Goal: Task Accomplishment & Management: Manage account settings

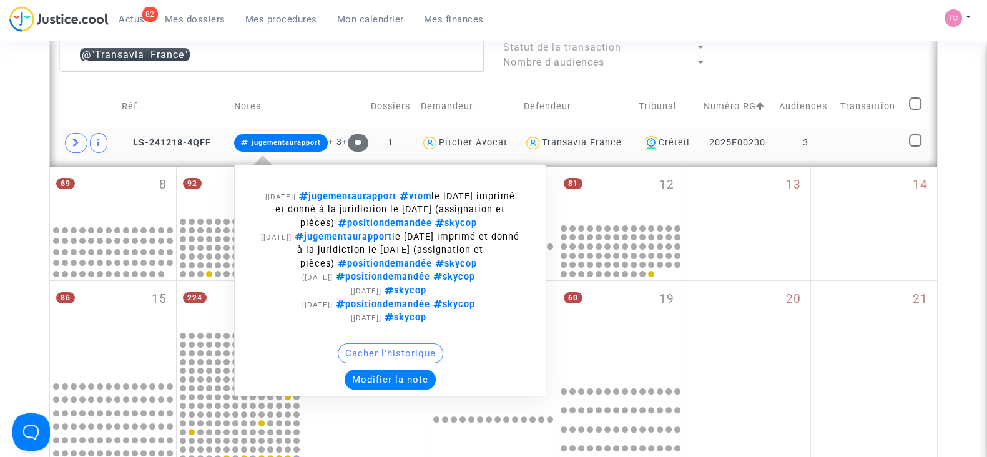
scroll to position [353, 0]
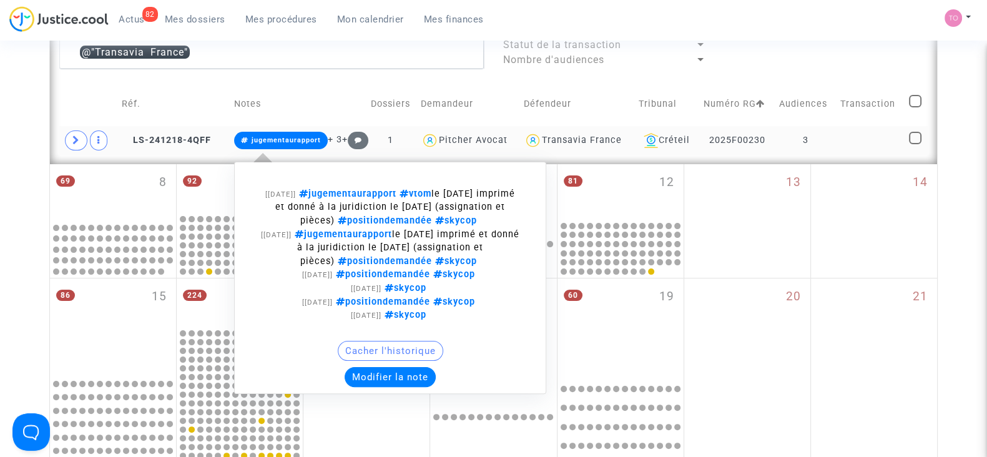
click at [384, 376] on button "Modifier la note" at bounding box center [390, 377] width 91 height 20
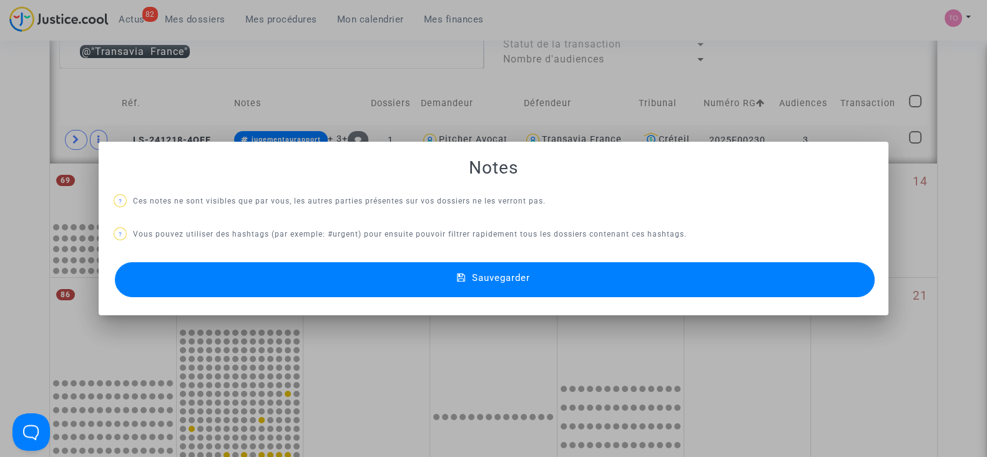
scroll to position [0, 0]
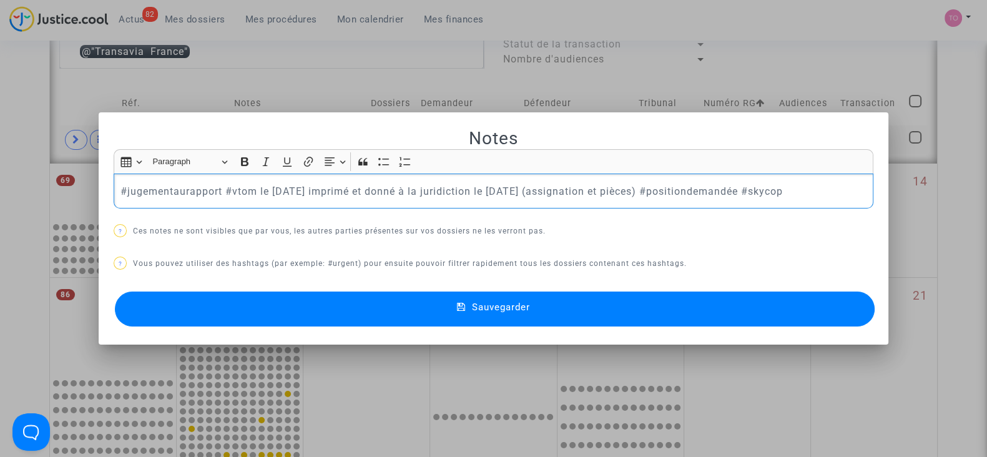
drag, startPoint x: 220, startPoint y: 190, endPoint x: 1099, endPoint y: 155, distance: 879.2
click at [986, 155] on html "82 Actus Mes dossiers Mes procédures Mon calendrier Mes finances Mon profil Par…" at bounding box center [493, 403] width 987 height 1514
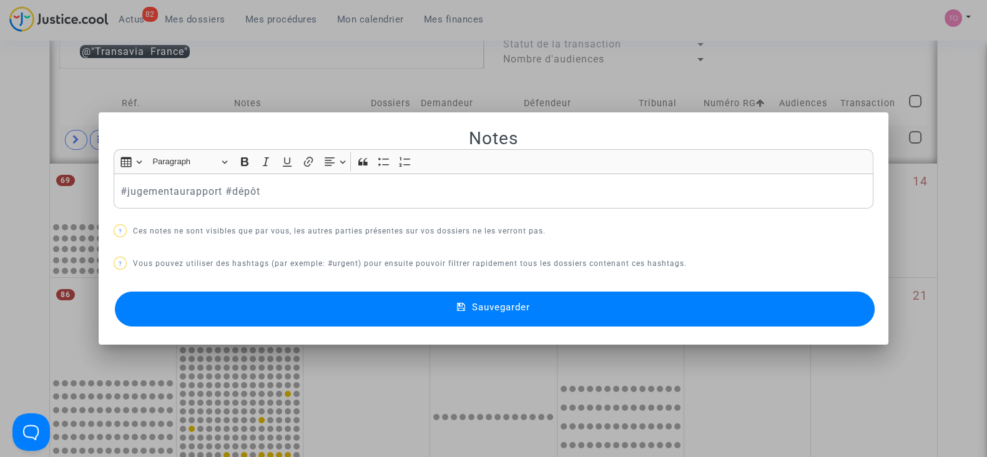
click at [547, 307] on button "Sauvegarder" at bounding box center [495, 309] width 760 height 35
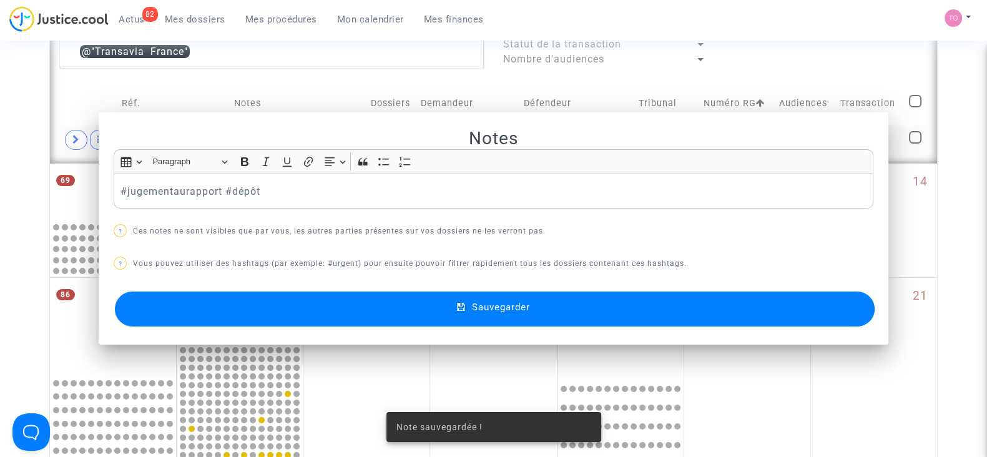
scroll to position [353, 0]
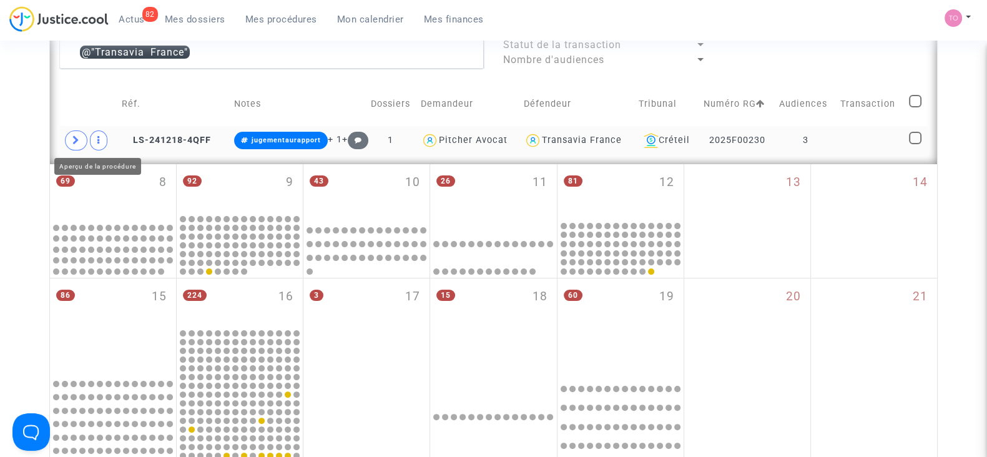
click at [82, 135] on span at bounding box center [76, 140] width 22 height 20
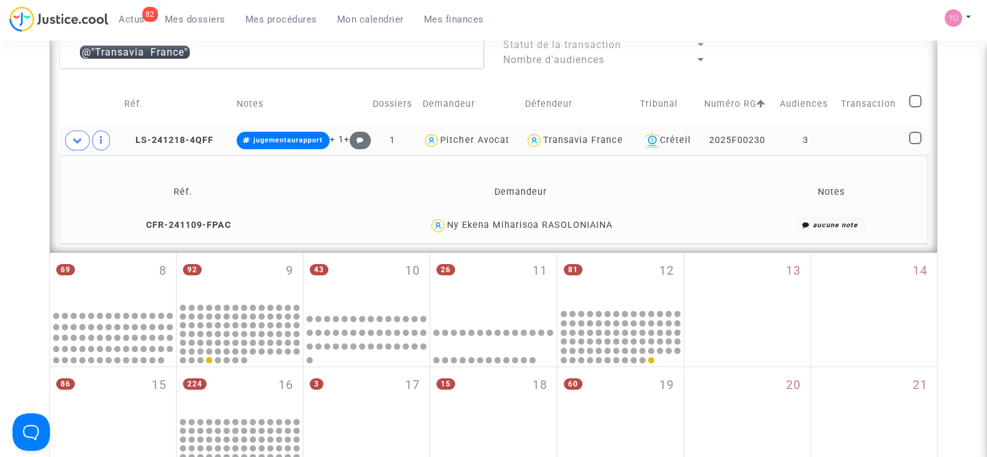
drag, startPoint x: 615, startPoint y: 222, endPoint x: 541, endPoint y: 227, distance: 74.5
click at [541, 227] on div "Ny Ekena Miharisoa RASOLONIAINA" at bounding box center [521, 226] width 428 height 18
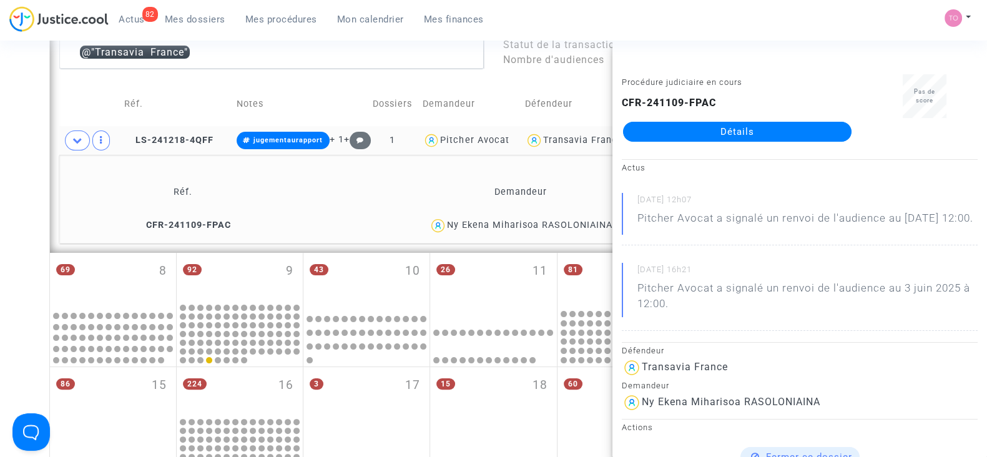
copy div "RASOLONIAINA"
click at [0, 127] on div "Date de clôture d'instruction Date de conciliation Date d'audience Date de juge…" at bounding box center [493, 248] width 987 height 1061
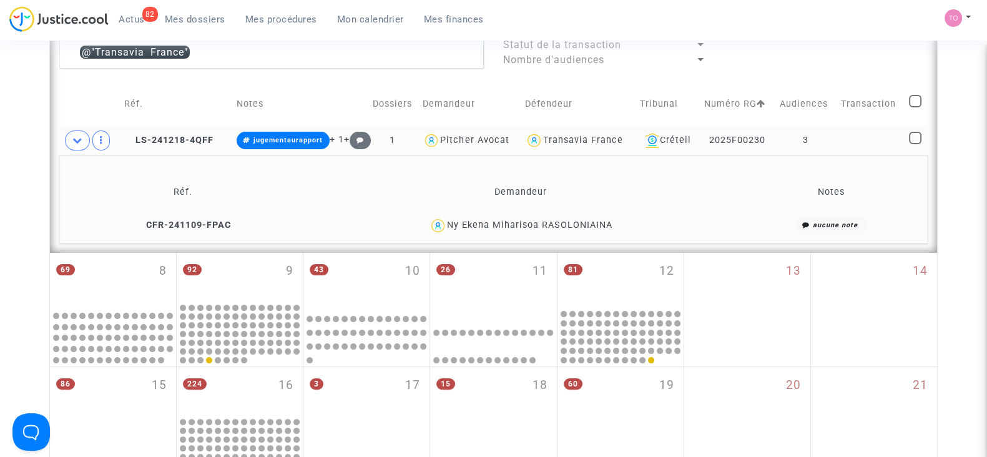
click at [586, 139] on div "Transavia France" at bounding box center [583, 140] width 80 height 11
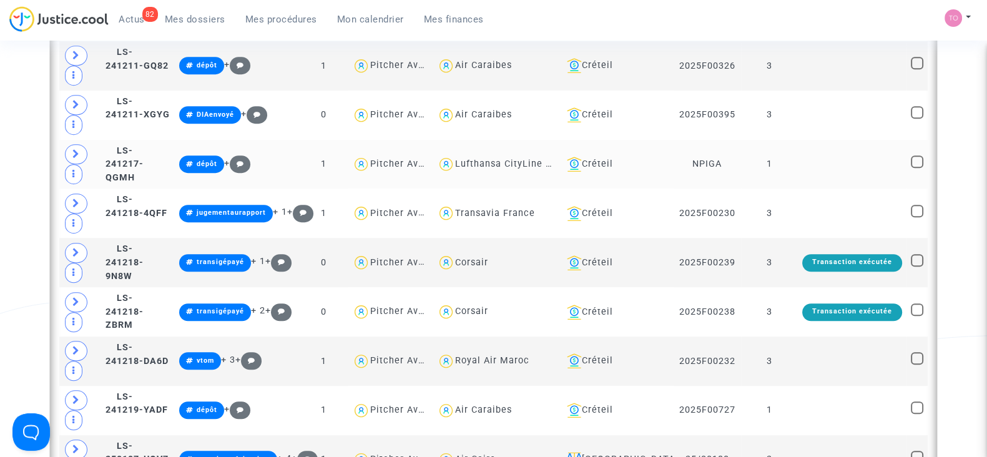
scroll to position [1134, 0]
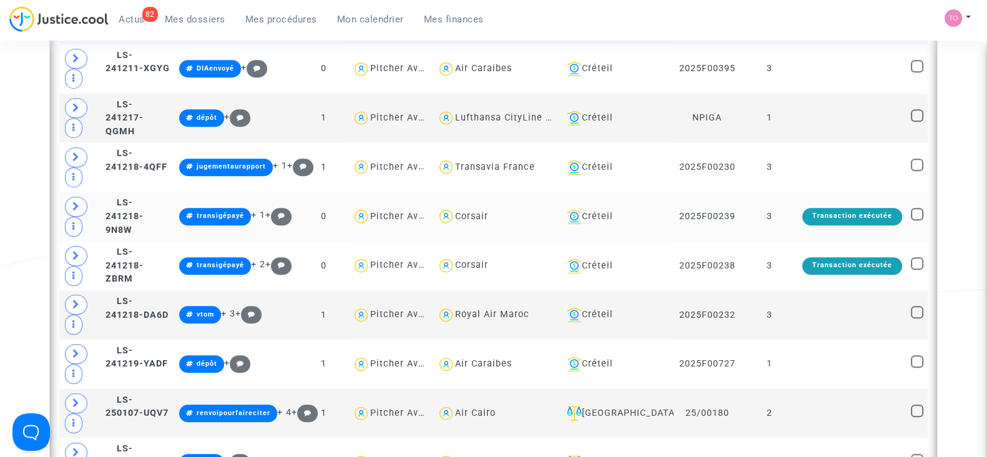
click at [488, 211] on div "Corsair" at bounding box center [471, 216] width 33 height 11
type textarea "@Corsair"
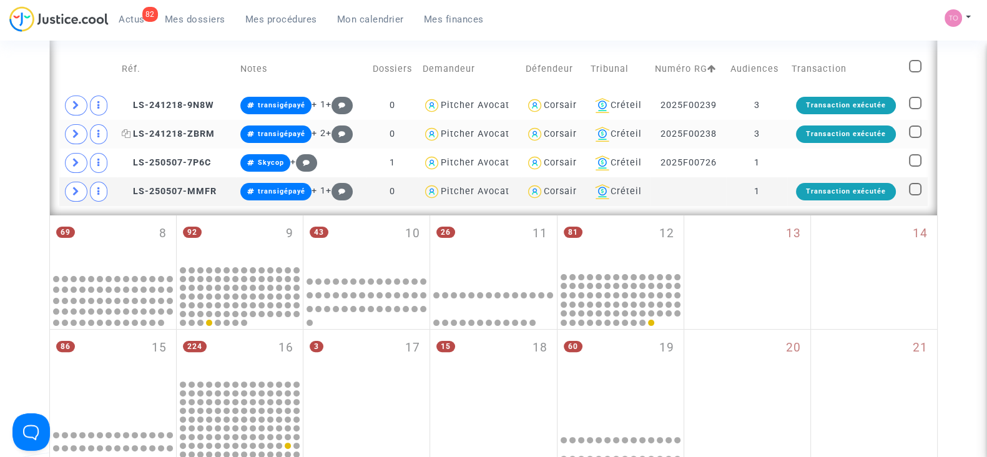
scroll to position [275, 0]
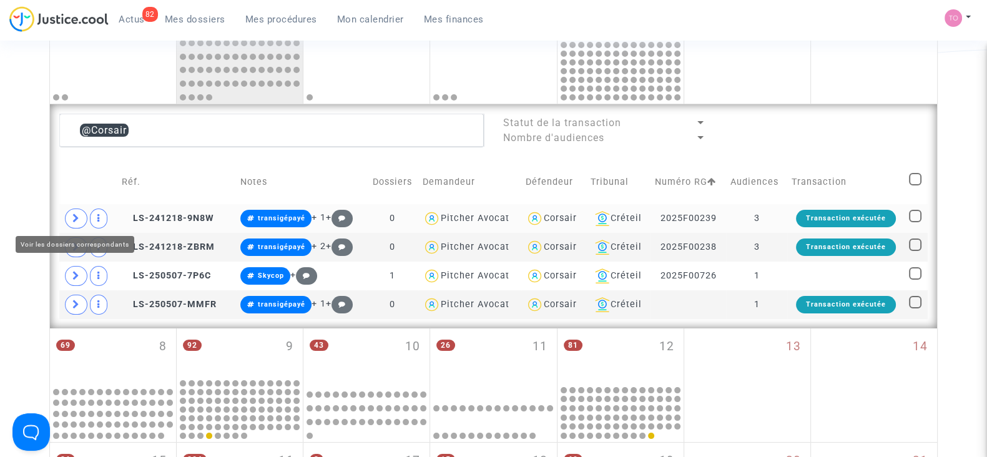
click at [74, 215] on icon at bounding box center [75, 218] width 7 height 9
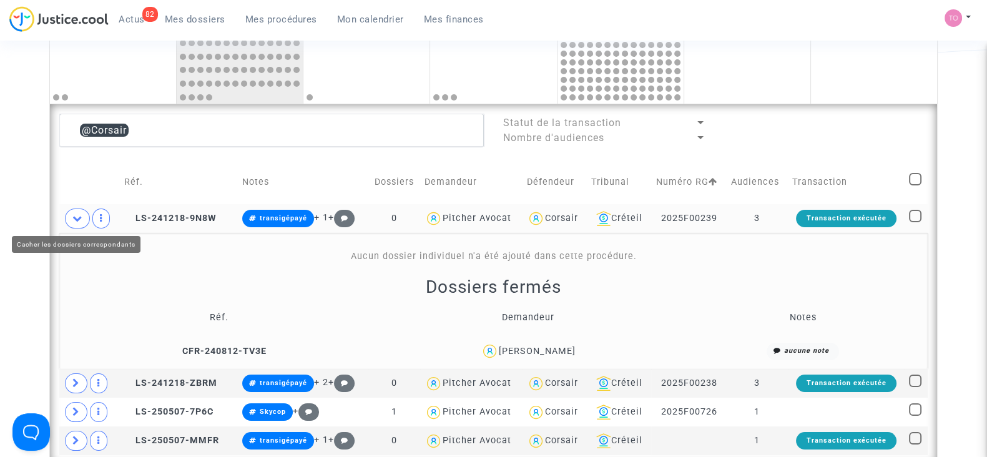
click at [69, 217] on span at bounding box center [77, 219] width 25 height 20
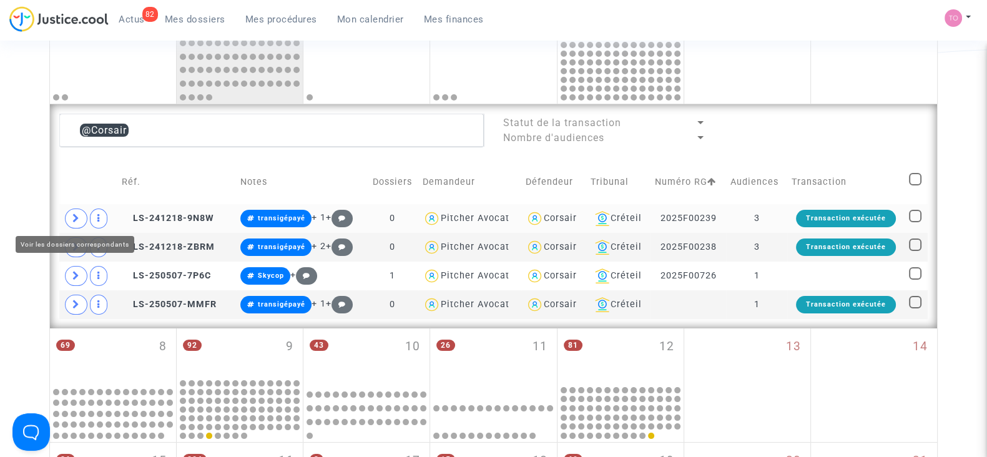
click at [69, 217] on span at bounding box center [76, 219] width 22 height 20
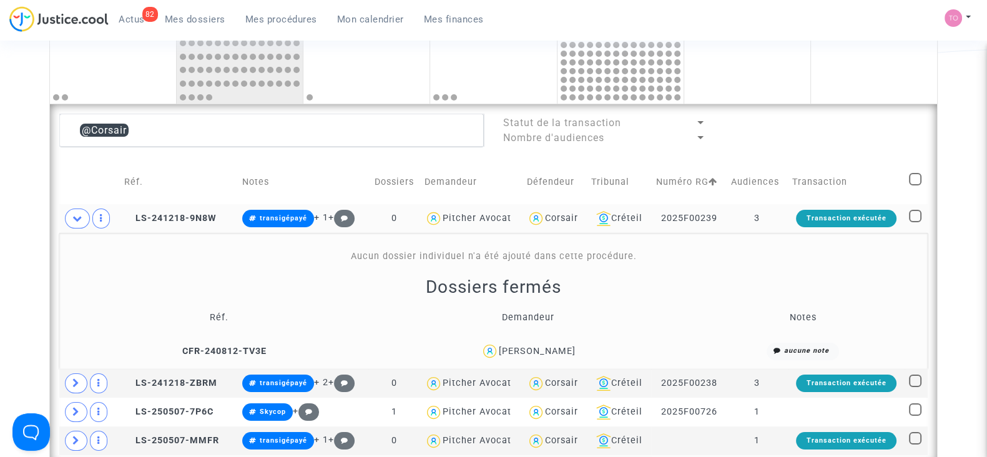
click at [543, 348] on div "SOPHIE MAROTEL" at bounding box center [537, 351] width 77 height 11
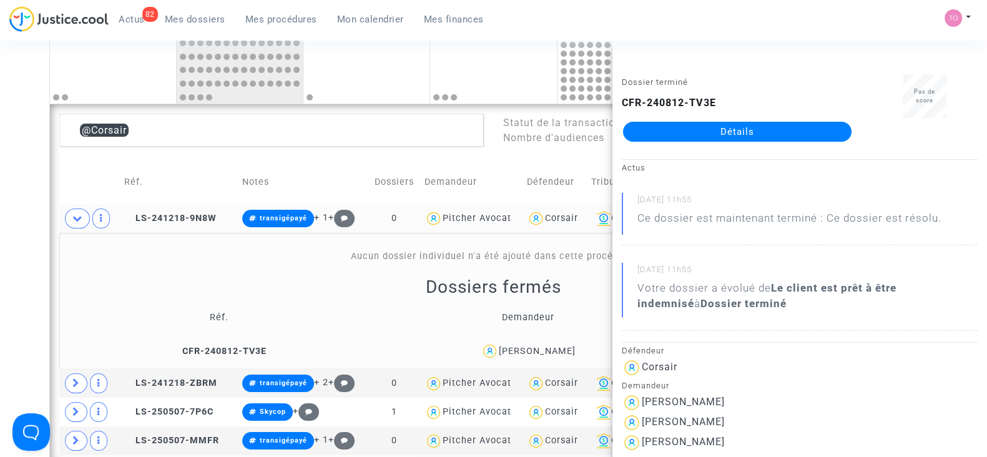
copy div "MAROTEL"
click at [19, 242] on div "Date de clôture d'instruction Date de conciliation Date d'audience Date de juge…" at bounding box center [493, 393] width 987 height 1195
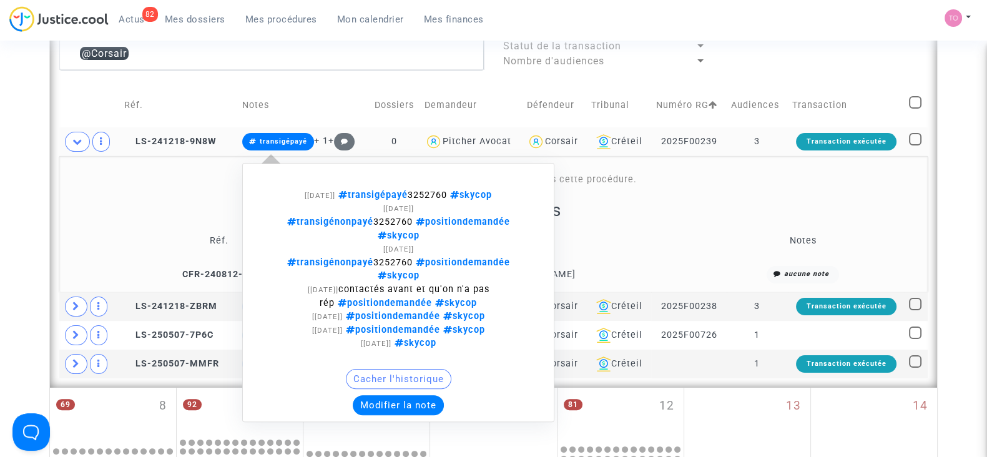
scroll to position [353, 0]
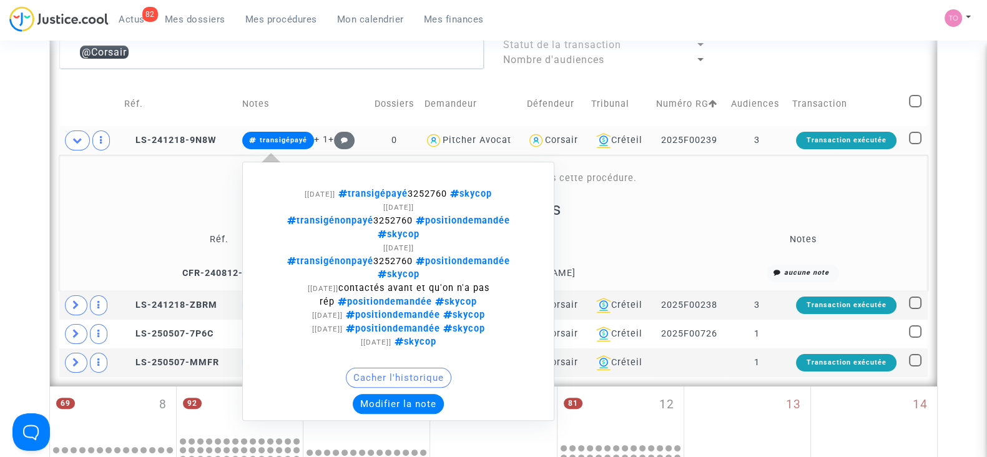
click at [375, 394] on button "Modifier la note" at bounding box center [398, 404] width 91 height 20
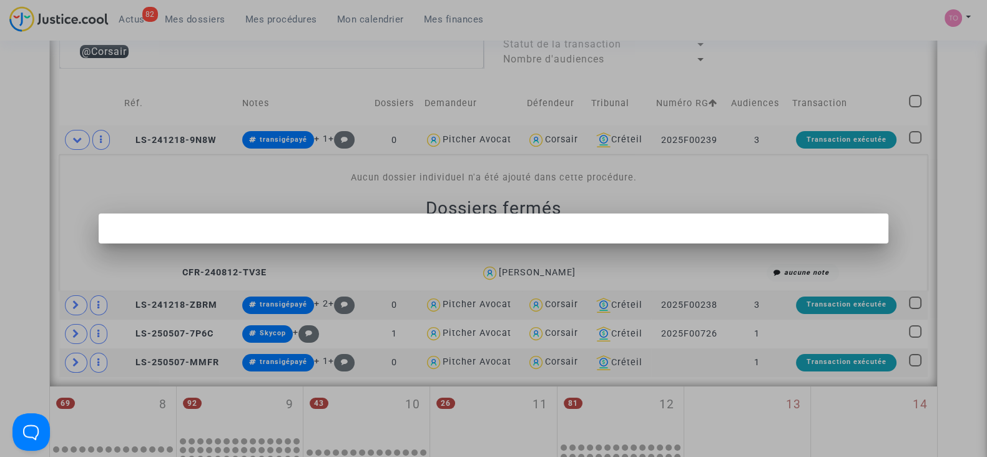
scroll to position [0, 0]
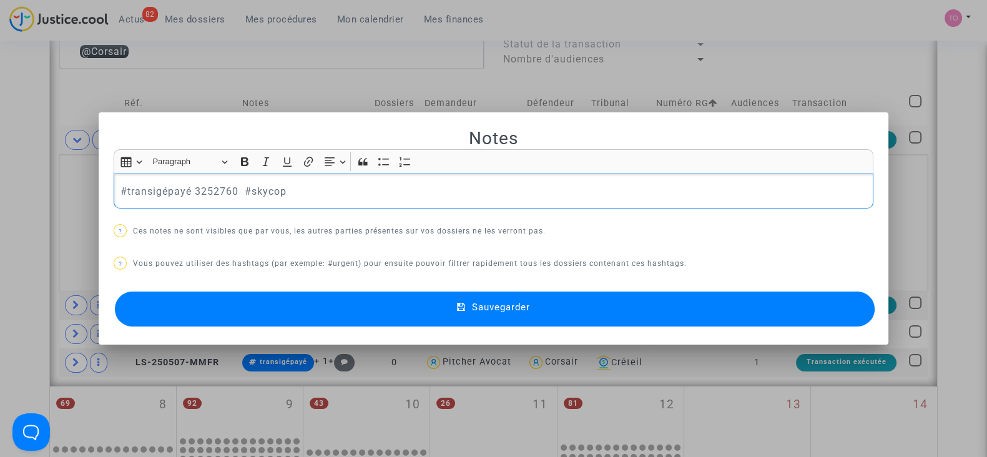
drag, startPoint x: 333, startPoint y: 189, endPoint x: 0, endPoint y: 179, distance: 333.6
click at [0, 179] on div "Notes Rich Text Editor Insert table Insert table Heading Paragraph Paragraph He…" at bounding box center [493, 228] width 987 height 457
drag, startPoint x: 292, startPoint y: 193, endPoint x: 285, endPoint y: 194, distance: 7.0
click at [290, 192] on p "#transigépayé 3252760 #skycop" at bounding box center [494, 192] width 747 height 16
click at [114, 185] on div "#transigépayé 3252760 #skycop" at bounding box center [494, 191] width 760 height 35
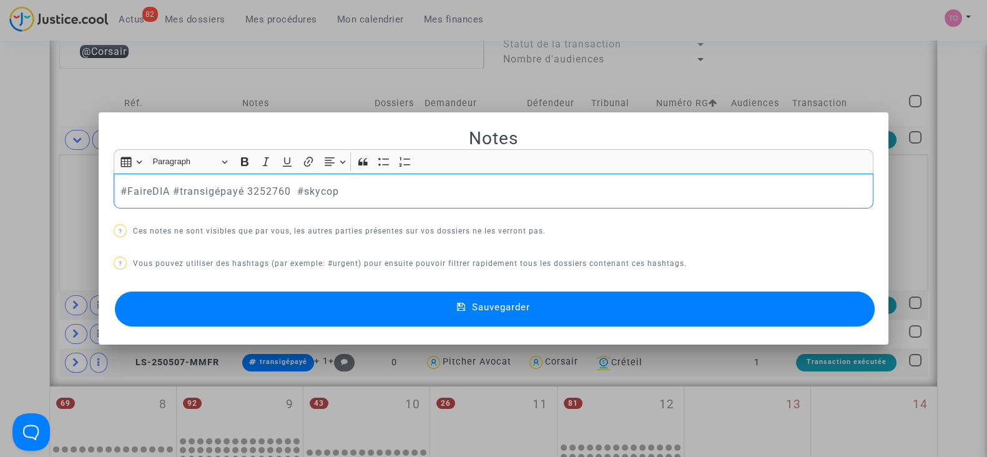
click at [279, 302] on button "Sauvegarder" at bounding box center [495, 309] width 760 height 35
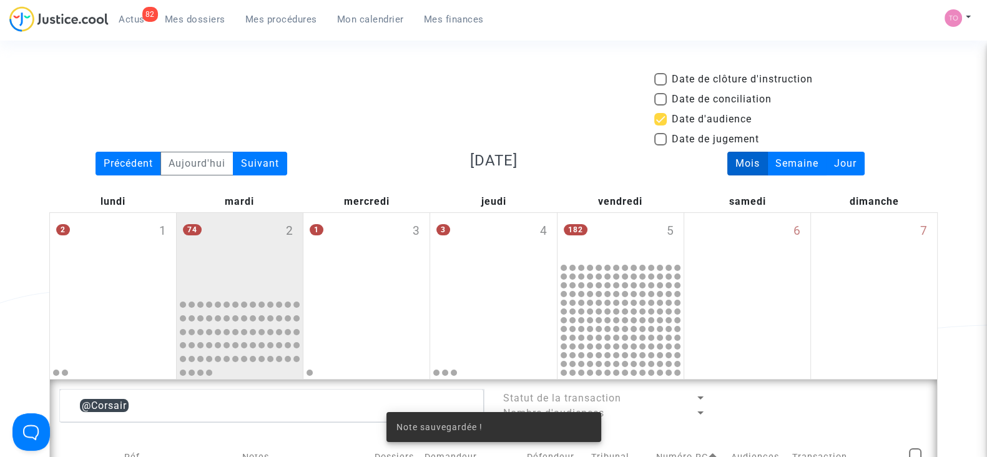
scroll to position [353, 0]
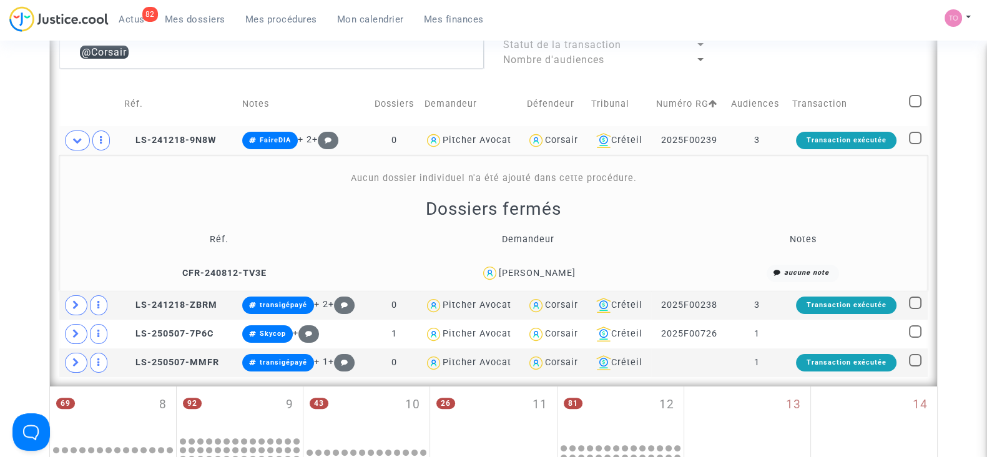
click at [556, 273] on div "SOPHIE MAROTEL" at bounding box center [537, 273] width 77 height 11
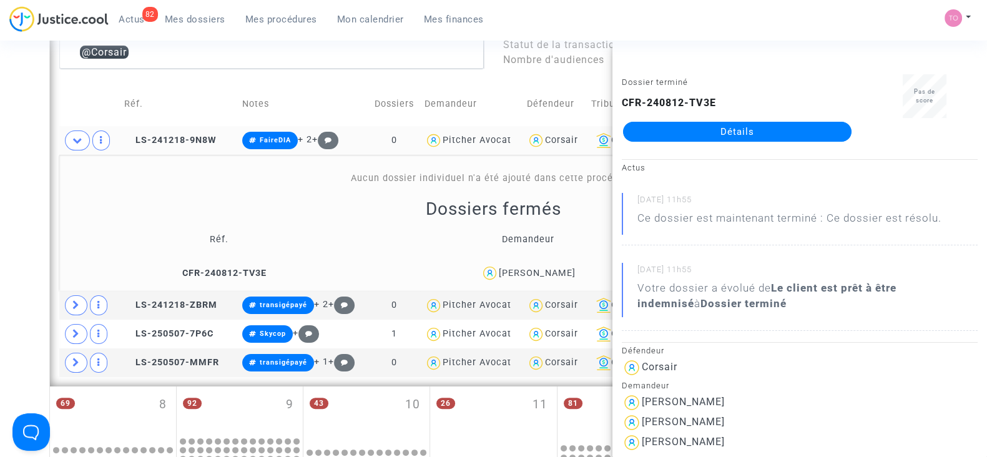
click at [27, 150] on div "Date de clôture d'instruction Date de conciliation Date d'audience Date de juge…" at bounding box center [493, 315] width 987 height 1195
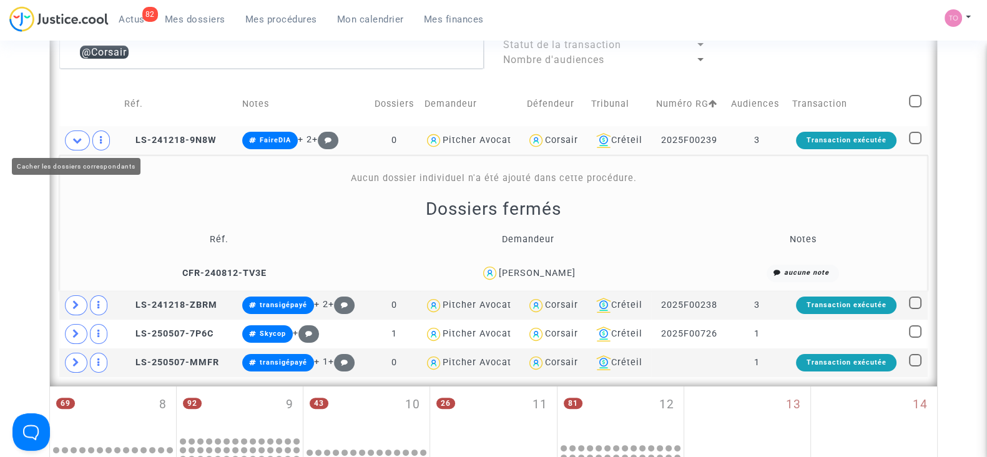
click at [72, 138] on span at bounding box center [77, 140] width 25 height 20
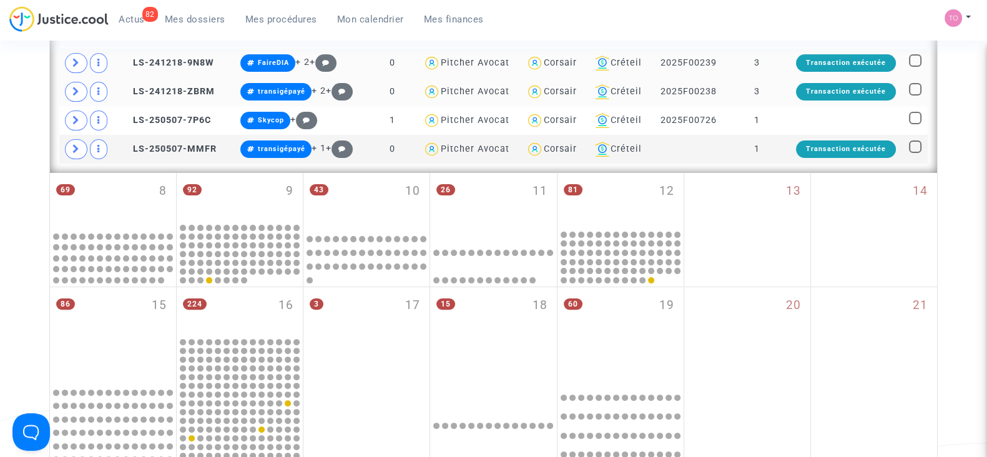
scroll to position [431, 0]
click at [74, 89] on icon at bounding box center [75, 90] width 7 height 9
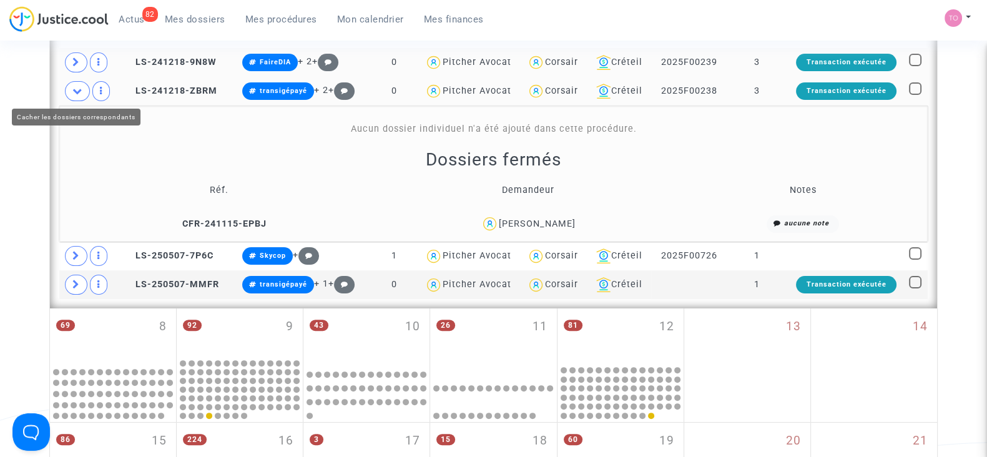
click at [84, 90] on span at bounding box center [77, 91] width 25 height 20
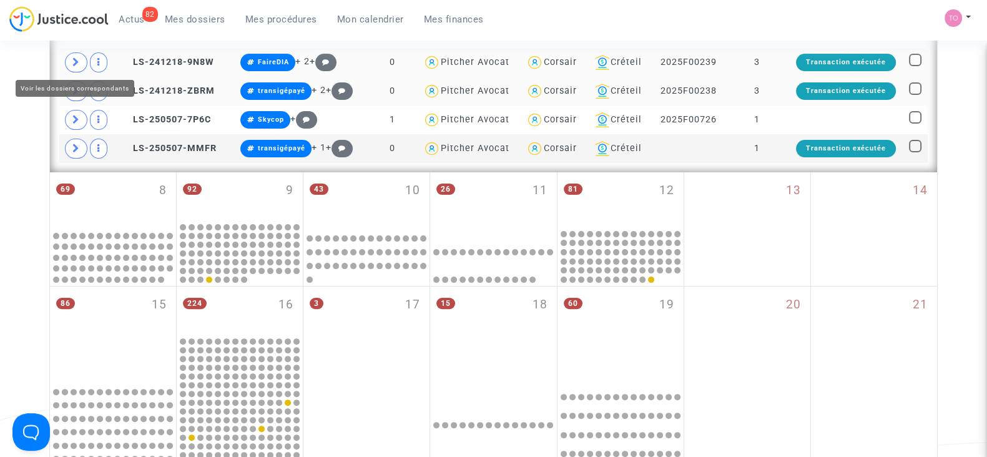
click at [80, 61] on span at bounding box center [76, 62] width 22 height 20
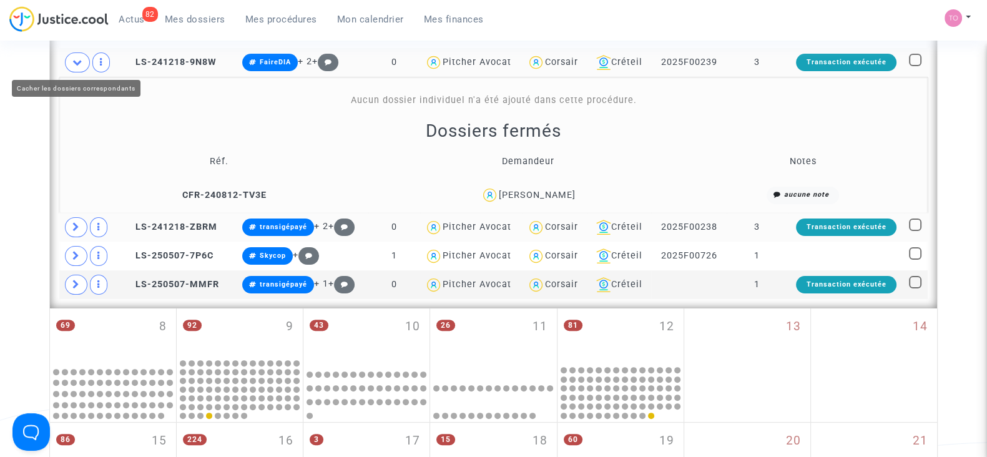
click at [80, 61] on icon at bounding box center [77, 61] width 10 height 9
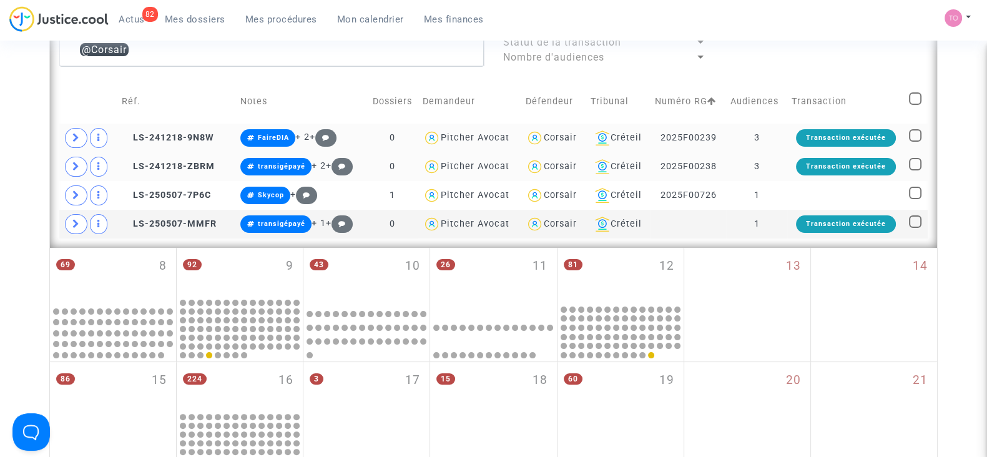
scroll to position [353, 0]
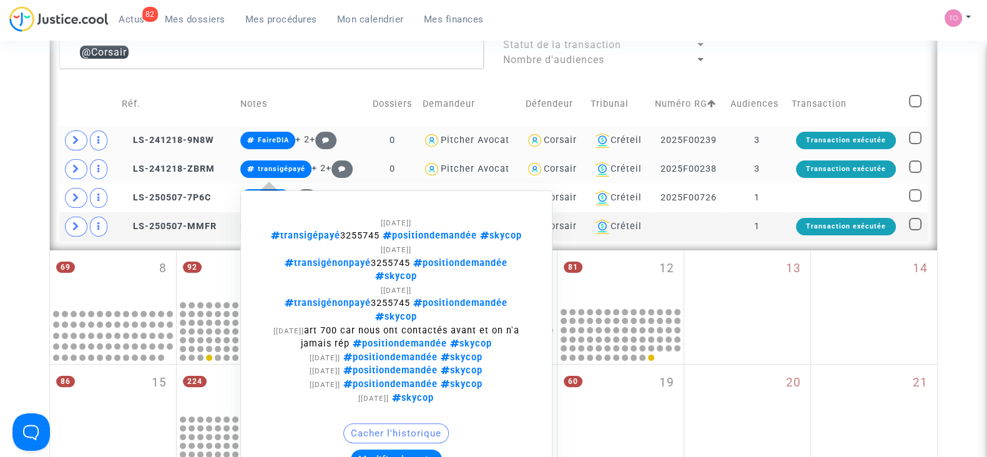
click at [403, 450] on button "Modifier la note" at bounding box center [396, 460] width 91 height 20
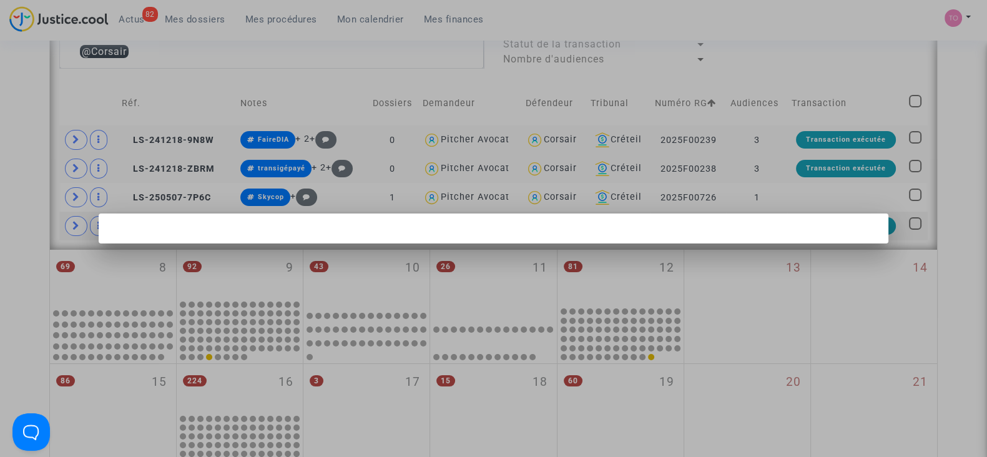
scroll to position [0, 0]
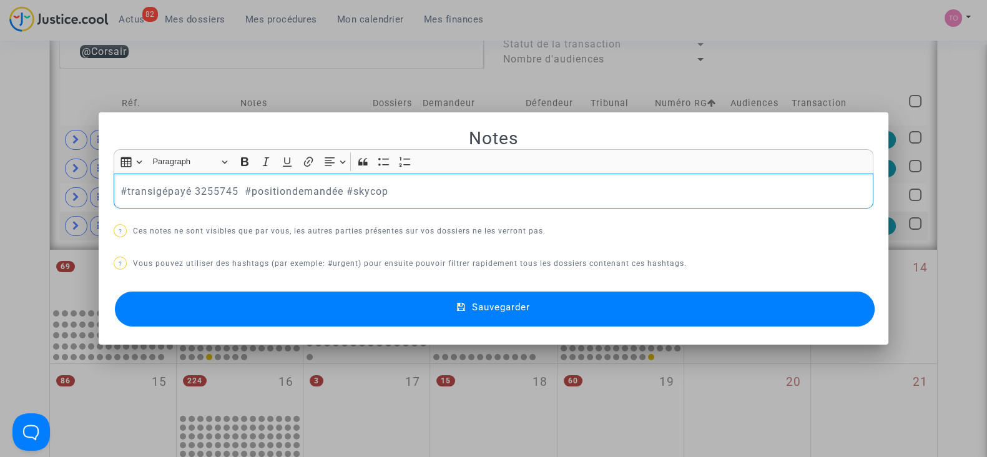
drag, startPoint x: 367, startPoint y: 187, endPoint x: 78, endPoint y: 175, distance: 289.3
click at [78, 175] on div "Notes Rich Text Editor Insert table Insert table Heading Paragraph Paragraph He…" at bounding box center [493, 228] width 987 height 457
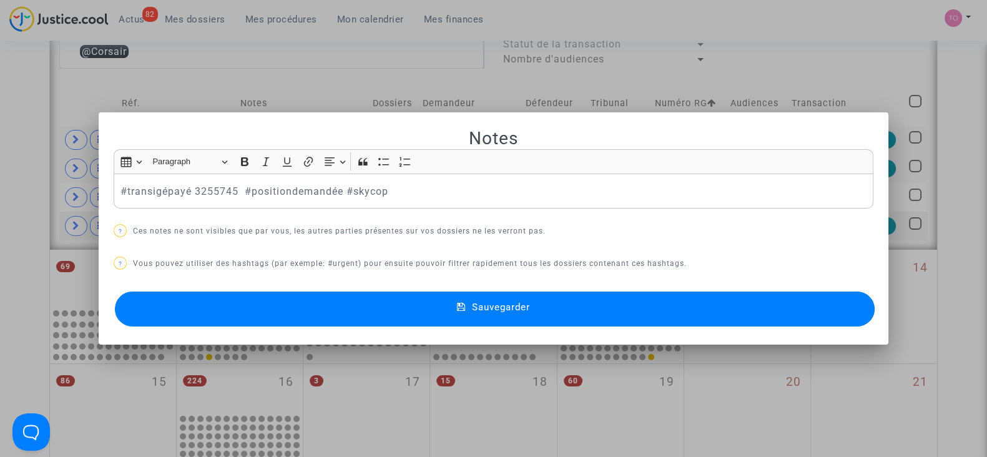
click at [0, 123] on div at bounding box center [493, 228] width 987 height 457
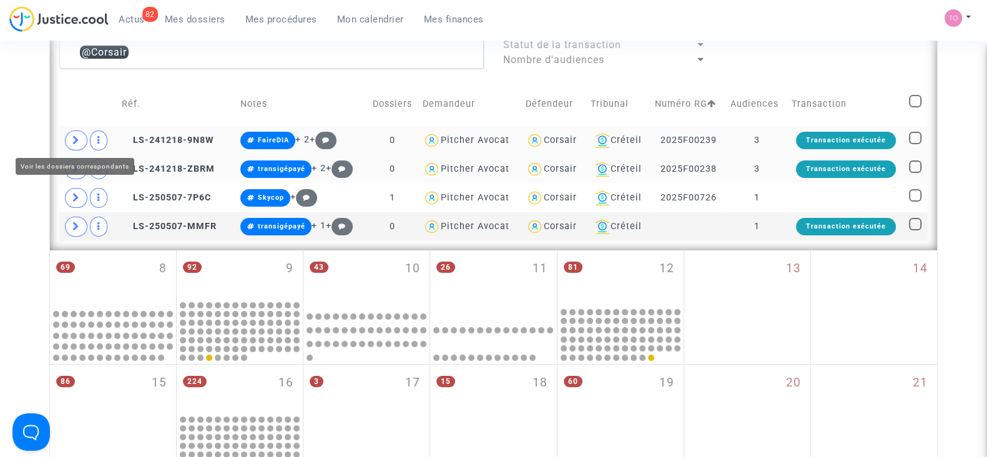
click at [73, 139] on icon at bounding box center [75, 139] width 7 height 9
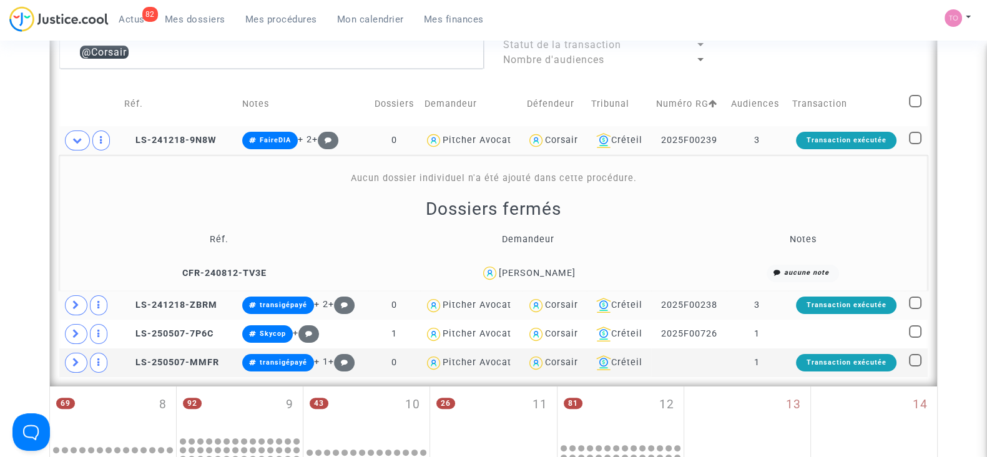
drag, startPoint x: 554, startPoint y: 270, endPoint x: 521, endPoint y: 270, distance: 32.5
click at [521, 270] on div "SOPHIE MAROTEL" at bounding box center [537, 273] width 77 height 11
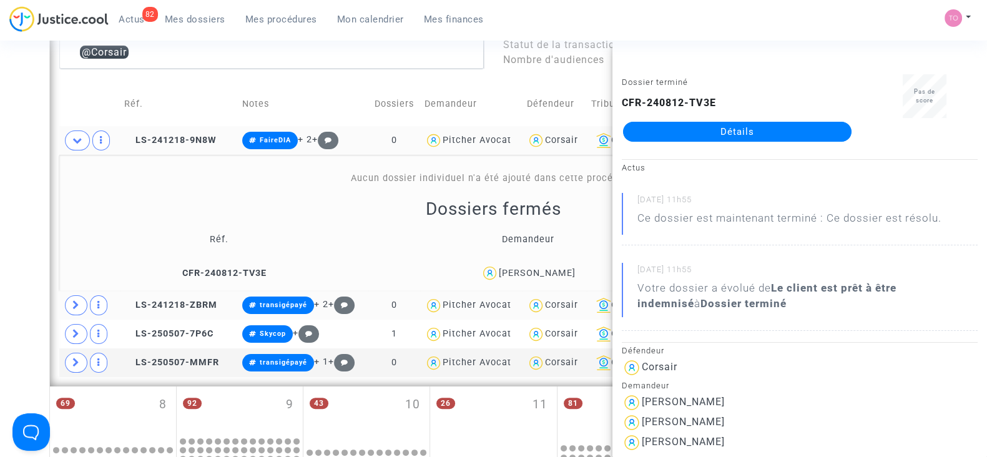
click at [26, 183] on div "Date de clôture d'instruction Date de conciliation Date d'audience Date de juge…" at bounding box center [493, 315] width 987 height 1195
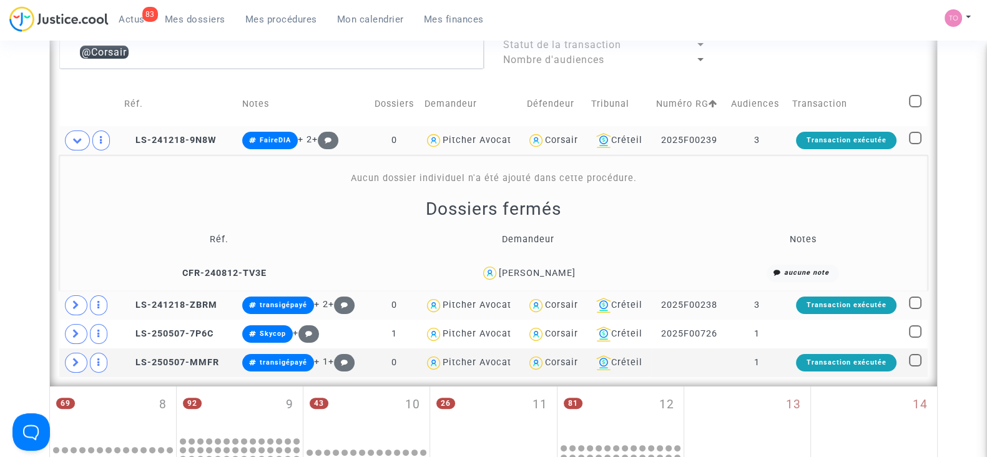
click at [531, 275] on div "SOPHIE MAROTEL" at bounding box center [537, 273] width 77 height 11
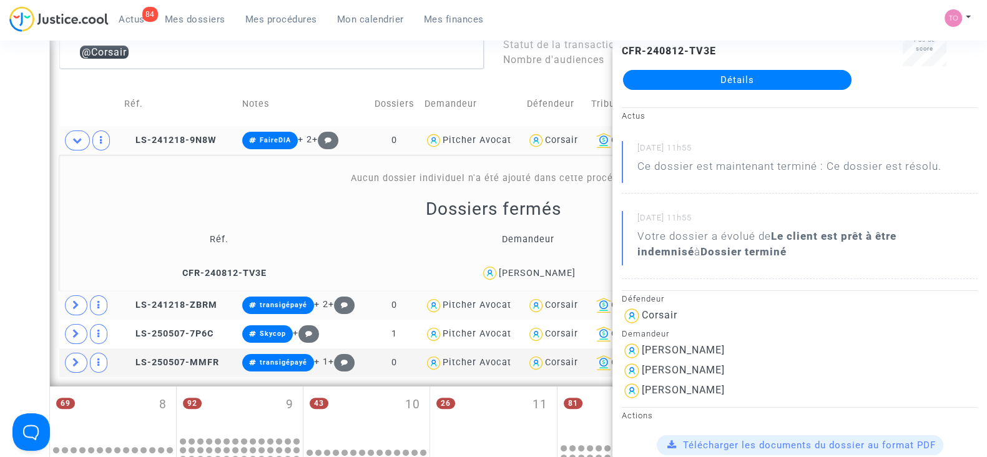
scroll to position [0, 0]
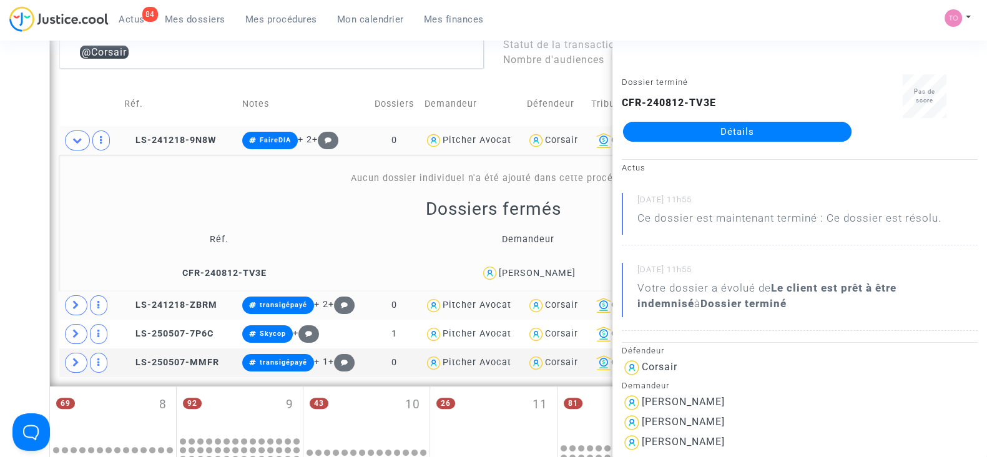
click at [0, 161] on div "Date de clôture d'instruction Date de conciliation Date d'audience Date de juge…" at bounding box center [493, 315] width 987 height 1195
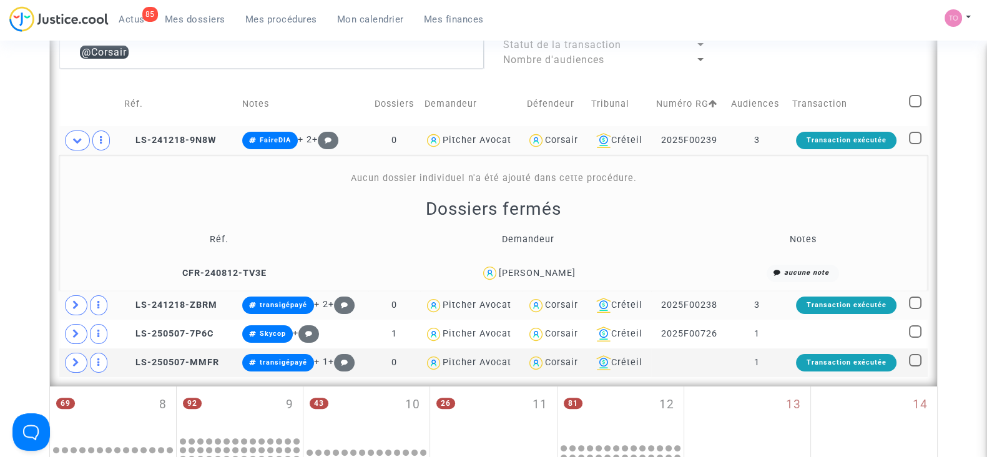
click at [20, 199] on div "Date de clôture d'instruction Date de conciliation Date d'audience Date de juge…" at bounding box center [493, 315] width 987 height 1195
drag, startPoint x: 578, startPoint y: 272, endPoint x: 498, endPoint y: 273, distance: 79.9
click at [498, 273] on div "SOPHIE MAROTEL" at bounding box center [528, 273] width 300 height 18
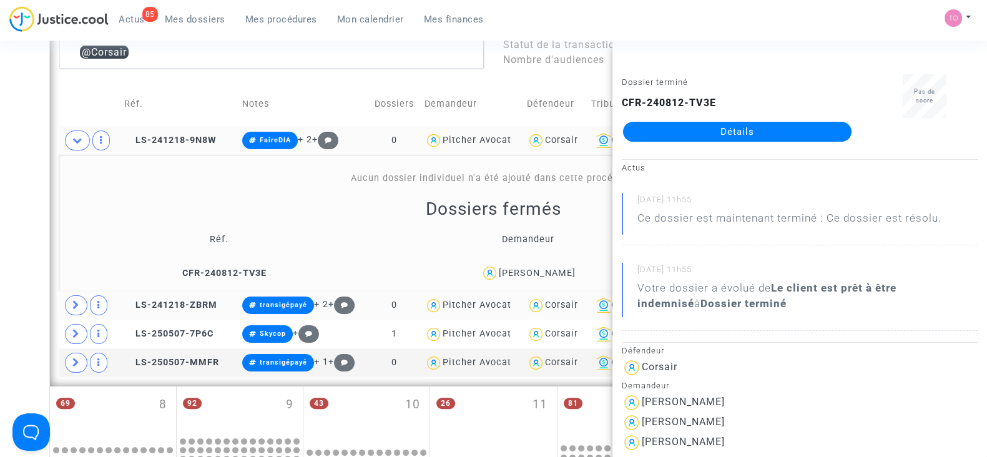
copy div "SOPHIE MAROTEL"
click at [34, 170] on div "Date de clôture d'instruction Date de conciliation Date d'audience Date de juge…" at bounding box center [493, 315] width 987 height 1195
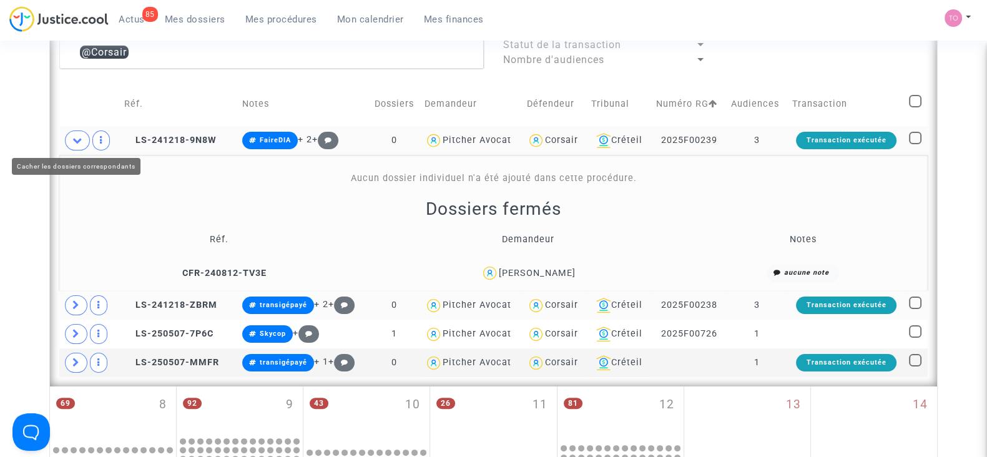
click at [79, 137] on icon at bounding box center [77, 139] width 10 height 9
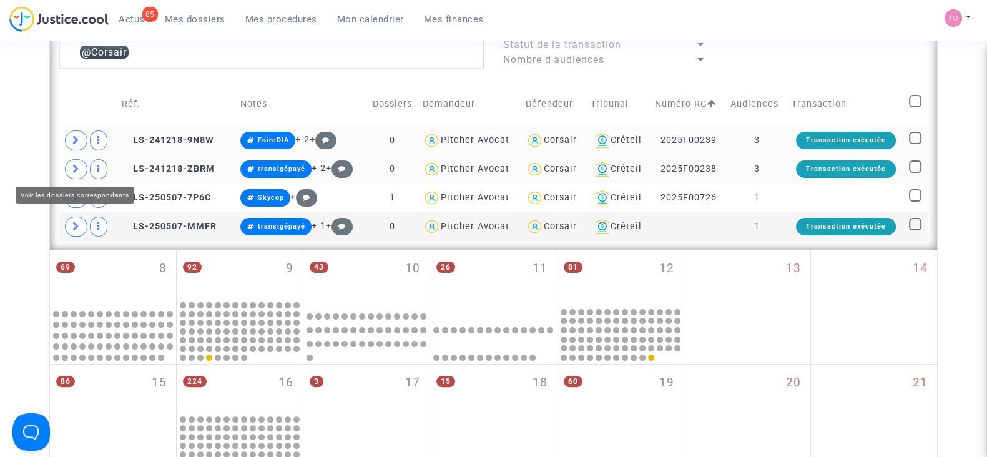
click at [78, 170] on icon at bounding box center [75, 168] width 7 height 9
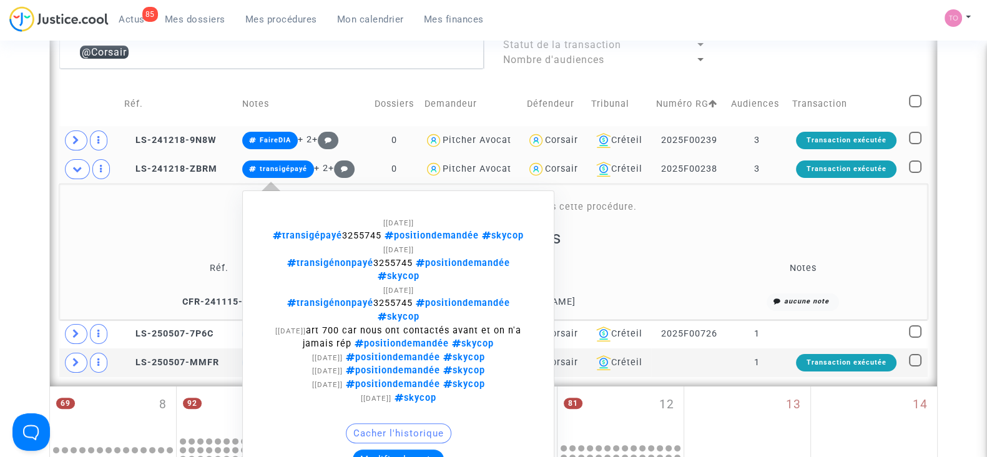
click at [377, 450] on button "Modifier la note" at bounding box center [398, 460] width 91 height 20
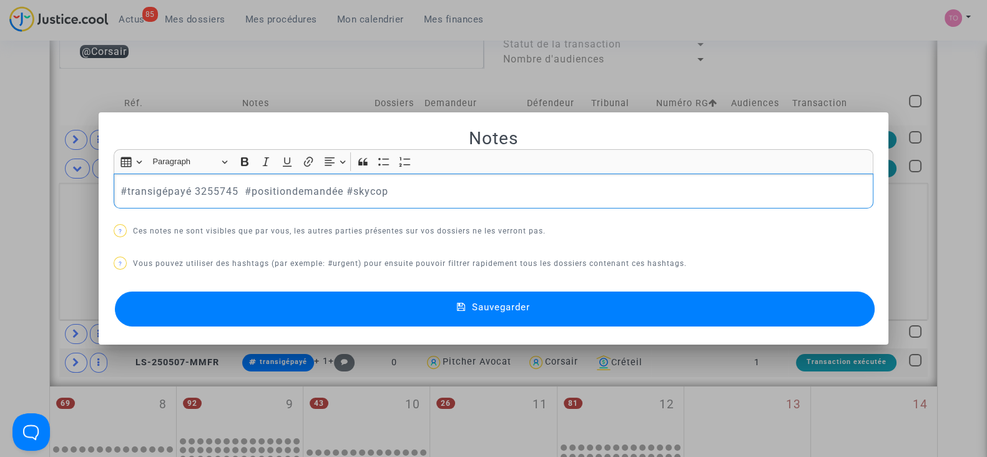
drag, startPoint x: 397, startPoint y: 195, endPoint x: 0, endPoint y: 192, distance: 397.1
click at [0, 192] on div "Notes Rich Text Editor Insert table Insert table Heading Paragraph Paragraph He…" at bounding box center [493, 228] width 987 height 457
click at [121, 190] on p "#transigépayé 3255745 #positiondemandée #skycop" at bounding box center [494, 192] width 747 height 16
click at [114, 189] on div "#transigépayé 3255745 #positiondemandée #skycop" at bounding box center [494, 191] width 760 height 35
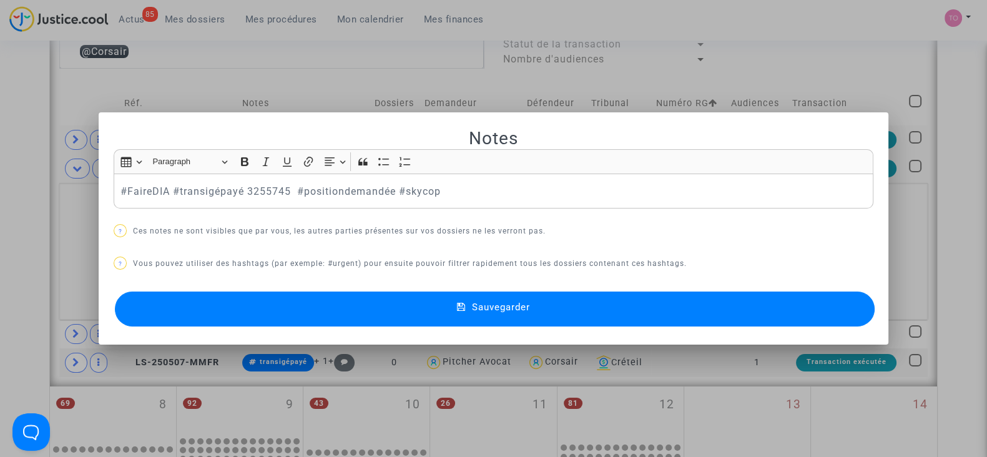
click at [325, 308] on button "Sauvegarder" at bounding box center [495, 309] width 760 height 35
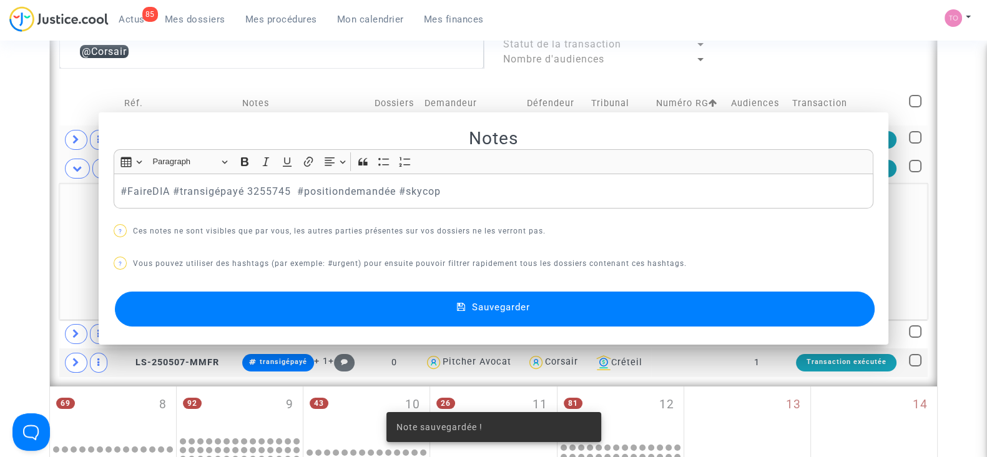
scroll to position [353, 0]
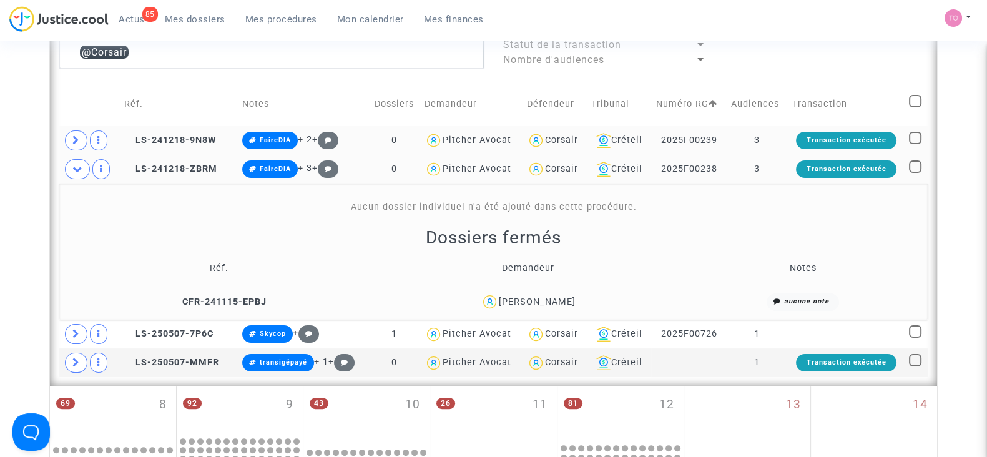
drag, startPoint x: 584, startPoint y: 299, endPoint x: 528, endPoint y: 298, distance: 56.2
click at [528, 298] on div "Mihanta Ramarokoto" at bounding box center [528, 302] width 300 height 18
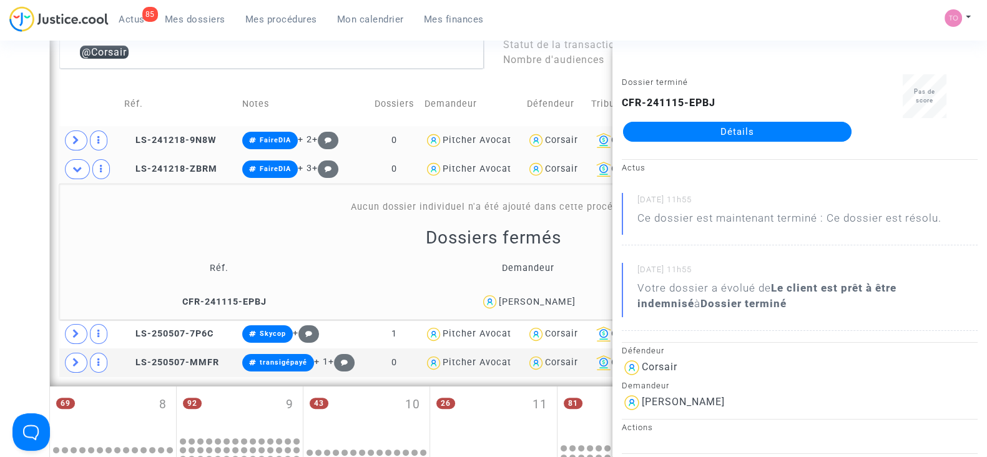
copy div "Ramarokoto"
click at [584, 293] on div "Mihanta Ramarokoto" at bounding box center [528, 302] width 300 height 18
click at [588, 300] on div "Mihanta Ramarokoto" at bounding box center [528, 302] width 300 height 18
click at [0, 269] on div "Date de clôture d'instruction Date de conciliation Date d'audience Date de juge…" at bounding box center [493, 315] width 987 height 1195
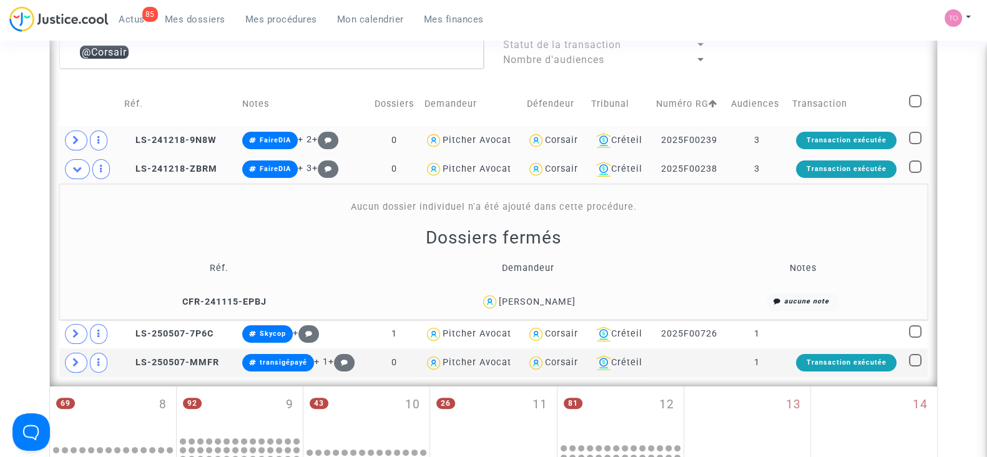
drag, startPoint x: 573, startPoint y: 300, endPoint x: 490, endPoint y: 304, distance: 83.1
click at [490, 304] on div "Mihanta Ramarokoto" at bounding box center [528, 302] width 300 height 18
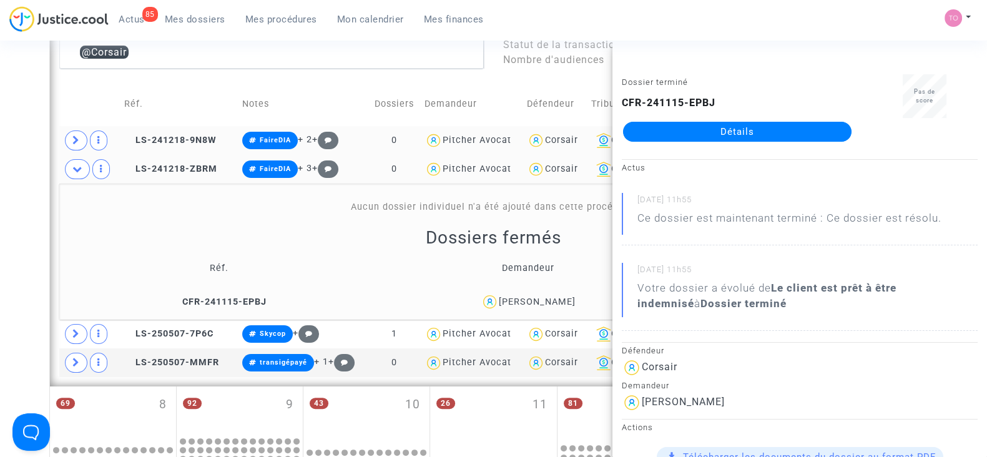
copy div "Mihanta Ramarokoto"
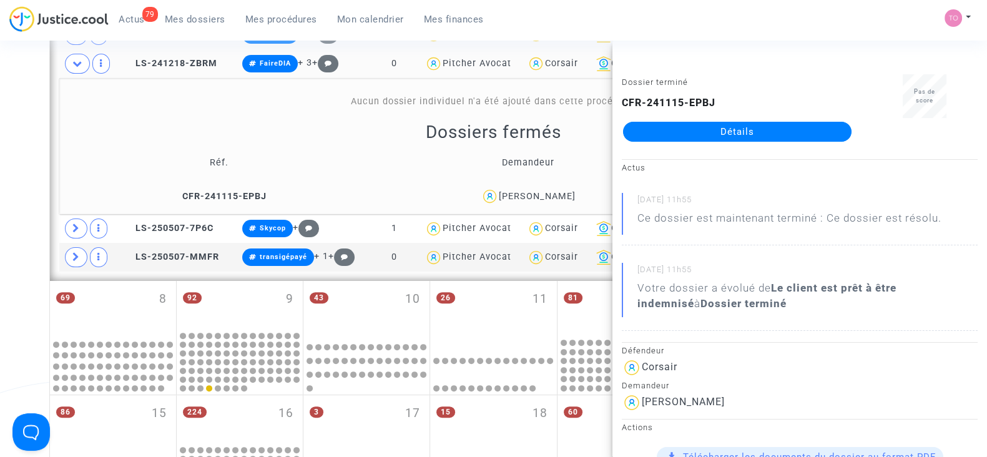
scroll to position [509, 0]
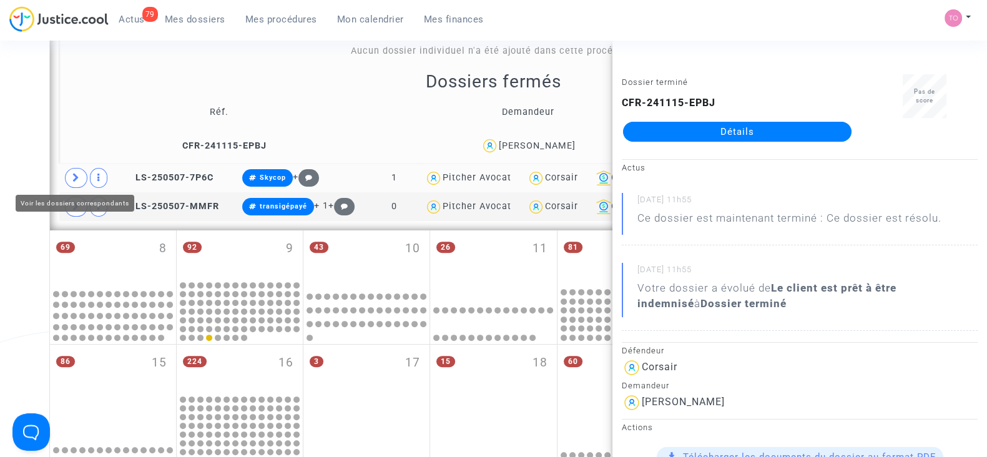
click at [71, 170] on span at bounding box center [76, 178] width 22 height 20
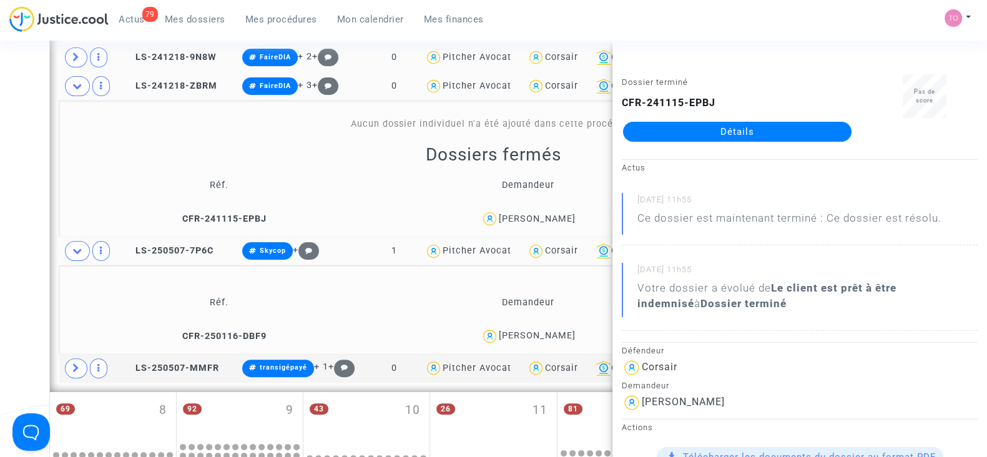
scroll to position [431, 0]
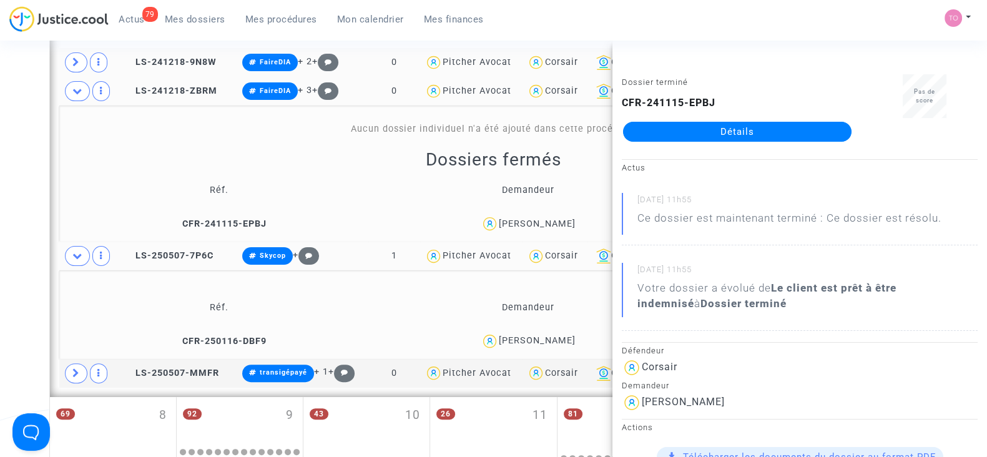
click at [26, 185] on div "Date de clôture d'instruction Date de conciliation Date d'audience Date de juge…" at bounding box center [493, 282] width 987 height 1284
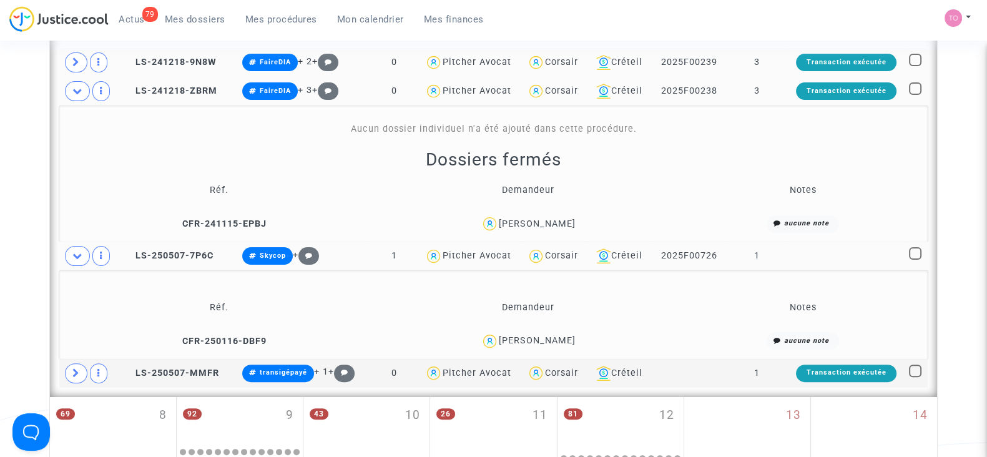
click at [566, 336] on div "Emmanuelle DANDJINOU" at bounding box center [537, 340] width 77 height 11
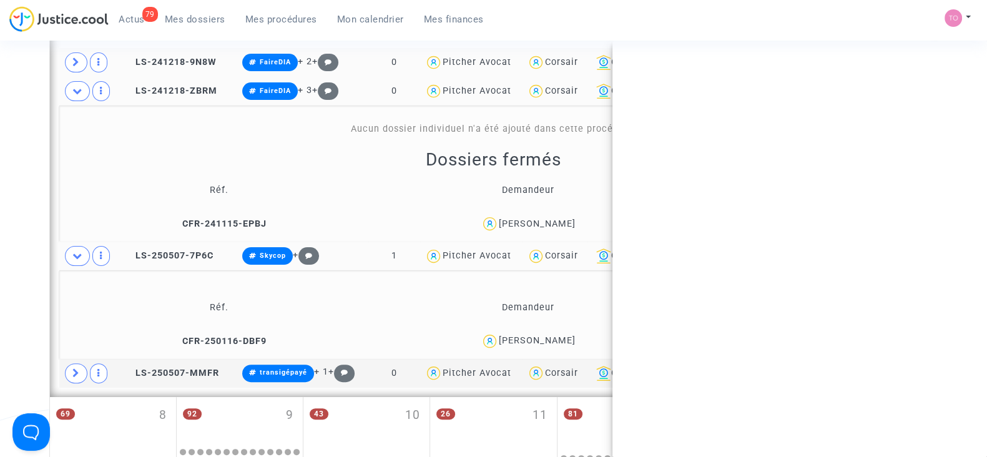
copy div "DANDJINOU"
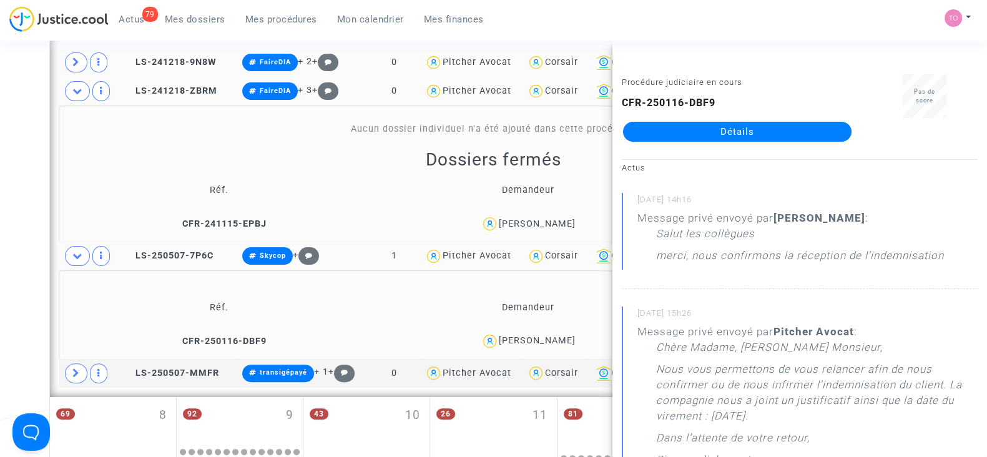
drag, startPoint x: 699, startPoint y: 253, endPoint x: 849, endPoint y: 251, distance: 149.9
click at [849, 251] on p "merci, nous confirmons la réception de l’indemnisation" at bounding box center [800, 259] width 288 height 22
click at [69, 84] on span at bounding box center [77, 91] width 25 height 20
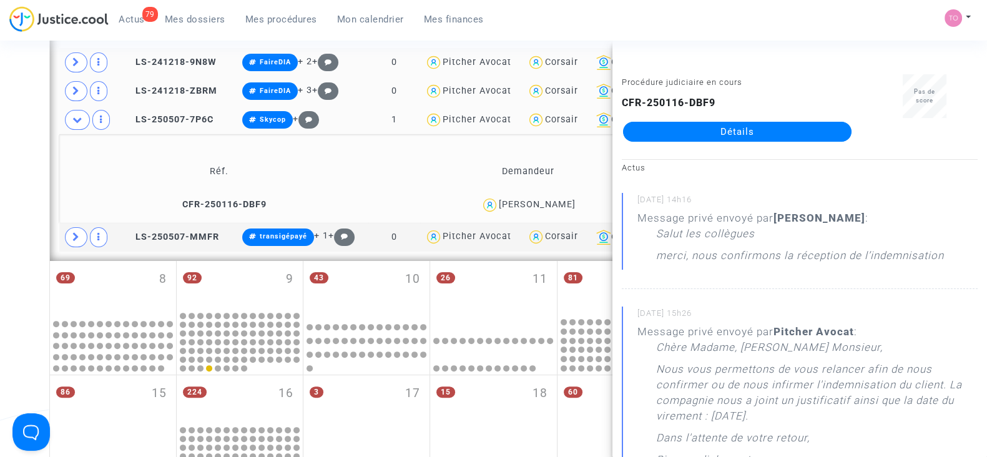
click at [10, 173] on div "Date de clôture d'instruction Date de conciliation Date d'audience Date de juge…" at bounding box center [493, 214] width 987 height 1148
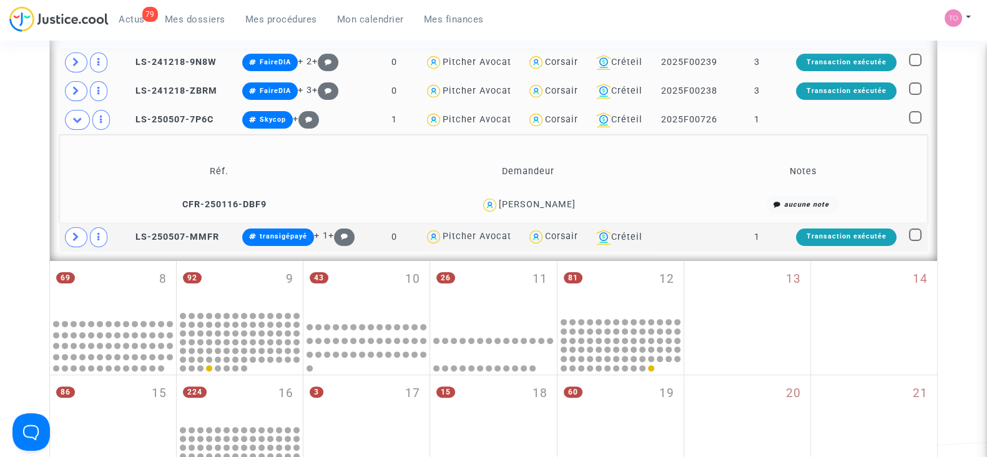
drag, startPoint x: 601, startPoint y: 207, endPoint x: 535, endPoint y: 215, distance: 66.6
click at [535, 215] on td "Emmanuelle DANDJINOU" at bounding box center [528, 205] width 308 height 27
copy div "DANDJINOU"
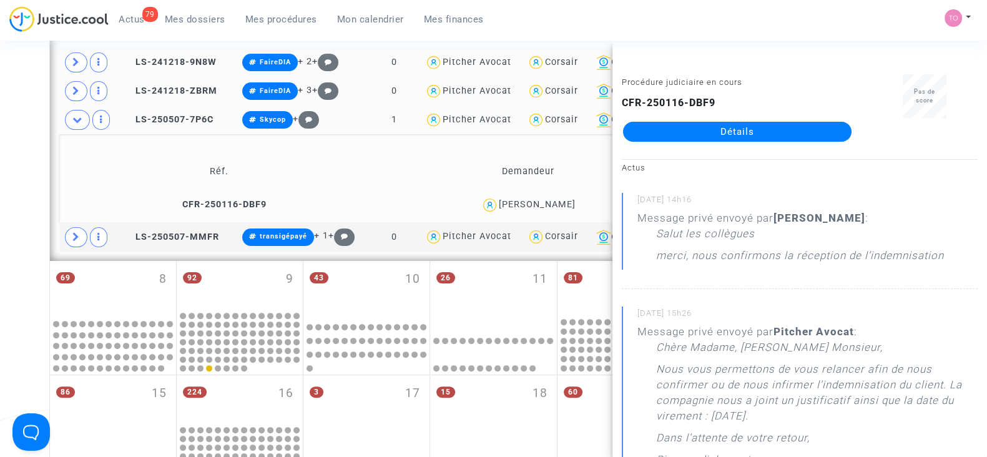
click at [2, 148] on div "Date de clôture d'instruction Date de conciliation Date d'audience Date de juge…" at bounding box center [493, 214] width 987 height 1148
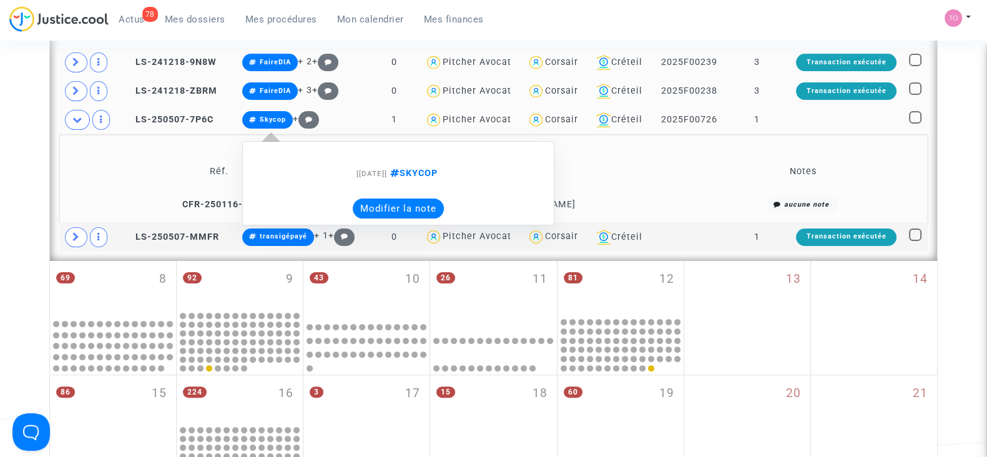
click at [383, 205] on button "Modifier la note" at bounding box center [398, 209] width 91 height 20
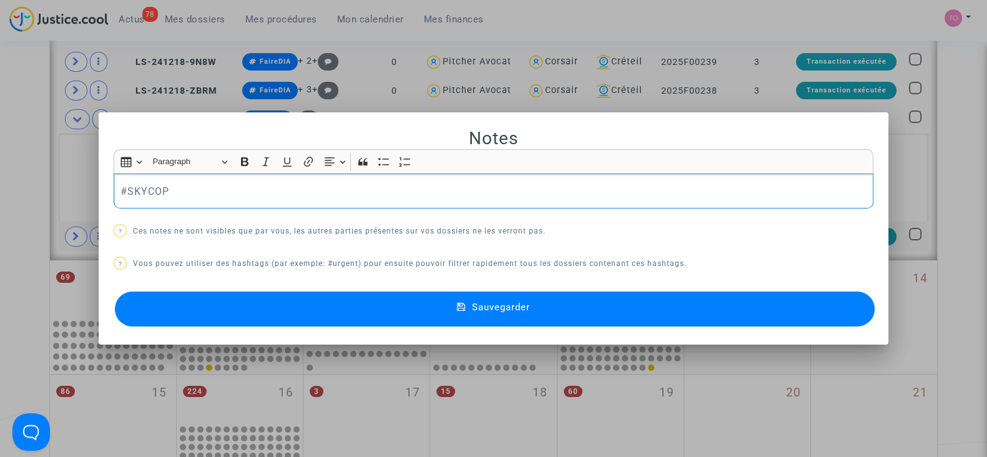
drag, startPoint x: 219, startPoint y: 190, endPoint x: 20, endPoint y: 191, distance: 198.5
click at [20, 191] on div "Notes Rich Text Editor Insert table Insert table Heading Paragraph Paragraph He…" at bounding box center [493, 228] width 987 height 457
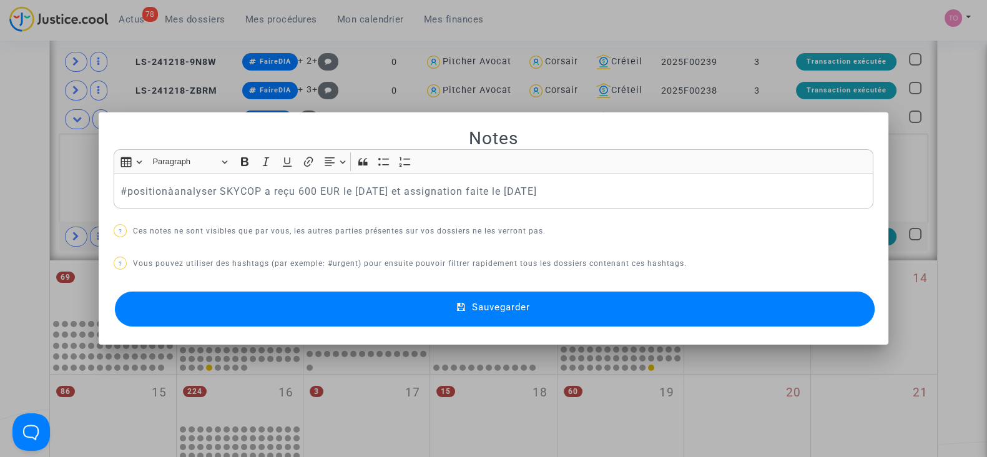
click at [422, 318] on button "Sauvegarder" at bounding box center [495, 309] width 760 height 35
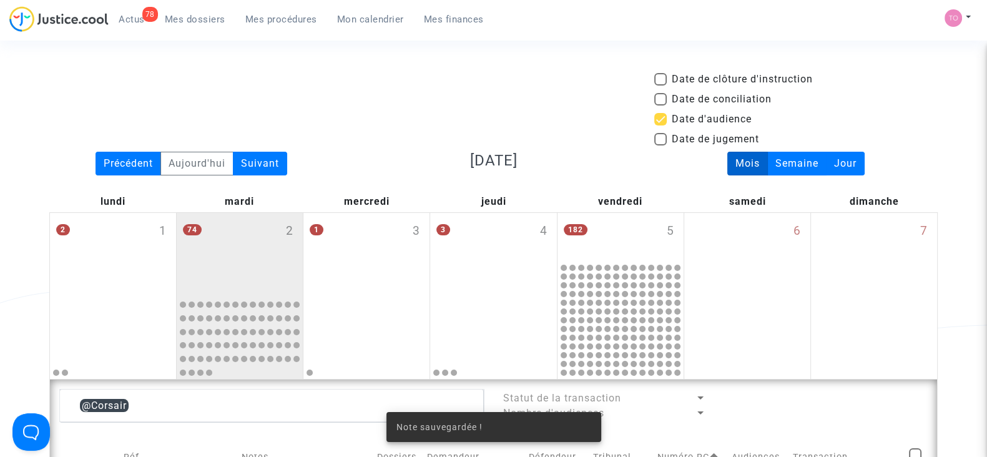
scroll to position [431, 0]
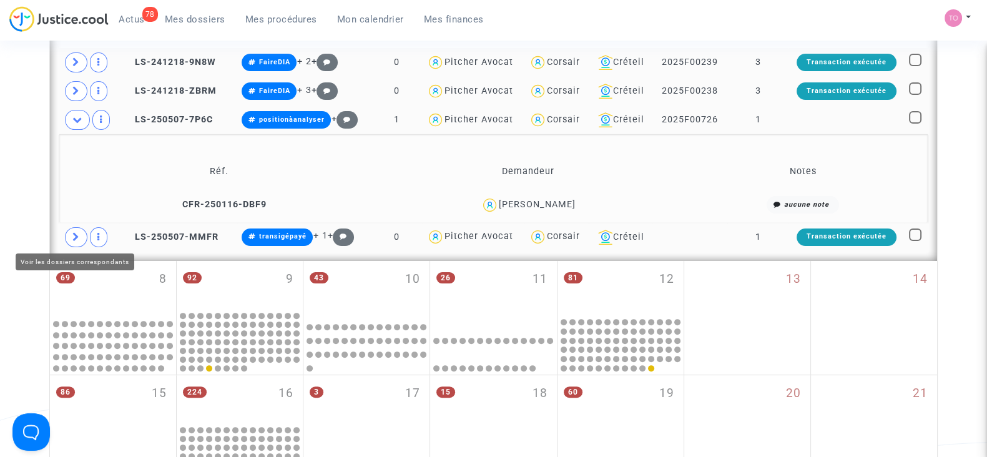
click at [79, 234] on icon at bounding box center [75, 236] width 7 height 9
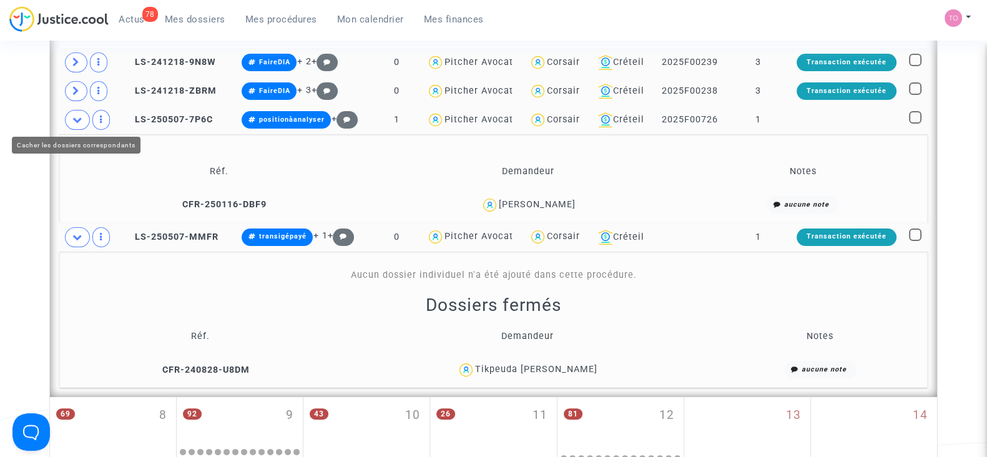
click at [82, 116] on span at bounding box center [77, 120] width 25 height 20
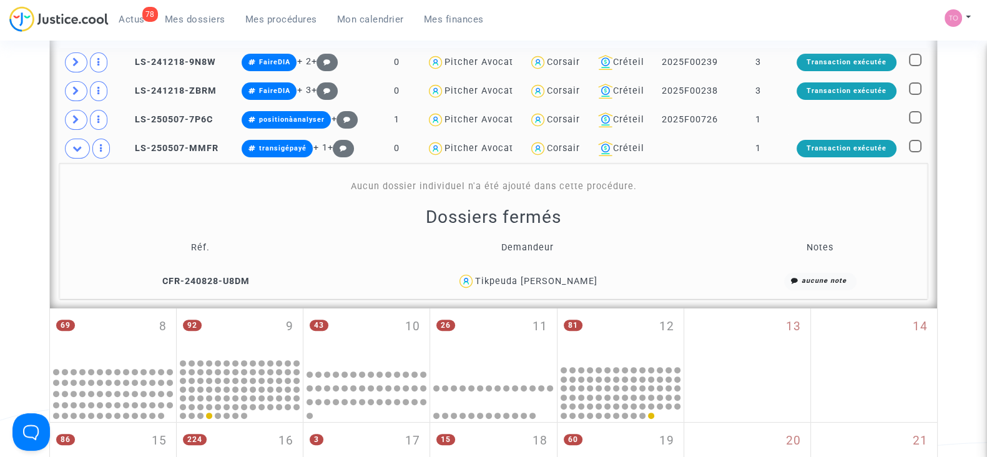
click at [578, 276] on div "Tikpeuda jeanne TIEKO" at bounding box center [536, 281] width 122 height 11
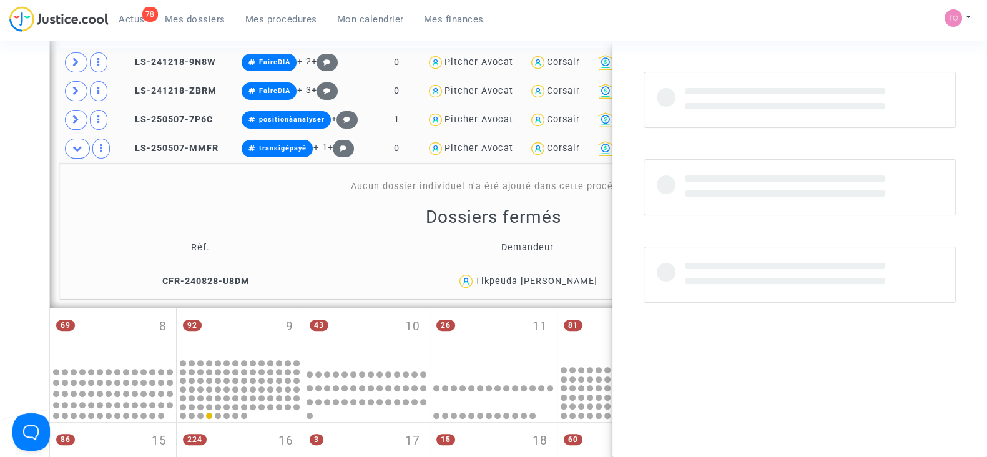
click at [578, 276] on div "Tikpeuda jeanne TIEKO" at bounding box center [536, 281] width 122 height 11
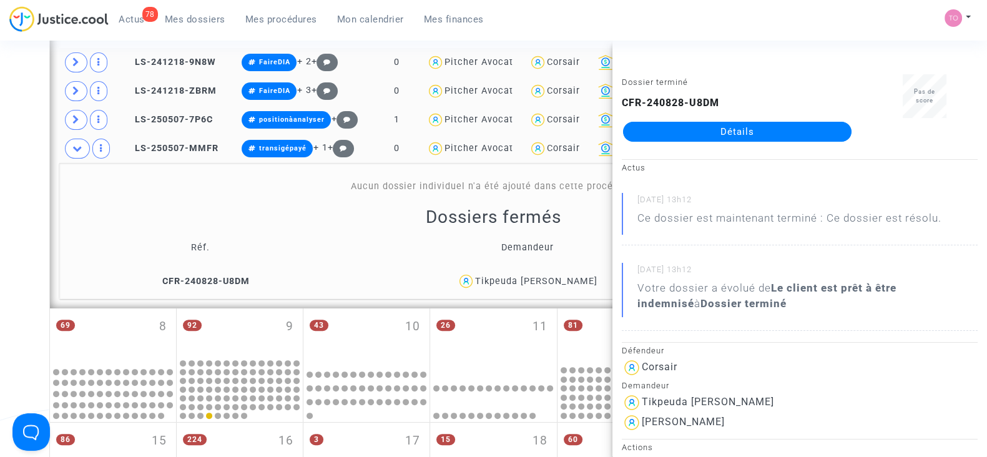
copy div "TIEKO"
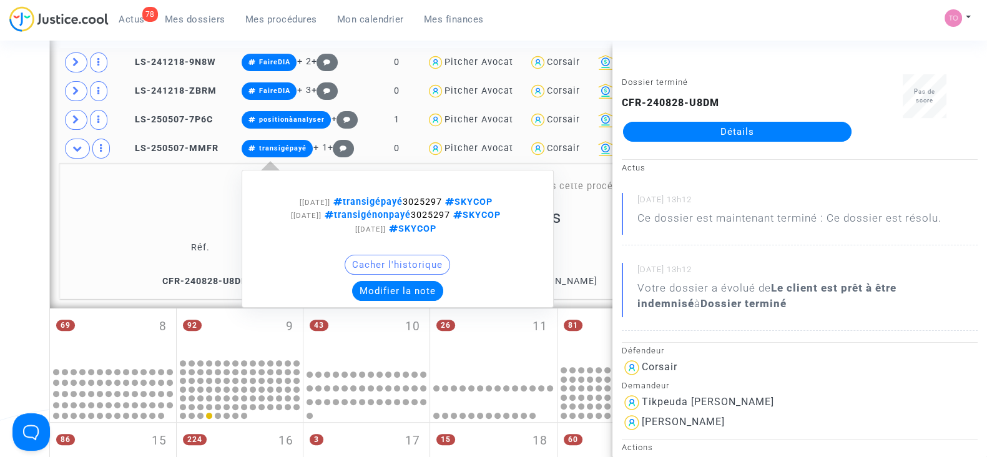
click at [387, 292] on button "Modifier la note" at bounding box center [397, 291] width 91 height 20
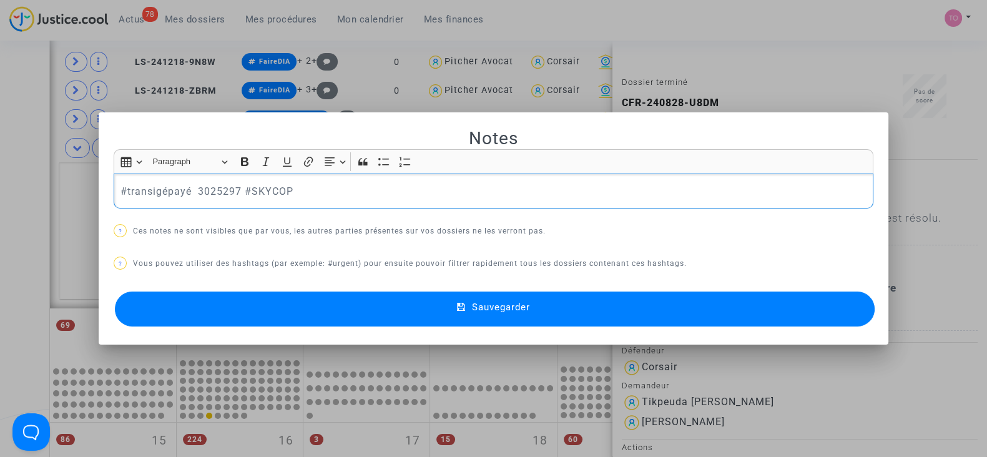
scroll to position [0, 0]
click at [363, 307] on button "Sauvegarder" at bounding box center [495, 309] width 760 height 35
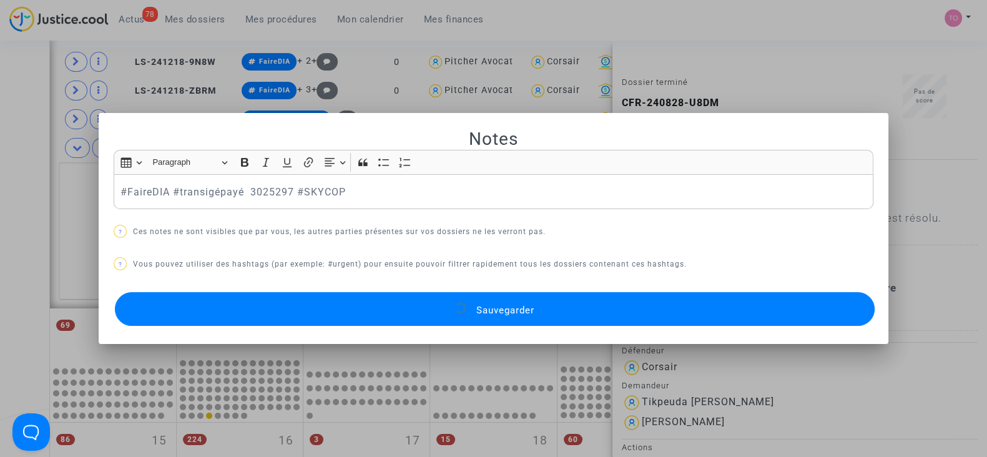
scroll to position [431, 0]
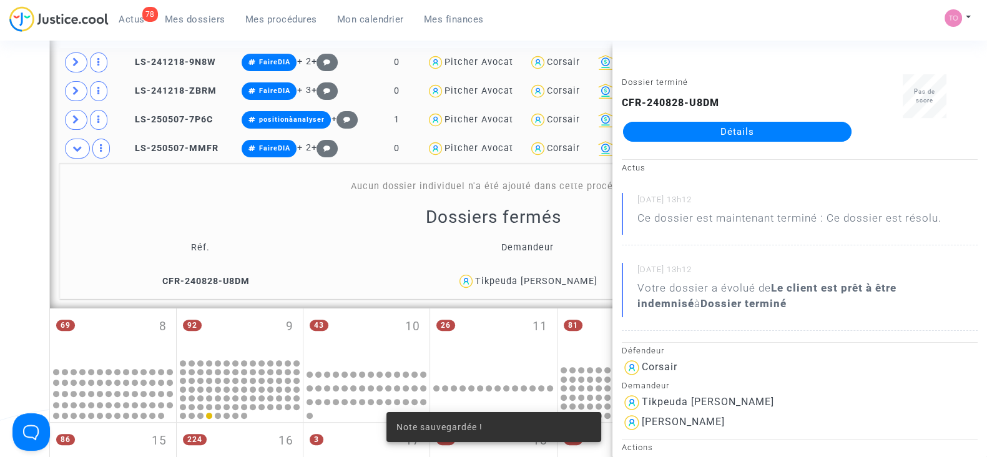
click at [4, 203] on div "Date de clôture d'instruction Date de conciliation Date d'audience Date de juge…" at bounding box center [493, 237] width 987 height 1195
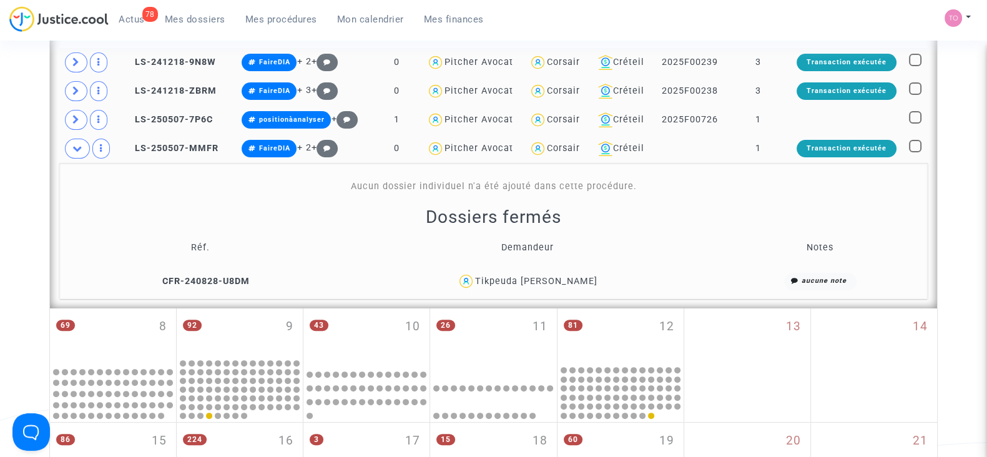
click at [536, 278] on div "Tikpeuda jeanne TIEKO" at bounding box center [536, 281] width 122 height 11
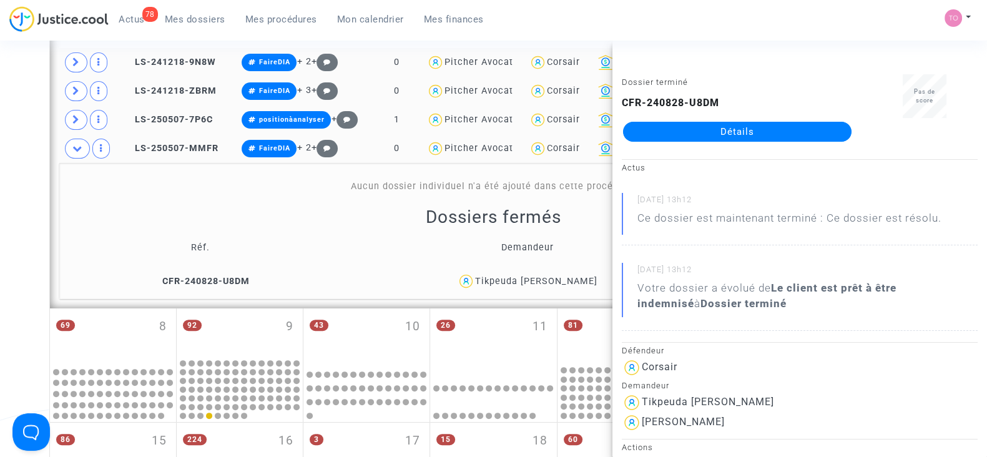
drag, startPoint x: 582, startPoint y: 273, endPoint x: 487, endPoint y: 277, distance: 95.0
click at [487, 277] on div "Tikpeuda jeanne TIEKO" at bounding box center [527, 281] width 371 height 18
copy div "Tikpeuda jeanne TIEKO"
click at [579, 278] on div "Tikpeuda jeanne TIEKO" at bounding box center [536, 281] width 122 height 11
drag, startPoint x: 591, startPoint y: 278, endPoint x: 484, endPoint y: 285, distance: 107.6
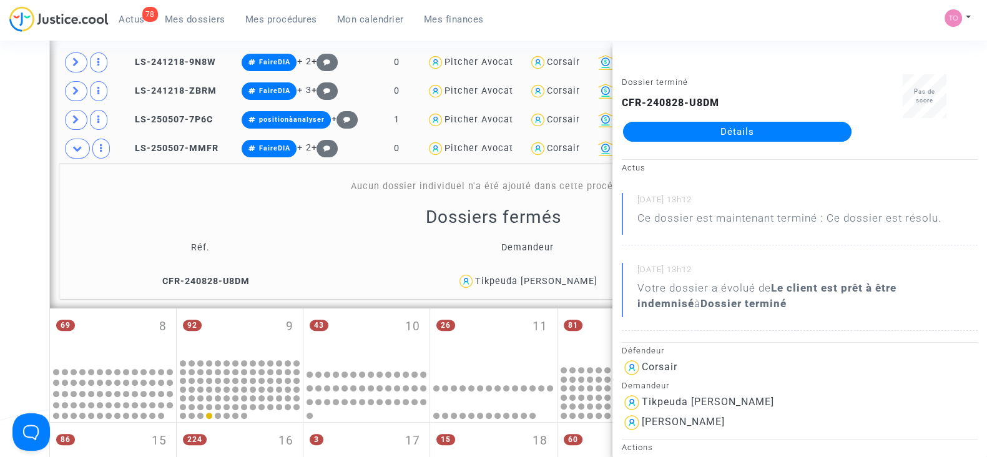
click at [484, 285] on div "Tikpeuda jeanne TIEKO" at bounding box center [527, 281] width 371 height 18
click at [77, 144] on icon at bounding box center [77, 148] width 10 height 9
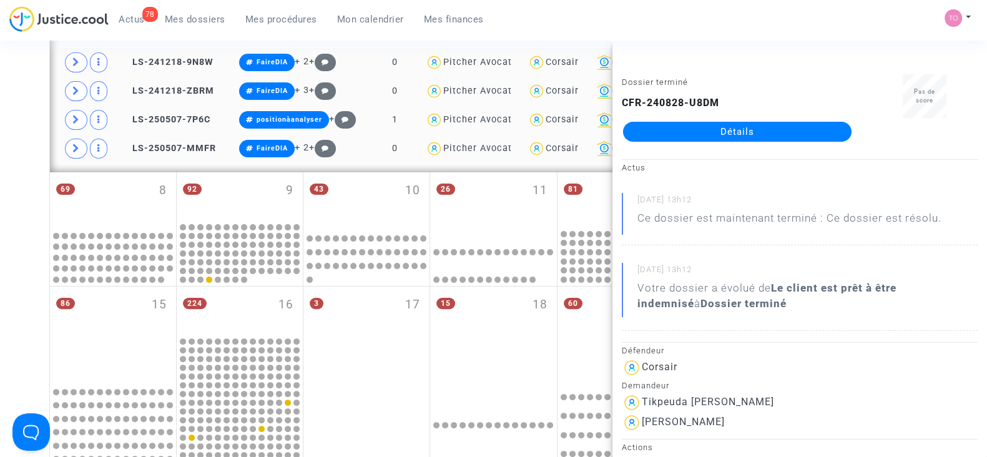
click at [0, 188] on div "Date de clôture d'instruction Date de conciliation Date d'audience Date de juge…" at bounding box center [493, 169] width 987 height 1059
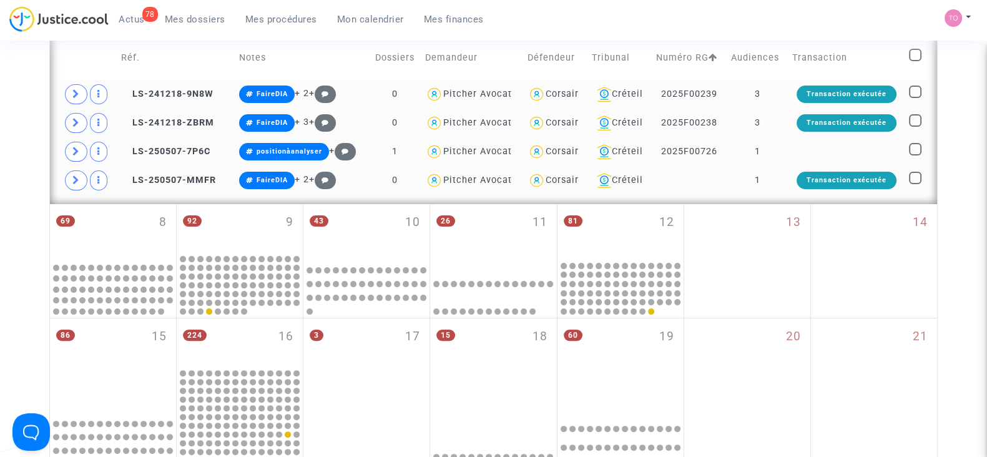
scroll to position [275, 0]
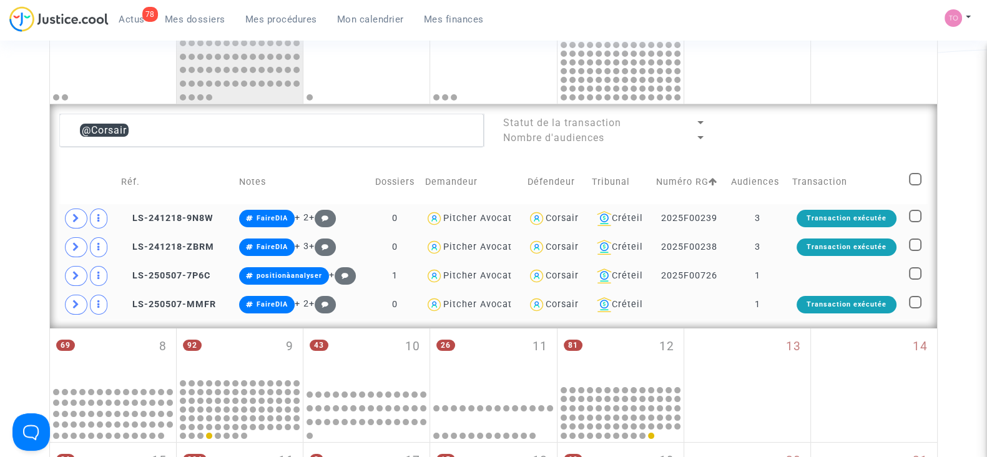
click at [548, 214] on div "Corsair" at bounding box center [562, 218] width 33 height 11
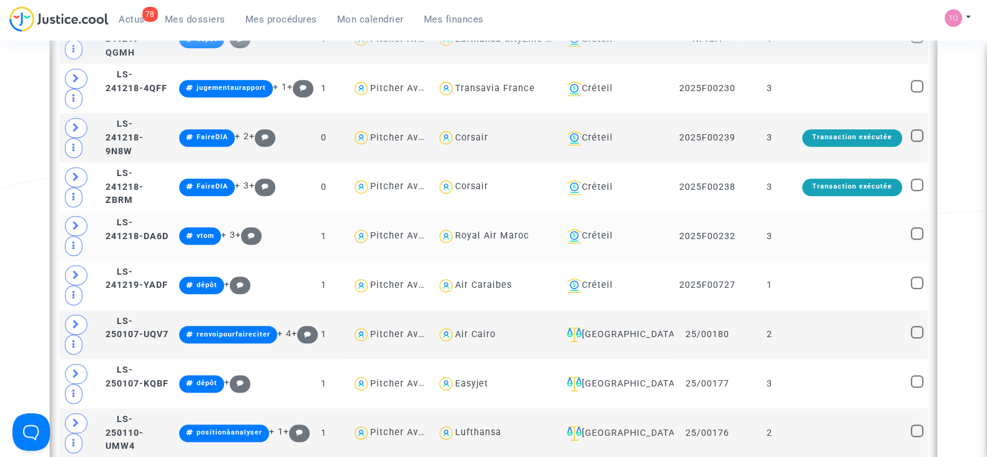
scroll to position [1212, 0]
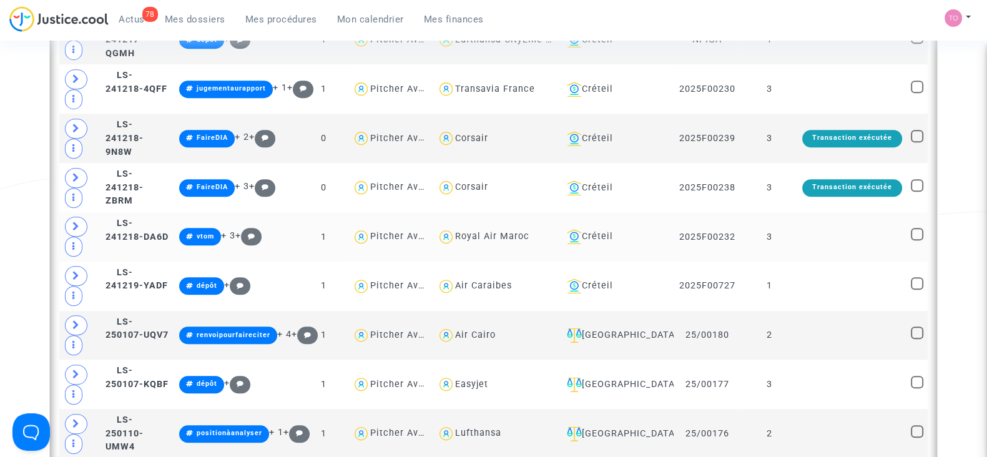
click at [504, 231] on div "Royal Air Maroc" at bounding box center [492, 236] width 74 height 11
type textarea "@"Royal Air Maroc""
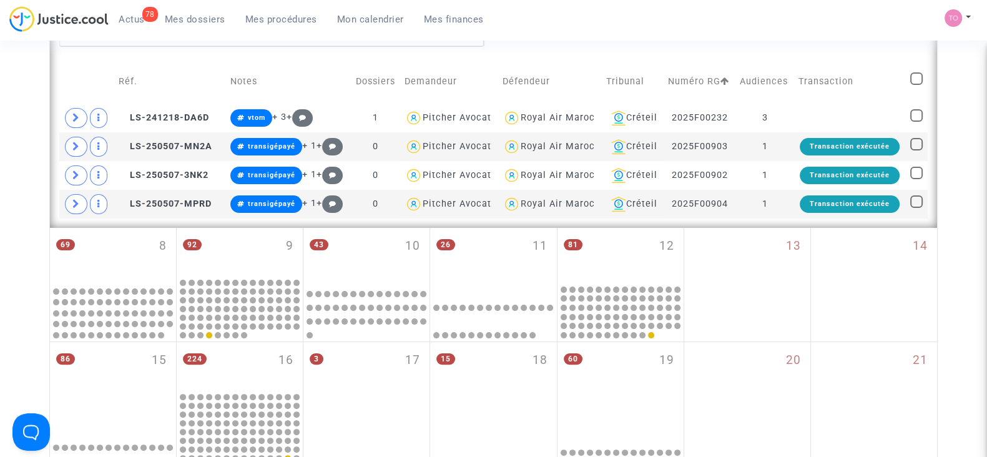
scroll to position [282, 0]
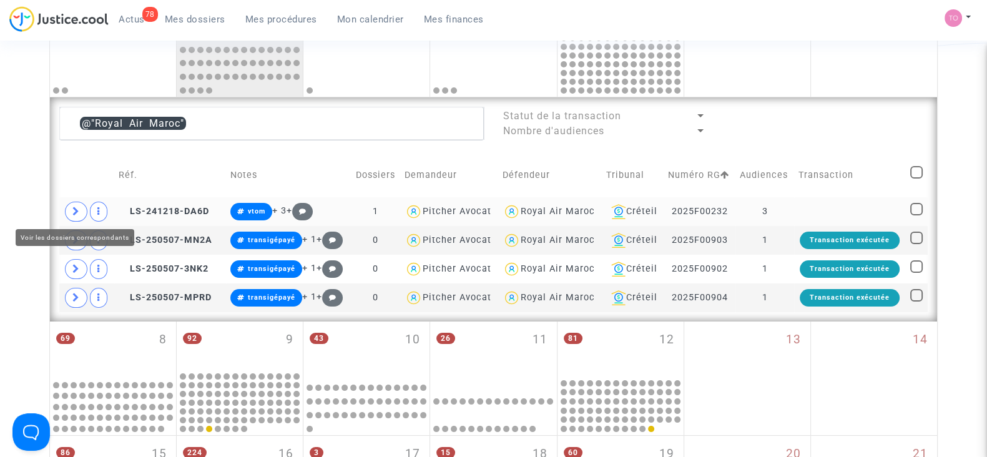
click at [72, 207] on icon at bounding box center [75, 211] width 7 height 9
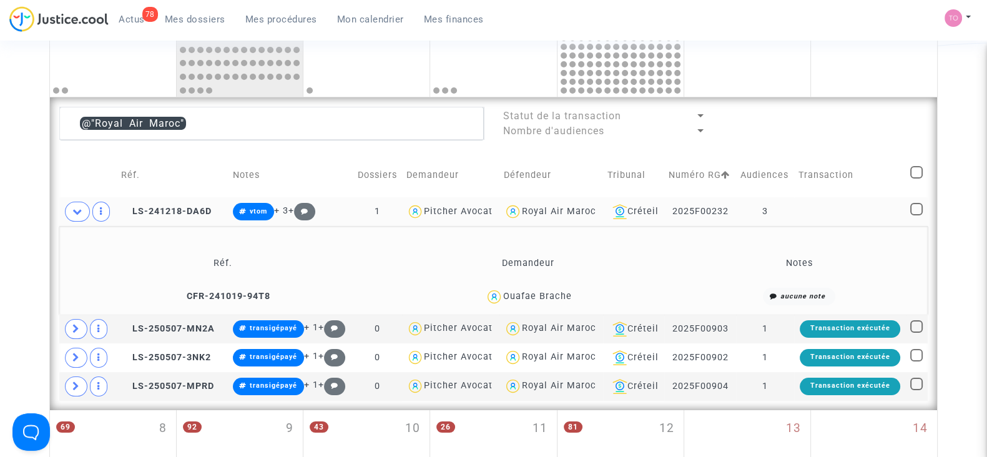
click at [554, 293] on div "Ouafae Brache" at bounding box center [537, 296] width 69 height 11
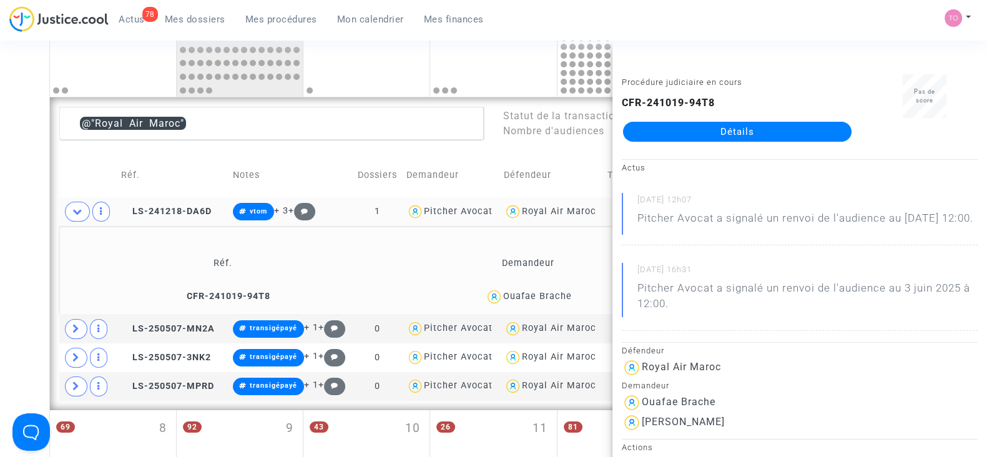
copy div "Brache"
click at [0, 194] on div "Date de clôture d'instruction Date de conciliation Date d'audience Date de juge…" at bounding box center [493, 364] width 987 height 1148
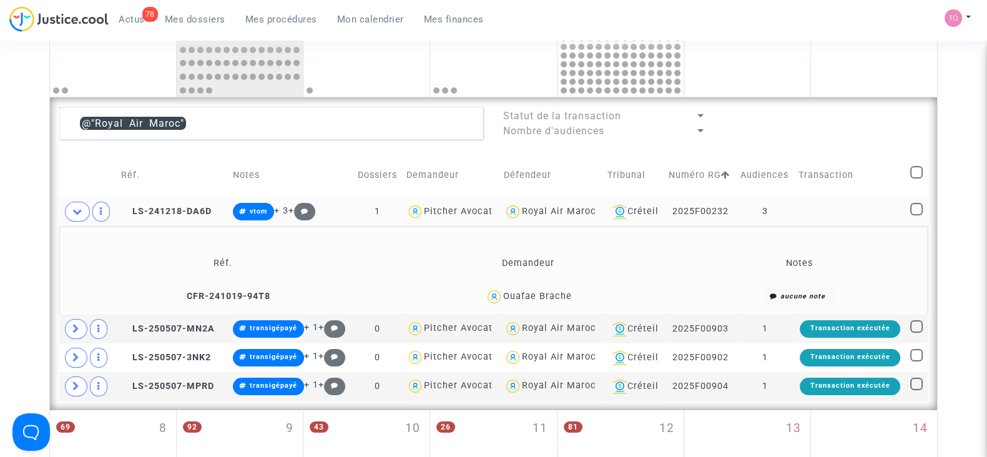
drag, startPoint x: 547, startPoint y: 288, endPoint x: 518, endPoint y: 292, distance: 28.9
click at [518, 292] on div "Ouafae Brache" at bounding box center [537, 296] width 69 height 11
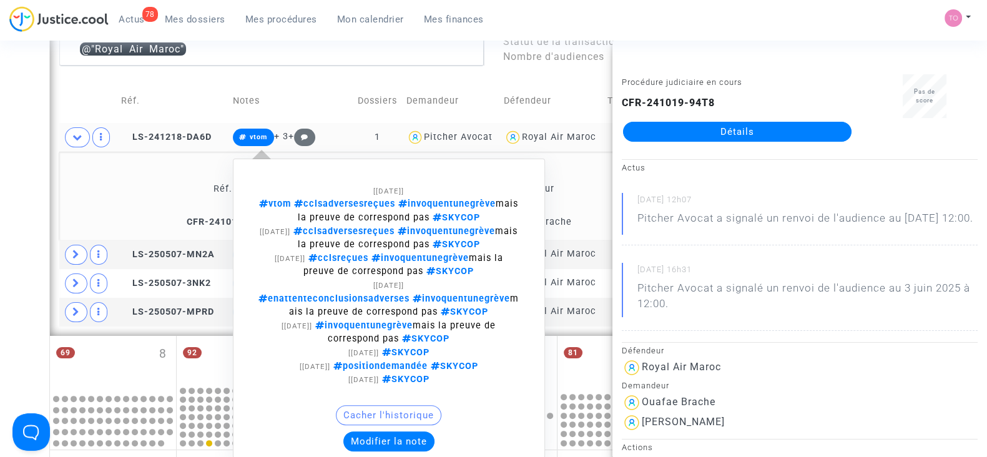
scroll to position [360, 0]
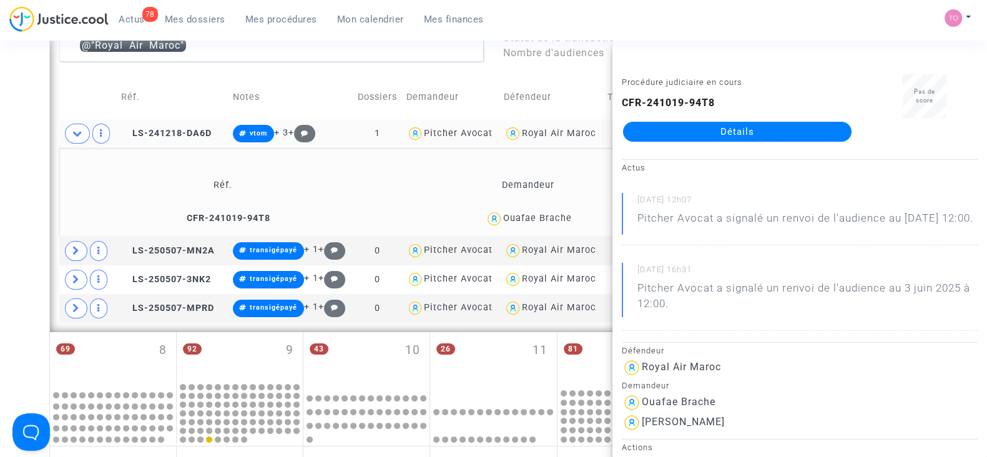
click at [523, 220] on div "Ouafae Brache" at bounding box center [537, 218] width 69 height 11
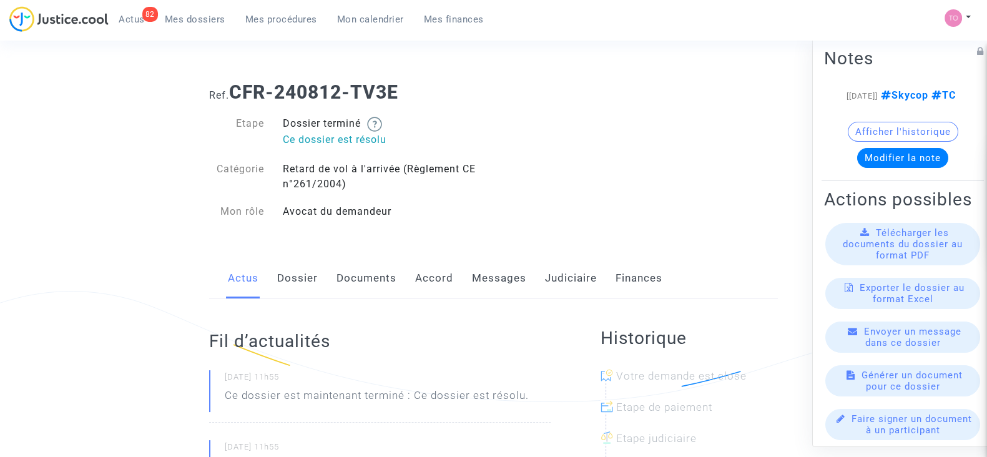
click at [564, 280] on link "Judiciaire" at bounding box center [571, 278] width 52 height 41
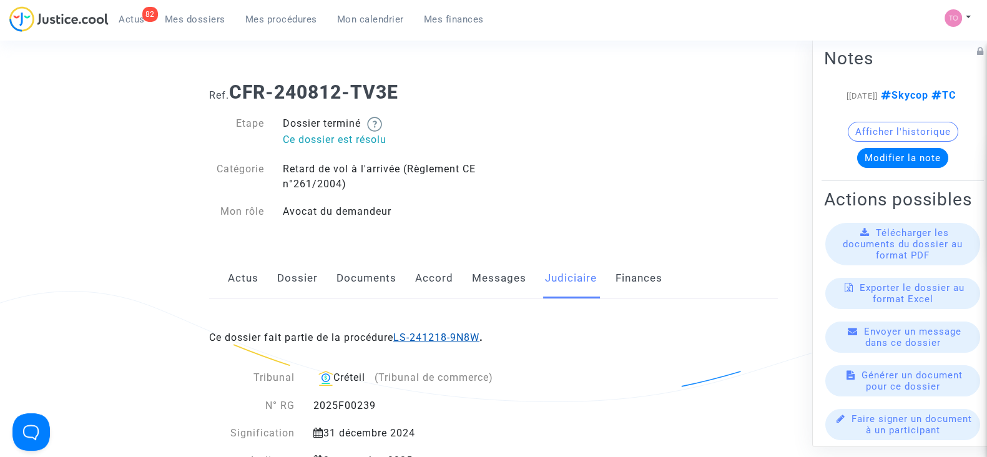
click at [450, 334] on link "LS-241218-9N8W" at bounding box center [436, 338] width 86 height 12
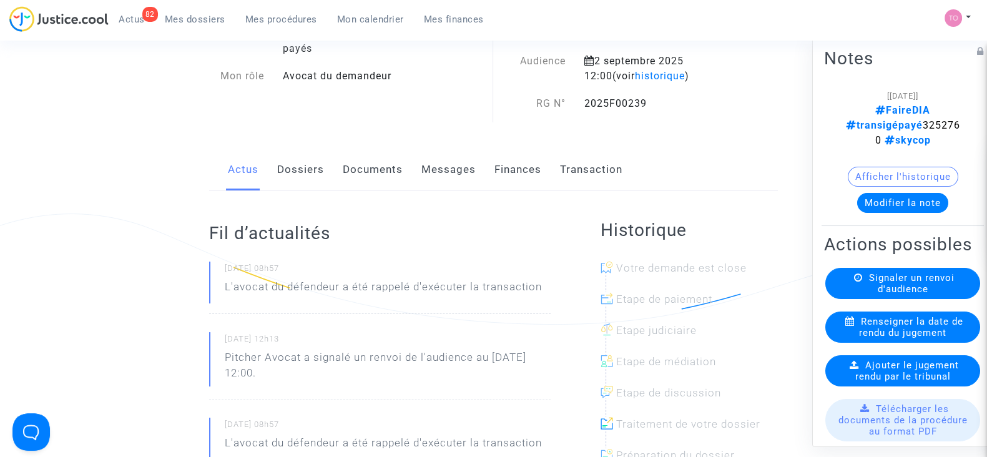
click at [373, 167] on link "Documents" at bounding box center [373, 169] width 60 height 41
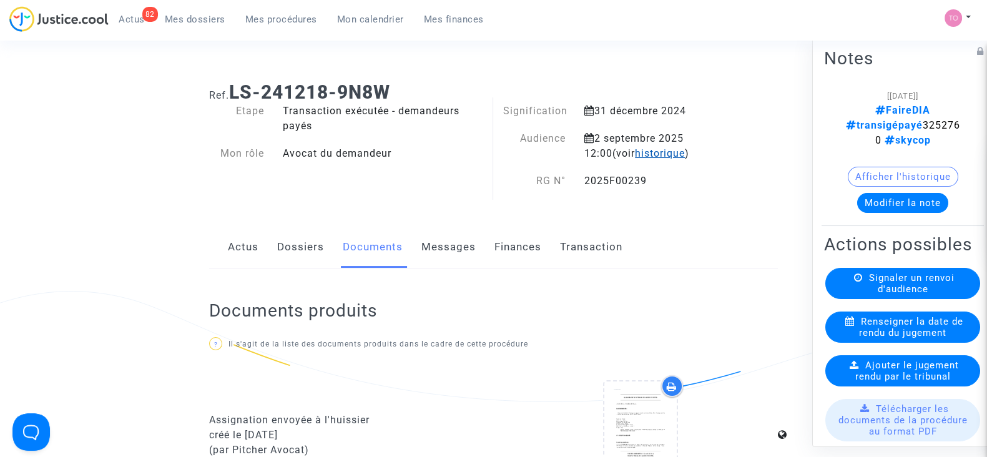
click at [635, 157] on span "historique" at bounding box center [660, 153] width 50 height 12
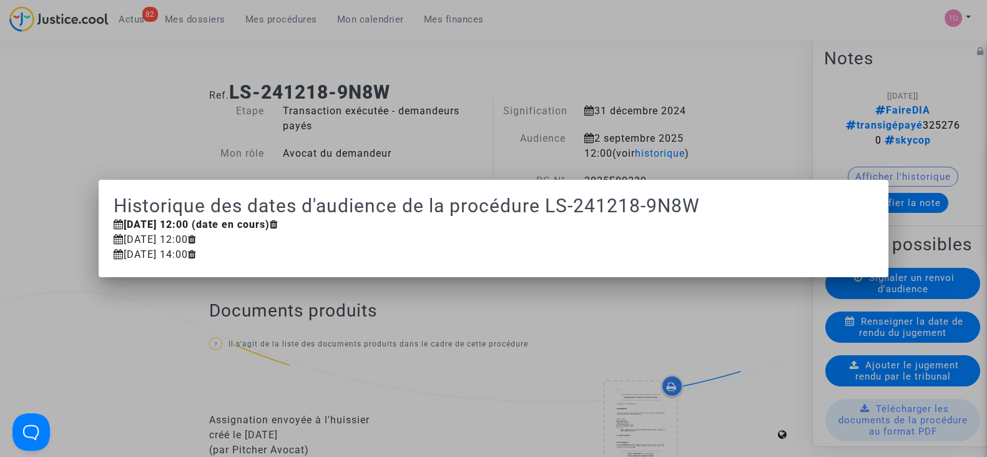
click at [166, 142] on div at bounding box center [493, 228] width 987 height 457
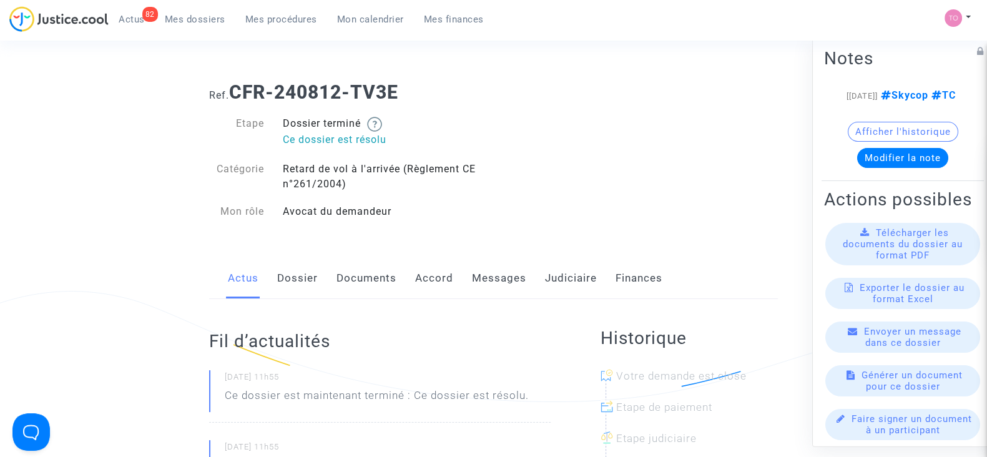
click at [565, 282] on link "Judiciaire" at bounding box center [571, 278] width 52 height 41
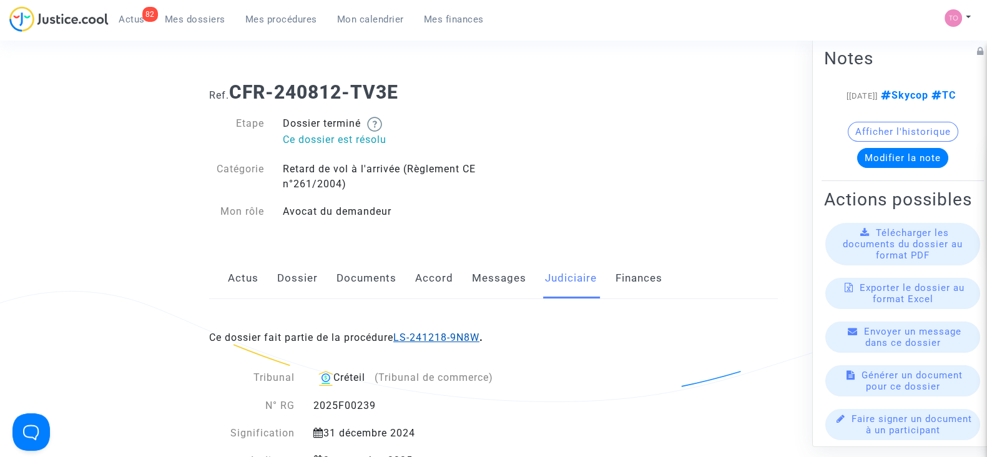
click at [430, 334] on link "LS-241218-9N8W" at bounding box center [436, 338] width 86 height 12
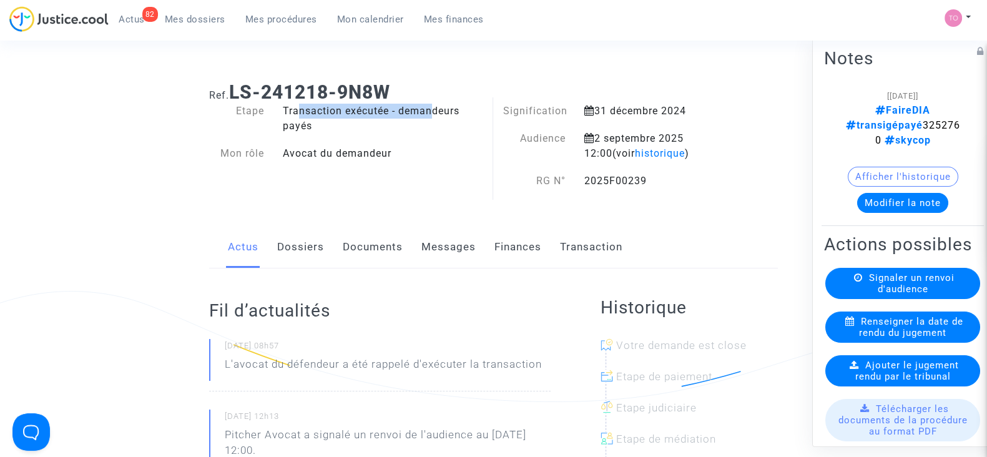
drag, startPoint x: 290, startPoint y: 114, endPoint x: 426, endPoint y: 114, distance: 135.5
click at [426, 114] on div "Transaction exécutée - demandeurs payés" at bounding box center [383, 119] width 220 height 30
drag, startPoint x: 292, startPoint y: 123, endPoint x: 312, endPoint y: 122, distance: 20.0
click at [312, 122] on div "Transaction exécutée - demandeurs payés" at bounding box center [383, 119] width 220 height 30
click at [346, 131] on div "Transaction exécutée - demandeurs payés" at bounding box center [383, 119] width 220 height 30
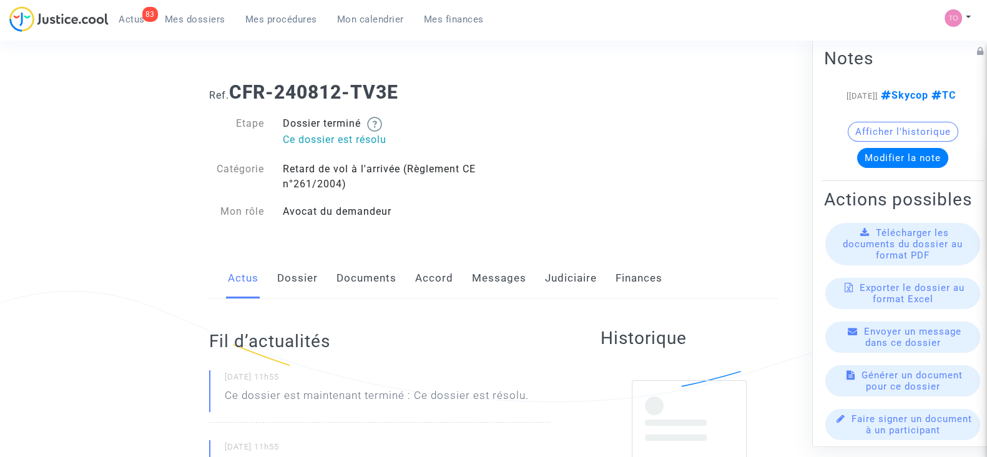
click at [557, 286] on link "Judiciaire" at bounding box center [571, 278] width 52 height 41
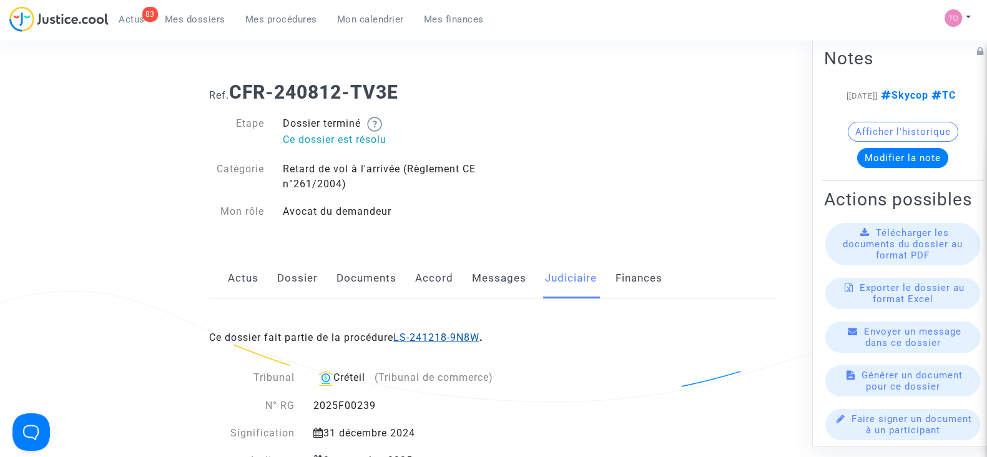
click at [448, 337] on link "LS-241218-9N8W" at bounding box center [436, 338] width 86 height 12
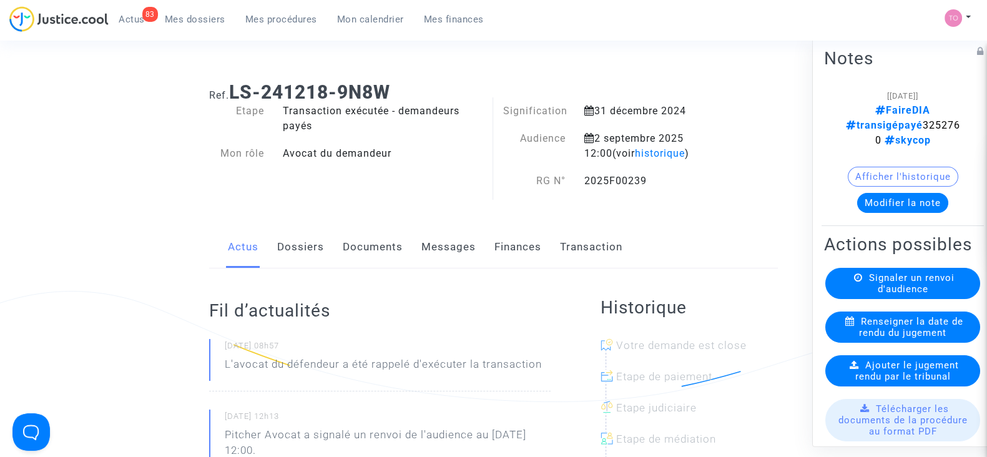
drag, startPoint x: 586, startPoint y: 179, endPoint x: 647, endPoint y: 182, distance: 61.3
click at [647, 182] on div "2025F00239" at bounding box center [656, 181] width 163 height 15
copy div "2025F00239"
click at [300, 241] on link "Dossiers" at bounding box center [300, 247] width 47 height 41
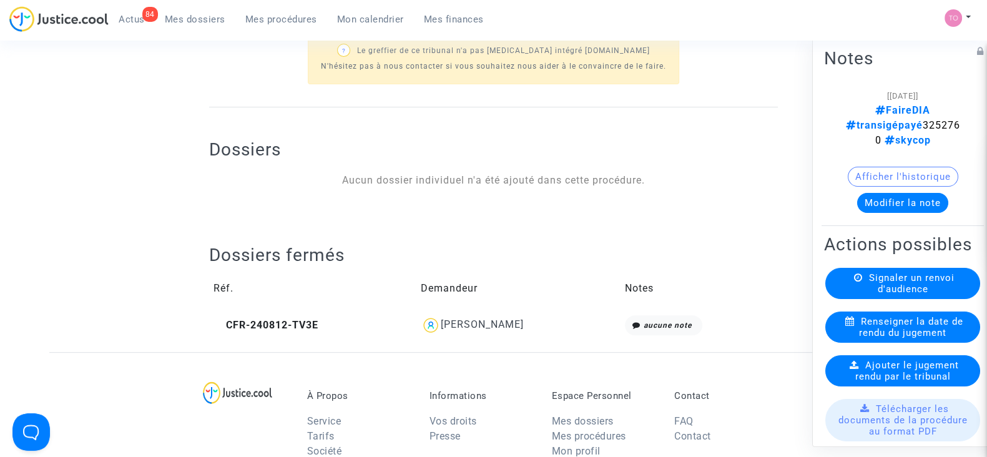
scroll to position [546, 0]
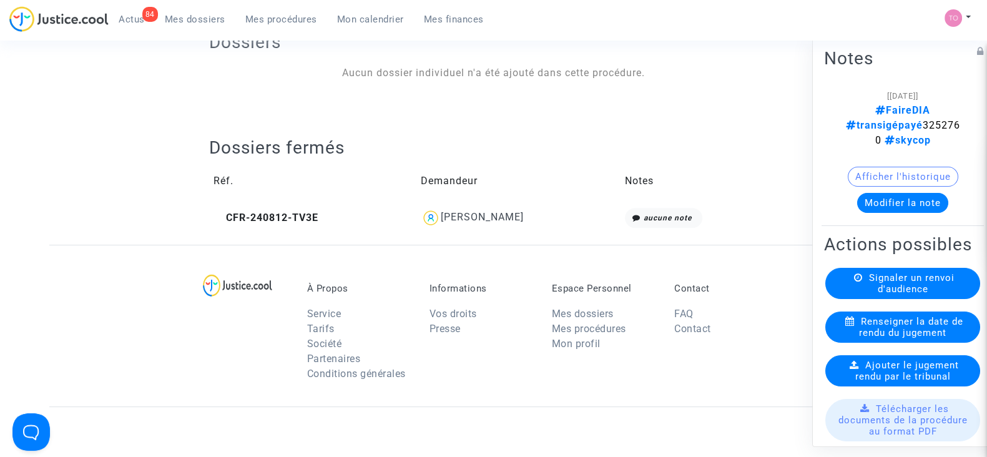
drag, startPoint x: 528, startPoint y: 212, endPoint x: 437, endPoint y: 222, distance: 91.1
click at [437, 222] on div "[PERSON_NAME]" at bounding box center [518, 218] width 195 height 20
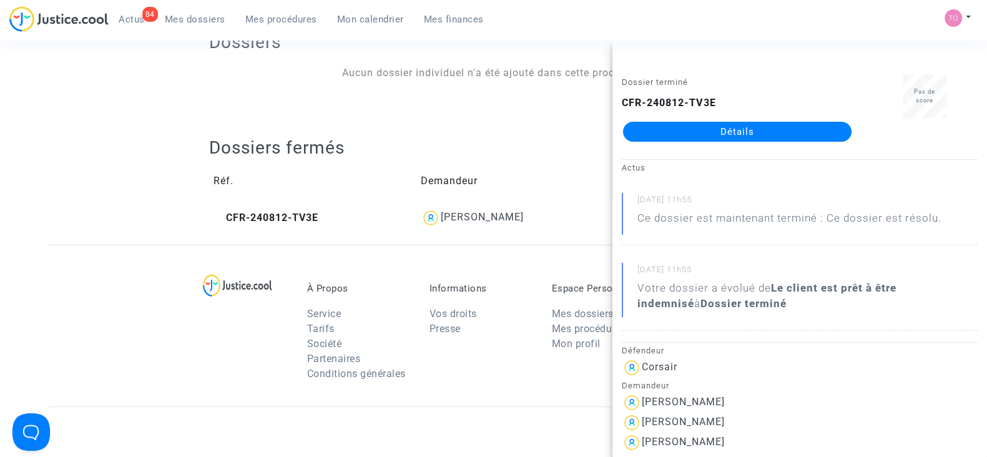
drag, startPoint x: 61, startPoint y: 169, endPoint x: 69, endPoint y: 169, distance: 8.1
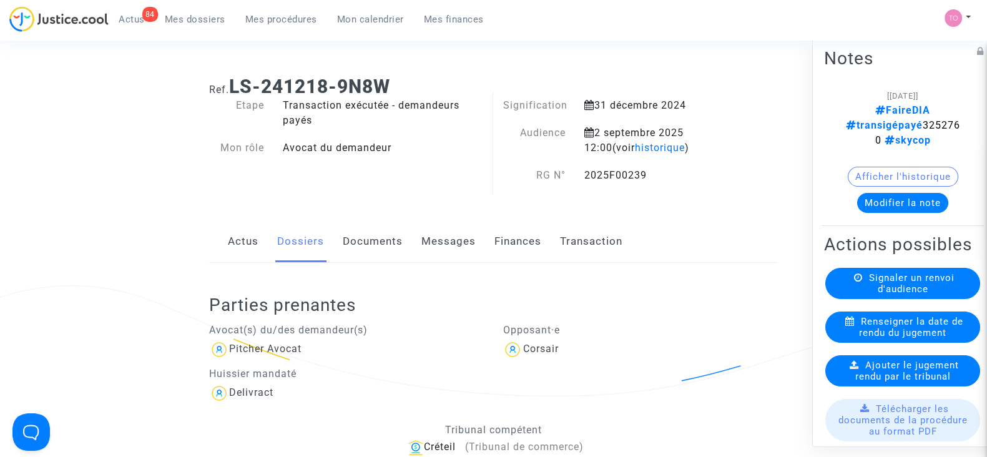
scroll to position [0, 0]
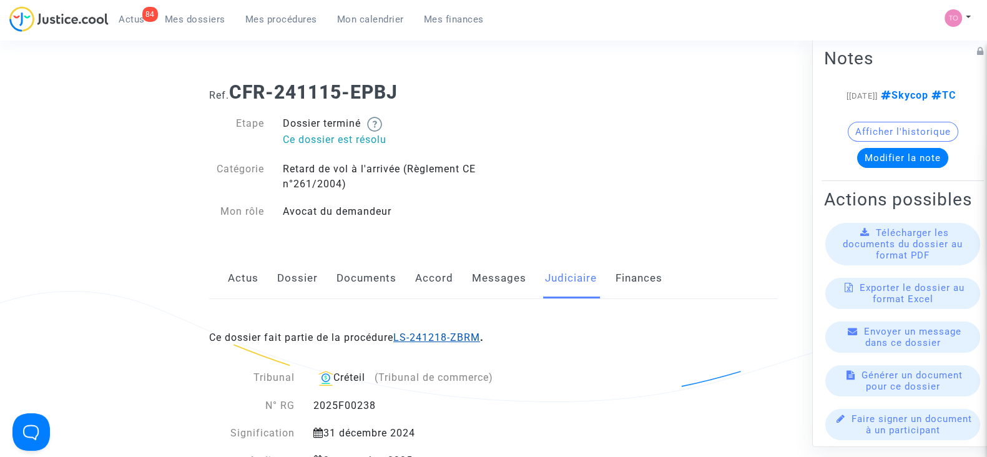
click at [446, 341] on link "LS-241218-ZBRM" at bounding box center [436, 338] width 87 height 12
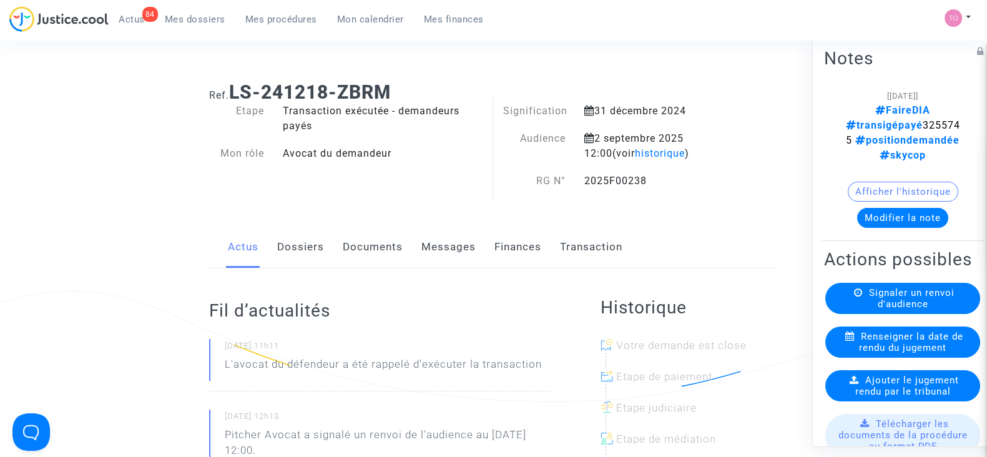
drag, startPoint x: 652, startPoint y: 179, endPoint x: 587, endPoint y: 185, distance: 65.9
click at [587, 185] on div "2025F00238" at bounding box center [656, 181] width 163 height 15
copy div "2025F00238"
click at [280, 230] on link "Dossiers" at bounding box center [300, 247] width 47 height 41
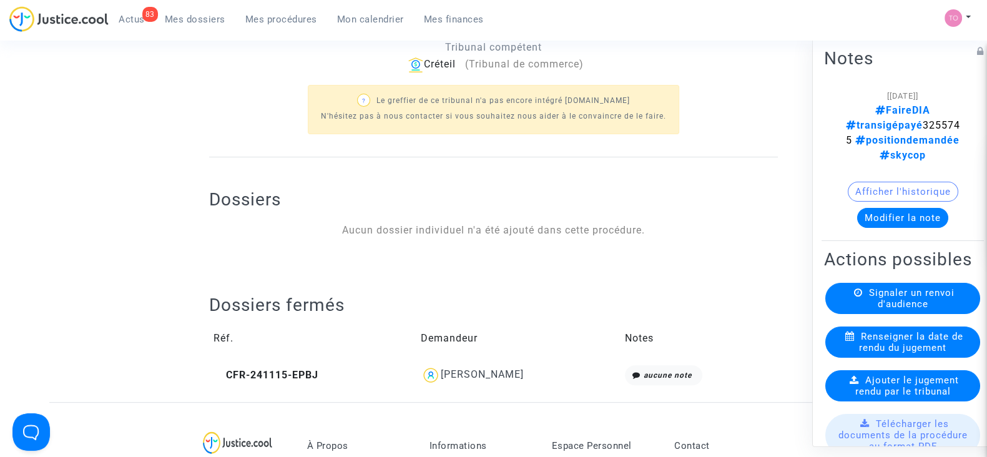
scroll to position [390, 0]
drag, startPoint x: 530, startPoint y: 375, endPoint x: 428, endPoint y: 378, distance: 101.8
click at [428, 378] on div "[PERSON_NAME]" at bounding box center [518, 373] width 195 height 20
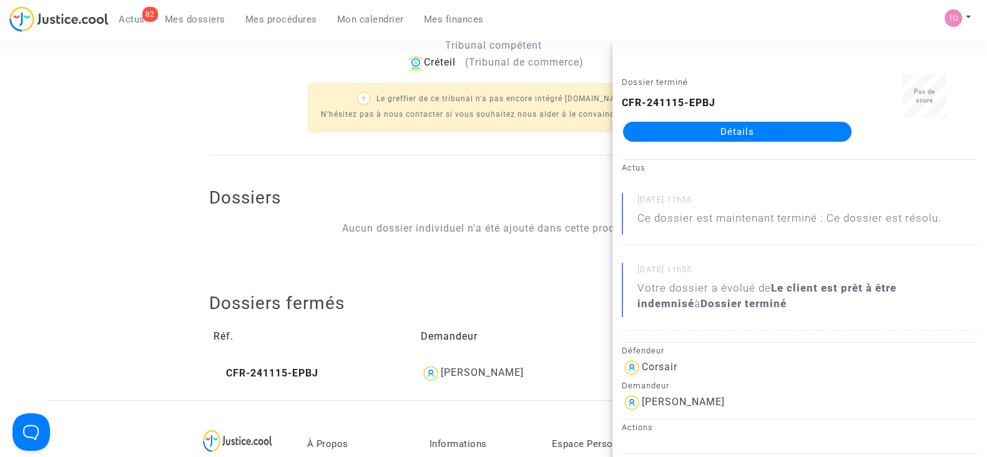
copy div "[PERSON_NAME]"
drag, startPoint x: 89, startPoint y: 72, endPoint x: 57, endPoint y: 27, distance: 56.0
click at [89, 69] on ng-component "Ref. LS-241218-ZBRM Etape Transaction exécutée - demandeurs payés Mon rôle Avoc…" at bounding box center [493, 41] width 888 height 719
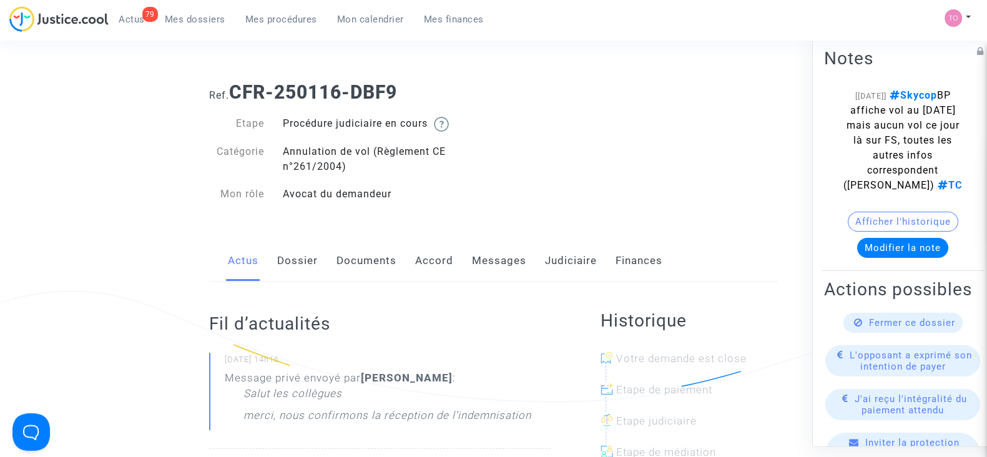
click at [493, 260] on link "Messages" at bounding box center [499, 260] width 54 height 41
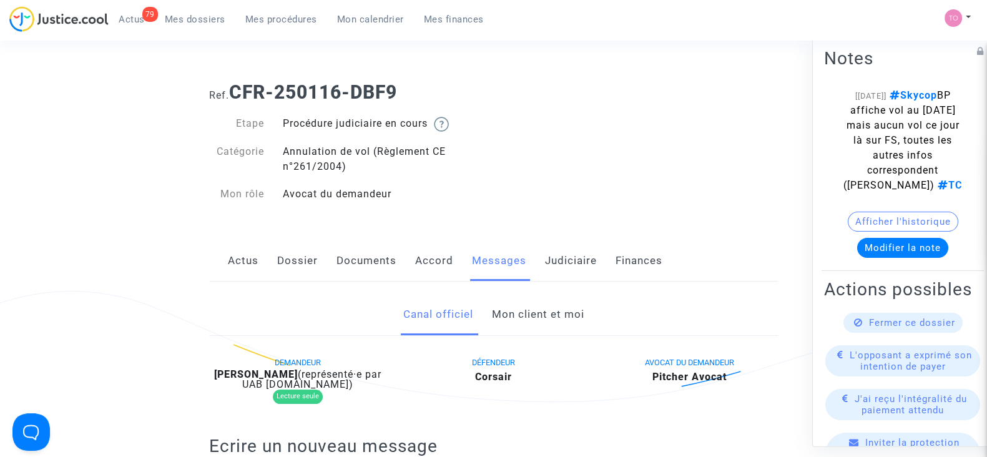
click at [525, 315] on link "Mon client et moi" at bounding box center [537, 314] width 92 height 41
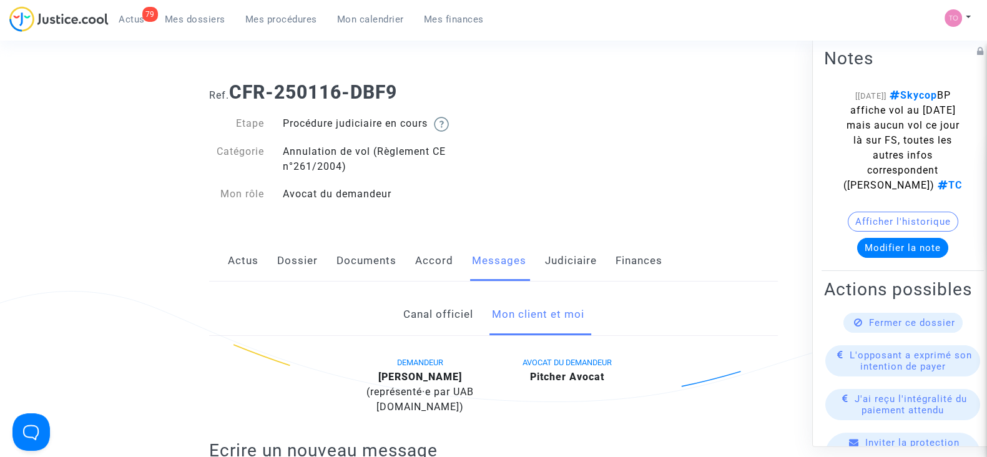
click at [581, 260] on link "Judiciaire" at bounding box center [571, 260] width 52 height 41
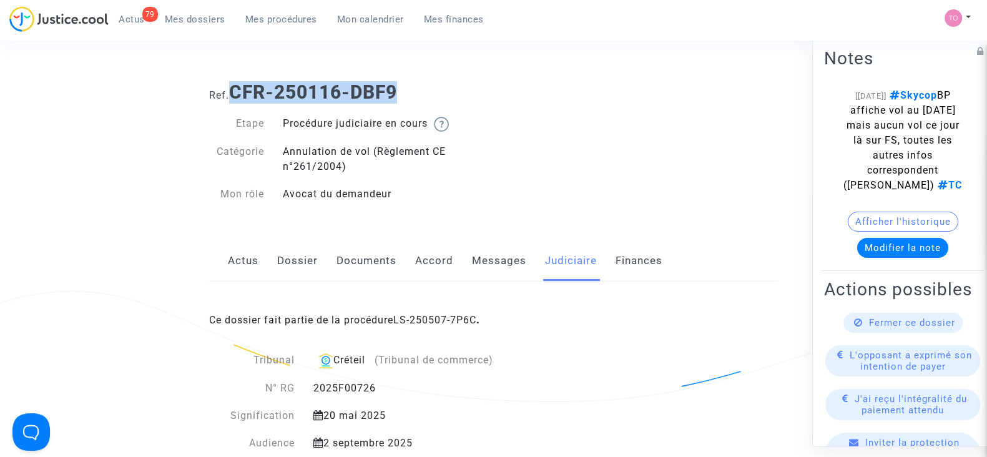
drag, startPoint x: 412, startPoint y: 91, endPoint x: 234, endPoint y: 91, distance: 177.9
click at [234, 91] on h1 "Ref. CFR-250116-DBF9" at bounding box center [493, 92] width 569 height 22
copy b "CFR-250116-DBF9"
click at [287, 259] on link "Dossier" at bounding box center [297, 260] width 41 height 41
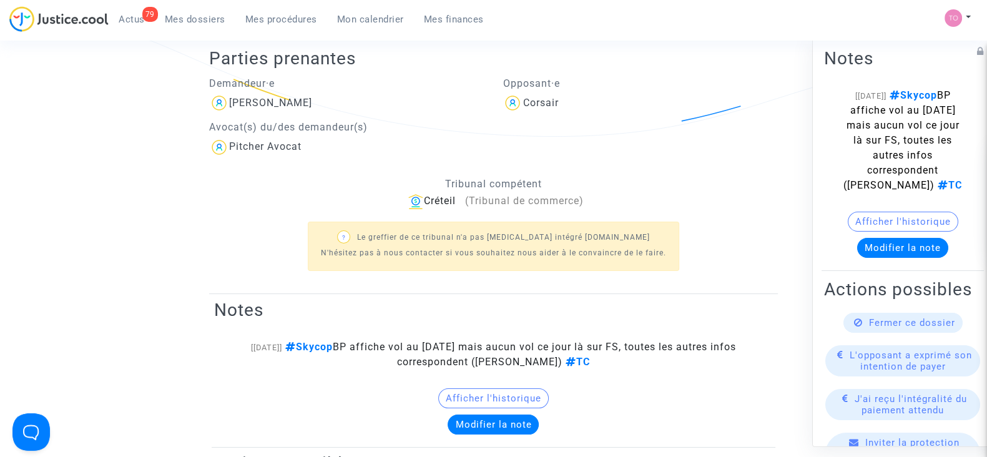
scroll to position [155, 0]
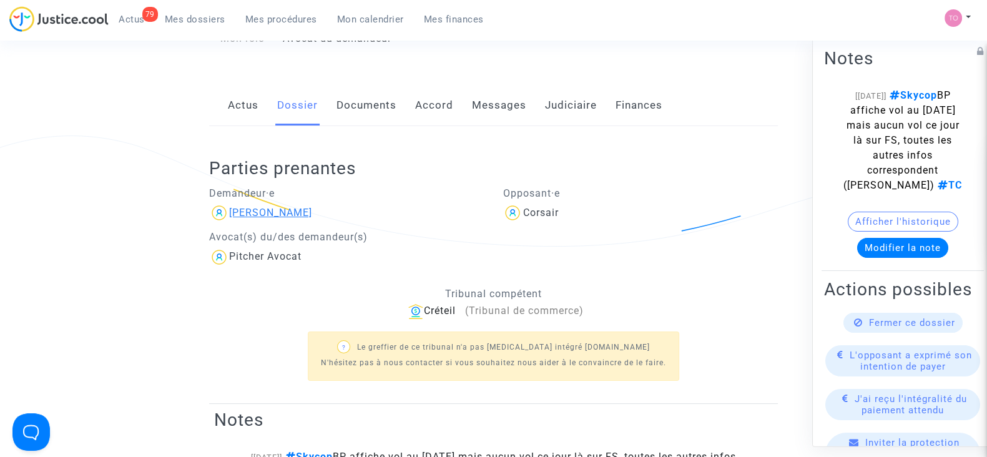
drag, startPoint x: 302, startPoint y: 210, endPoint x: 294, endPoint y: 207, distance: 8.1
click at [294, 207] on div "Emmanuelle DANDJINOU" at bounding box center [346, 213] width 275 height 20
copy div "DANDJINOU"
click at [479, 107] on link "Messages" at bounding box center [499, 105] width 54 height 41
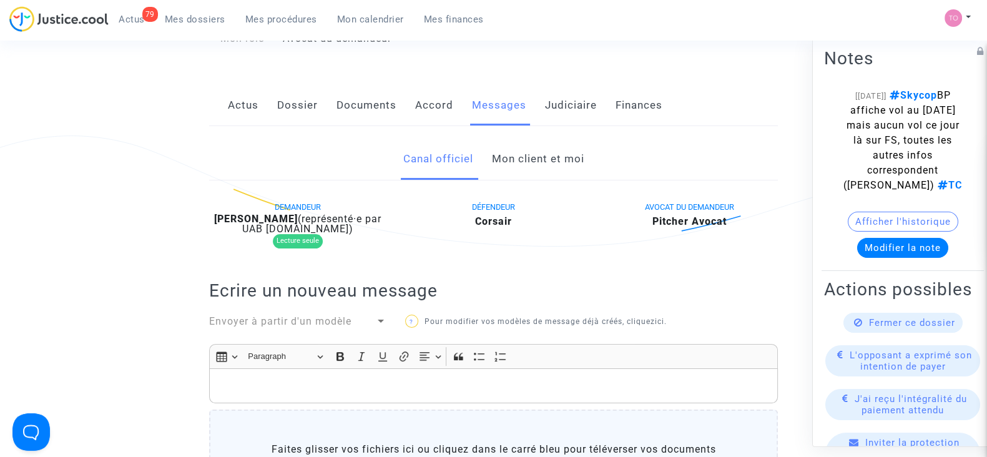
click at [539, 160] on link "Mon client et moi" at bounding box center [537, 159] width 92 height 41
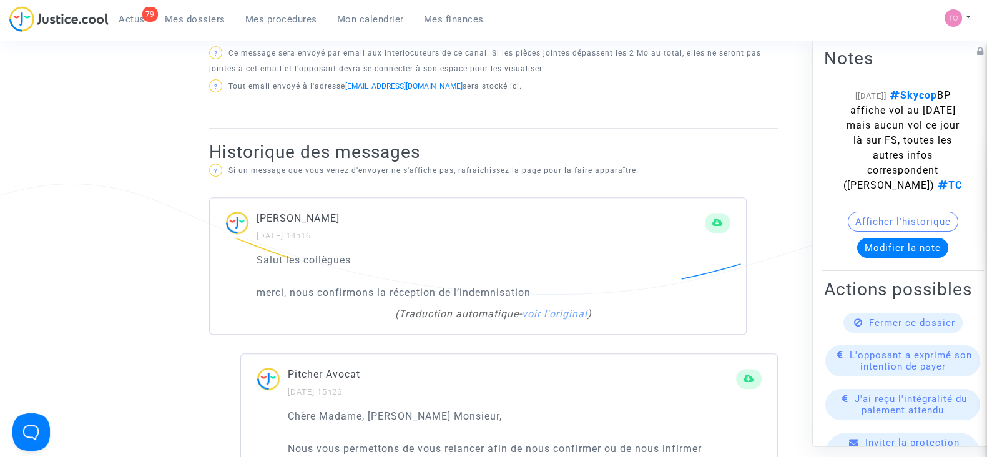
scroll to position [858, 0]
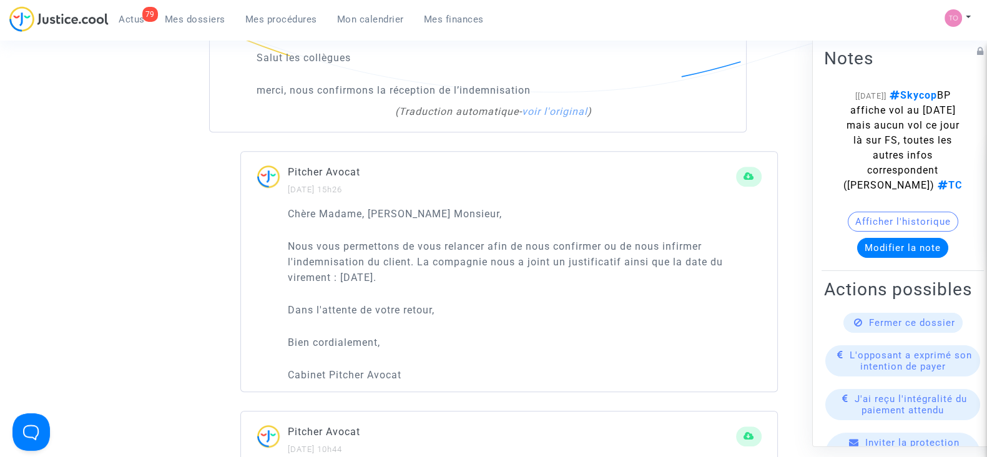
drag, startPoint x: 400, startPoint y: 275, endPoint x: 343, endPoint y: 280, distance: 57.6
click at [343, 280] on p "Nous vous permettons de vous relancer afin de nous confirmer ou de nous infirme…" at bounding box center [525, 262] width 474 height 47
copy p "16/05/2024."
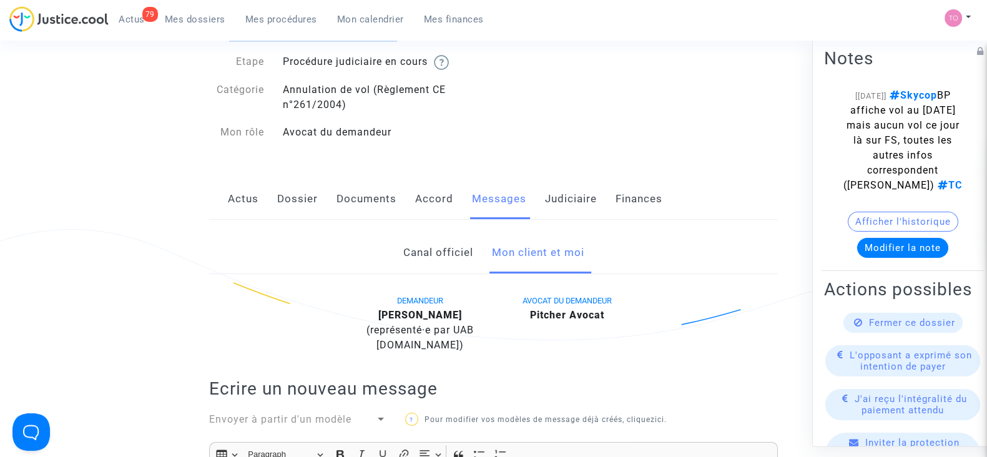
scroll to position [0, 0]
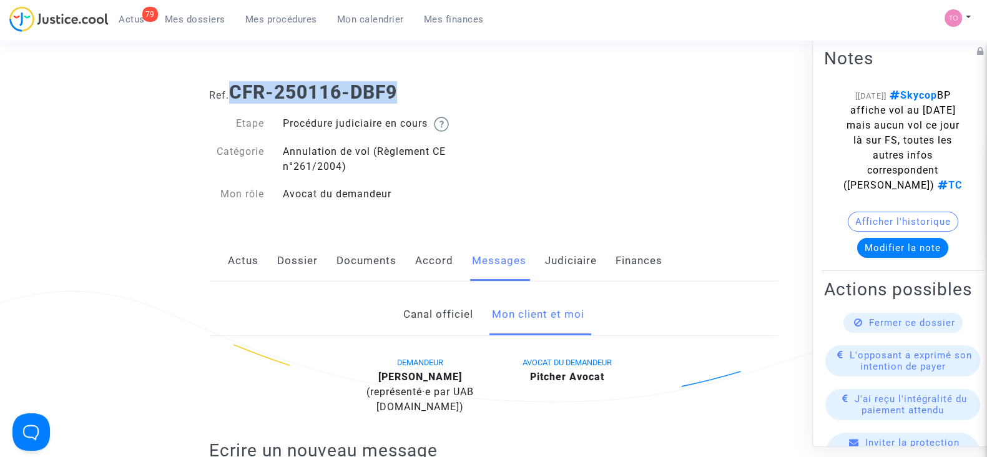
click at [364, 266] on link "Documents" at bounding box center [367, 260] width 60 height 41
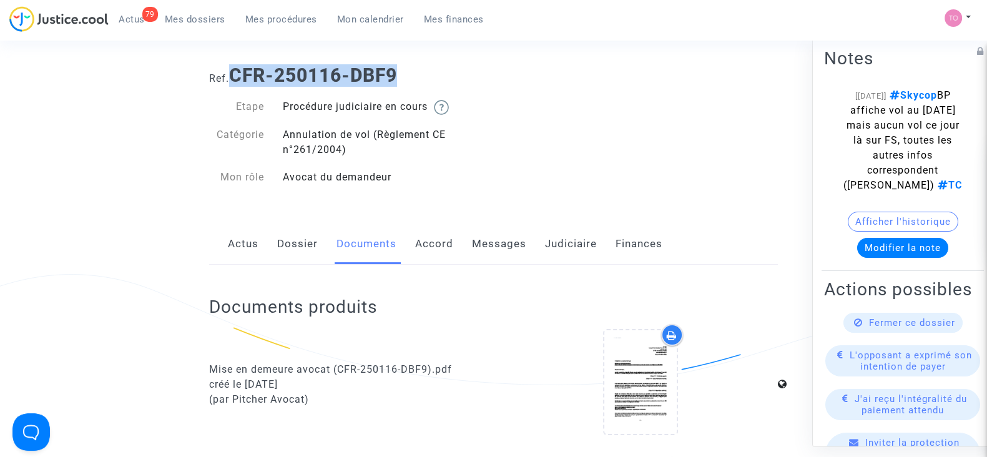
scroll to position [312, 0]
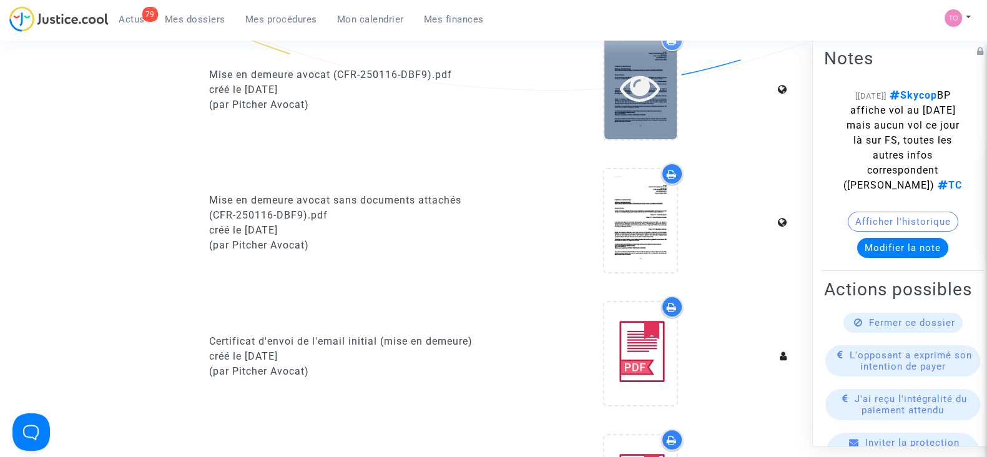
click at [636, 102] on icon at bounding box center [640, 87] width 41 height 40
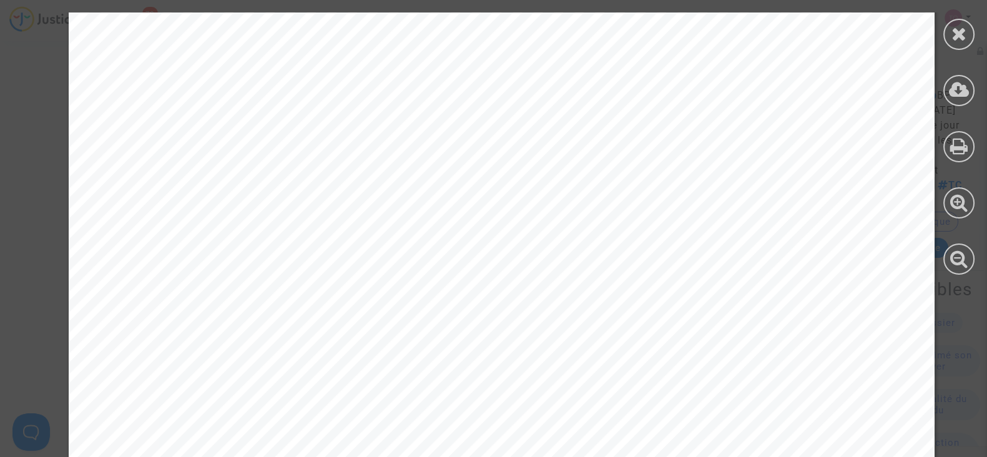
scroll to position [18515, 0]
click at [953, 29] on icon at bounding box center [960, 33] width 16 height 19
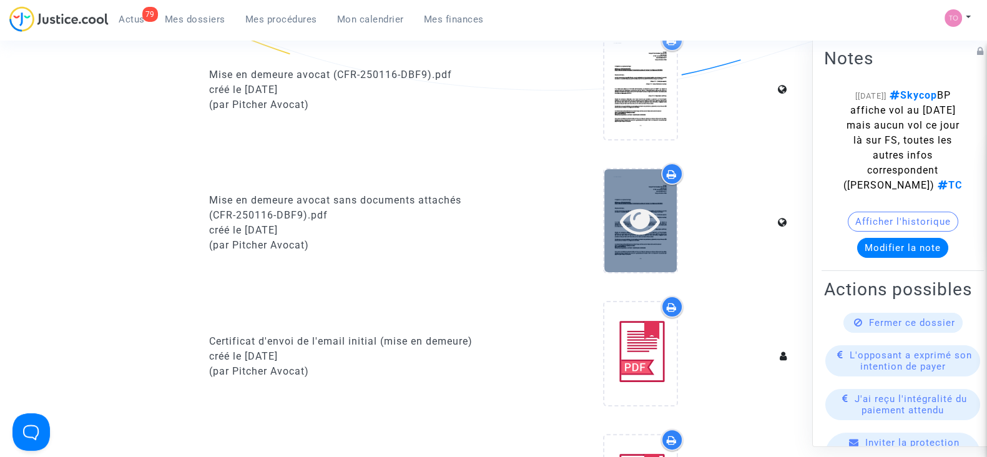
click at [632, 221] on icon at bounding box center [640, 220] width 41 height 40
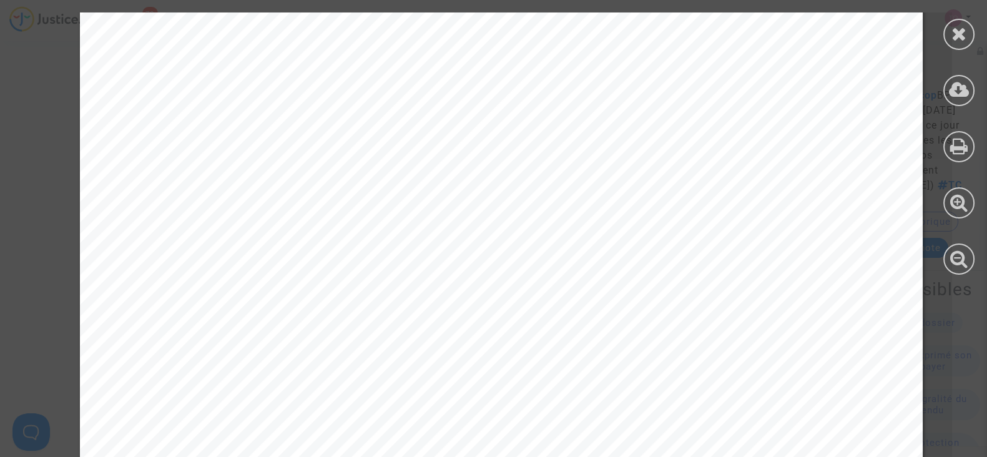
scroll to position [77, 0]
click at [962, 37] on icon at bounding box center [960, 33] width 16 height 19
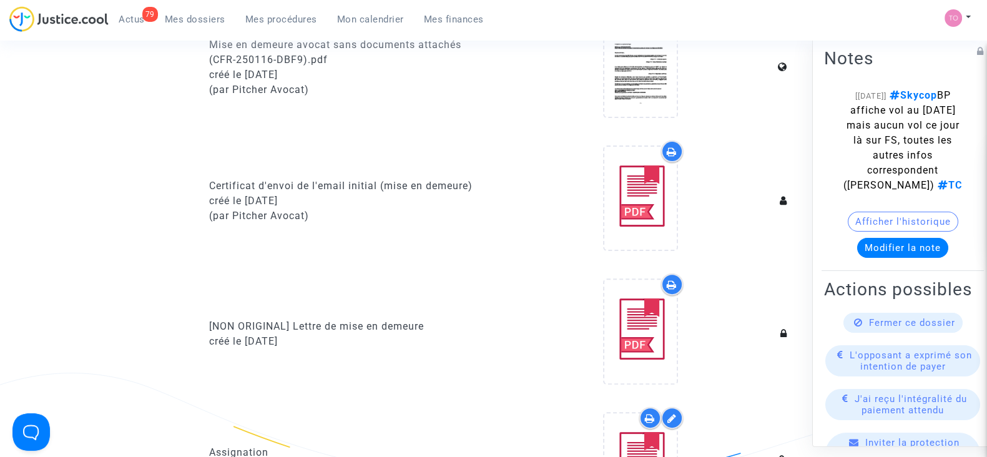
scroll to position [468, 0]
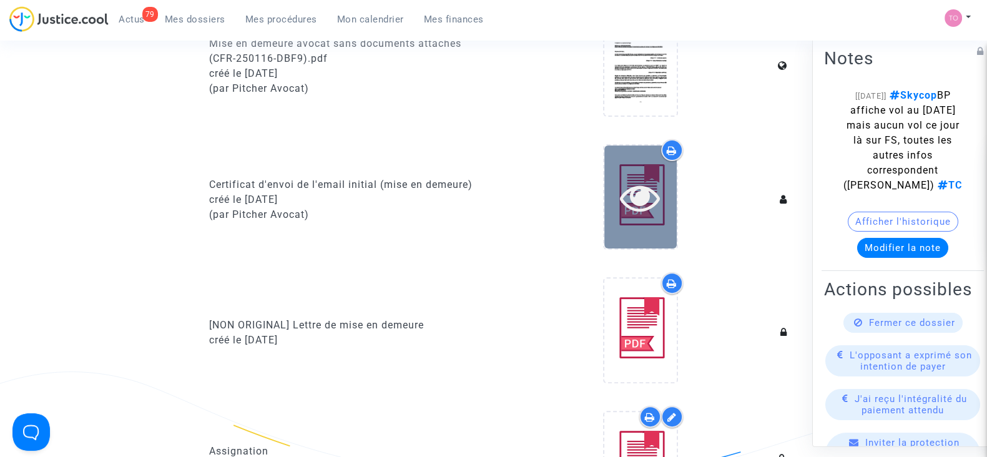
click at [659, 198] on icon at bounding box center [640, 197] width 41 height 40
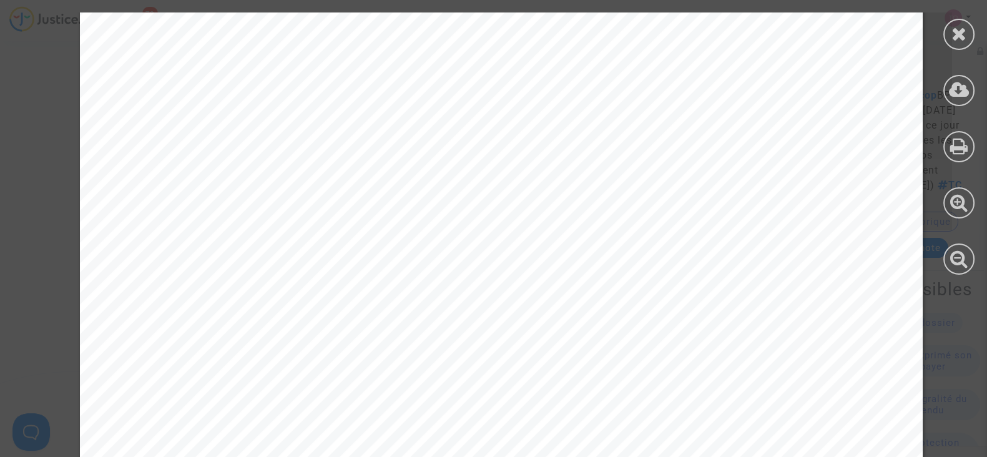
scroll to position [546, 0]
drag, startPoint x: 959, startPoint y: 34, endPoint x: 954, endPoint y: 39, distance: 7.1
click at [960, 34] on icon at bounding box center [960, 33] width 16 height 19
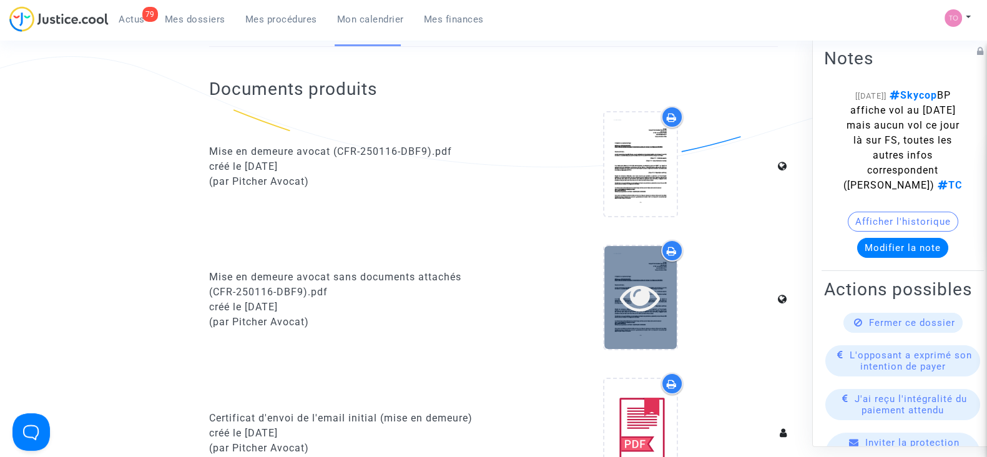
scroll to position [234, 0]
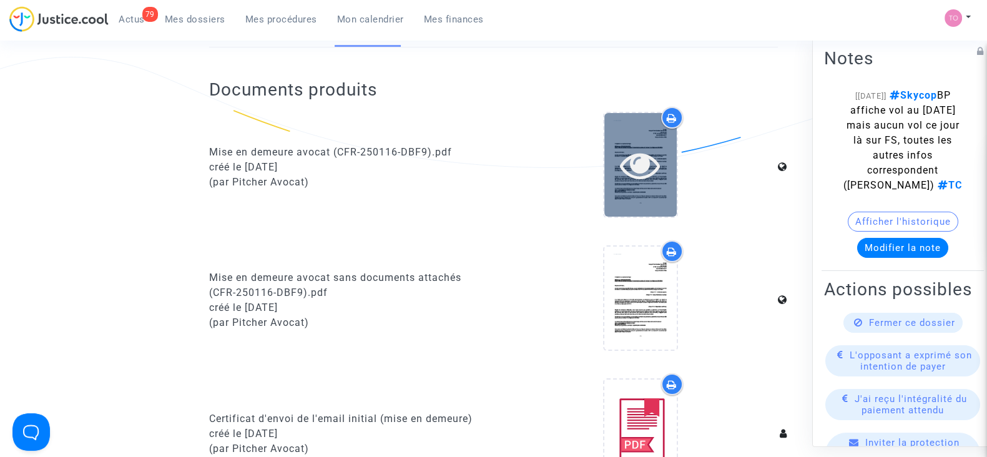
click at [625, 157] on icon at bounding box center [640, 165] width 41 height 40
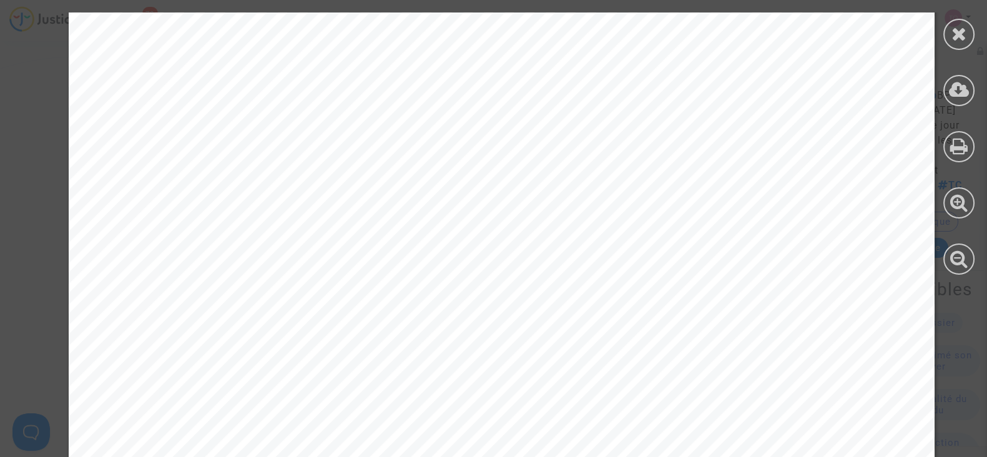
scroll to position [4838, 0]
click at [956, 32] on icon at bounding box center [960, 33] width 16 height 19
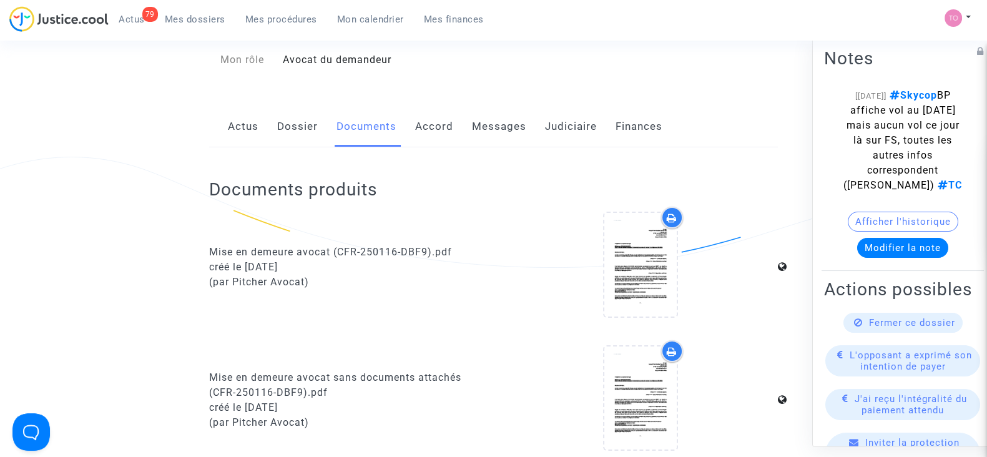
scroll to position [0, 0]
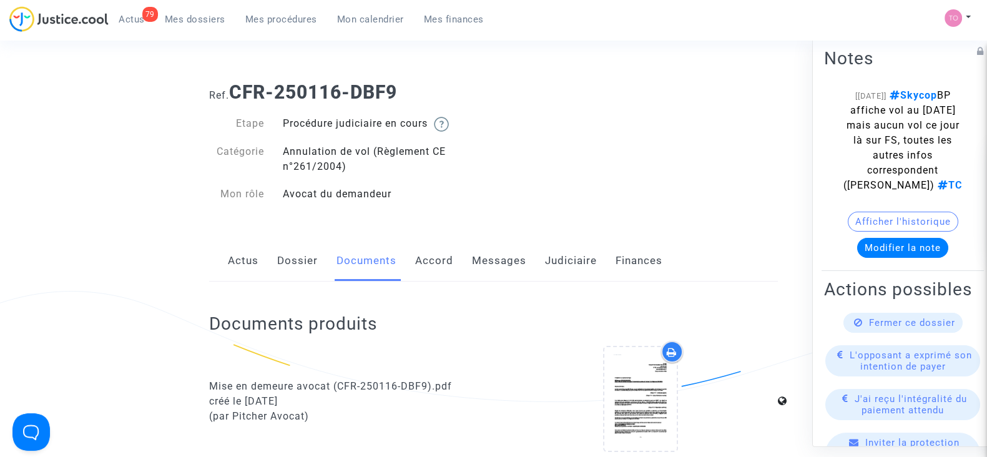
click at [309, 258] on link "Dossier" at bounding box center [297, 260] width 41 height 41
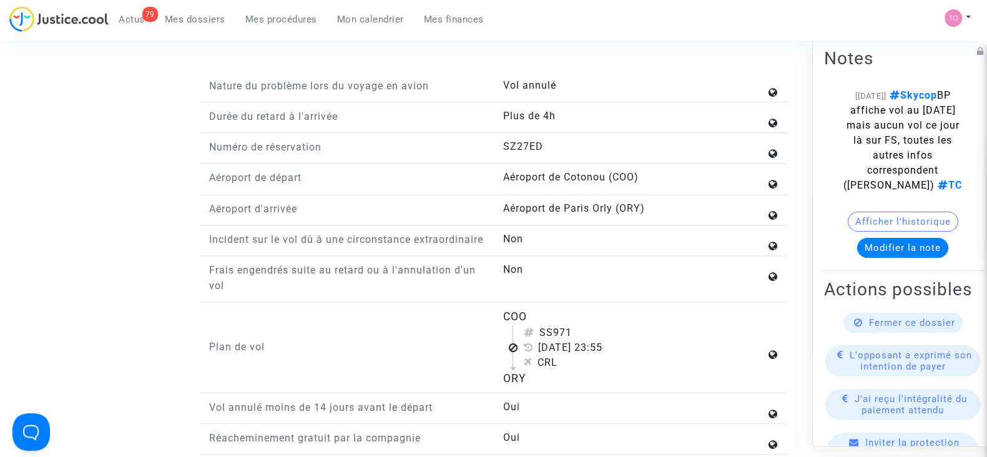
scroll to position [1483, 0]
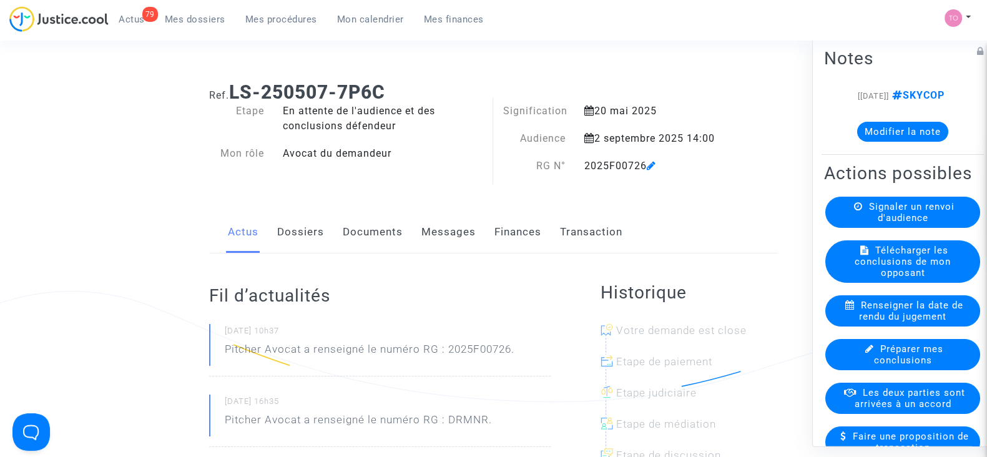
click at [376, 235] on link "Documents" at bounding box center [373, 232] width 60 height 41
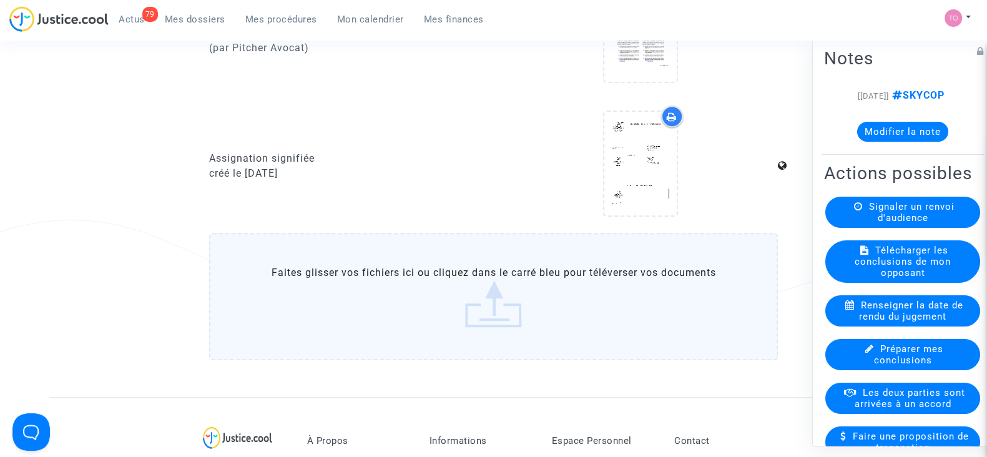
scroll to position [1170, 0]
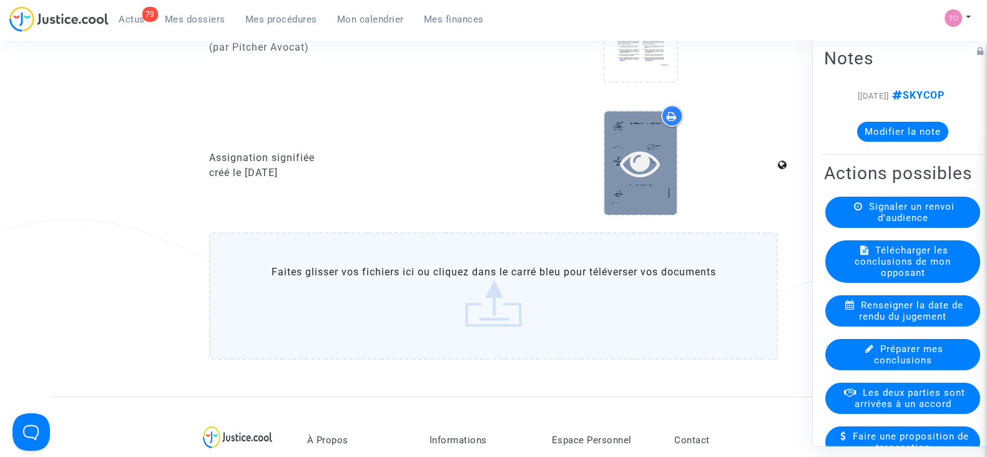
click at [621, 179] on icon at bounding box center [640, 163] width 41 height 40
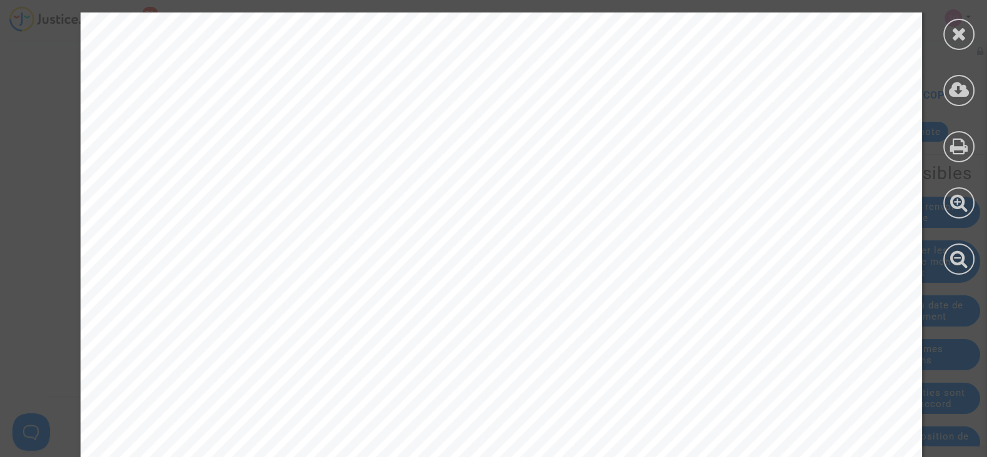
scroll to position [2419, 0]
click at [949, 39] on div at bounding box center [958, 34] width 31 height 31
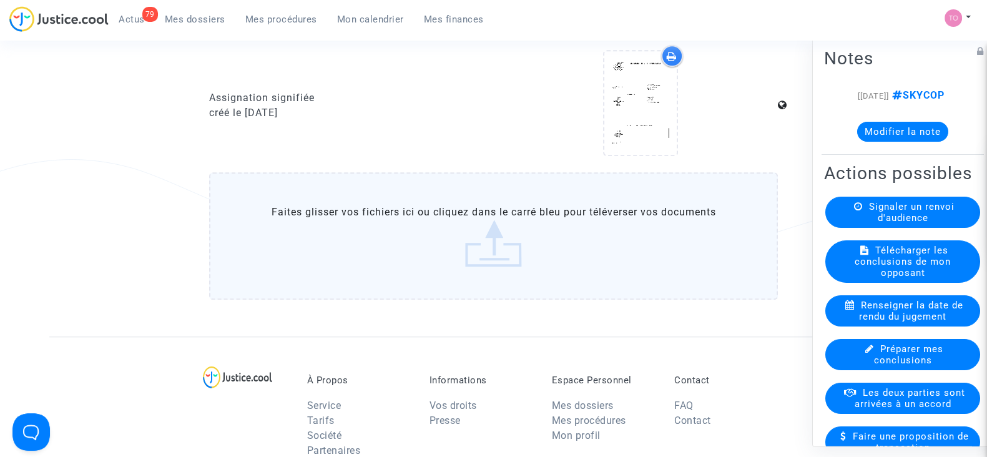
scroll to position [1248, 0]
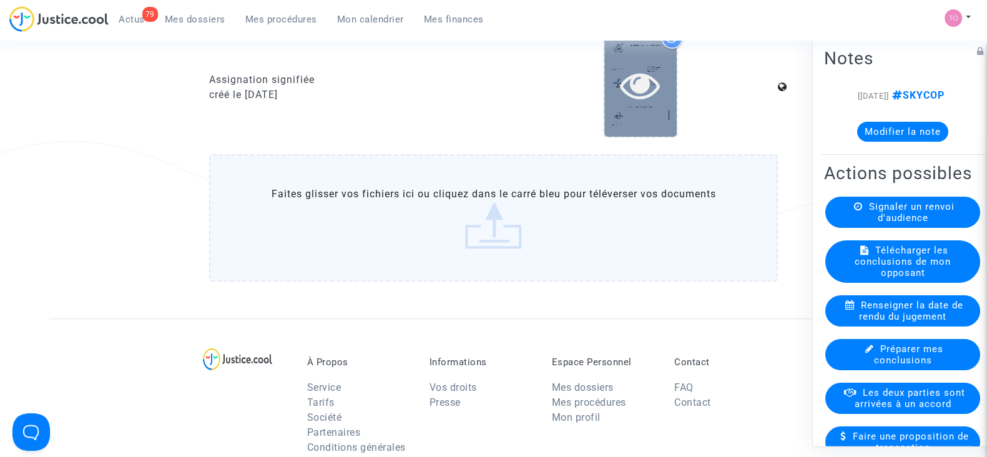
click at [641, 94] on icon at bounding box center [640, 85] width 41 height 40
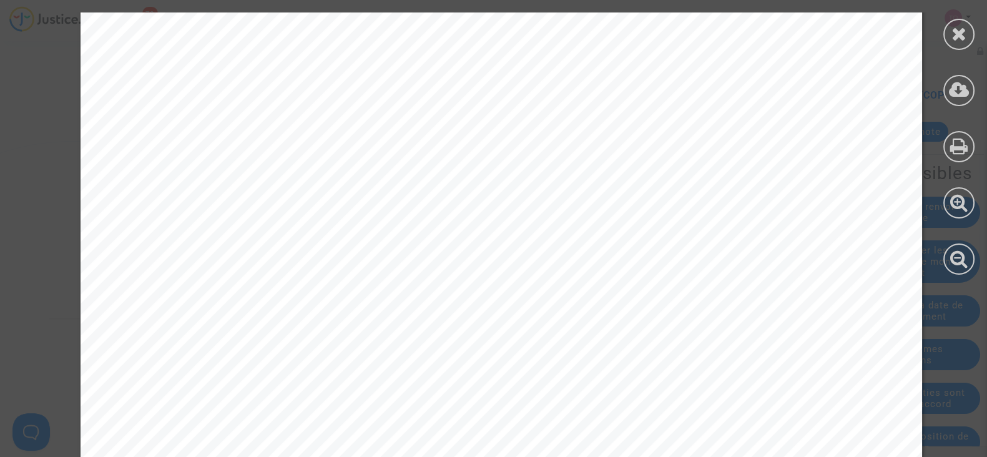
scroll to position [2575, 0]
click at [950, 37] on div at bounding box center [958, 34] width 31 height 31
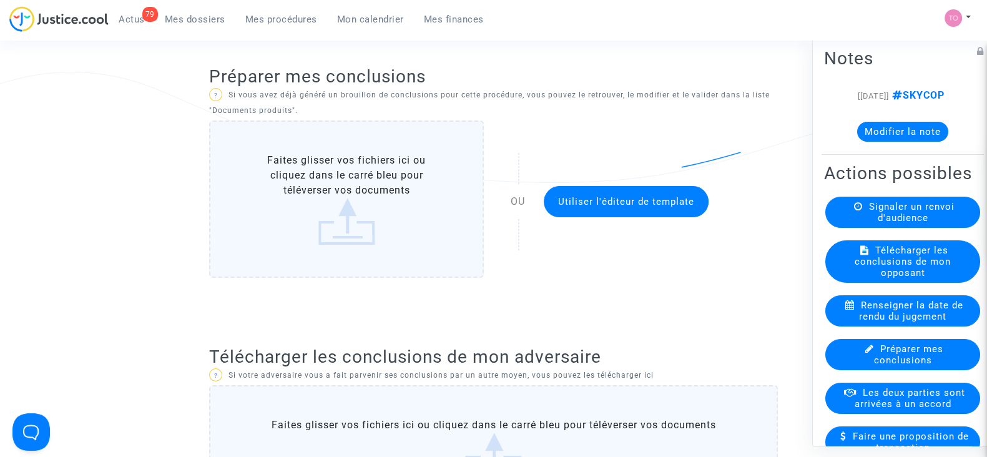
scroll to position [0, 0]
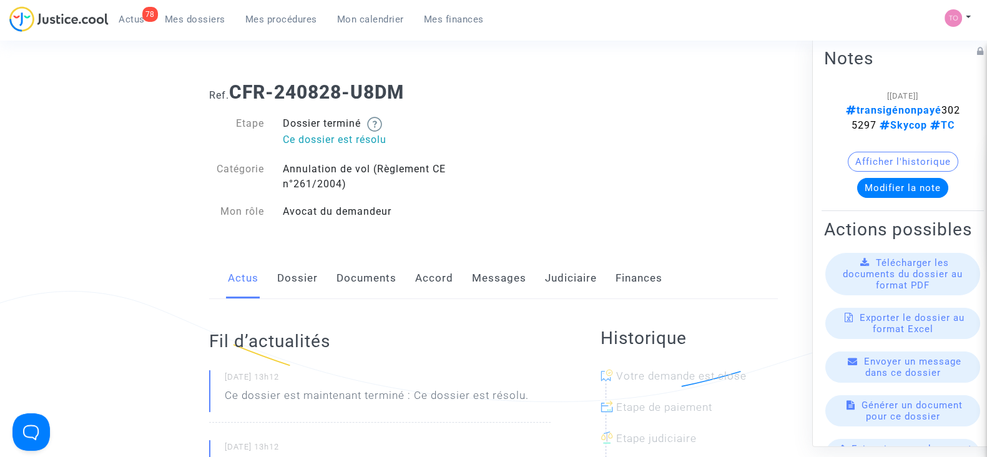
click at [561, 280] on link "Judiciaire" at bounding box center [571, 278] width 52 height 41
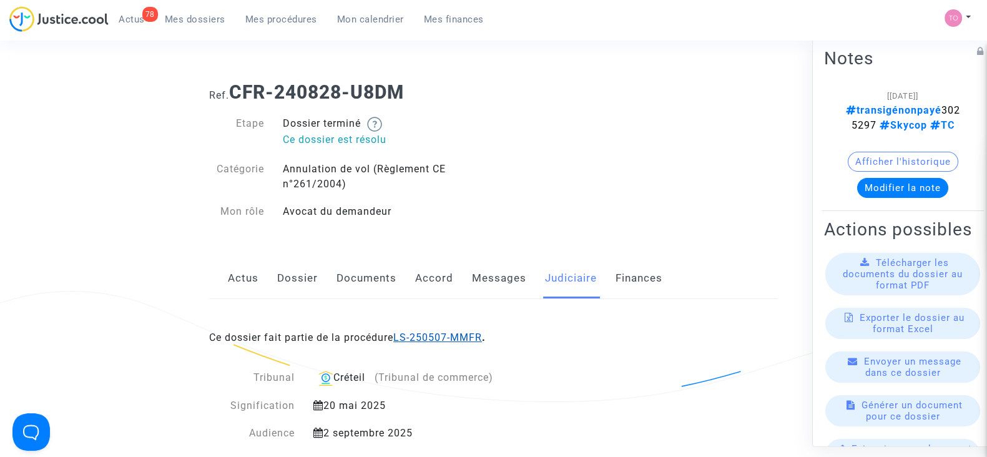
click at [454, 335] on link "LS-250507-MMFR" at bounding box center [437, 338] width 89 height 12
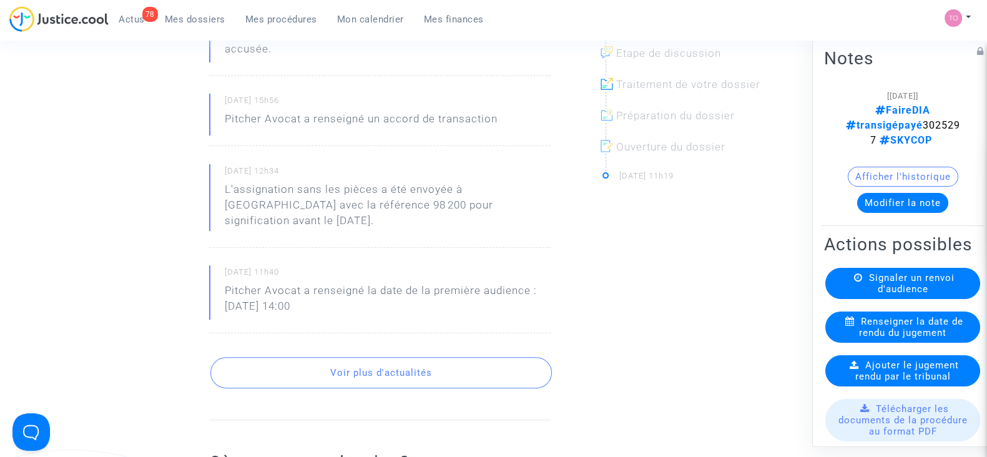
scroll to position [155, 0]
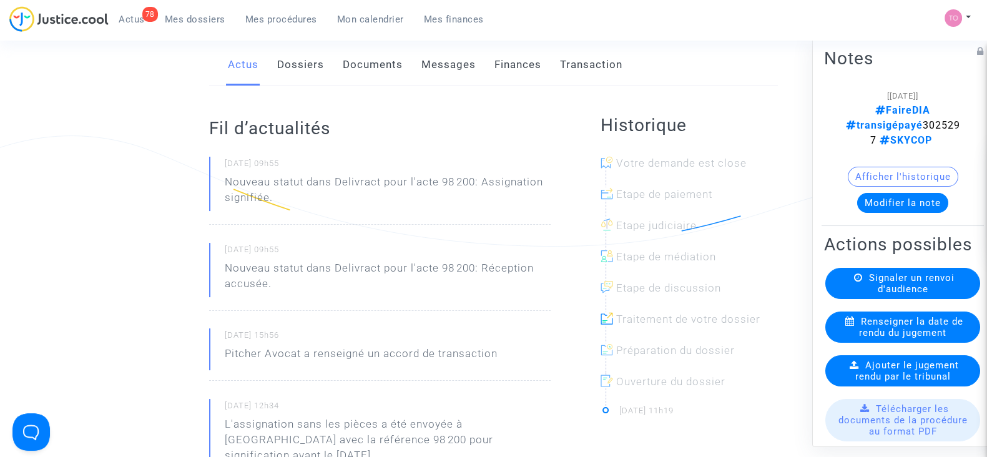
click at [291, 62] on link "Dossiers" at bounding box center [300, 64] width 47 height 41
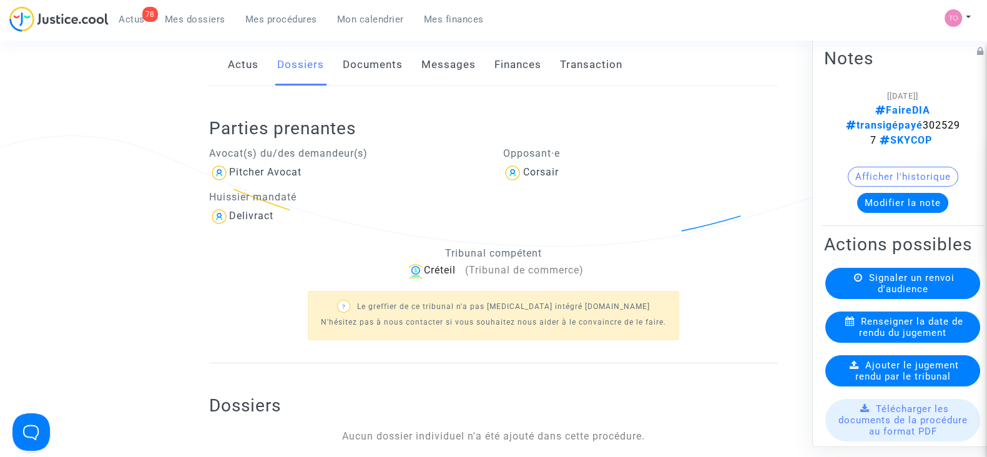
click at [353, 54] on link "Documents" at bounding box center [373, 64] width 60 height 41
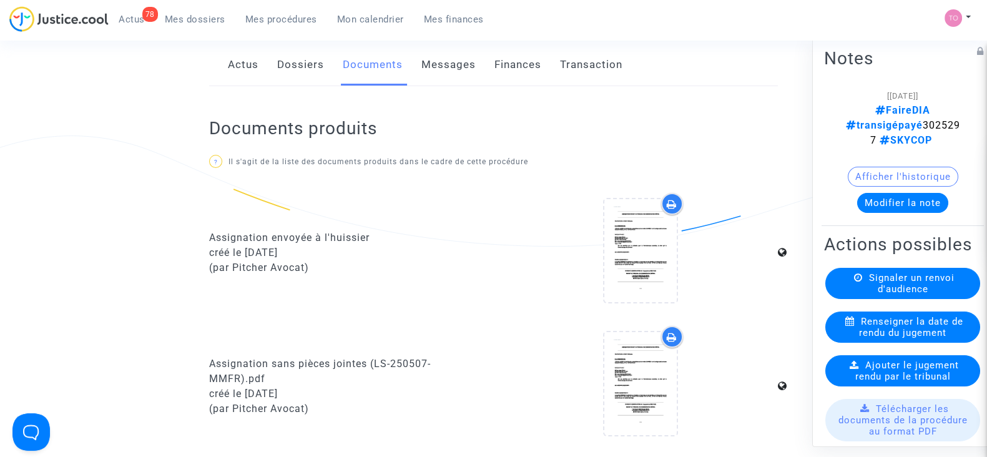
click at [433, 51] on link "Messages" at bounding box center [448, 64] width 54 height 41
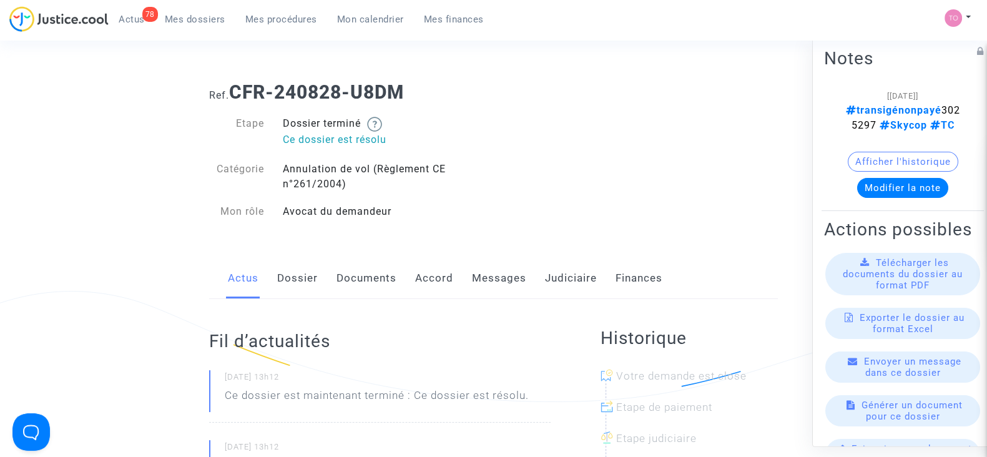
click at [516, 278] on link "Messages" at bounding box center [499, 278] width 54 height 41
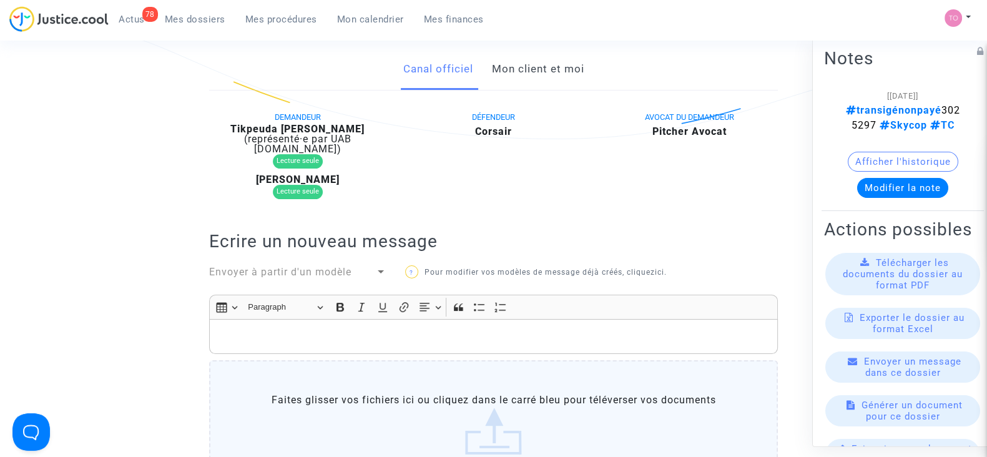
scroll to position [234, 0]
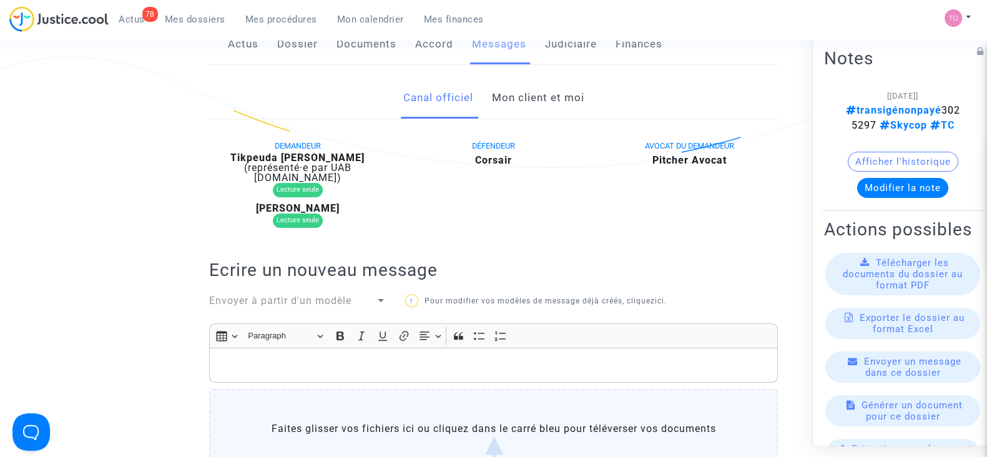
click at [554, 83] on link "Mon client et moi" at bounding box center [537, 97] width 92 height 41
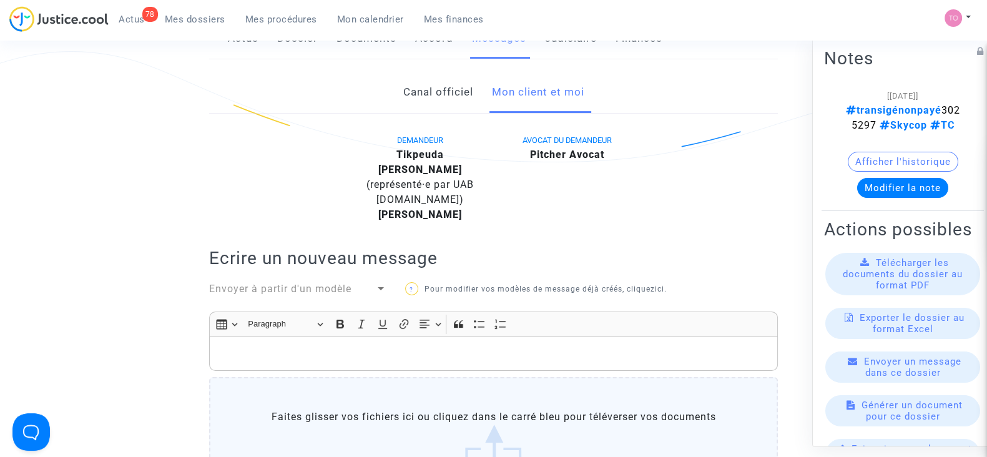
scroll to position [155, 0]
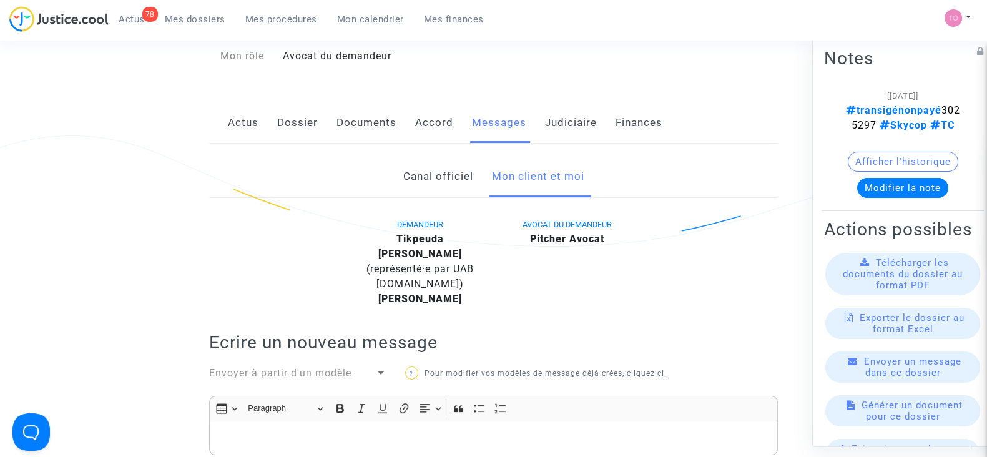
click at [581, 127] on link "Judiciaire" at bounding box center [571, 122] width 52 height 41
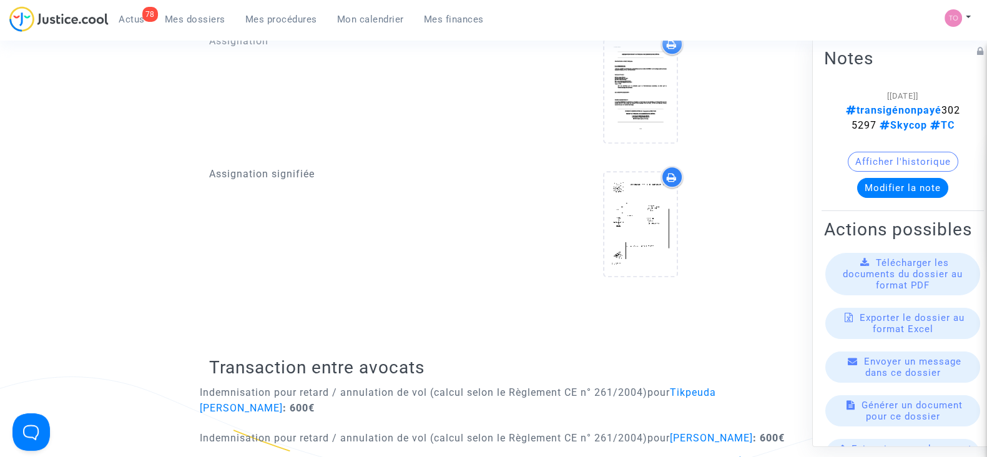
scroll to position [1014, 0]
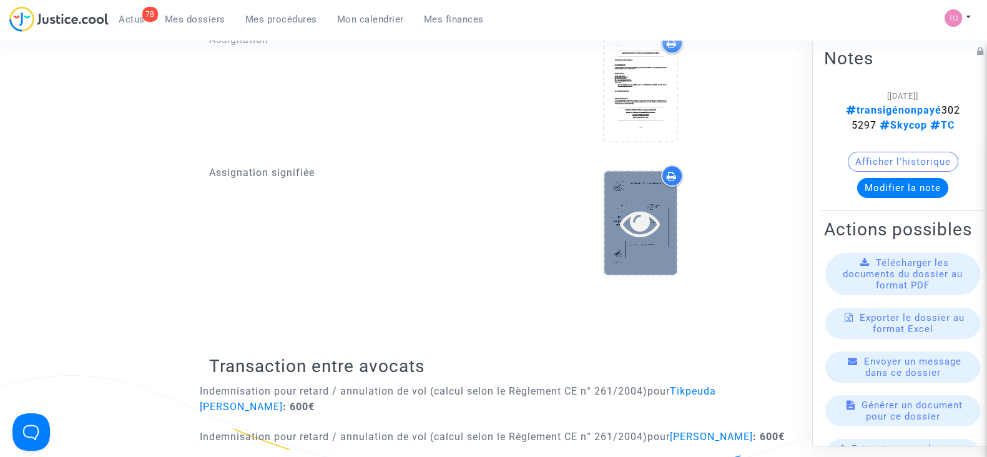
click at [649, 226] on icon at bounding box center [640, 223] width 41 height 40
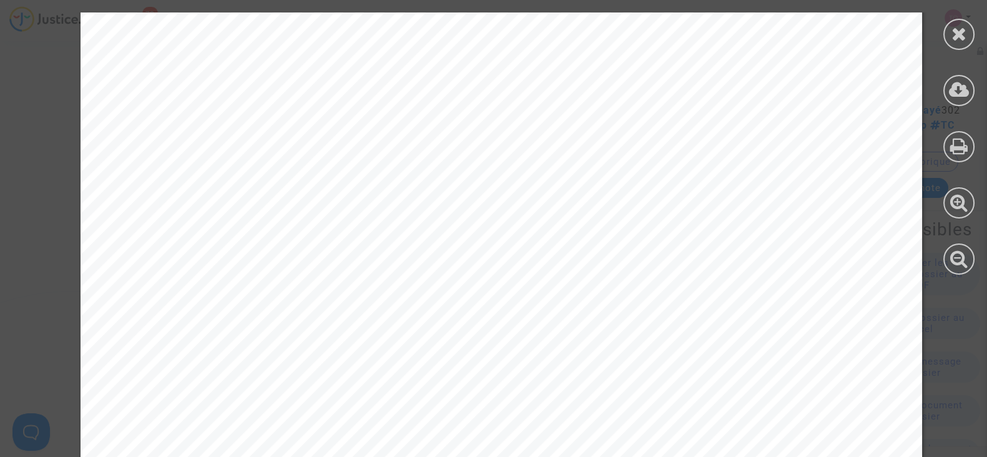
scroll to position [2732, 0]
click at [971, 26] on div at bounding box center [958, 34] width 31 height 31
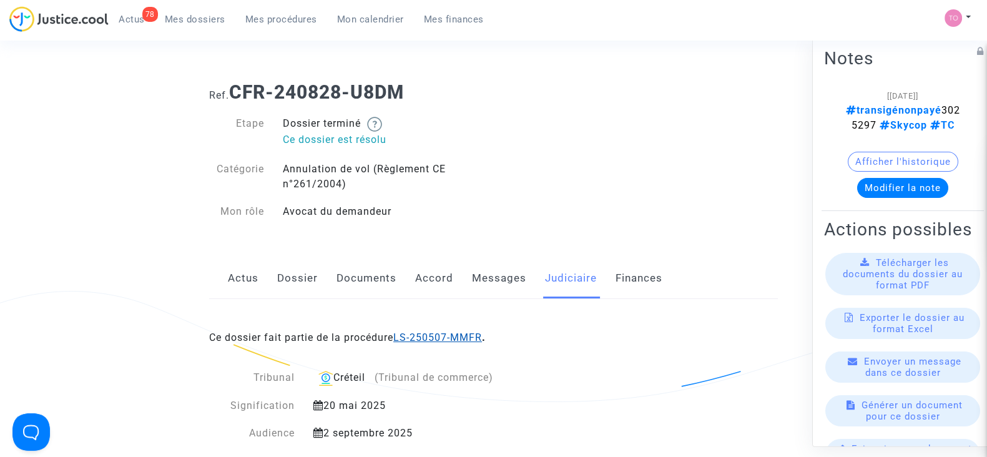
click at [446, 340] on link "LS-250507-MMFR" at bounding box center [437, 338] width 89 height 12
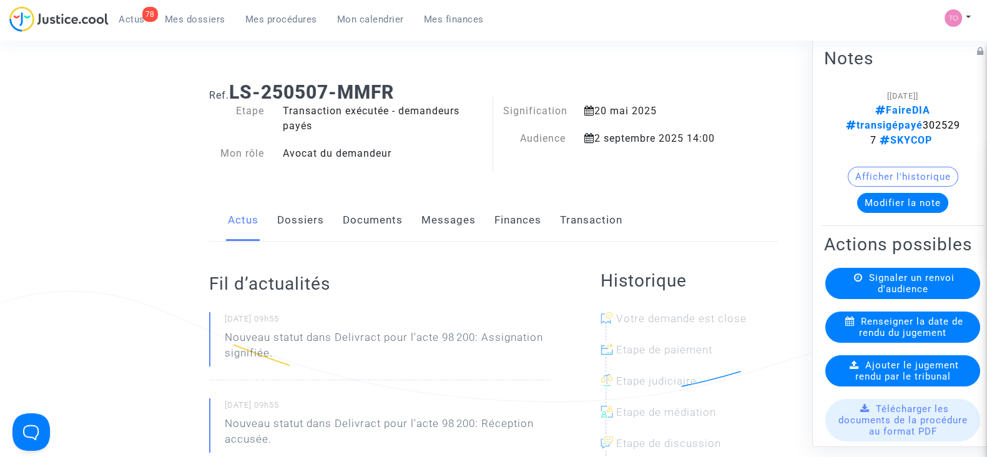
click at [923, 173] on button "Afficher l'historique" at bounding box center [903, 177] width 111 height 20
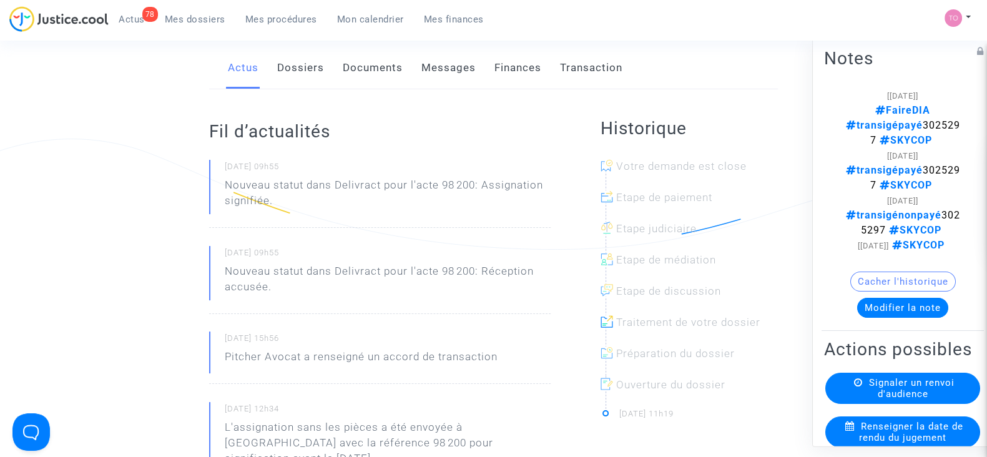
scroll to position [155, 0]
click at [292, 67] on link "Dossiers" at bounding box center [300, 64] width 47 height 41
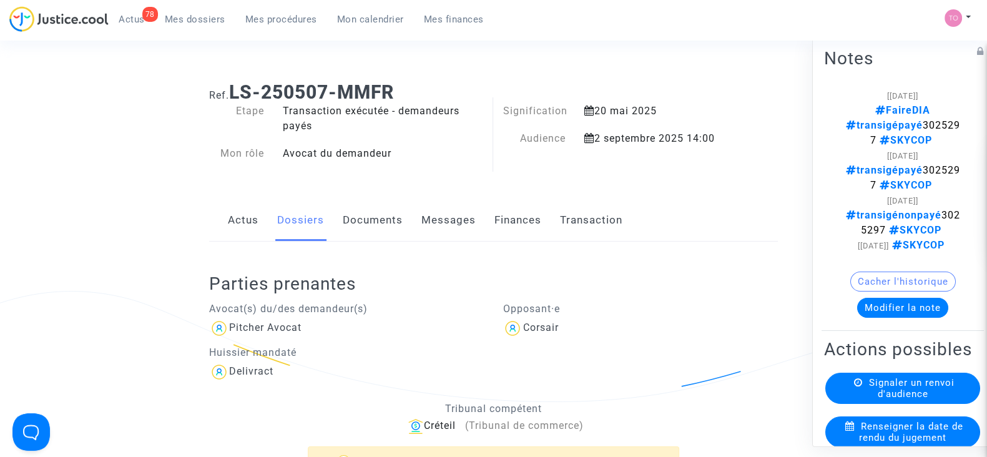
click at [381, 237] on link "Documents" at bounding box center [373, 220] width 60 height 41
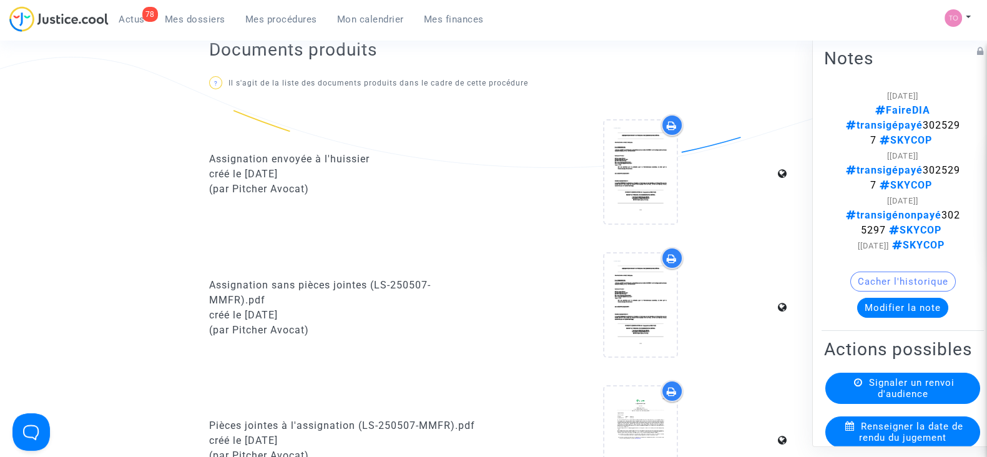
scroll to position [77, 0]
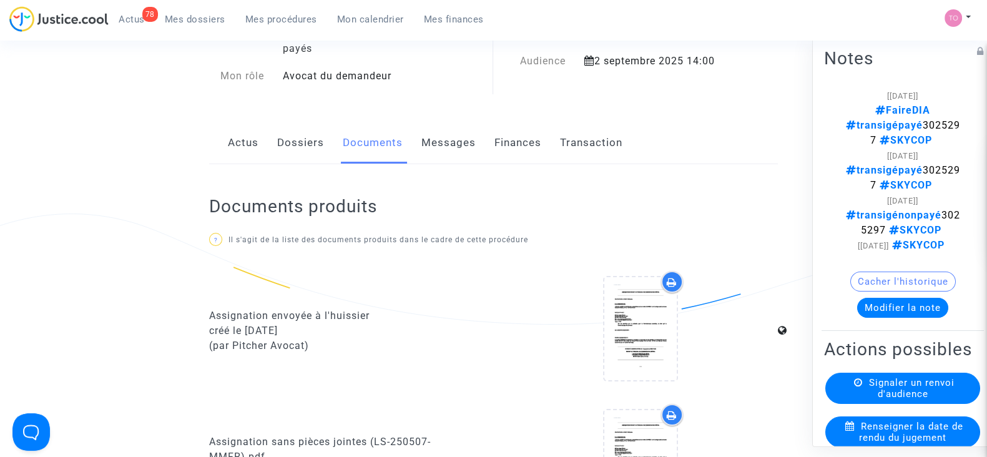
click at [485, 126] on div "Actus Dossiers Documents Messages Finances Transaction" at bounding box center [493, 143] width 569 height 42
click at [461, 146] on link "Messages" at bounding box center [448, 142] width 54 height 41
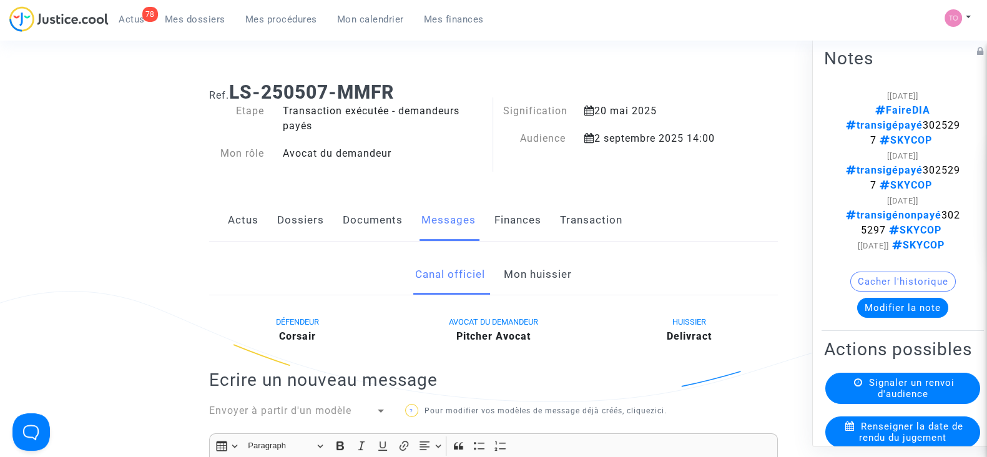
click at [513, 226] on link "Finances" at bounding box center [517, 220] width 47 height 41
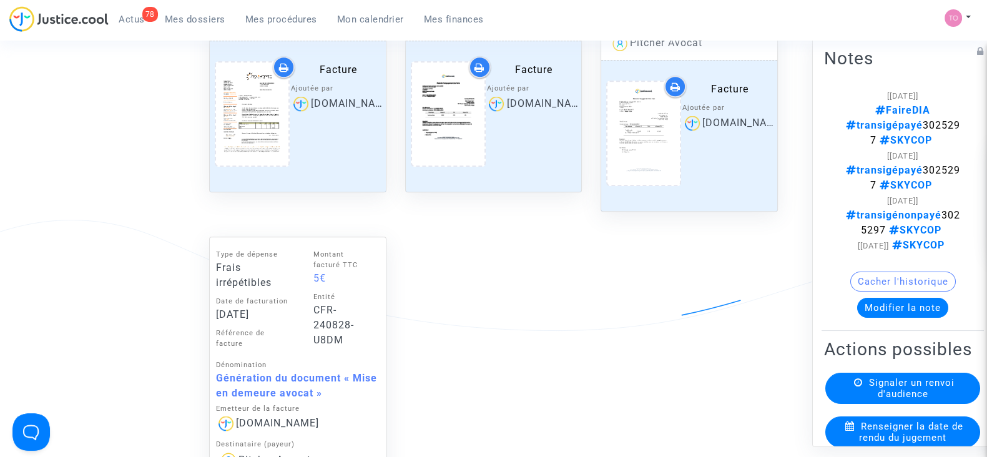
scroll to position [1170, 0]
drag, startPoint x: 445, startPoint y: 339, endPoint x: 430, endPoint y: 308, distance: 34.1
click at [445, 338] on div "Type de dépense Débours/Dépens Date de facturation 20/05/2025 Référence de fact…" at bounding box center [494, 223] width 588 height 833
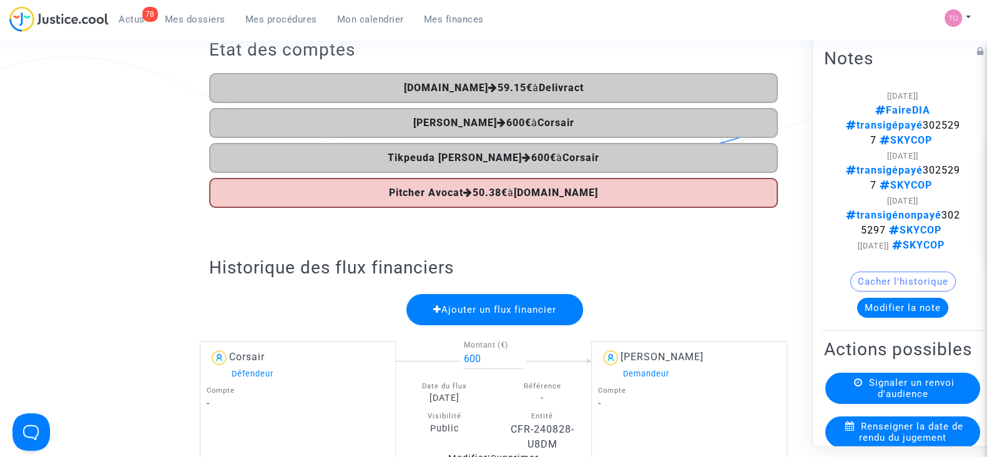
scroll to position [0, 0]
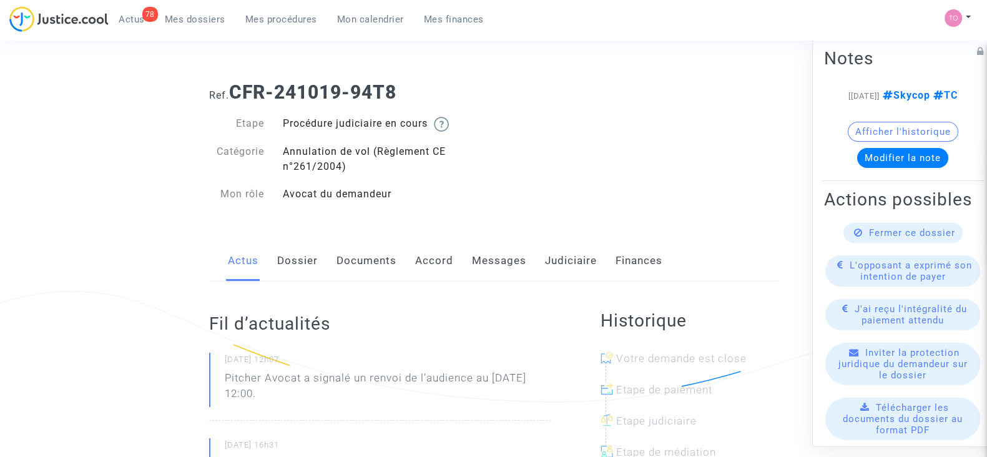
click at [550, 257] on link "Judiciaire" at bounding box center [571, 260] width 52 height 41
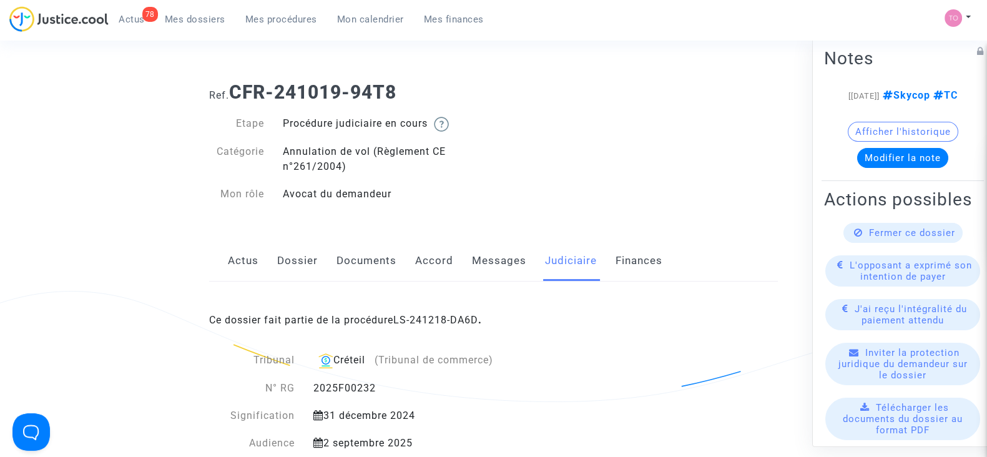
click at [446, 327] on div "Ce dossier fait partie de la procédure LS-241218-DA6D ." at bounding box center [493, 311] width 569 height 59
click at [446, 316] on link "LS-241218-DA6D" at bounding box center [435, 320] width 85 height 12
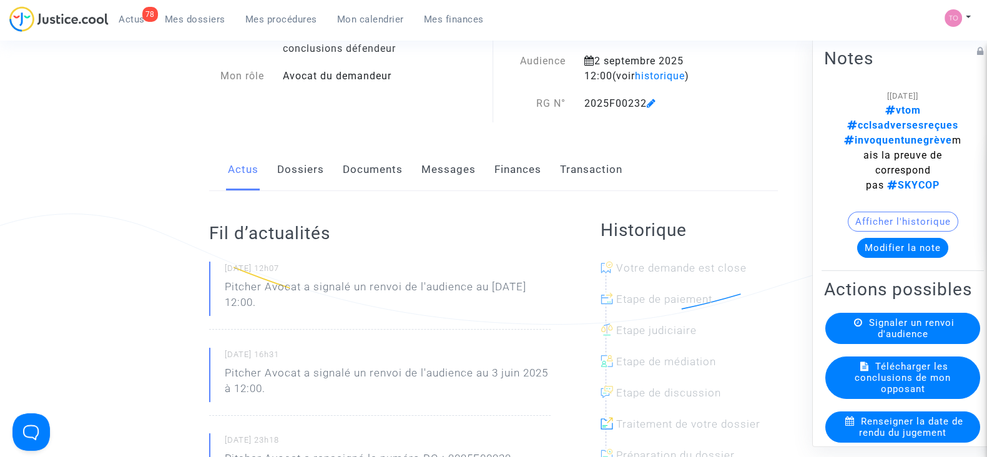
click at [371, 164] on link "Documents" at bounding box center [373, 169] width 60 height 41
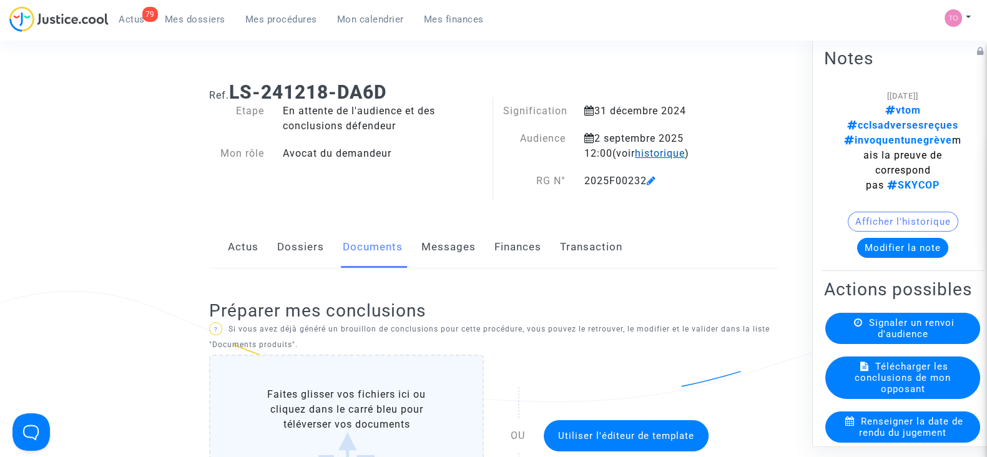
click at [636, 149] on span "historique" at bounding box center [660, 153] width 50 height 12
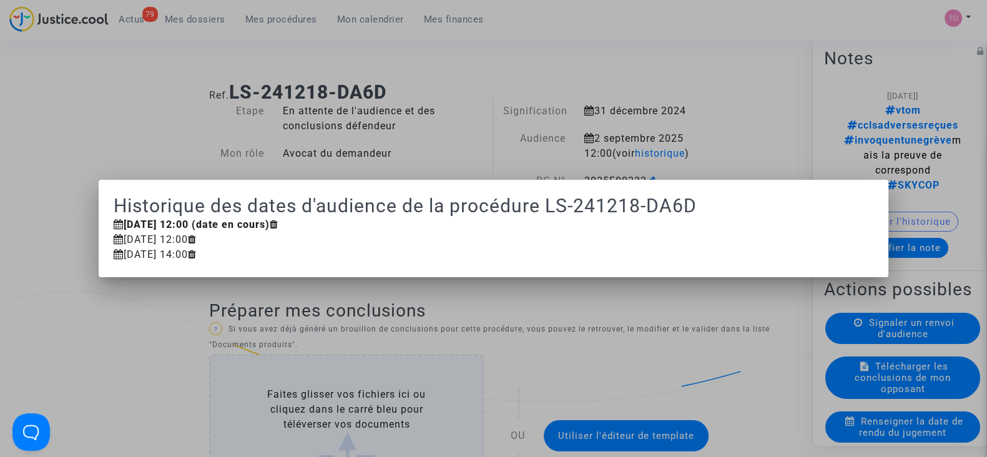
click at [493, 113] on div at bounding box center [493, 228] width 987 height 457
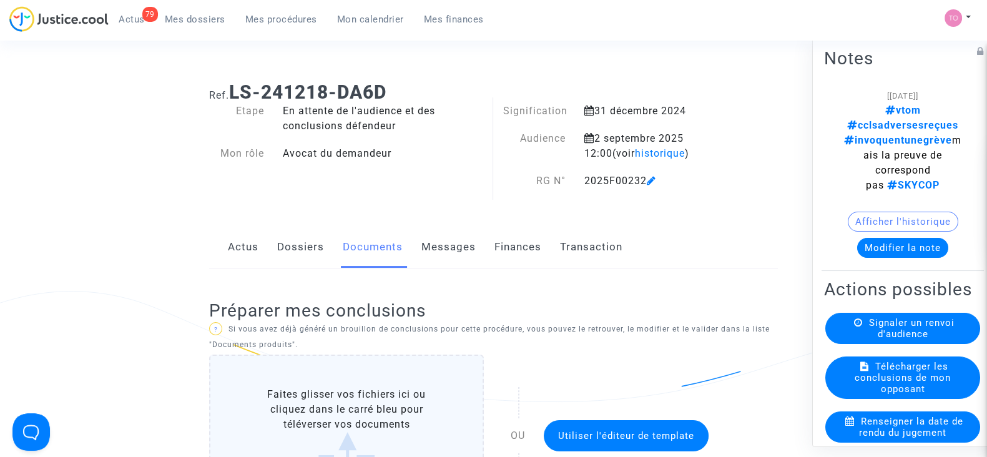
click at [879, 212] on div "Afficher l'historique" at bounding box center [902, 225] width 157 height 26
click at [870, 238] on button "Modifier la note" at bounding box center [902, 248] width 91 height 20
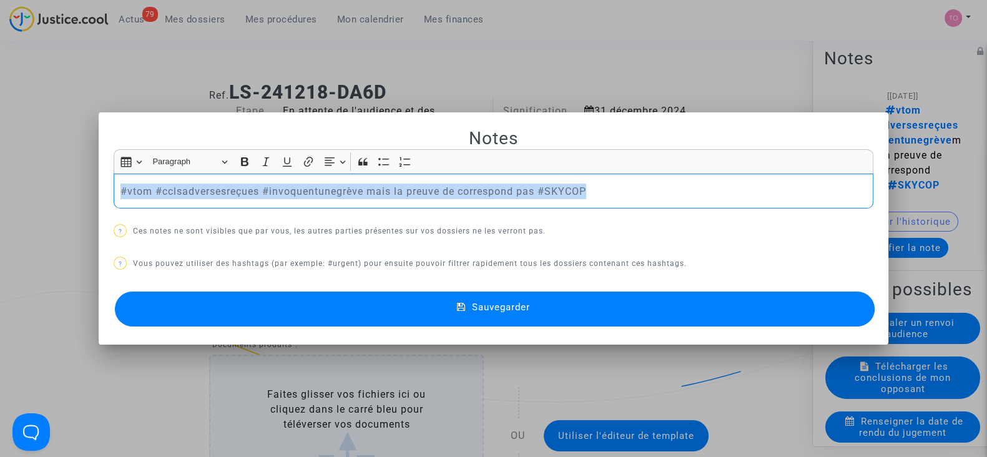
drag, startPoint x: 538, startPoint y: 195, endPoint x: 0, endPoint y: 207, distance: 537.7
click at [0, 207] on div "Notes Rich Text Editor Insert table Insert table Heading Paragraph Paragraph He…" at bounding box center [493, 228] width 987 height 457
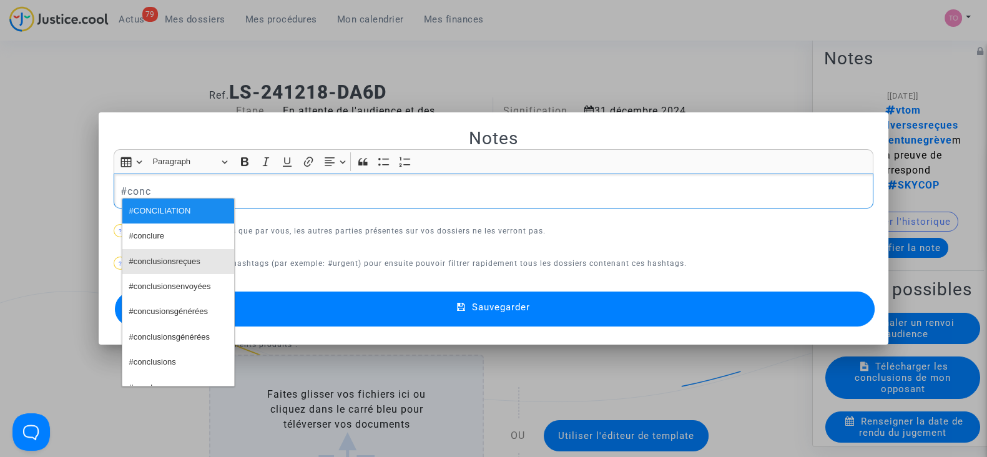
click at [145, 253] on span "#conclusionsreçues" at bounding box center [164, 262] width 71 height 18
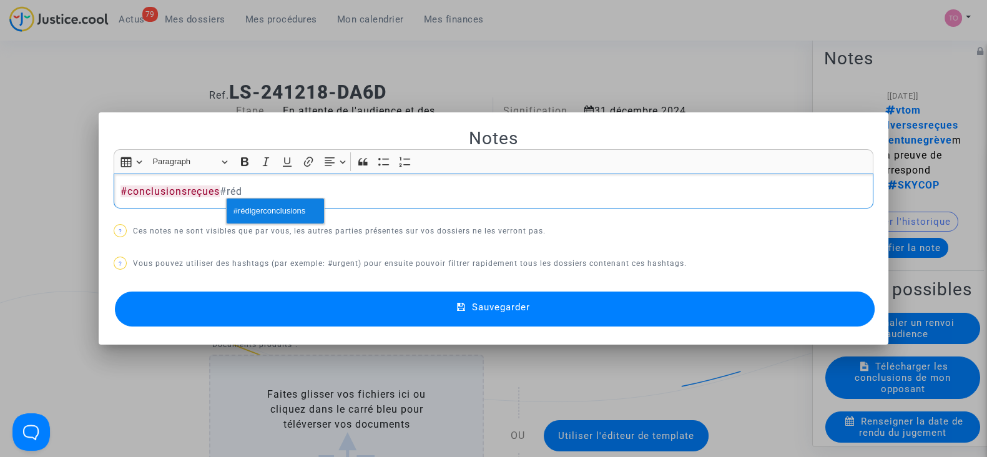
click at [243, 215] on span "#rédigerconclusions" at bounding box center [270, 211] width 72 height 18
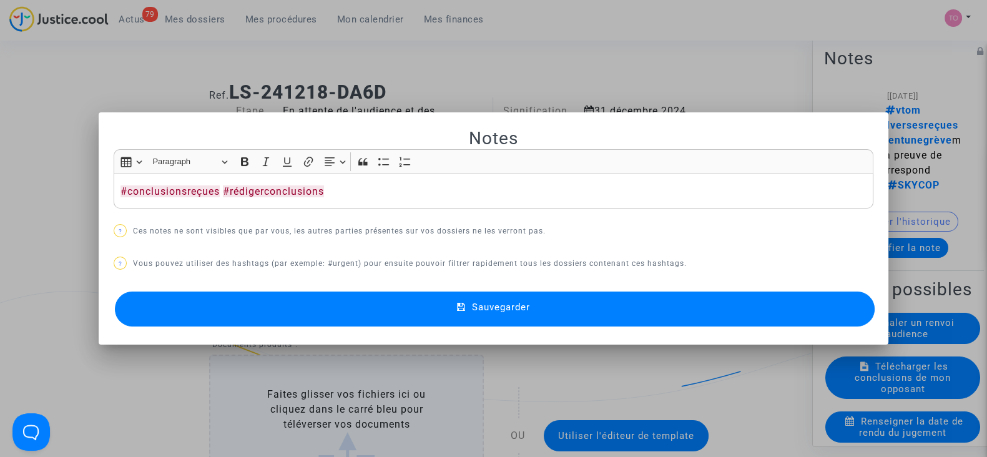
click at [399, 302] on button "Sauvegarder" at bounding box center [495, 309] width 760 height 35
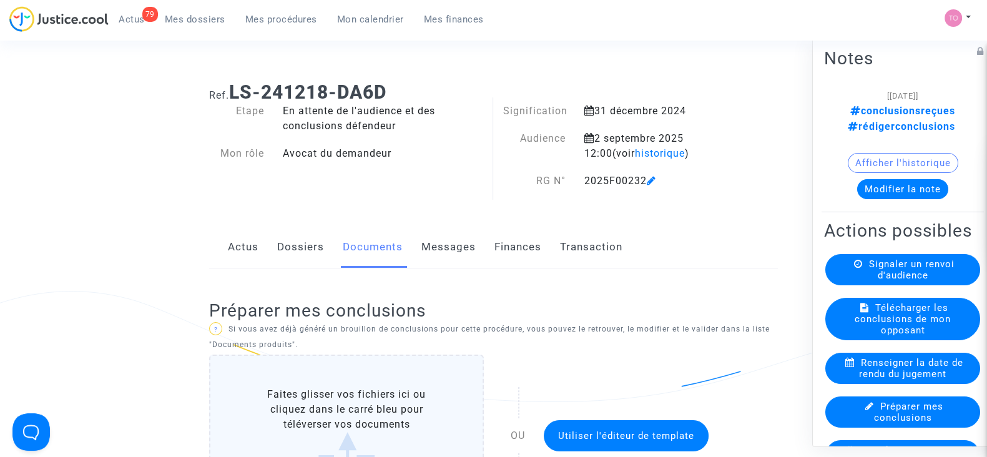
click at [888, 182] on button "Modifier la note" at bounding box center [902, 189] width 91 height 20
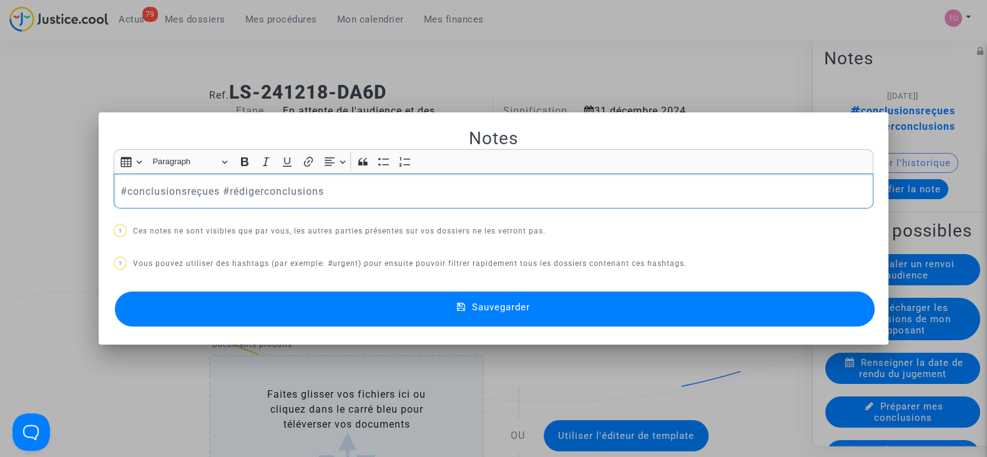
click at [386, 191] on p "#conclusionsreçues #rédigerconclusions" at bounding box center [494, 192] width 747 height 16
click at [215, 186] on p "#conclusionsreçues #rédigerconclusions" at bounding box center [494, 192] width 747 height 16
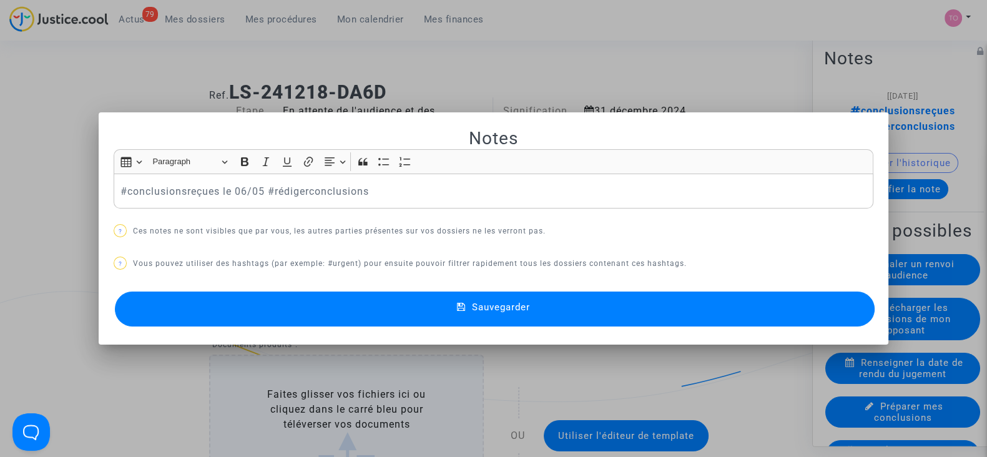
click at [339, 295] on button "Sauvegarder" at bounding box center [495, 309] width 760 height 35
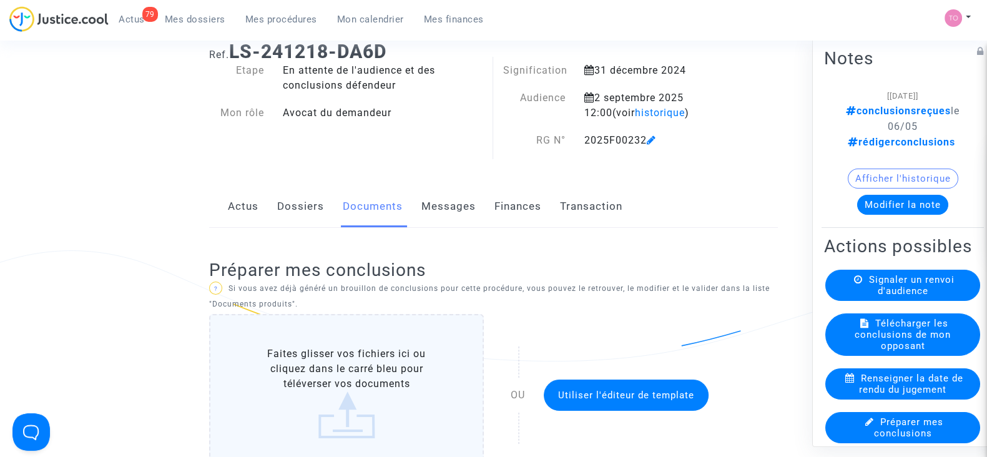
scroll to position [312, 0]
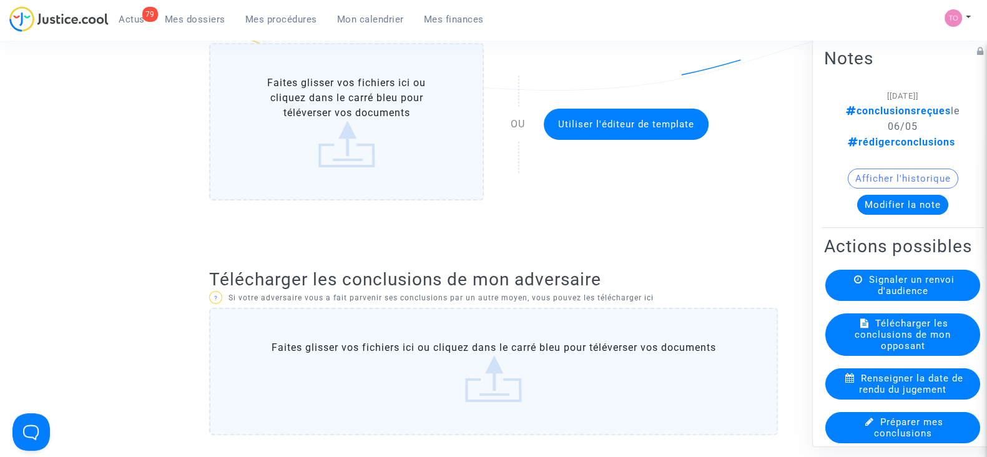
click at [444, 370] on label "Faites glisser vos fichiers ici ou cliquez dans le carré bleu pour téléverser v…" at bounding box center [493, 371] width 569 height 127
click at [0, 0] on input "Faites glisser vos fichiers ici ou cliquez dans le carré bleu pour téléverser v…" at bounding box center [0, 0] width 0 height 0
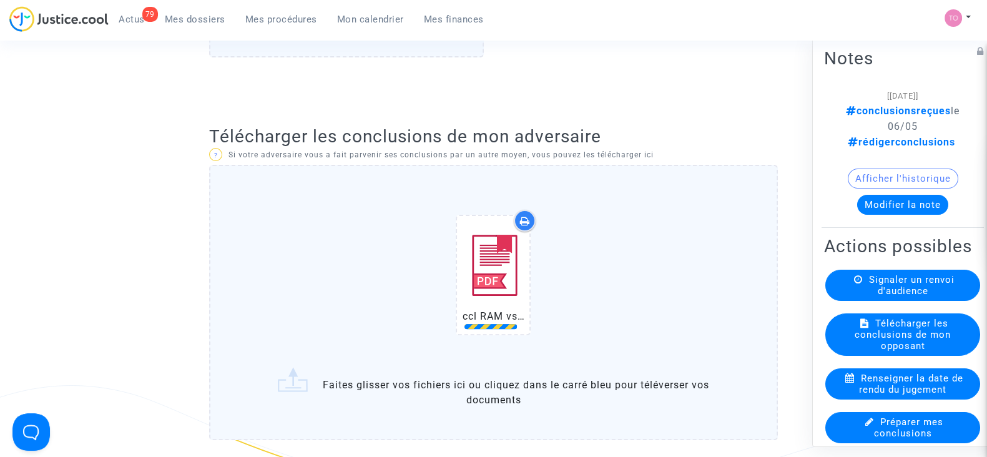
scroll to position [468, 0]
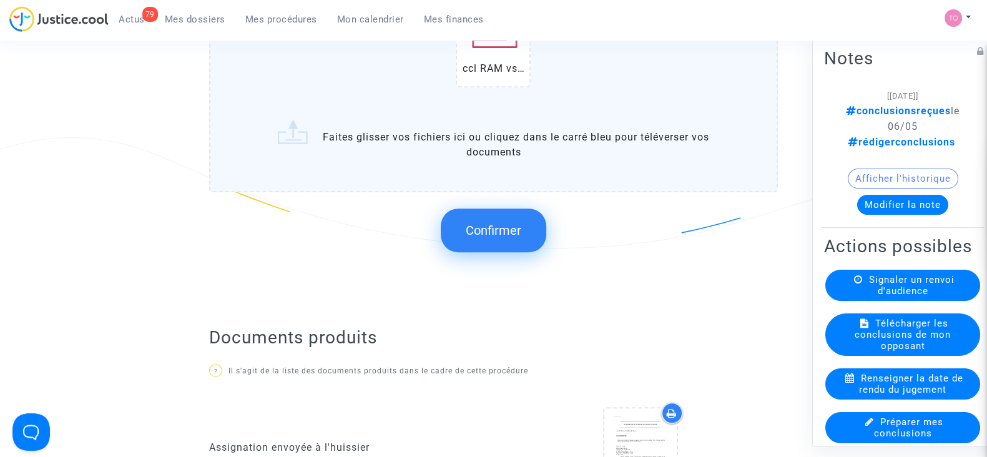
click at [496, 229] on span "Confirmer" at bounding box center [494, 230] width 56 height 15
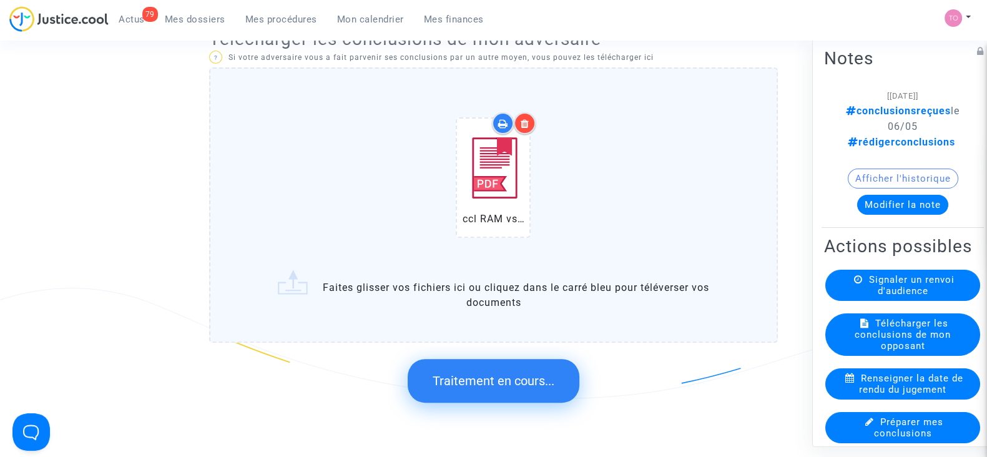
scroll to position [546, 0]
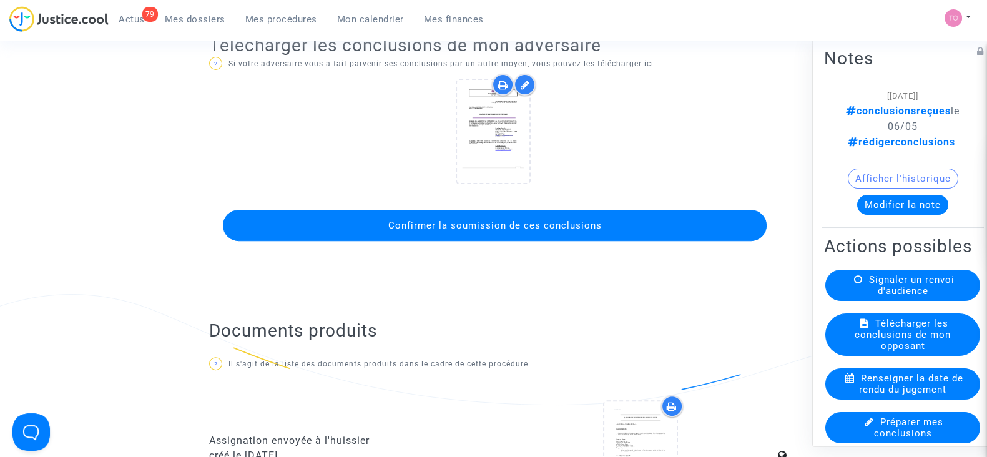
click at [497, 226] on span "Confirmer la soumission de ces conclusions" at bounding box center [495, 225] width 214 height 11
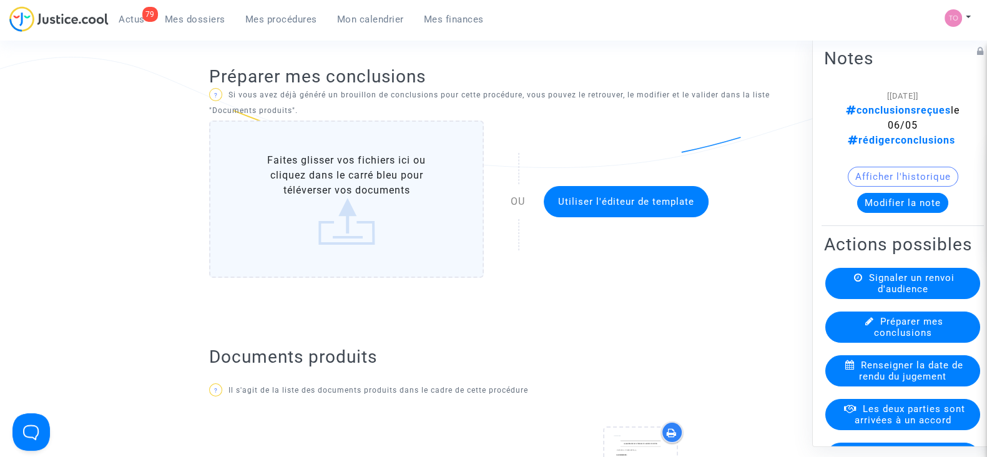
scroll to position [0, 0]
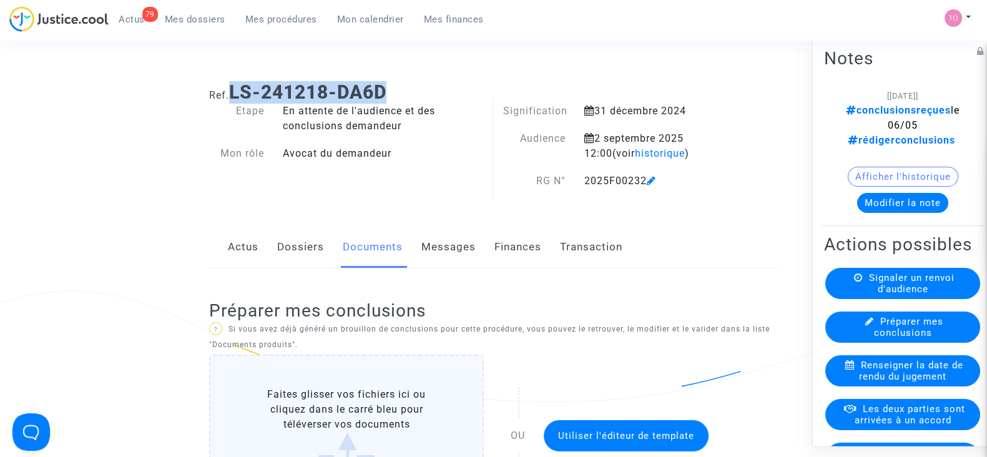
drag, startPoint x: 400, startPoint y: 101, endPoint x: 231, endPoint y: 91, distance: 168.8
click at [231, 91] on h1 "Ref. LS-241218-DA6D" at bounding box center [493, 92] width 569 height 22
copy b "LS-241218-DA6D"
click at [309, 239] on link "Dossiers" at bounding box center [300, 247] width 47 height 41
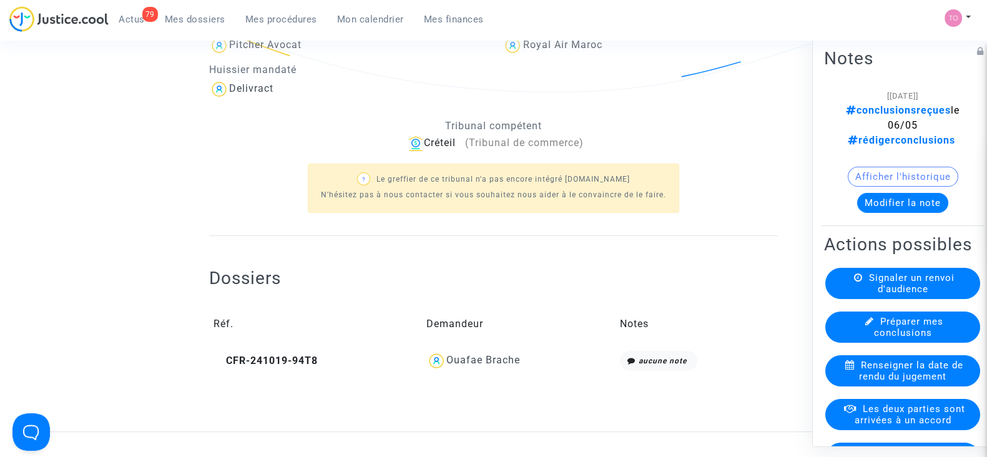
scroll to position [312, 0]
drag, startPoint x: 496, startPoint y: 363, endPoint x: 448, endPoint y: 366, distance: 47.6
click at [448, 366] on div "Ouafae Brache" at bounding box center [518, 359] width 184 height 20
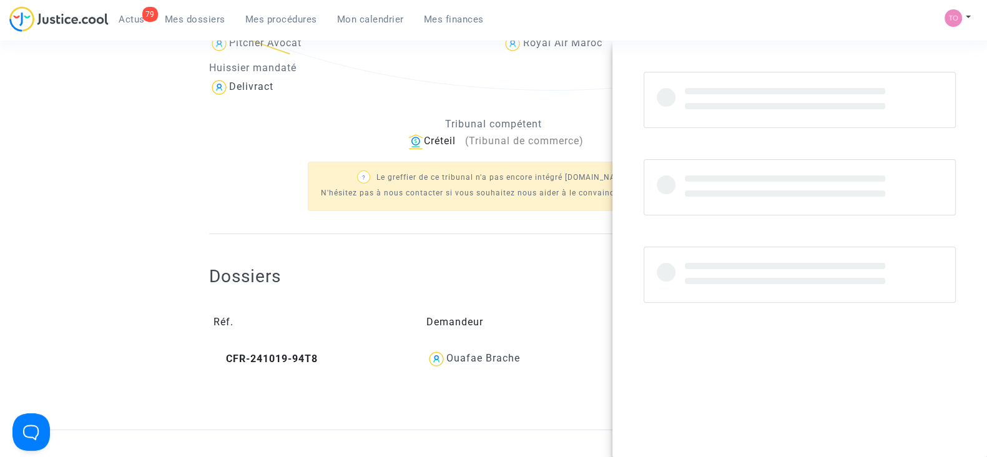
copy div "Ouafae Brache"
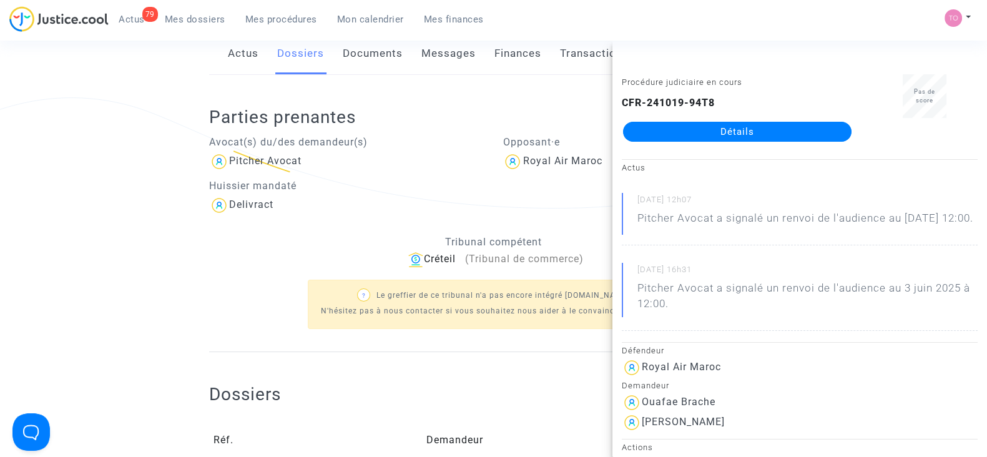
scroll to position [0, 0]
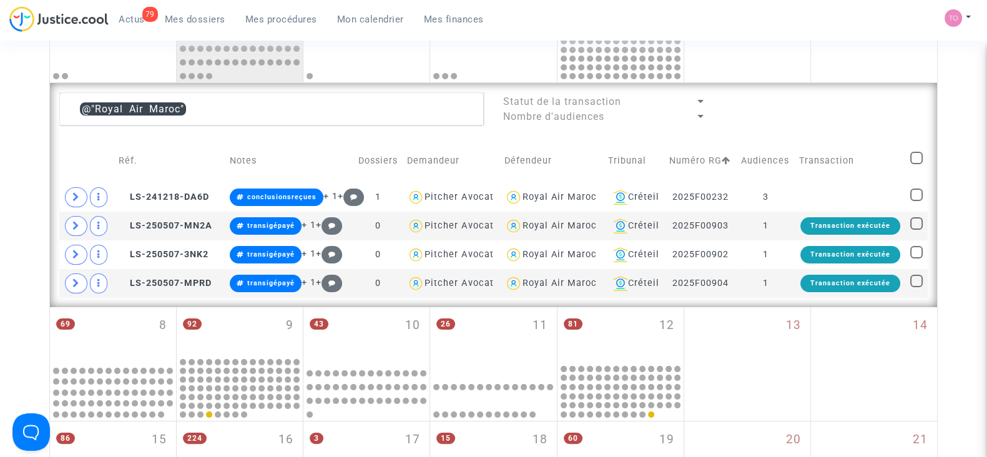
scroll to position [282, 0]
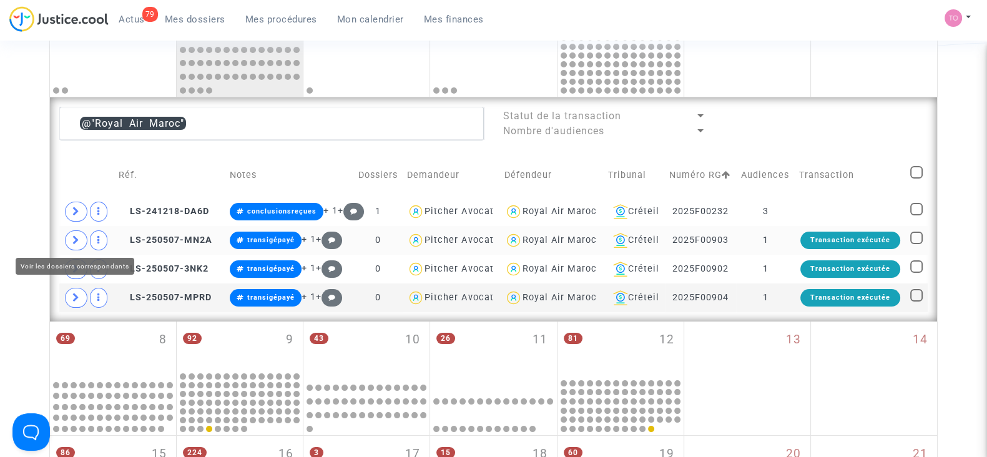
click at [71, 245] on span at bounding box center [76, 240] width 22 height 20
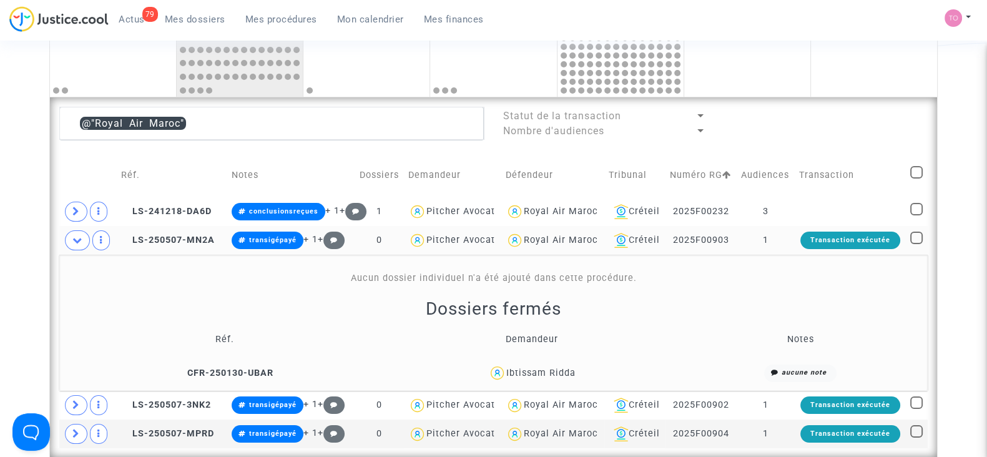
click at [567, 370] on div "Ibtissam Ridda" at bounding box center [540, 373] width 69 height 11
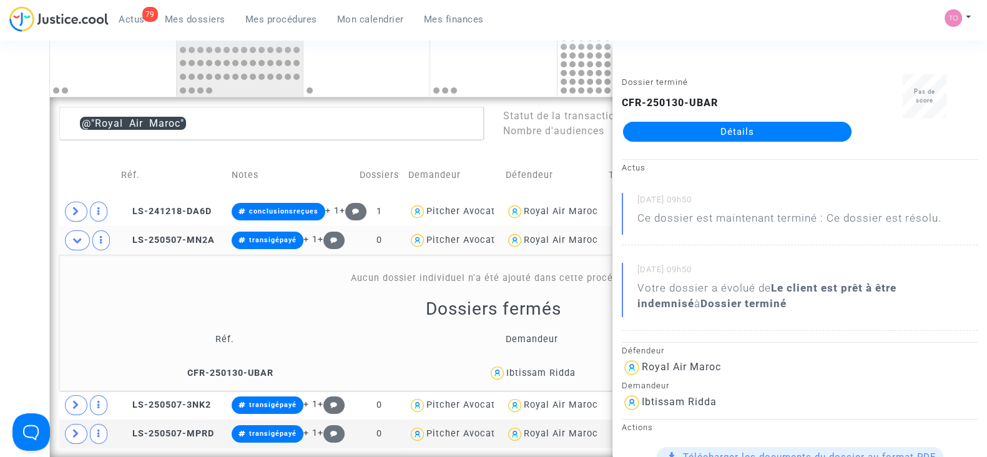
copy div "Ridda"
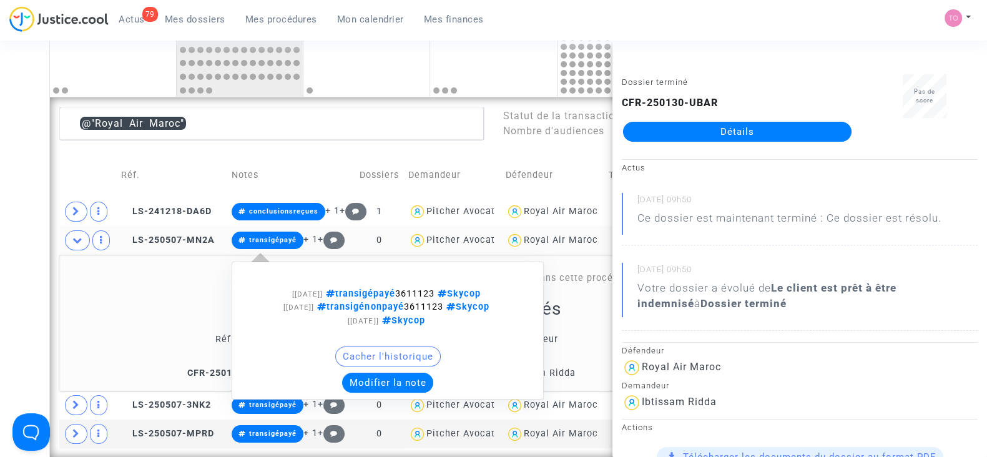
click at [378, 379] on button "Modifier la note" at bounding box center [387, 383] width 91 height 20
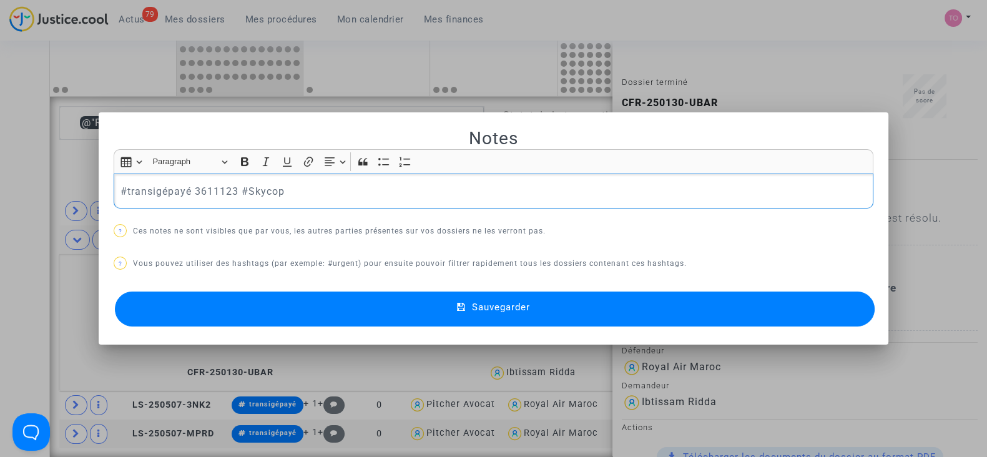
drag, startPoint x: 277, startPoint y: 193, endPoint x: 0, endPoint y: 188, distance: 277.3
click at [0, 188] on div "Notes Rich Text Editor Insert table Insert table Heading Paragraph Paragraph He…" at bounding box center [493, 228] width 987 height 457
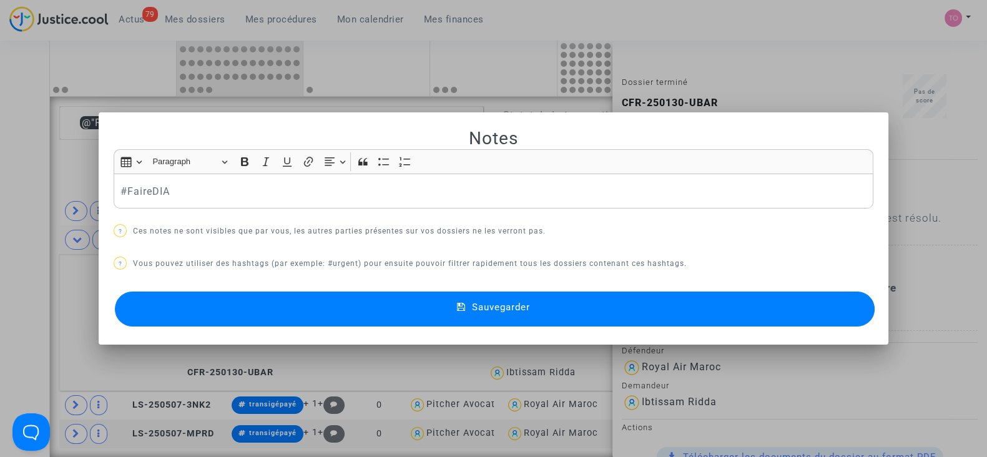
click at [306, 307] on button "Sauvegarder" at bounding box center [495, 309] width 760 height 35
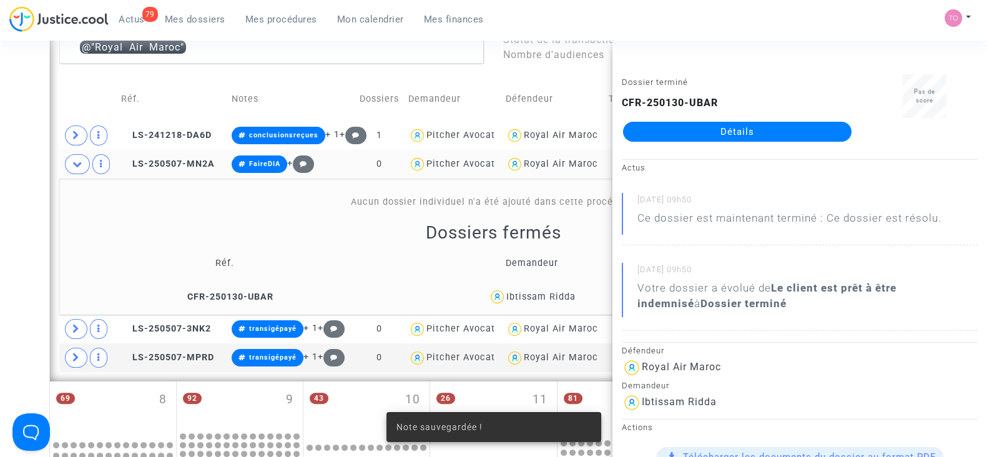
scroll to position [360, 0]
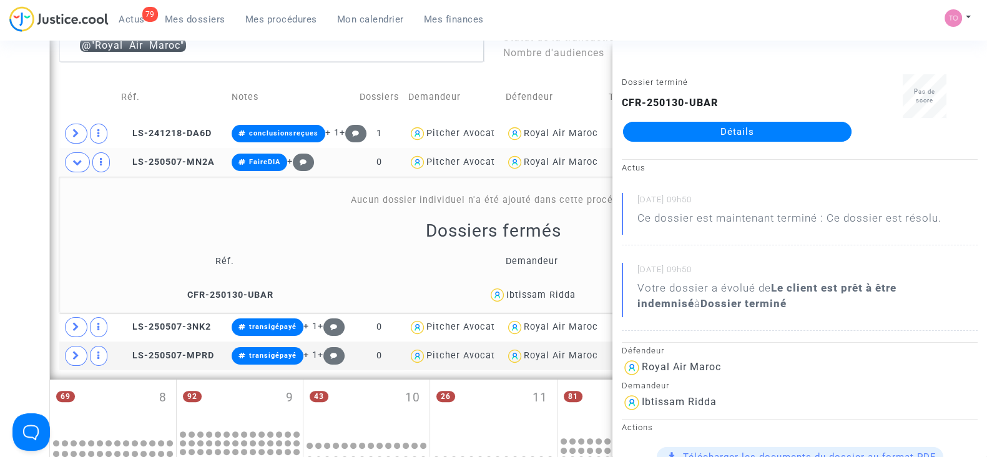
click at [0, 238] on div "Date de clôture d'instruction Date de conciliation Date d'audience Date de juge…" at bounding box center [493, 309] width 987 height 1195
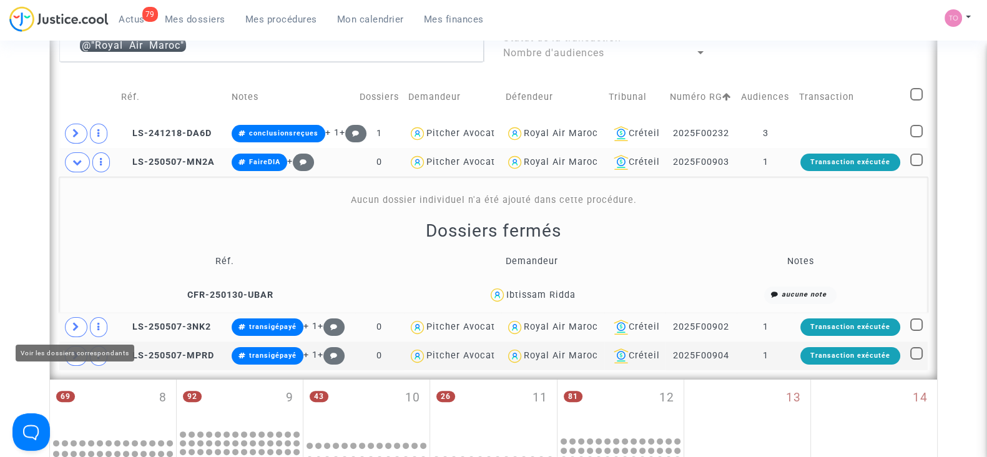
click at [71, 323] on span at bounding box center [76, 327] width 22 height 20
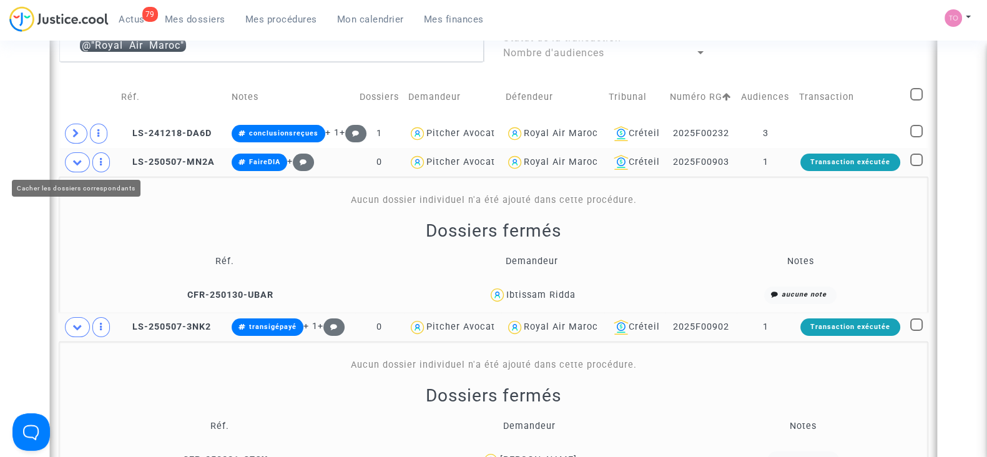
click at [75, 164] on icon at bounding box center [77, 161] width 10 height 9
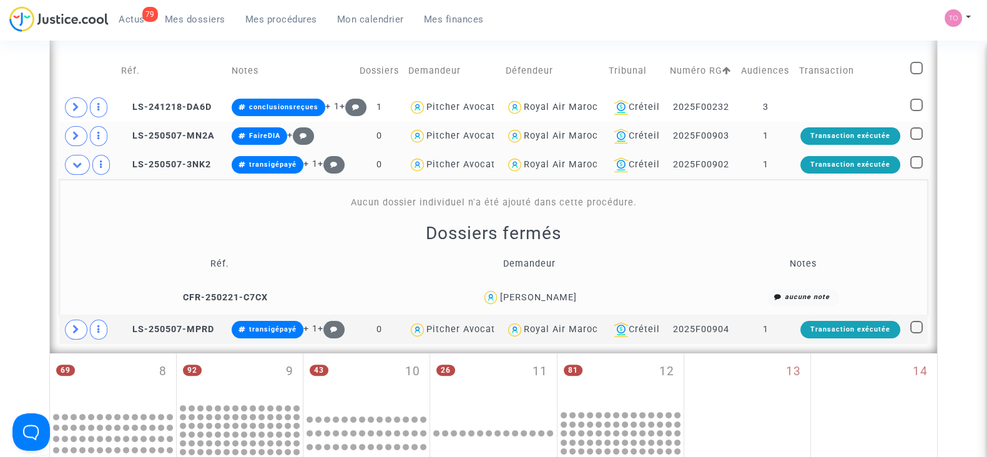
scroll to position [516, 0]
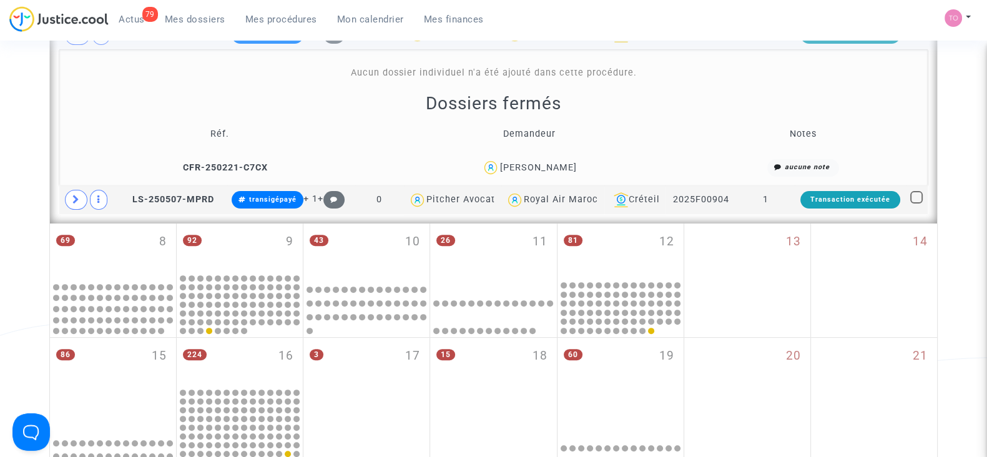
click at [553, 164] on div "[PERSON_NAME]" at bounding box center [537, 167] width 77 height 11
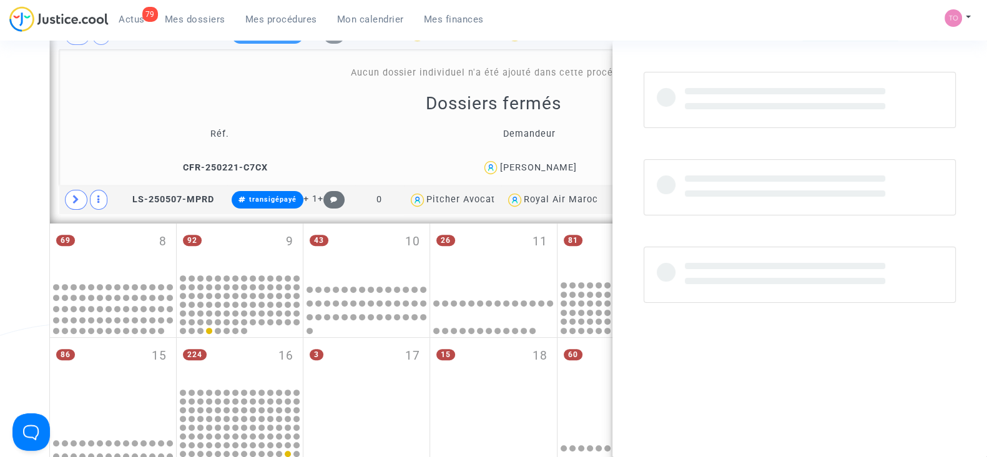
click at [553, 163] on div "[PERSON_NAME]" at bounding box center [537, 167] width 77 height 11
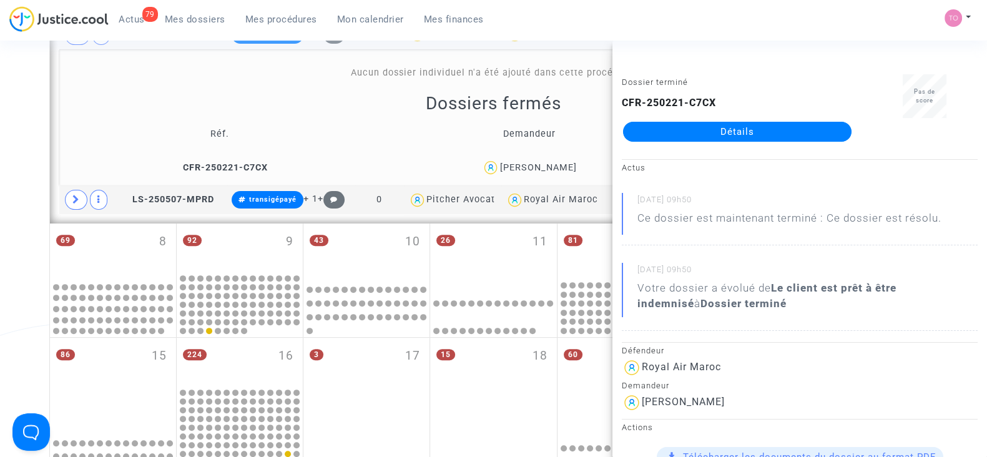
copy div "Tbibi"
click at [9, 159] on div "Date de clôture d'instruction Date de conciliation Date d'audience Date de juge…" at bounding box center [493, 152] width 987 height 1195
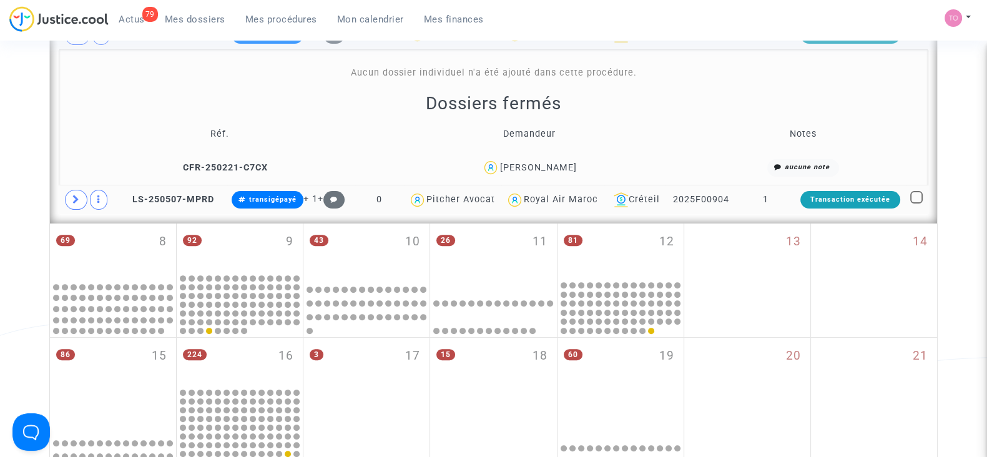
click at [553, 198] on div "Royal Air Maroc" at bounding box center [561, 199] width 74 height 11
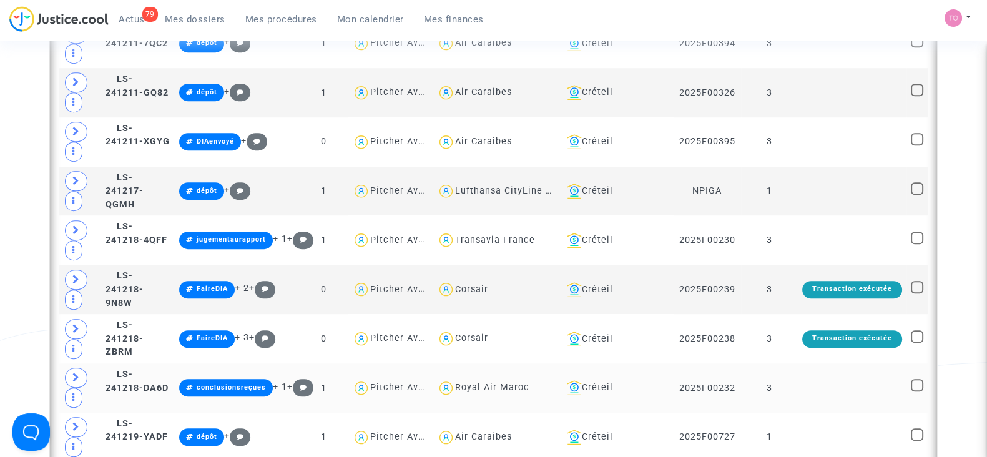
scroll to position [1063, 0]
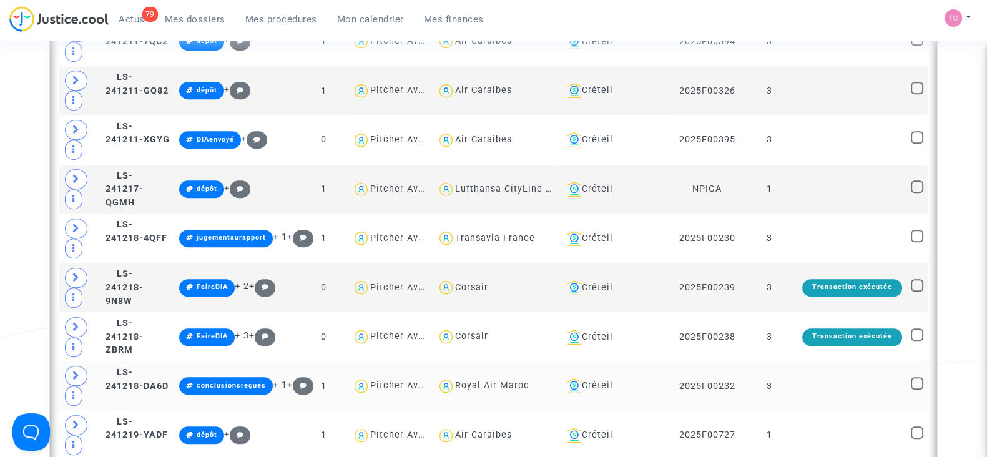
click at [514, 380] on div "Royal Air Maroc" at bounding box center [492, 385] width 74 height 11
type textarea "@"Royal Air Maroc""
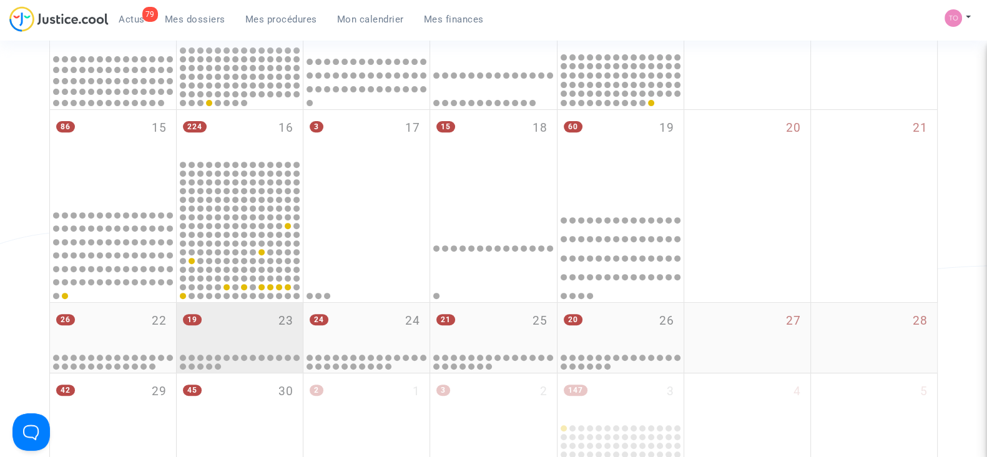
scroll to position [438, 0]
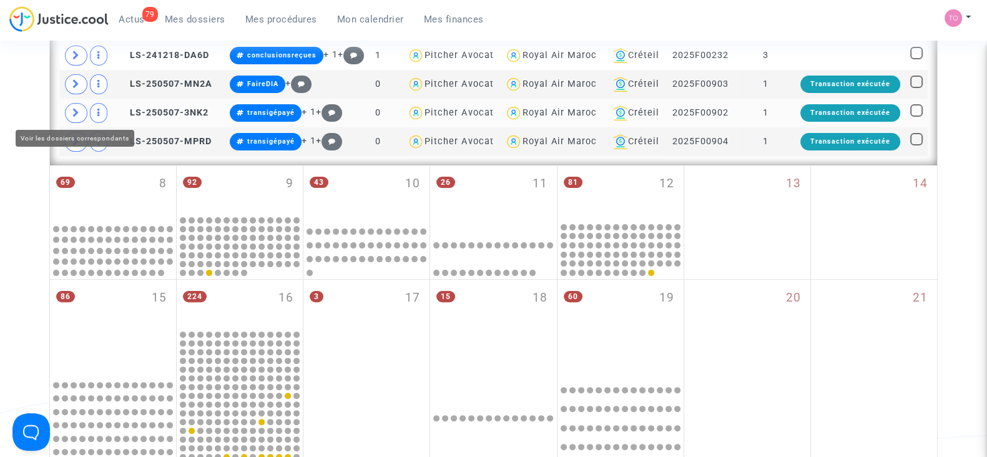
click at [79, 111] on icon at bounding box center [75, 112] width 7 height 9
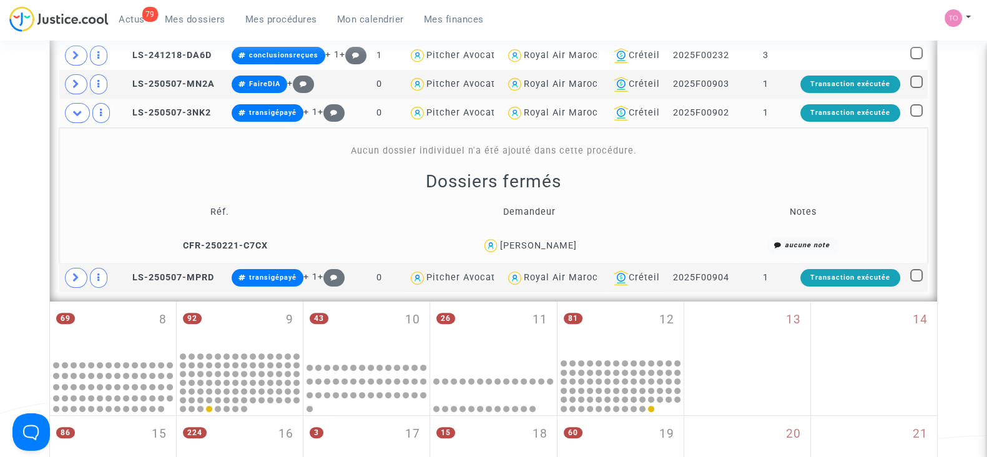
click at [559, 246] on div "[PERSON_NAME]" at bounding box center [537, 245] width 77 height 11
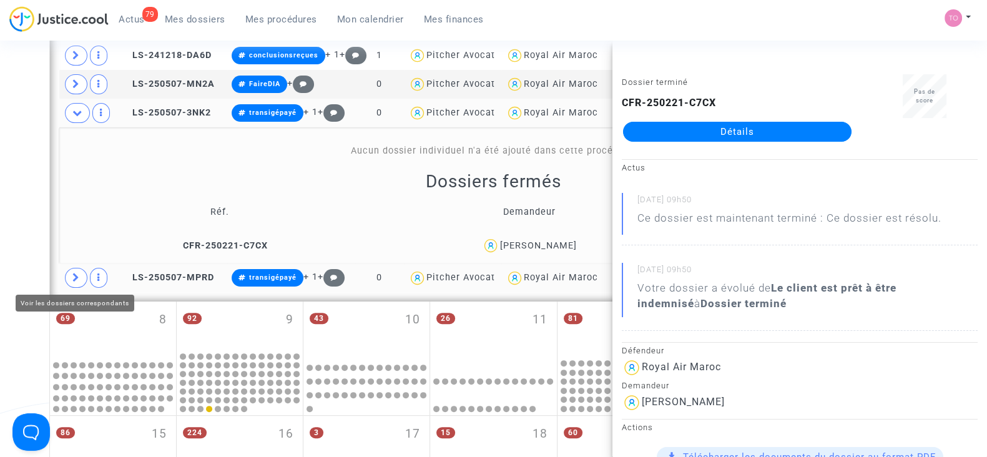
click at [74, 273] on icon at bounding box center [75, 277] width 7 height 9
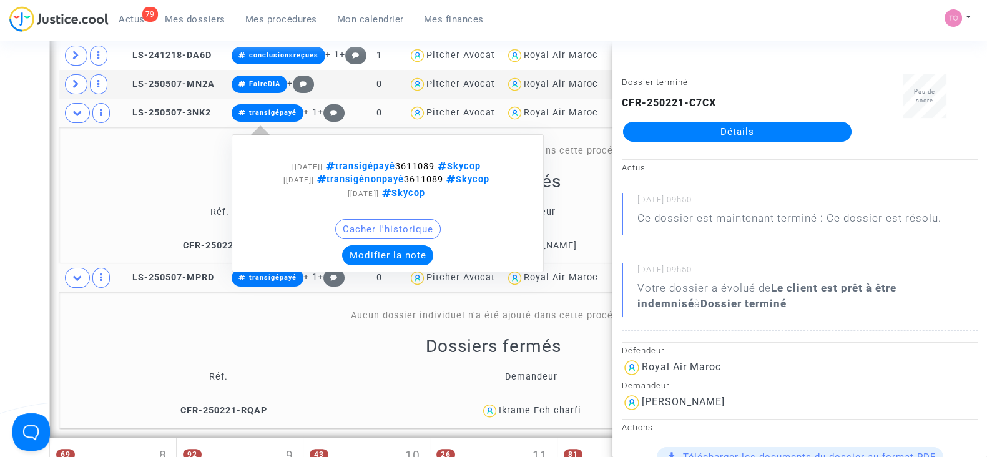
click at [393, 257] on button "Modifier la note" at bounding box center [387, 255] width 91 height 20
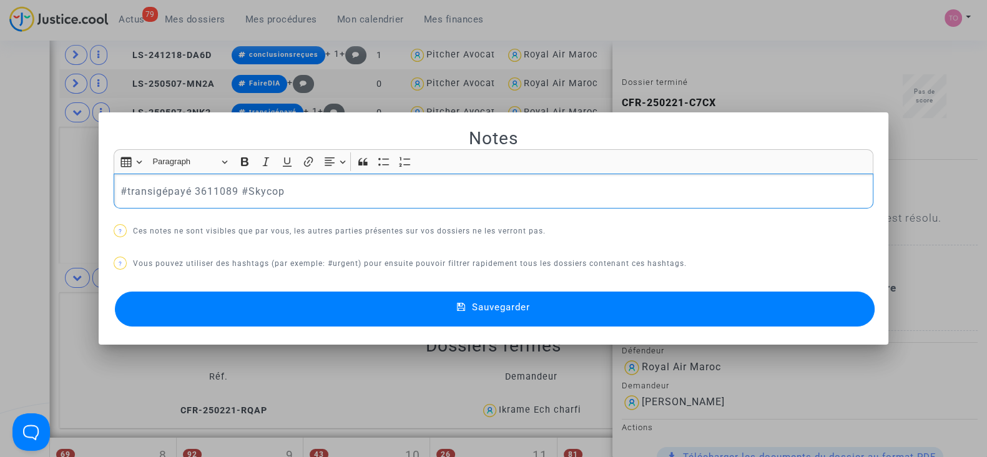
scroll to position [0, 0]
drag, startPoint x: 234, startPoint y: 185, endPoint x: 0, endPoint y: 164, distance: 235.1
click at [0, 164] on div "Notes Rich Text Editor Insert table Insert table Heading Paragraph Paragraph He…" at bounding box center [493, 228] width 987 height 457
click at [188, 304] on button "Sauvegarder" at bounding box center [495, 309] width 760 height 35
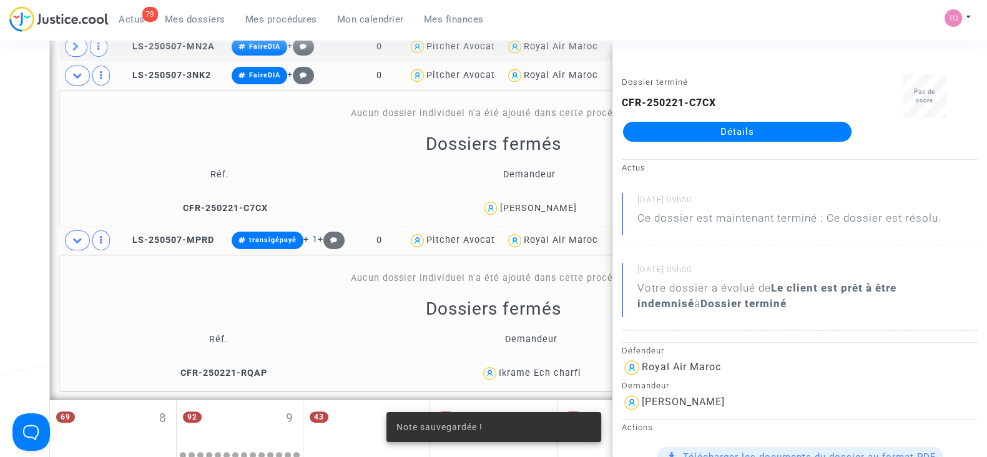
scroll to position [516, 0]
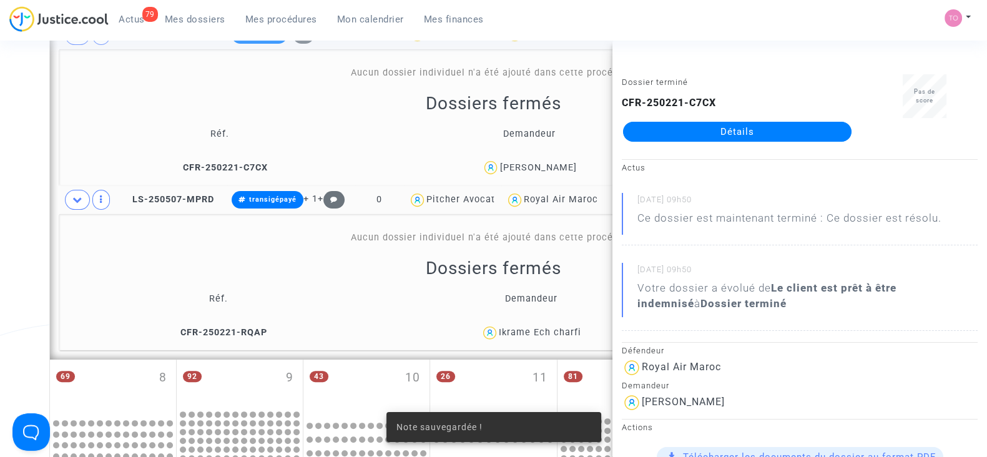
click at [1, 189] on div "Date de clôture d'instruction Date de conciliation Date d'audience Date de juge…" at bounding box center [493, 220] width 987 height 1331
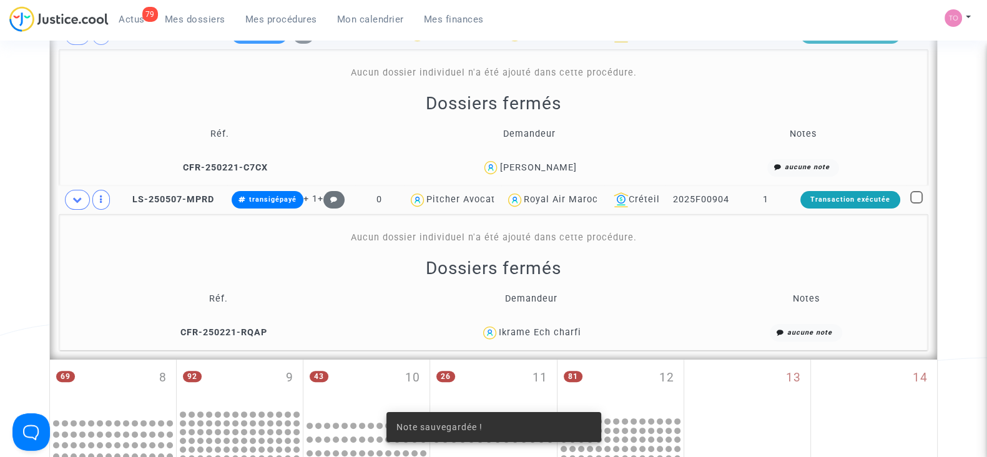
click at [553, 331] on div "Ikrame Ech charfi" at bounding box center [540, 332] width 82 height 11
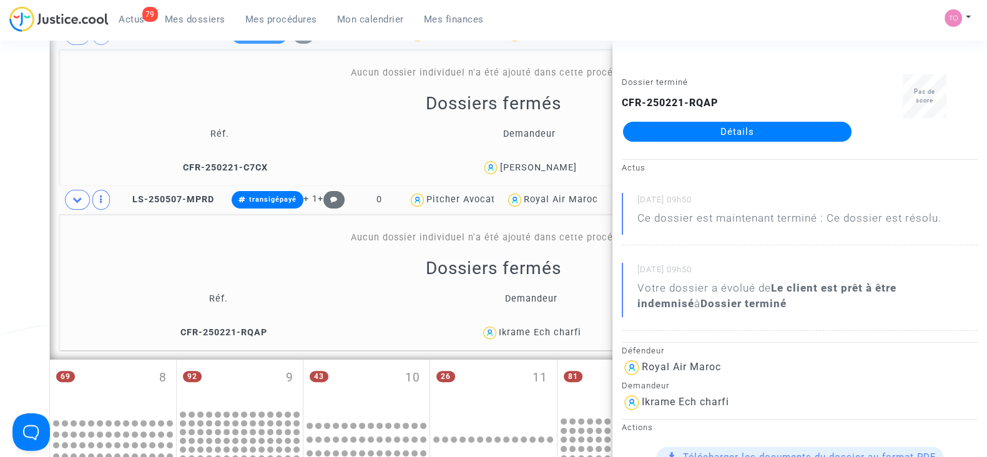
click at [0, 233] on div "Date de clôture d'instruction Date de conciliation Date d'audience Date de juge…" at bounding box center [493, 220] width 987 height 1331
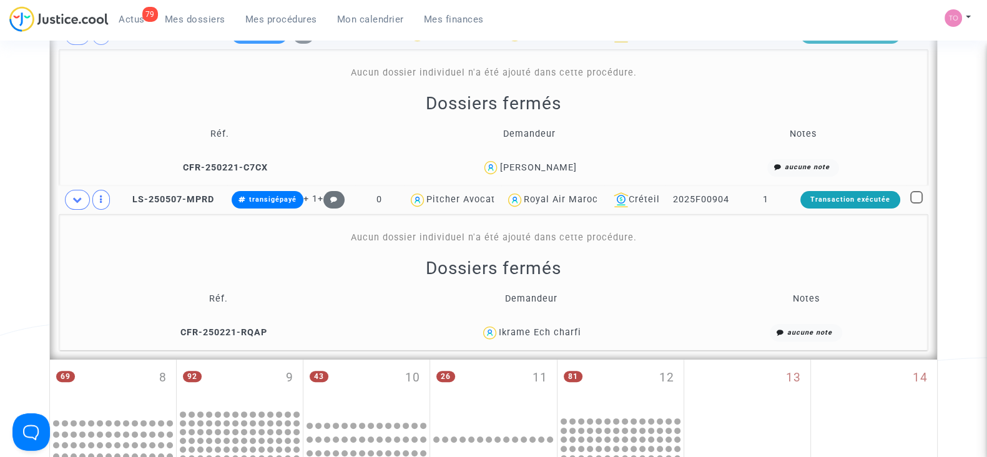
drag, startPoint x: 587, startPoint y: 335, endPoint x: 501, endPoint y: 342, distance: 86.4
click at [501, 342] on td "Ikrame Ech charfi" at bounding box center [531, 333] width 316 height 27
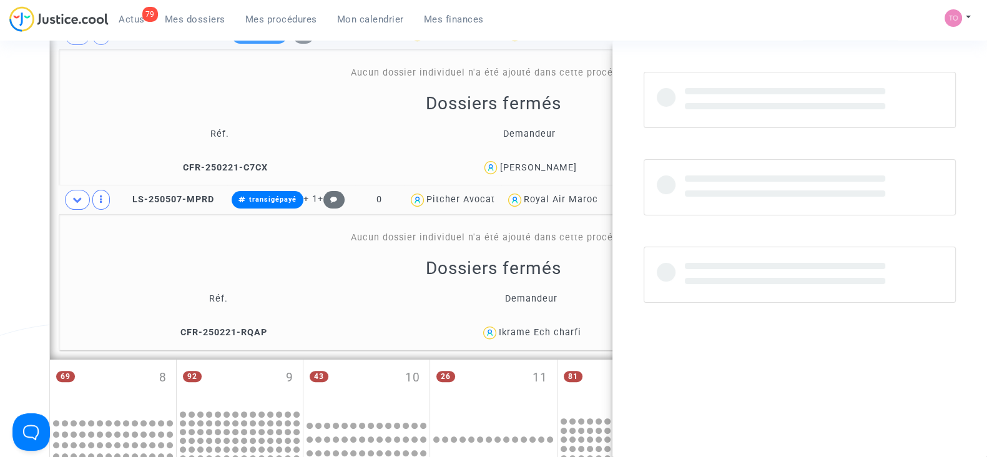
copy div "Ikrame Ech charfi"
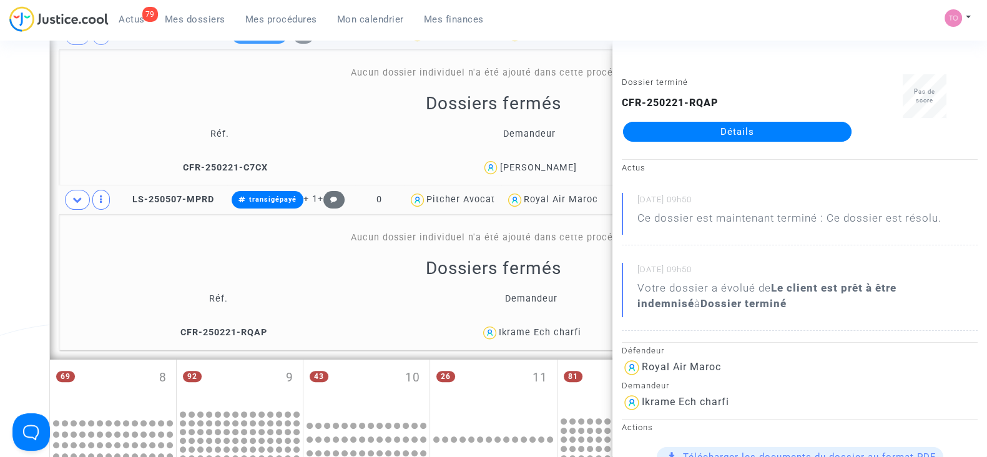
click at [562, 330] on div "Ikrame Ech charfi" at bounding box center [540, 332] width 82 height 11
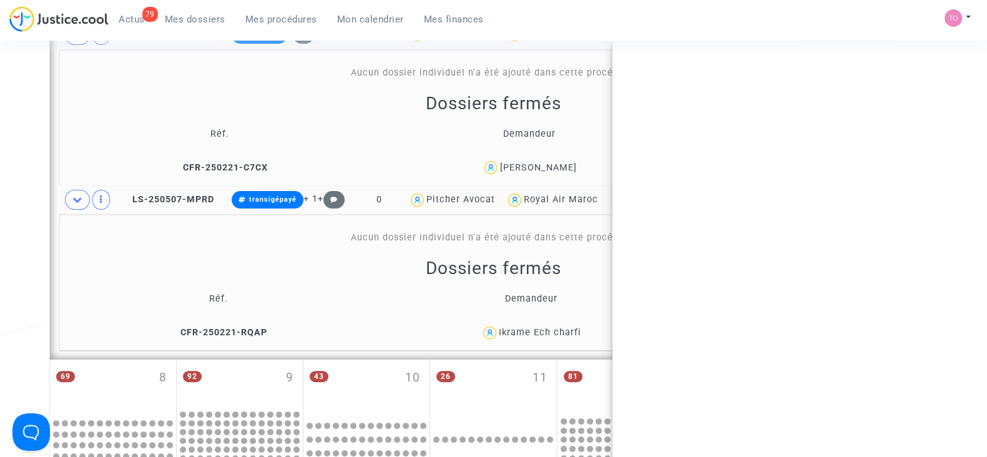
click at [562, 330] on div "Ikrame Ech charfi" at bounding box center [540, 332] width 82 height 11
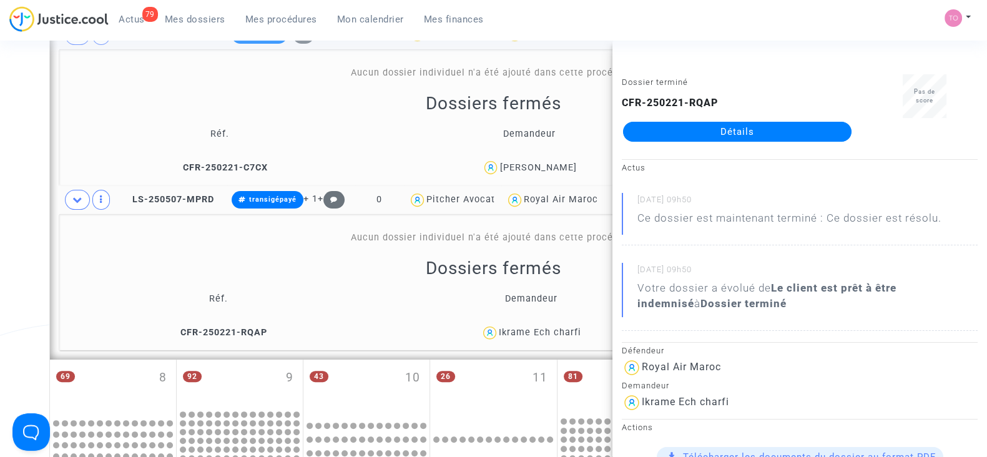
click at [15, 209] on div "Date de clôture d'instruction Date de conciliation Date d'audience Date de juge…" at bounding box center [493, 220] width 987 height 1331
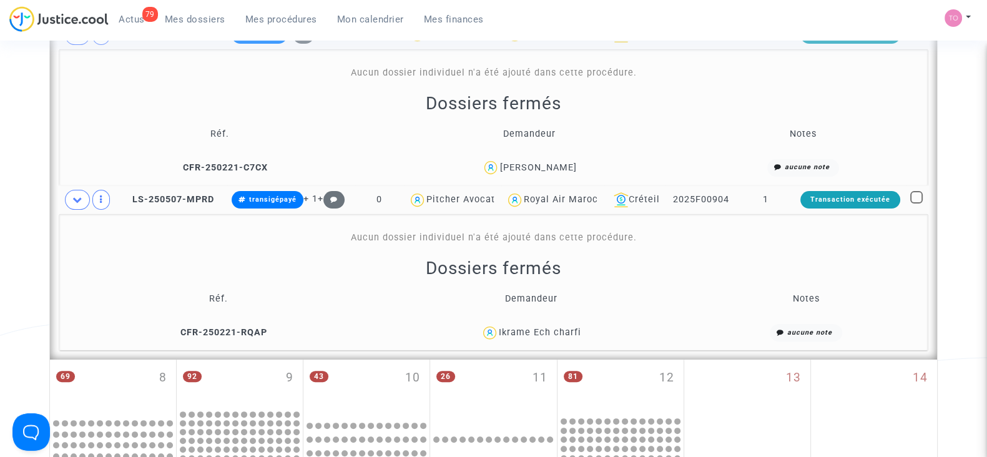
drag, startPoint x: 582, startPoint y: 323, endPoint x: 499, endPoint y: 329, distance: 82.7
click at [499, 329] on div "Ikrame Ech charfi" at bounding box center [530, 333] width 307 height 18
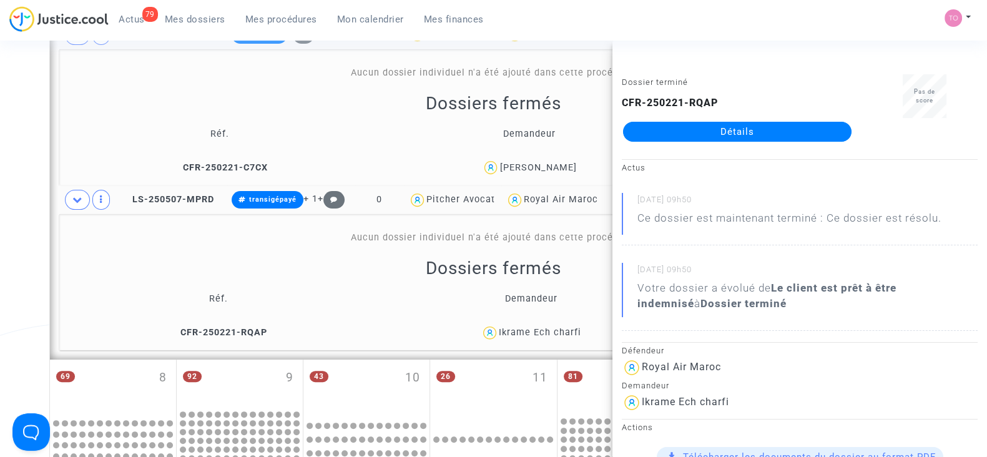
copy div "Ikrame Ech charfi"
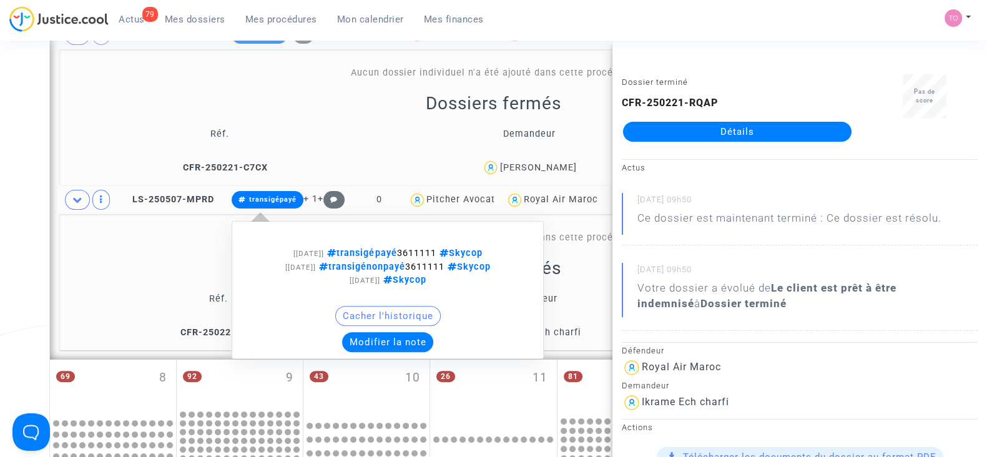
click at [347, 336] on button "Modifier la note" at bounding box center [387, 342] width 91 height 20
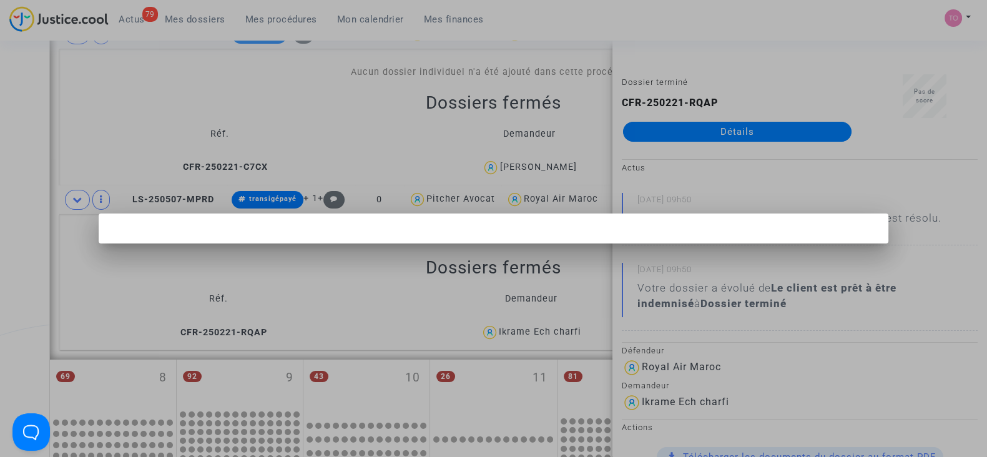
scroll to position [0, 0]
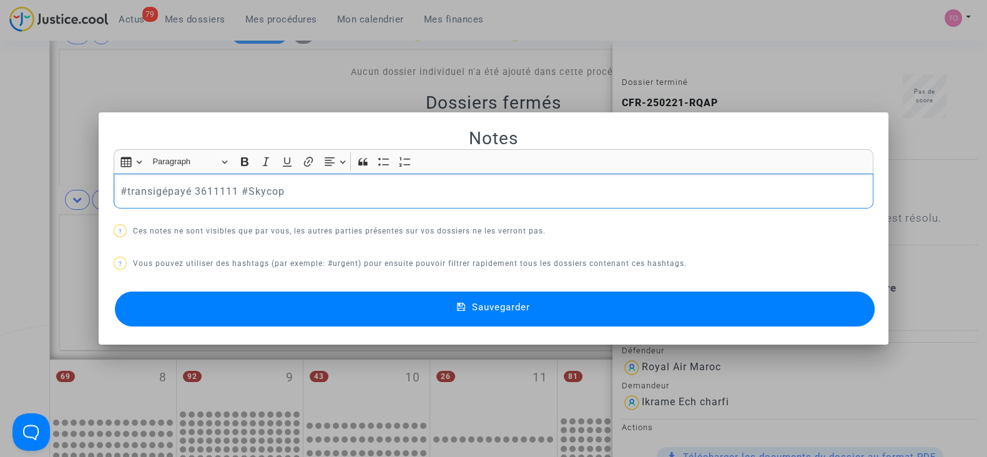
drag, startPoint x: 222, startPoint y: 192, endPoint x: 0, endPoint y: 172, distance: 222.5
click at [0, 172] on div "Notes Rich Text Editor Insert table Insert table Heading Paragraph Paragraph He…" at bounding box center [493, 228] width 987 height 457
click at [278, 308] on button "Sauvegarder" at bounding box center [495, 309] width 760 height 35
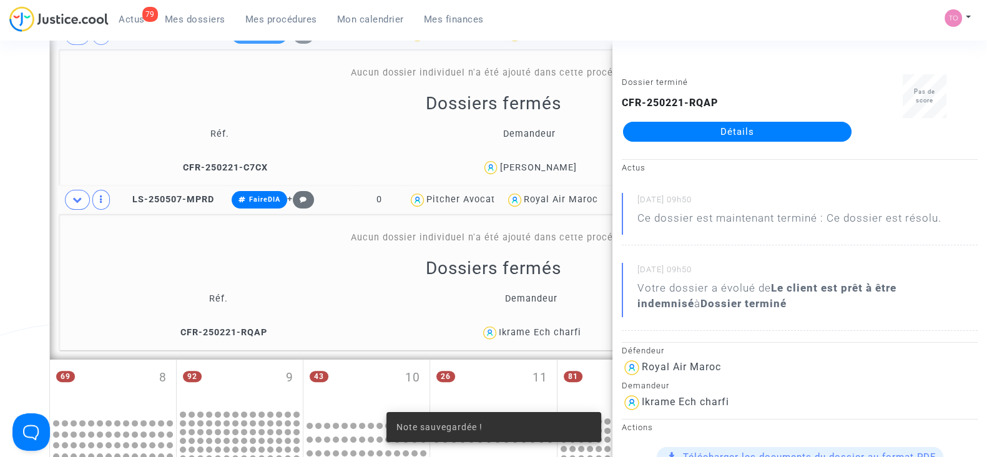
click at [3, 163] on div "Date de clôture d'instruction Date de conciliation Date d'audience Date de juge…" at bounding box center [493, 220] width 987 height 1331
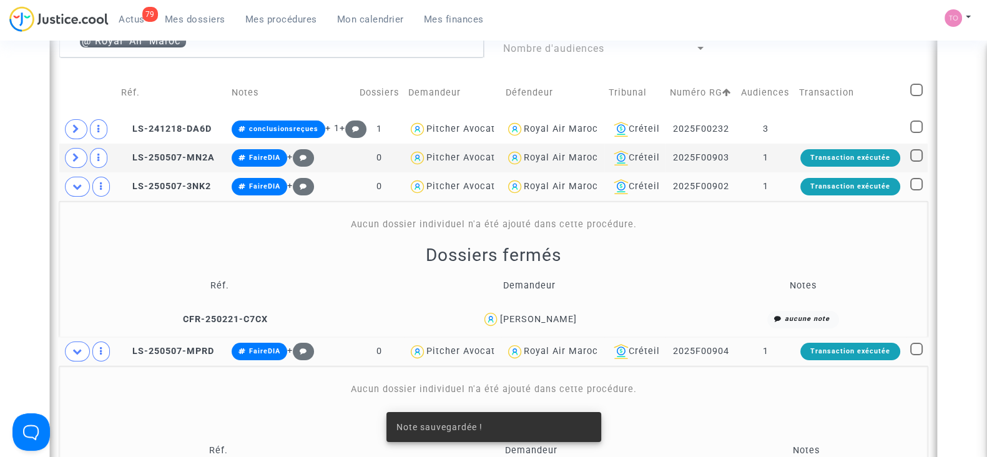
scroll to position [360, 0]
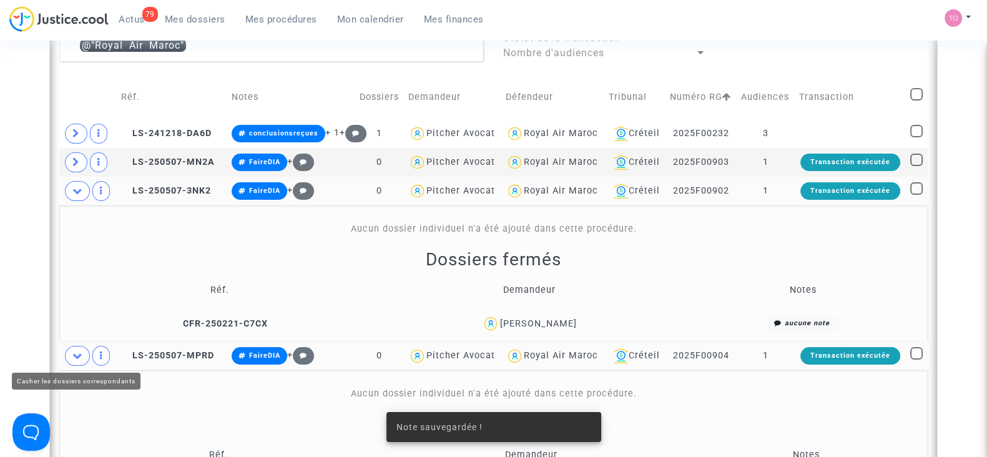
click at [77, 356] on icon at bounding box center [77, 355] width 10 height 9
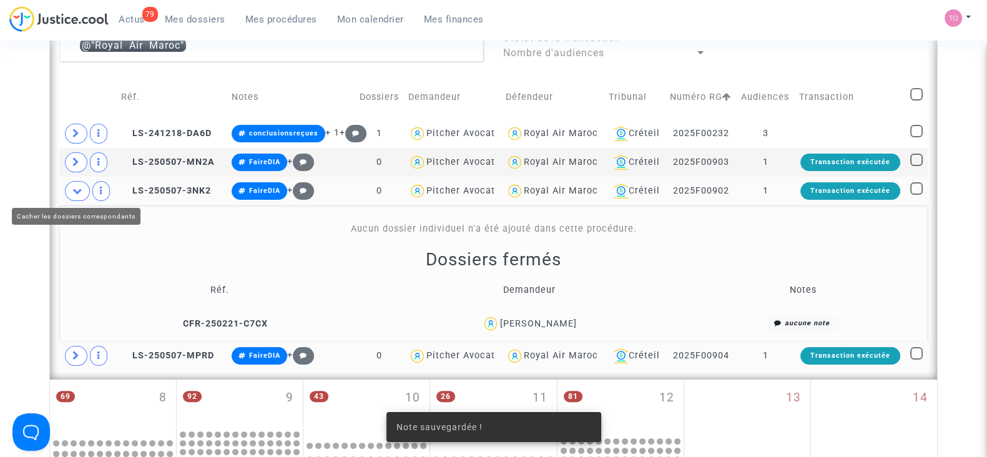
click at [78, 190] on icon at bounding box center [77, 190] width 10 height 9
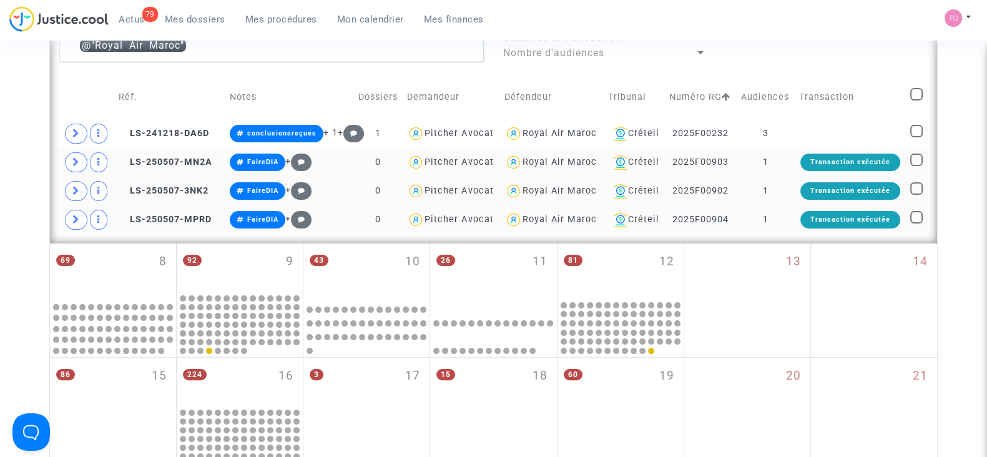
click at [553, 164] on div "Royal Air Maroc" at bounding box center [560, 162] width 74 height 11
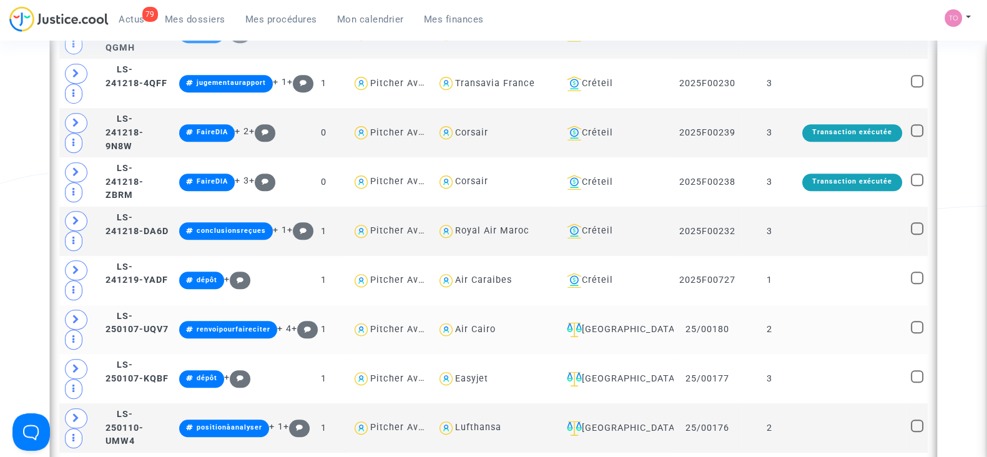
scroll to position [1219, 0]
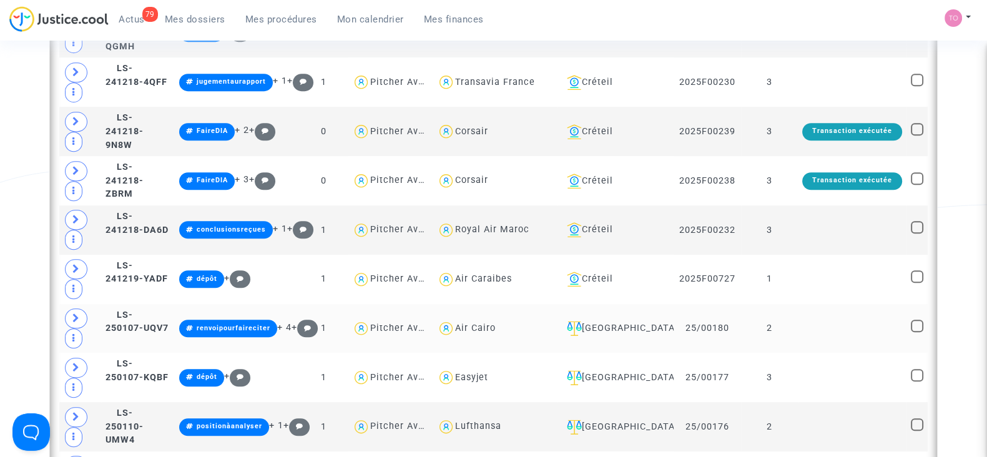
click at [496, 323] on div "Air Cairo" at bounding box center [475, 328] width 41 height 11
type textarea "@"Air Cairo""
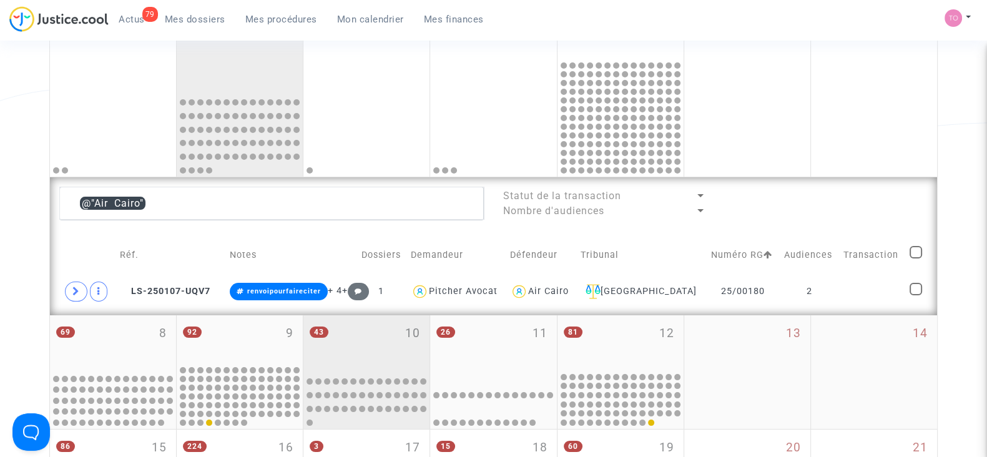
scroll to position [197, 0]
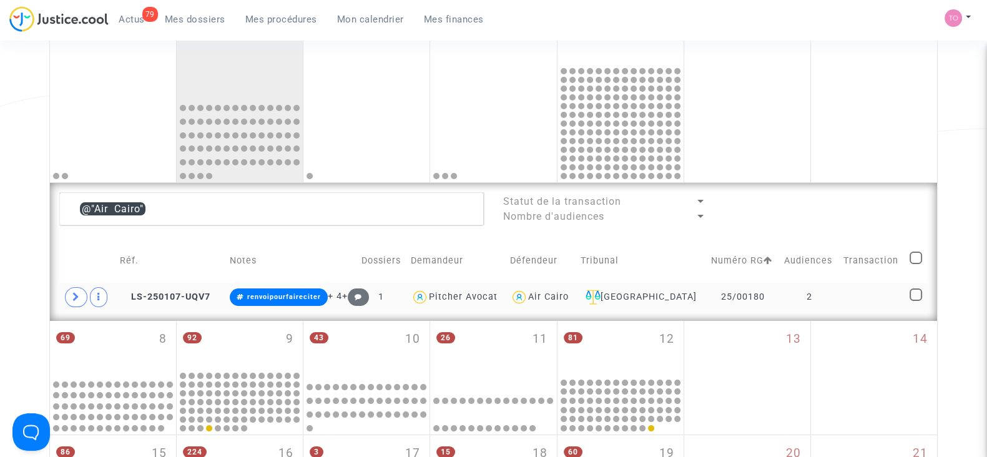
click at [62, 297] on td at bounding box center [87, 297] width 56 height 29
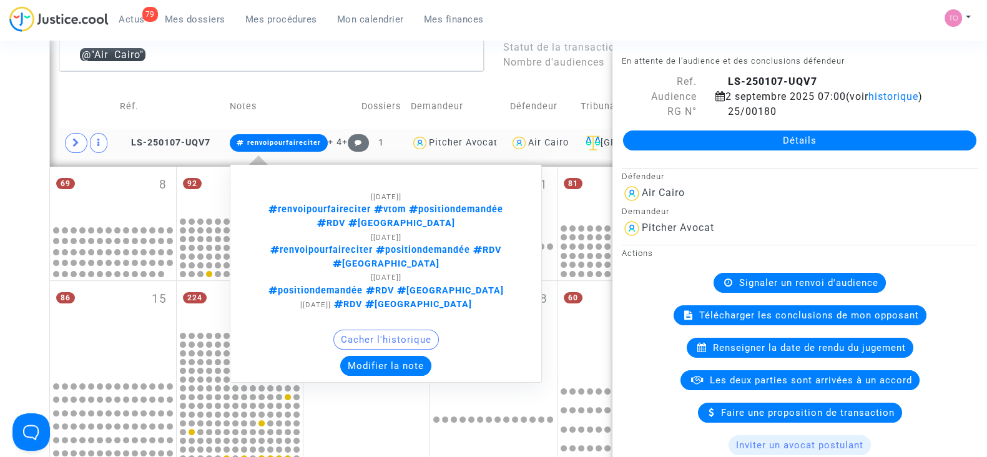
scroll to position [353, 0]
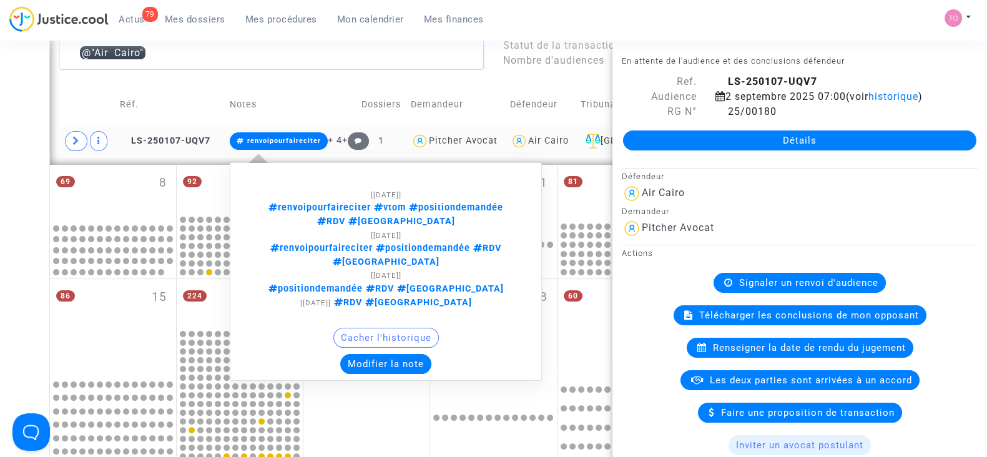
click at [380, 354] on button "Modifier la note" at bounding box center [385, 364] width 91 height 20
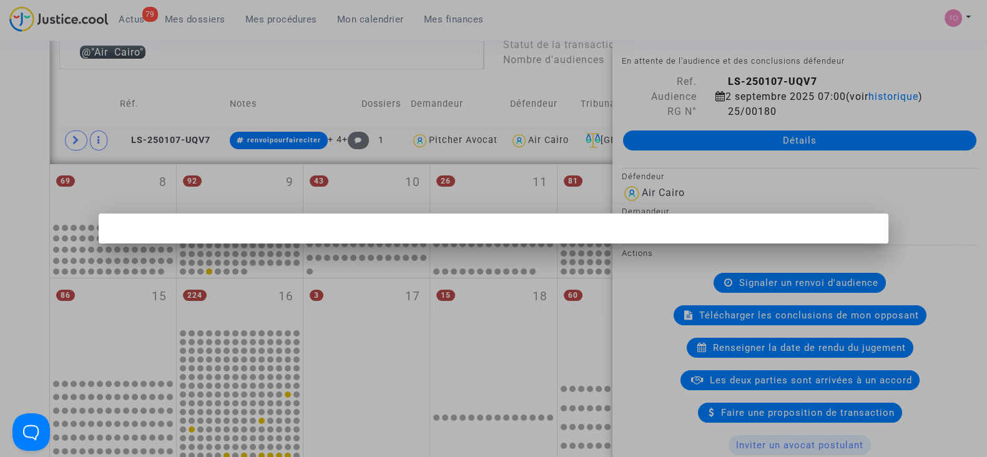
scroll to position [0, 0]
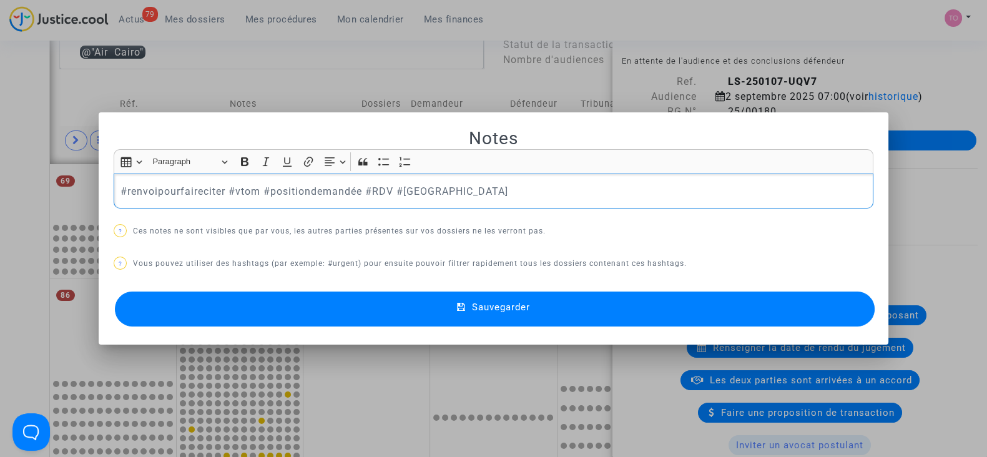
drag, startPoint x: 533, startPoint y: 185, endPoint x: 0, endPoint y: 168, distance: 532.9
click at [0, 168] on div "Notes Rich Text Editor Insert table Insert table Heading Paragraph Paragraph He…" at bounding box center [493, 228] width 987 height 457
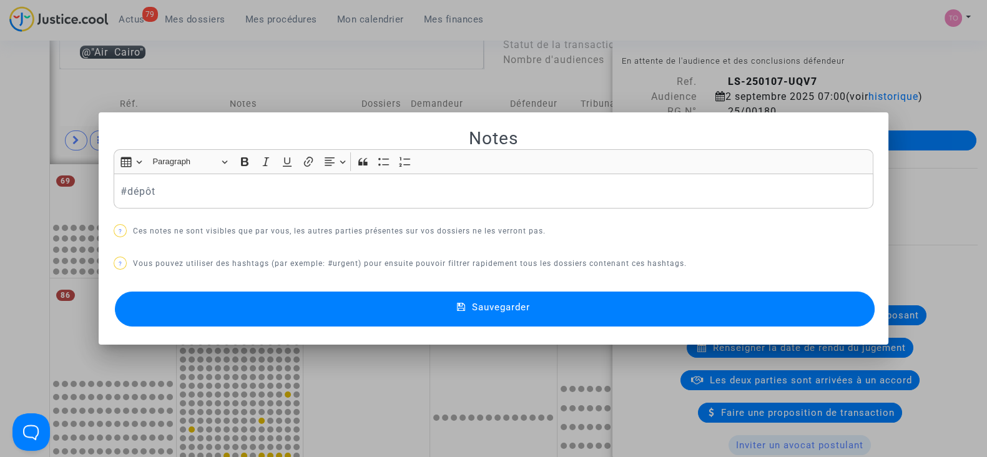
click at [278, 304] on button "Sauvegarder" at bounding box center [495, 309] width 760 height 35
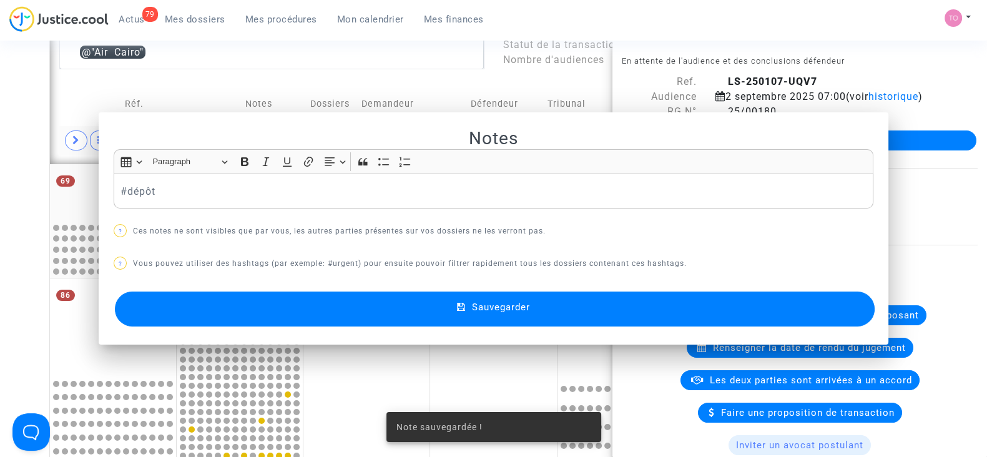
scroll to position [353, 0]
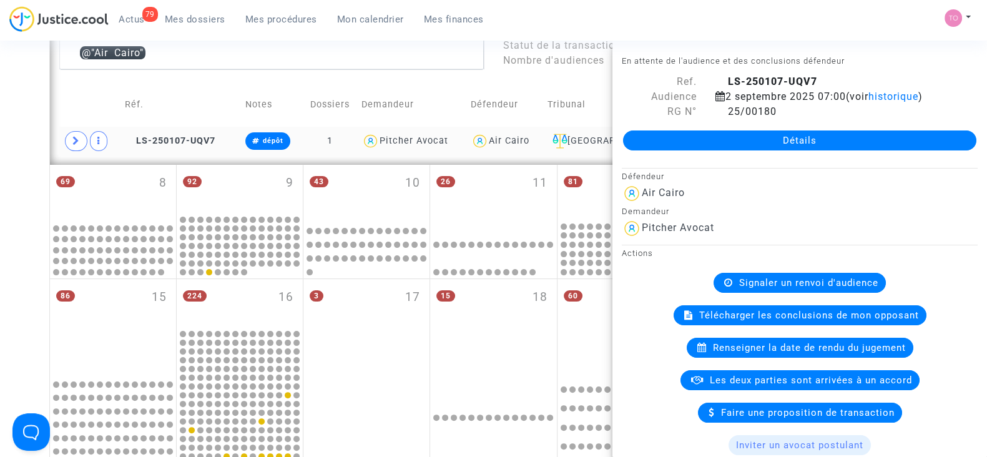
click at [0, 124] on div "Date de clôture d'instruction Date de conciliation Date d'audience Date de juge…" at bounding box center [493, 205] width 987 height 973
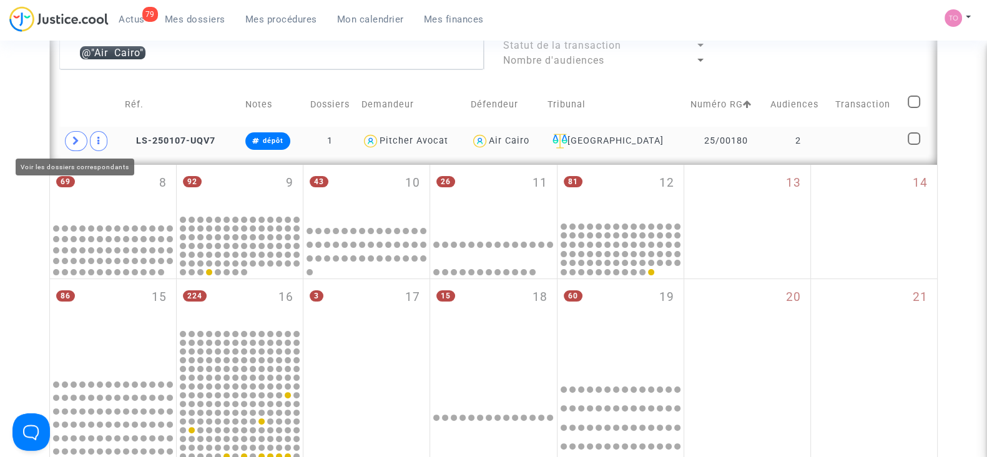
click at [80, 140] on span at bounding box center [76, 141] width 22 height 20
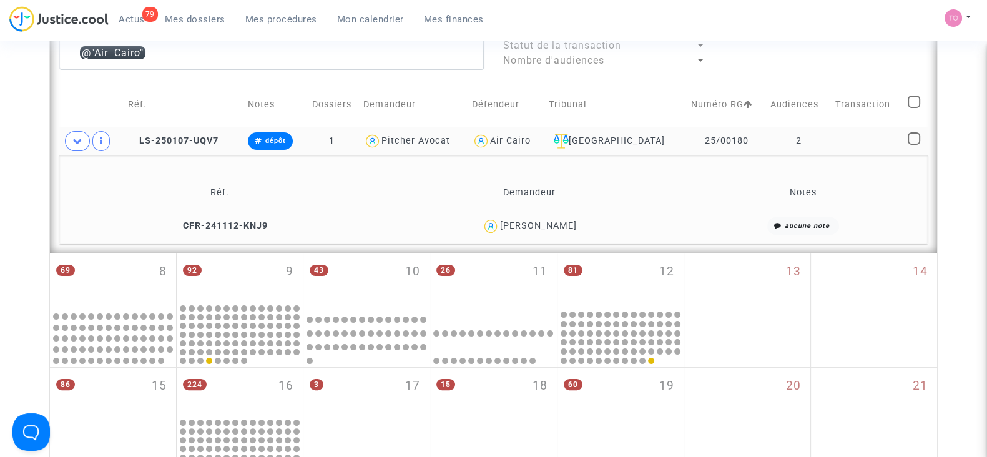
click at [524, 142] on div "Air Cairo" at bounding box center [510, 140] width 41 height 11
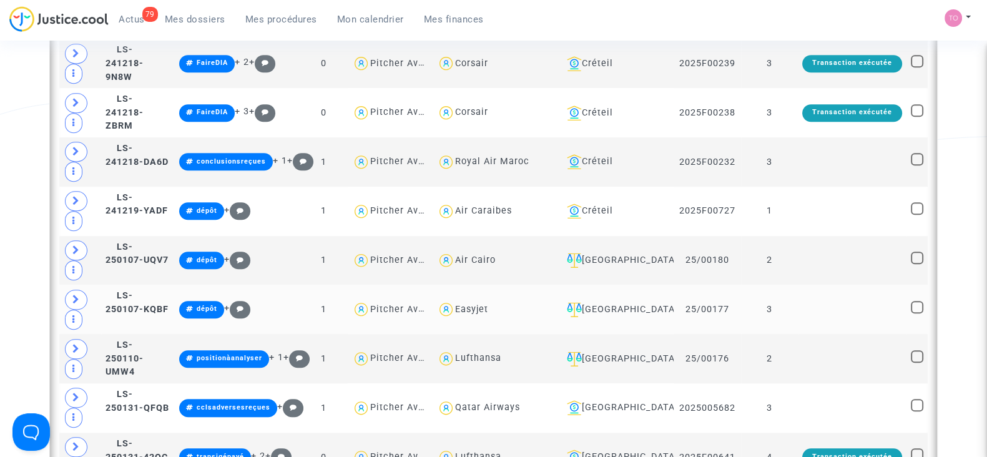
scroll to position [1289, 0]
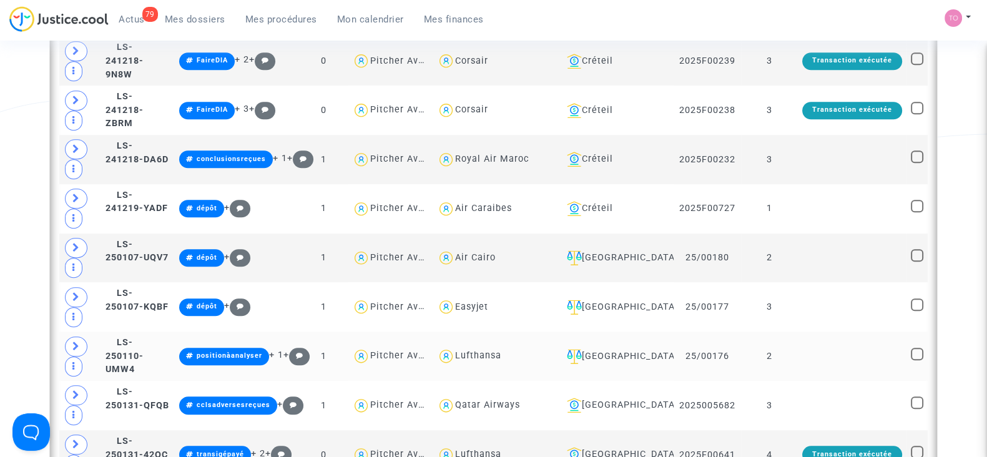
click at [501, 350] on div "Lufthansa" at bounding box center [478, 355] width 46 height 11
type textarea "@Lufthansa"
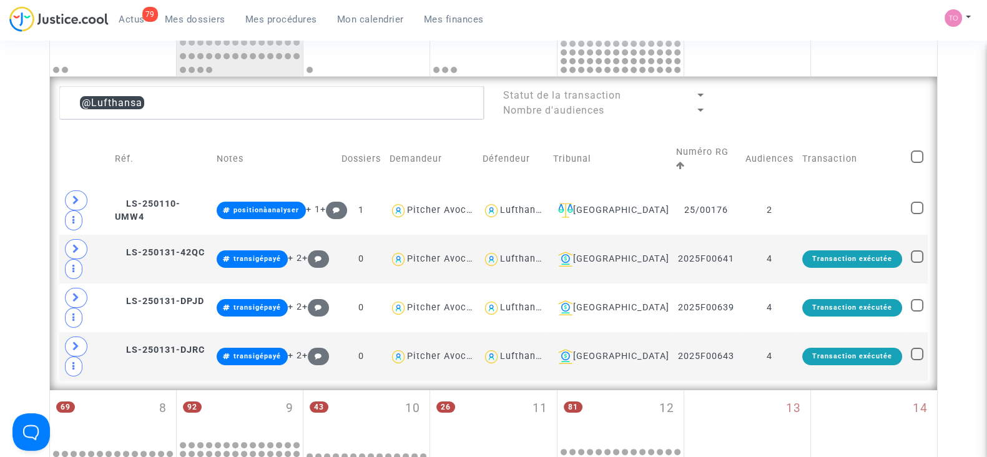
scroll to position [282, 0]
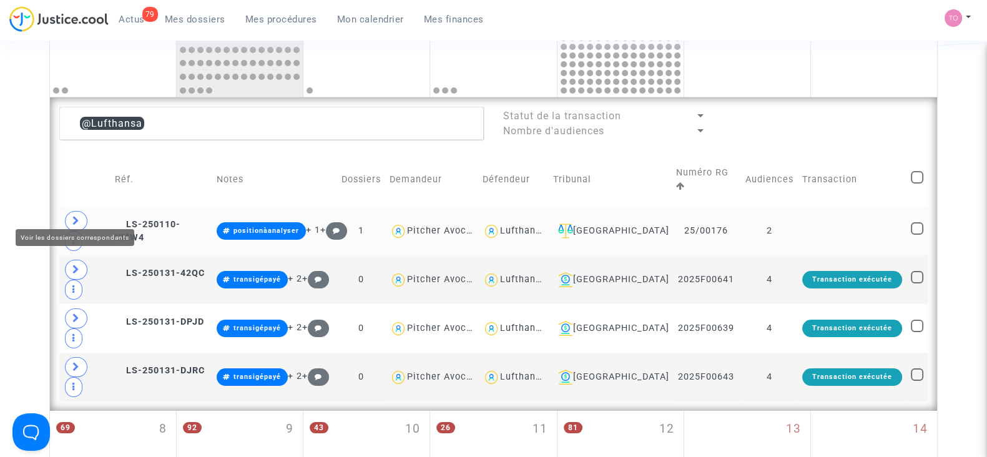
click at [76, 216] on icon at bounding box center [75, 220] width 7 height 9
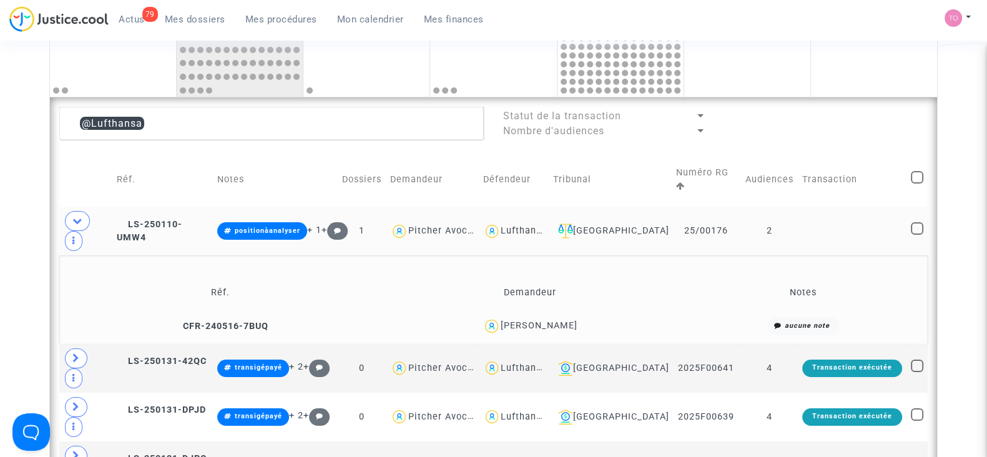
click at [559, 320] on div "Joseph Gand" at bounding box center [539, 325] width 77 height 11
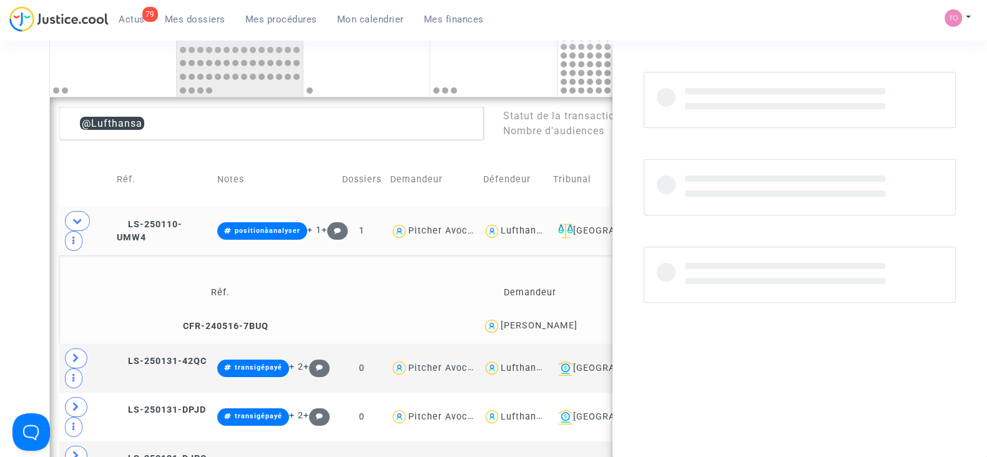
click at [559, 320] on div "Joseph Gand" at bounding box center [539, 325] width 77 height 11
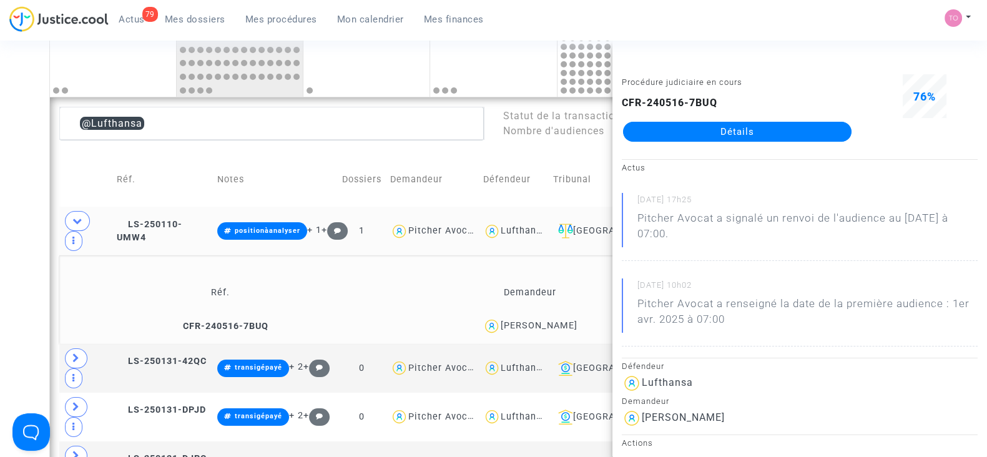
copy div "Gand"
click at [537, 320] on div "Joseph Gand" at bounding box center [539, 325] width 77 height 11
click at [76, 216] on icon at bounding box center [77, 220] width 10 height 9
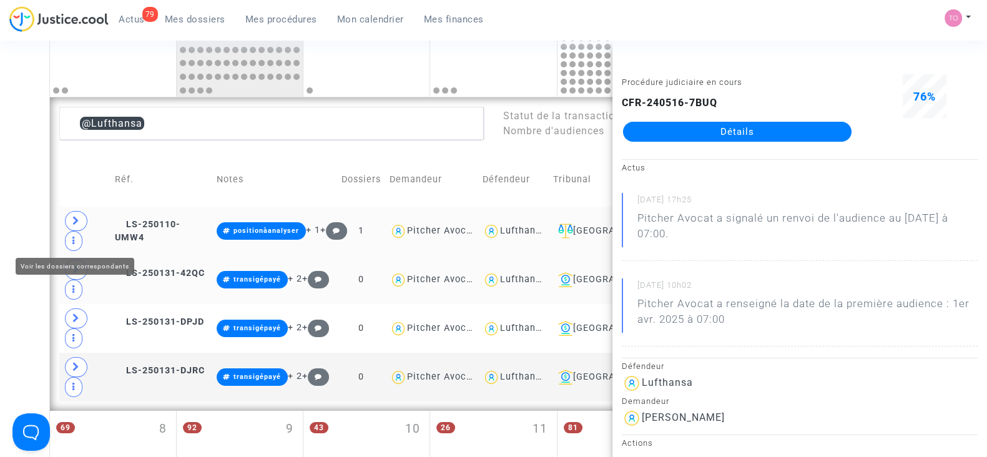
click at [72, 265] on icon at bounding box center [75, 269] width 7 height 9
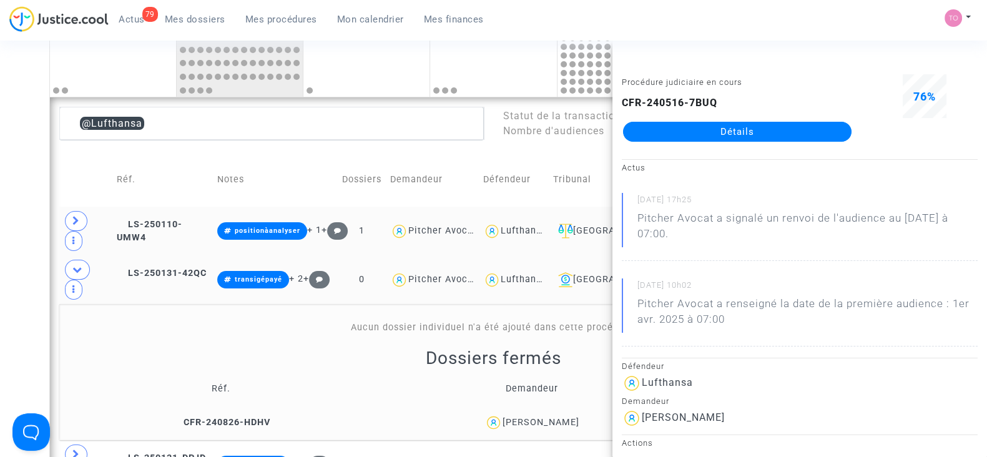
click at [553, 417] on div "Umut Akarsu" at bounding box center [541, 422] width 77 height 11
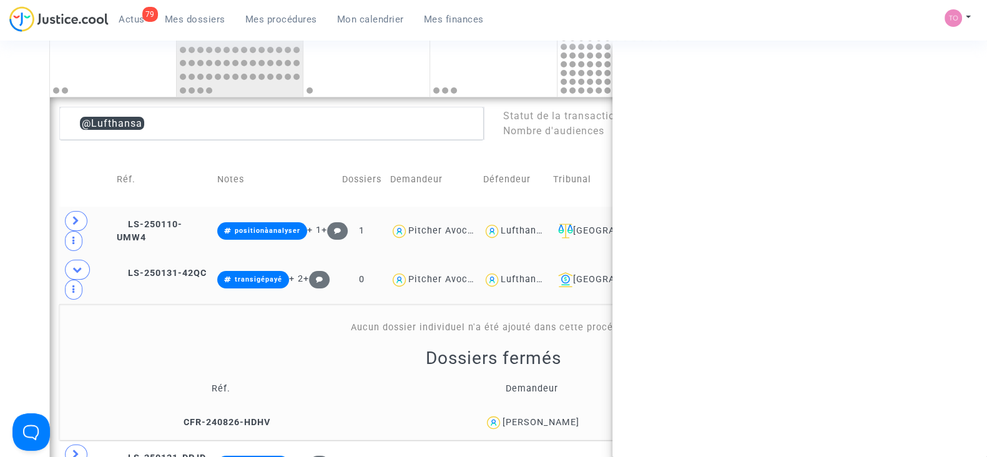
click at [553, 417] on div "Umut Akarsu" at bounding box center [541, 422] width 77 height 11
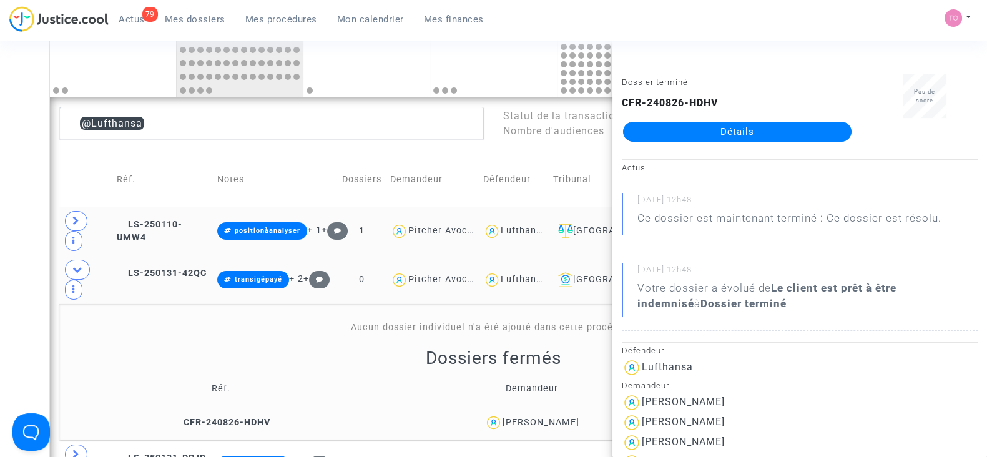
copy div "Akarsu"
click at [15, 160] on div "Date de clôture d'instruction Date de conciliation Date d'audience Date de juge…" at bounding box center [493, 432] width 987 height 1284
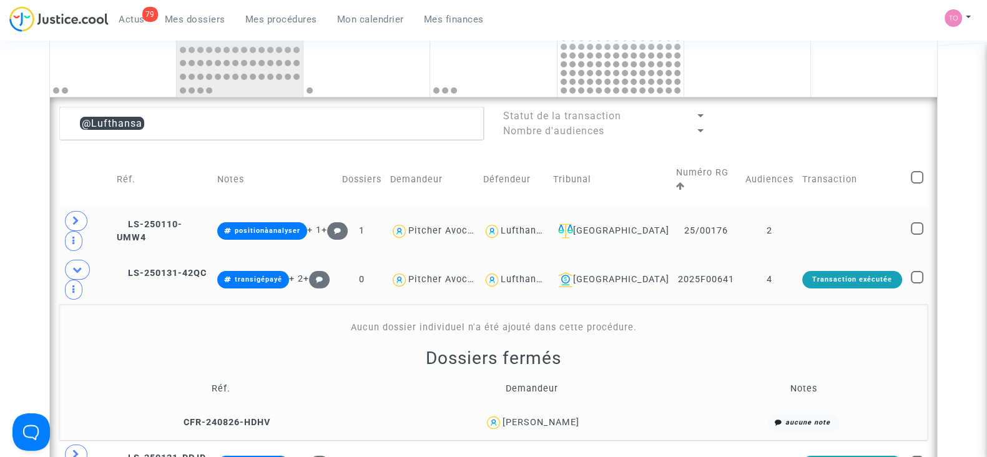
drag, startPoint x: 581, startPoint y: 371, endPoint x: 515, endPoint y: 373, distance: 65.6
click at [515, 414] on div "Umut Akarsu" at bounding box center [531, 423] width 297 height 18
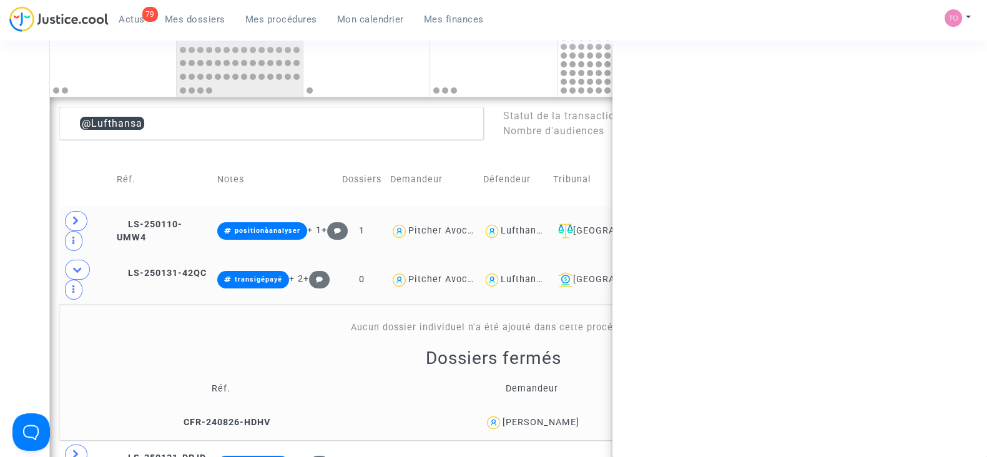
copy div "Umut Akarsu"
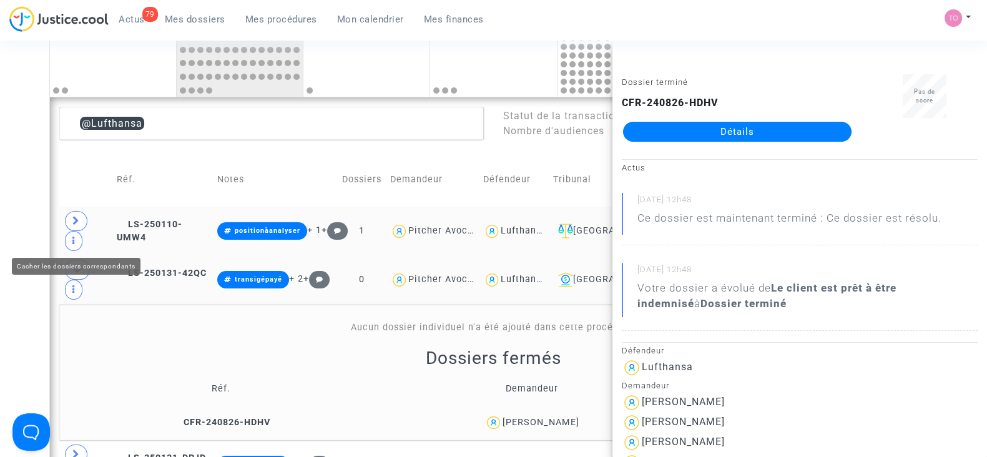
click at [80, 265] on icon at bounding box center [77, 269] width 10 height 9
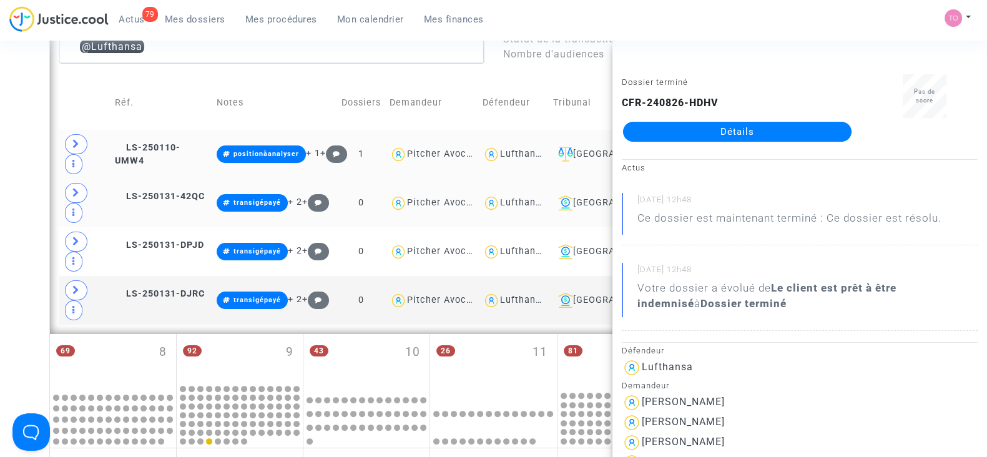
scroll to position [360, 0]
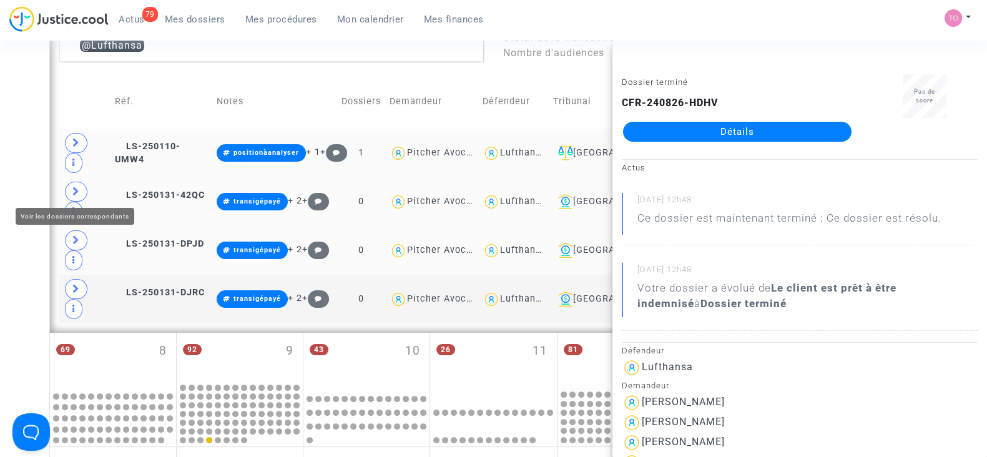
click at [75, 235] on icon at bounding box center [75, 239] width 7 height 9
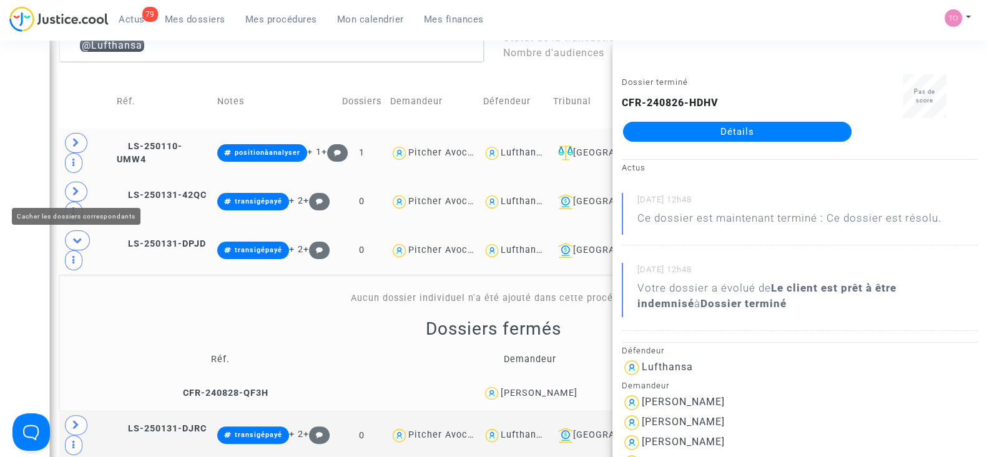
click at [36, 183] on div "Date de clôture d'instruction Date de conciliation Date d'audience Date de juge…" at bounding box center [493, 354] width 987 height 1284
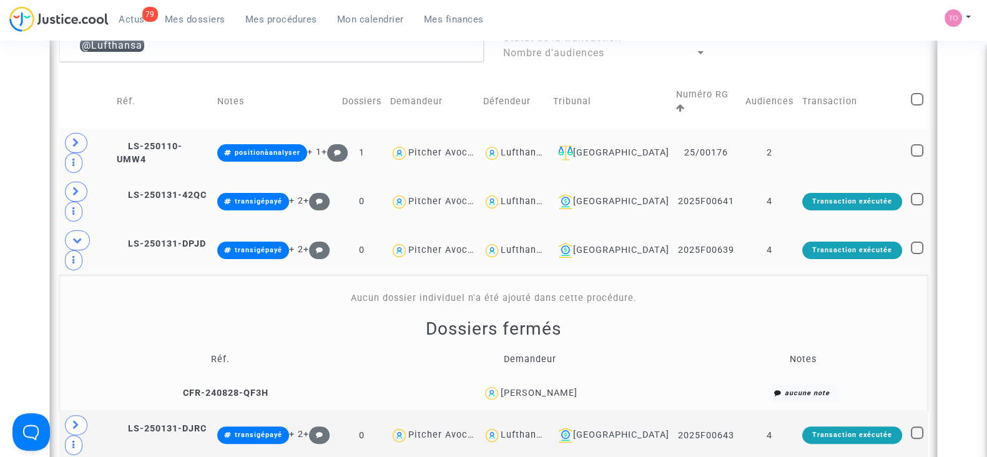
click at [546, 380] on td "LUCAS PATERNOTTE" at bounding box center [529, 393] width 307 height 27
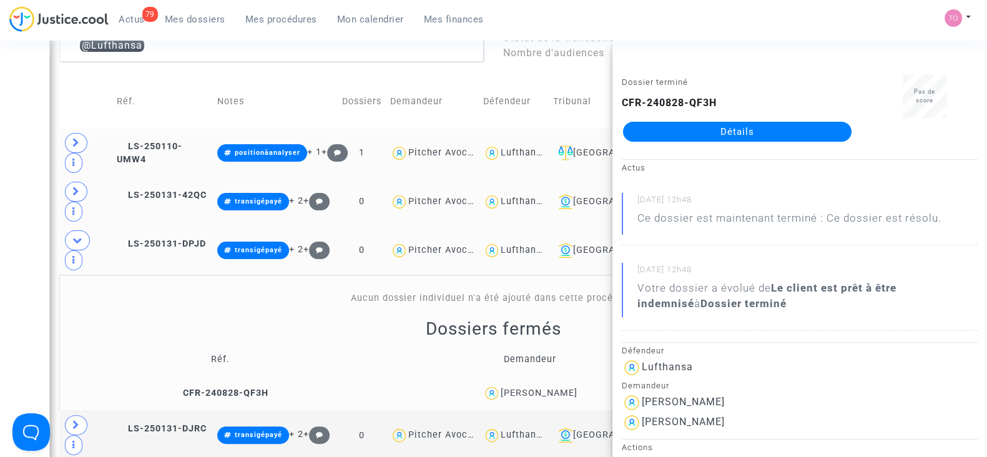
copy div "PATERNOTTE"
click at [11, 281] on div "Date de clôture d'instruction Date de conciliation Date d'audience Date de juge…" at bounding box center [493, 354] width 987 height 1284
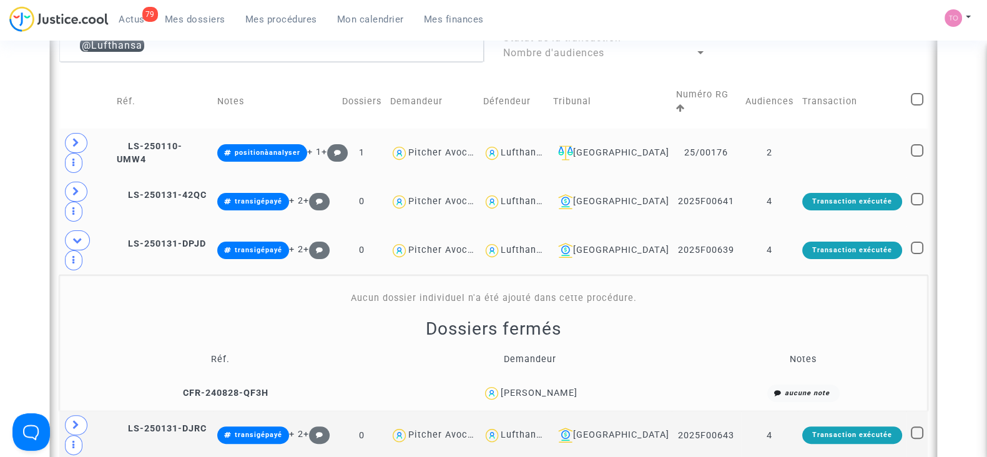
drag, startPoint x: 593, startPoint y: 323, endPoint x: 490, endPoint y: 323, distance: 103.0
click at [490, 385] on div "LUCAS PATERNOTTE" at bounding box center [530, 394] width 298 height 18
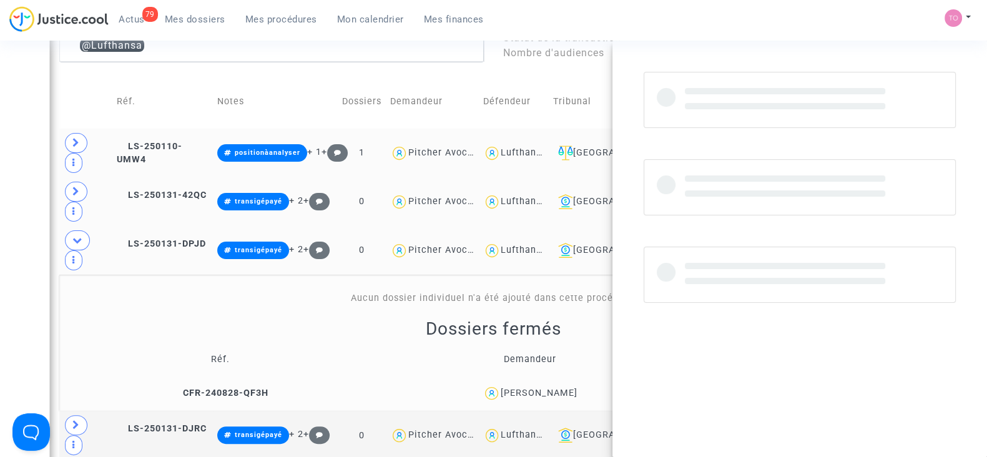
copy div "LUCAS PATERNOTTE"
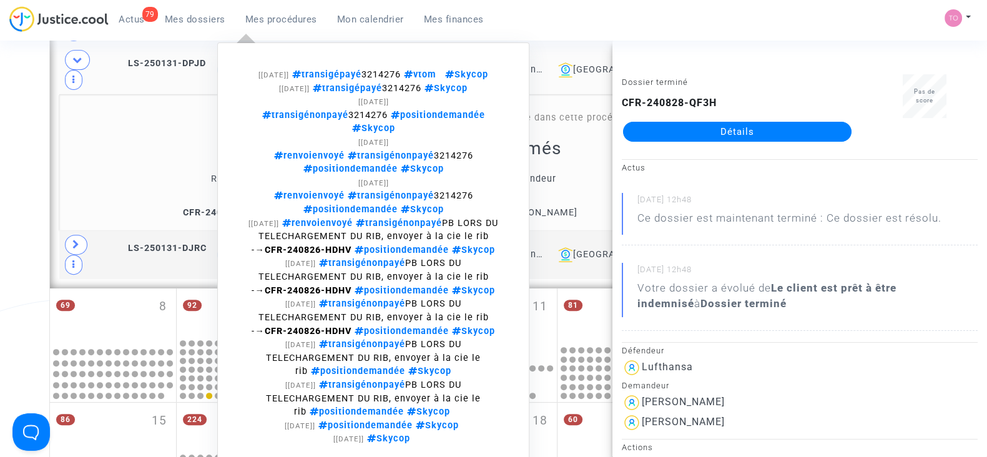
scroll to position [594, 0]
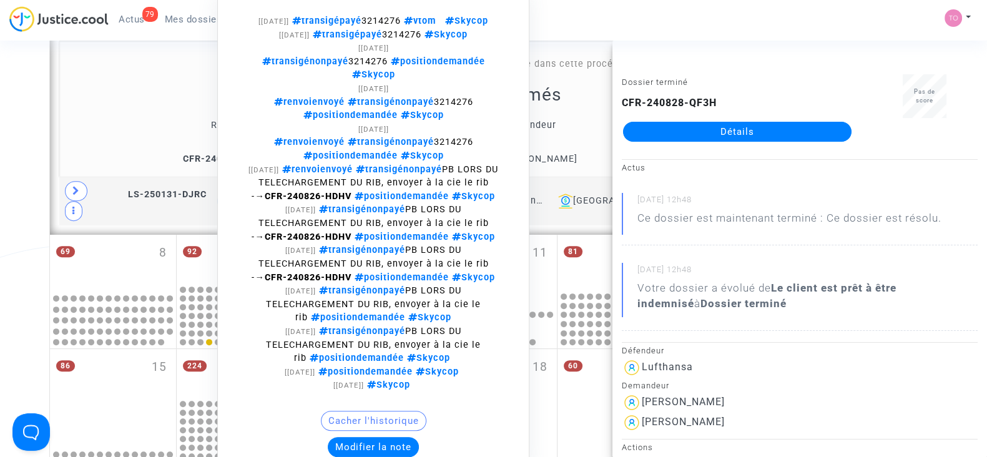
click at [390, 437] on button "Modifier la note" at bounding box center [373, 447] width 91 height 20
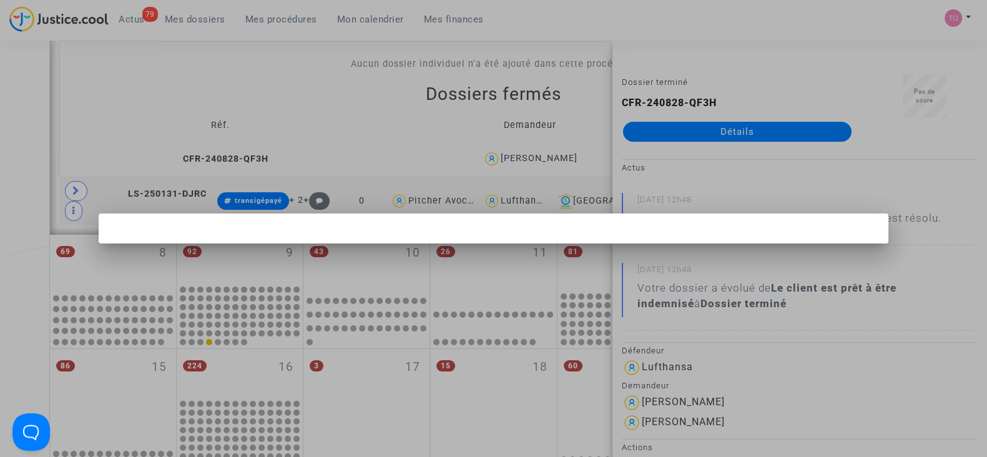
scroll to position [0, 0]
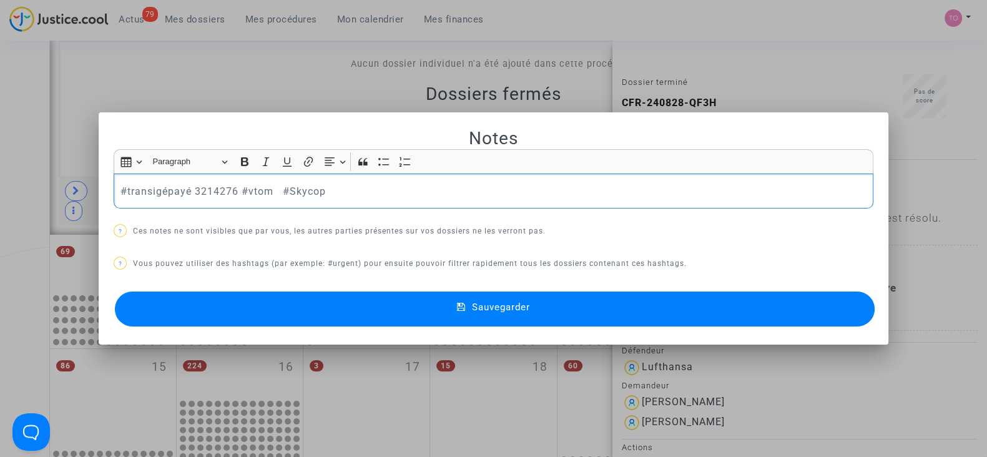
drag, startPoint x: 315, startPoint y: 190, endPoint x: 0, endPoint y: 169, distance: 315.4
click at [0, 169] on div "Notes Rich Text Editor Insert table Insert table Heading Paragraph Paragraph He…" at bounding box center [493, 228] width 987 height 457
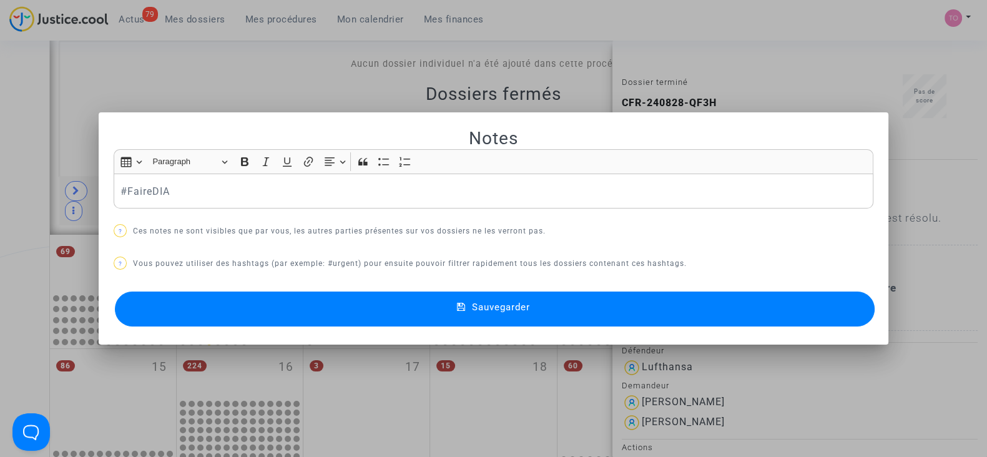
click at [307, 311] on button "Sauvegarder" at bounding box center [495, 309] width 760 height 35
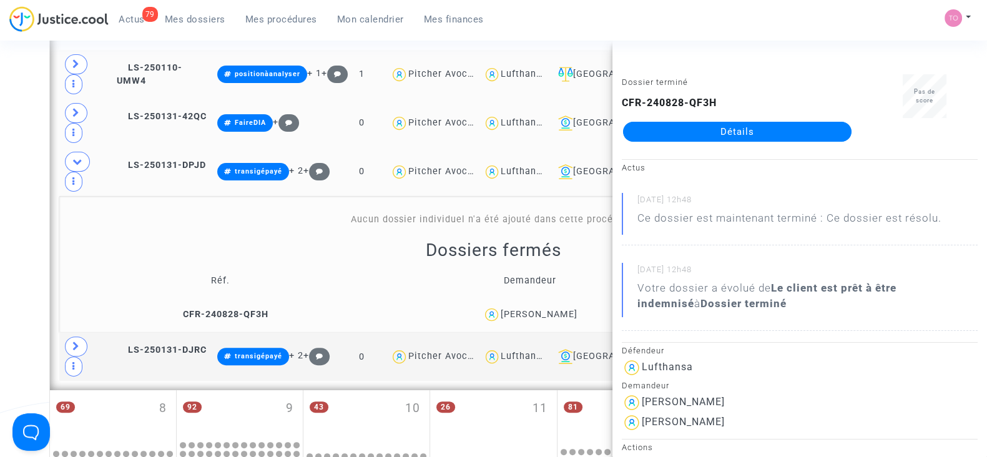
scroll to position [438, 0]
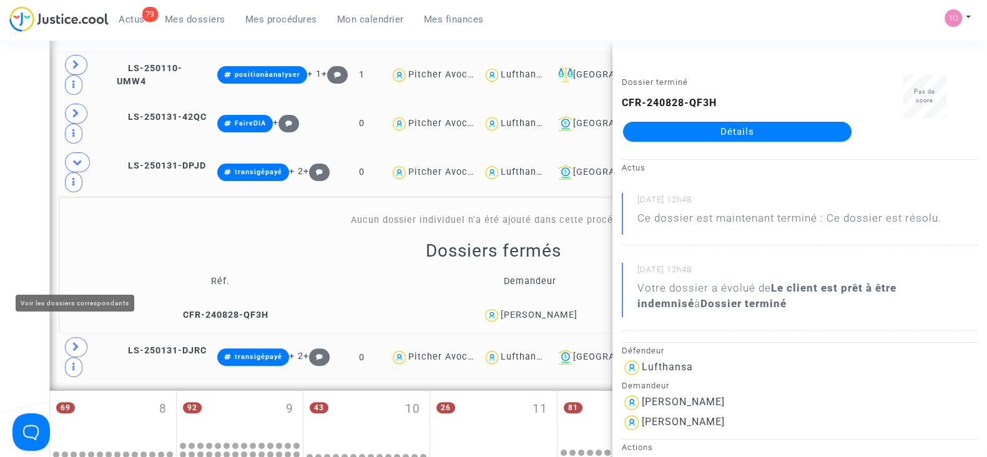
click at [75, 342] on icon at bounding box center [75, 346] width 7 height 9
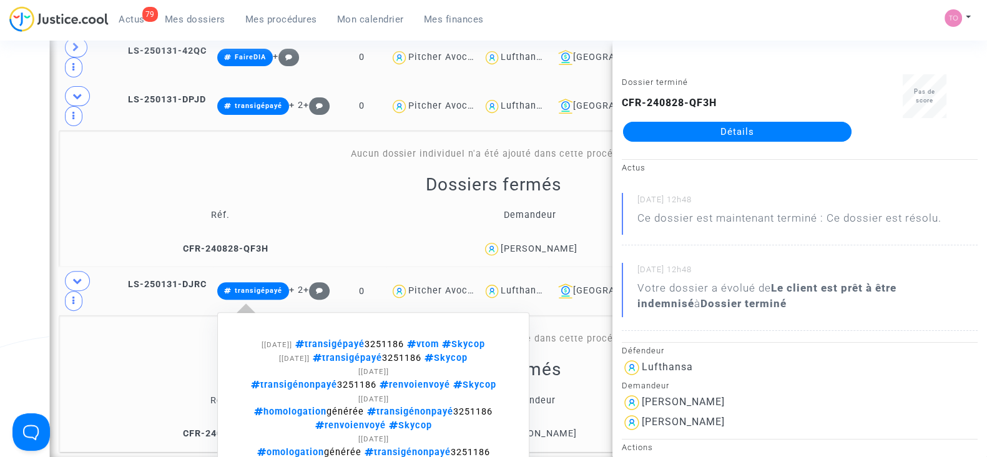
scroll to position [594, 0]
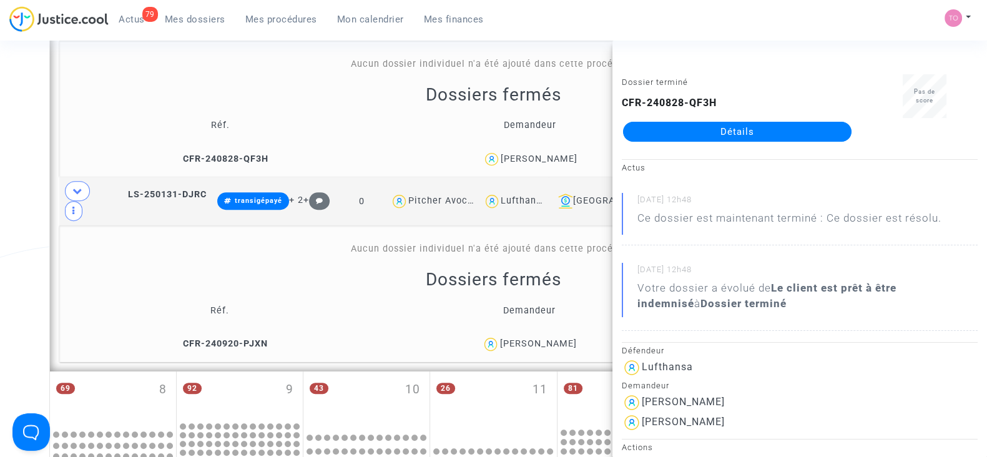
drag, startPoint x: 41, startPoint y: 158, endPoint x: 125, endPoint y: 141, distance: 86.6
click at [41, 158] on div "Date de clôture d'instruction Date de conciliation Date d'audience Date de juge…" at bounding box center [493, 187] width 987 height 1421
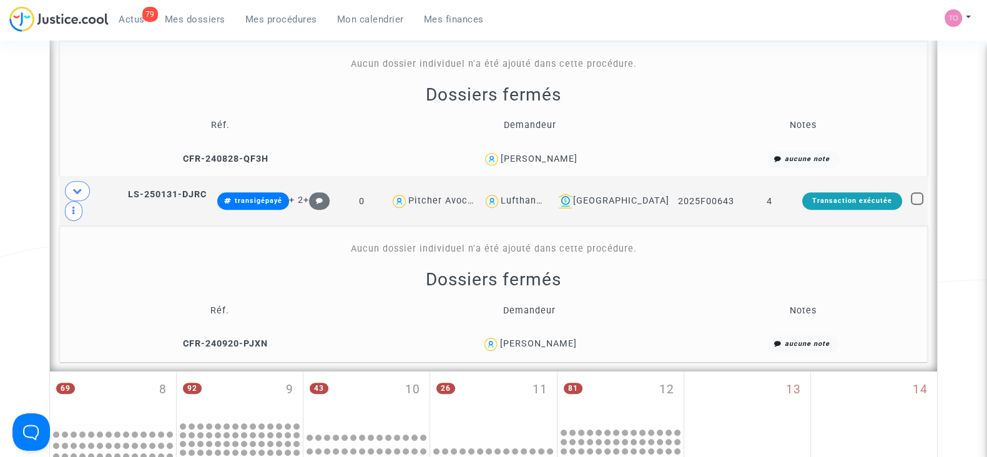
drag, startPoint x: 556, startPoint y: 92, endPoint x: 490, endPoint y: 96, distance: 66.3
click at [490, 150] on div "LUCAS PATERNOTTE" at bounding box center [530, 159] width 298 height 18
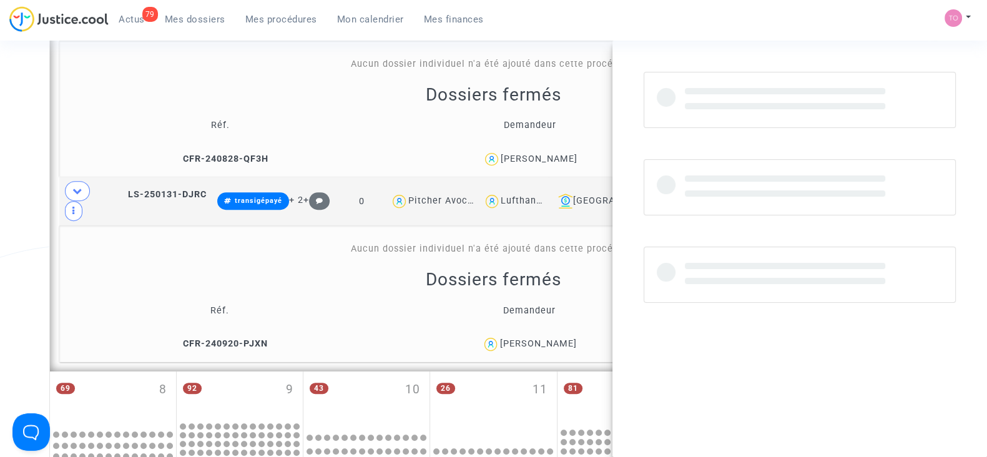
copy div "LUCAS PATERNOTTE"
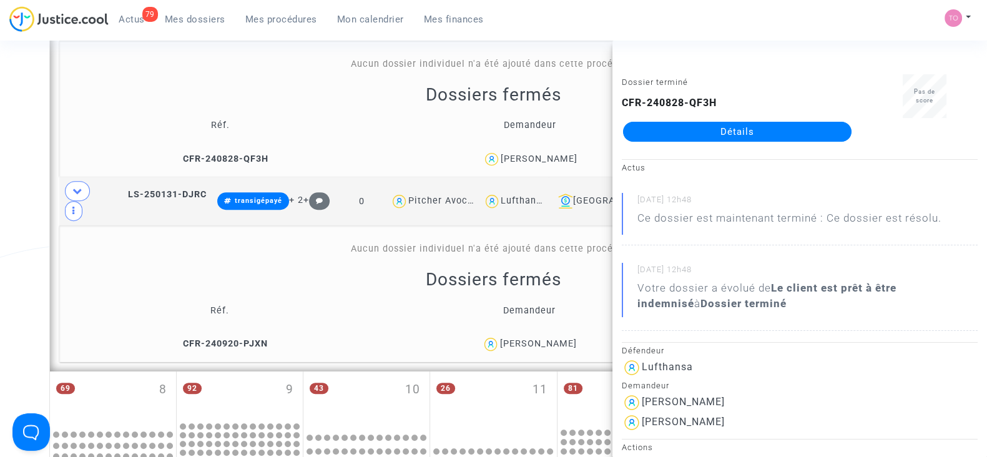
click at [12, 210] on div "Date de clôture d'instruction Date de conciliation Date d'audience Date de juge…" at bounding box center [493, 187] width 987 height 1421
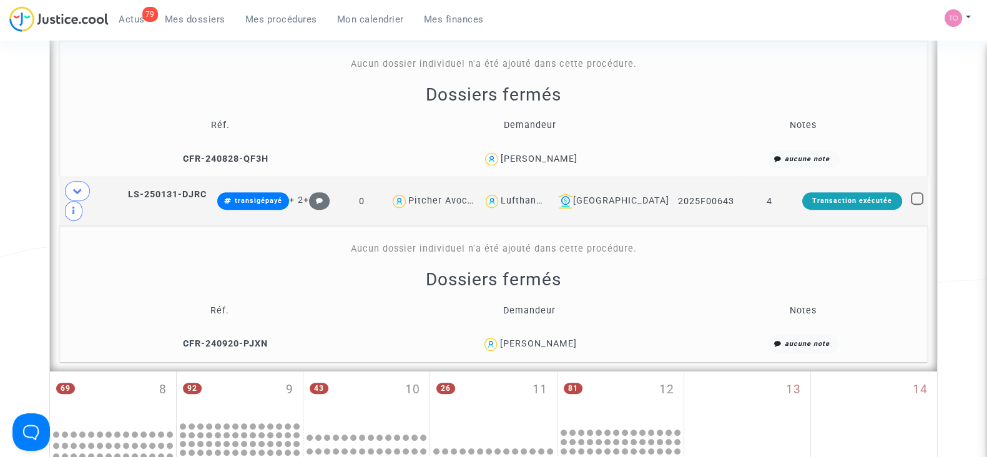
drag, startPoint x: 588, startPoint y: 249, endPoint x: 496, endPoint y: 252, distance: 91.2
click at [496, 335] on div "Gulshan Hasanova" at bounding box center [529, 344] width 299 height 18
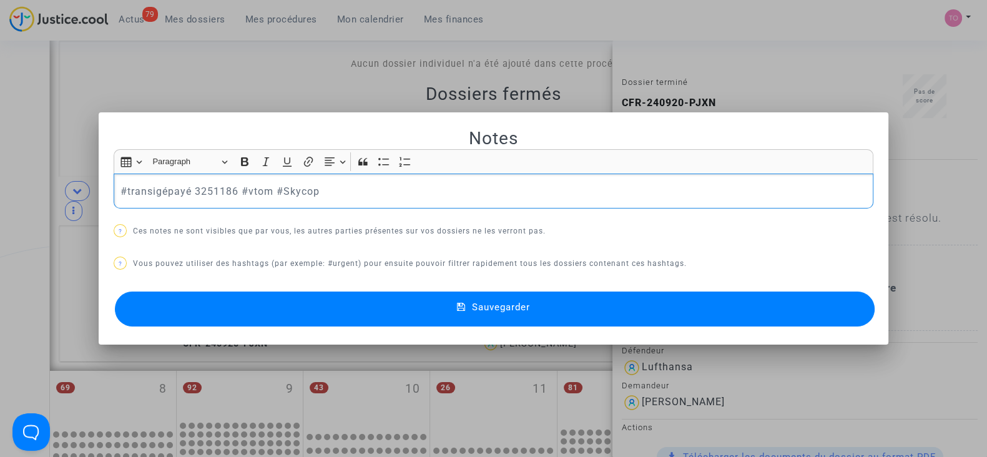
drag, startPoint x: 275, startPoint y: 201, endPoint x: 0, endPoint y: 179, distance: 276.2
click at [0, 179] on div "Notes Rich Text Editor Insert table Insert table Heading Paragraph Paragraph He…" at bounding box center [493, 228] width 987 height 457
drag, startPoint x: 336, startPoint y: 204, endPoint x: 0, endPoint y: 179, distance: 336.8
click at [0, 179] on div "Notes Rich Text Editor Insert table Insert table Heading Paragraph Paragraph He…" at bounding box center [493, 228] width 987 height 457
click at [393, 323] on button "Sauvegarder" at bounding box center [495, 309] width 760 height 35
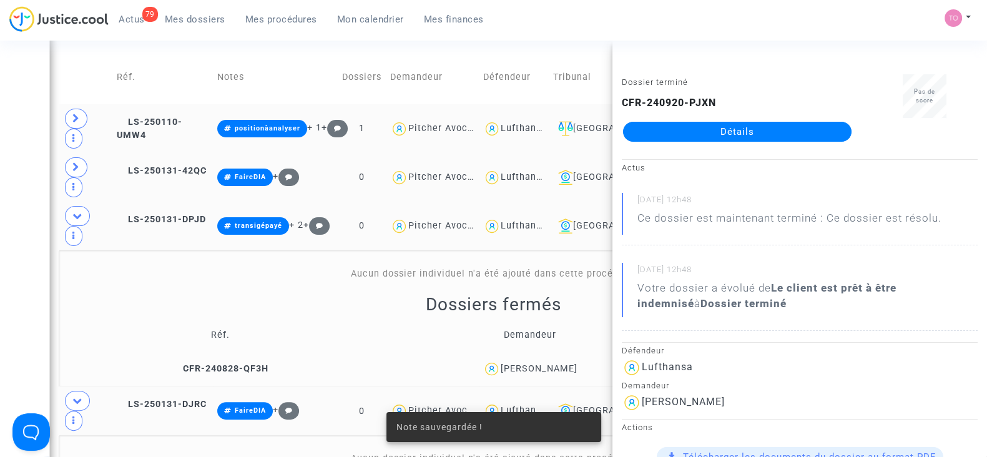
scroll to position [360, 0]
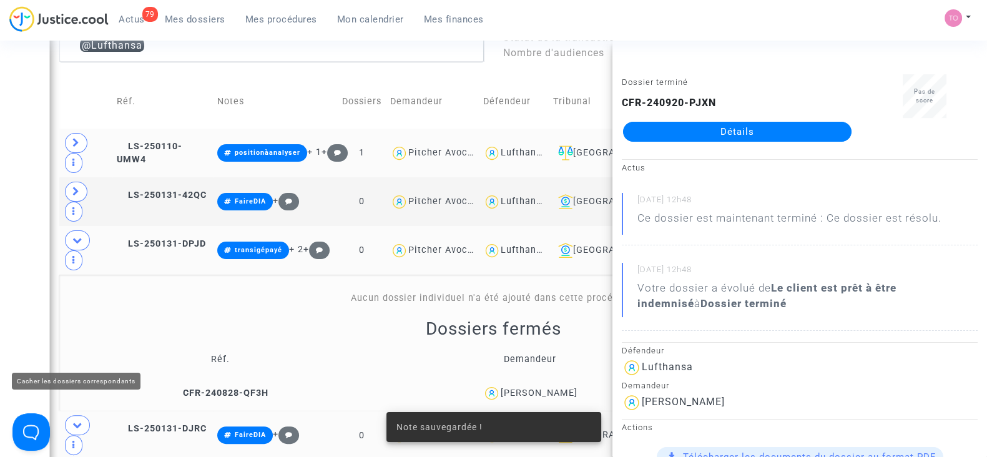
click at [74, 420] on icon at bounding box center [77, 424] width 10 height 9
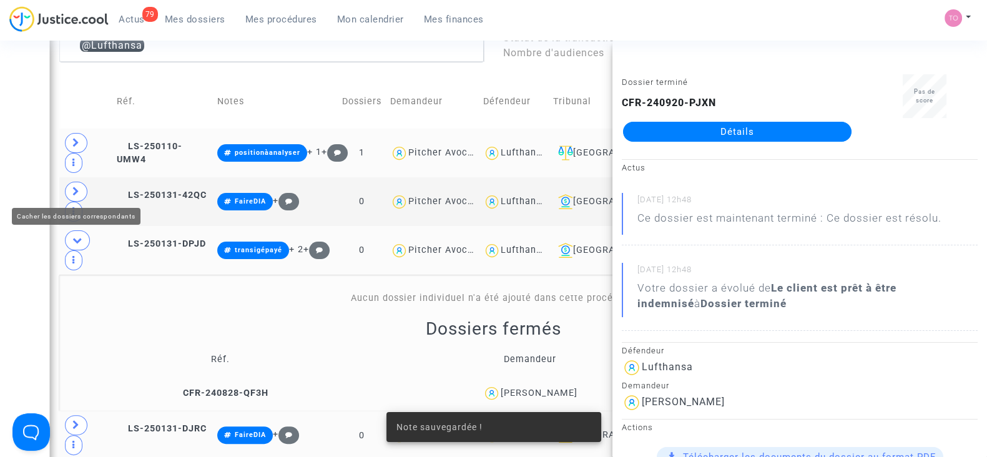
click at [76, 235] on icon at bounding box center [77, 239] width 10 height 9
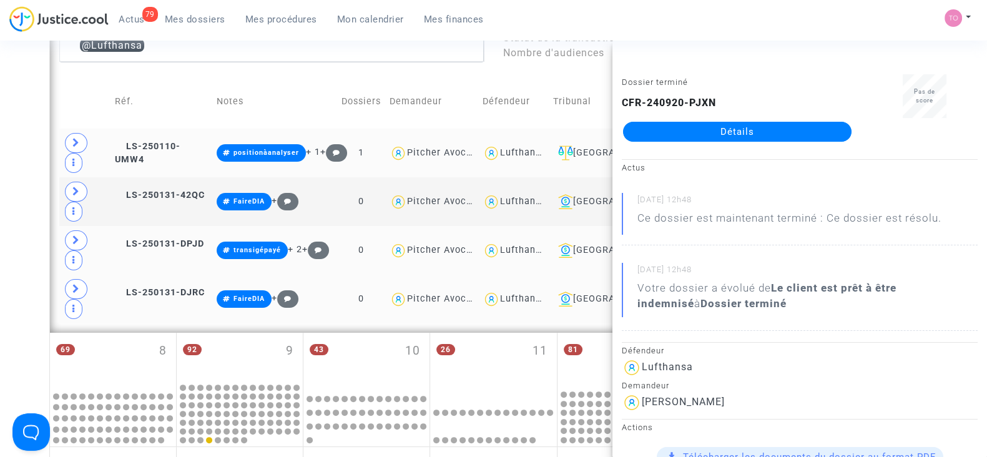
click at [539, 293] on div "Lufthansa" at bounding box center [523, 298] width 46 height 11
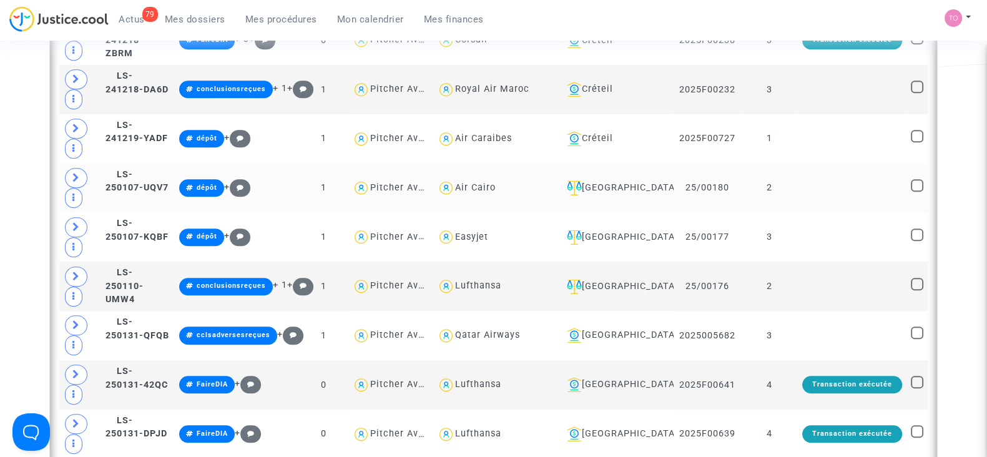
scroll to position [1375, 0]
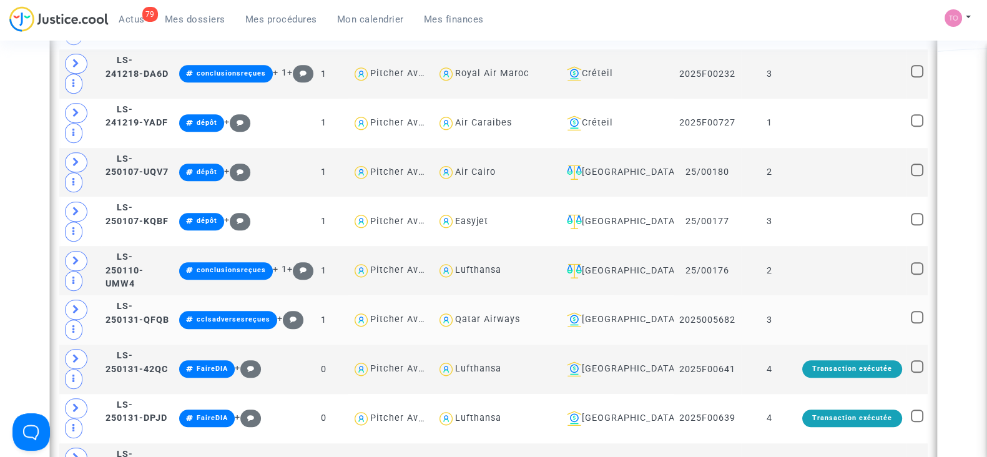
click at [518, 314] on div "Qatar Airways" at bounding box center [487, 319] width 65 height 11
type textarea "@"Qatar Airways""
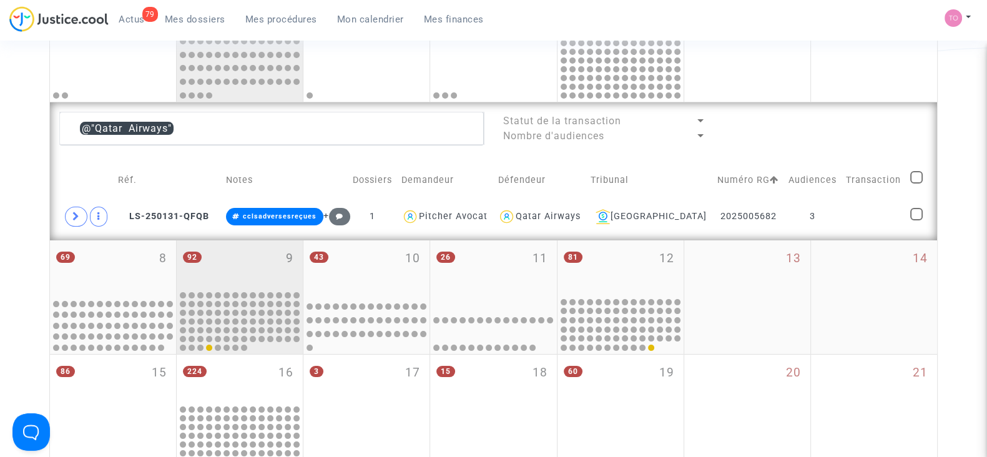
scroll to position [275, 0]
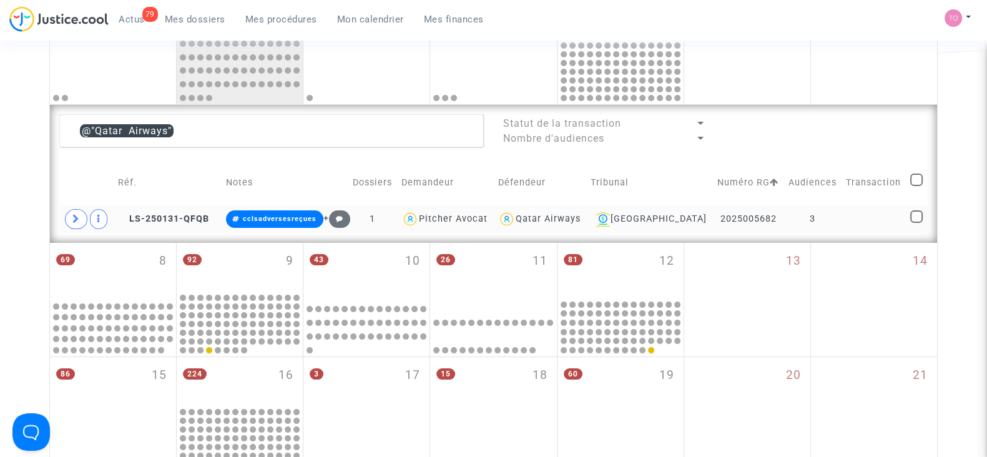
click at [85, 220] on span at bounding box center [76, 219] width 22 height 20
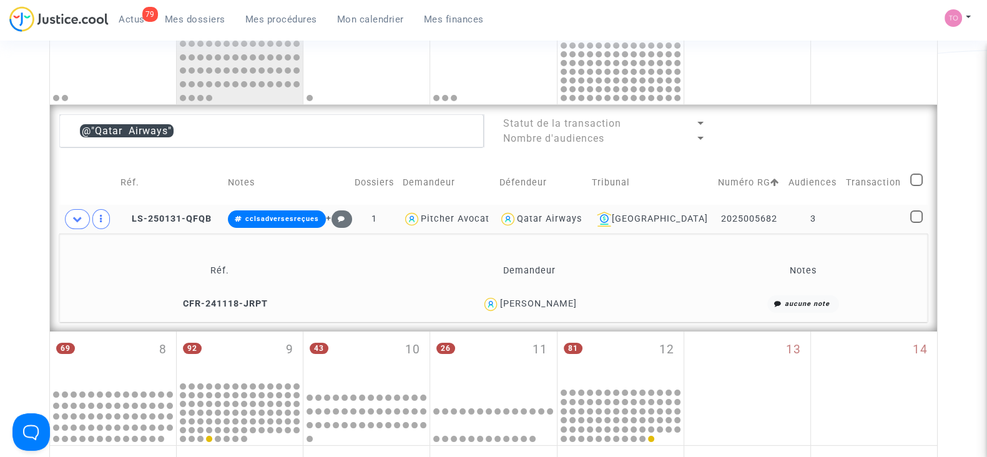
click at [565, 298] on div "Marina Ranaivosoa" at bounding box center [537, 303] width 77 height 11
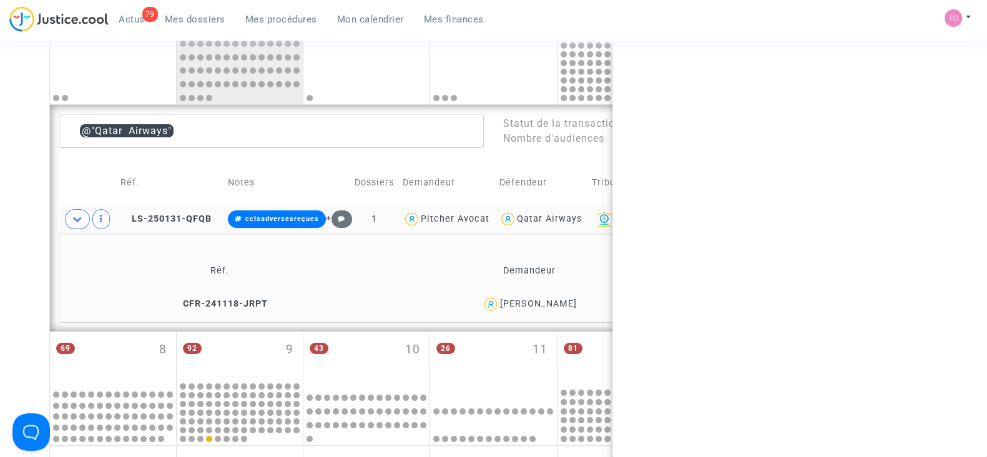
click at [565, 298] on div "Marina Ranaivosoa" at bounding box center [537, 303] width 77 height 11
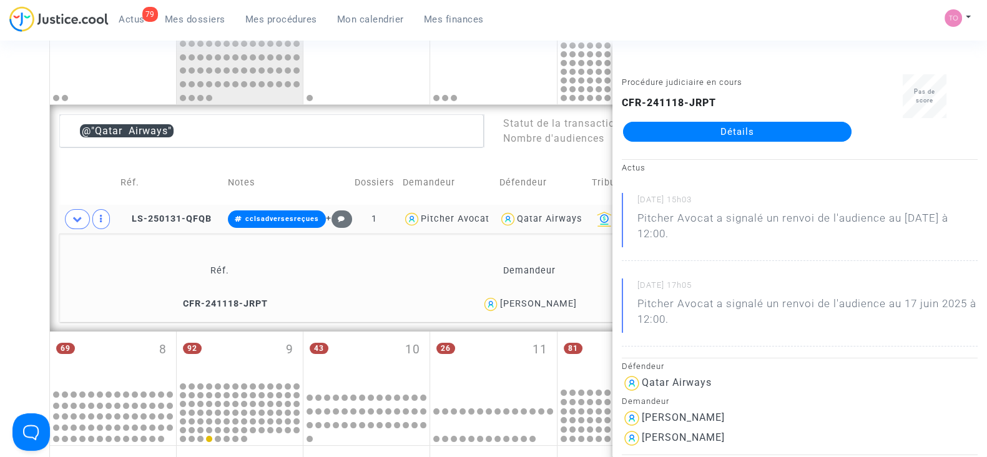
click at [26, 233] on div "Date de clôture d'instruction Date de conciliation Date d'audience Date de juge…" at bounding box center [493, 327] width 987 height 1061
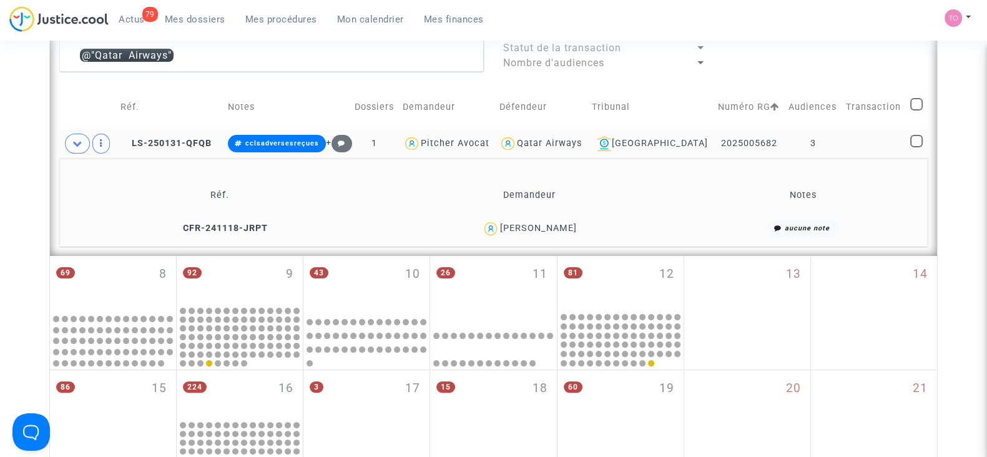
scroll to position [353, 0]
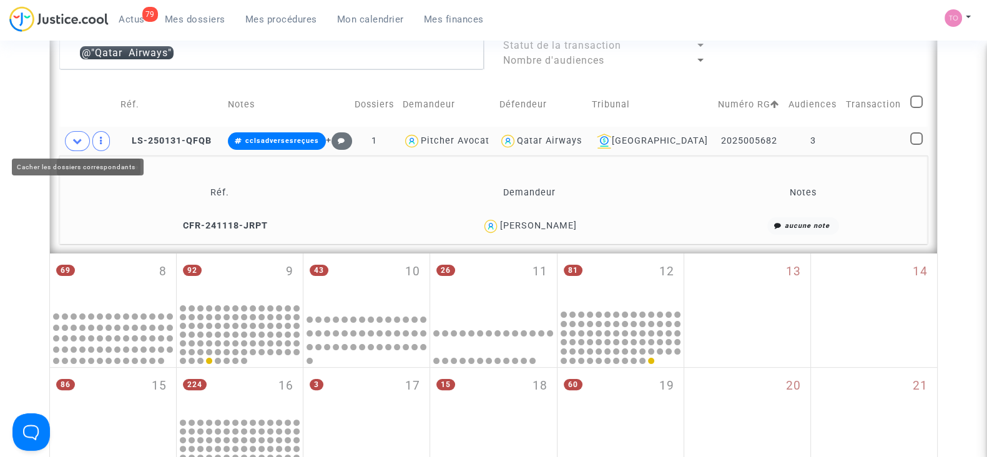
click at [82, 140] on span at bounding box center [77, 141] width 25 height 20
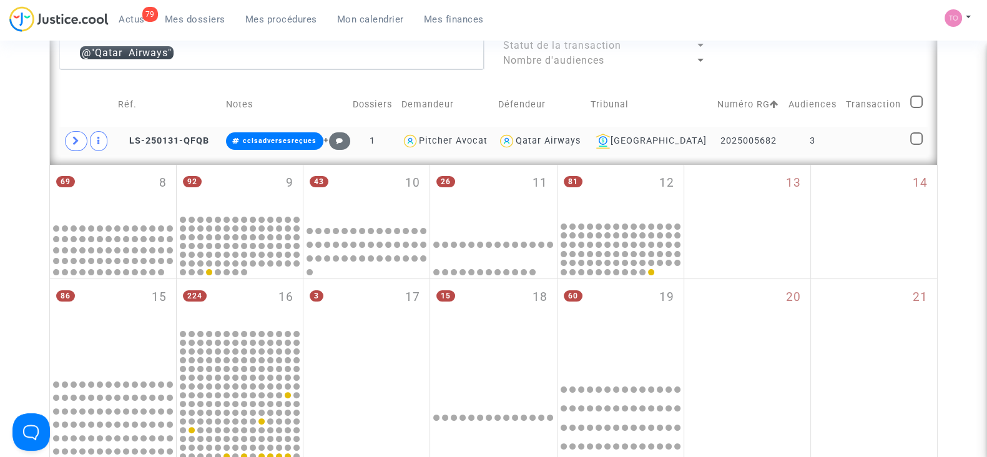
click at [581, 135] on div "Qatar Airways" at bounding box center [548, 140] width 65 height 11
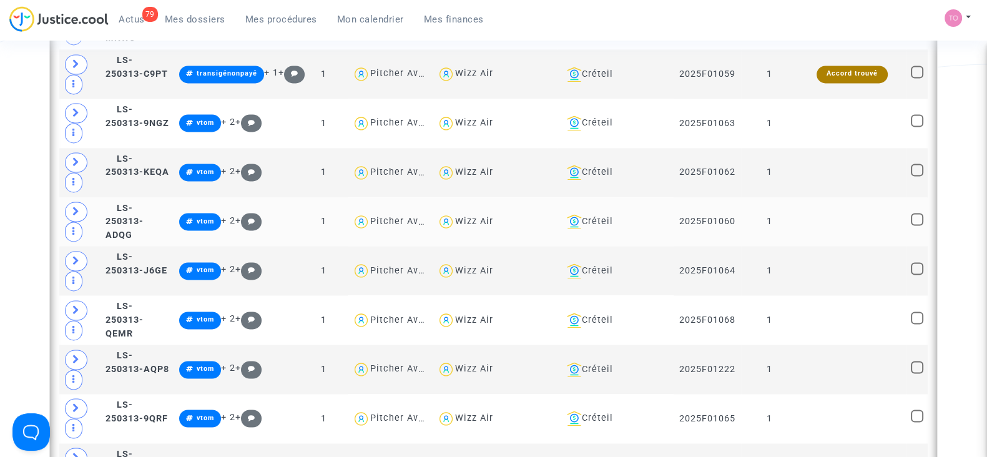
scroll to position [2616, 0]
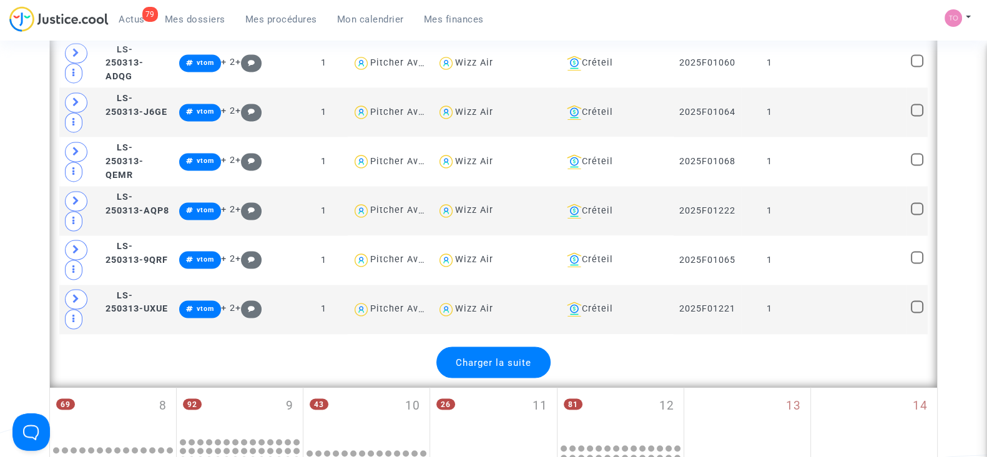
click at [489, 357] on span "Charger la suite" at bounding box center [494, 362] width 76 height 11
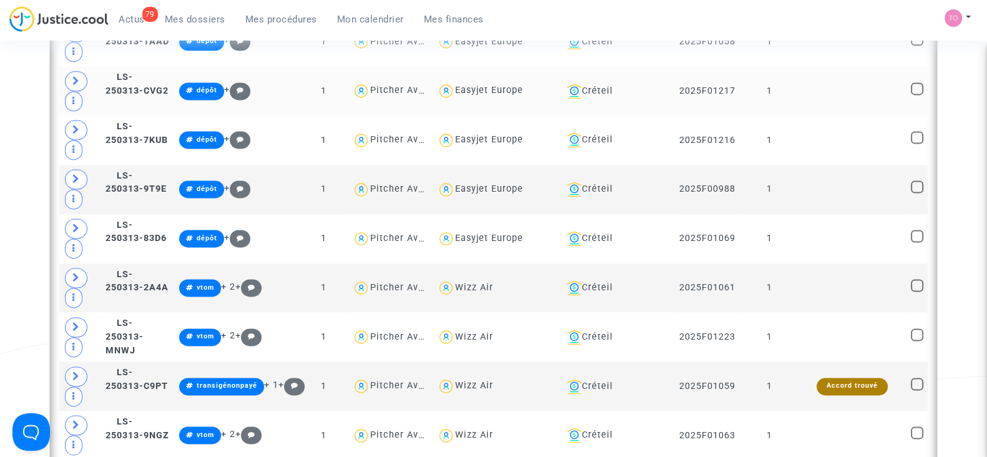
scroll to position [2148, 0]
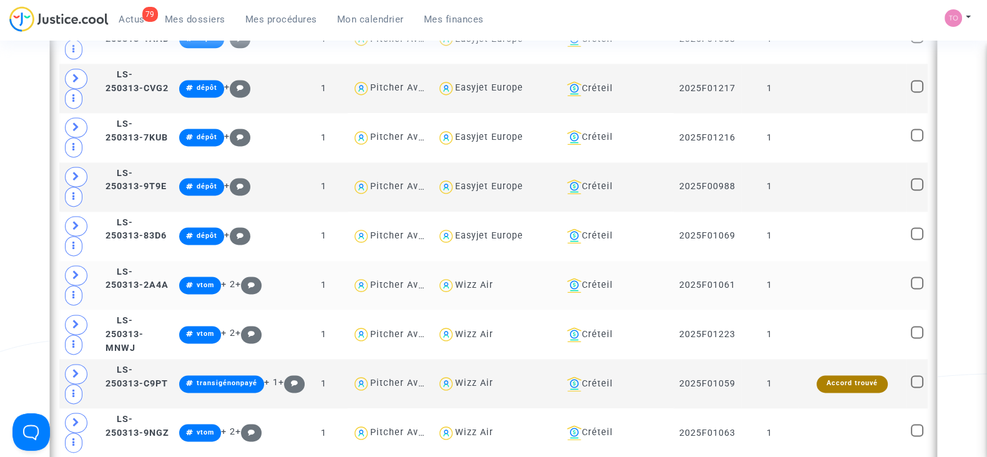
click at [493, 280] on div "Wizz Air" at bounding box center [474, 285] width 38 height 11
type textarea "@"Wizz Air""
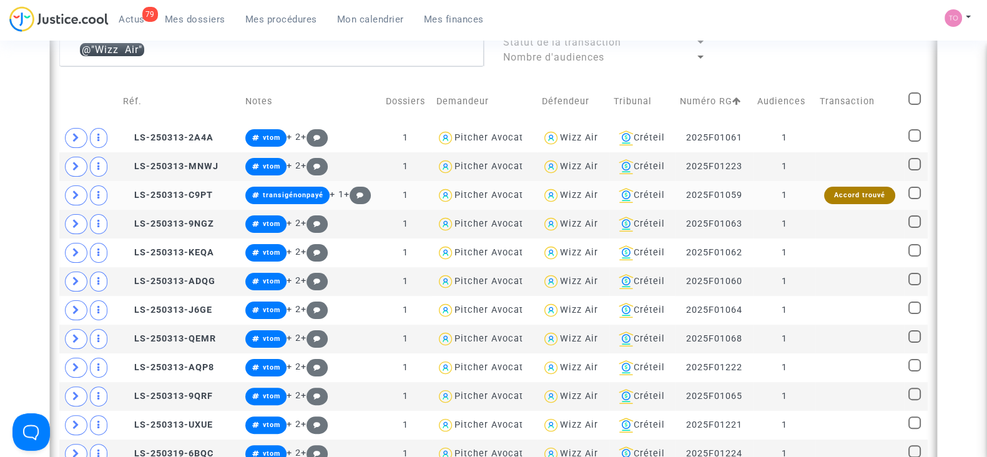
scroll to position [354, 0]
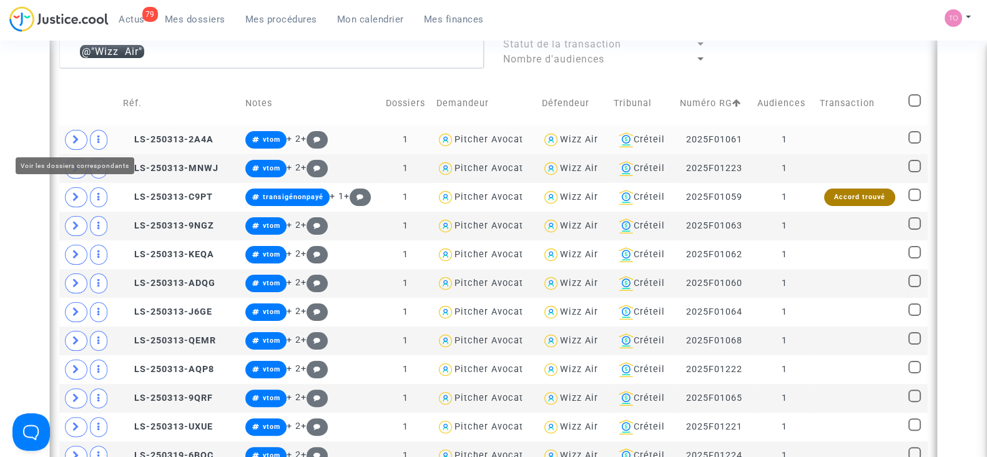
drag, startPoint x: 76, startPoint y: 143, endPoint x: 90, endPoint y: 143, distance: 13.7
click at [77, 142] on icon at bounding box center [75, 139] width 7 height 9
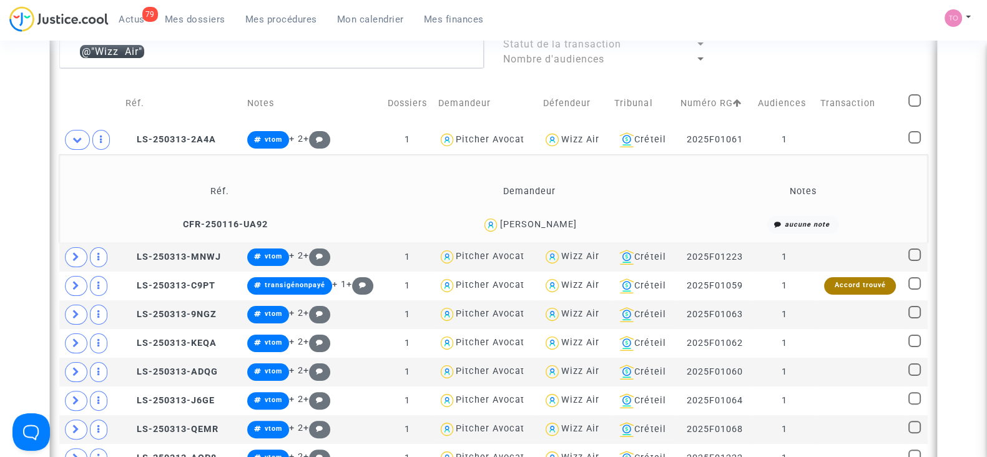
click at [556, 224] on div "Geremy Sicard" at bounding box center [537, 224] width 77 height 11
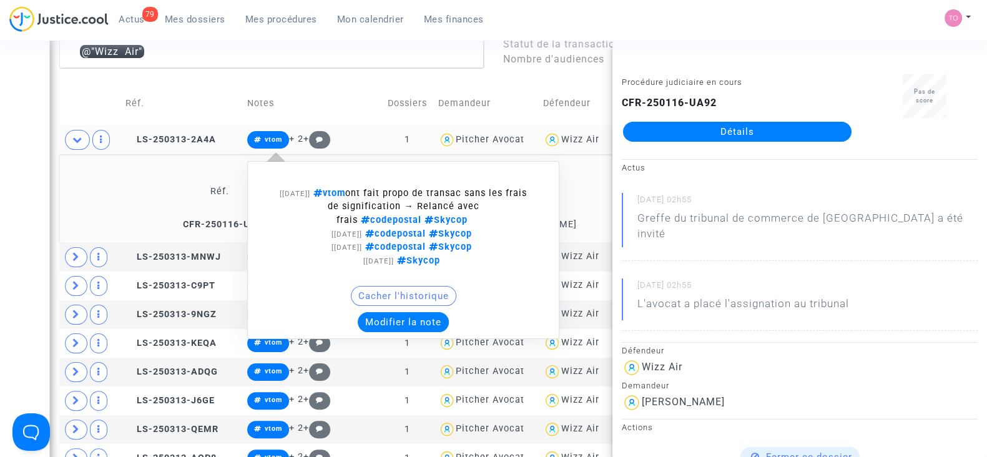
click at [386, 320] on button "Modifier la note" at bounding box center [403, 322] width 91 height 20
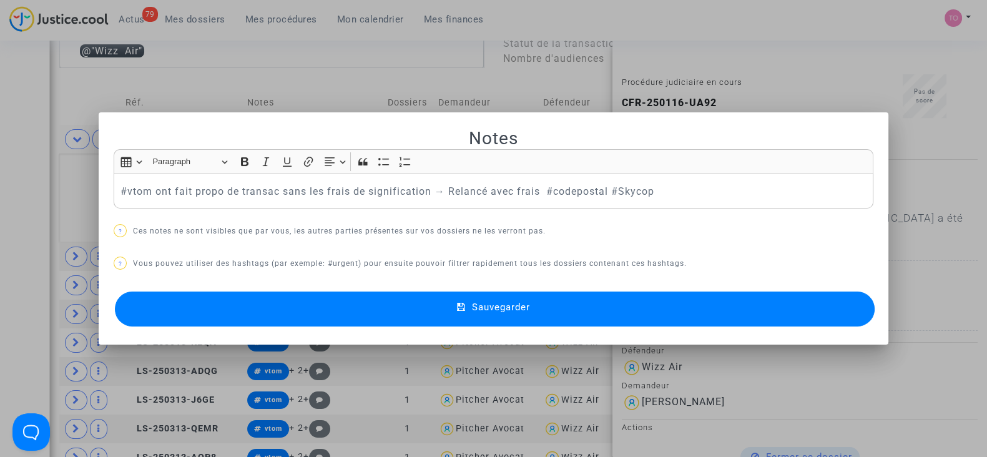
scroll to position [0, 0]
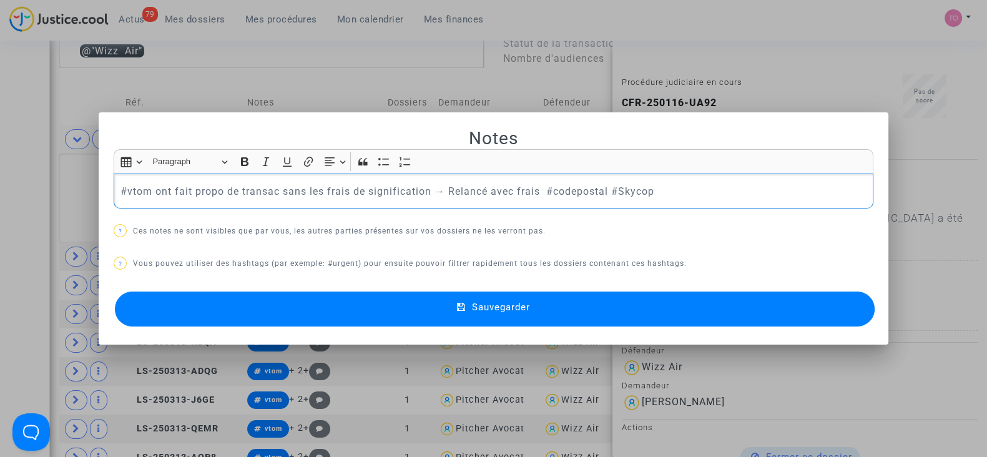
drag, startPoint x: 677, startPoint y: 188, endPoint x: 0, endPoint y: 165, distance: 677.8
click at [0, 165] on div "Notes Rich Text Editor Insert table Insert table Heading Paragraph Paragraph He…" at bounding box center [493, 228] width 987 height 457
click at [293, 311] on button "Sauvegarder" at bounding box center [495, 309] width 760 height 35
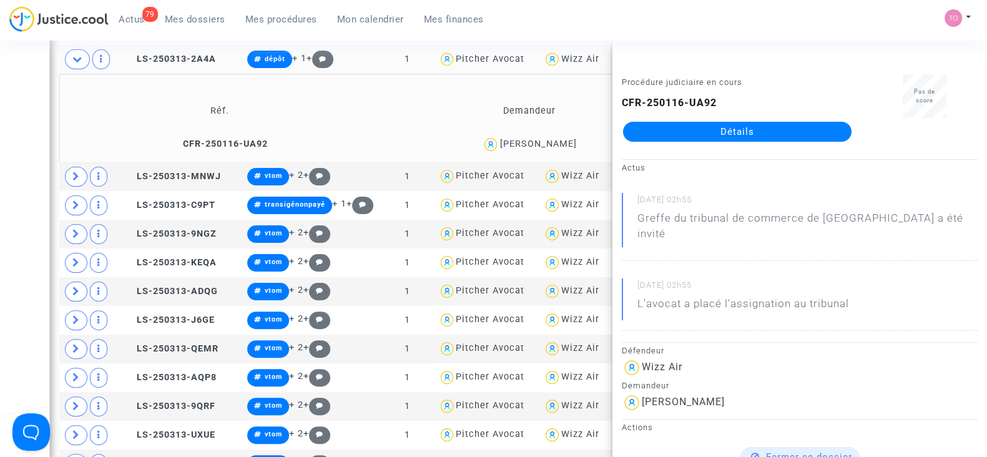
scroll to position [432, 0]
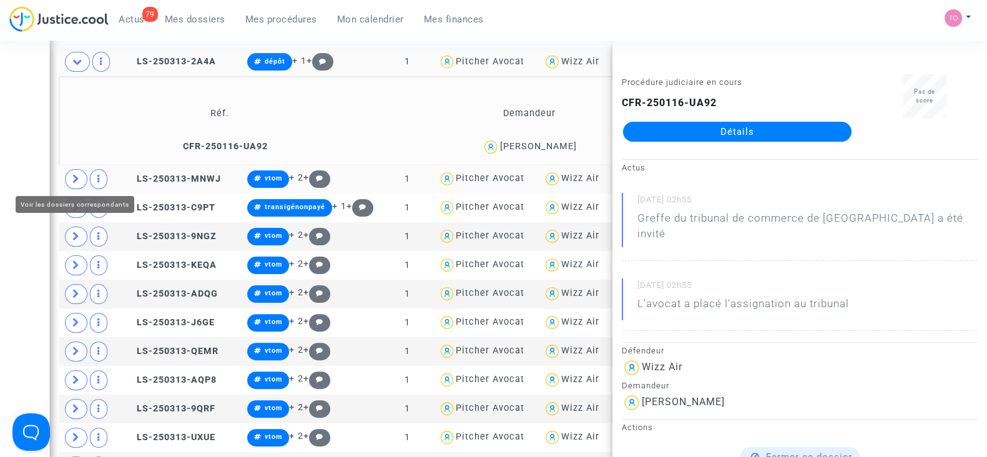
click at [73, 170] on span at bounding box center [76, 179] width 22 height 20
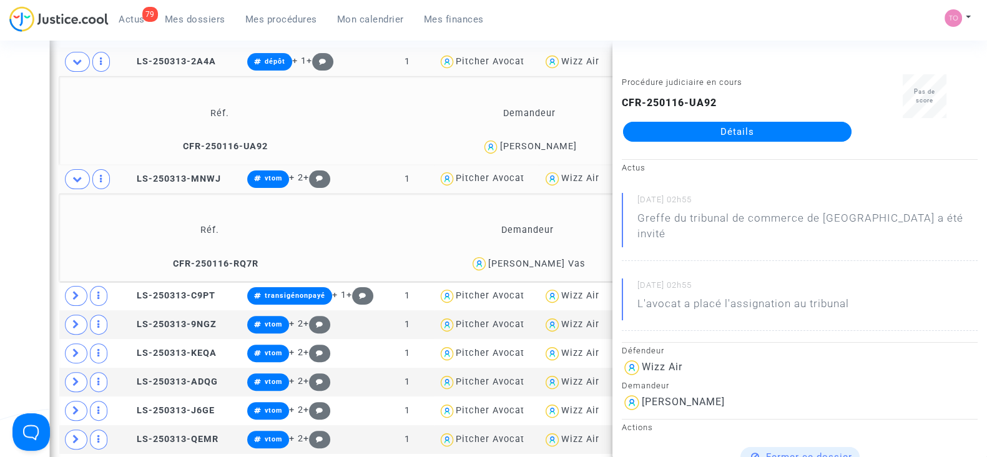
click at [568, 259] on div "Rita Emese Vas" at bounding box center [536, 263] width 97 height 11
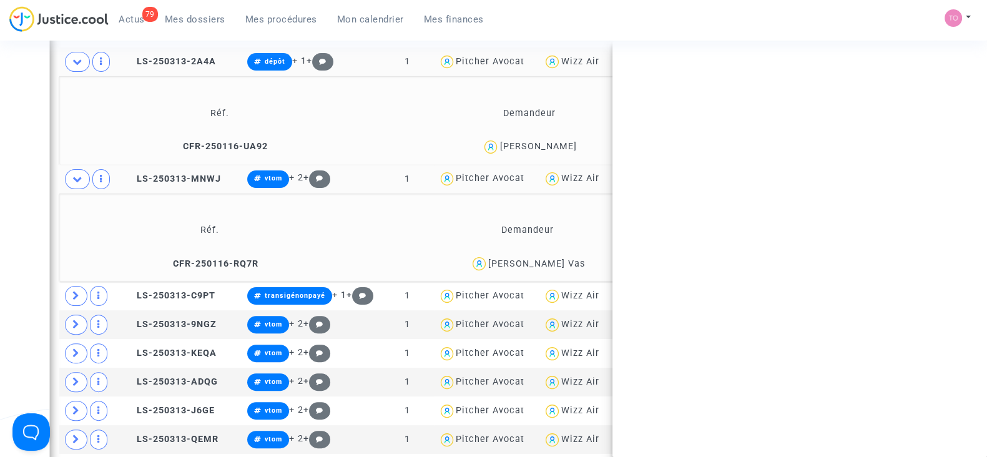
click at [568, 259] on div "Rita Emese Vas" at bounding box center [536, 263] width 97 height 11
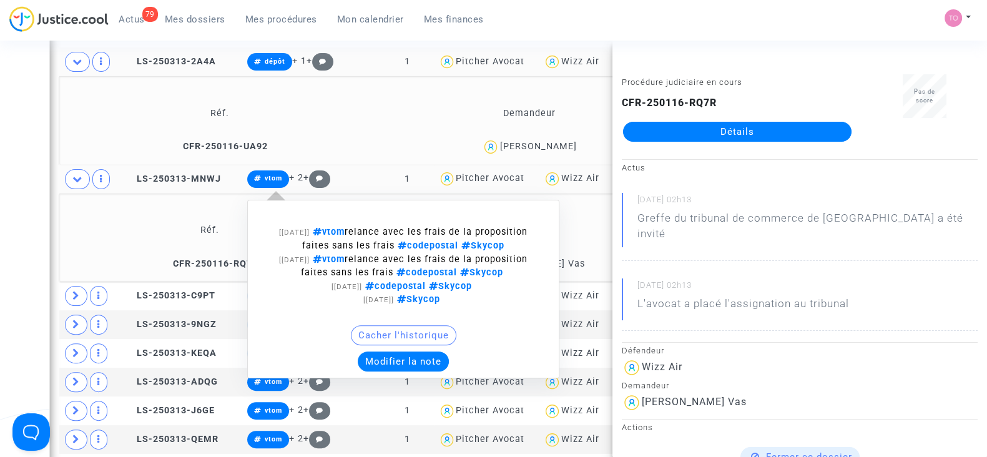
click at [390, 363] on button "Modifier la note" at bounding box center [403, 362] width 91 height 20
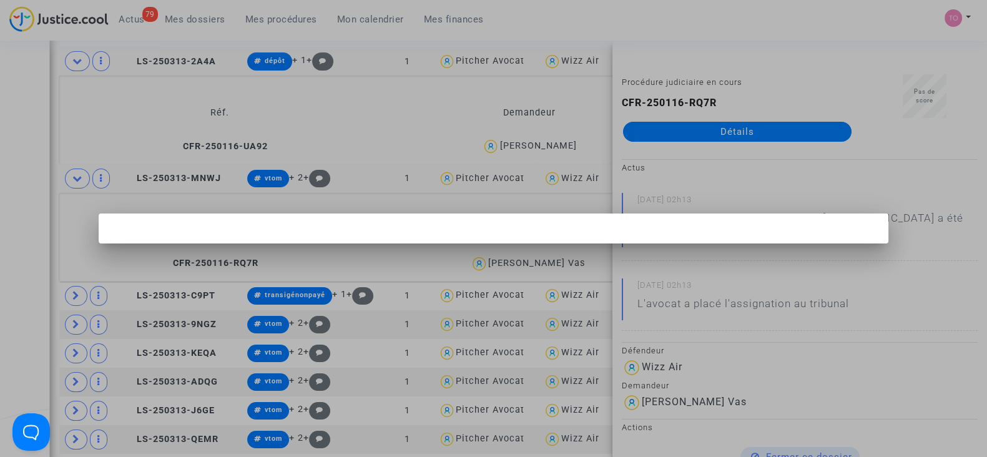
scroll to position [0, 0]
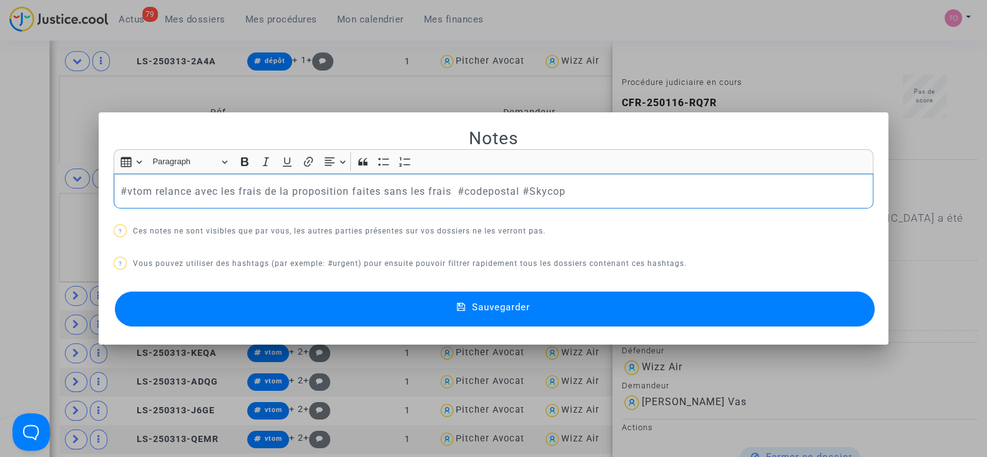
drag, startPoint x: 549, startPoint y: 190, endPoint x: 0, endPoint y: 186, distance: 548.8
click at [0, 186] on div "Notes Rich Text Editor Insert table Insert table Heading Paragraph Paragraph He…" at bounding box center [493, 228] width 987 height 457
click at [287, 315] on button "Sauvegarder" at bounding box center [495, 309] width 760 height 35
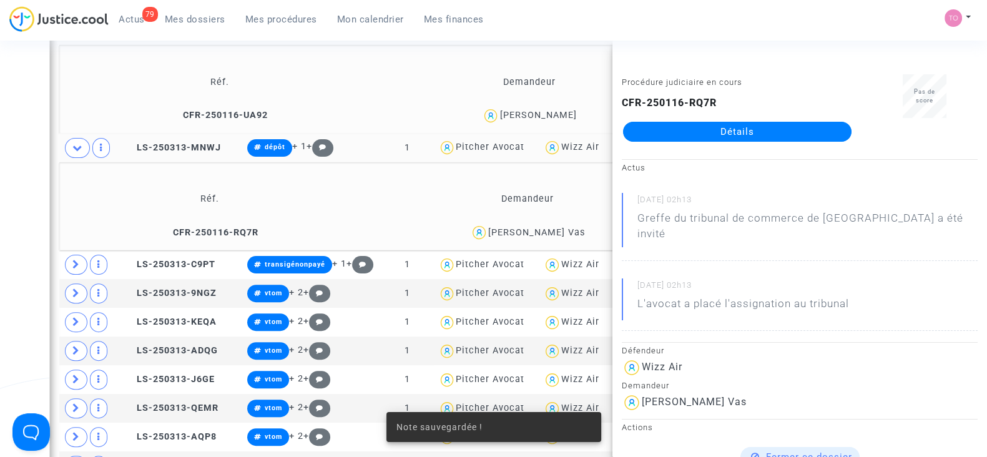
scroll to position [510, 0]
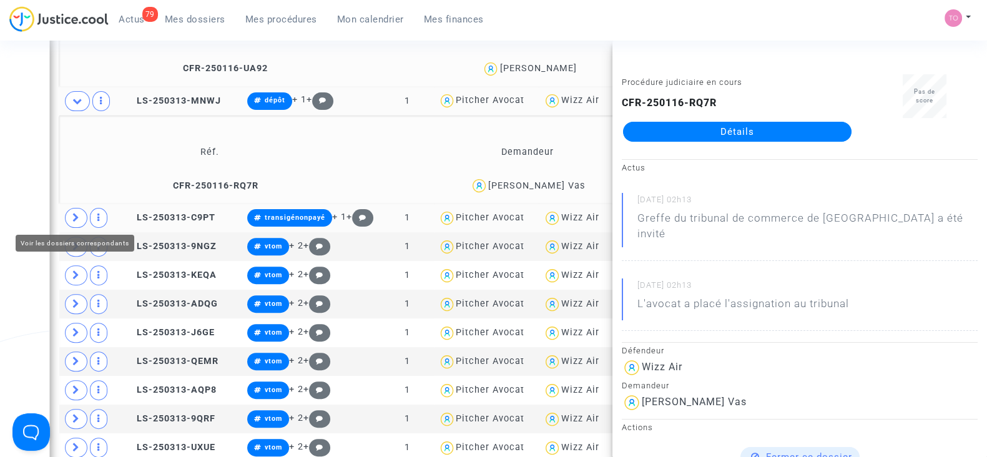
click at [68, 217] on span at bounding box center [76, 218] width 22 height 20
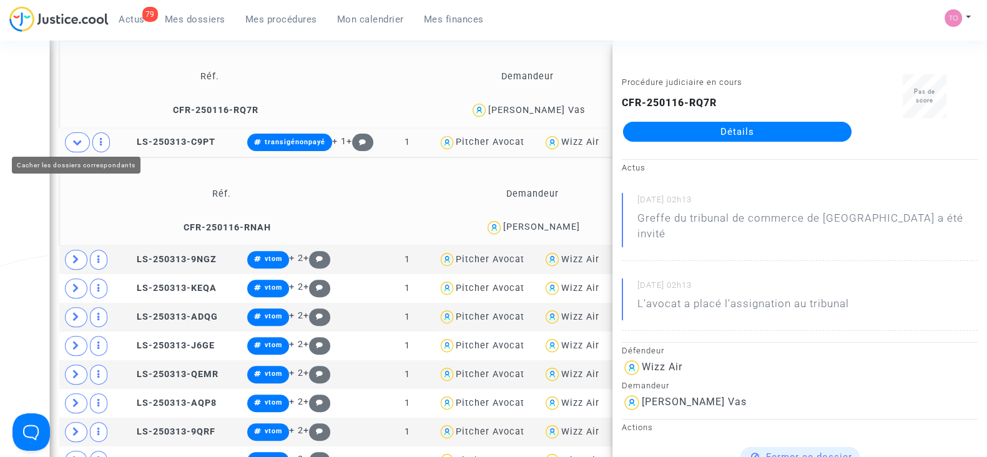
scroll to position [588, 0]
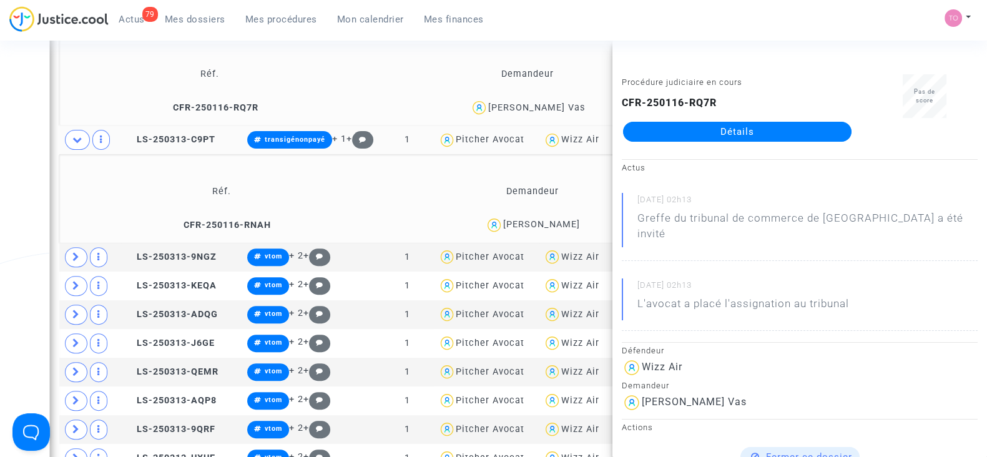
click at [559, 222] on div "Ines Moret" at bounding box center [541, 224] width 77 height 11
click at [0, 136] on div "Date de clôture d'instruction Date de conciliation Date d'audience Date de juge…" at bounding box center [493, 261] width 987 height 1554
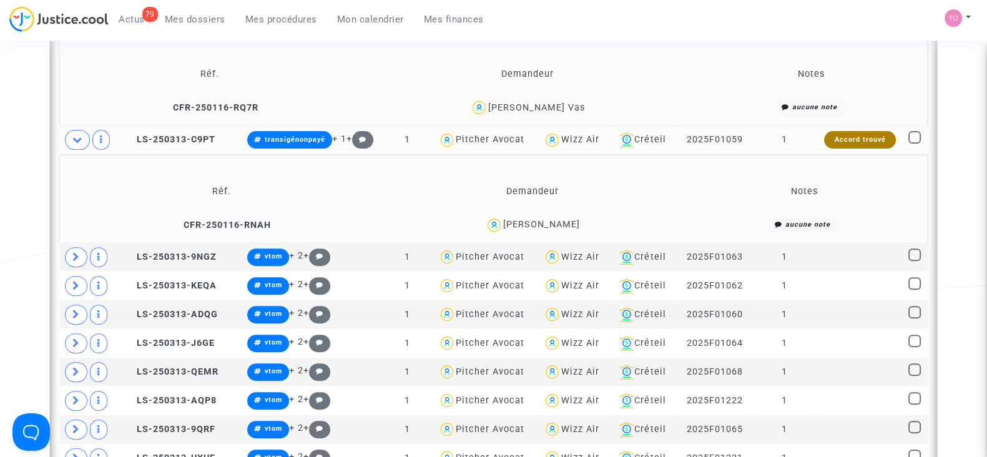
click at [840, 135] on div "Accord trouvé" at bounding box center [859, 139] width 71 height 17
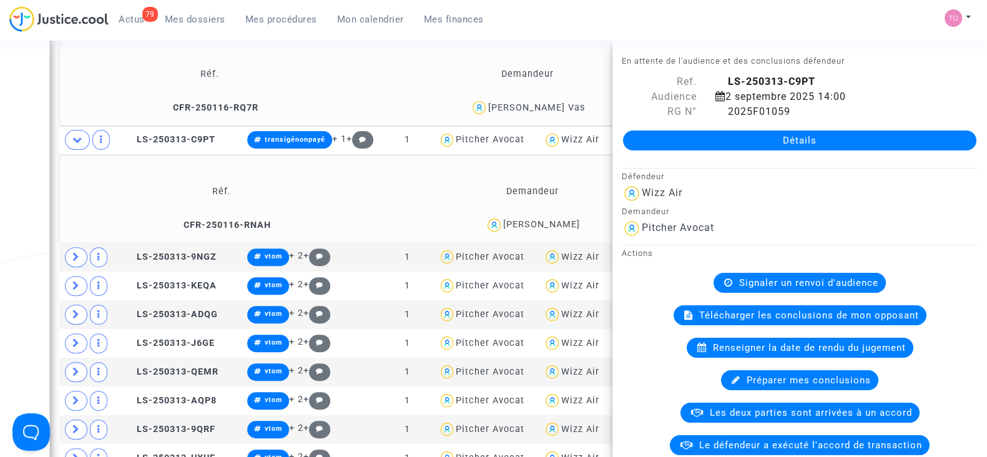
click at [0, 175] on div "Date de clôture d'instruction Date de conciliation Date d'audience Date de juge…" at bounding box center [493, 261] width 987 height 1554
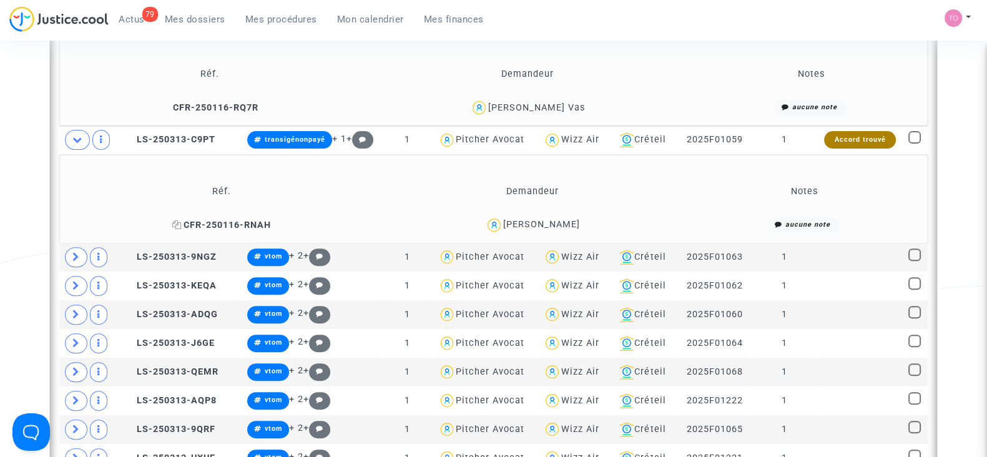
click at [182, 222] on icon at bounding box center [176, 224] width 9 height 9
drag, startPoint x: 575, startPoint y: 219, endPoint x: 521, endPoint y: 225, distance: 54.1
click at [521, 225] on div "Ines Moret" at bounding box center [533, 225] width 296 height 18
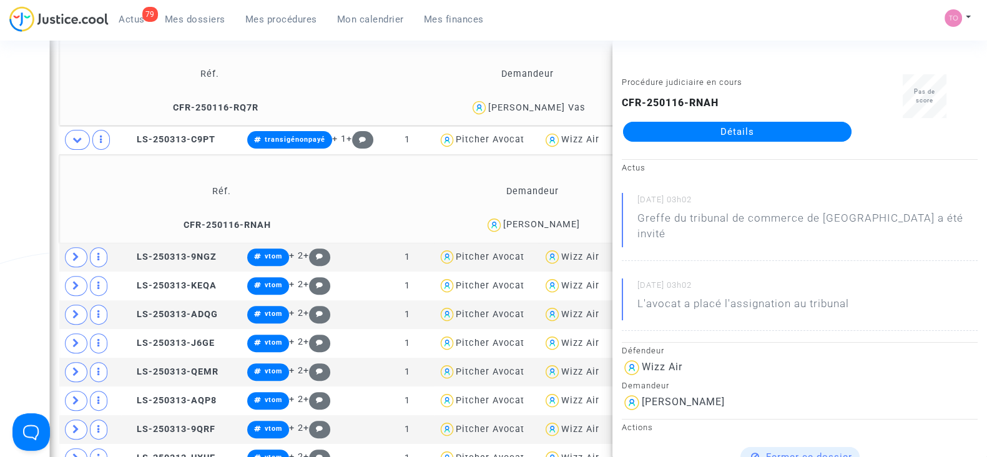
drag, startPoint x: 1, startPoint y: 200, endPoint x: 22, endPoint y: 192, distance: 23.0
click at [1, 200] on div "Date de clôture d'instruction Date de conciliation Date d'audience Date de juge…" at bounding box center [493, 261] width 987 height 1554
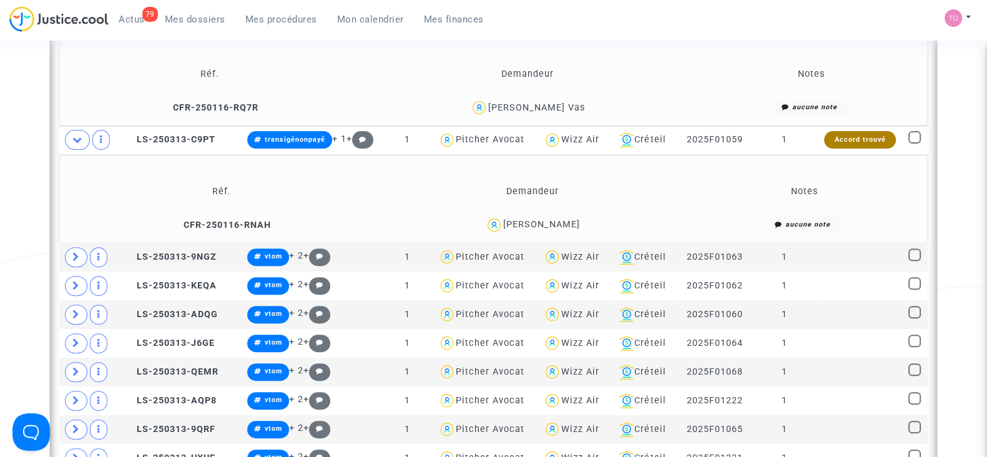
click at [554, 222] on div "Ines Moret" at bounding box center [541, 224] width 77 height 11
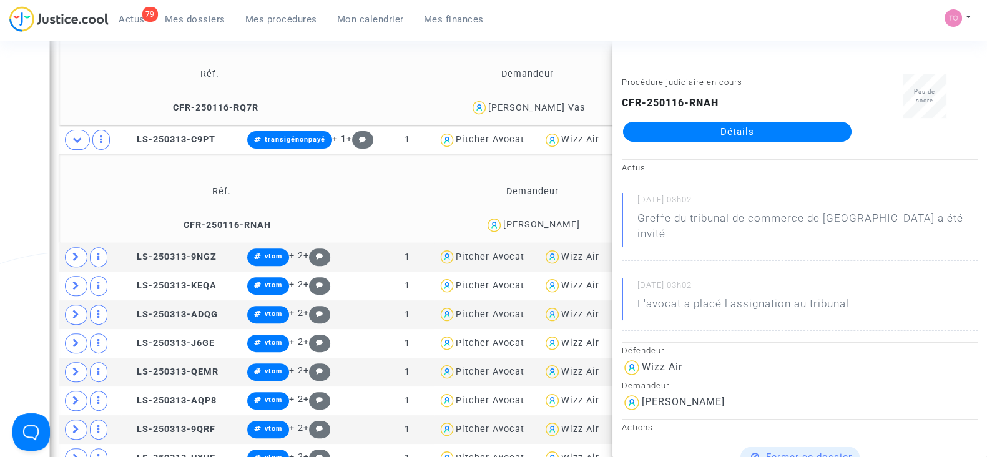
click at [18, 164] on div "Date de clôture d'instruction Date de conciliation Date d'audience Date de juge…" at bounding box center [493, 261] width 987 height 1554
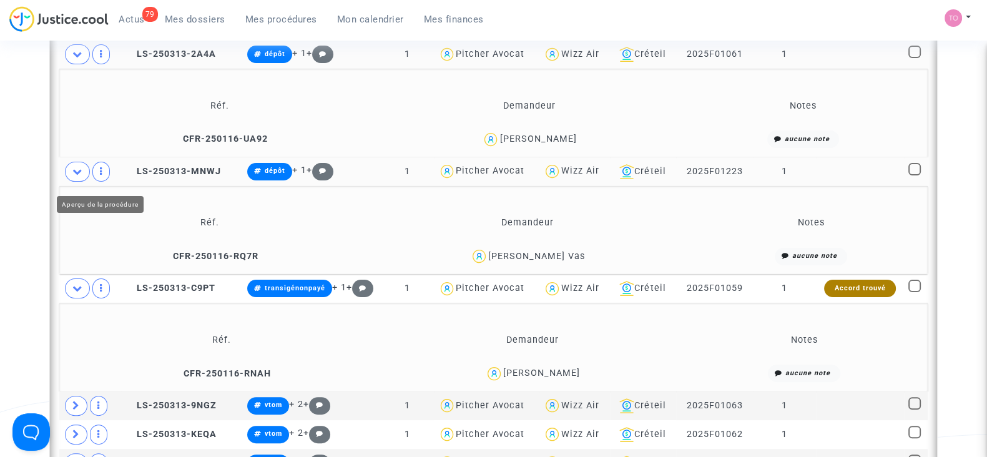
scroll to position [432, 0]
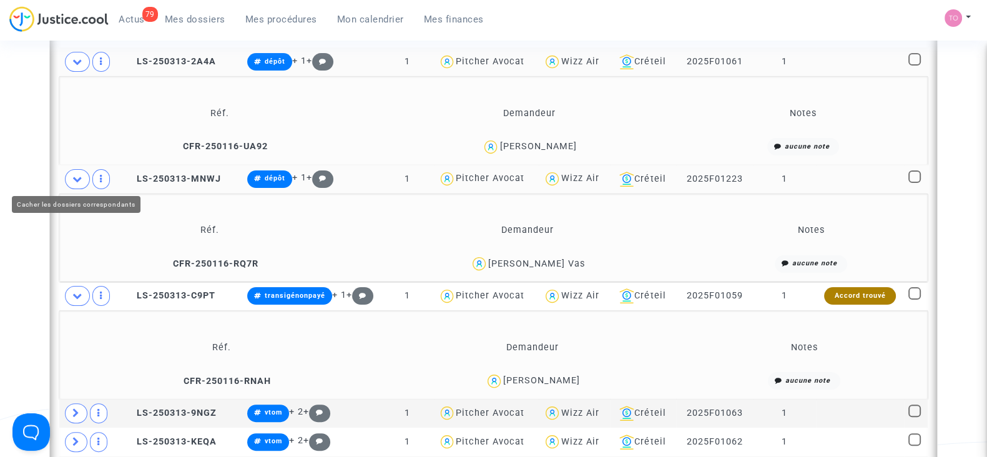
click at [71, 176] on span at bounding box center [77, 179] width 25 height 20
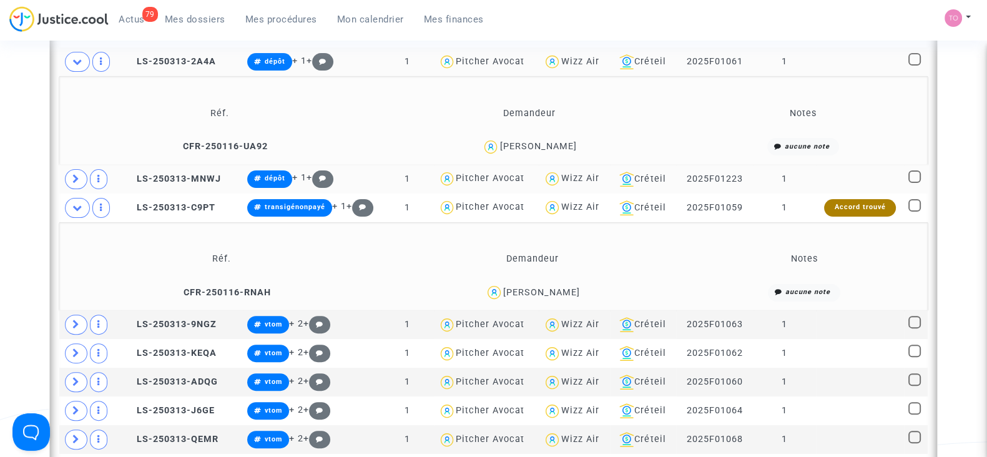
click at [70, 65] on span at bounding box center [77, 62] width 25 height 20
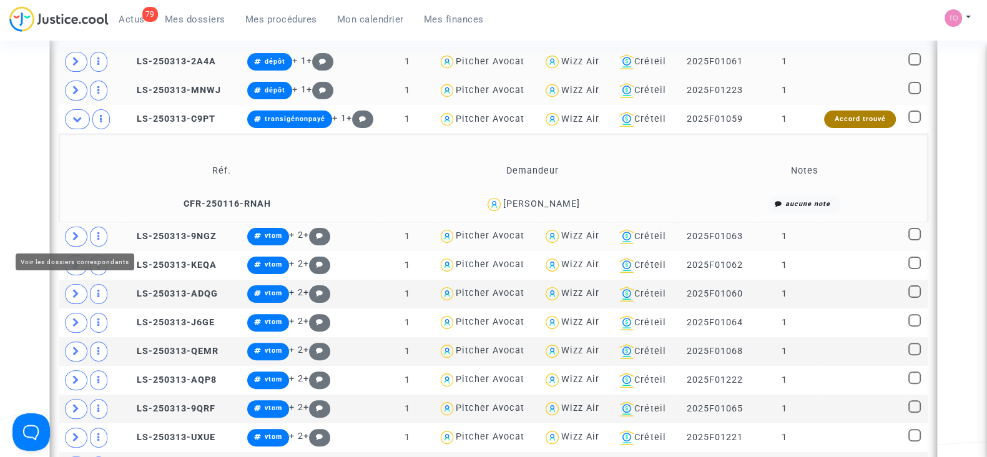
click at [75, 232] on icon at bounding box center [75, 236] width 7 height 9
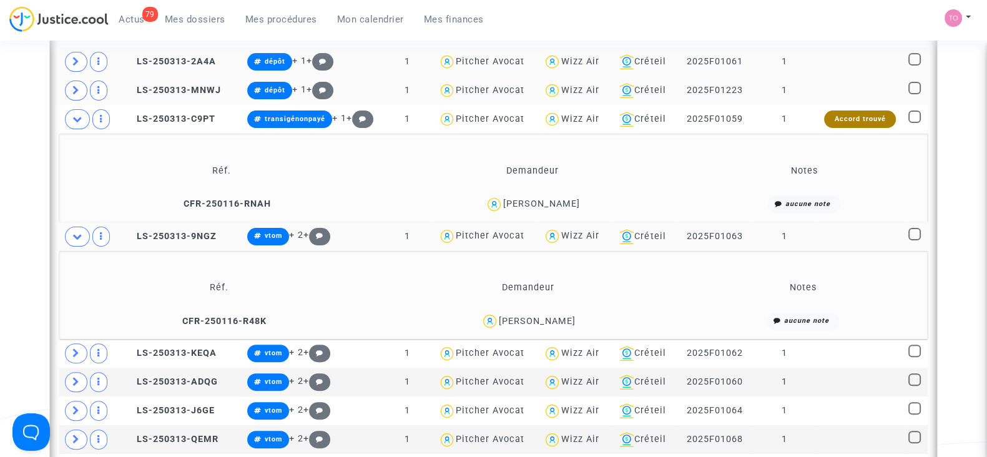
click at [558, 316] on div "SIMKO ZSOLT" at bounding box center [537, 321] width 77 height 11
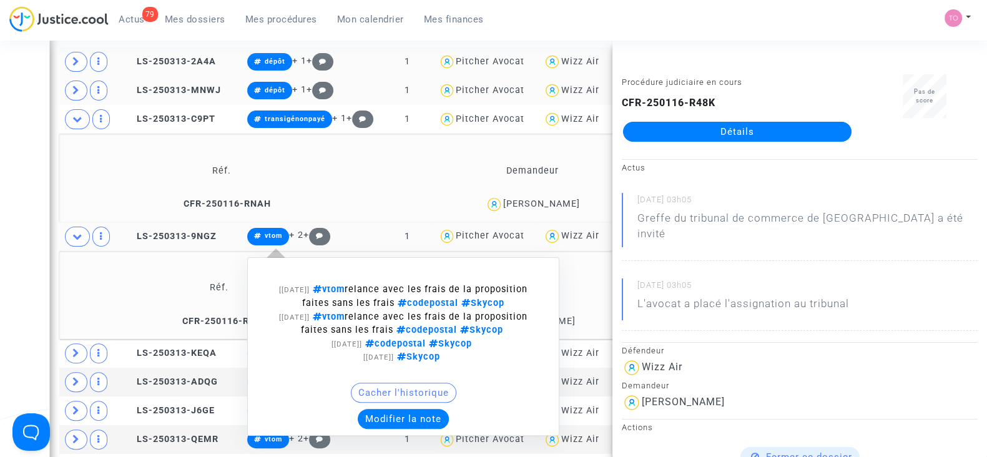
click at [386, 410] on button "Modifier la note" at bounding box center [403, 419] width 91 height 20
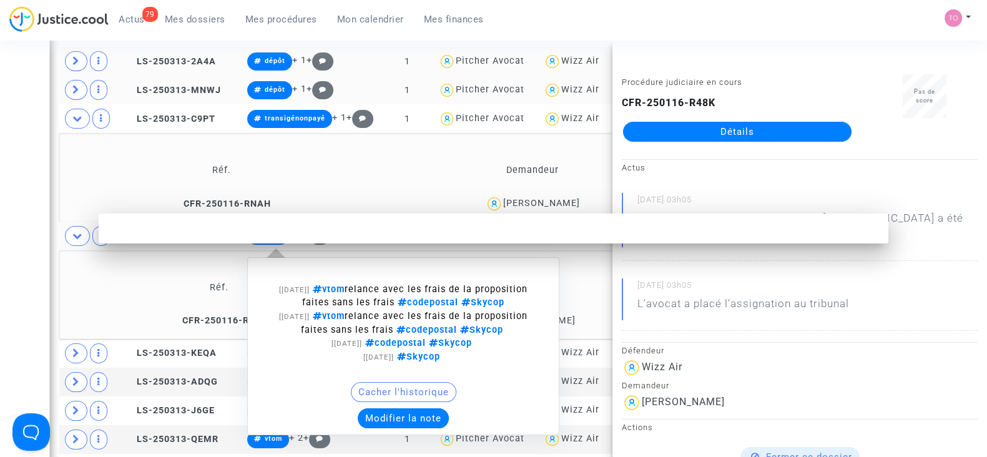
scroll to position [0, 0]
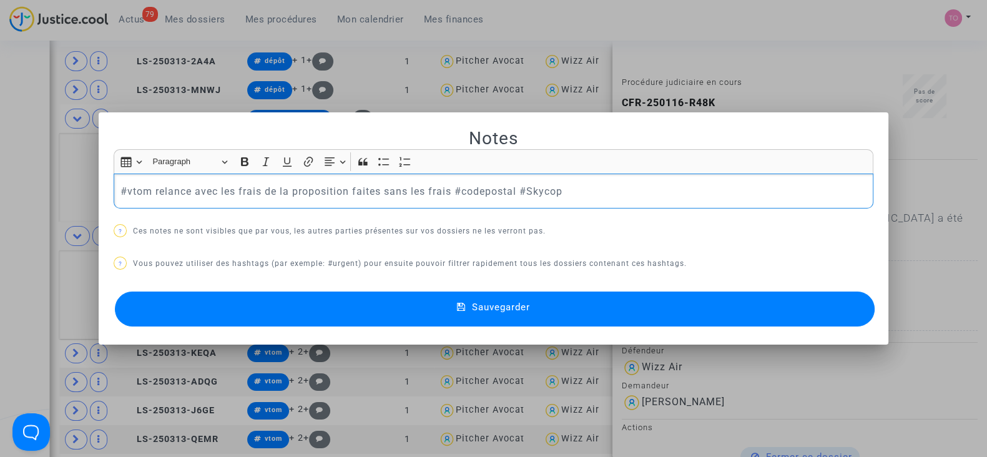
drag, startPoint x: 534, startPoint y: 184, endPoint x: 0, endPoint y: 182, distance: 533.8
click at [0, 182] on div "Notes Rich Text Editor Insert table Insert table Heading Paragraph Paragraph He…" at bounding box center [493, 228] width 987 height 457
click at [272, 310] on button "Sauvegarder" at bounding box center [495, 309] width 760 height 35
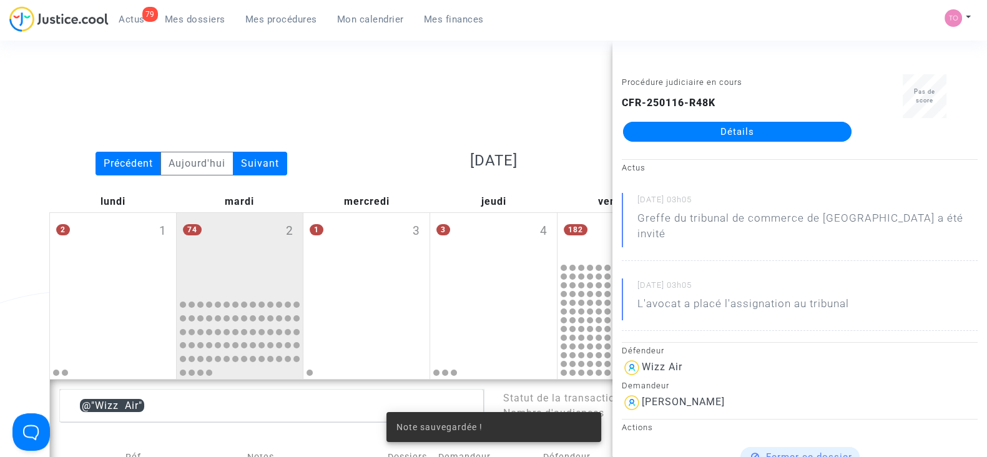
scroll to position [432, 0]
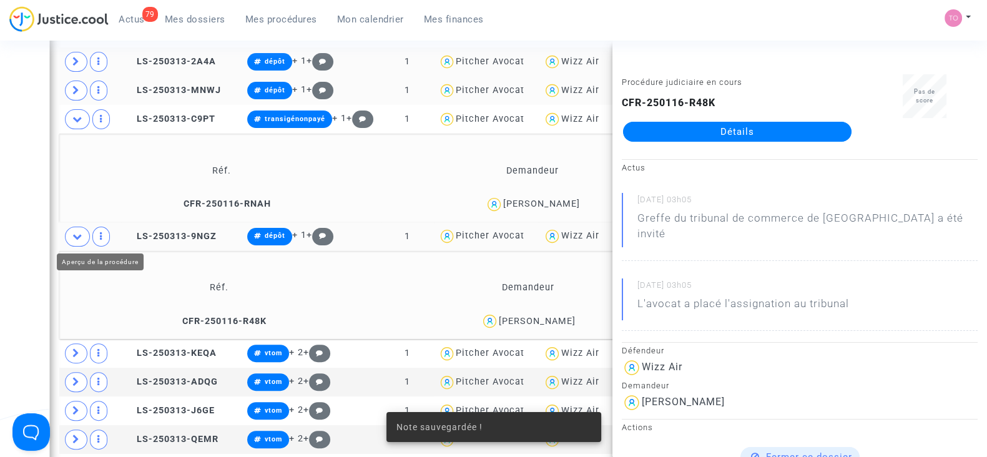
click at [71, 227] on span at bounding box center [77, 237] width 25 height 20
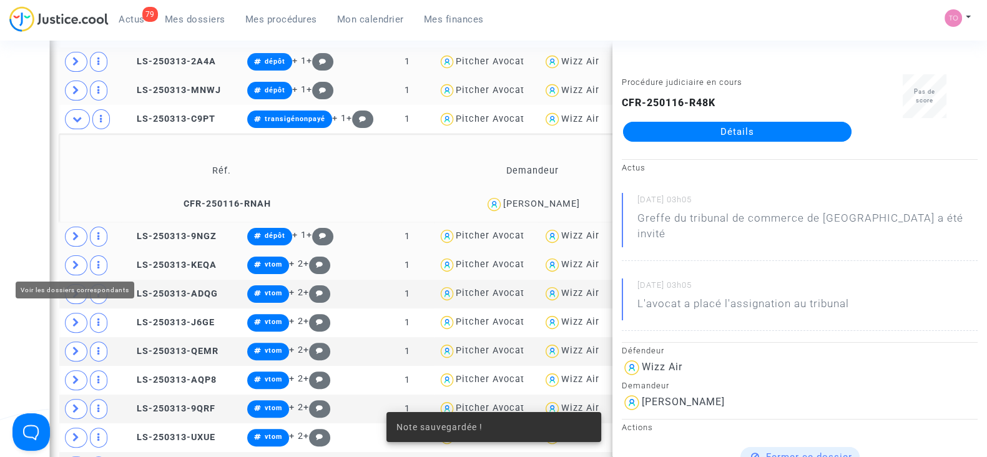
click at [76, 260] on icon at bounding box center [75, 264] width 7 height 9
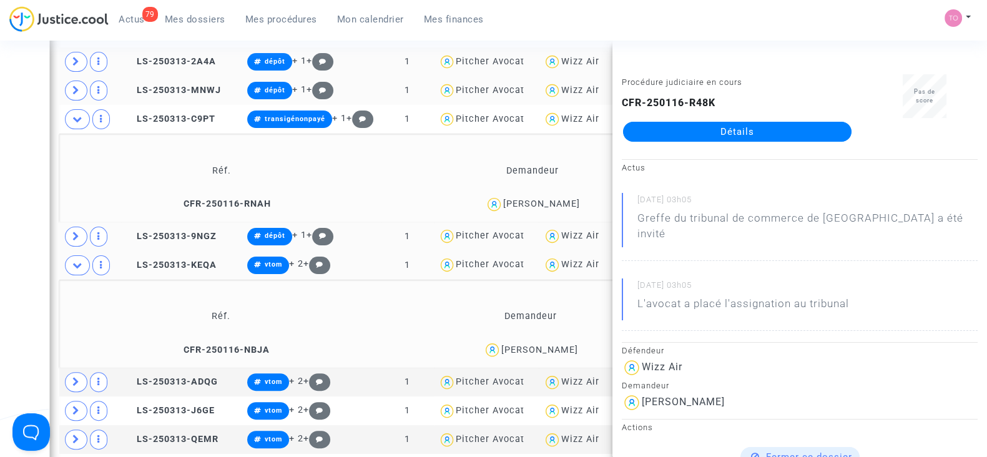
click at [559, 351] on div "Abdelatif Ibrahim" at bounding box center [539, 350] width 77 height 11
click at [561, 340] on span "Abdelatif Ibrahim" at bounding box center [539, 314] width 77 height 82
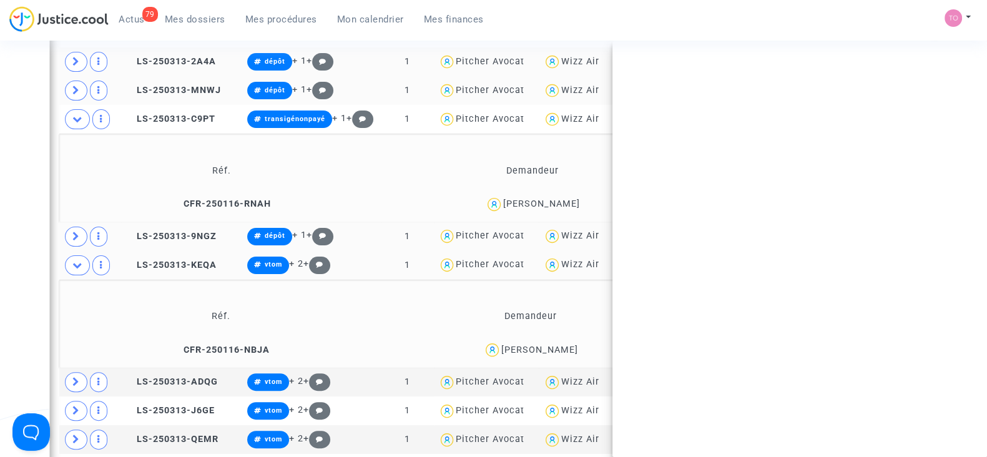
click at [561, 340] on span "Abdelatif Ibrahim" at bounding box center [539, 314] width 77 height 82
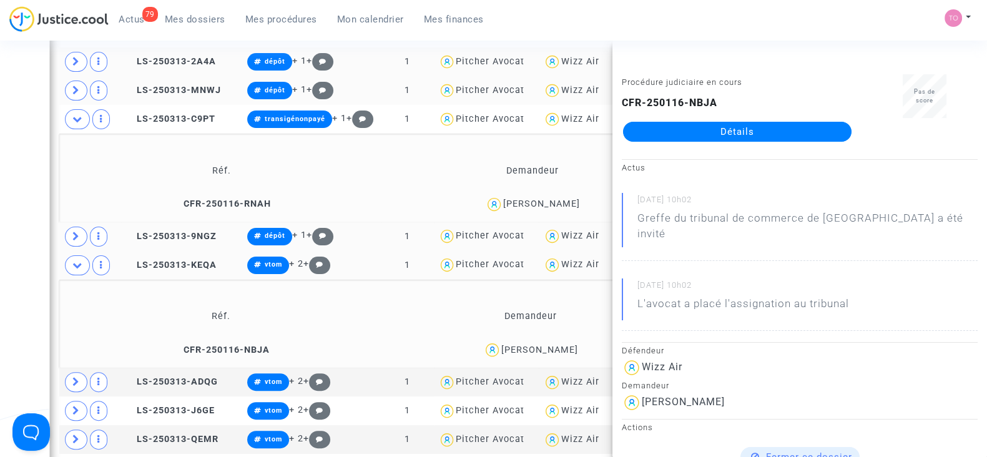
click at [539, 345] on div "Abdelatif Ibrahim" at bounding box center [539, 350] width 77 height 11
click at [559, 345] on div "Abdelatif Ibrahim" at bounding box center [539, 350] width 77 height 11
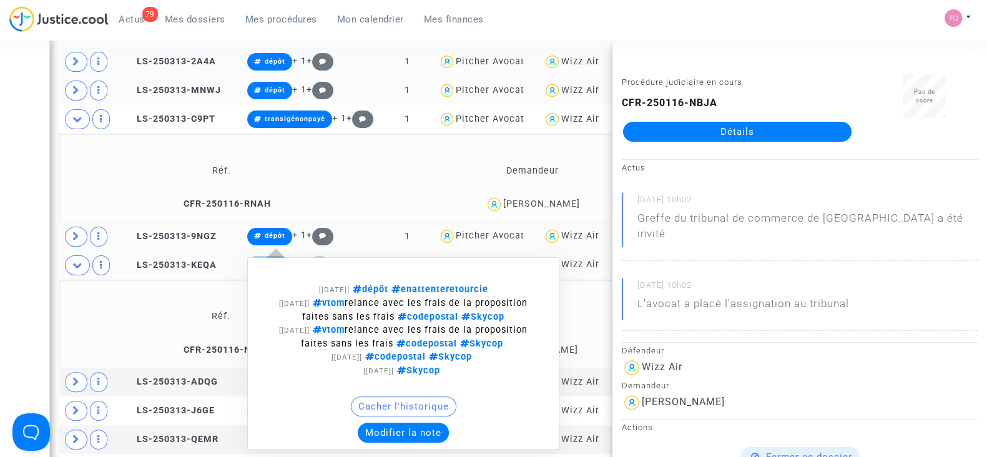
click at [398, 428] on button "Modifier la note" at bounding box center [403, 433] width 91 height 20
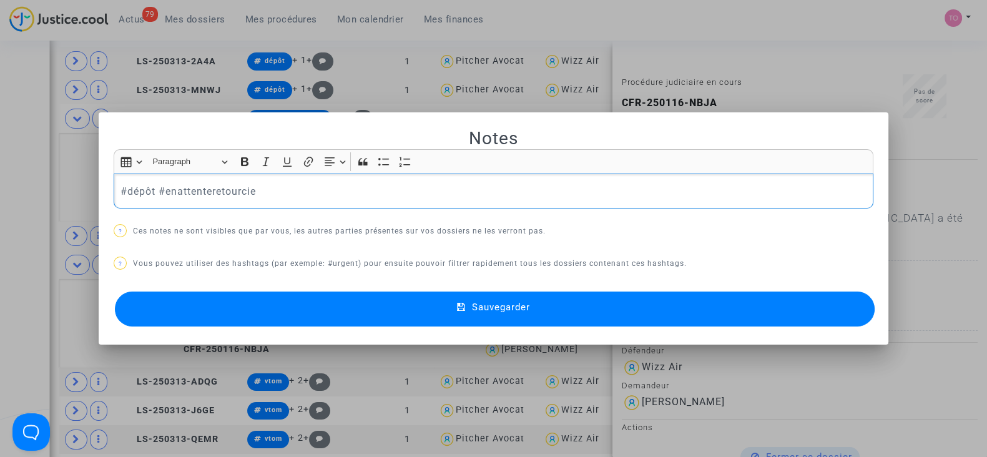
drag, startPoint x: 305, startPoint y: 190, endPoint x: 26, endPoint y: 179, distance: 279.9
click at [26, 179] on div "Notes Rich Text Editor Insert table Insert table Heading Paragraph Paragraph He…" at bounding box center [493, 228] width 987 height 457
click at [0, 235] on div at bounding box center [493, 228] width 987 height 457
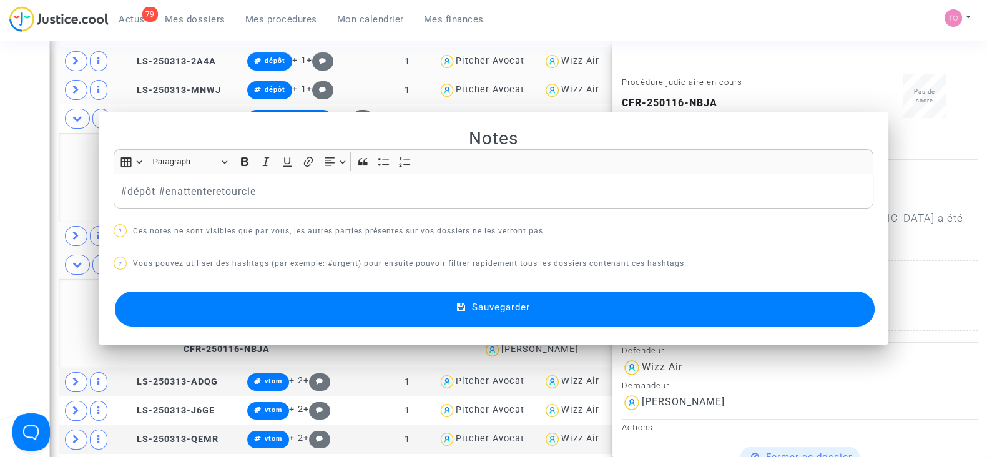
scroll to position [432, 0]
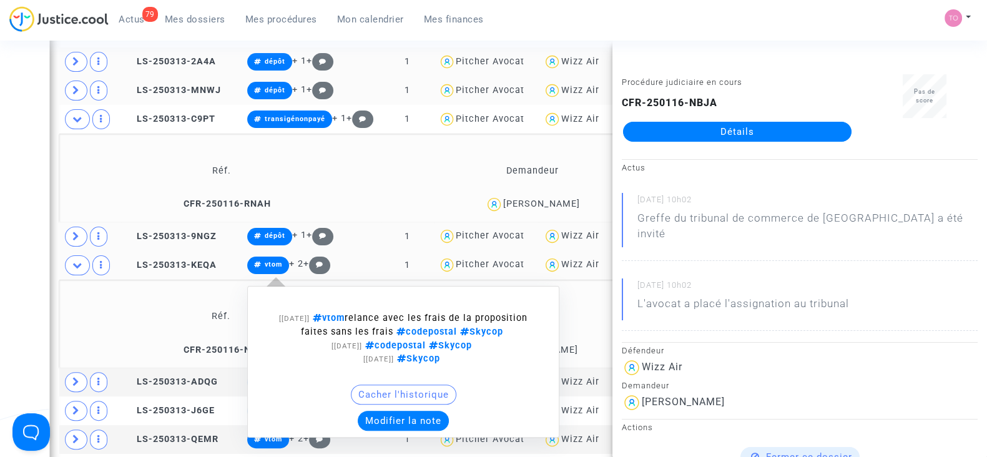
click at [398, 420] on button "Modifier la note" at bounding box center [403, 421] width 91 height 20
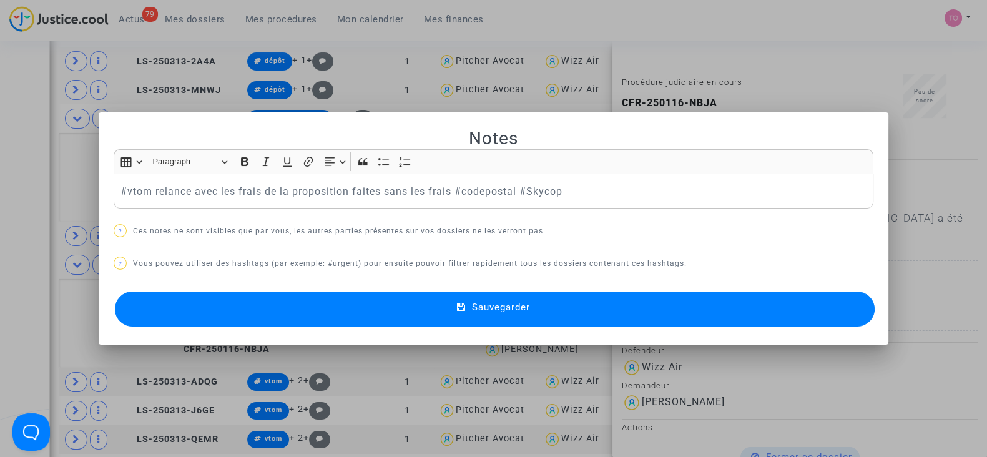
scroll to position [0, 0]
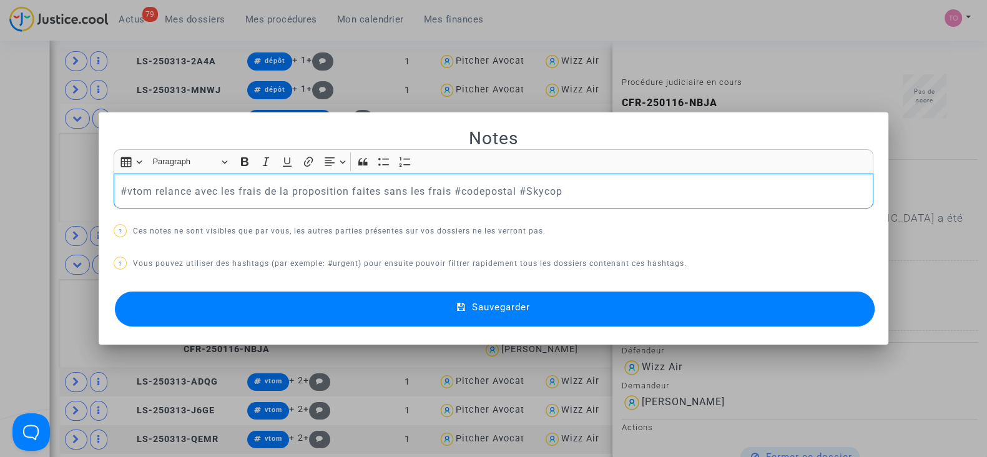
drag, startPoint x: 476, startPoint y: 199, endPoint x: 0, endPoint y: 187, distance: 476.5
click at [0, 187] on div "Notes Rich Text Editor Insert table Insert table Heading Paragraph Paragraph He…" at bounding box center [493, 228] width 987 height 457
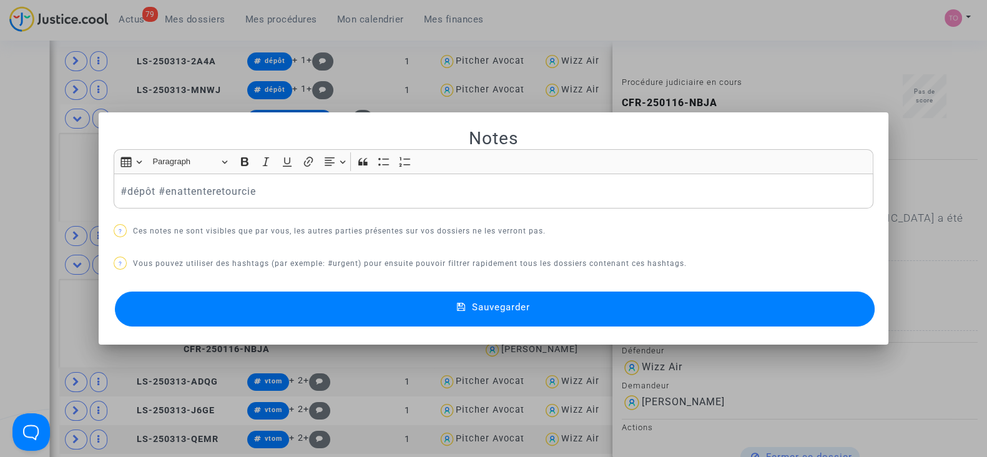
click at [421, 307] on button "Sauvegarder" at bounding box center [495, 309] width 760 height 35
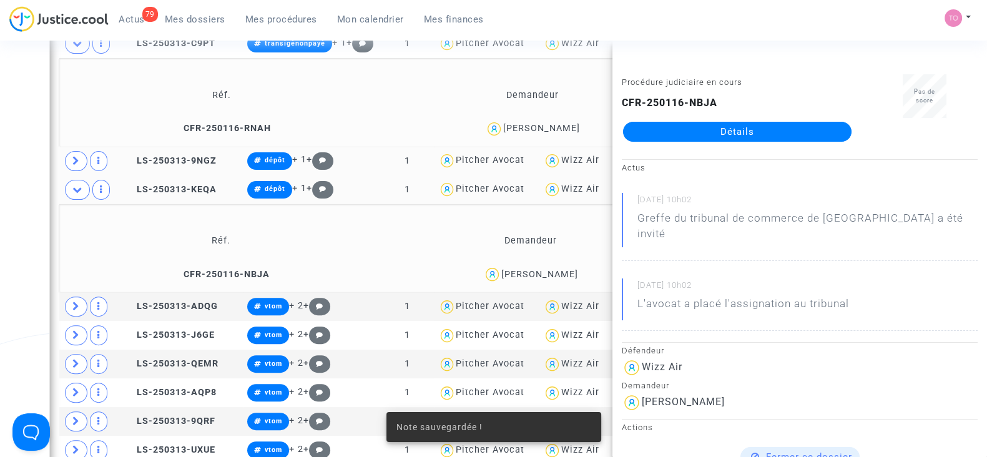
scroll to position [510, 0]
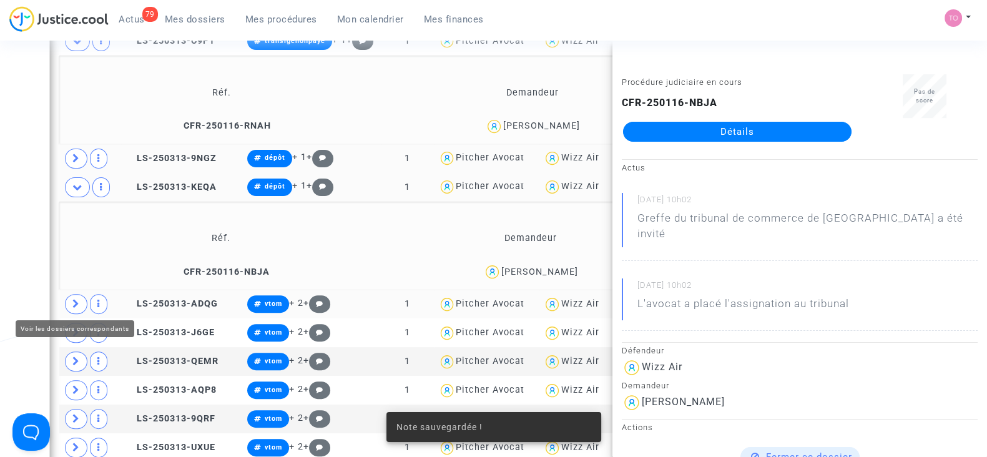
click at [77, 305] on icon at bounding box center [75, 303] width 7 height 9
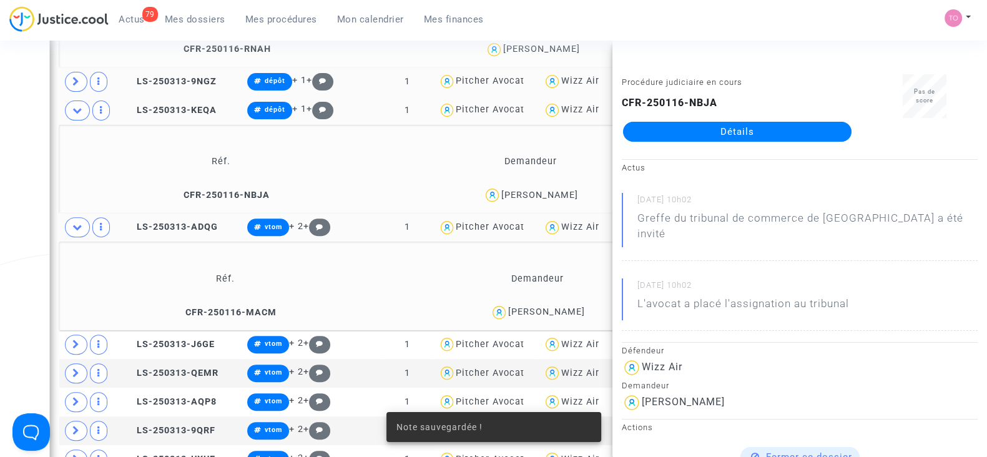
scroll to position [588, 0]
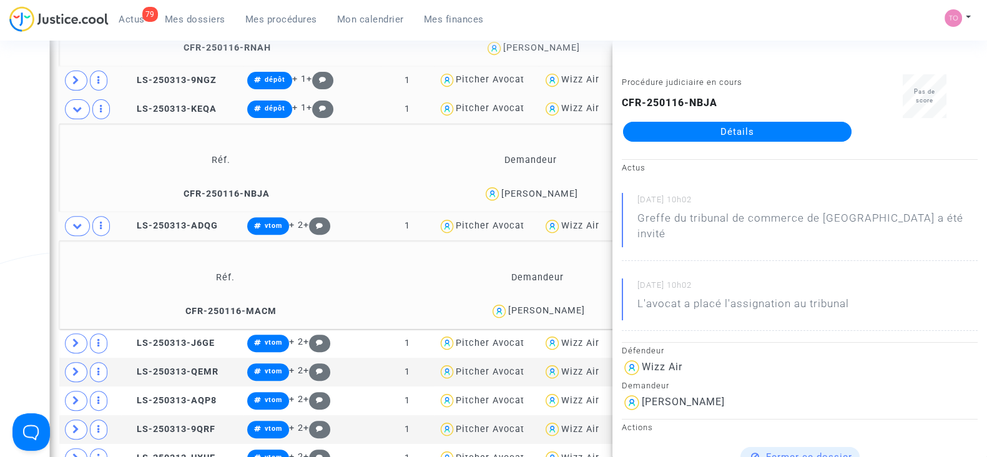
click at [574, 311] on div "Cristina Jarjoura" at bounding box center [546, 310] width 77 height 11
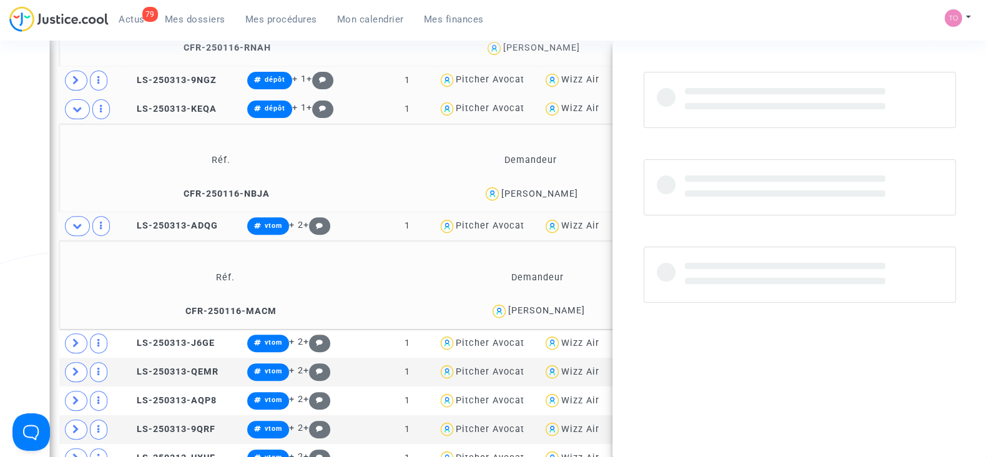
click at [574, 311] on div "Cristina Jarjoura" at bounding box center [546, 310] width 77 height 11
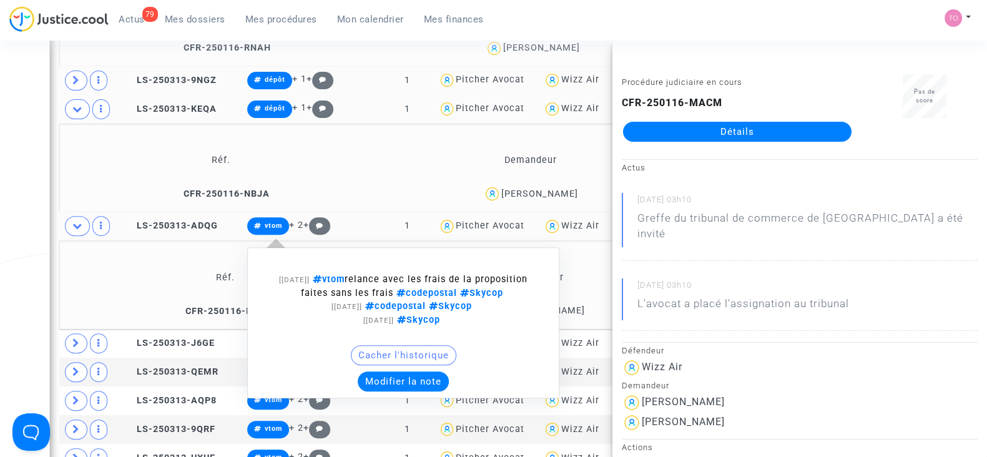
click at [378, 382] on button "Modifier la note" at bounding box center [403, 381] width 91 height 20
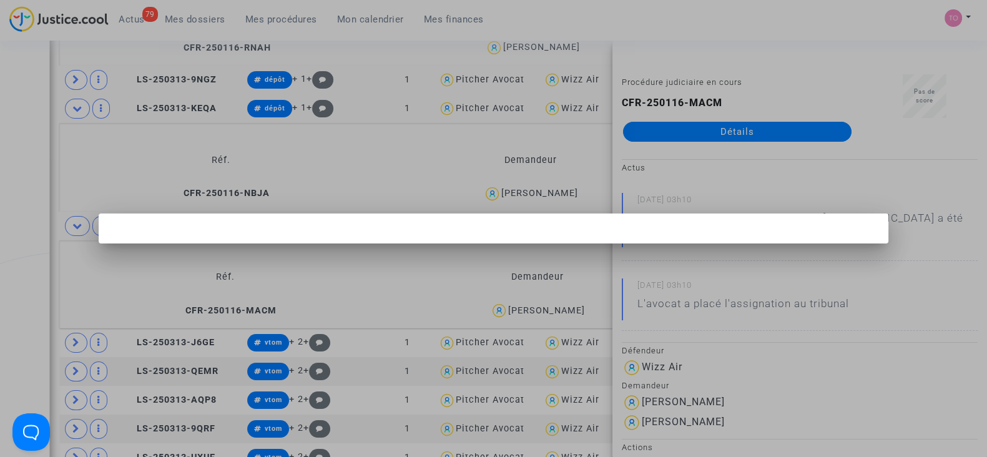
scroll to position [0, 0]
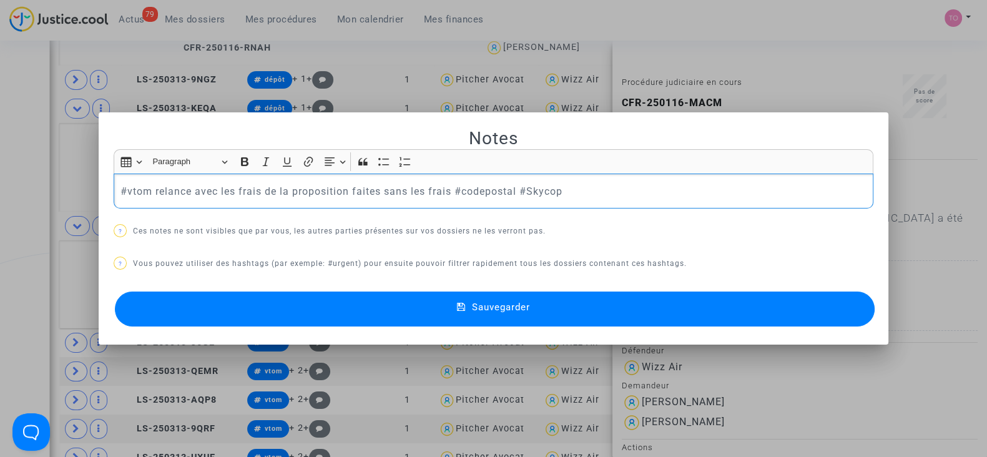
drag, startPoint x: 514, startPoint y: 195, endPoint x: 0, endPoint y: 160, distance: 515.0
click at [0, 160] on div "Notes Rich Text Editor Insert table Insert table Heading Paragraph Paragraph He…" at bounding box center [493, 228] width 987 height 457
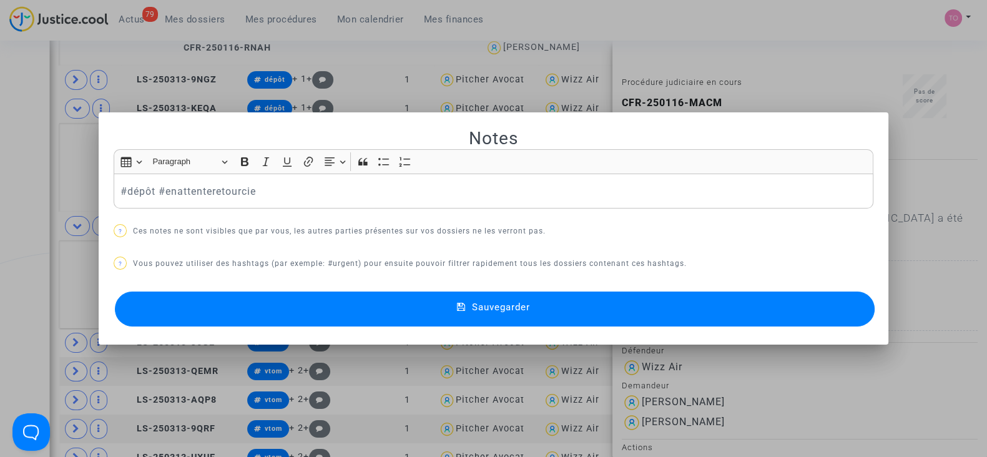
click at [284, 297] on button "Sauvegarder" at bounding box center [495, 309] width 760 height 35
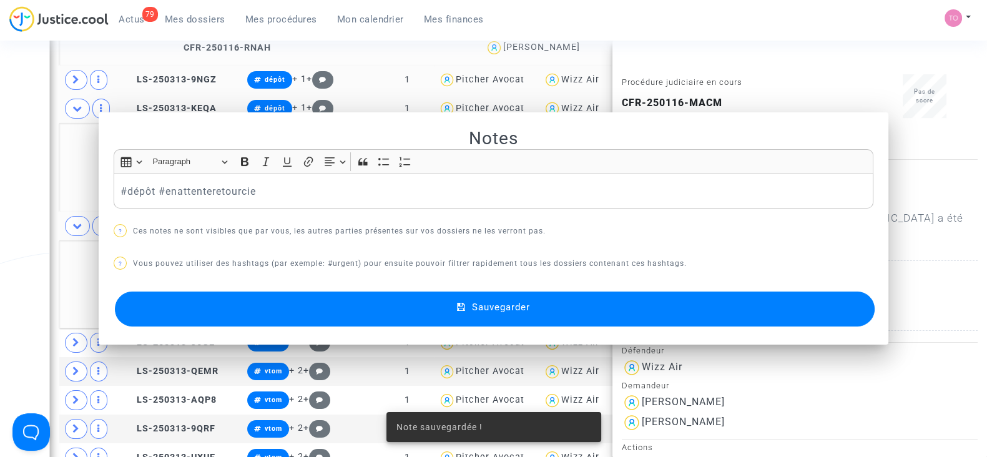
scroll to position [588, 0]
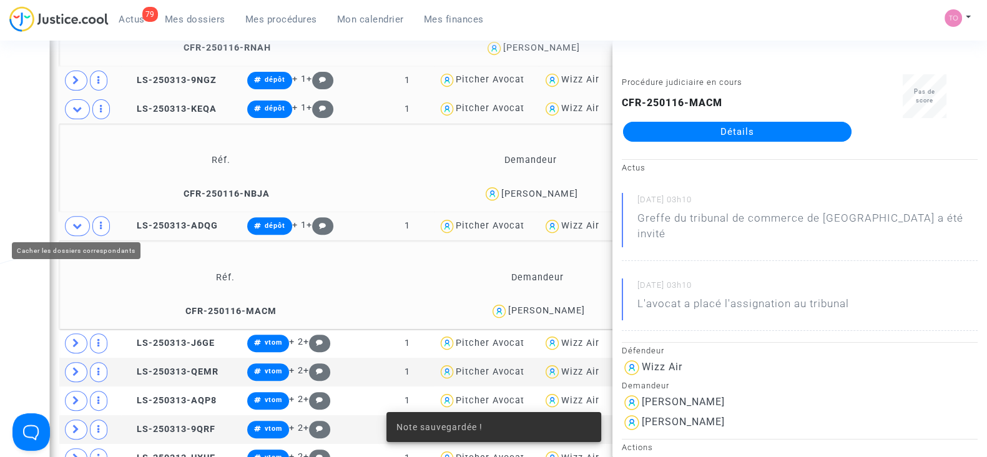
click at [73, 221] on icon at bounding box center [77, 225] width 10 height 9
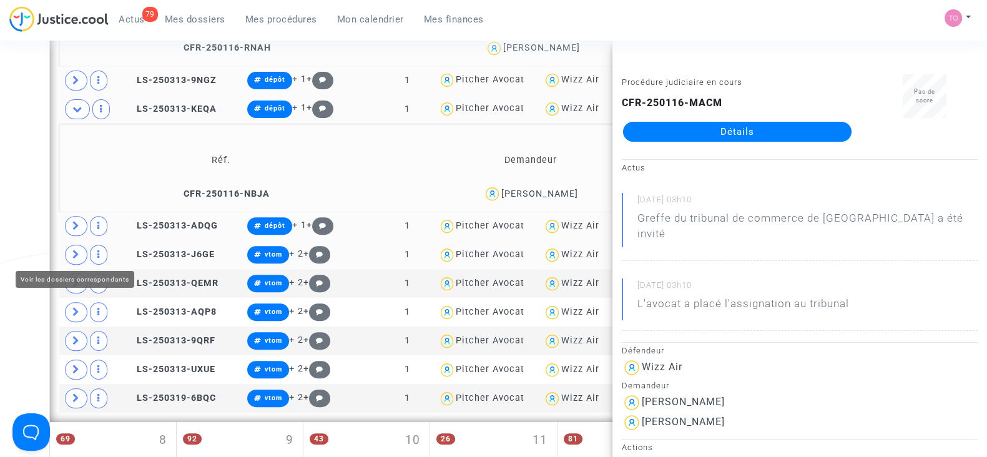
click at [67, 250] on span at bounding box center [76, 255] width 22 height 20
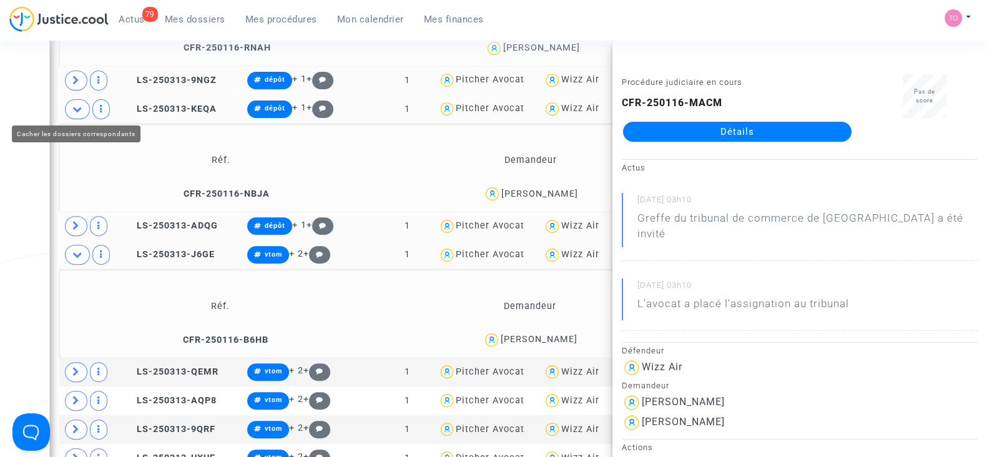
click at [73, 112] on span at bounding box center [77, 109] width 25 height 20
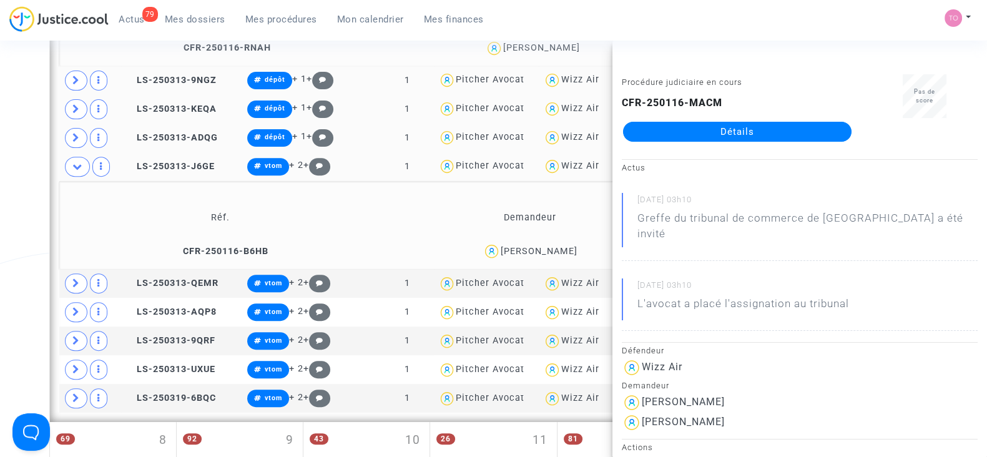
click at [551, 248] on div "Alix Glodkowski" at bounding box center [539, 251] width 77 height 11
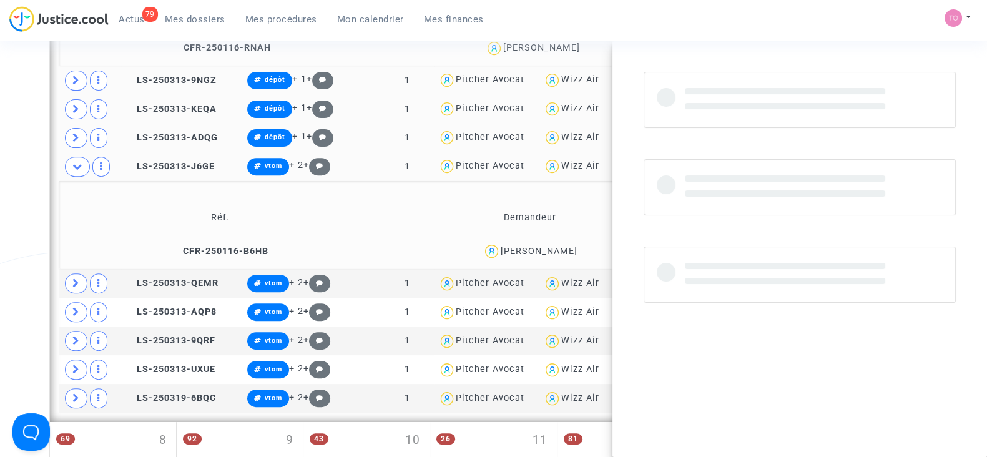
click at [551, 248] on div "Alix Glodkowski" at bounding box center [539, 251] width 77 height 11
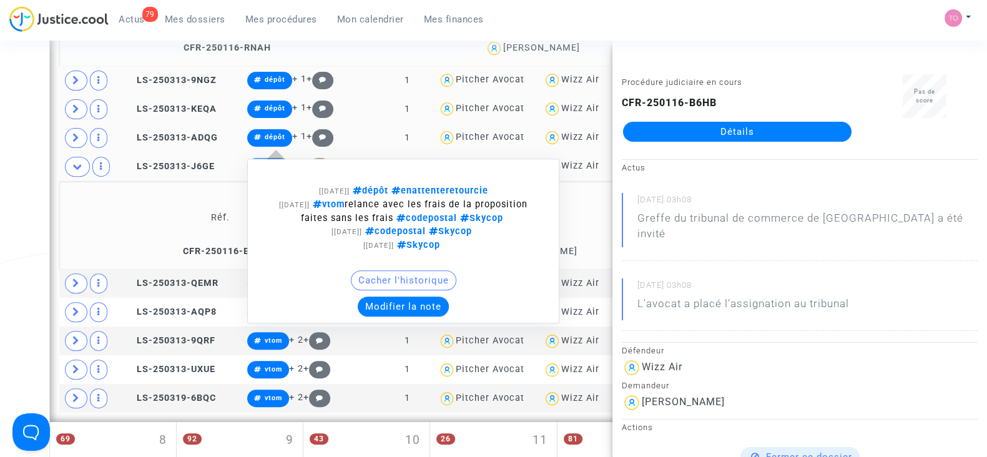
click at [401, 304] on button "Modifier la note" at bounding box center [403, 307] width 91 height 20
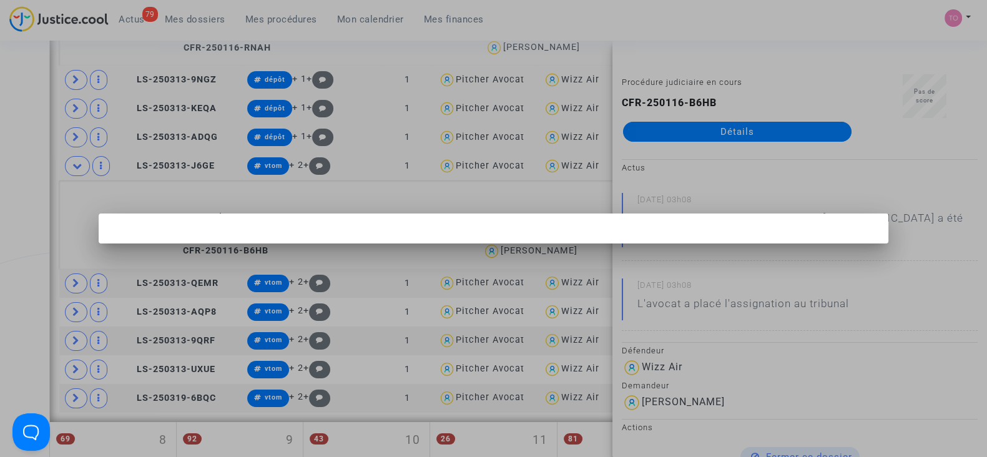
scroll to position [0, 0]
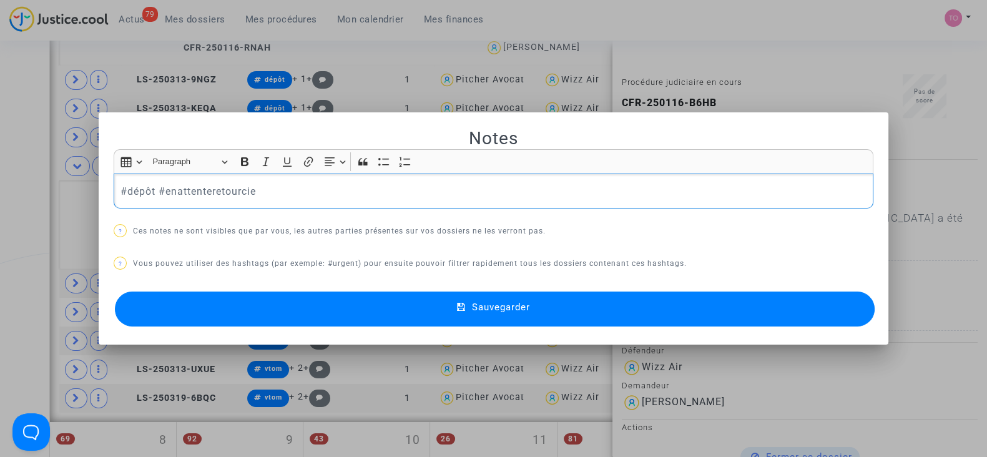
drag, startPoint x: 320, startPoint y: 195, endPoint x: 41, endPoint y: 194, distance: 278.5
click at [41, 194] on div "Notes Rich Text Editor Insert table Insert table Heading Paragraph Paragraph He…" at bounding box center [493, 228] width 987 height 457
drag, startPoint x: 0, startPoint y: 185, endPoint x: 69, endPoint y: 193, distance: 69.1
click at [0, 184] on div at bounding box center [493, 228] width 987 height 457
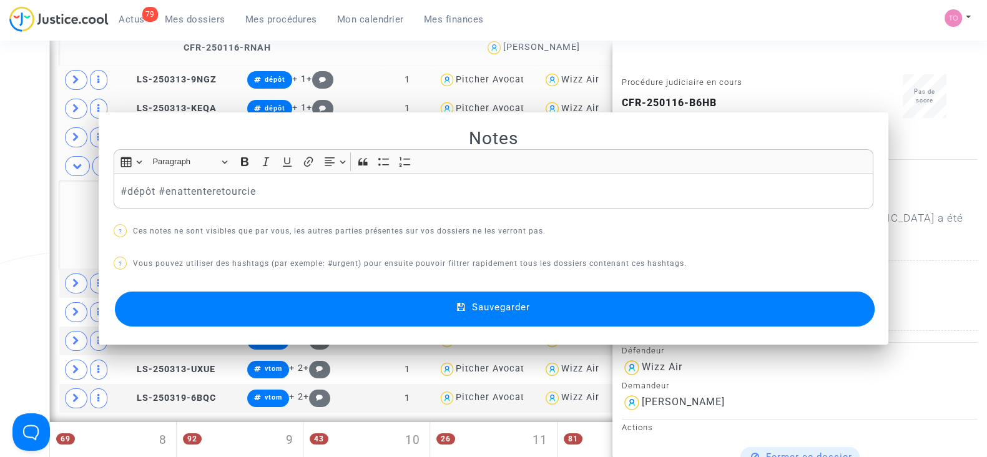
scroll to position [588, 0]
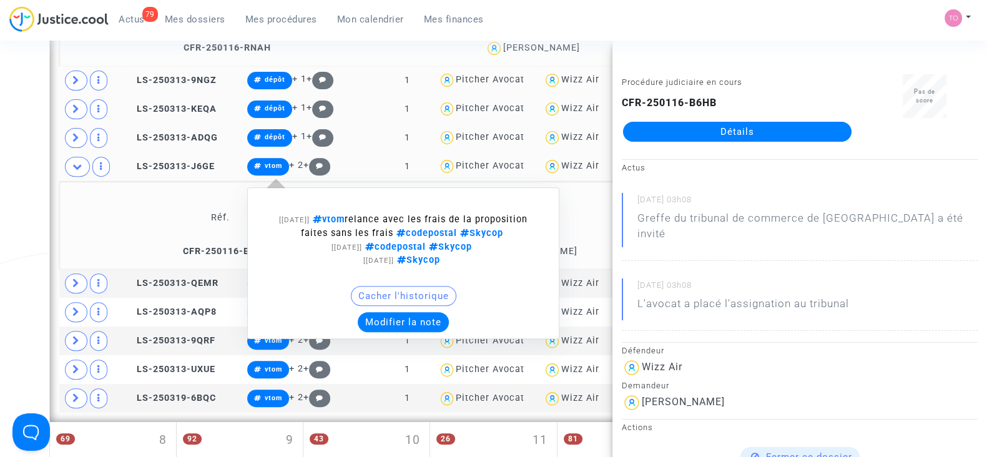
click at [400, 314] on button "Modifier la note" at bounding box center [403, 322] width 91 height 20
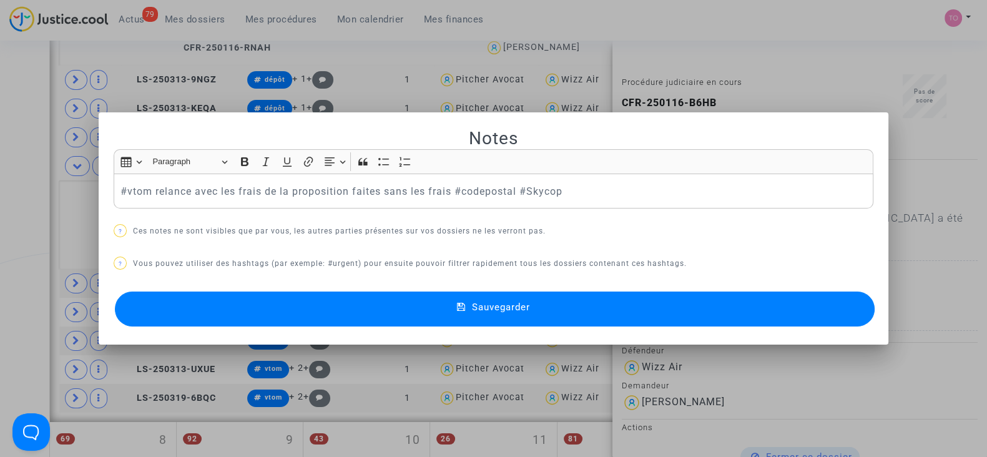
scroll to position [0, 0]
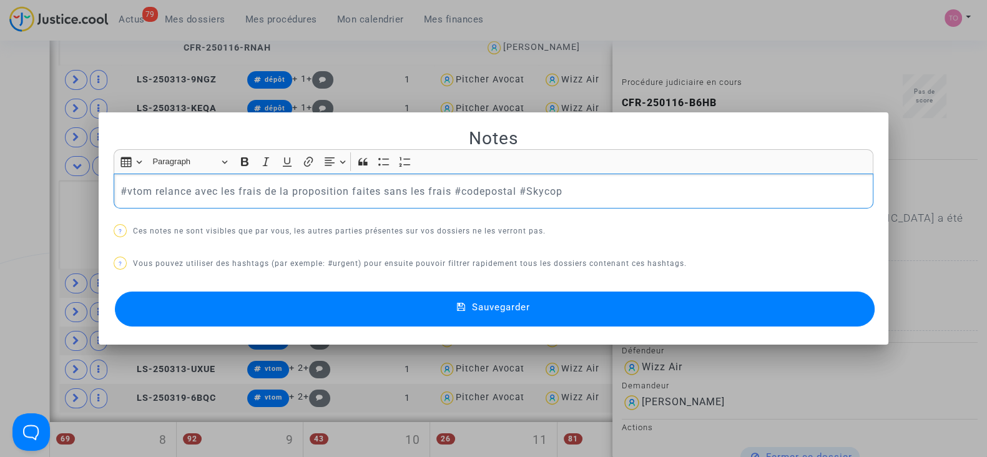
drag, startPoint x: 586, startPoint y: 192, endPoint x: 0, endPoint y: 195, distance: 586.3
click at [0, 195] on div "Notes Rich Text Editor Insert table Insert table Heading Paragraph Paragraph He…" at bounding box center [493, 228] width 987 height 457
click at [333, 298] on button "Sauvegarder" at bounding box center [495, 309] width 760 height 35
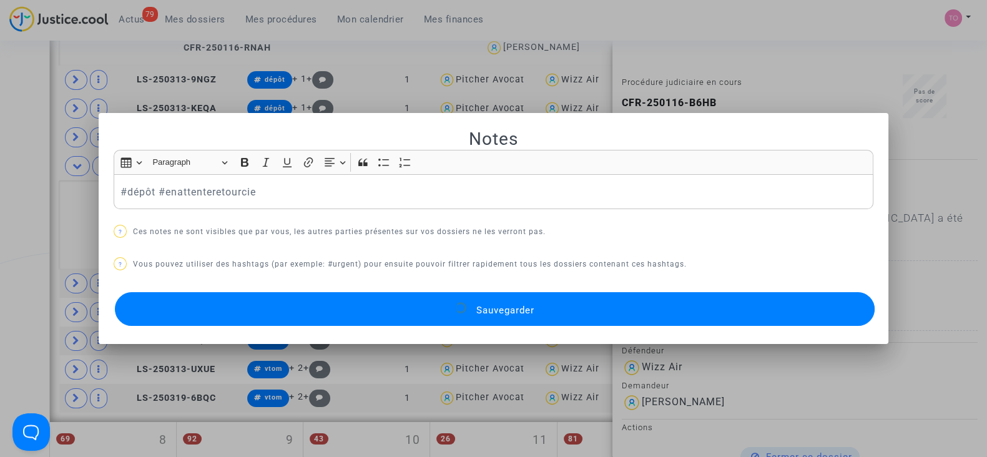
scroll to position [588, 0]
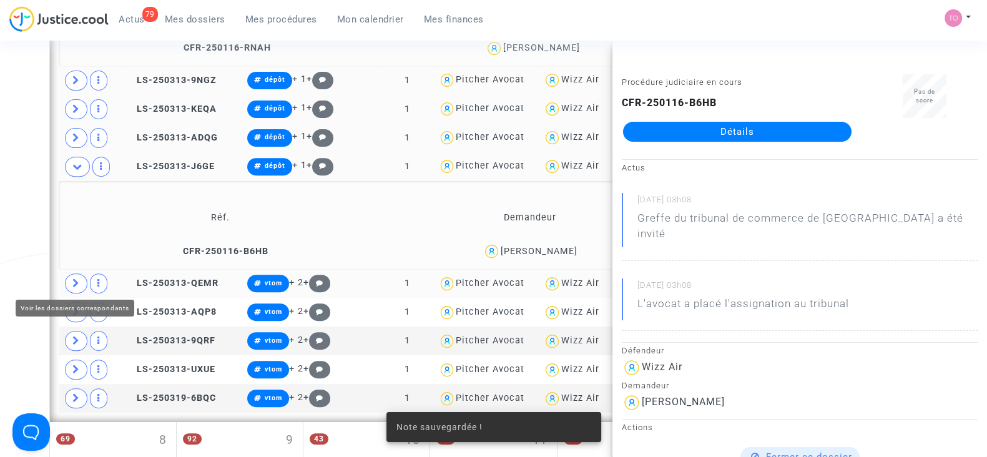
click at [69, 282] on span at bounding box center [76, 283] width 22 height 20
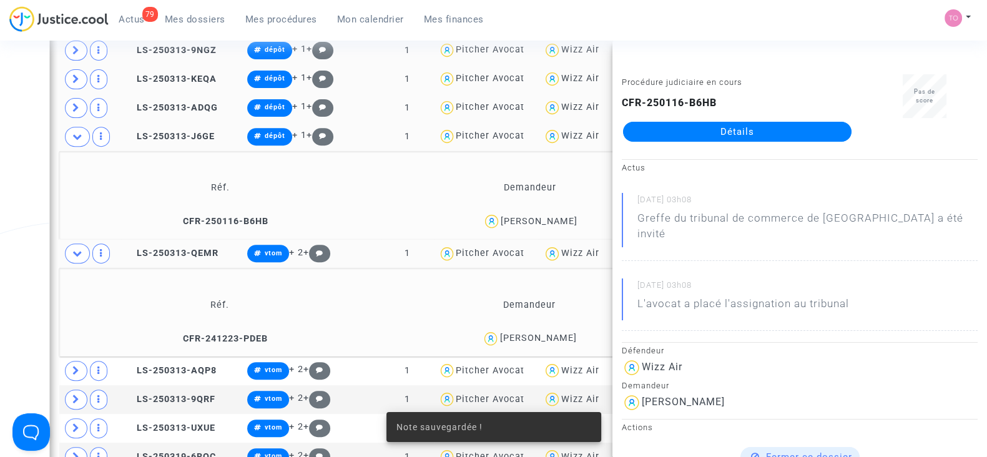
scroll to position [666, 0]
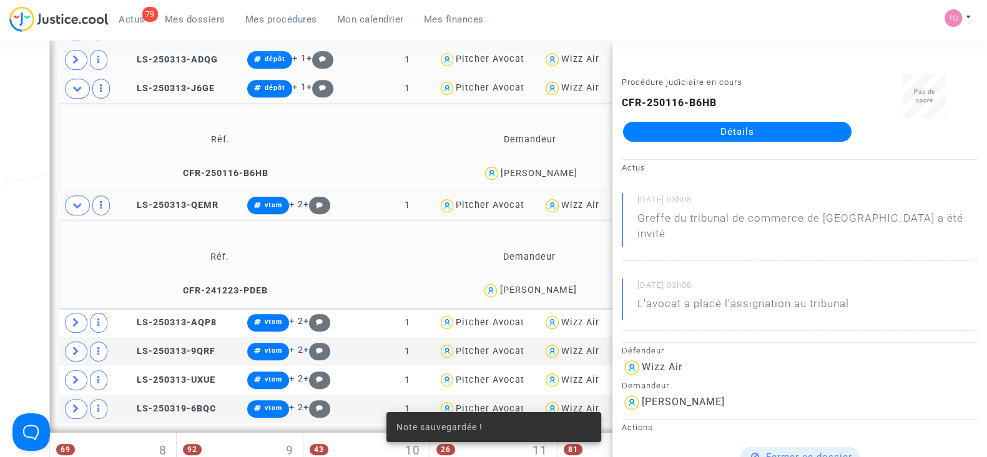
click at [549, 285] on div "Lorand Zsigmond" at bounding box center [537, 290] width 77 height 11
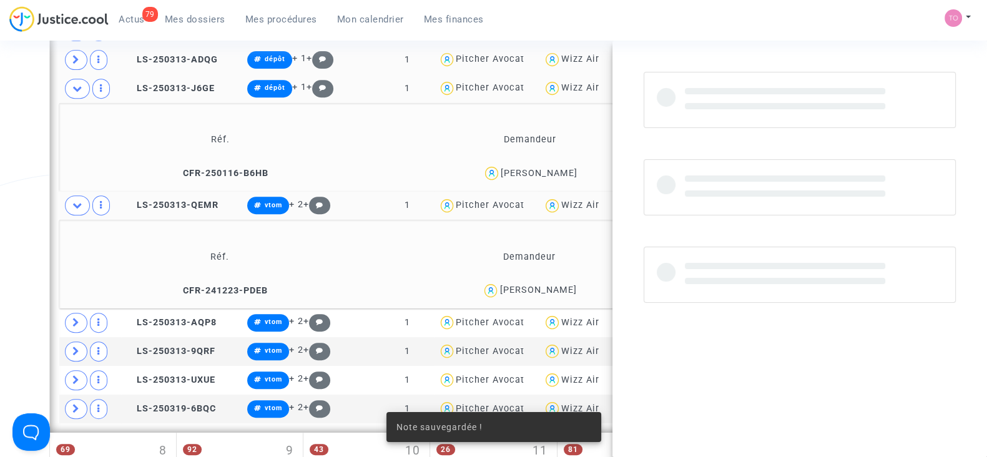
click at [549, 285] on div "Lorand Zsigmond" at bounding box center [537, 290] width 77 height 11
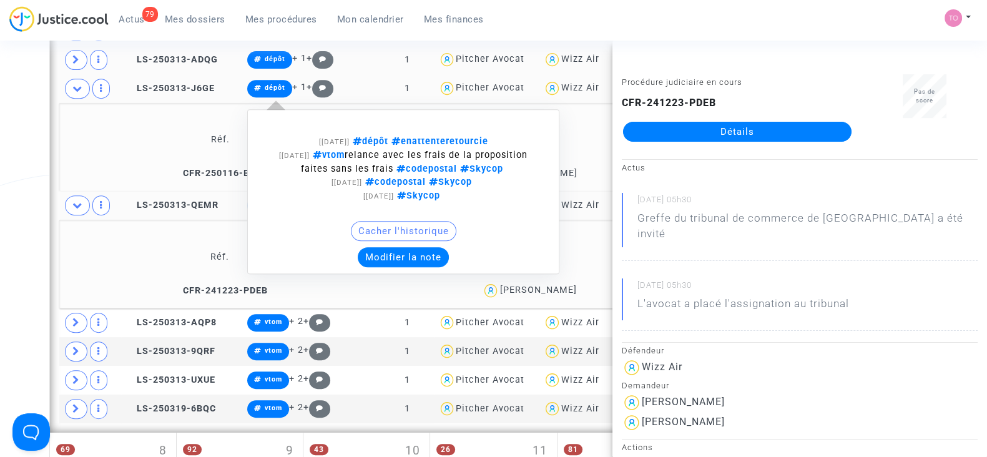
click at [384, 252] on button "Modifier la note" at bounding box center [403, 257] width 91 height 20
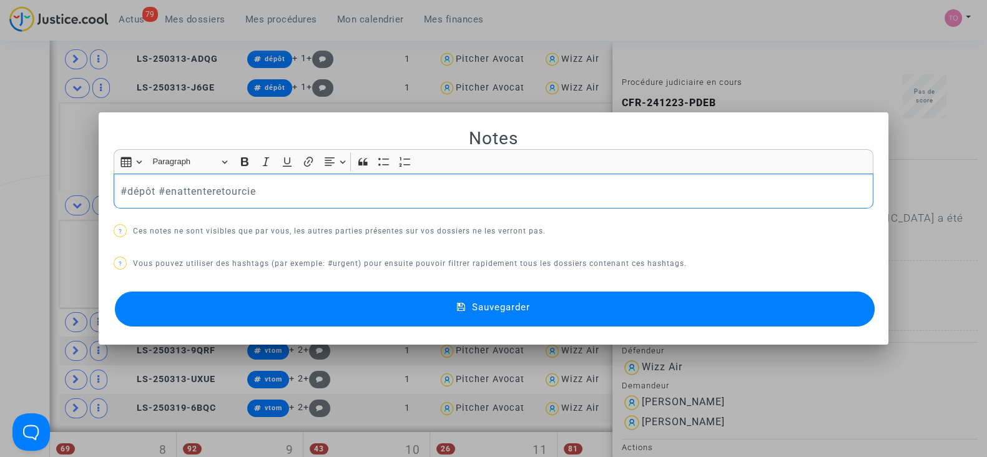
scroll to position [0, 0]
drag, startPoint x: 280, startPoint y: 189, endPoint x: 0, endPoint y: 179, distance: 280.5
click at [0, 179] on div "Notes Rich Text Editor Insert table Insert table Heading Paragraph Paragraph He…" at bounding box center [493, 228] width 987 height 457
click at [0, 222] on div at bounding box center [493, 228] width 987 height 457
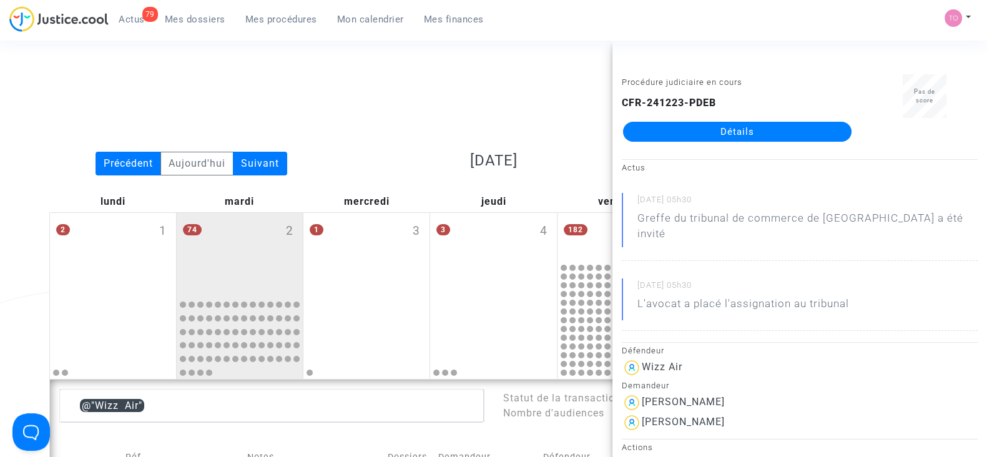
scroll to position [666, 0]
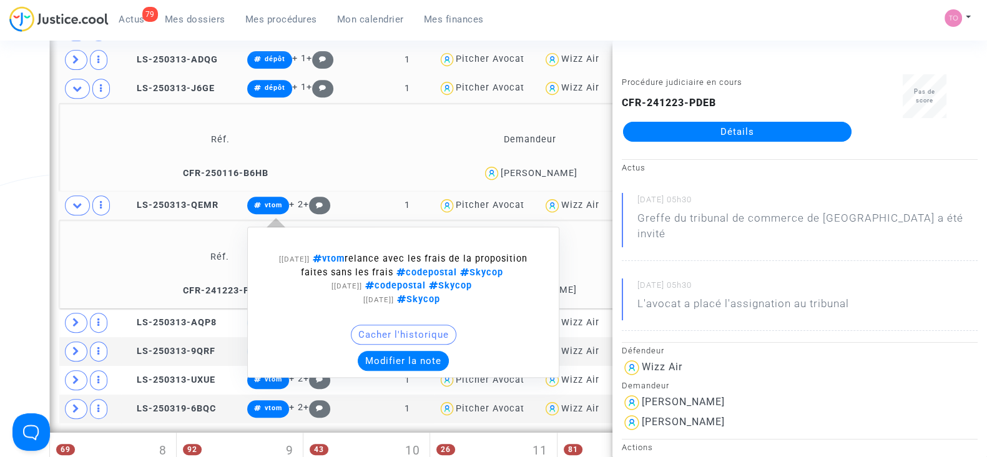
click at [383, 358] on button "Modifier la note" at bounding box center [403, 361] width 91 height 20
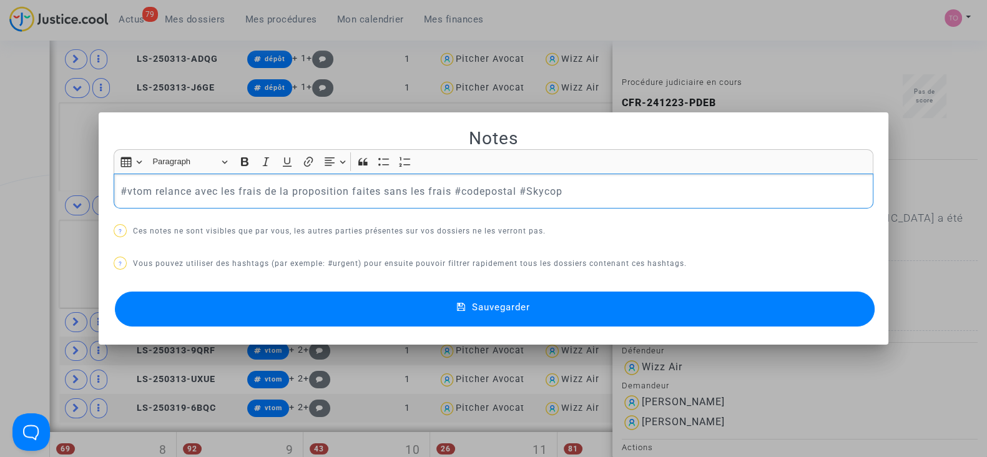
drag, startPoint x: 262, startPoint y: 192, endPoint x: 0, endPoint y: 182, distance: 261.8
click at [0, 182] on div "Notes Rich Text Editor Insert table Insert table Heading Paragraph Paragraph He…" at bounding box center [493, 228] width 987 height 457
click at [371, 303] on button "Sauvegarder" at bounding box center [495, 309] width 760 height 35
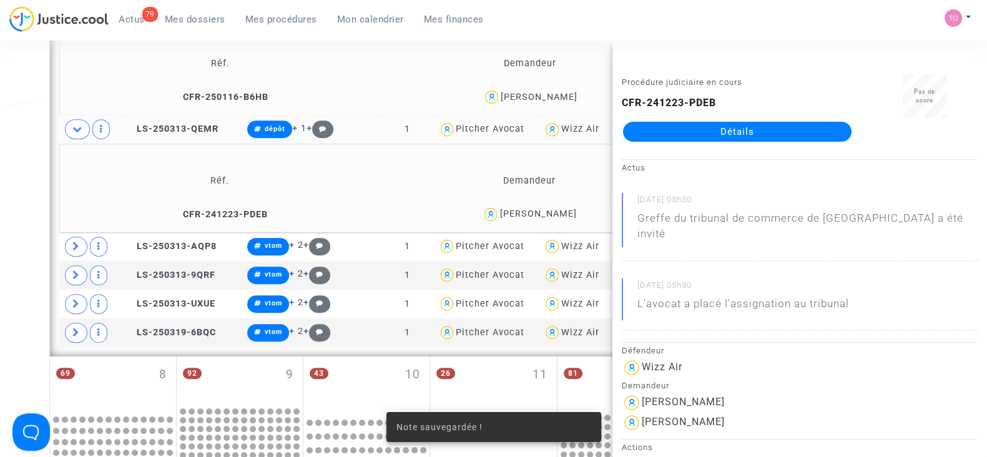
scroll to position [744, 0]
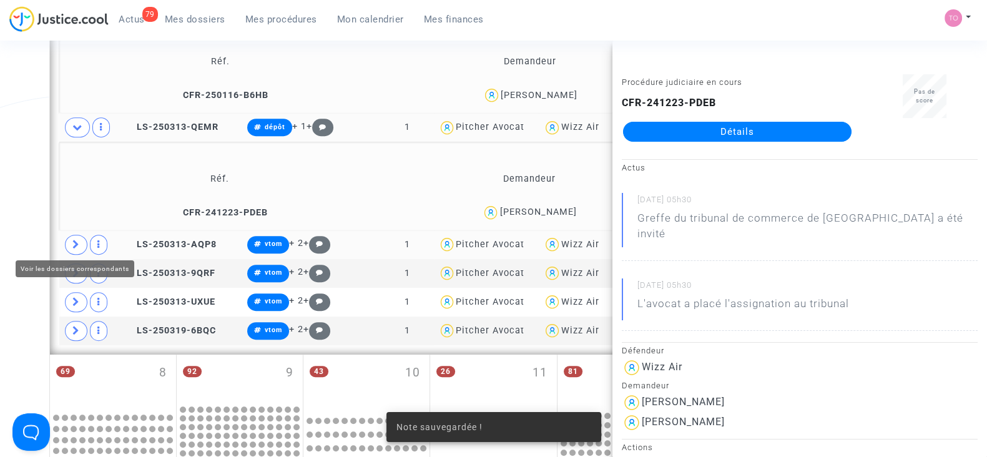
click at [71, 243] on span at bounding box center [76, 245] width 22 height 20
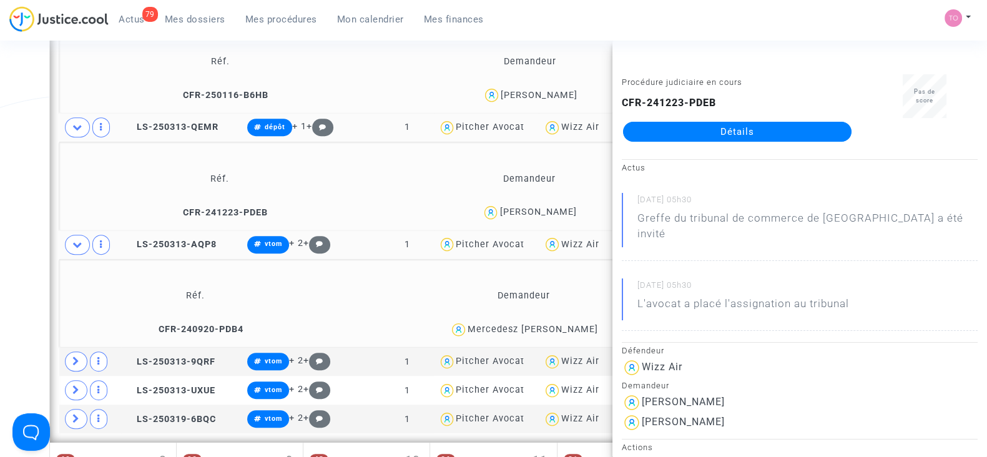
click at [568, 324] on div "Mercedesz Anita Farkas" at bounding box center [533, 329] width 130 height 11
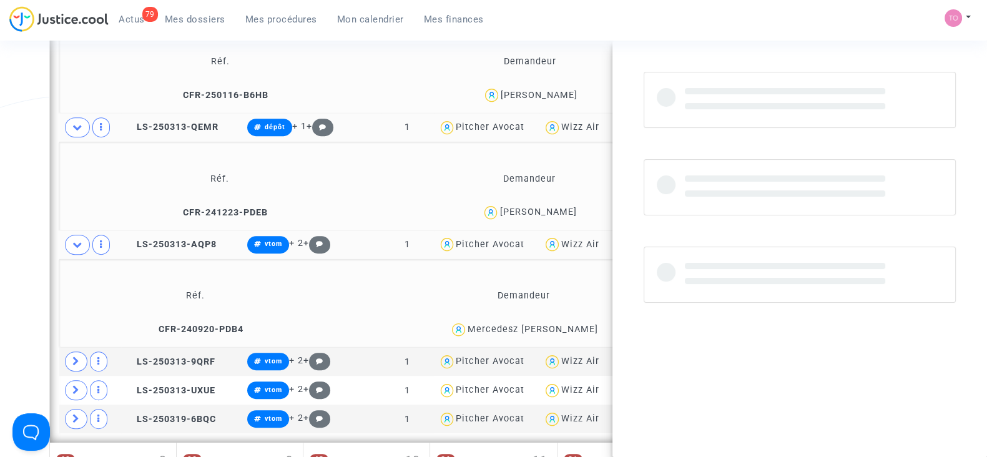
click at [568, 324] on div "Mercedesz Anita Farkas" at bounding box center [533, 329] width 130 height 11
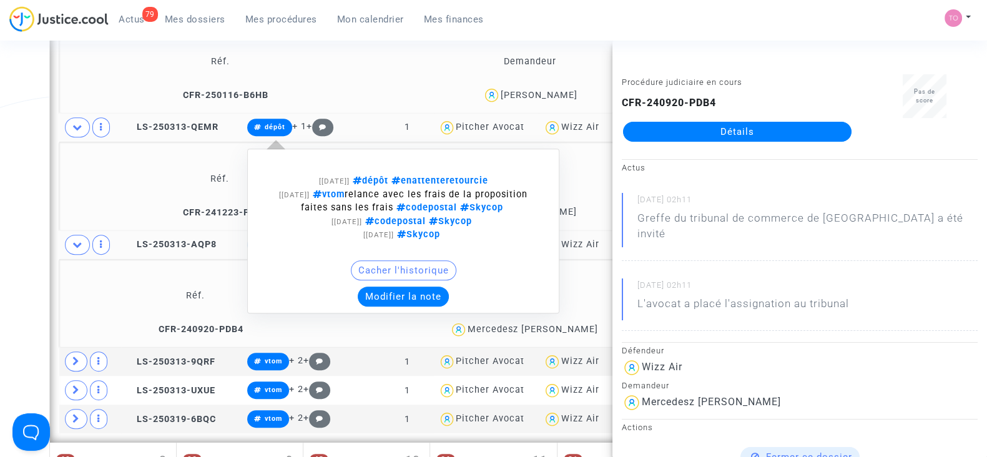
click at [406, 297] on button "Modifier la note" at bounding box center [403, 297] width 91 height 20
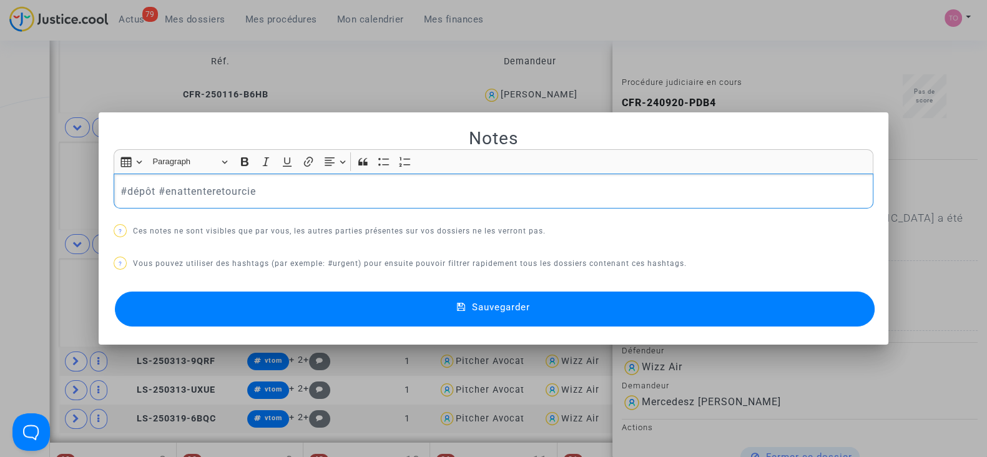
drag, startPoint x: 97, startPoint y: 199, endPoint x: 0, endPoint y: 198, distance: 96.8
click at [0, 198] on div "Notes Rich Text Editor Insert table Insert table Heading Paragraph Paragraph He…" at bounding box center [493, 228] width 987 height 457
click at [0, 200] on div at bounding box center [493, 228] width 987 height 457
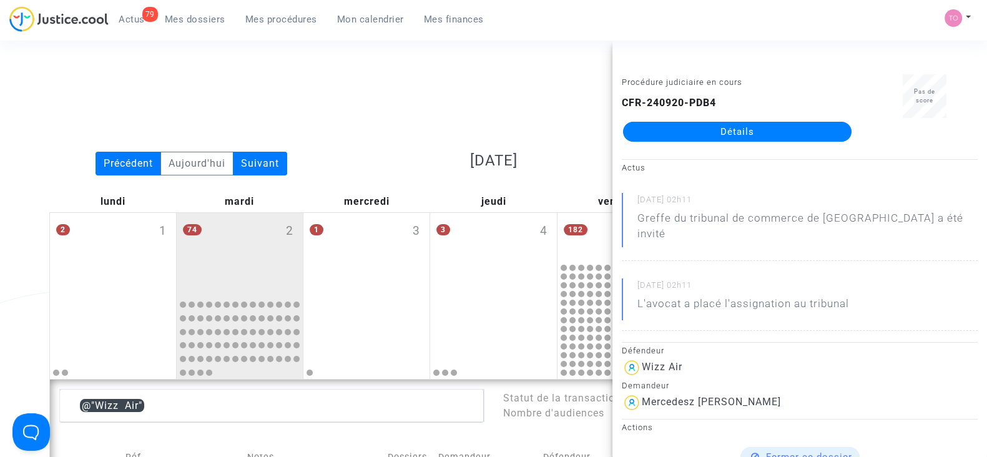
scroll to position [744, 0]
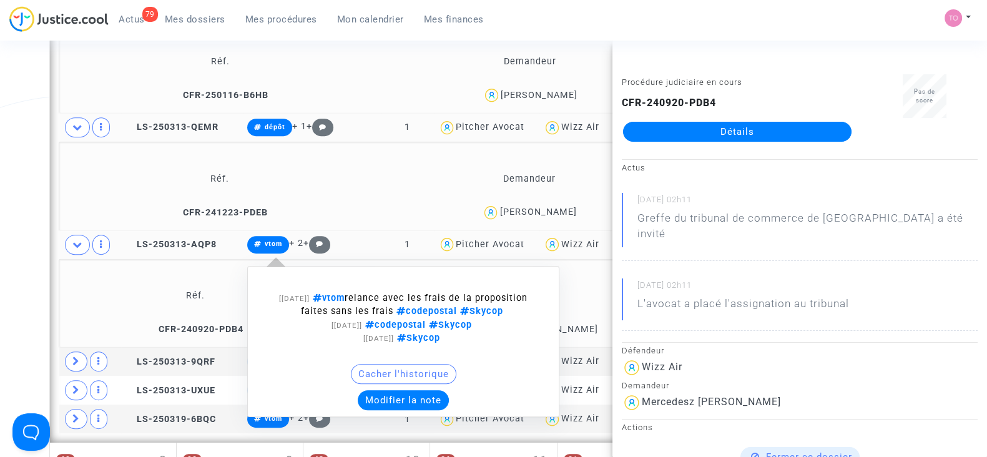
click at [399, 395] on button "Modifier la note" at bounding box center [403, 400] width 91 height 20
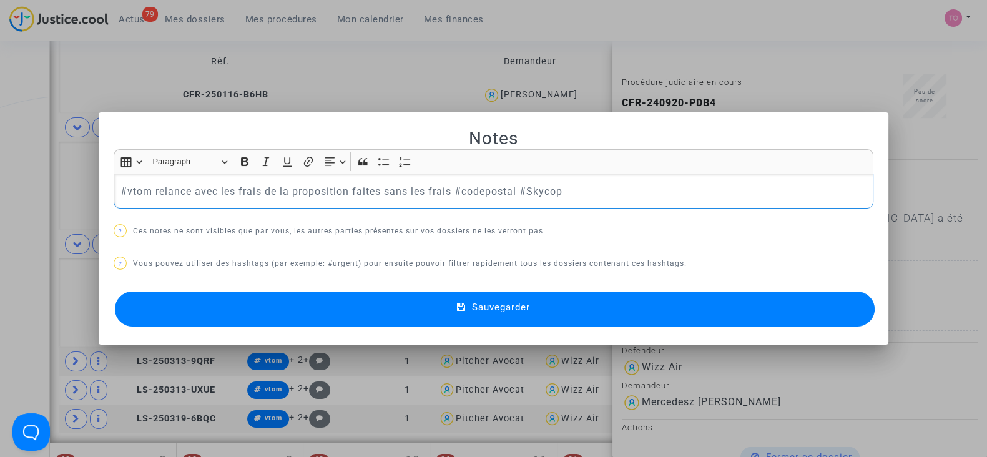
scroll to position [0, 0]
drag, startPoint x: 616, startPoint y: 184, endPoint x: 0, endPoint y: 207, distance: 616.7
click at [0, 207] on div "Notes Rich Text Editor Insert table Insert table Heading Paragraph Paragraph He…" at bounding box center [493, 228] width 987 height 457
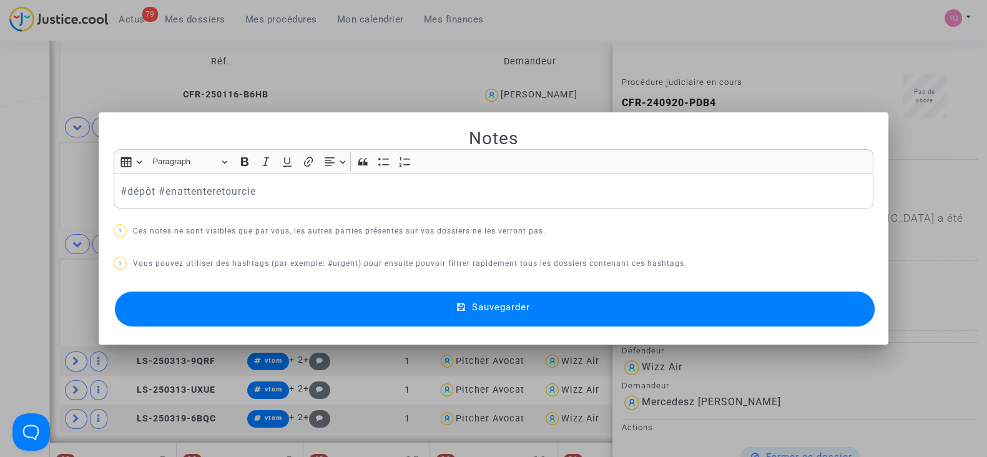
click at [387, 332] on mat-dialog-container "Notes Rich Text Editor Insert table Insert table Heading Paragraph Paragraph He…" at bounding box center [494, 228] width 790 height 233
click at [381, 309] on button "Sauvegarder" at bounding box center [495, 309] width 760 height 35
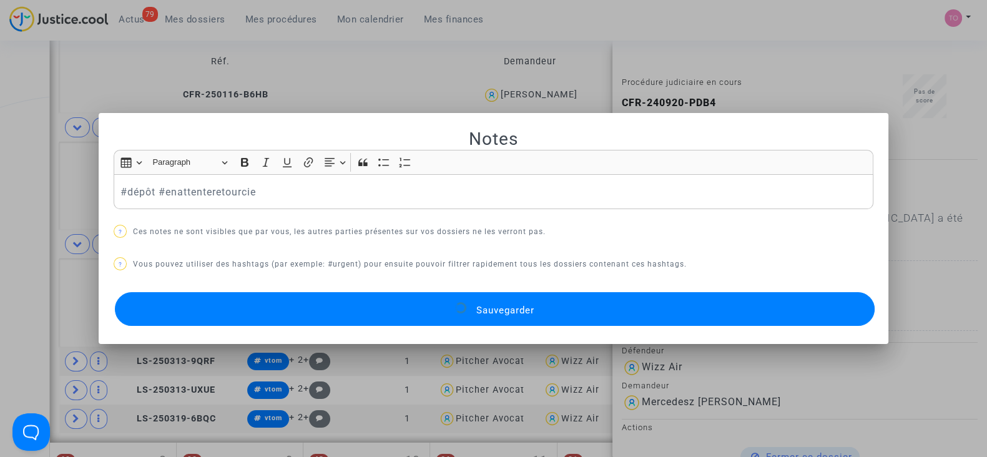
scroll to position [744, 0]
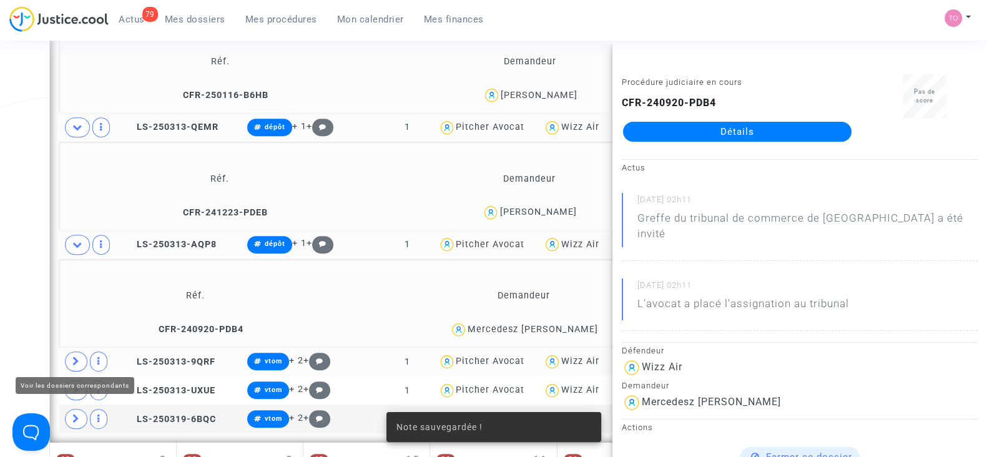
click at [81, 357] on span at bounding box center [76, 362] width 22 height 20
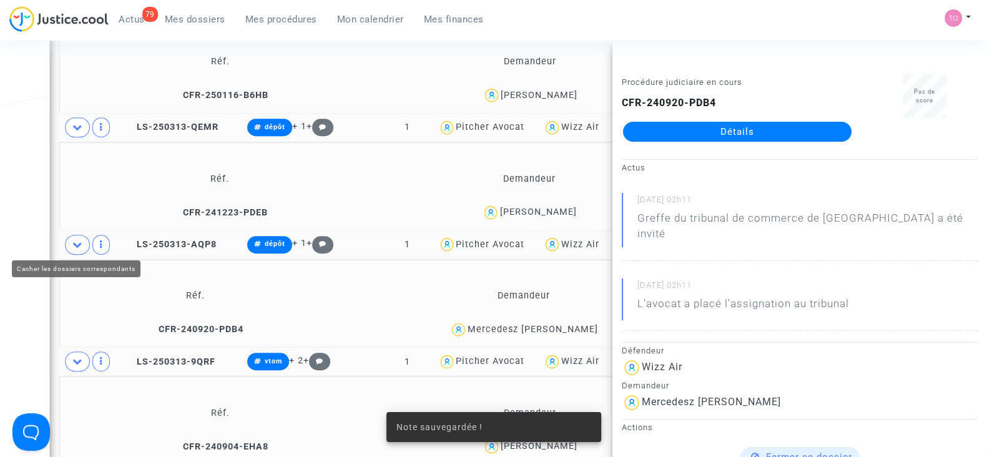
click at [79, 242] on icon at bounding box center [77, 244] width 10 height 9
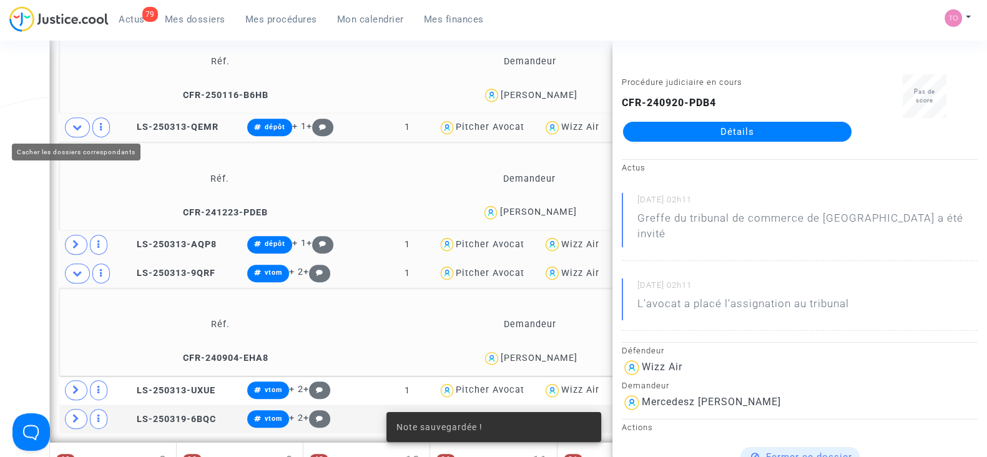
click at [88, 127] on span at bounding box center [77, 127] width 25 height 20
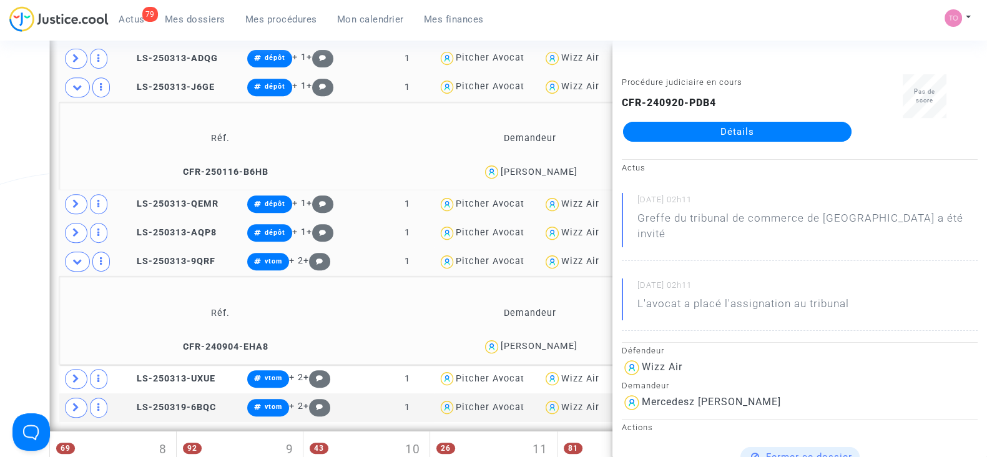
scroll to position [666, 0]
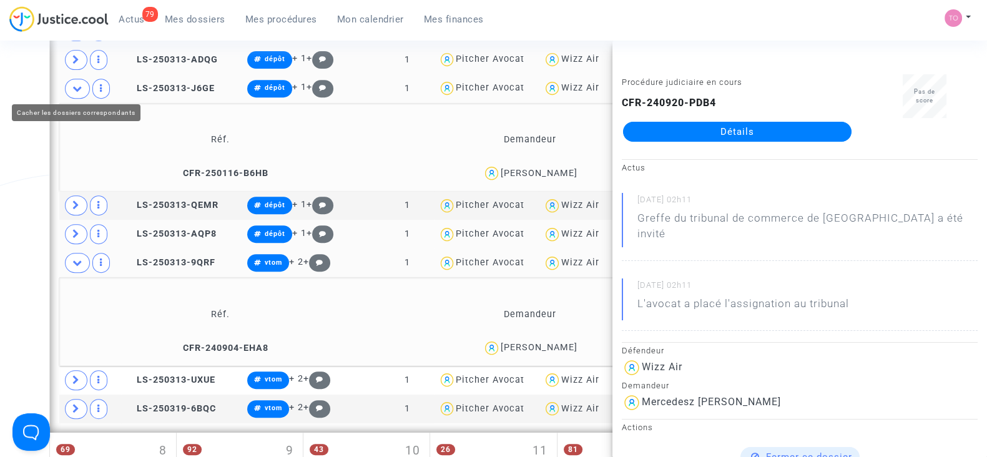
click at [80, 84] on icon at bounding box center [77, 88] width 10 height 9
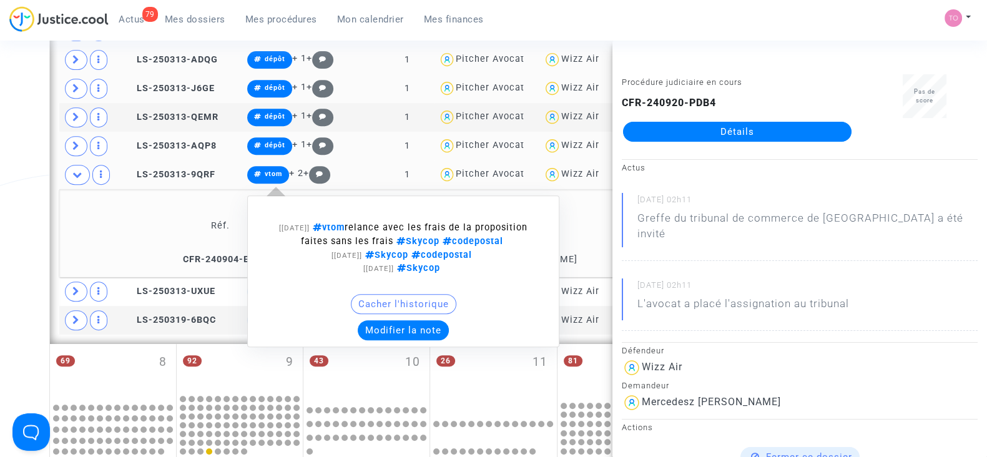
click at [381, 325] on button "Modifier la note" at bounding box center [403, 330] width 91 height 20
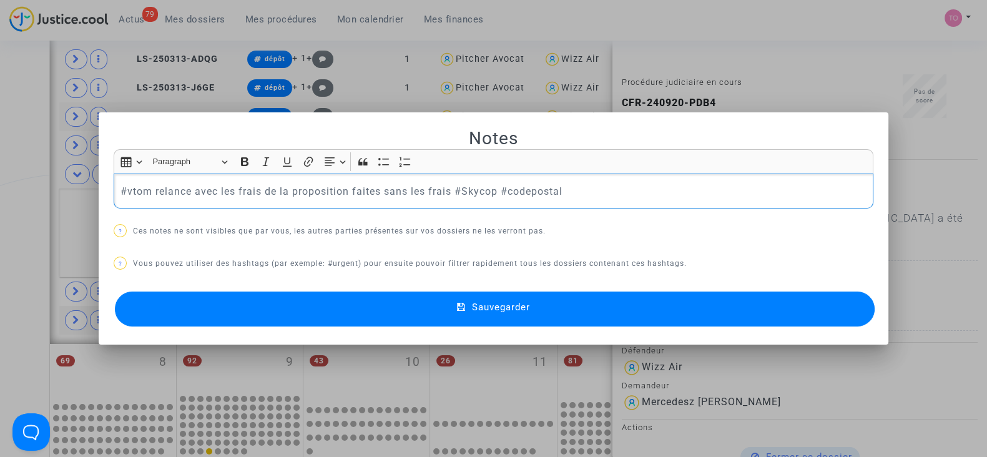
click at [0, 196] on div at bounding box center [493, 228] width 987 height 457
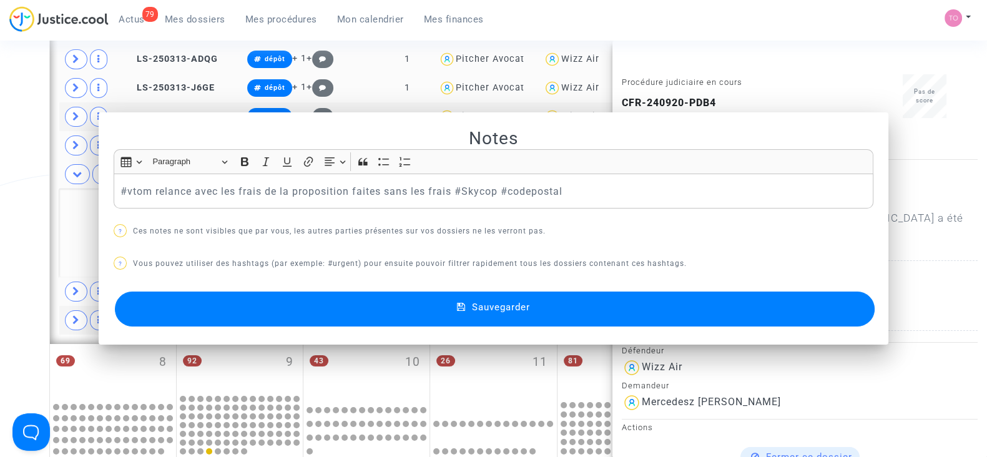
scroll to position [666, 0]
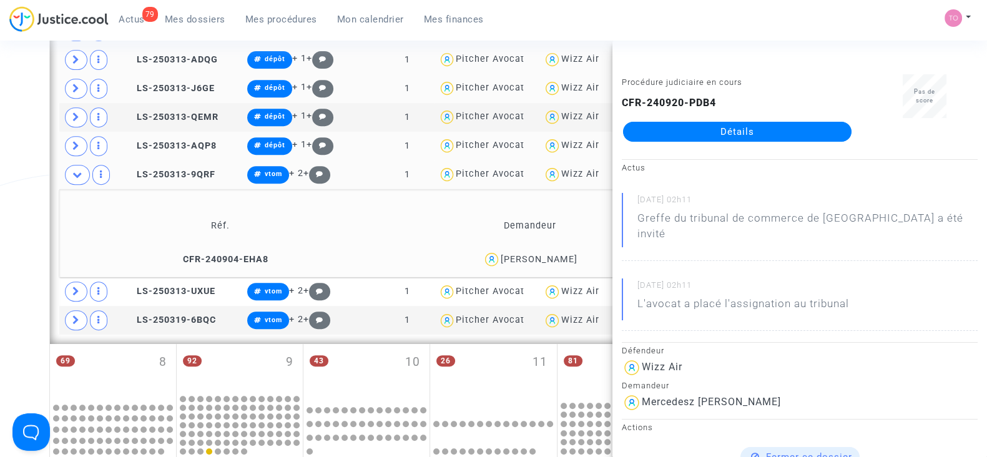
click at [566, 255] on div "Kateryna Kyrychenko" at bounding box center [539, 259] width 77 height 11
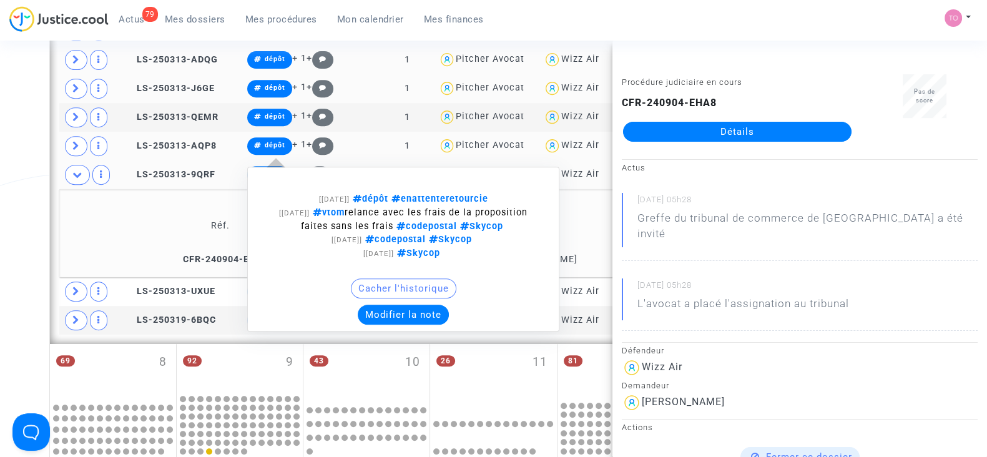
click at [406, 310] on button "Modifier la note" at bounding box center [403, 315] width 91 height 20
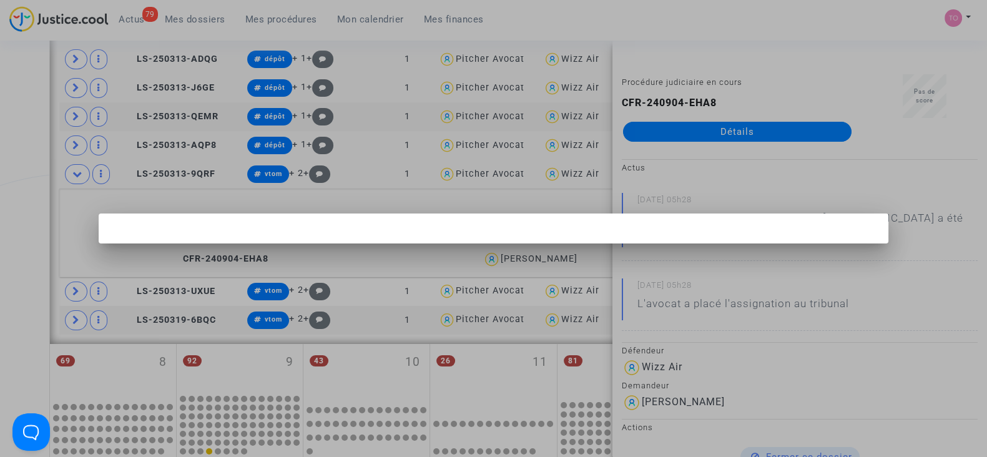
scroll to position [0, 0]
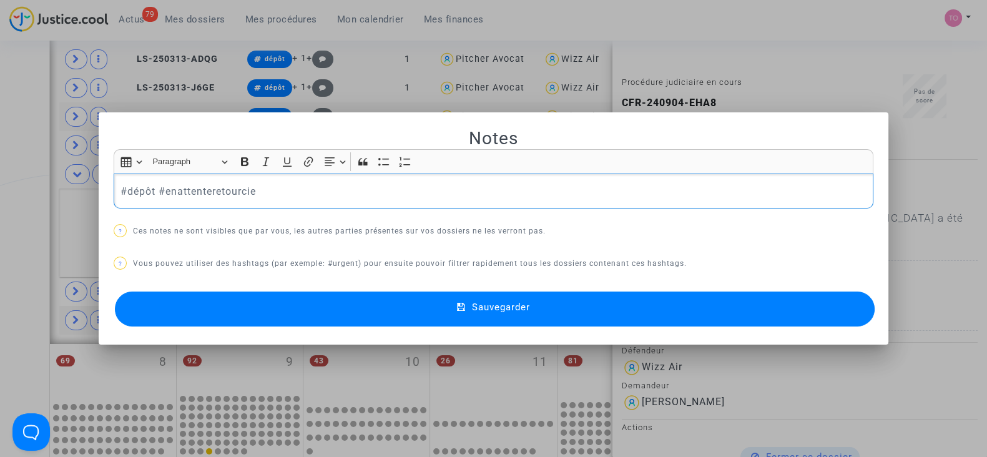
click at [0, 182] on div "Notes Rich Text Editor Insert table Insert table Heading Paragraph Paragraph He…" at bounding box center [493, 228] width 987 height 457
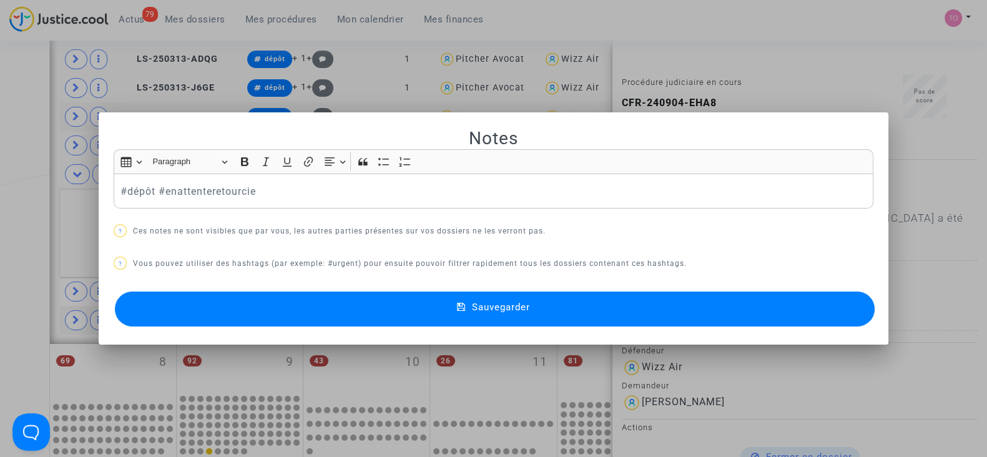
click at [0, 219] on div at bounding box center [493, 228] width 987 height 457
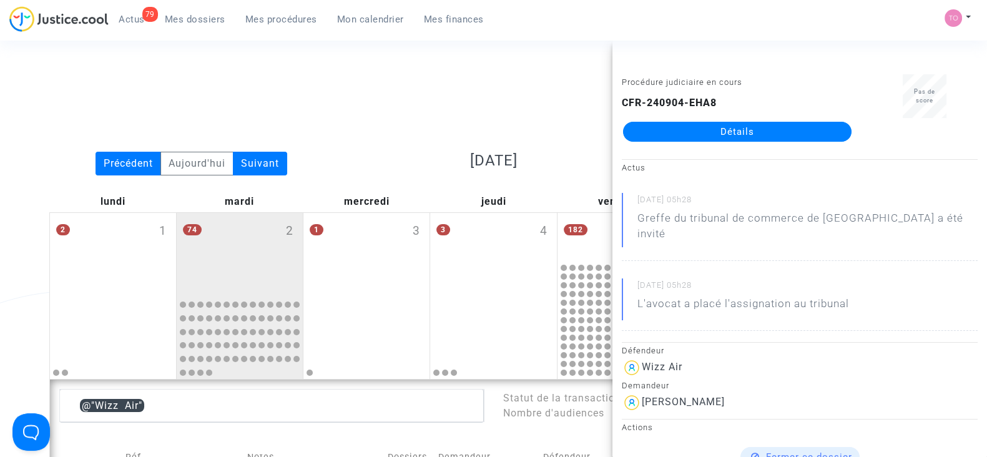
scroll to position [666, 0]
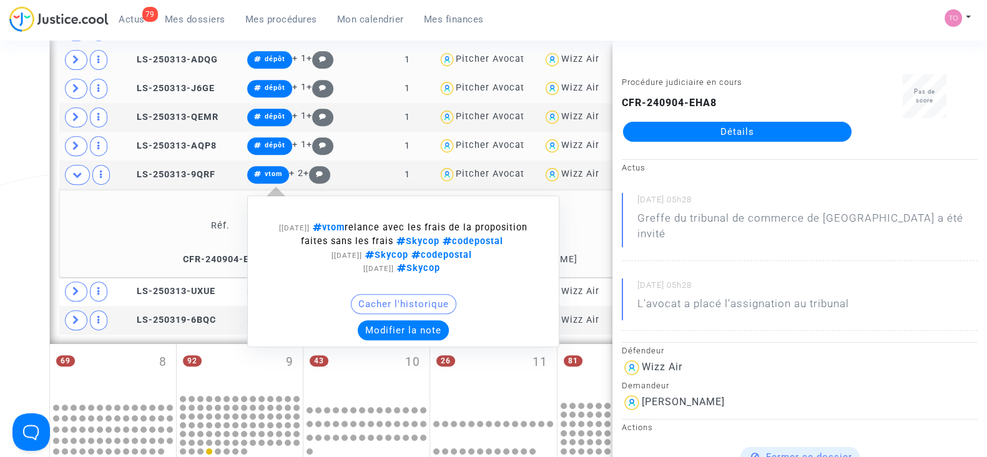
click at [396, 334] on button "Modifier la note" at bounding box center [403, 330] width 91 height 20
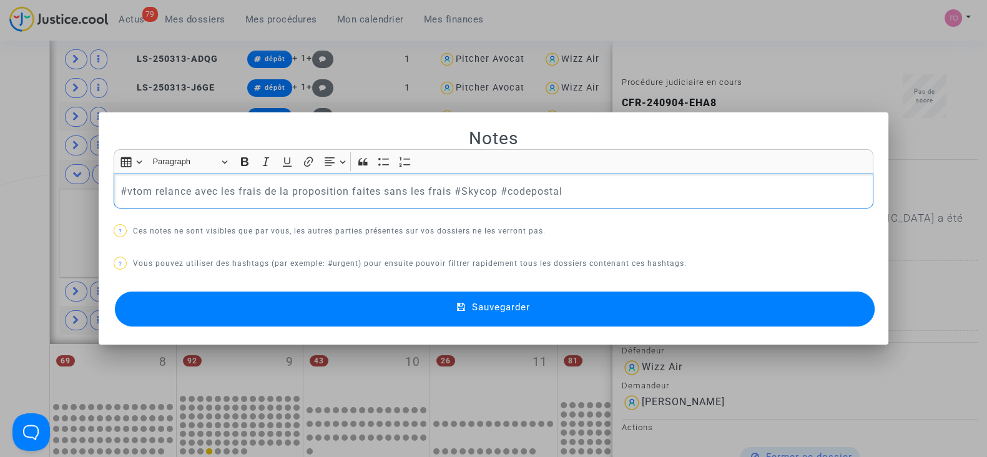
scroll to position [0, 0]
drag, startPoint x: 423, startPoint y: 195, endPoint x: 0, endPoint y: 189, distance: 423.3
click at [0, 189] on div "Notes Rich Text Editor Insert table Insert table Heading Paragraph Paragraph He…" at bounding box center [493, 228] width 987 height 457
click at [400, 309] on button "Sauvegarder" at bounding box center [495, 309] width 760 height 35
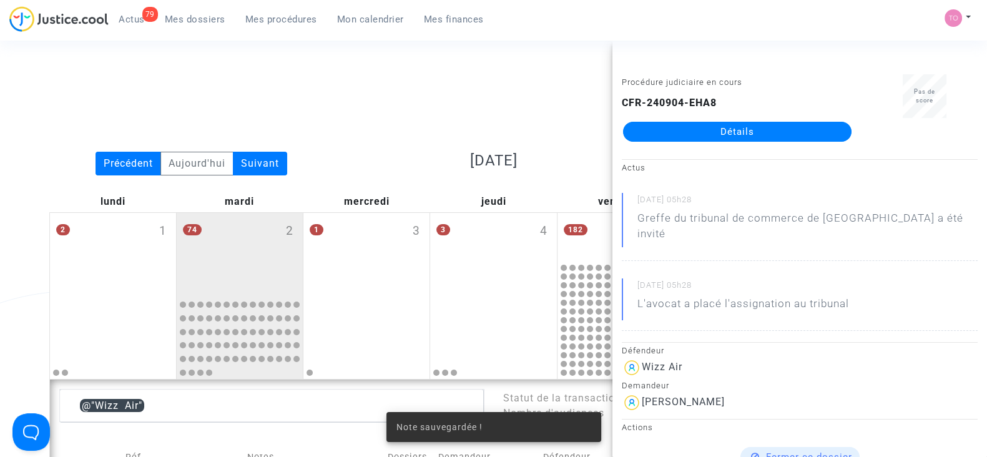
scroll to position [666, 0]
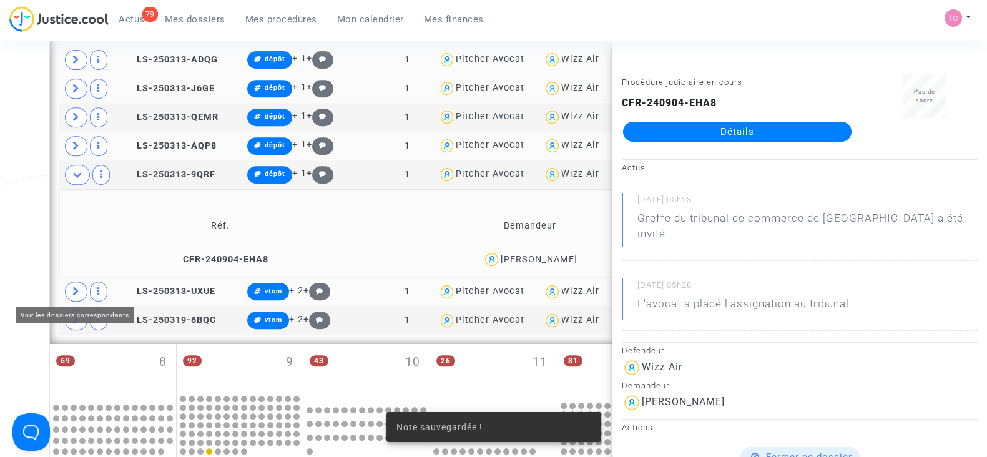
click at [77, 282] on span at bounding box center [76, 292] width 22 height 20
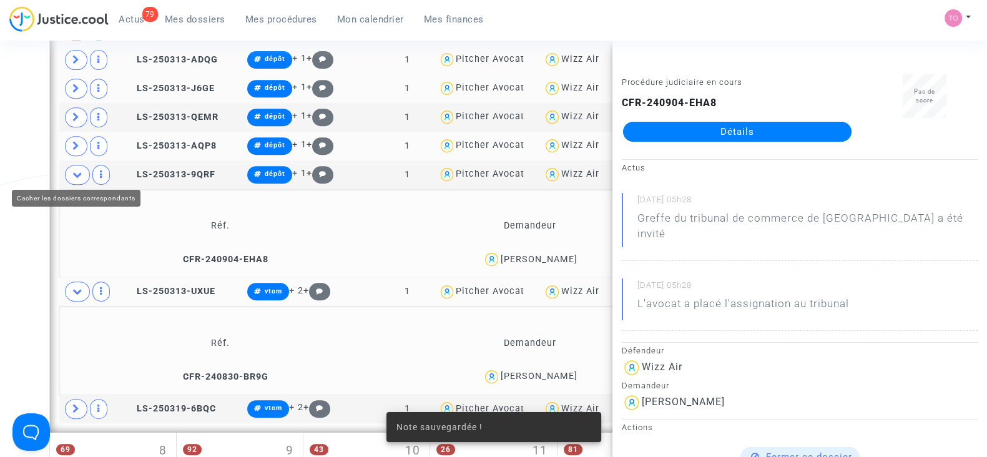
click at [78, 170] on icon at bounding box center [77, 174] width 10 height 9
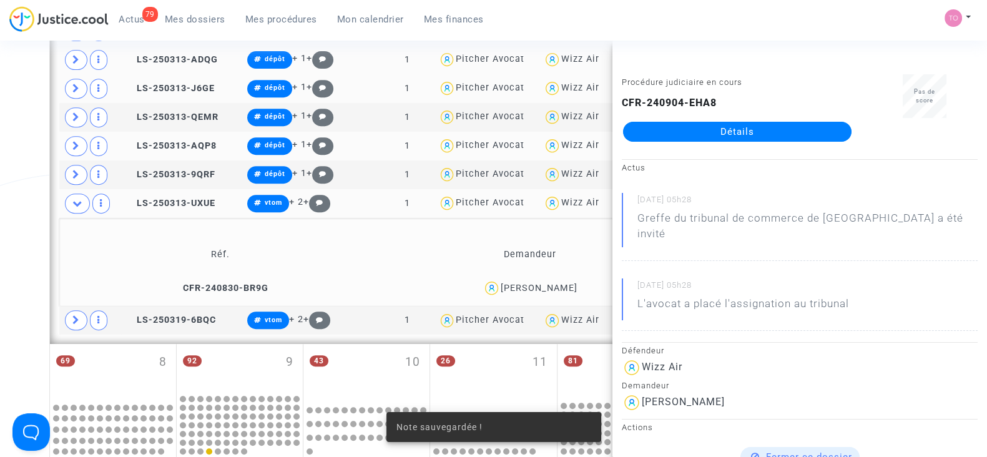
click at [556, 283] on div "Maryna Manzhelii" at bounding box center [539, 288] width 77 height 11
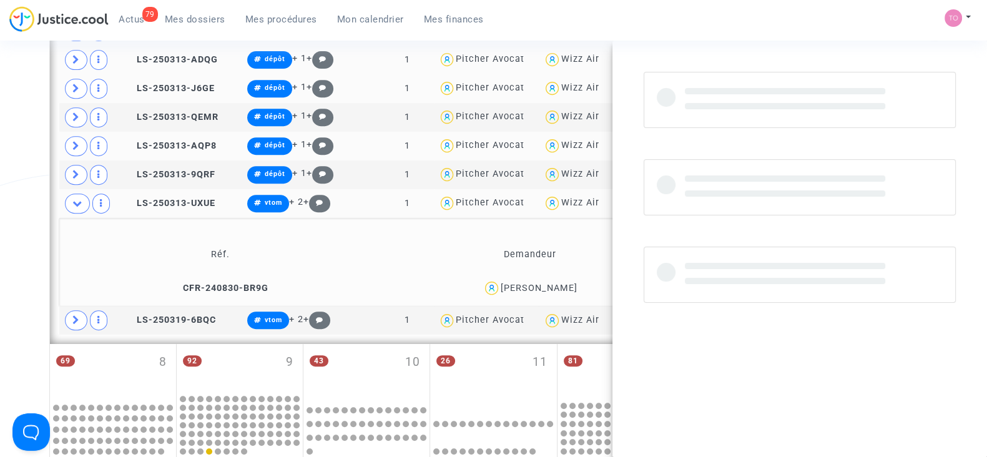
click at [556, 283] on div "Maryna Manzhelii" at bounding box center [539, 288] width 77 height 11
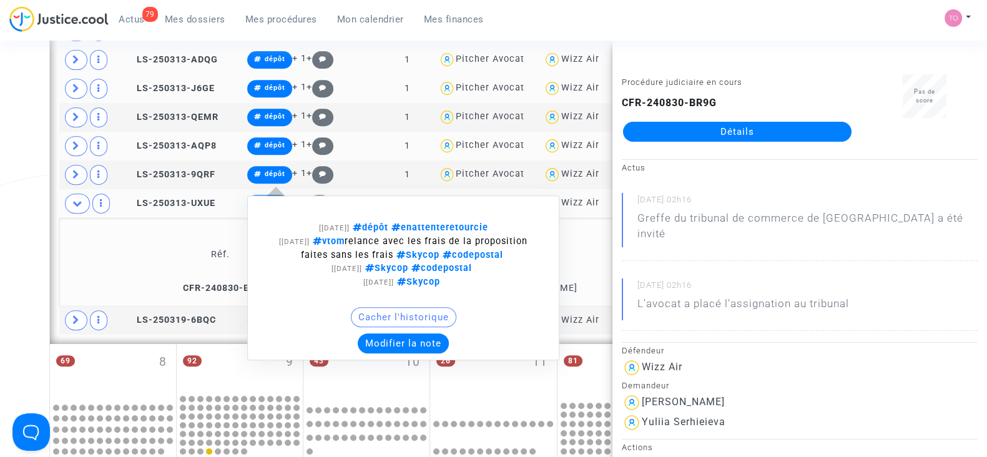
click at [415, 338] on button "Modifier la note" at bounding box center [403, 343] width 91 height 20
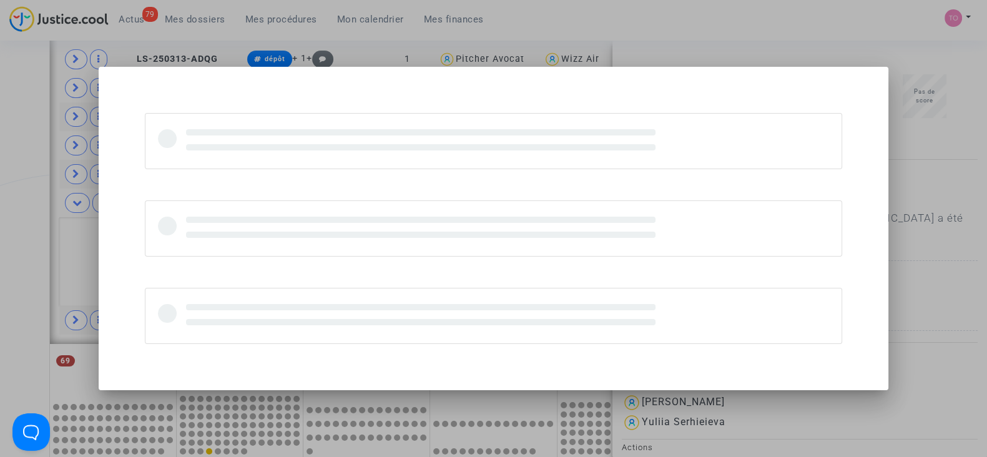
scroll to position [0, 0]
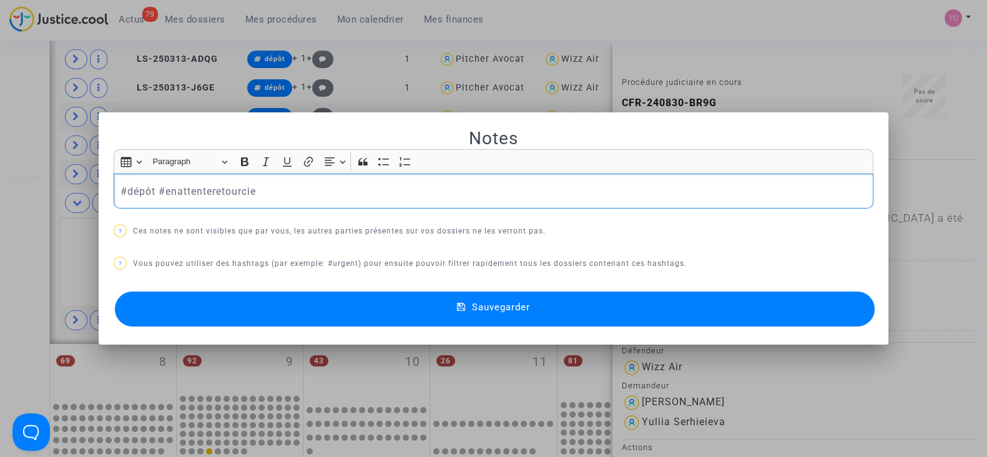
drag, startPoint x: 70, startPoint y: 195, endPoint x: 0, endPoint y: 184, distance: 70.9
click at [0, 184] on div "Notes Rich Text Editor Insert table Insert table Heading Paragraph Paragraph He…" at bounding box center [493, 228] width 987 height 457
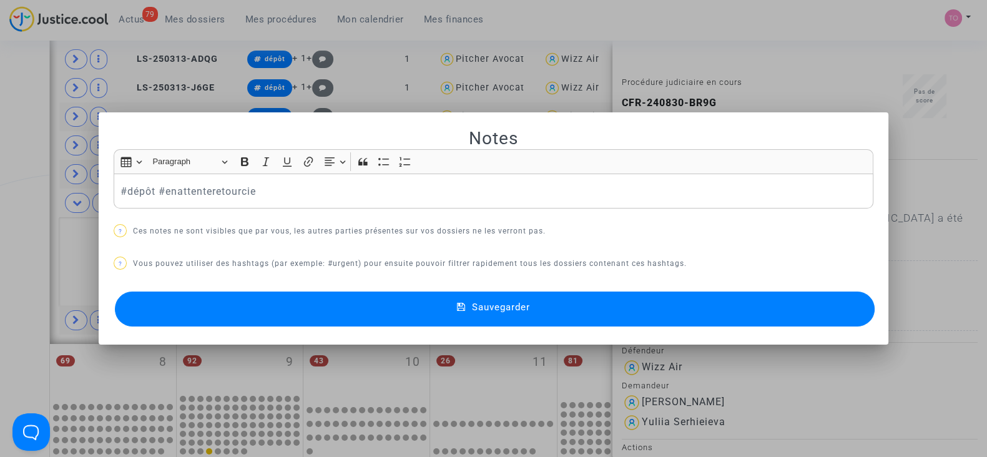
click at [0, 212] on div at bounding box center [493, 228] width 987 height 457
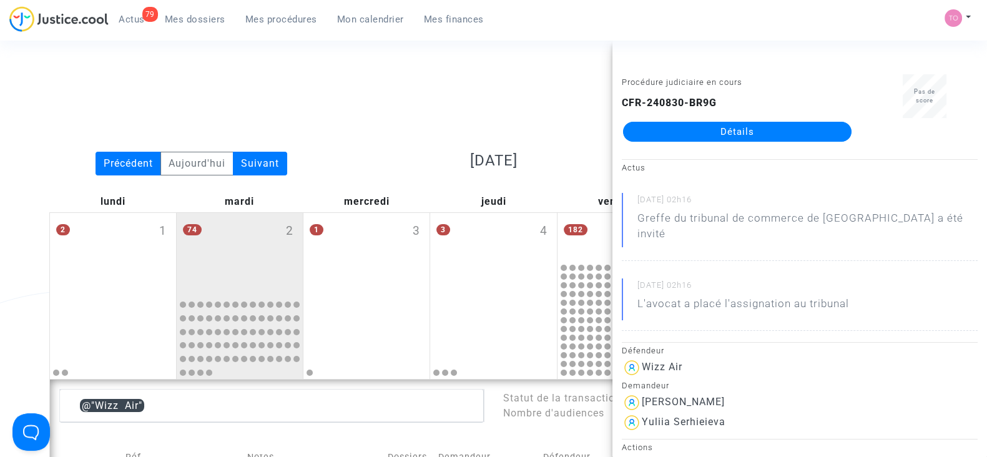
scroll to position [666, 0]
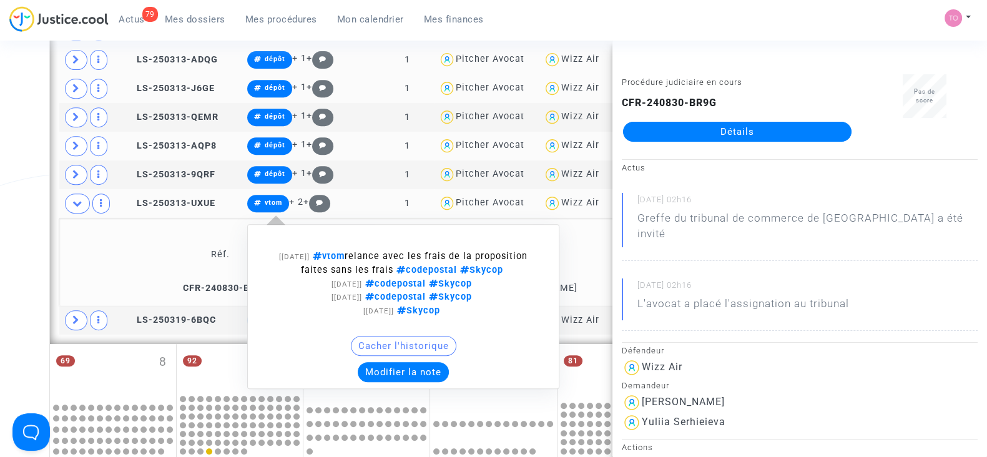
click at [396, 376] on button "Modifier la note" at bounding box center [403, 372] width 91 height 20
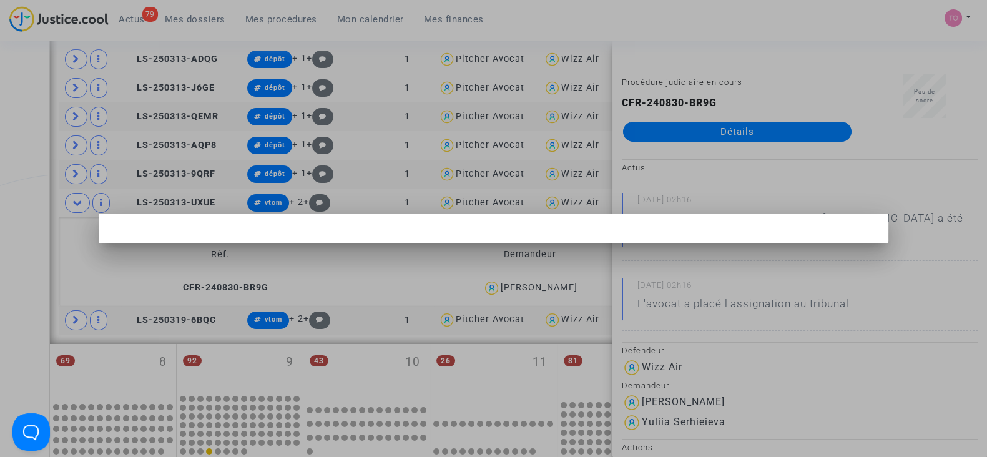
scroll to position [0, 0]
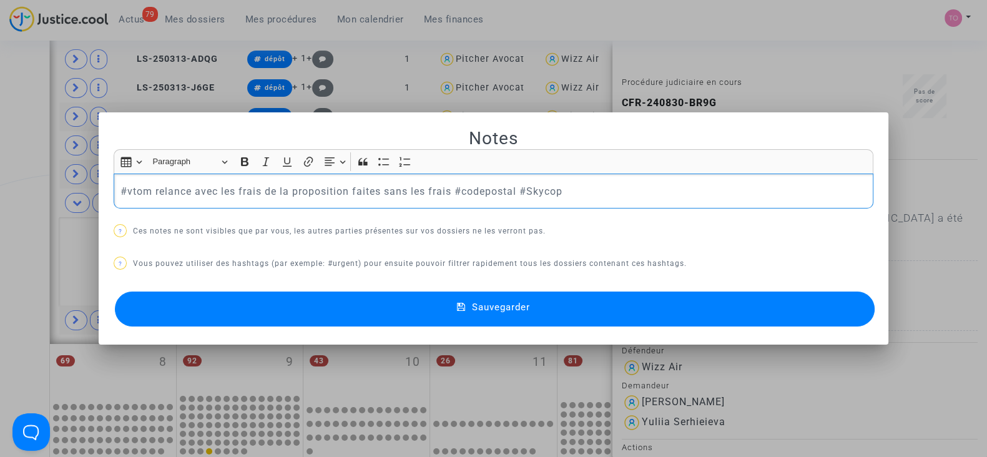
drag, startPoint x: 319, startPoint y: 197, endPoint x: 0, endPoint y: 200, distance: 319.1
click at [0, 200] on div "Notes Rich Text Editor Insert table Insert table Heading Paragraph Paragraph He…" at bounding box center [493, 228] width 987 height 457
click at [332, 298] on button "Sauvegarder" at bounding box center [495, 309] width 760 height 35
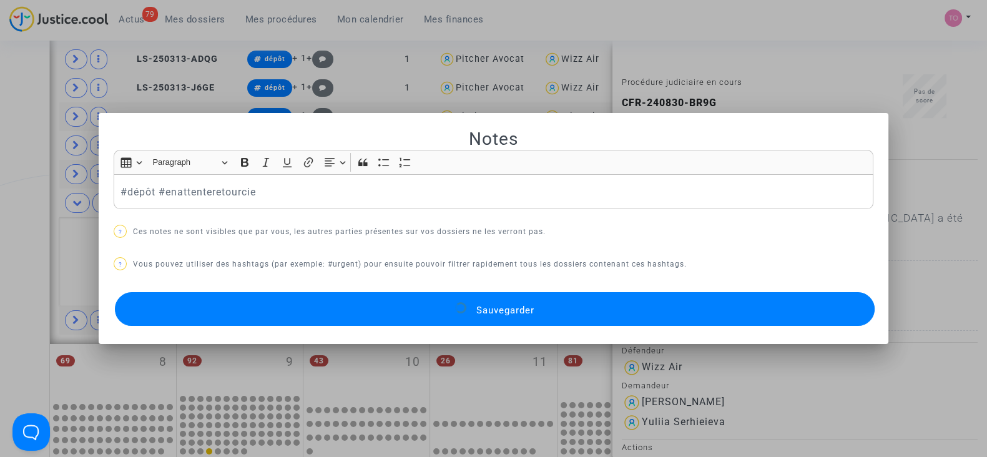
scroll to position [666, 0]
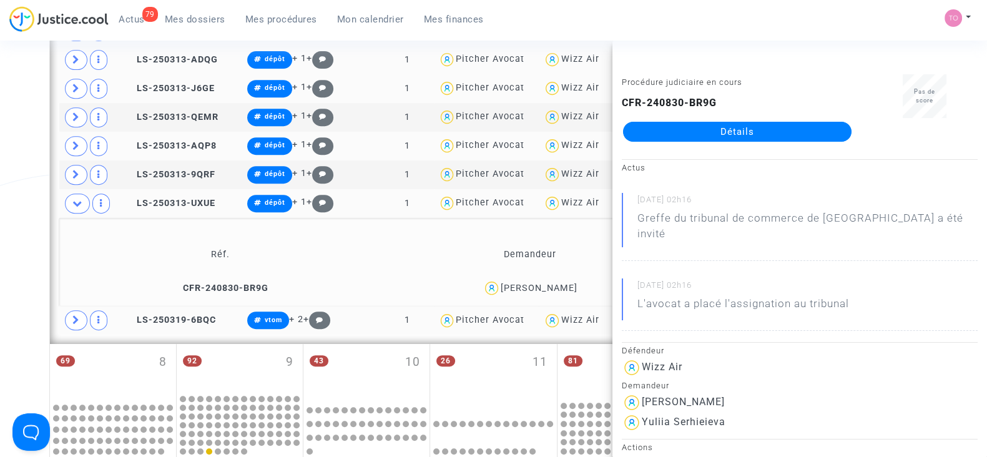
click at [87, 311] on td at bounding box center [90, 320] width 62 height 29
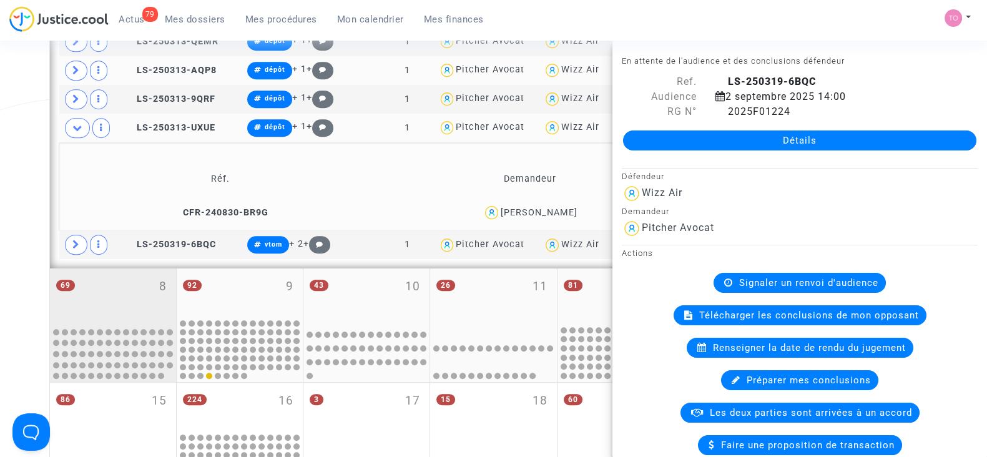
scroll to position [744, 0]
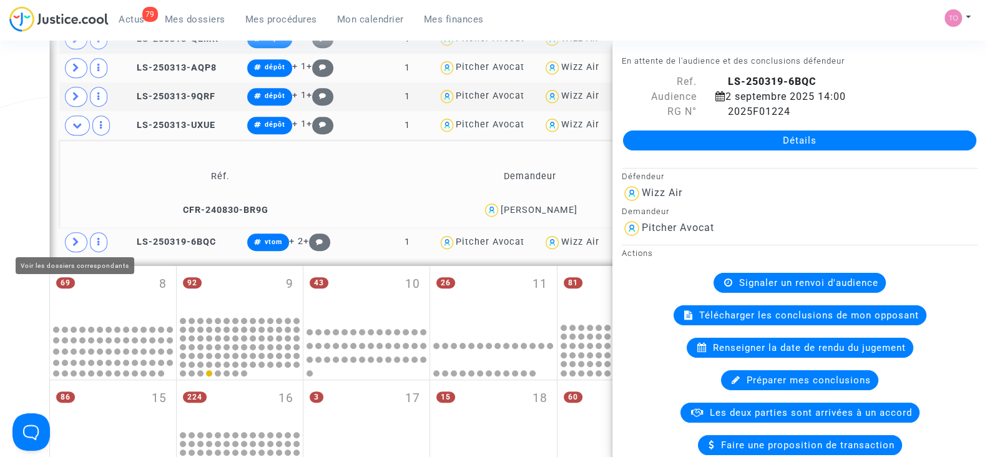
click at [81, 235] on span at bounding box center [76, 242] width 22 height 20
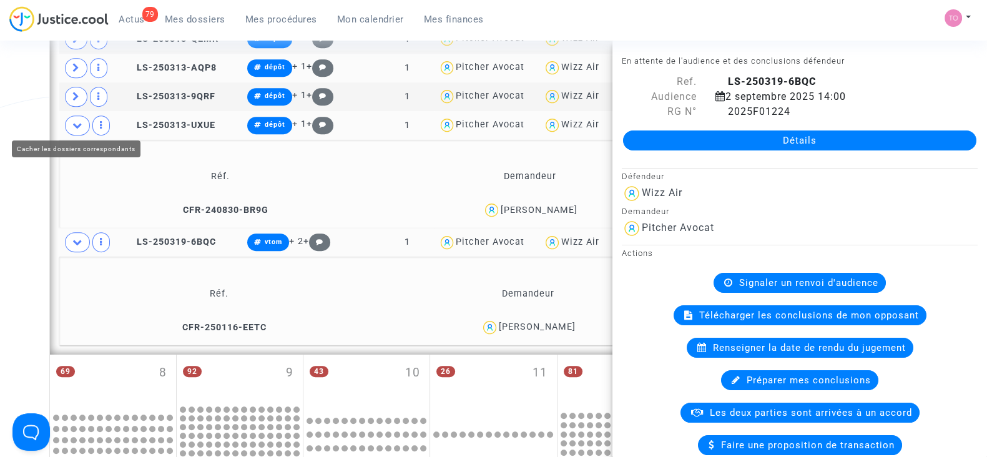
click at [81, 125] on icon at bounding box center [77, 125] width 10 height 9
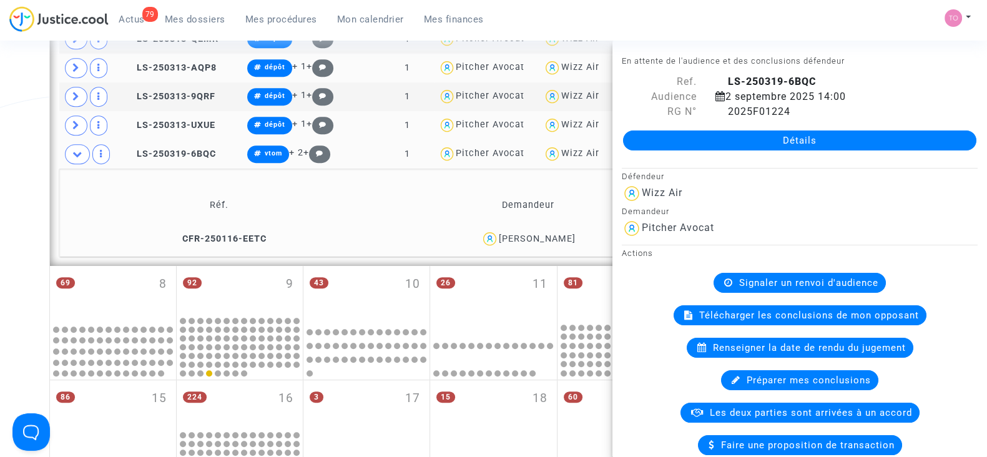
click at [568, 225] on td "Marcelo Corrente" at bounding box center [528, 238] width 308 height 27
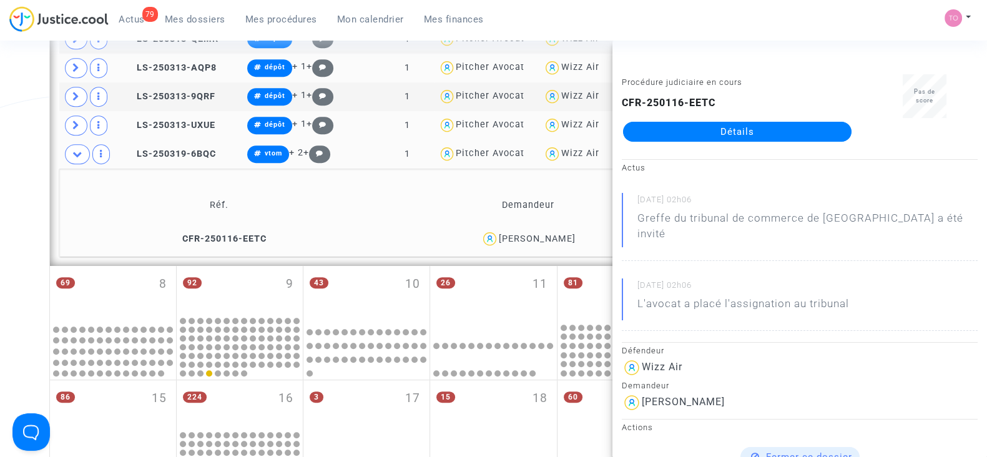
click at [558, 239] on div "Marcelo Corrente" at bounding box center [537, 239] width 77 height 11
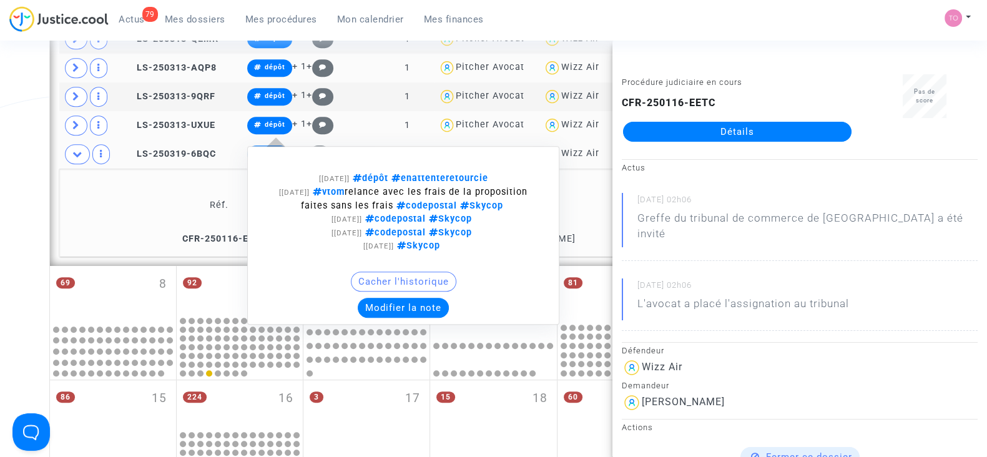
click at [388, 301] on button "Modifier la note" at bounding box center [403, 308] width 91 height 20
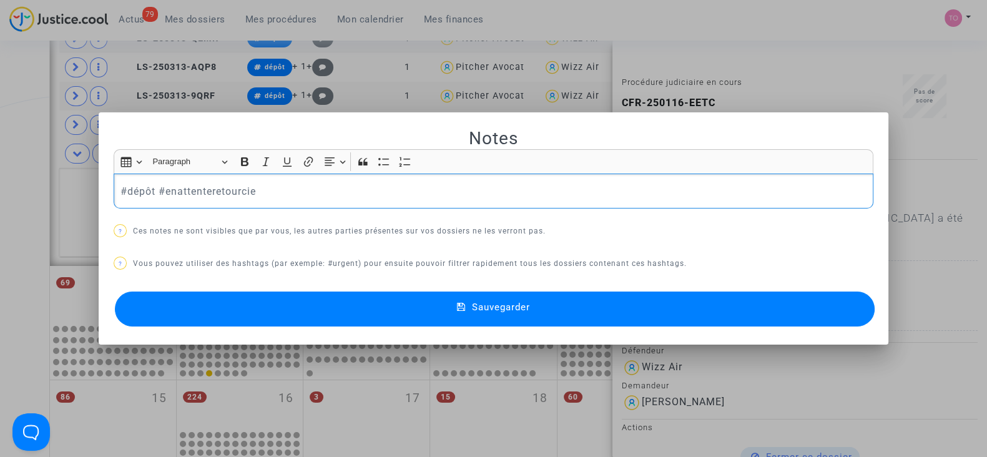
scroll to position [0, 0]
drag, startPoint x: 250, startPoint y: 194, endPoint x: 0, endPoint y: 194, distance: 249.7
click at [0, 194] on div "Notes Rich Text Editor Insert table Insert table Heading Paragraph Paragraph He…" at bounding box center [493, 228] width 987 height 457
drag, startPoint x: 0, startPoint y: 210, endPoint x: 19, endPoint y: 209, distance: 18.8
click at [0, 210] on div at bounding box center [493, 228] width 987 height 457
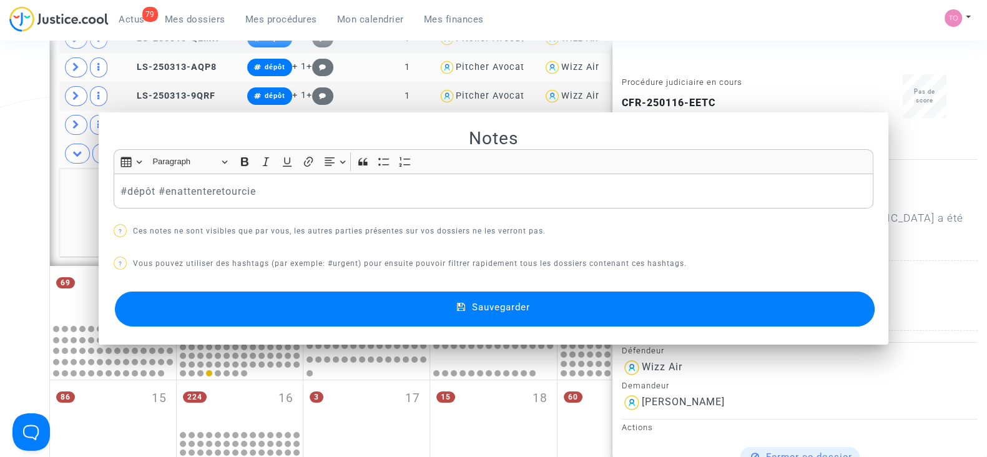
scroll to position [744, 0]
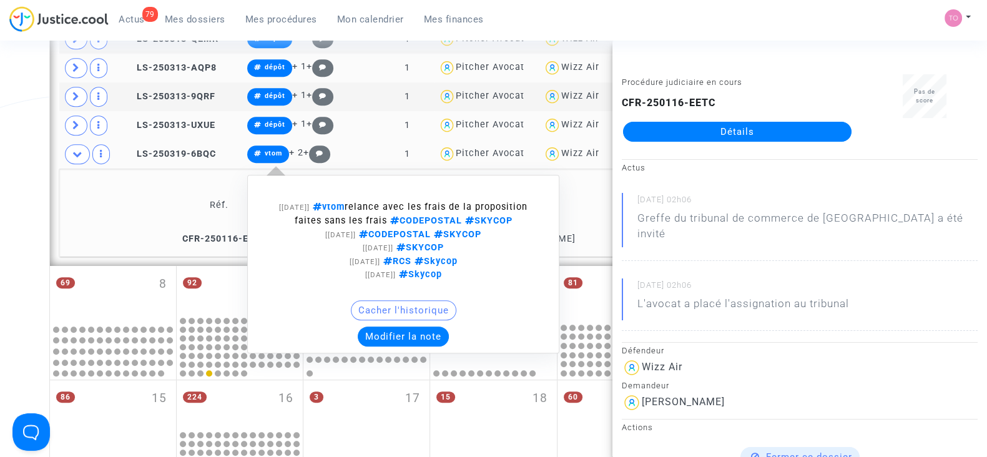
click at [391, 337] on button "Modifier la note" at bounding box center [403, 337] width 91 height 20
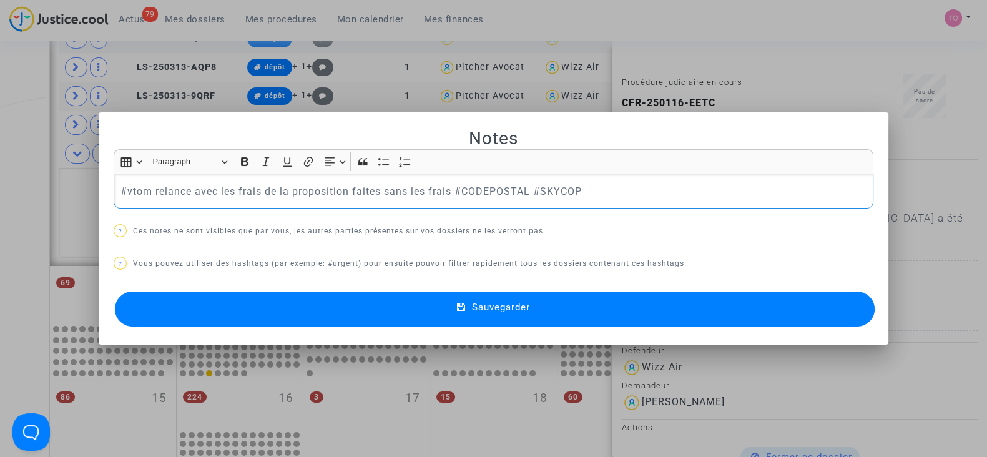
drag, startPoint x: 317, startPoint y: 214, endPoint x: 0, endPoint y: 222, distance: 317.3
click at [0, 222] on div "Notes Rich Text Editor Insert table Insert table Heading Paragraph Paragraph He…" at bounding box center [493, 228] width 987 height 457
click at [391, 297] on button "Sauvegarder" at bounding box center [495, 309] width 760 height 35
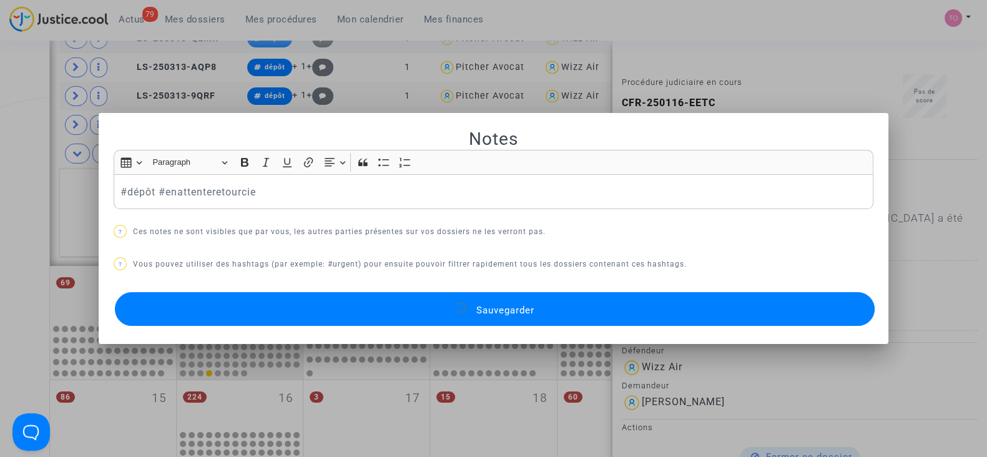
scroll to position [744, 0]
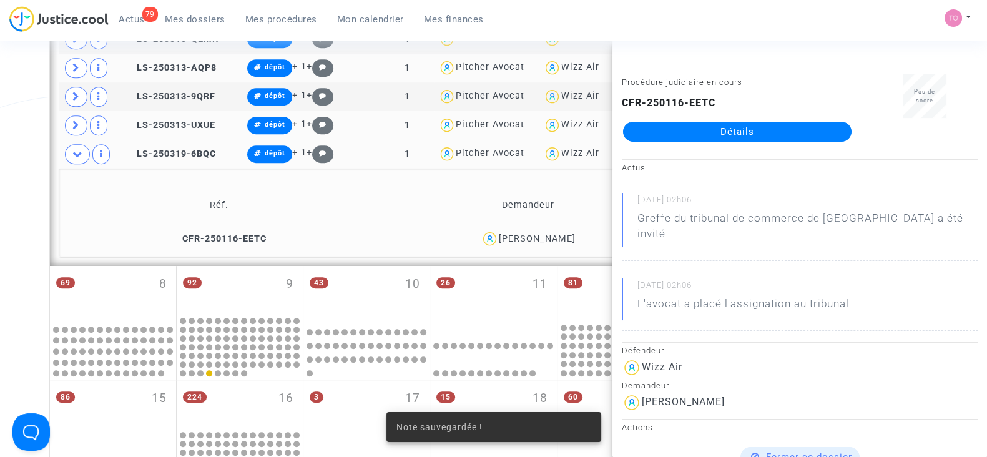
click at [64, 187] on td "Réf." at bounding box center [219, 205] width 310 height 41
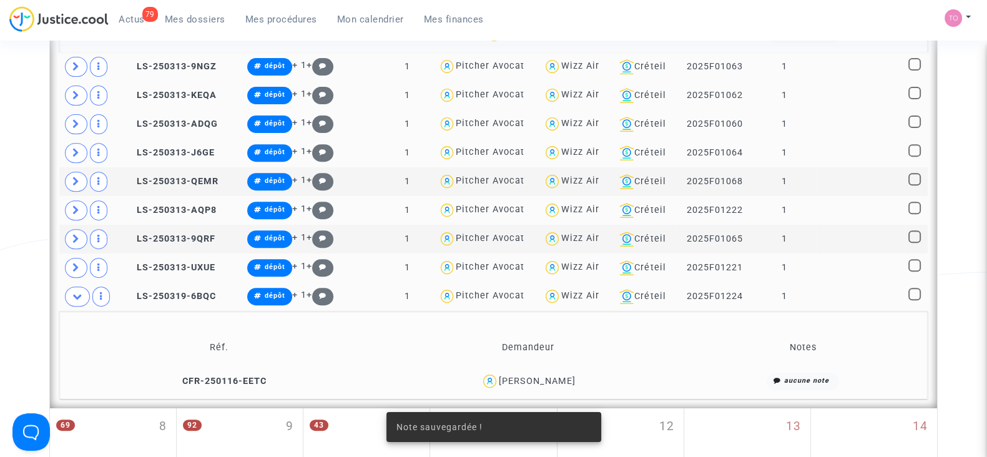
scroll to position [588, 0]
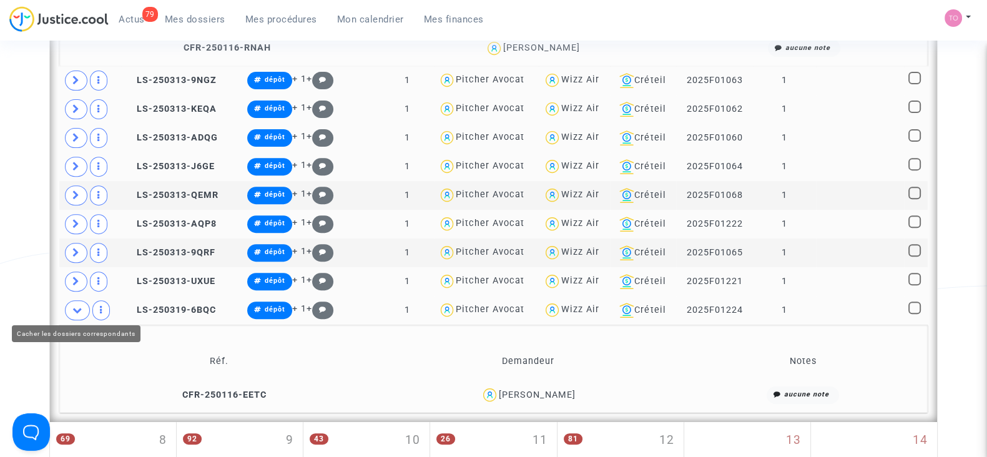
click at [77, 308] on icon at bounding box center [77, 309] width 10 height 9
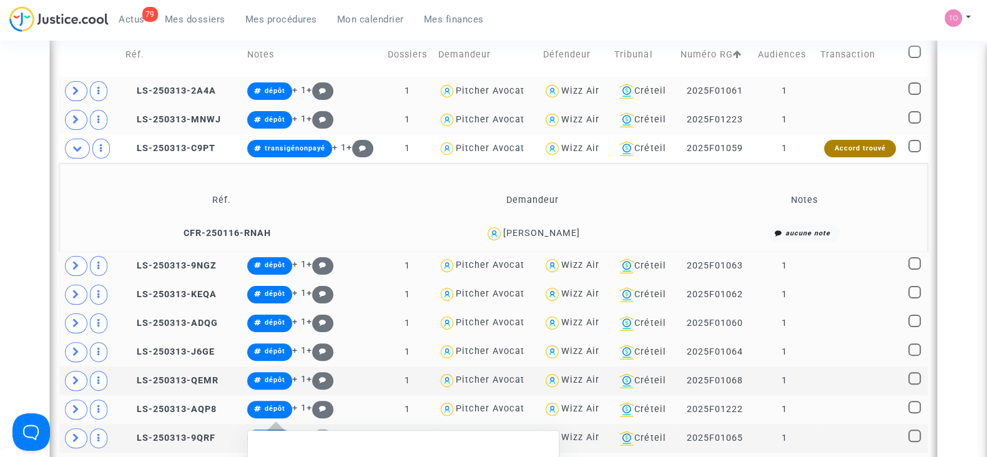
scroll to position [354, 0]
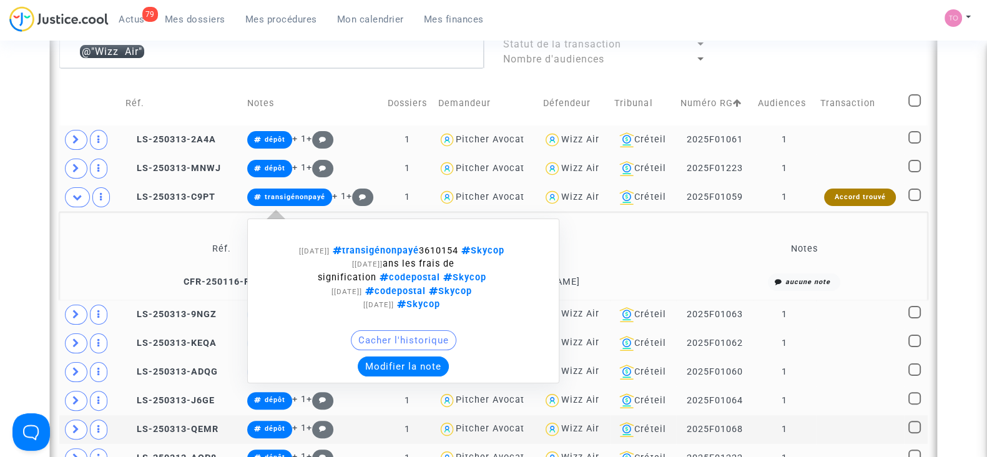
click at [396, 364] on button "Modifier la note" at bounding box center [403, 367] width 91 height 20
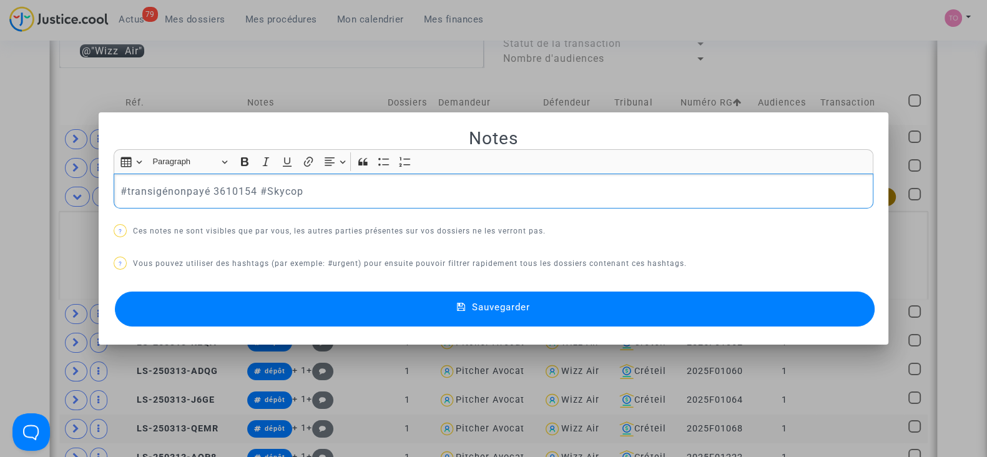
drag, startPoint x: 300, startPoint y: 189, endPoint x: 253, endPoint y: 190, distance: 46.8
click at [253, 190] on p "#transigénonpayé 3610154 #Skycop" at bounding box center [494, 192] width 747 height 16
click at [253, 185] on p "#transigénonpayé 3610154 tjrs pas reçu" at bounding box center [494, 192] width 747 height 16
click at [432, 313] on button "Sauvegarder" at bounding box center [495, 309] width 760 height 35
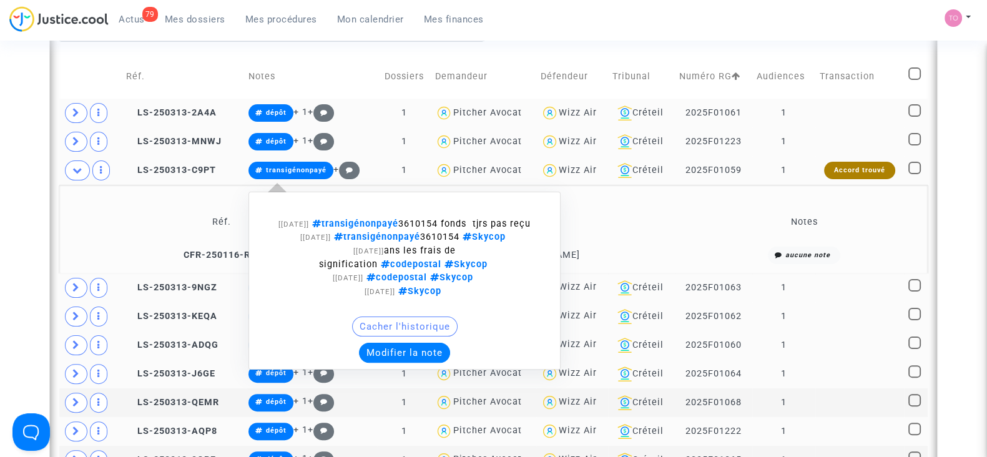
scroll to position [432, 0]
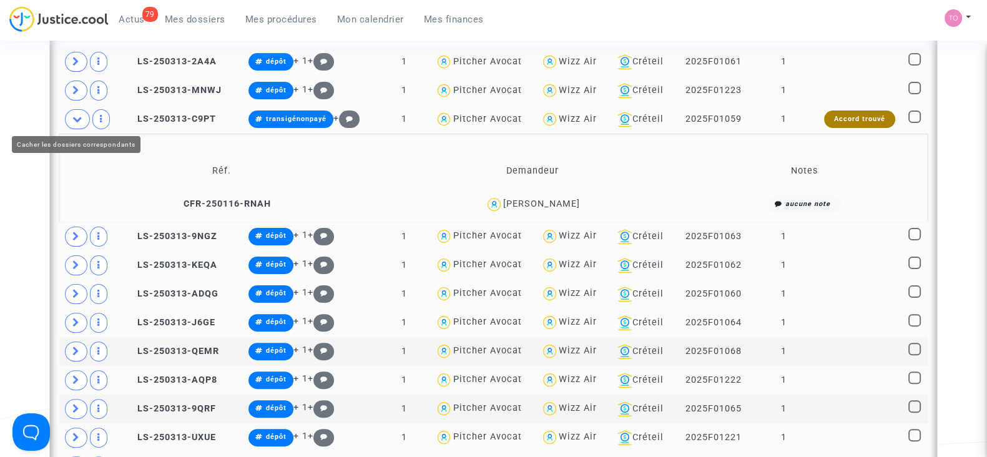
click at [72, 119] on icon at bounding box center [77, 118] width 10 height 9
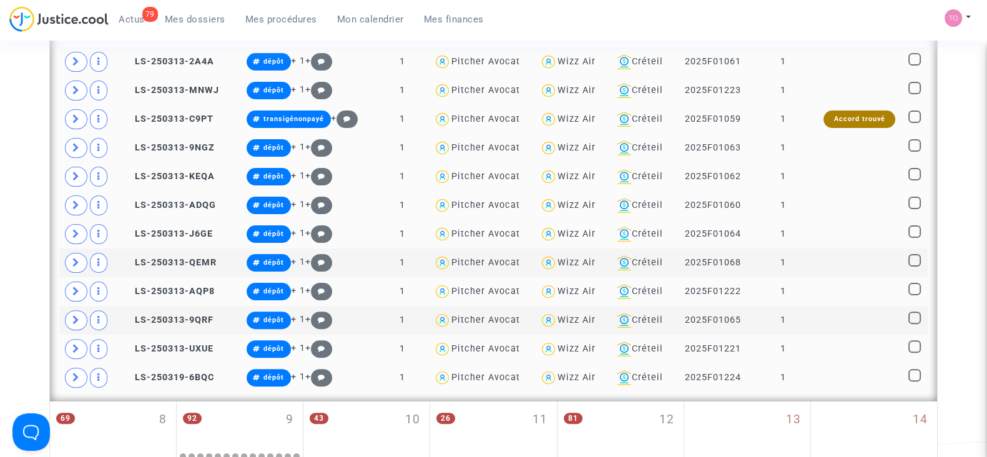
click at [563, 203] on div "Wizz Air" at bounding box center [577, 205] width 38 height 11
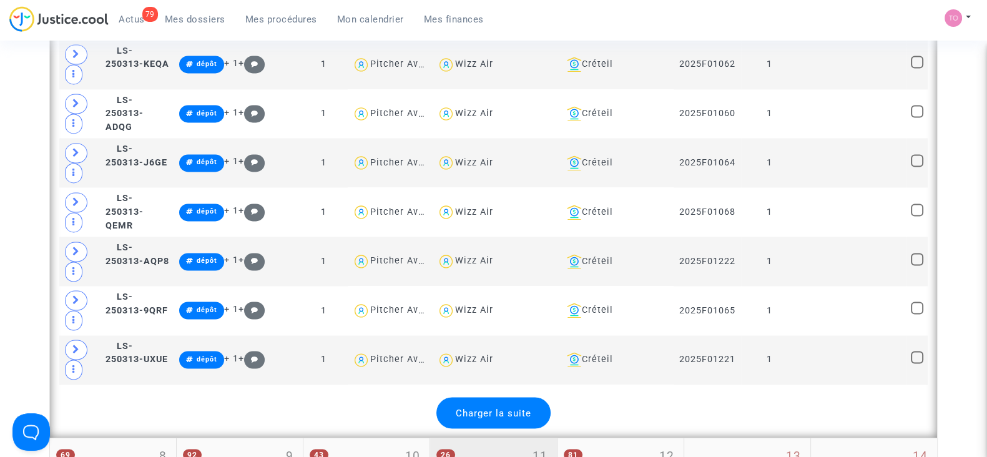
scroll to position [2617, 0]
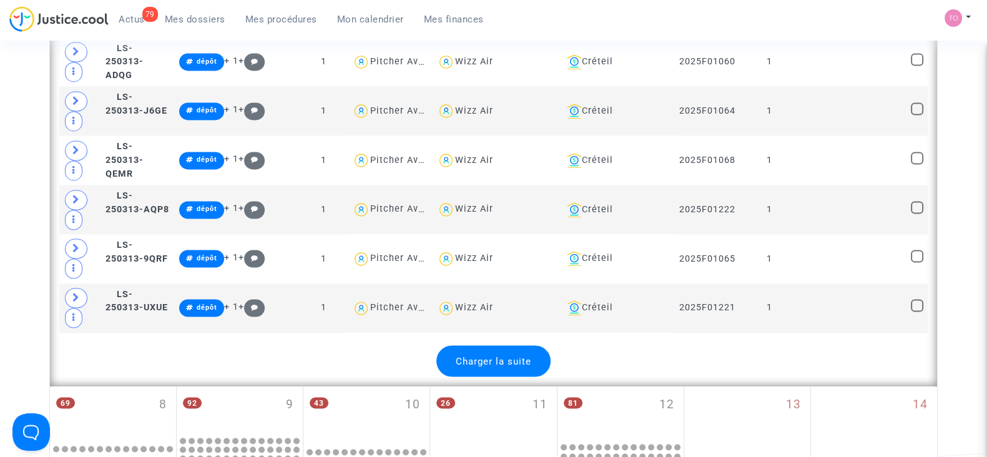
click at [494, 355] on span "Charger la suite" at bounding box center [494, 360] width 76 height 11
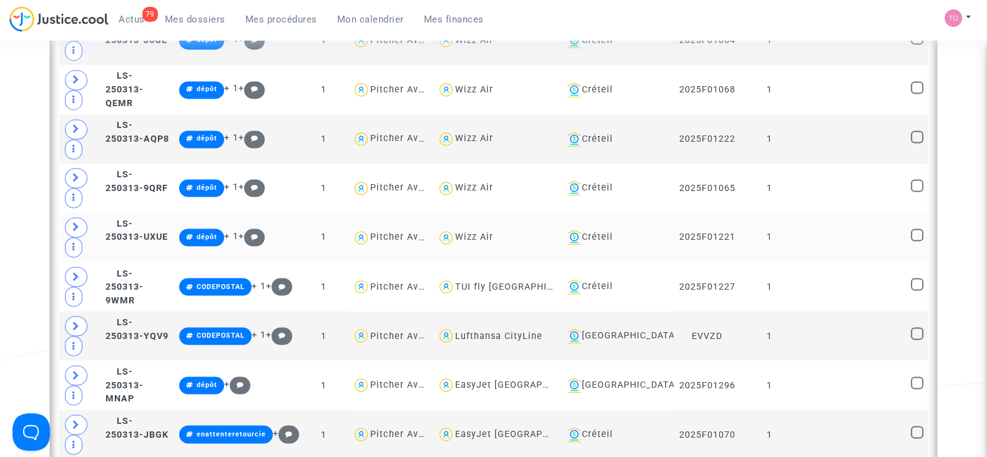
scroll to position [2695, 0]
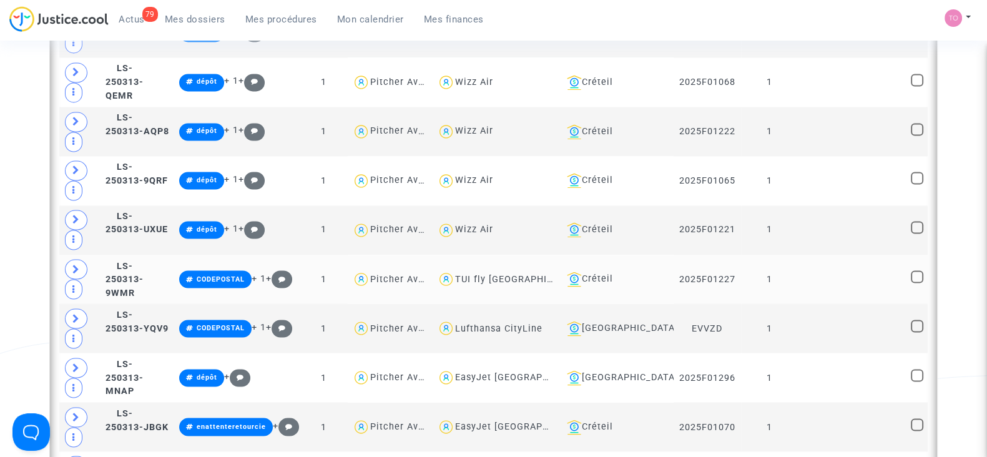
click at [517, 273] on div "TUI fly Belgium" at bounding box center [520, 278] width 130 height 11
type textarea "@"TUI fly Belgium""
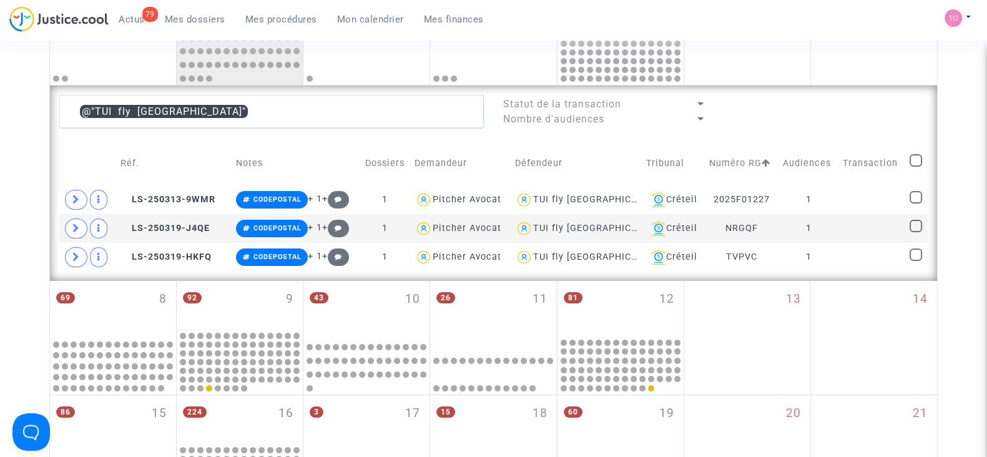
scroll to position [175, 0]
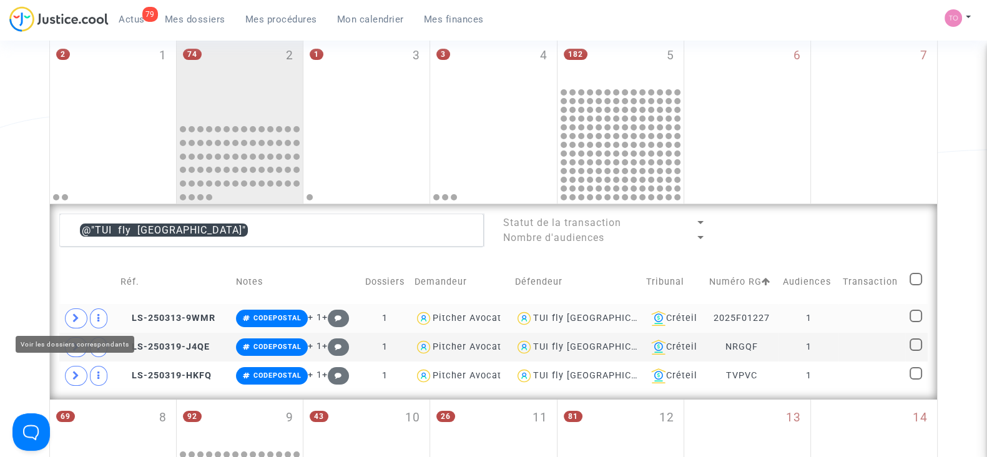
click at [74, 317] on icon at bounding box center [75, 317] width 7 height 9
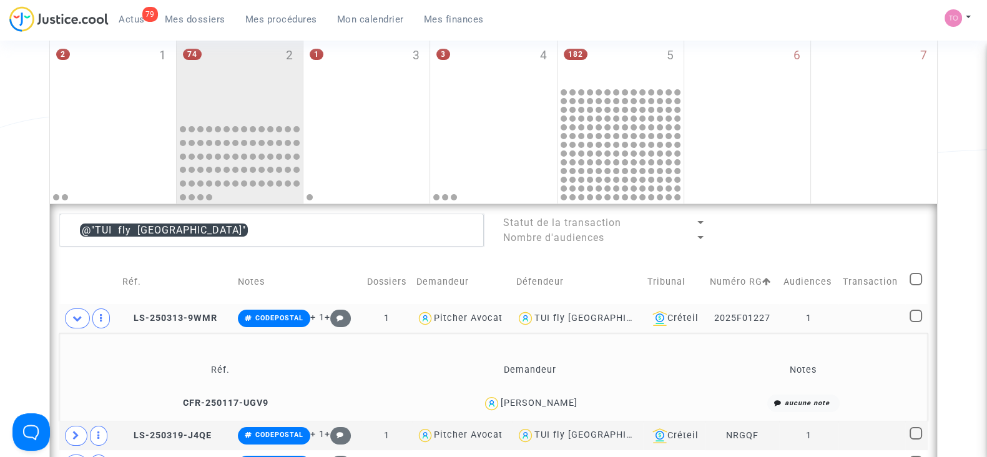
click at [556, 398] on div "Yassine Benkirane" at bounding box center [539, 403] width 77 height 11
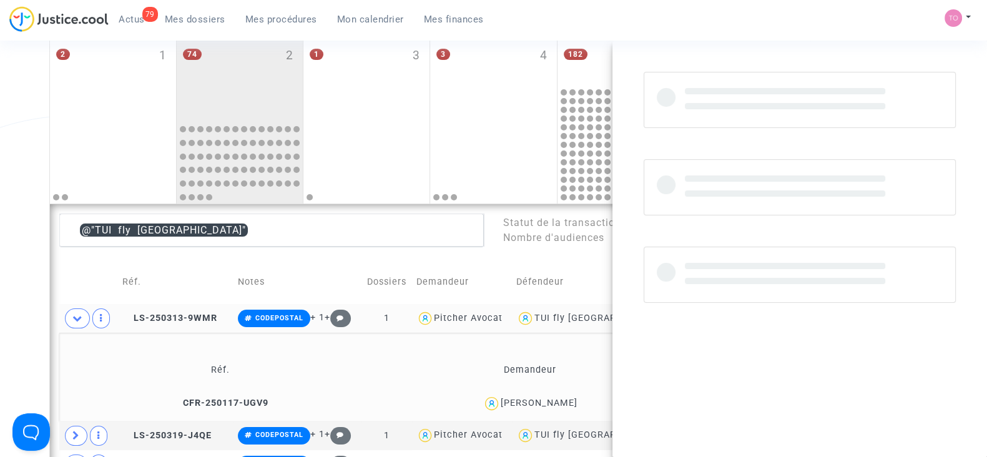
click at [557, 398] on div "Yassine Benkirane" at bounding box center [539, 403] width 77 height 11
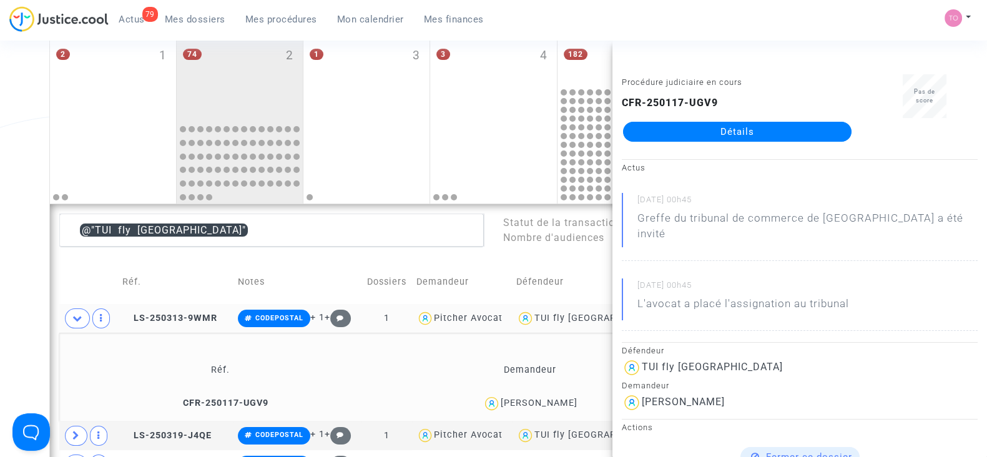
click at [13, 334] on div "Date de clôture d'instruction Date de conciliation Date d'audience Date de juge…" at bounding box center [493, 455] width 987 height 1119
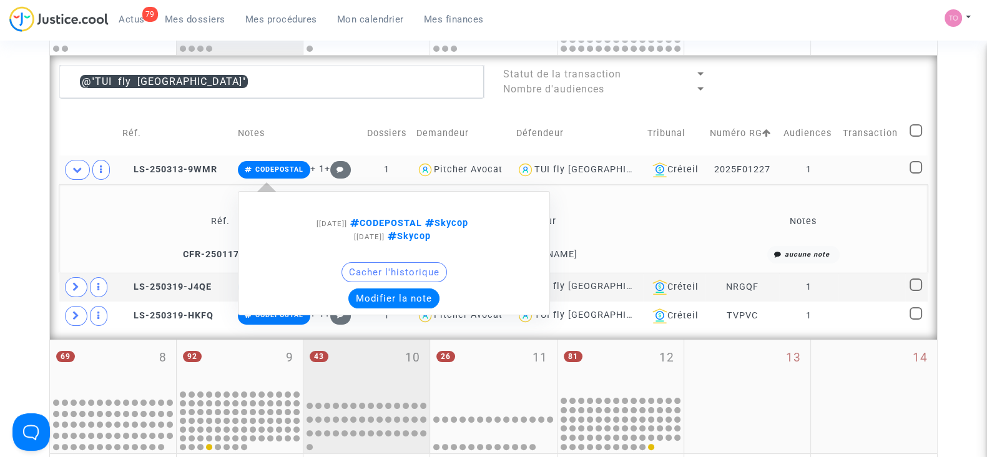
scroll to position [332, 0]
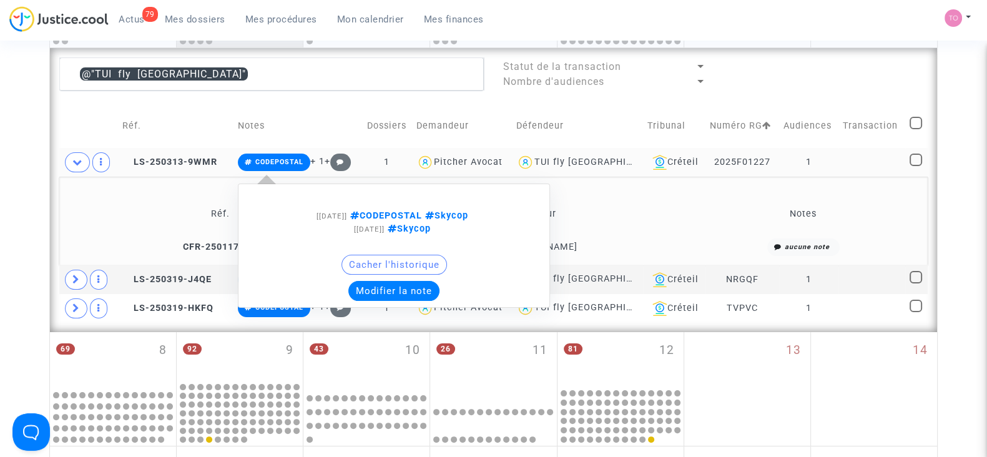
click at [396, 290] on button "Modifier la note" at bounding box center [393, 291] width 91 height 20
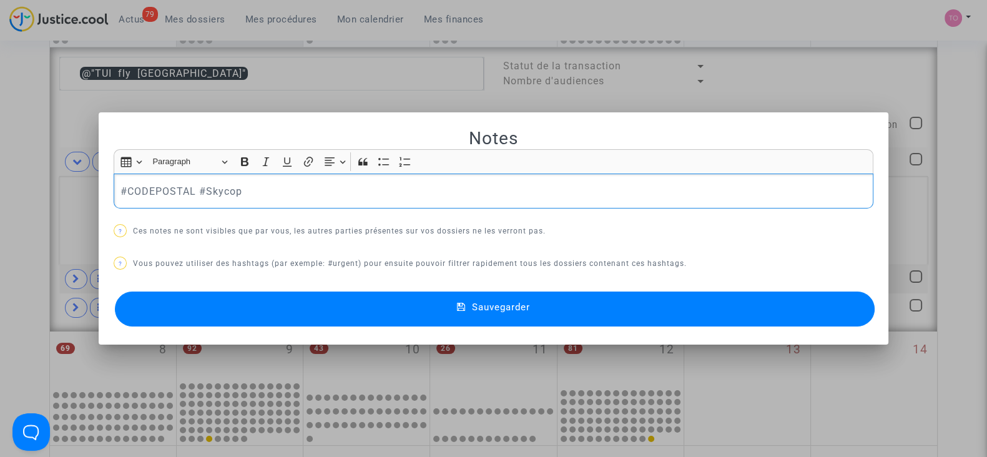
drag, startPoint x: 91, startPoint y: 197, endPoint x: 0, endPoint y: 200, distance: 90.6
click at [0, 200] on div "Notes Rich Text Editor Insert table Insert table Heading Paragraph Paragraph He…" at bounding box center [493, 228] width 987 height 457
click at [180, 293] on button "Sauvegarder" at bounding box center [495, 309] width 760 height 35
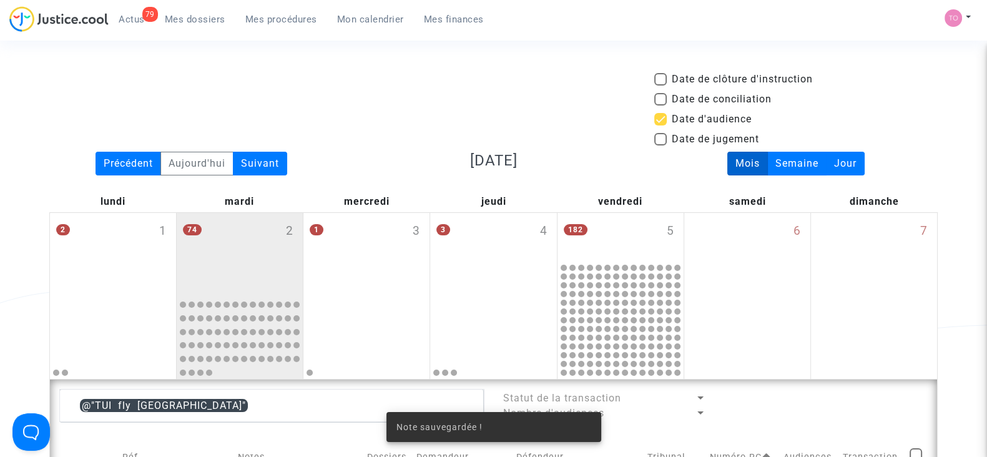
scroll to position [332, 0]
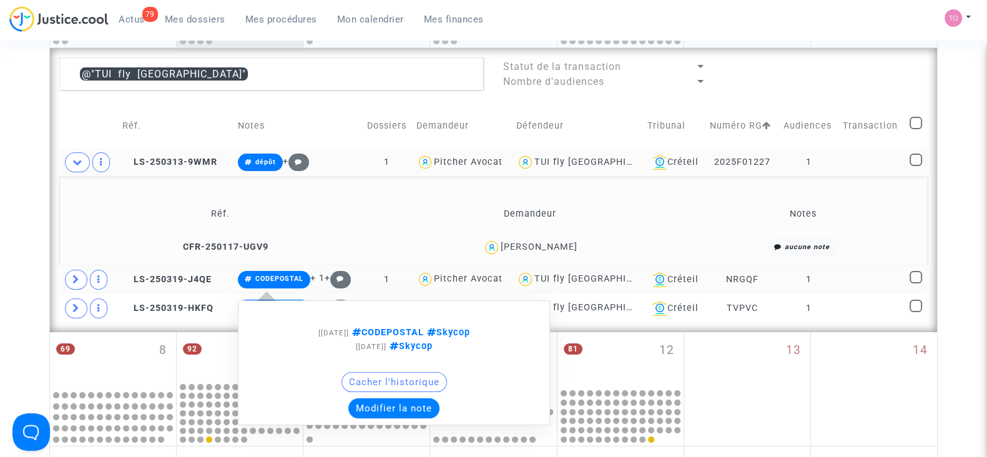
click at [366, 407] on button "Modifier la note" at bounding box center [393, 408] width 91 height 20
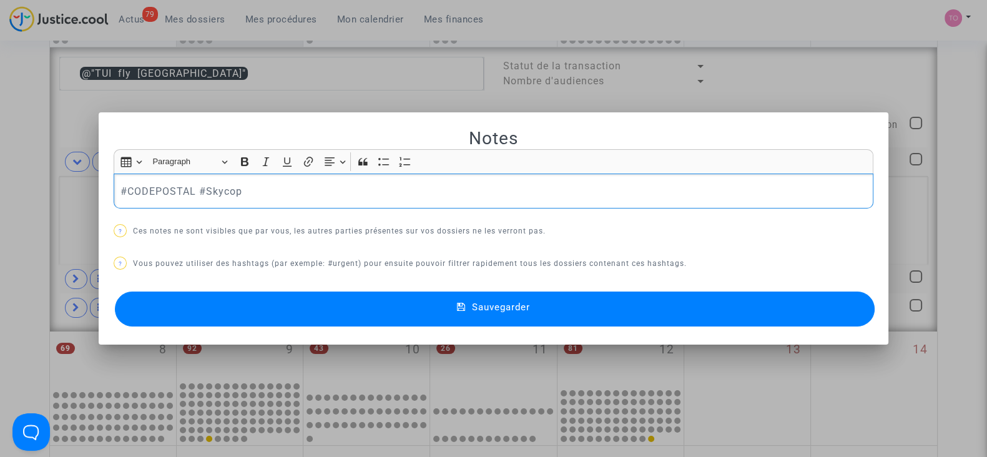
scroll to position [0, 0]
click at [0, 164] on div "Notes Rich Text Editor Insert table Insert table Heading Paragraph Paragraph He…" at bounding box center [493, 228] width 987 height 457
click at [288, 300] on button "Sauvegarder" at bounding box center [495, 309] width 760 height 35
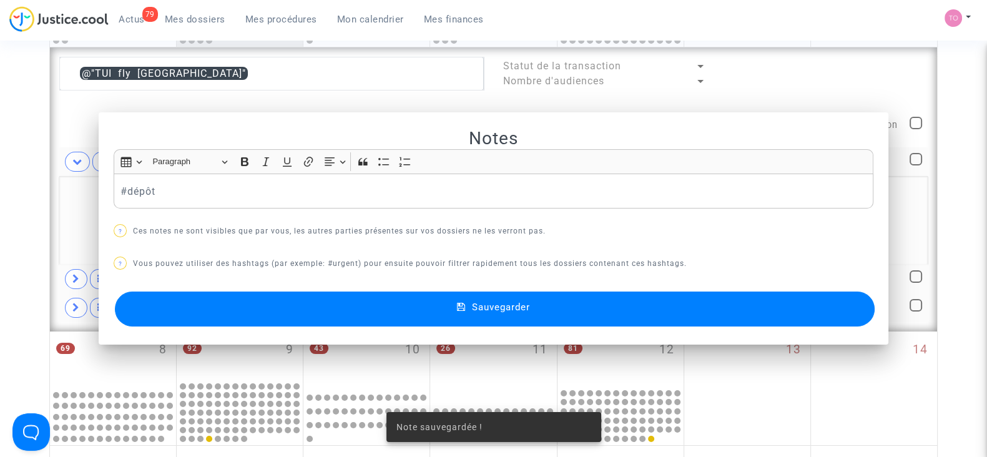
scroll to position [332, 0]
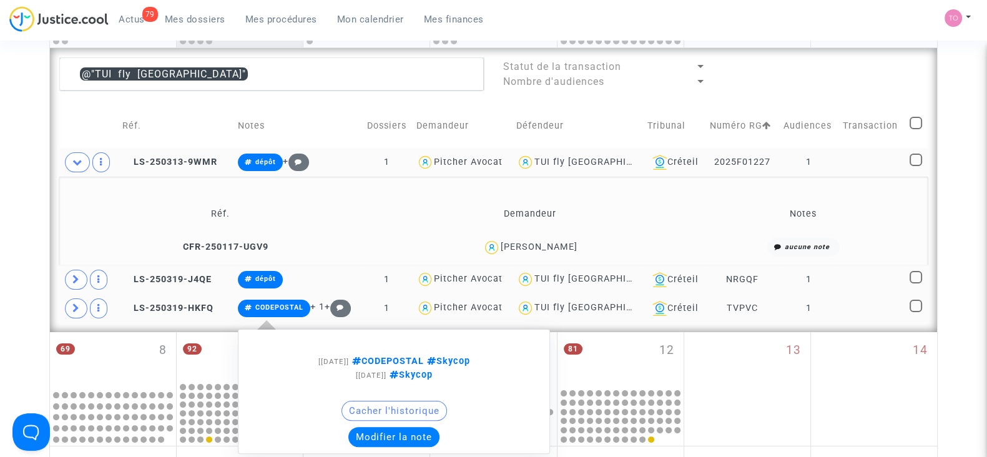
click at [365, 430] on button "Modifier la note" at bounding box center [393, 437] width 91 height 20
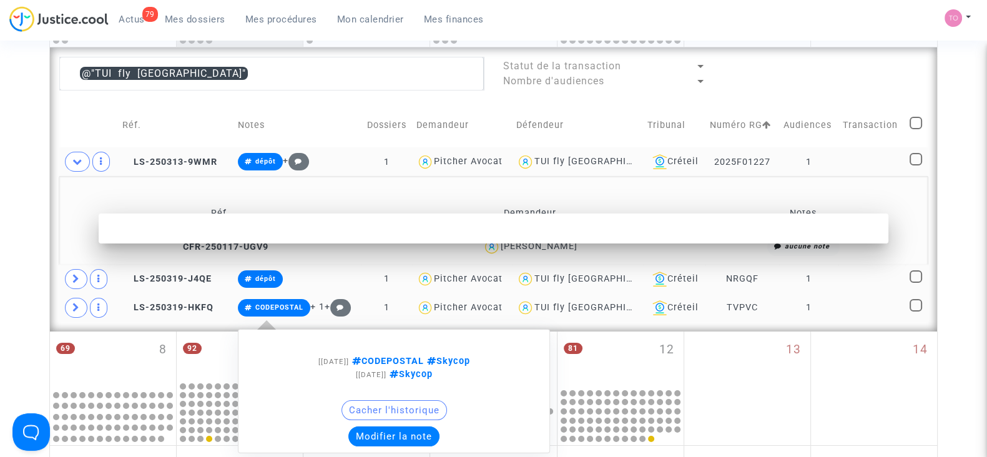
scroll to position [0, 0]
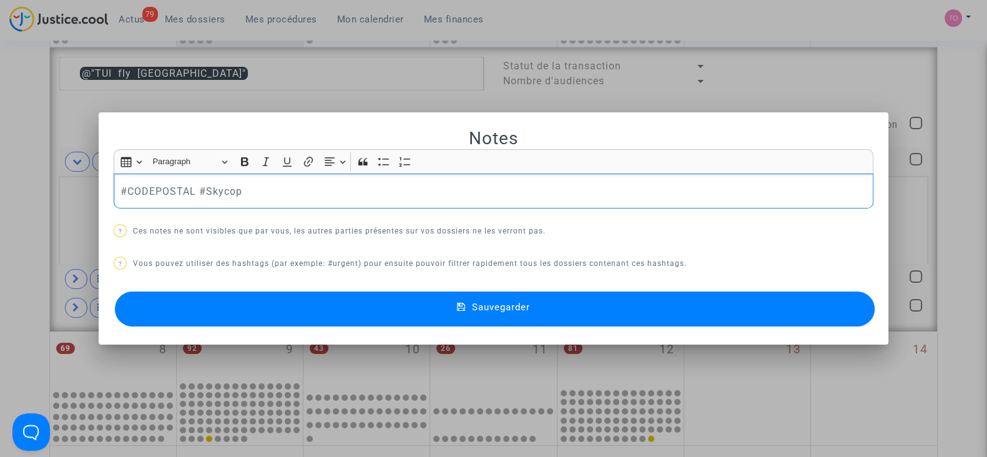
drag, startPoint x: 281, startPoint y: 189, endPoint x: 0, endPoint y: 172, distance: 281.5
click at [0, 172] on div "Notes Rich Text Editor Insert table Insert table Heading Paragraph Paragraph He…" at bounding box center [493, 228] width 987 height 457
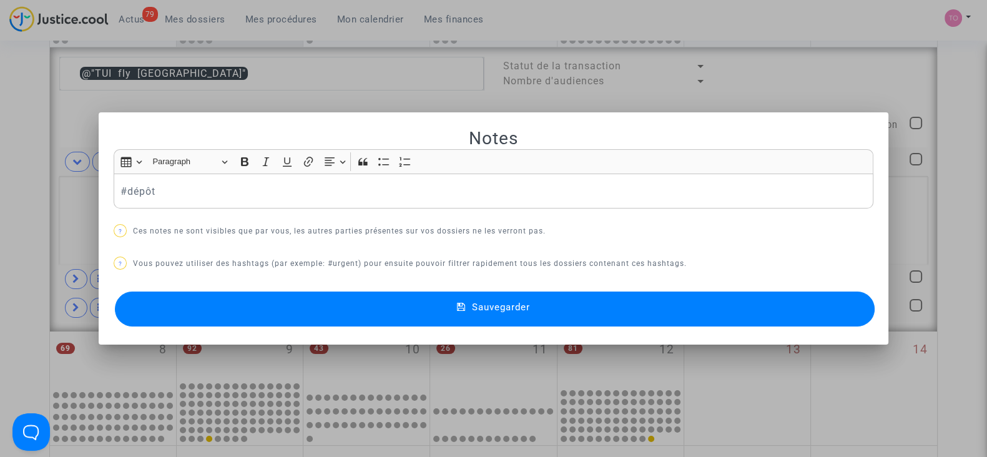
click at [300, 313] on button "Sauvegarder" at bounding box center [495, 309] width 760 height 35
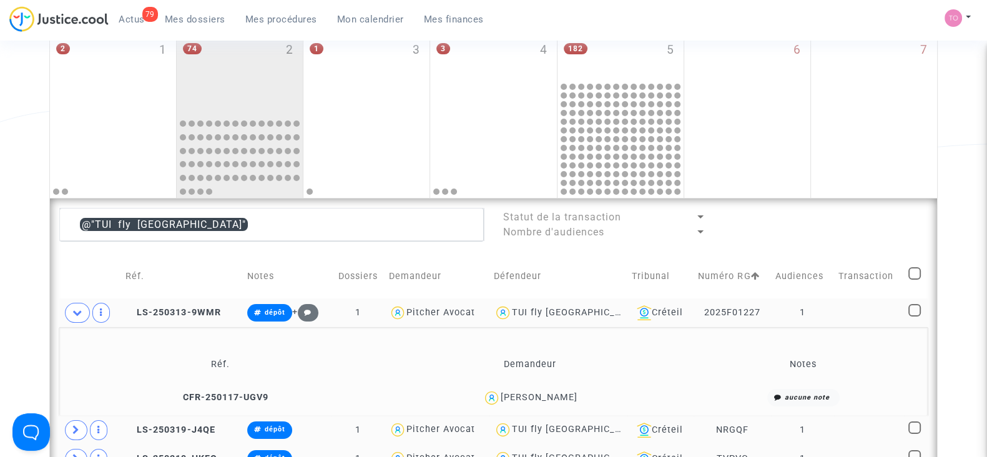
scroll to position [175, 0]
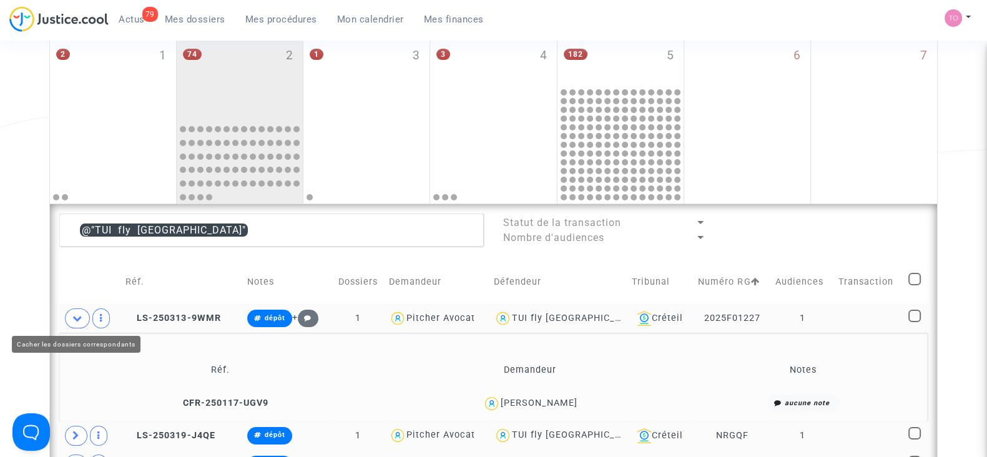
click at [80, 317] on icon at bounding box center [77, 317] width 10 height 9
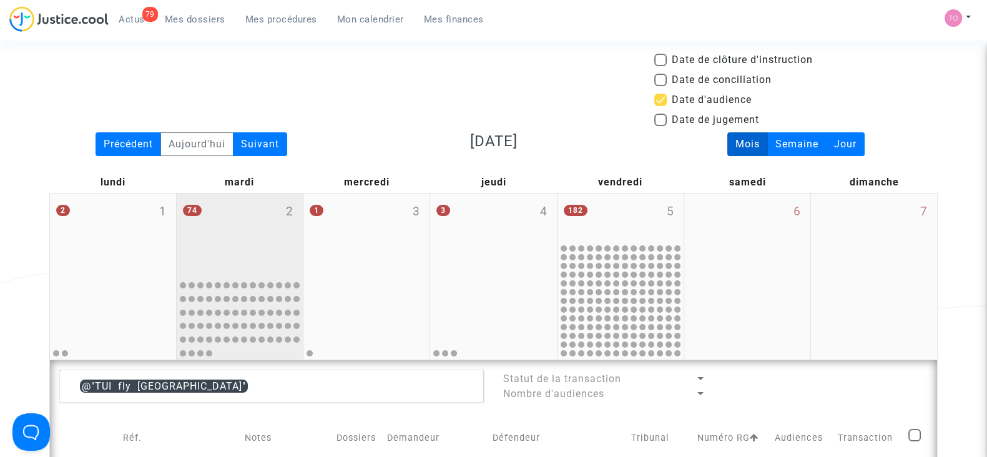
scroll to position [253, 0]
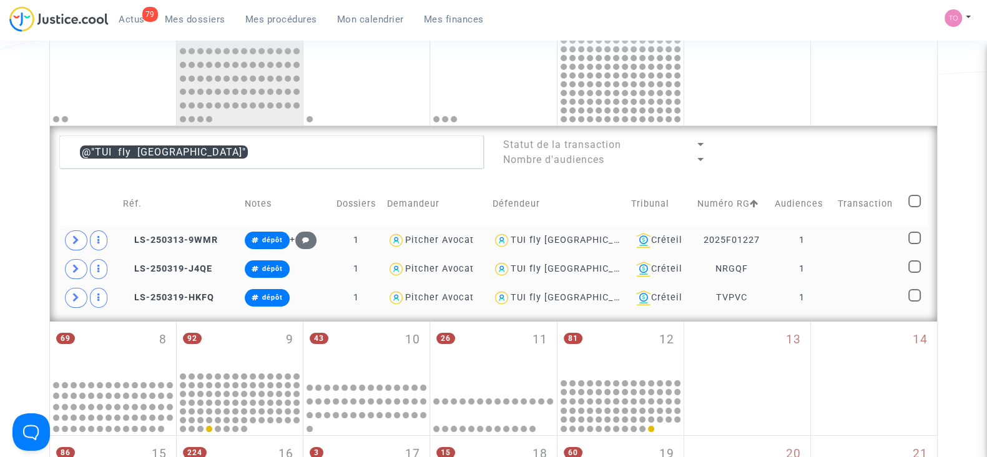
click at [568, 235] on div "TUI fly Belgium" at bounding box center [576, 240] width 130 height 11
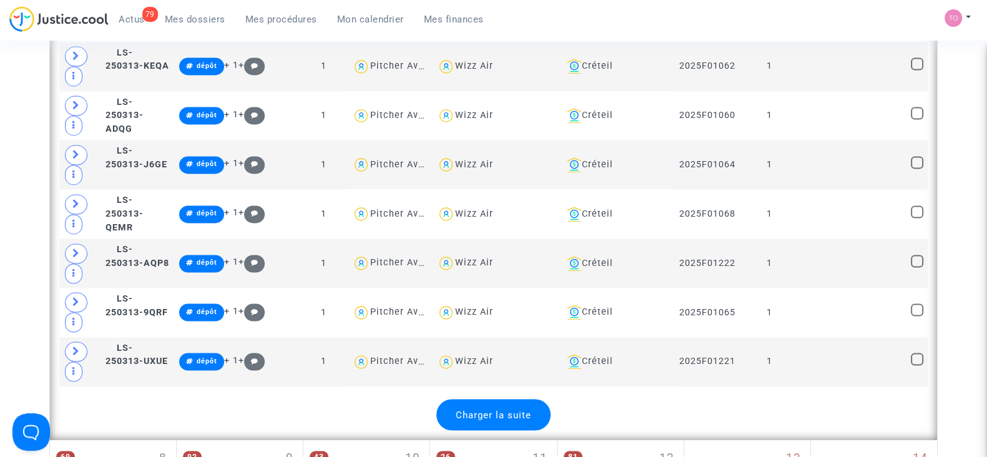
scroll to position [2595, 0]
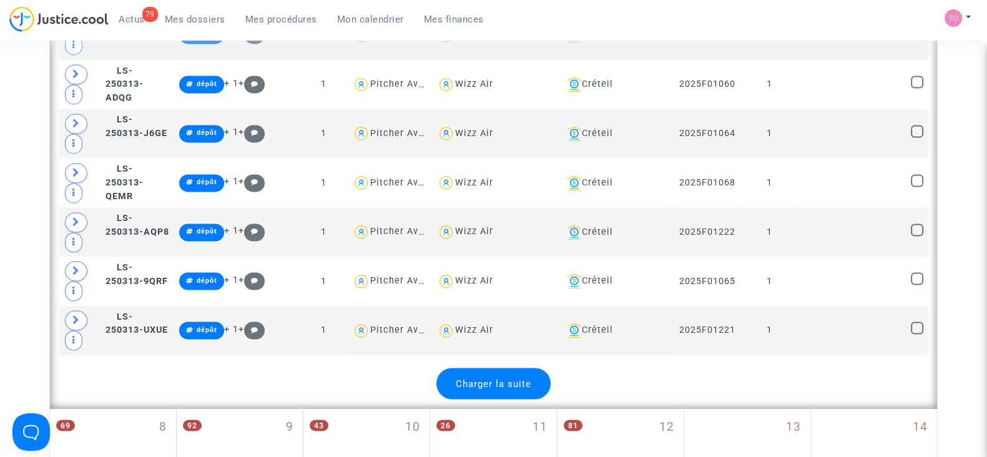
click at [490, 378] on span "Charger la suite" at bounding box center [494, 383] width 76 height 11
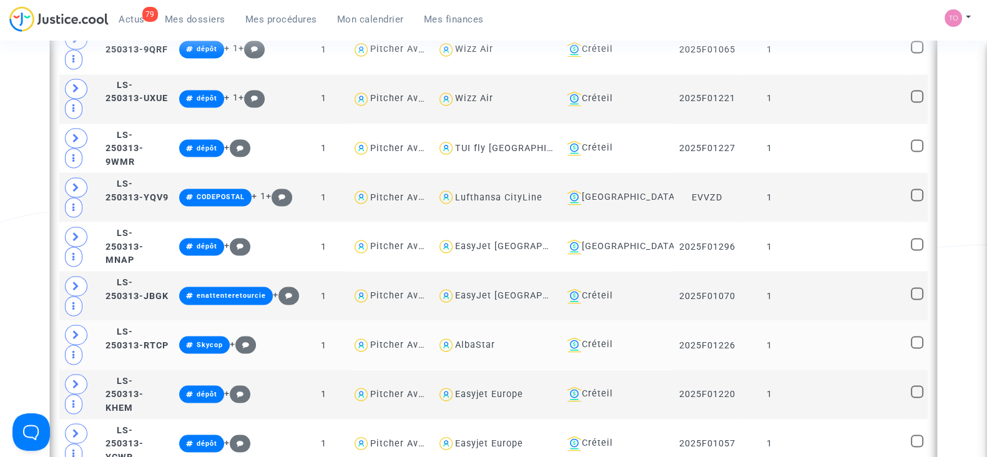
scroll to position [2829, 0]
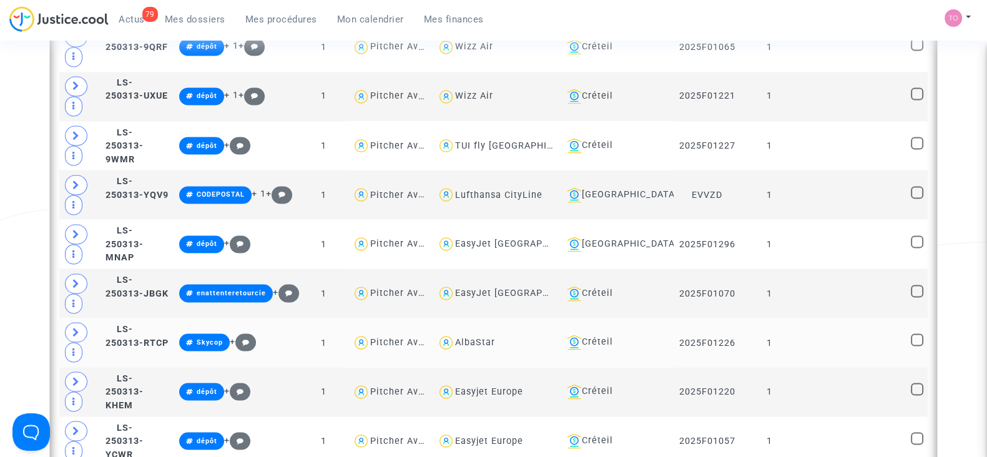
click at [495, 337] on div "AlbaStar" at bounding box center [475, 342] width 40 height 11
type textarea "@AlbaStar"
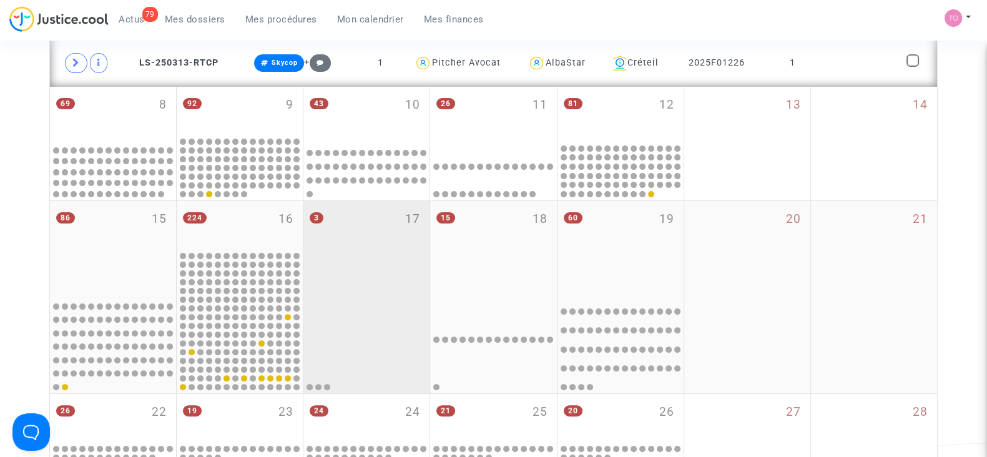
scroll to position [197, 0]
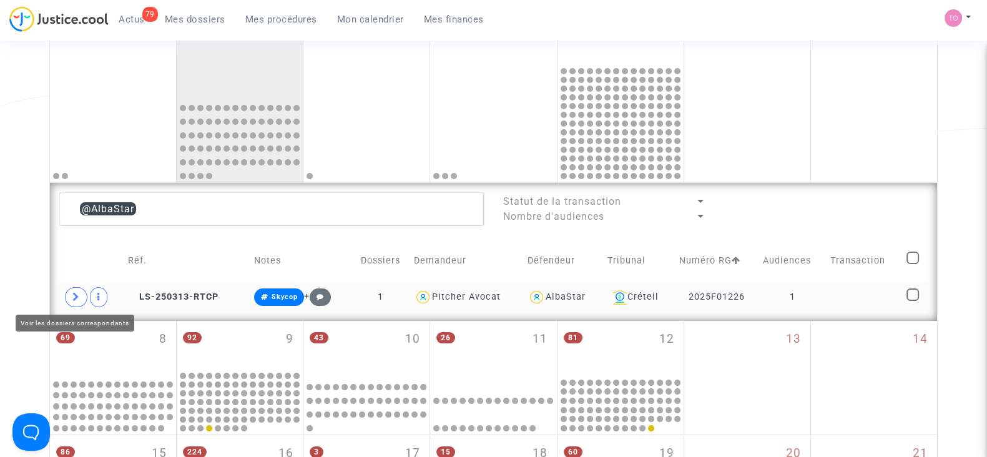
click at [71, 294] on span at bounding box center [76, 297] width 22 height 20
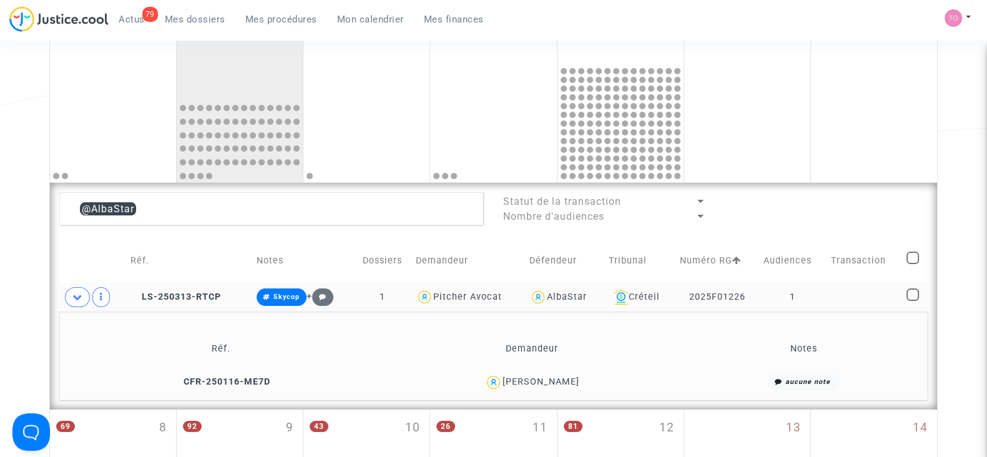
click at [553, 381] on div "Rayan Djouider" at bounding box center [541, 381] width 77 height 11
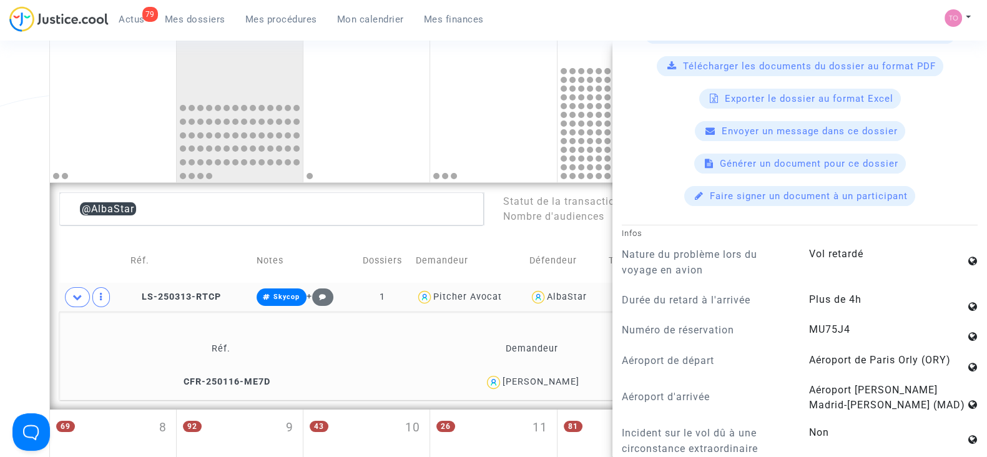
scroll to position [546, 0]
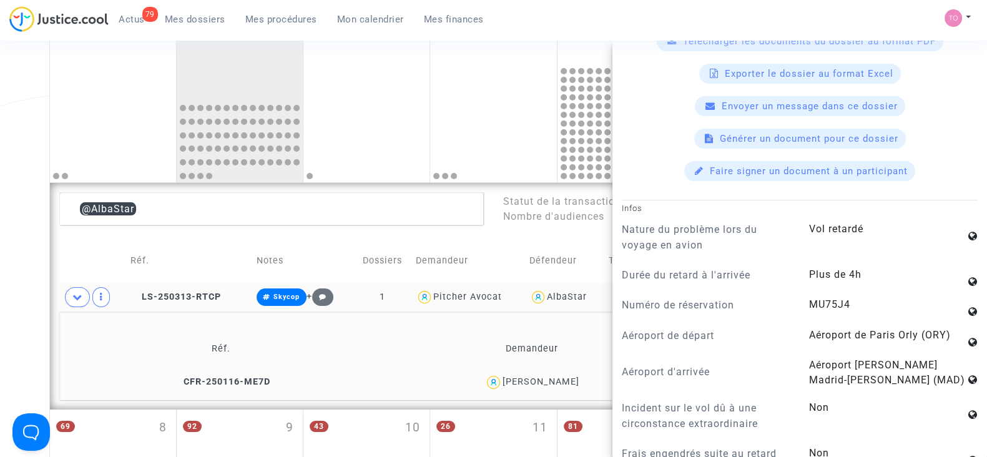
click at [0, 235] on div "Date de clôture d'instruction Date de conciliation Date d'audience Date de juge…" at bounding box center [493, 405] width 987 height 1061
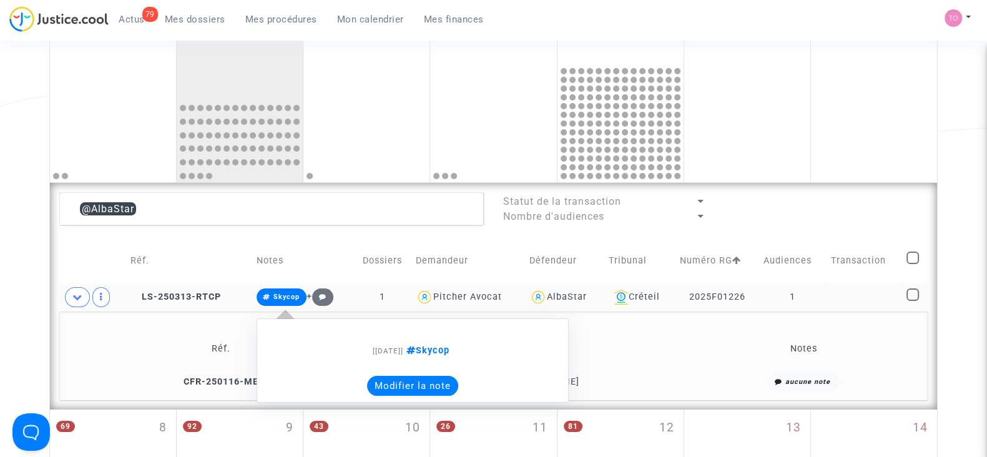
click at [412, 395] on div "[14/03/2025] Skycop Modifier la note" at bounding box center [413, 360] width 312 height 85
click at [411, 390] on button "Modifier la note" at bounding box center [412, 386] width 91 height 20
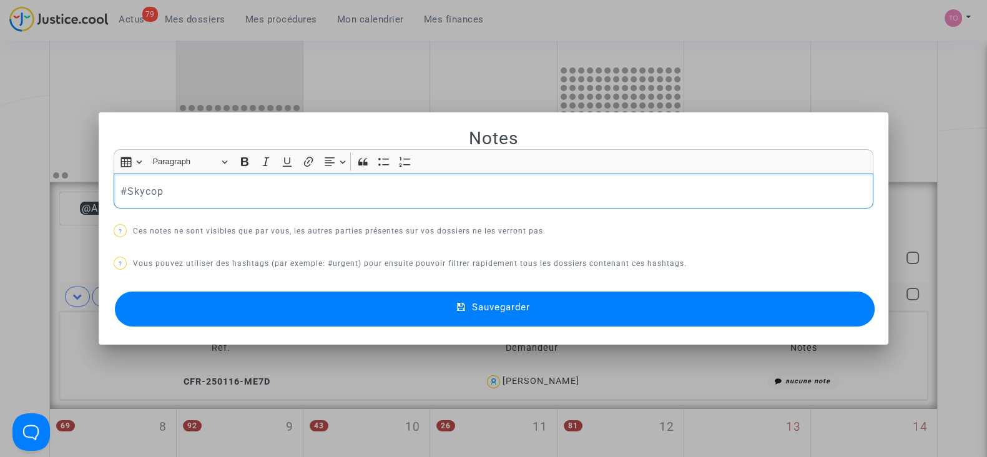
drag, startPoint x: 174, startPoint y: 174, endPoint x: 0, endPoint y: 152, distance: 174.9
click at [0, 153] on div "Notes Rich Text Editor Insert table Insert table Heading Paragraph Paragraph He…" at bounding box center [493, 228] width 987 height 457
click at [172, 11] on button "#dépôt" at bounding box center [170, 13] width 97 height 25
click at [295, 303] on button "Sauvegarder" at bounding box center [495, 309] width 760 height 35
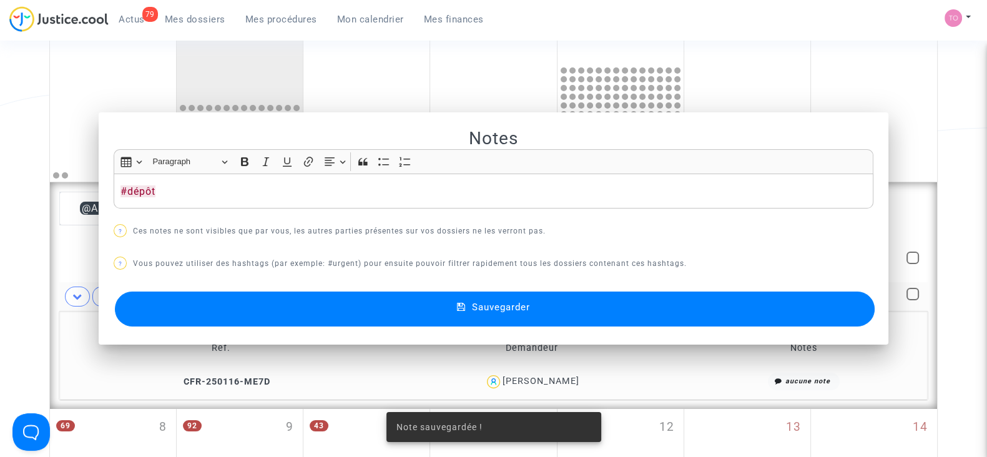
scroll to position [197, 0]
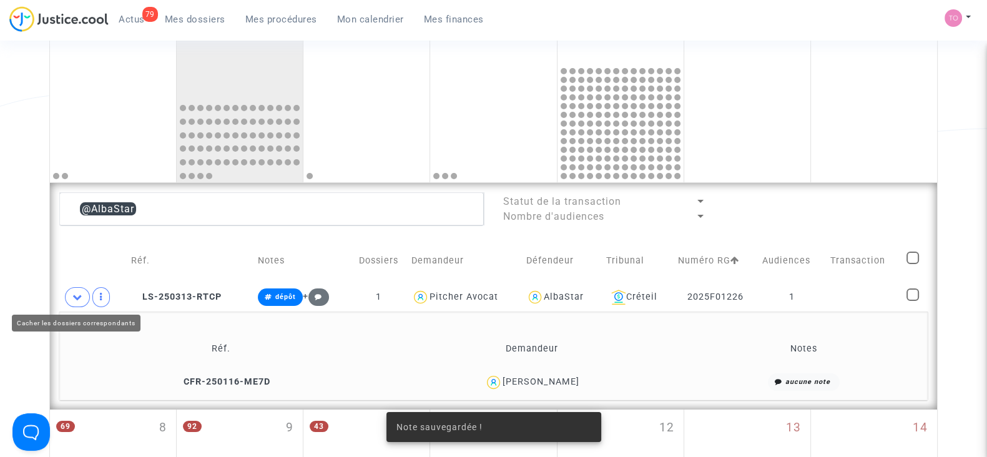
click at [76, 297] on icon at bounding box center [77, 296] width 10 height 9
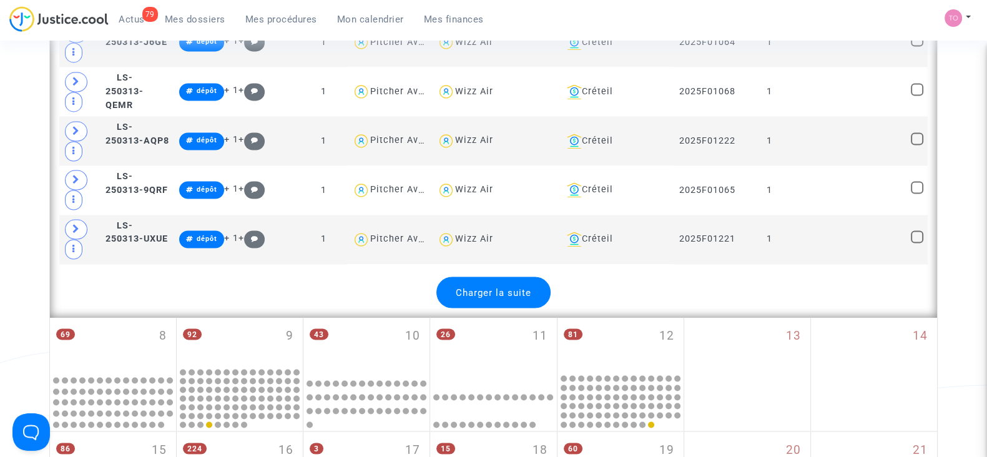
scroll to position [2555, 0]
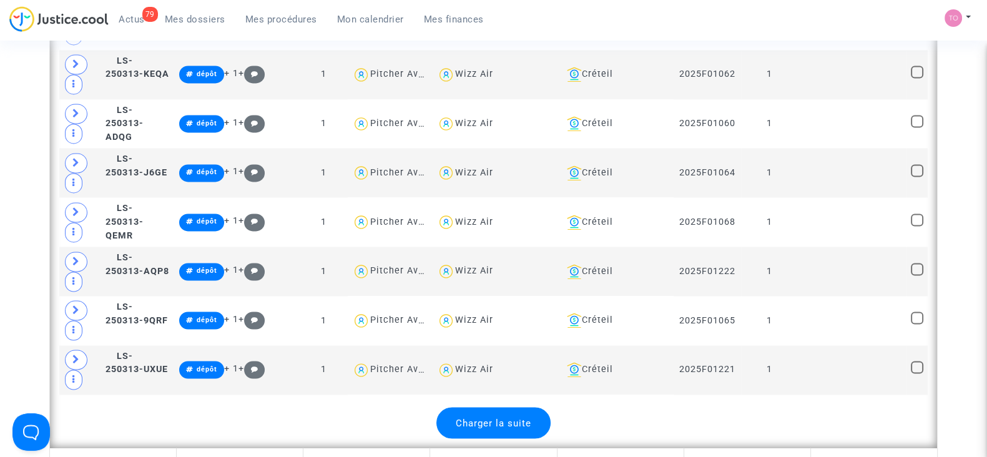
click at [525, 417] on span "Charger la suite" at bounding box center [494, 422] width 76 height 11
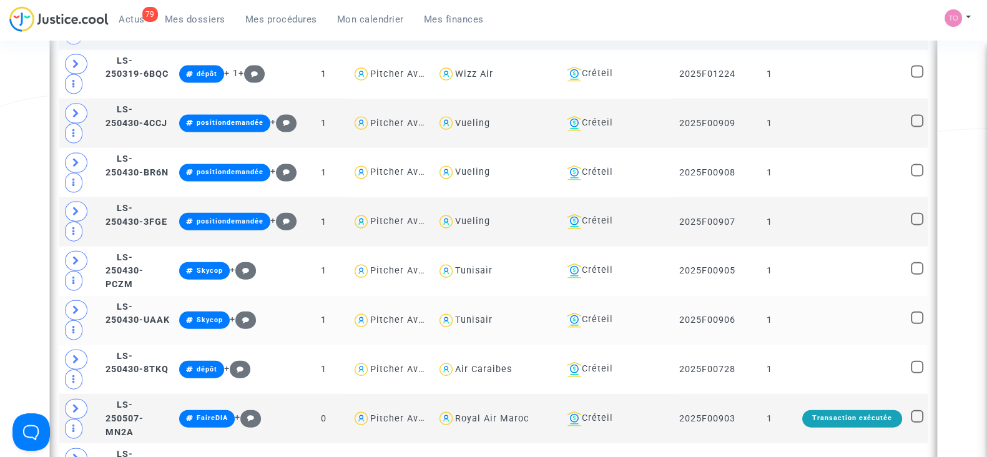
scroll to position [3492, 0]
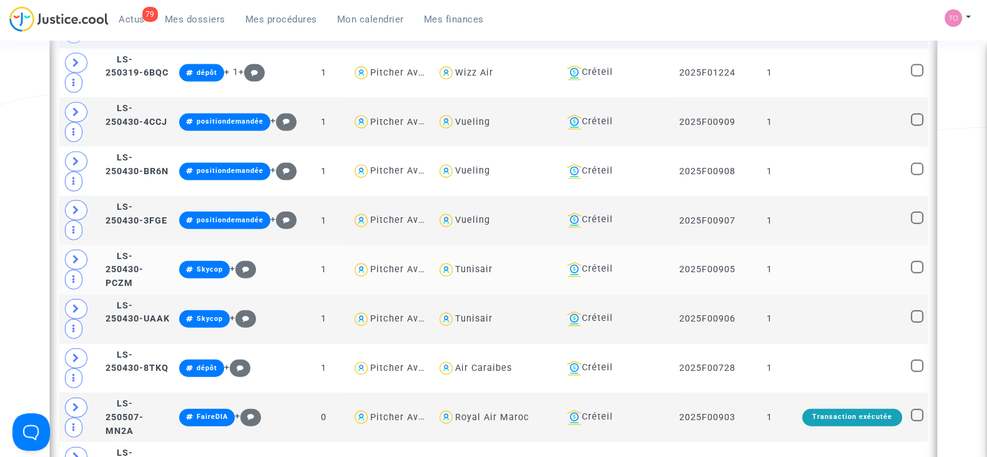
click at [493, 264] on div "Tunisair" at bounding box center [473, 269] width 37 height 11
type textarea "@Tunisair"
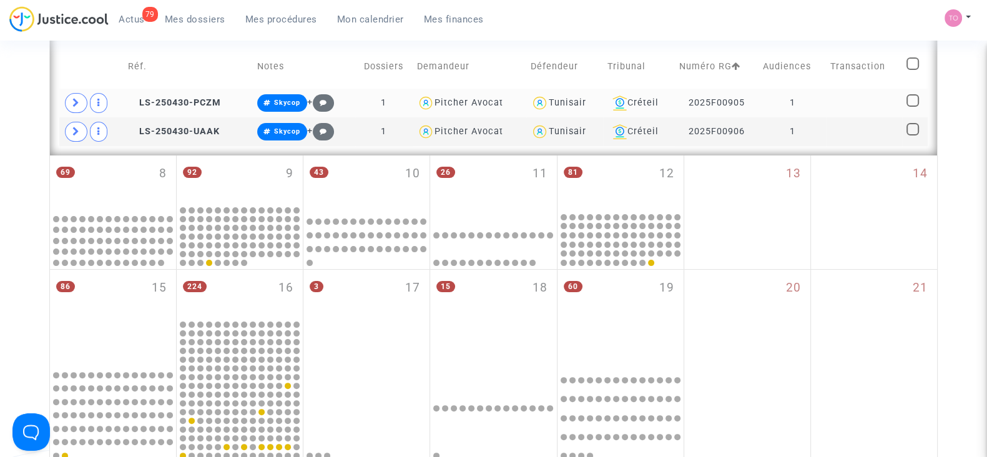
scroll to position [225, 0]
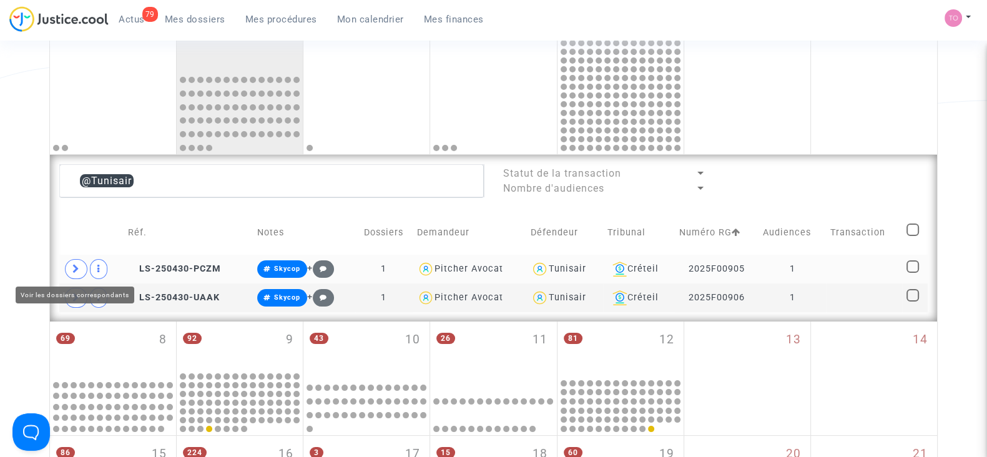
click at [84, 262] on span at bounding box center [76, 269] width 22 height 20
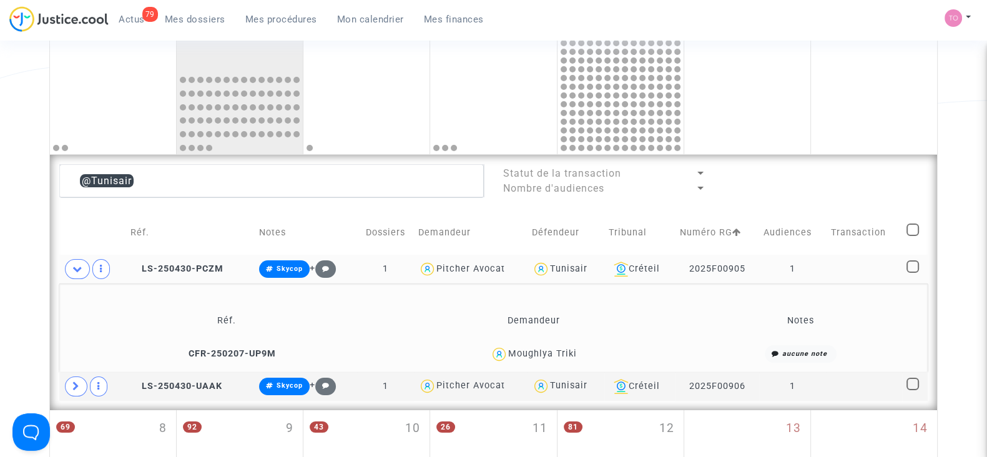
click at [564, 351] on div "Moughlya Triki" at bounding box center [542, 353] width 69 height 11
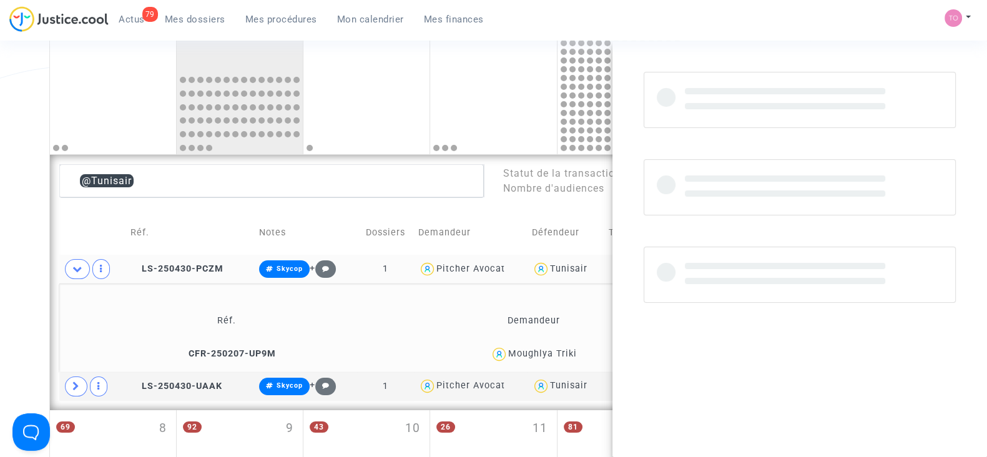
click at [564, 351] on div "Moughlya Triki" at bounding box center [542, 353] width 69 height 11
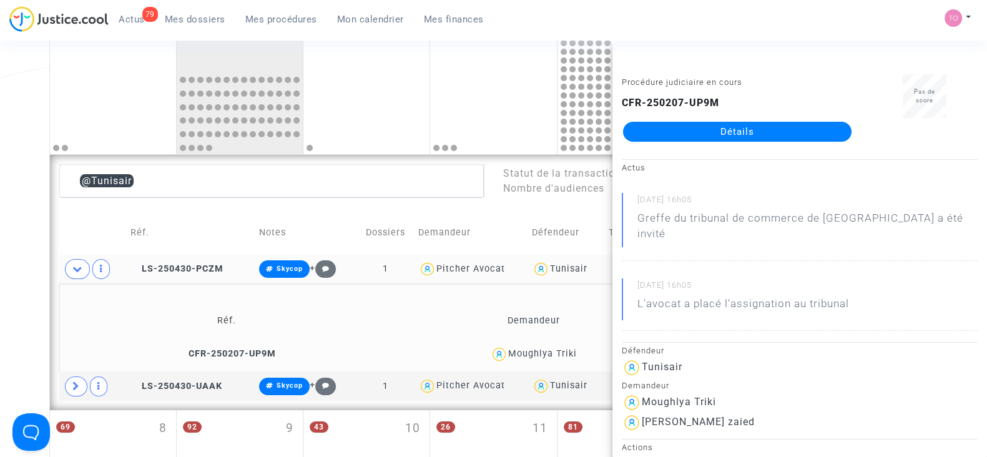
click at [0, 323] on div "Date de clôture d'instruction Date de conciliation Date d'audience Date de juge…" at bounding box center [493, 392] width 987 height 1090
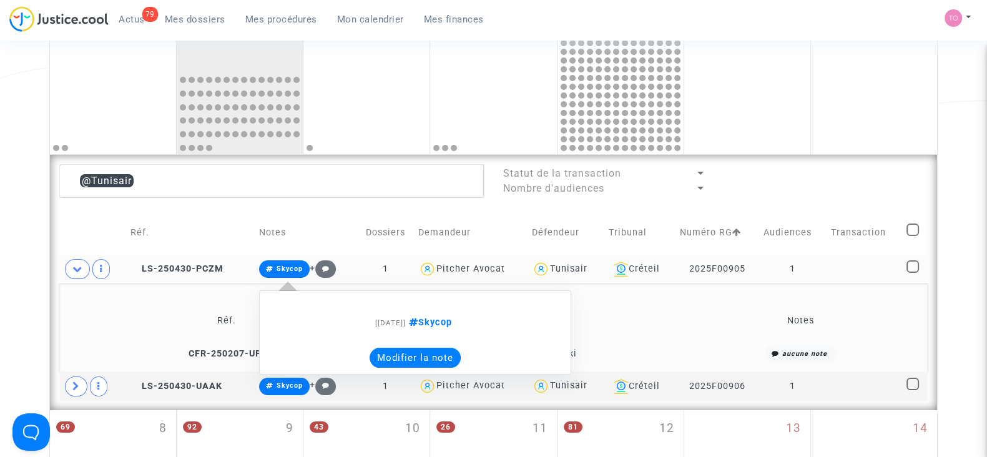
click at [405, 353] on button "Modifier la note" at bounding box center [415, 358] width 91 height 20
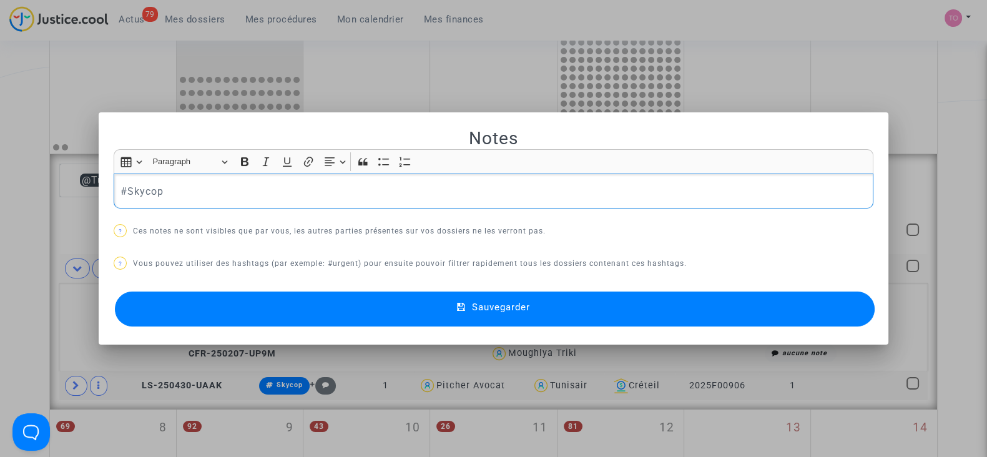
drag, startPoint x: 181, startPoint y: 182, endPoint x: 7, endPoint y: 179, distance: 174.2
click at [7, 179] on div "Notes Rich Text Editor Insert table Insert table Heading Paragraph Paragraph He…" at bounding box center [493, 228] width 987 height 457
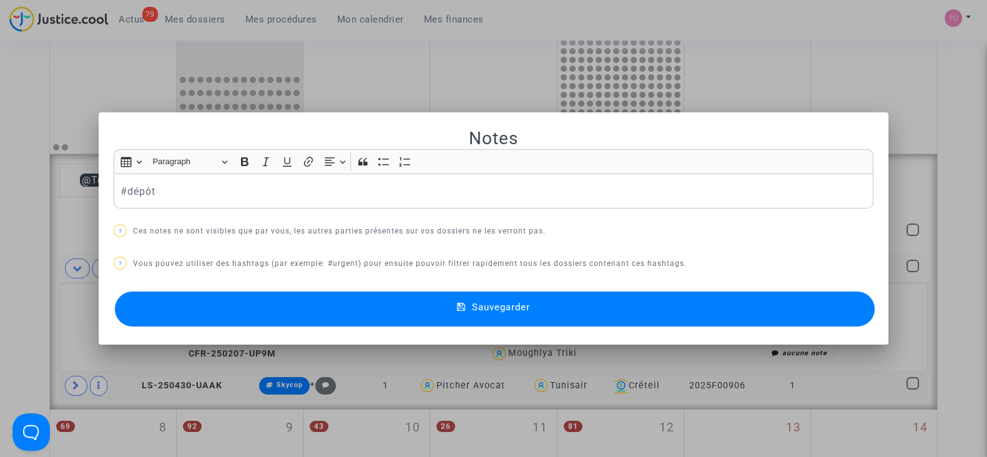
click at [328, 315] on button "Sauvegarder" at bounding box center [495, 309] width 760 height 35
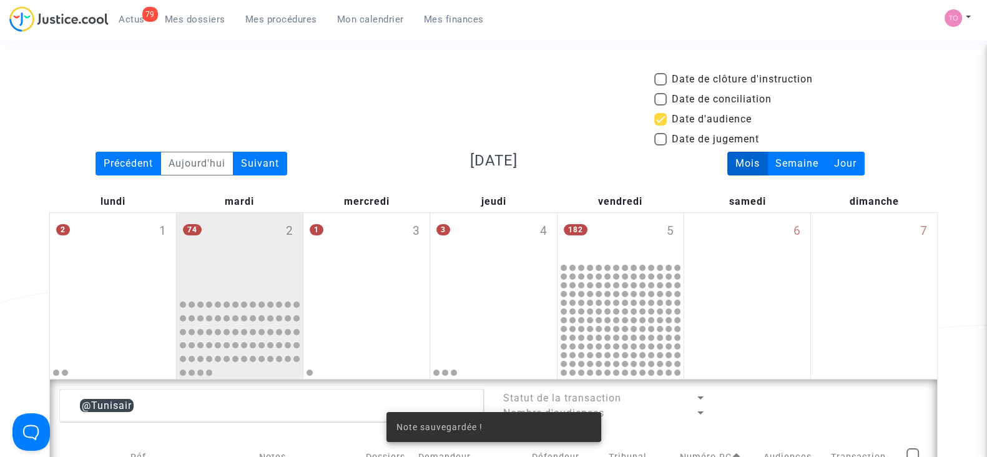
scroll to position [225, 0]
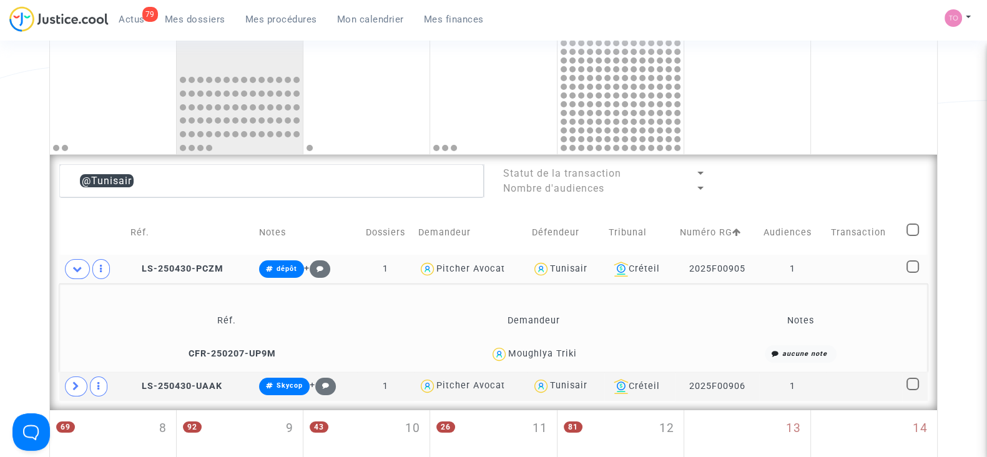
click at [543, 357] on div "Moughlya Triki" at bounding box center [542, 353] width 69 height 11
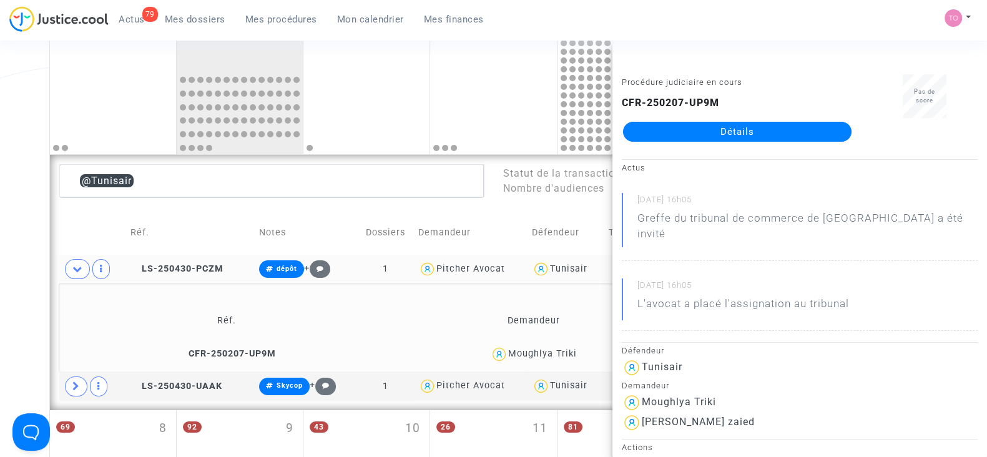
click at [0, 332] on div "Date de clôture d'instruction Date de conciliation Date d'audience Date de juge…" at bounding box center [493, 392] width 987 height 1090
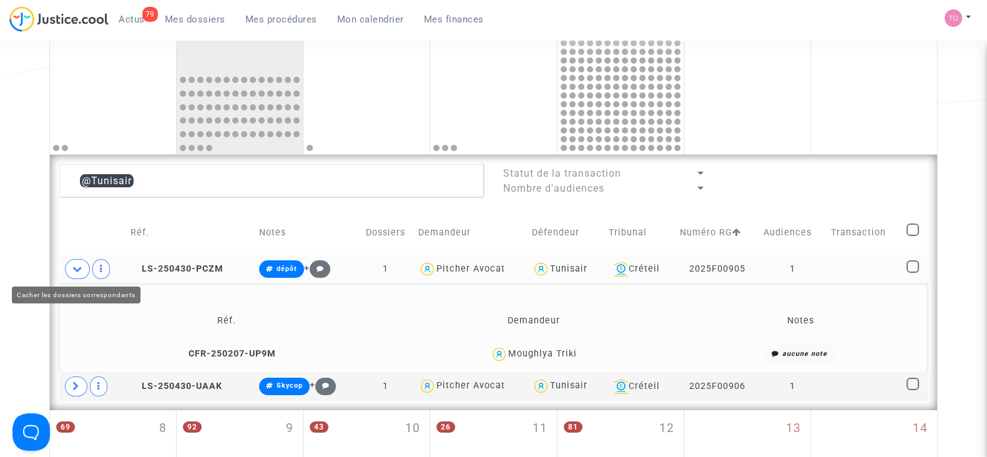
click at [75, 267] on icon at bounding box center [77, 268] width 10 height 9
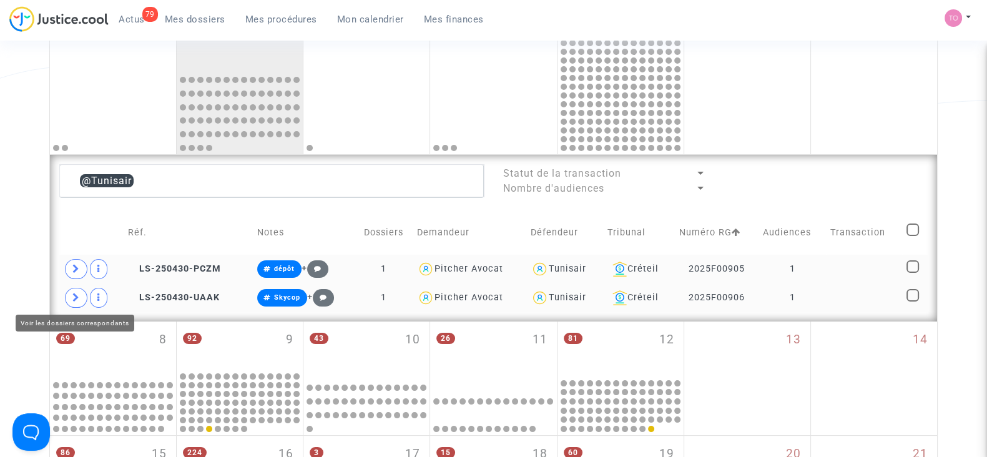
click at [71, 295] on span at bounding box center [76, 298] width 22 height 20
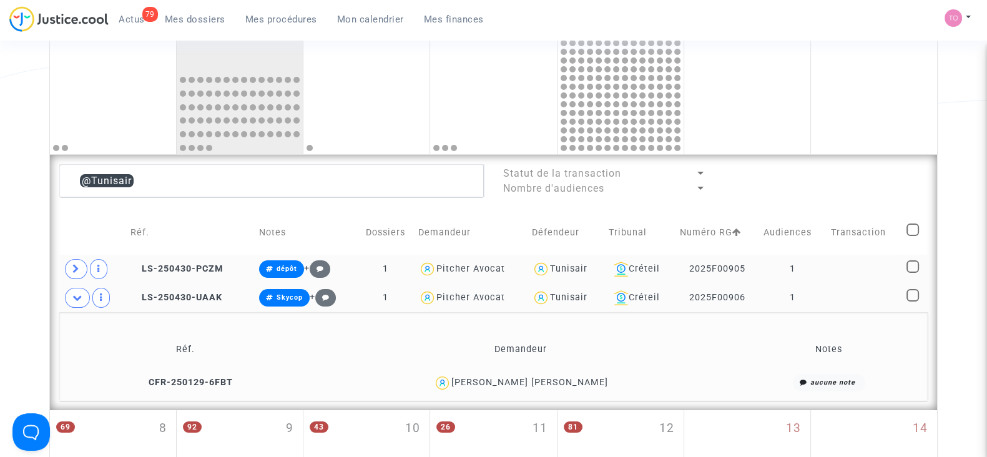
click at [579, 377] on div "MOHAMED RIADH BEN YOUSSEF" at bounding box center [529, 382] width 157 height 11
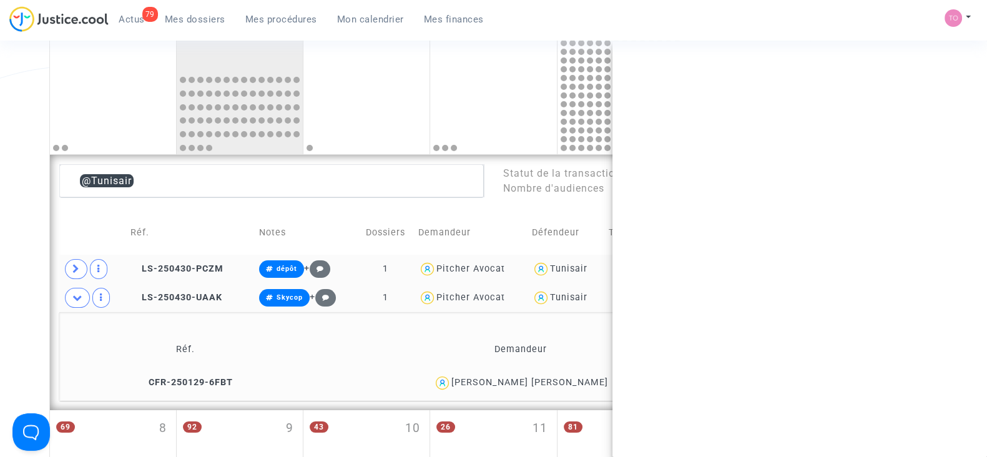
click at [579, 377] on div "MOHAMED RIADH BEN YOUSSEF" at bounding box center [529, 382] width 157 height 11
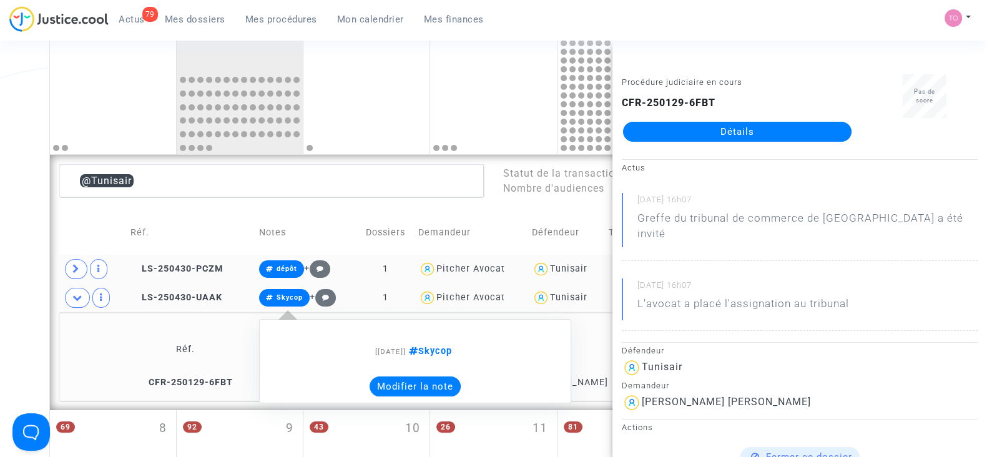
click at [386, 388] on button "Modifier la note" at bounding box center [415, 386] width 91 height 20
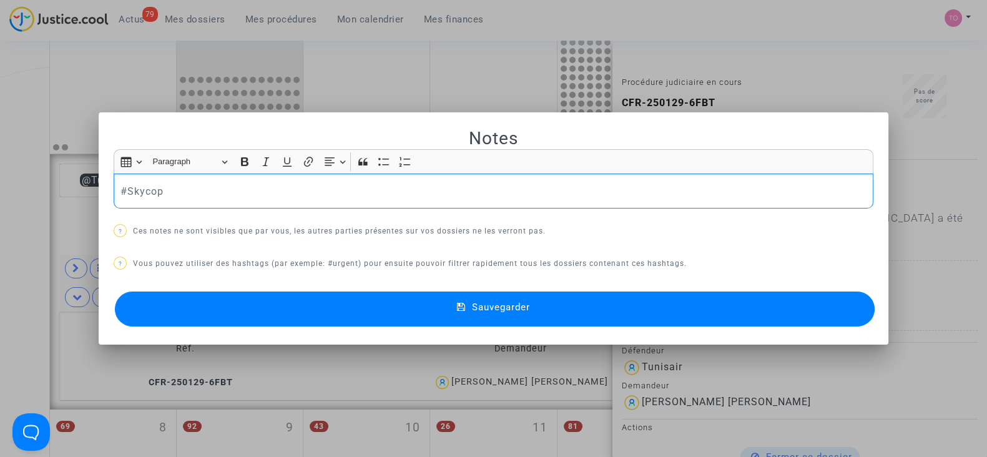
scroll to position [0, 0]
drag, startPoint x: 22, startPoint y: 179, endPoint x: 0, endPoint y: 175, distance: 22.2
click at [0, 175] on div "Notes Rich Text Editor Insert table Insert table Heading Paragraph Paragraph He…" at bounding box center [493, 228] width 987 height 457
click at [203, 298] on button "Sauvegarder" at bounding box center [495, 309] width 760 height 35
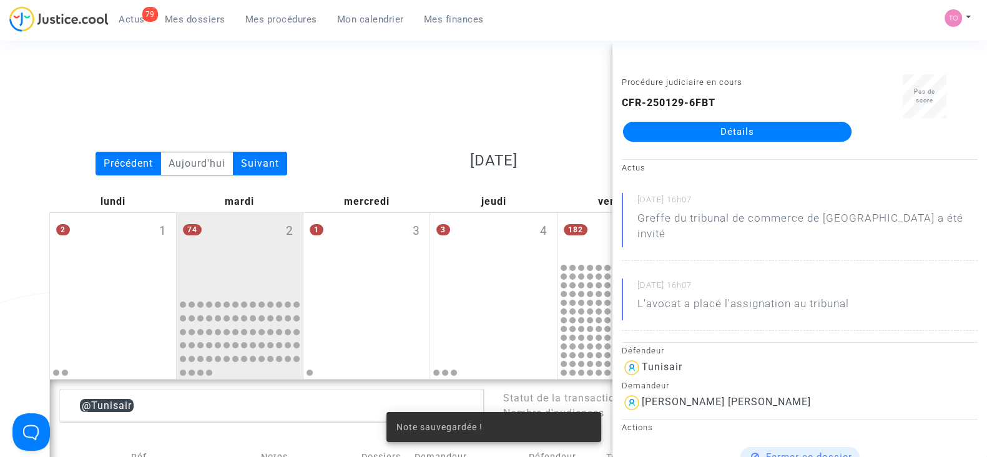
scroll to position [225, 0]
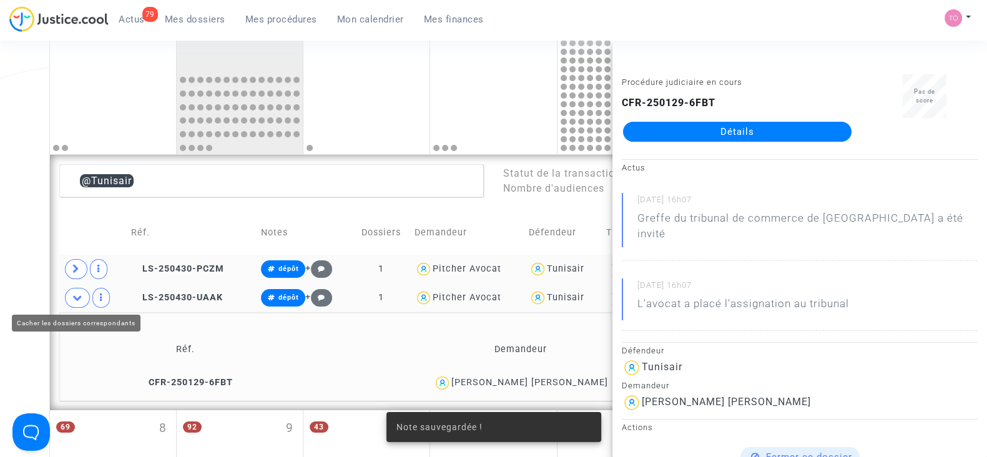
click at [77, 300] on icon at bounding box center [77, 297] width 10 height 9
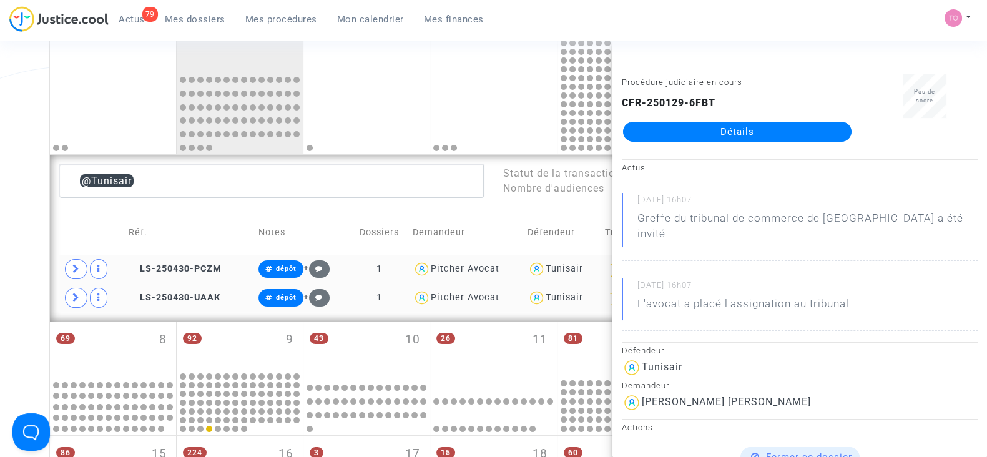
click at [0, 275] on div "Date de clôture d'instruction Date de conciliation Date d'audience Date de juge…" at bounding box center [493, 347] width 987 height 1001
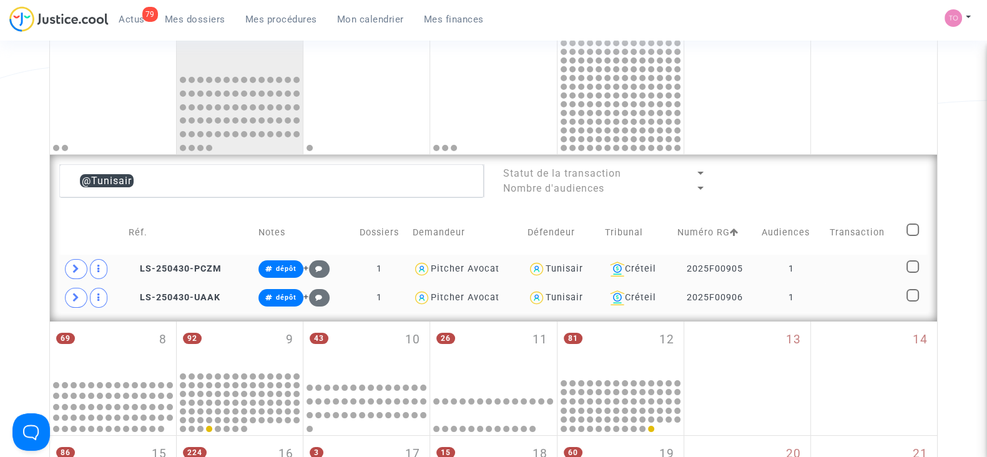
click at [560, 265] on div "Tunisair" at bounding box center [564, 268] width 37 height 11
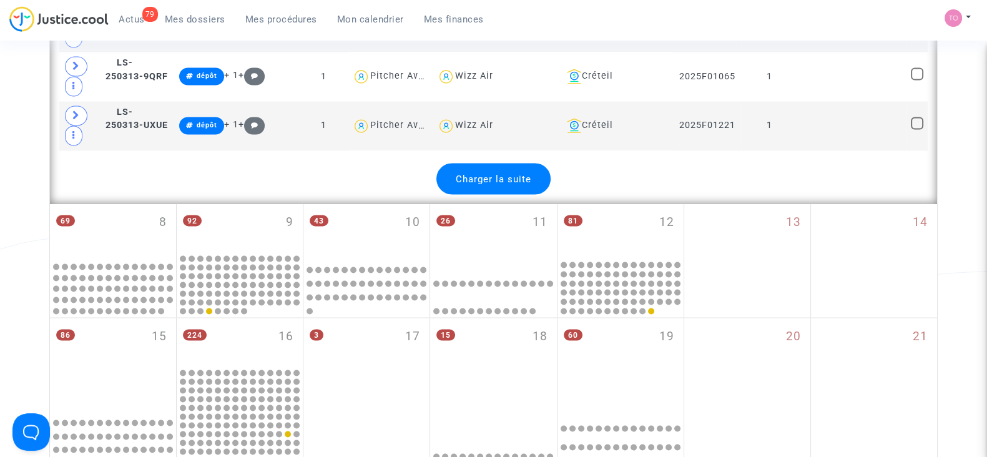
scroll to position [2800, 0]
click at [478, 172] on span "Charger la suite" at bounding box center [494, 177] width 76 height 11
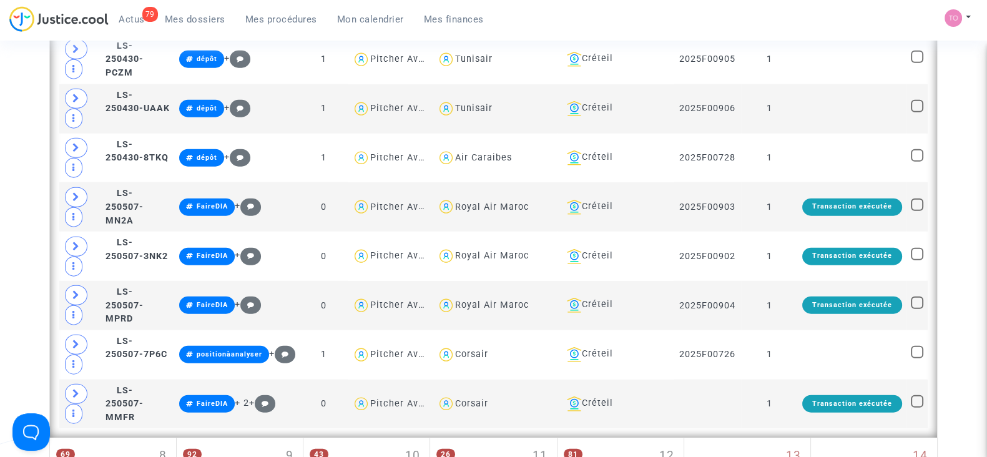
scroll to position [3737, 0]
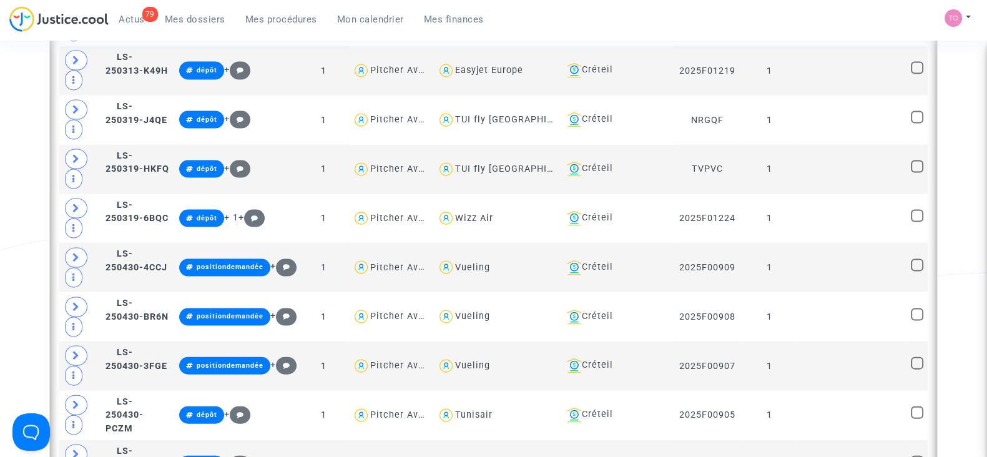
click at [173, 21] on span "Mes dossiers" at bounding box center [195, 19] width 61 height 11
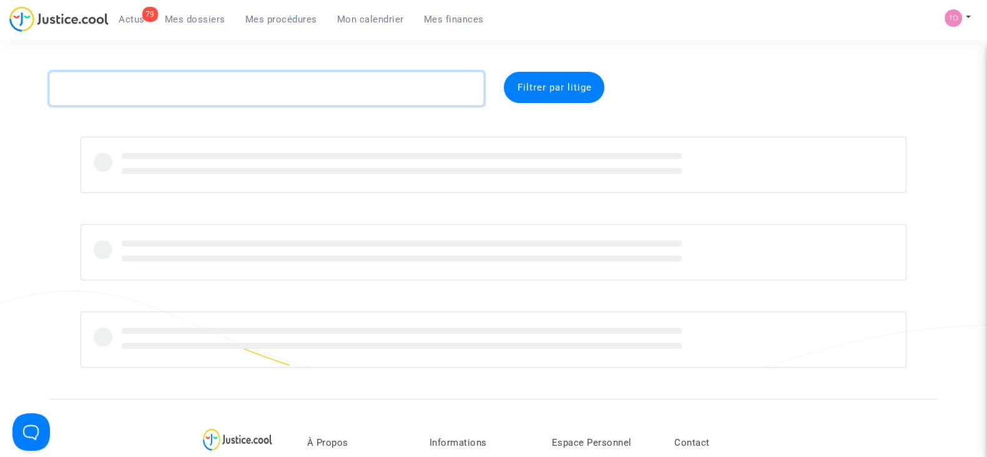
click at [150, 87] on textarea at bounding box center [266, 89] width 435 height 34
paste textarea "Perez"
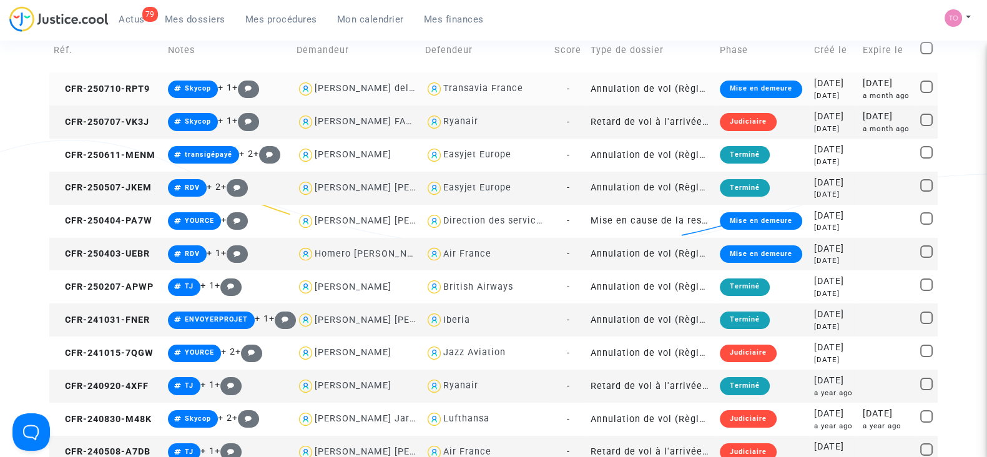
scroll to position [155, 0]
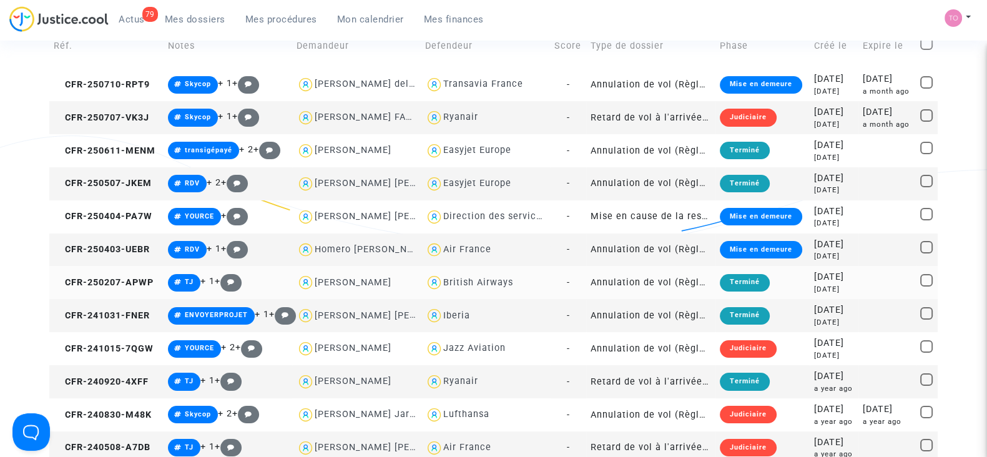
click at [461, 282] on div "British Airways" at bounding box center [478, 282] width 70 height 11
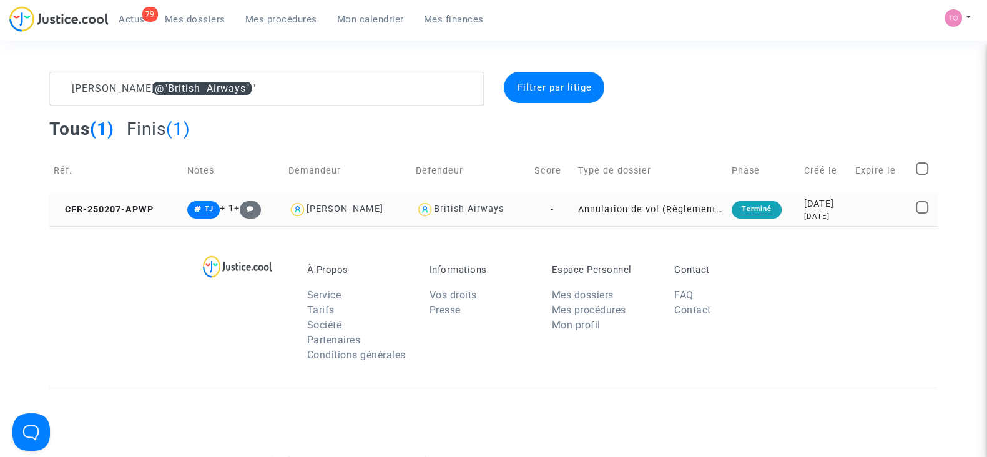
click at [813, 215] on div "7 months ago" at bounding box center [825, 216] width 42 height 11
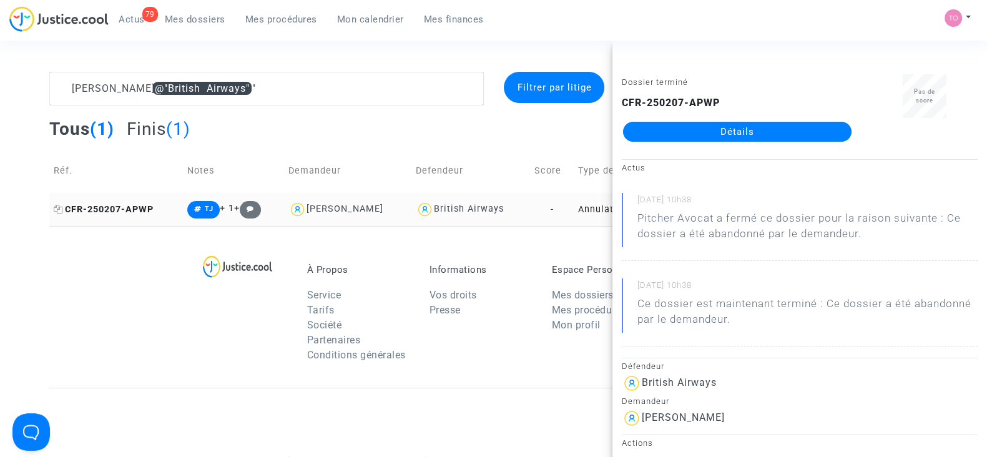
click at [56, 208] on icon at bounding box center [58, 209] width 9 height 9
drag, startPoint x: 388, startPoint y: 210, endPoint x: 312, endPoint y: 215, distance: 77.0
click at [312, 215] on div "Rosemary Perez" at bounding box center [347, 209] width 119 height 18
type textarea "Perez @"British Airways" @"Rosemary Perez" @"Pitcher Avocat""
click at [51, 260] on div "À Propos Service Tarifs Société Partenaires Conditions générales Informations V…" at bounding box center [493, 307] width 888 height 162
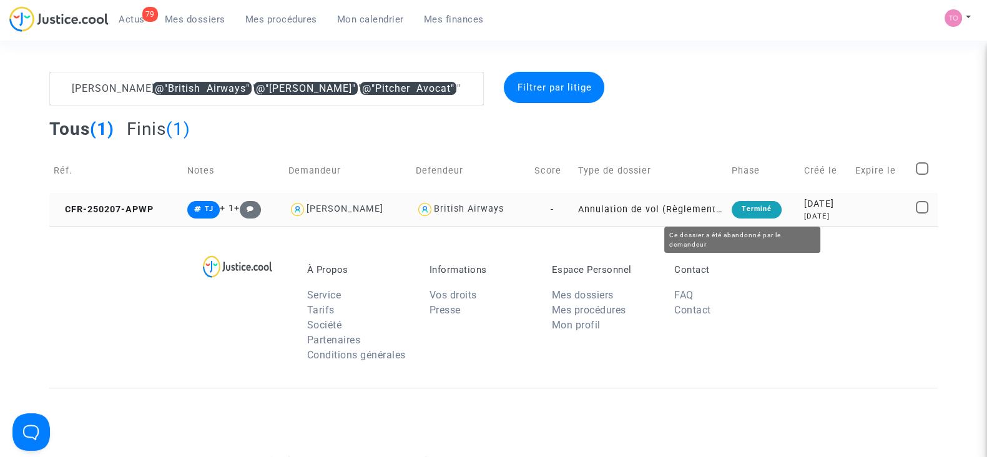
click at [814, 209] on div "2025-02-07" at bounding box center [825, 204] width 42 height 14
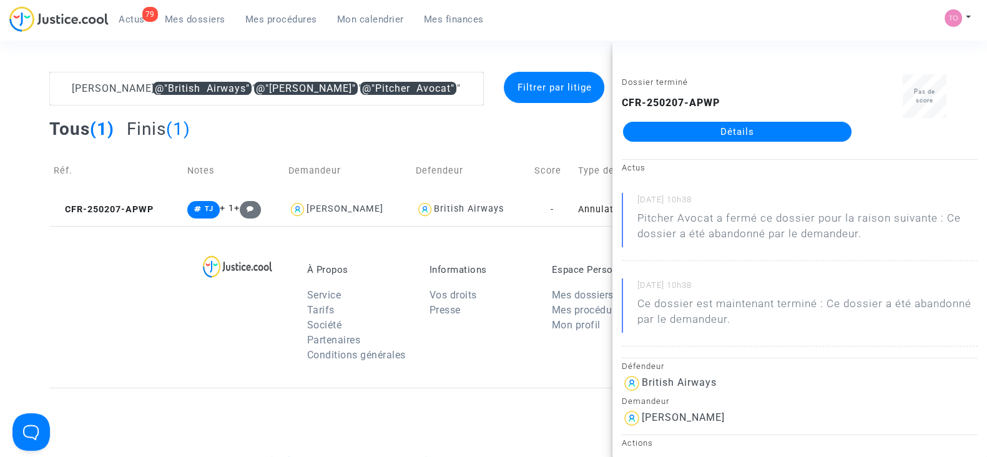
click at [713, 131] on link "Détails" at bounding box center [737, 132] width 229 height 20
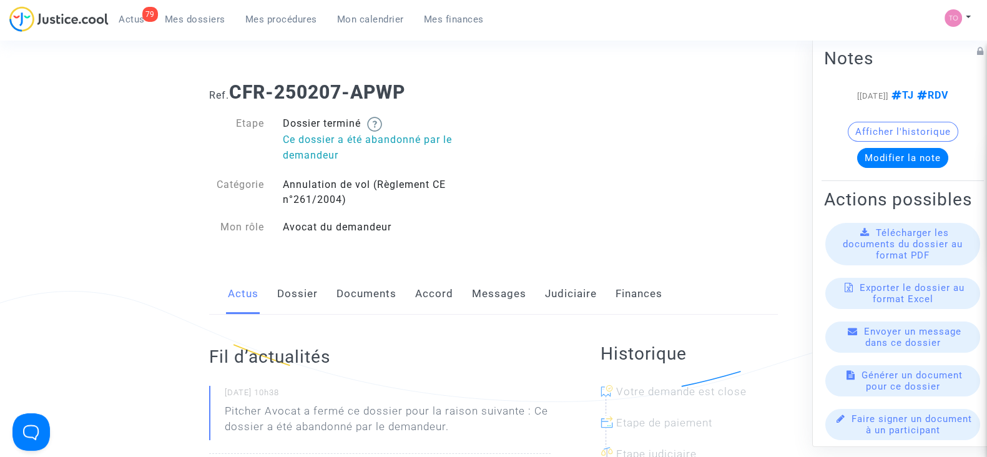
click at [440, 298] on link "Accord" at bounding box center [434, 293] width 38 height 41
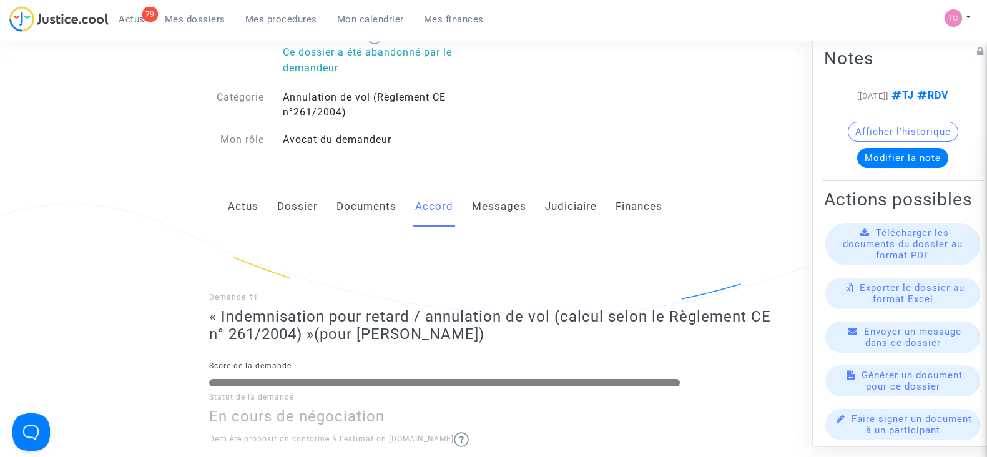
scroll to position [77, 0]
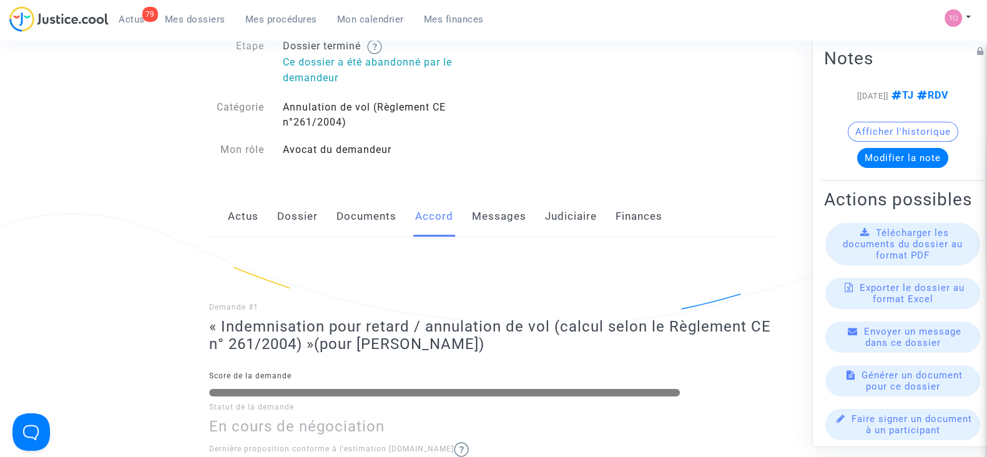
click at [503, 217] on link "Messages" at bounding box center [499, 216] width 54 height 41
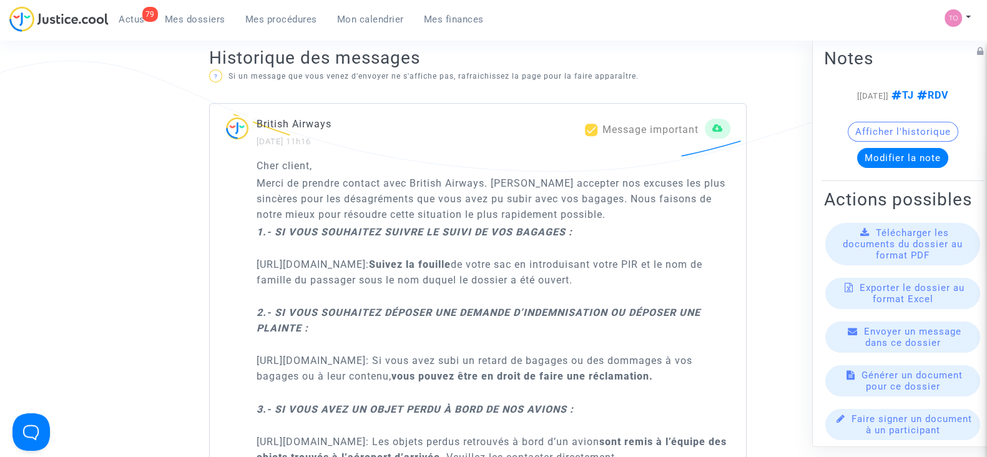
scroll to position [780, 0]
click at [916, 141] on button "Afficher l'historique" at bounding box center [903, 132] width 111 height 20
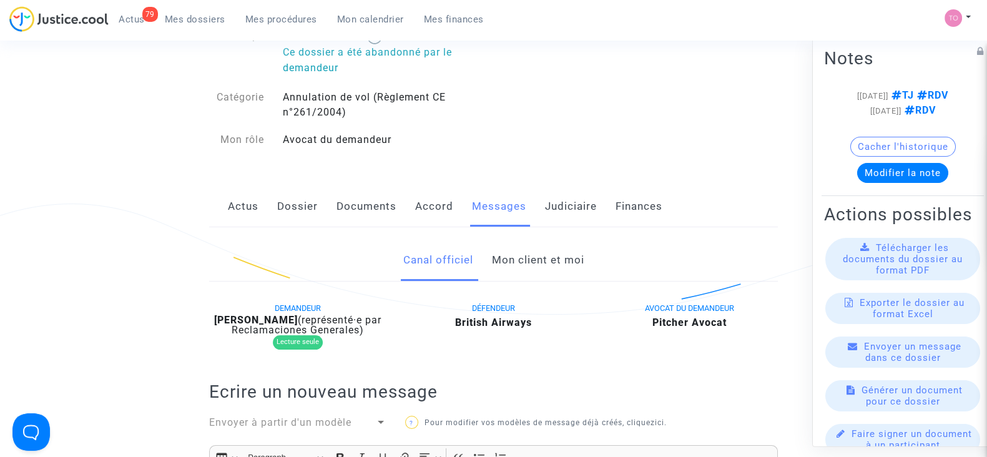
scroll to position [0, 0]
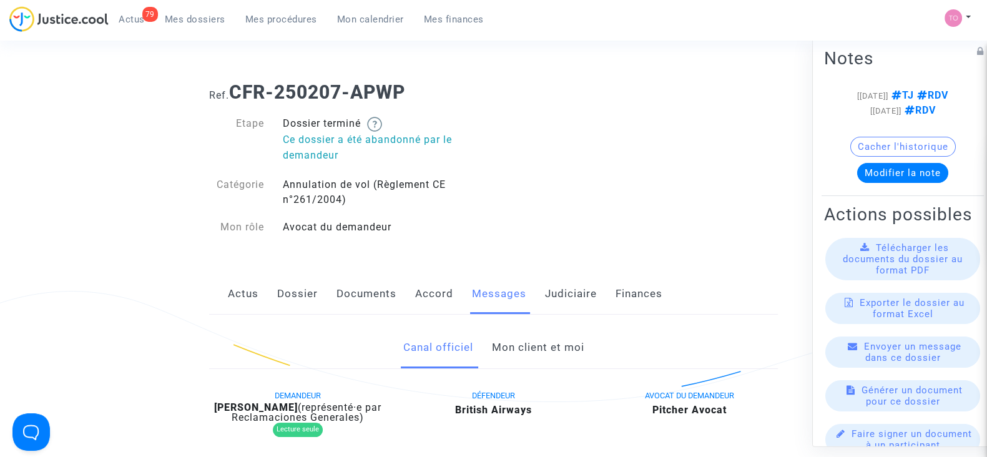
click at [294, 291] on link "Dossier" at bounding box center [297, 293] width 41 height 41
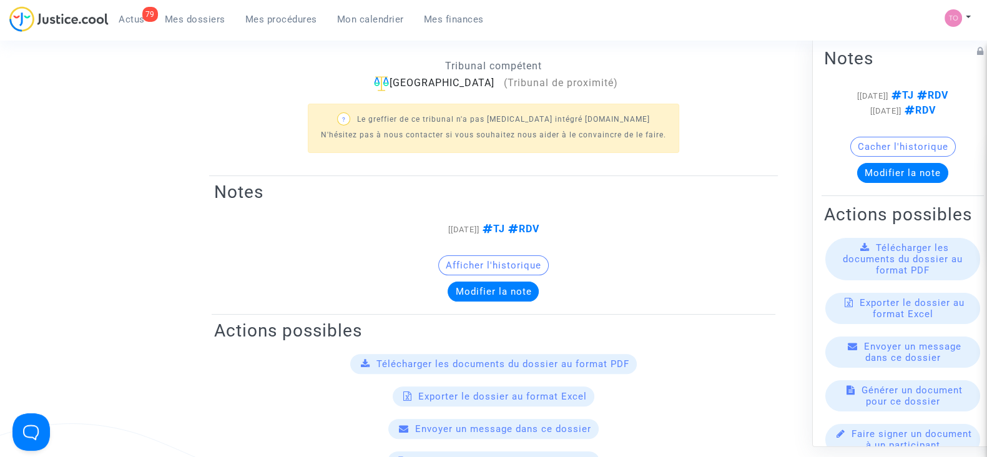
scroll to position [234, 0]
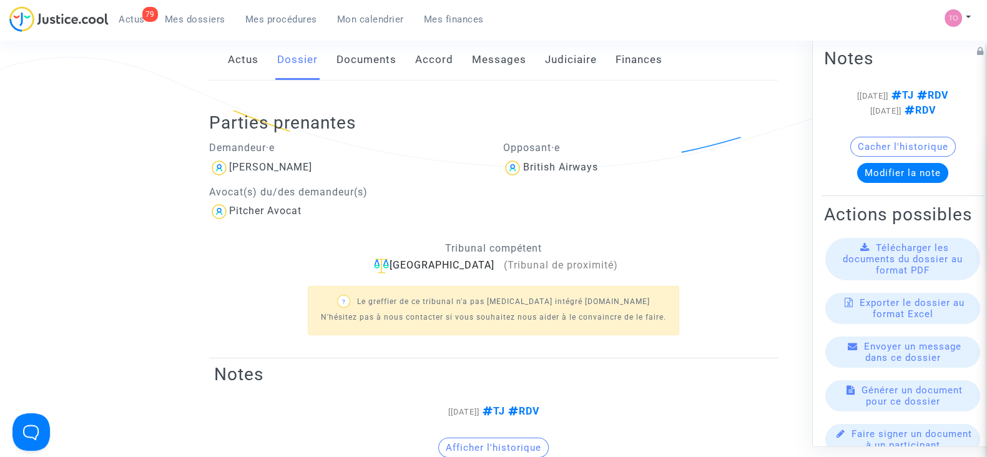
click at [501, 64] on link "Messages" at bounding box center [499, 59] width 54 height 41
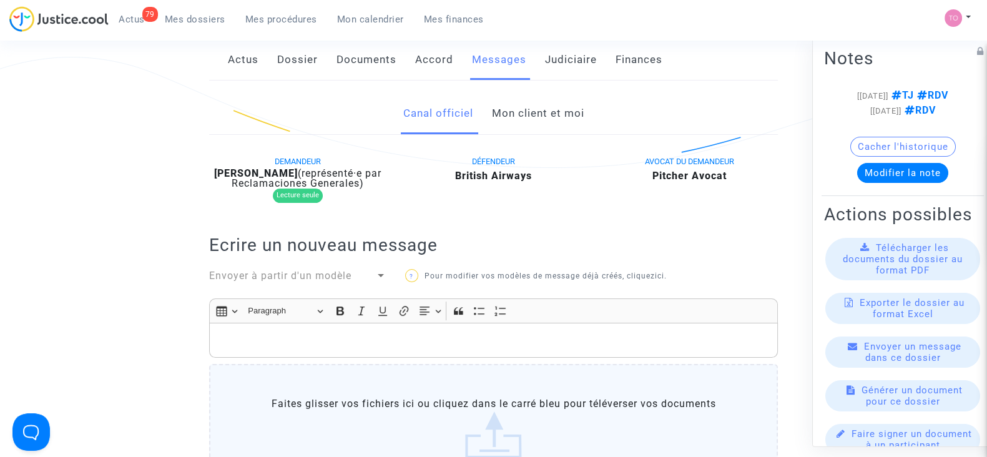
click at [519, 120] on link "Mon client et moi" at bounding box center [537, 113] width 92 height 41
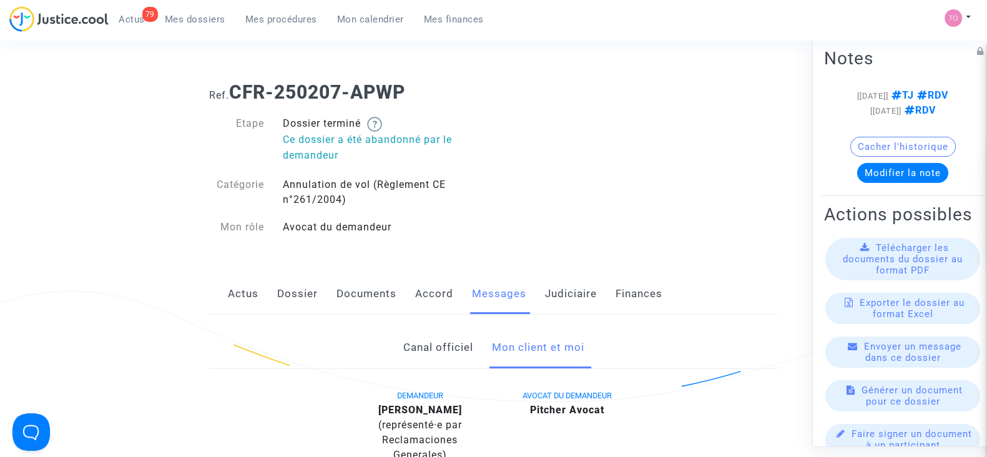
click at [306, 288] on link "Dossier" at bounding box center [297, 293] width 41 height 41
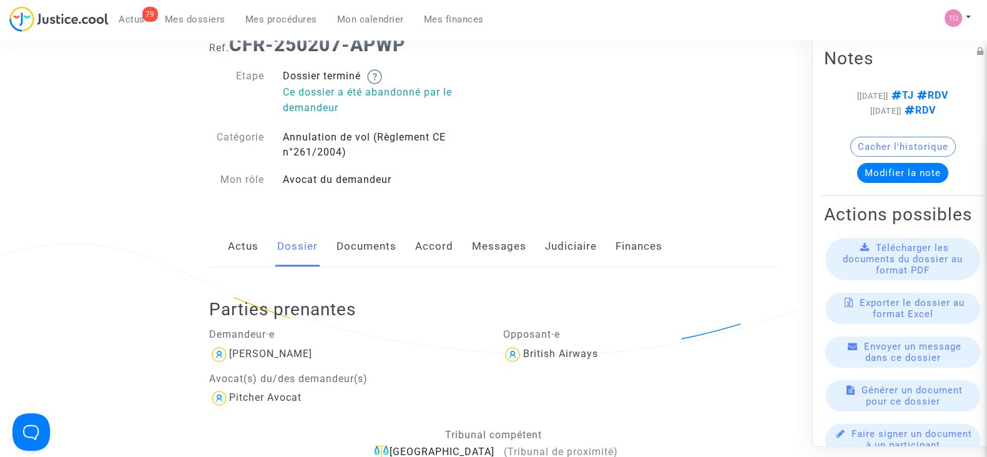
scroll to position [155, 0]
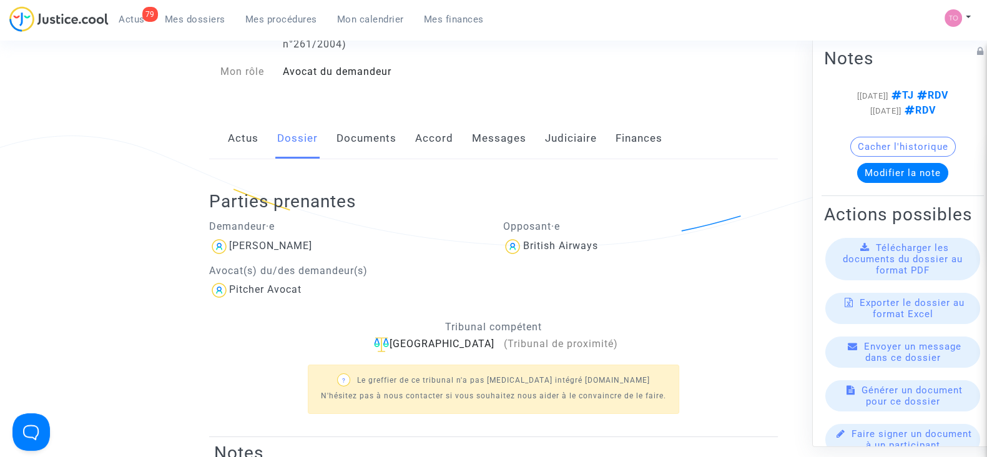
click at [564, 135] on link "Judiciaire" at bounding box center [571, 138] width 52 height 41
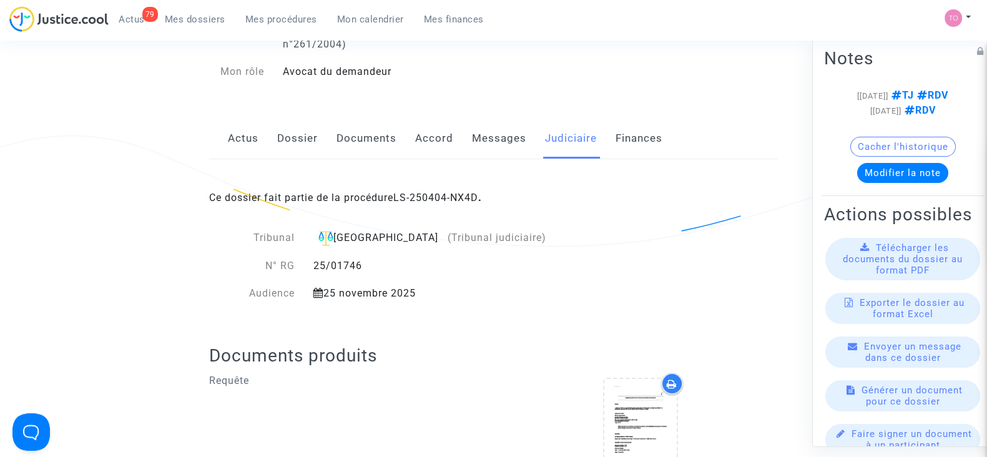
click at [420, 189] on div "Ce dossier fait partie de la procédure LS-250404-NX4D ." at bounding box center [493, 188] width 569 height 59
click at [422, 192] on link "LS-250404-NX4D" at bounding box center [435, 198] width 85 height 12
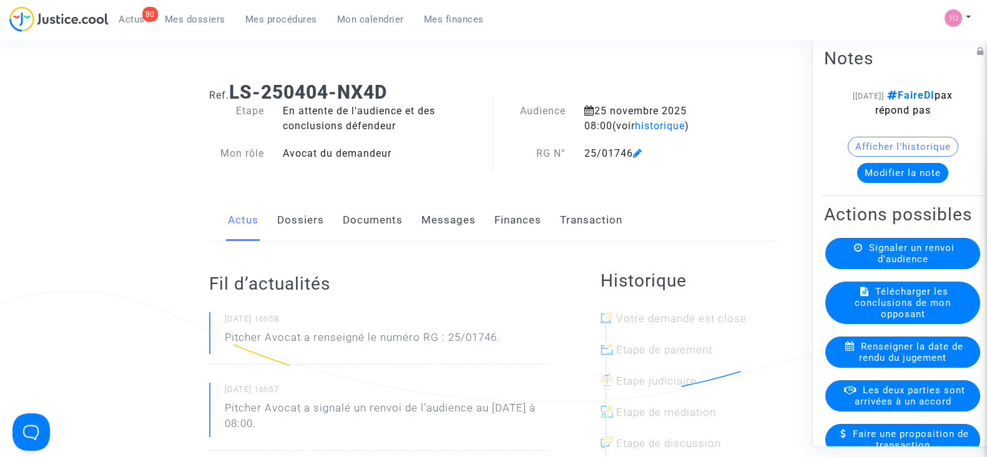
click at [528, 221] on link "Finances" at bounding box center [517, 220] width 47 height 41
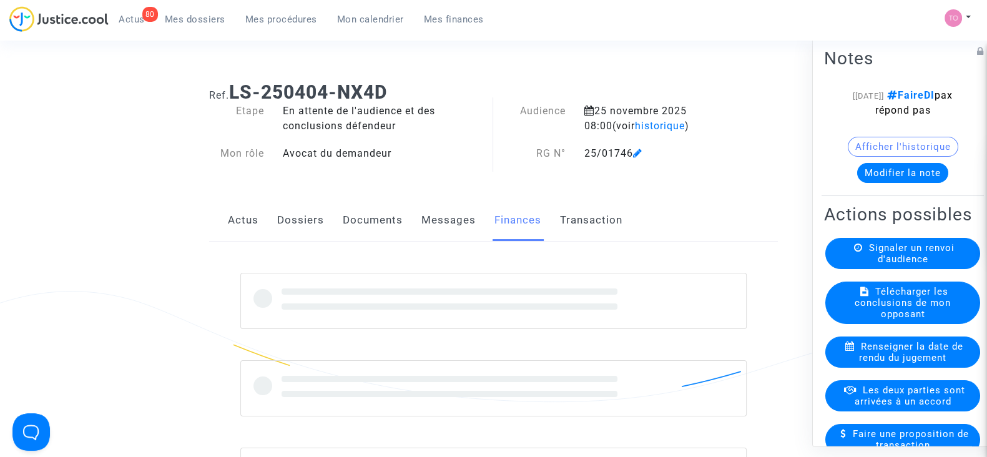
click at [454, 217] on link "Messages" at bounding box center [448, 220] width 54 height 41
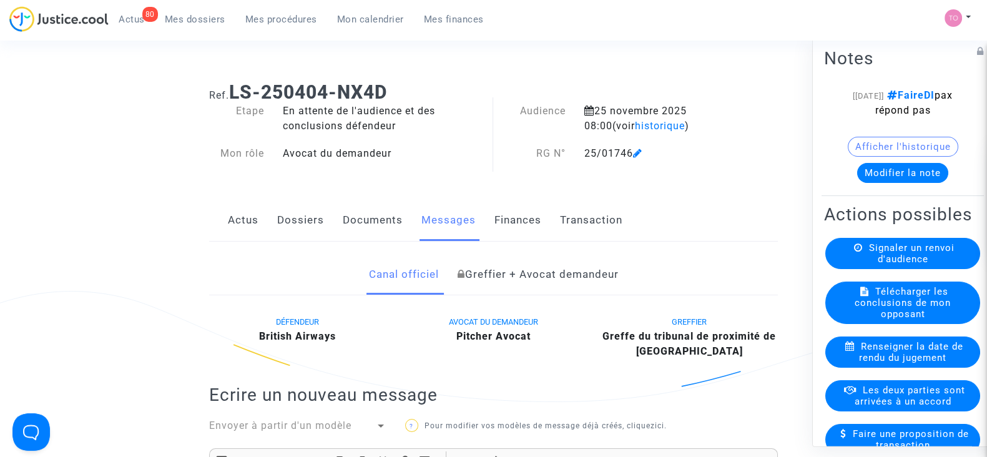
click at [350, 223] on link "Documents" at bounding box center [373, 220] width 60 height 41
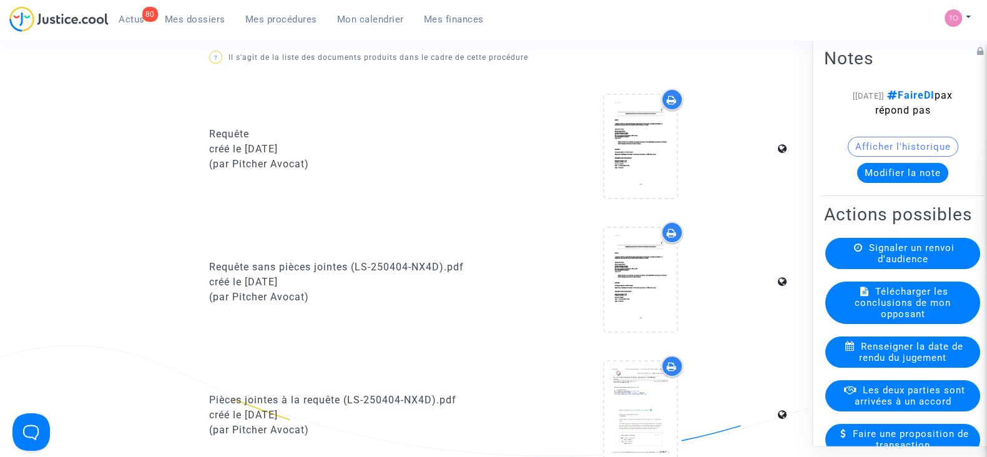
scroll to position [468, 0]
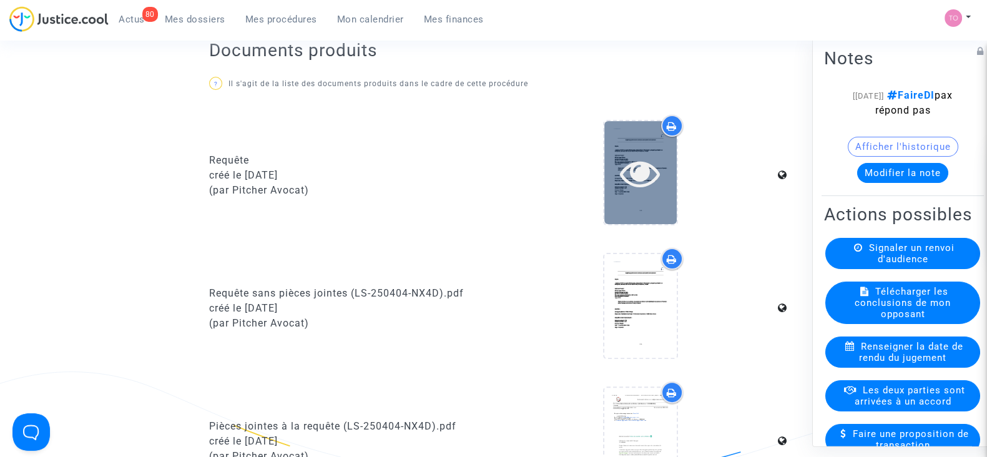
click at [616, 182] on div at bounding box center [640, 173] width 72 height 40
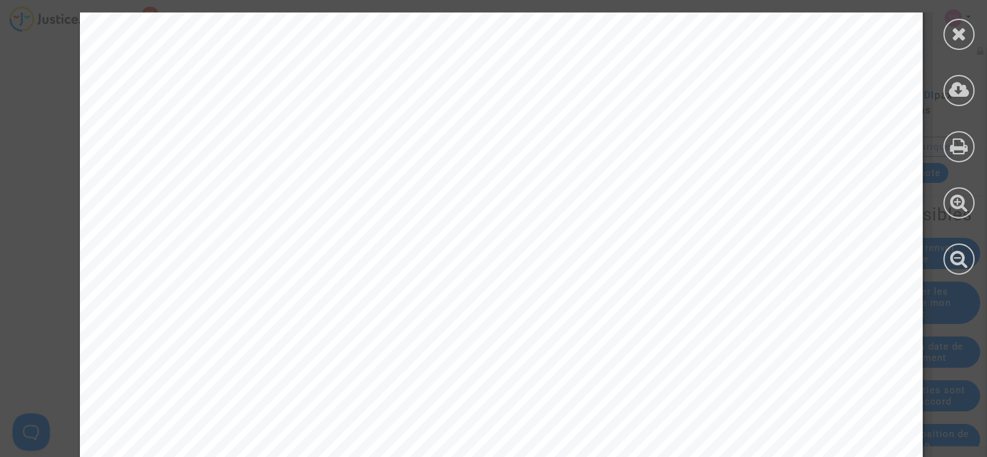
scroll to position [30125, 0]
click at [960, 43] on div at bounding box center [958, 34] width 31 height 31
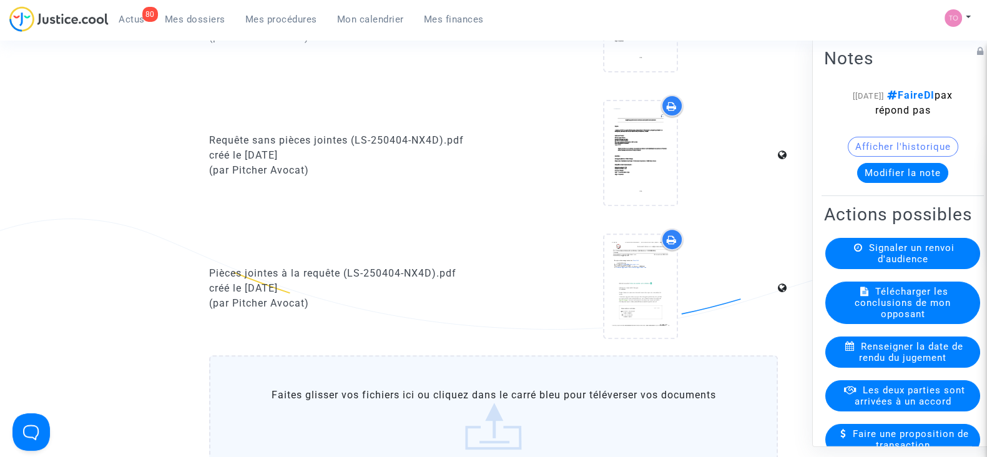
scroll to position [624, 0]
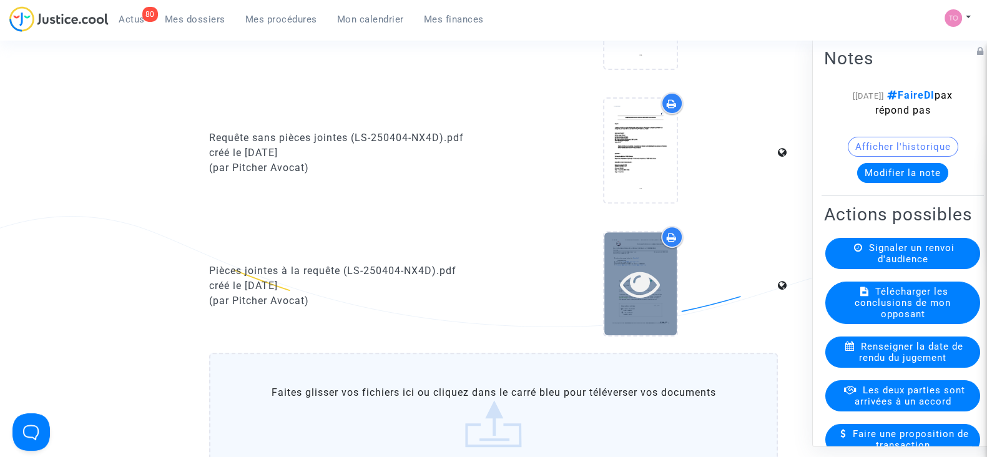
click at [609, 263] on div at bounding box center [640, 283] width 72 height 40
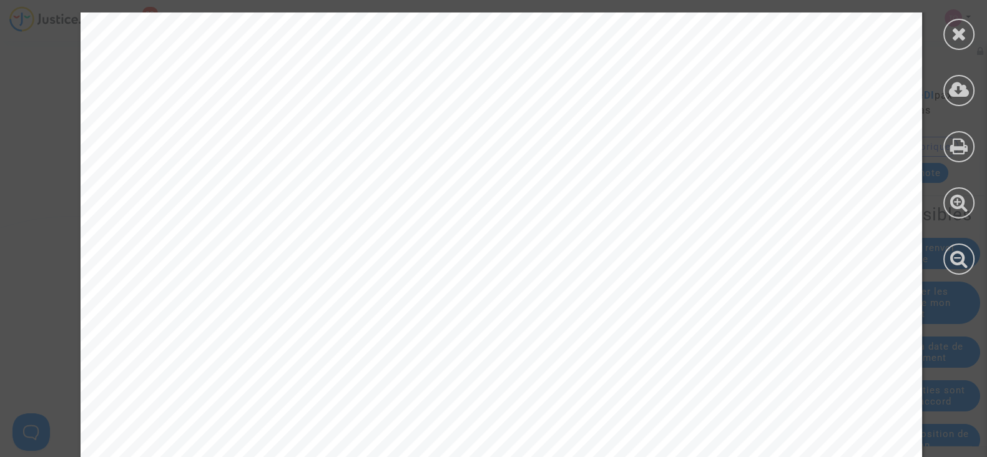
scroll to position [3200, 0]
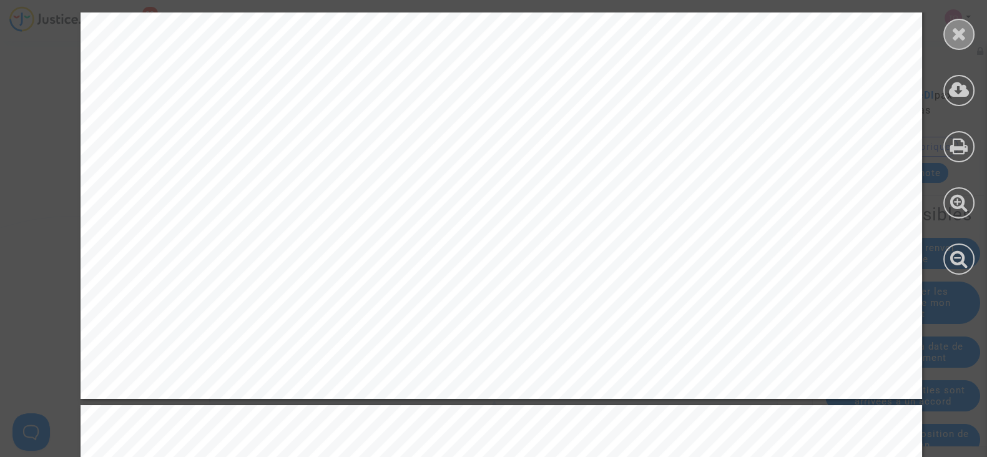
click at [970, 27] on div at bounding box center [958, 34] width 31 height 31
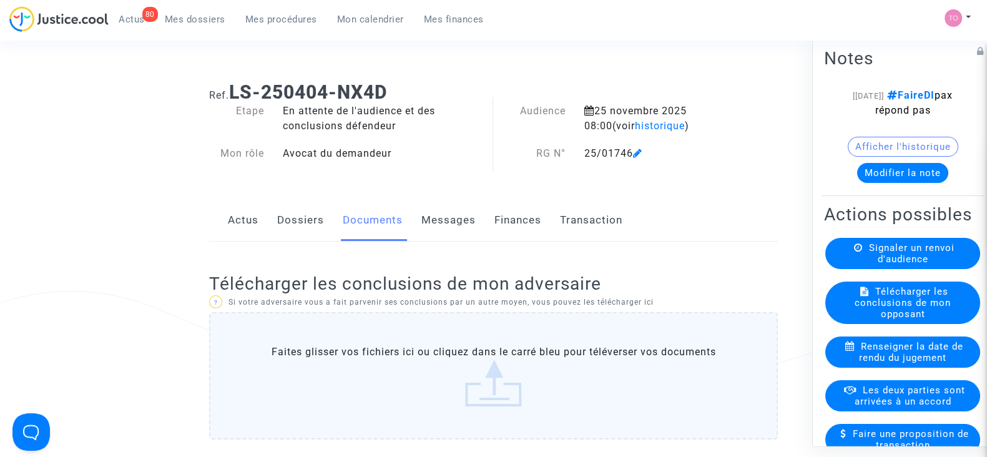
scroll to position [0, 0]
click at [296, 225] on link "Dossiers" at bounding box center [300, 220] width 47 height 41
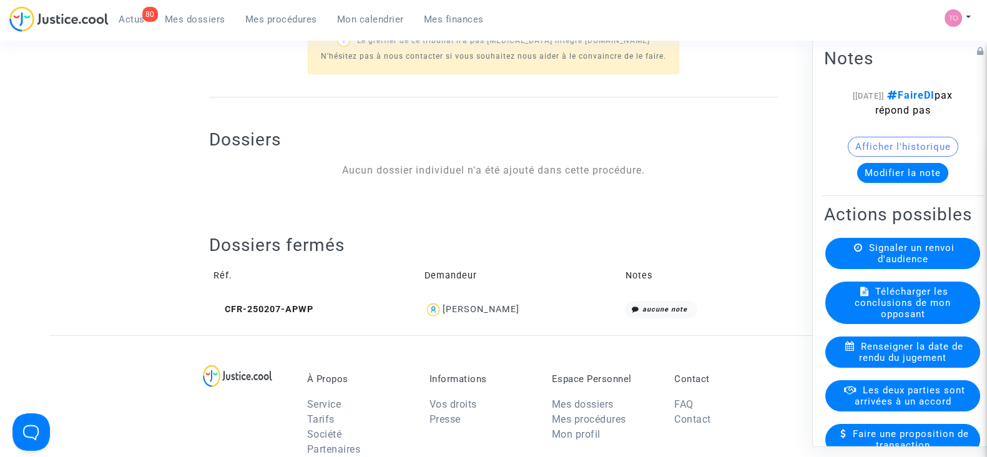
scroll to position [546, 0]
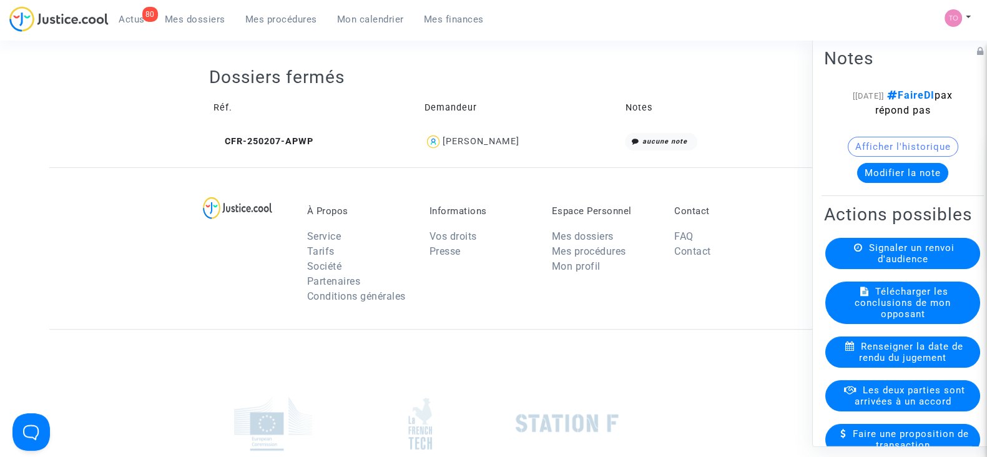
click at [468, 144] on div "Rosemary Perez" at bounding box center [480, 141] width 77 height 11
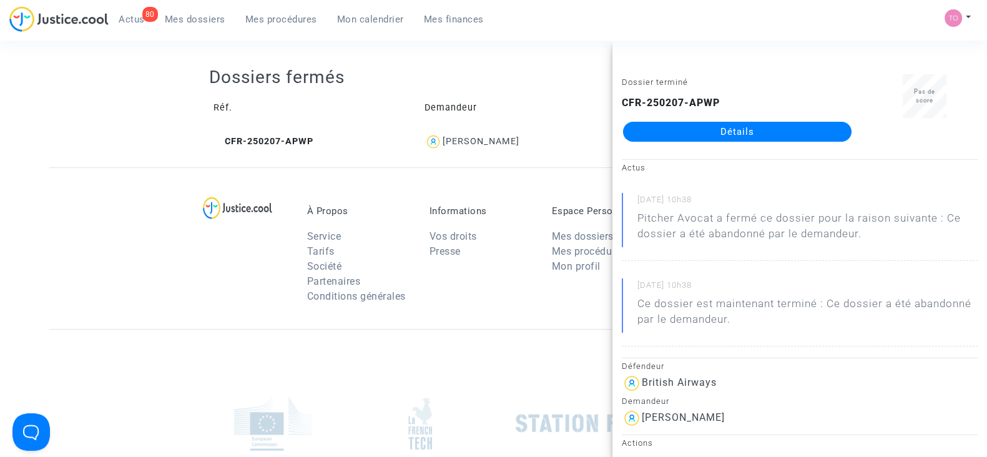
click at [665, 132] on link "Détails" at bounding box center [737, 132] width 229 height 20
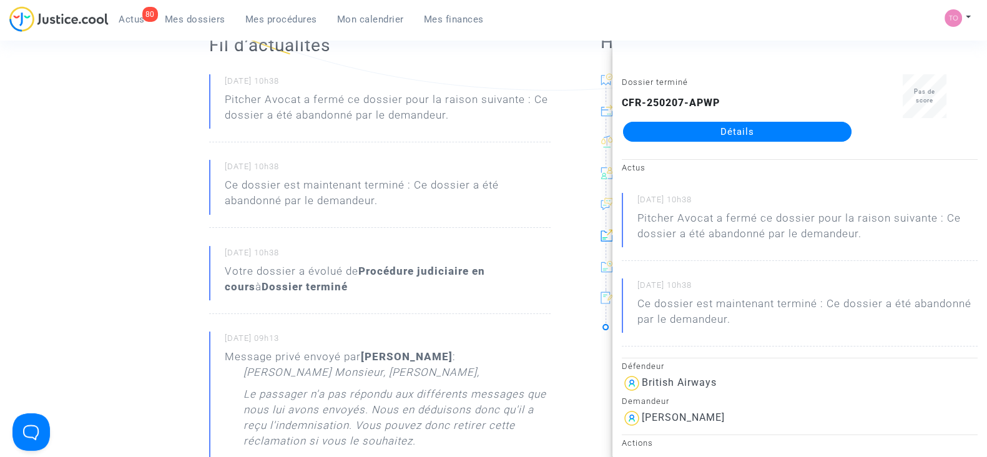
click at [129, 258] on ng-component "Ref. CFR-250207-APWP Etape Dossier terminé Ce dossier a été abandonné par le de…" at bounding box center [493, 377] width 888 height 1234
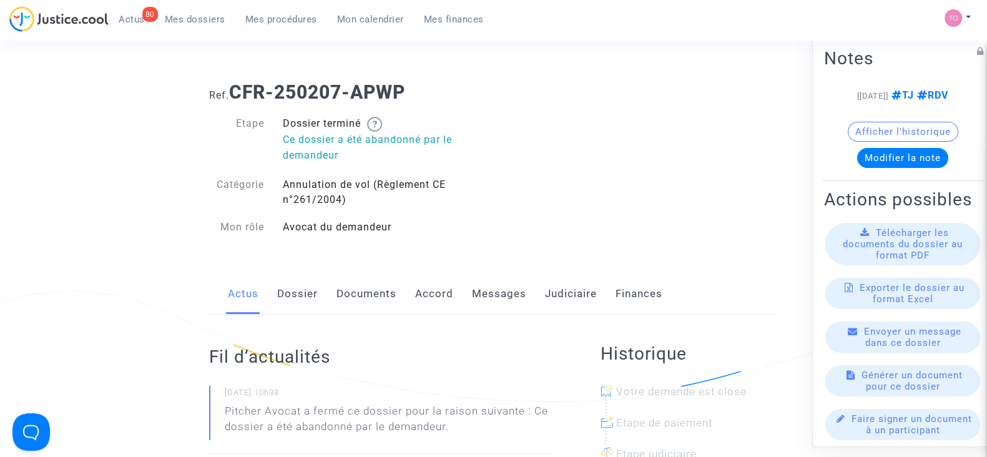
click at [300, 298] on link "Dossier" at bounding box center [297, 293] width 41 height 41
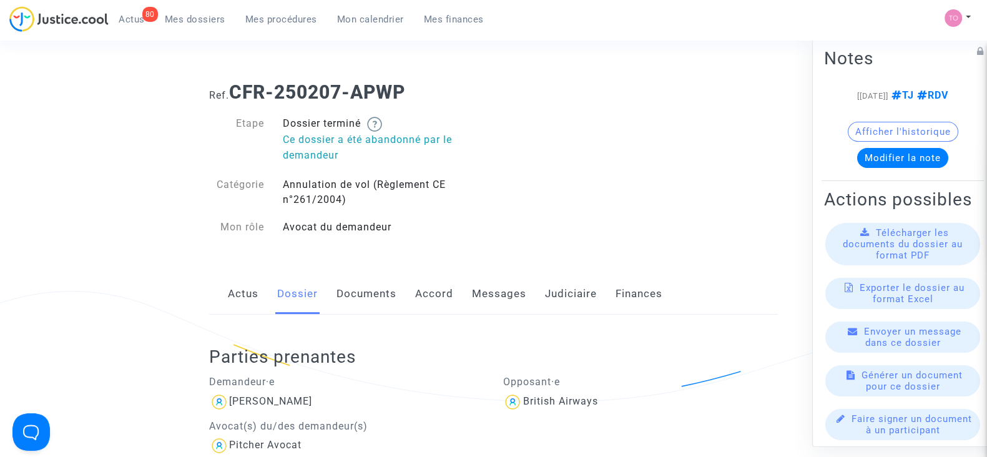
click at [368, 303] on link "Documents" at bounding box center [367, 293] width 60 height 41
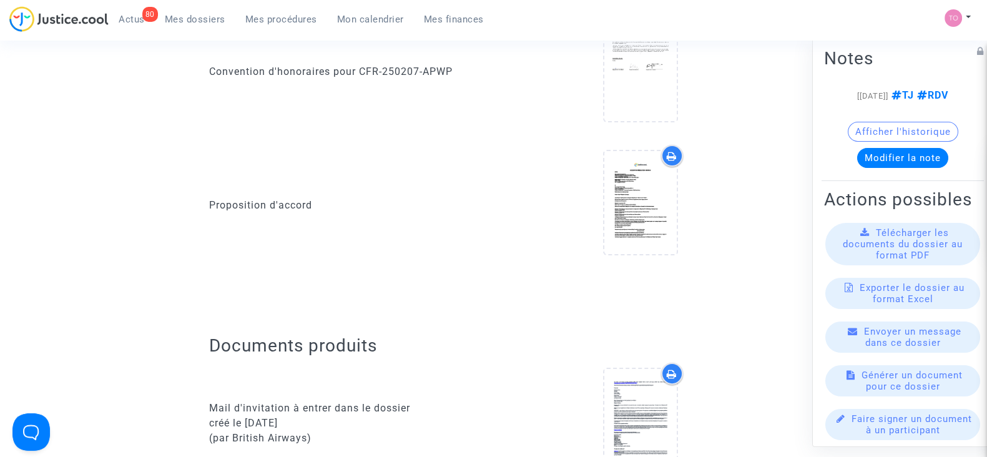
scroll to position [390, 0]
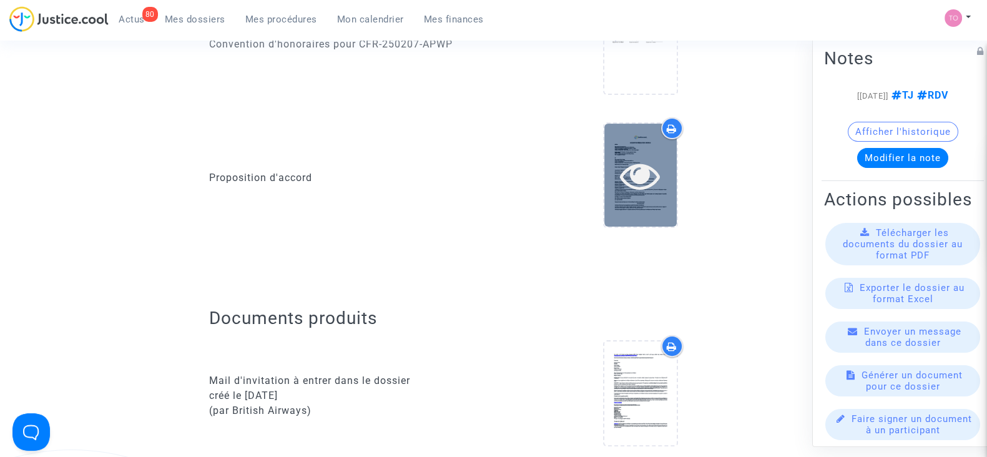
click at [651, 205] on div at bounding box center [640, 175] width 72 height 103
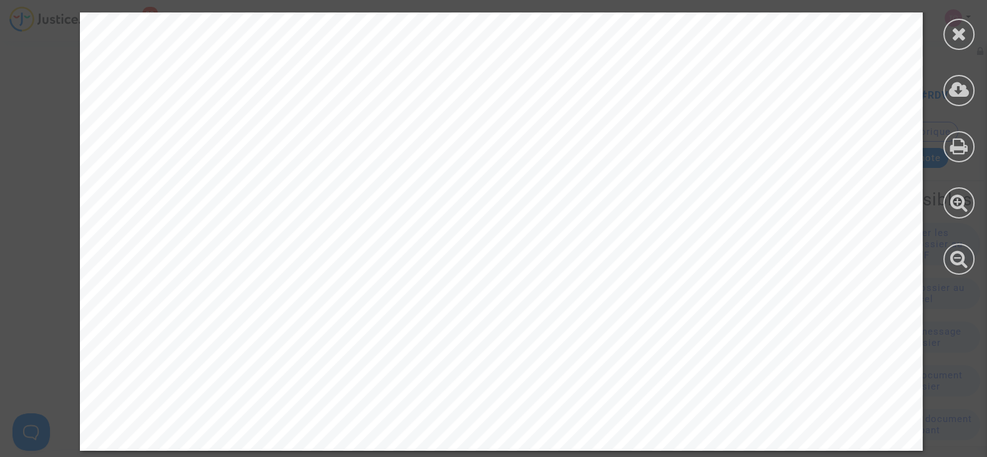
scroll to position [1962, 0]
click at [947, 54] on div at bounding box center [959, 143] width 56 height 287
click at [947, 51] on div at bounding box center [959, 143] width 56 height 287
click at [947, 48] on div at bounding box center [959, 143] width 56 height 287
click at [952, 42] on icon at bounding box center [960, 33] width 16 height 19
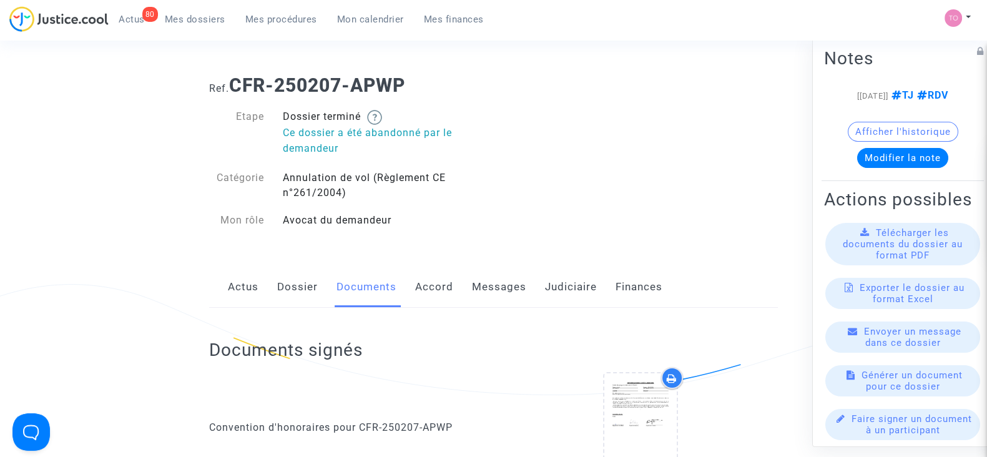
scroll to position [0, 0]
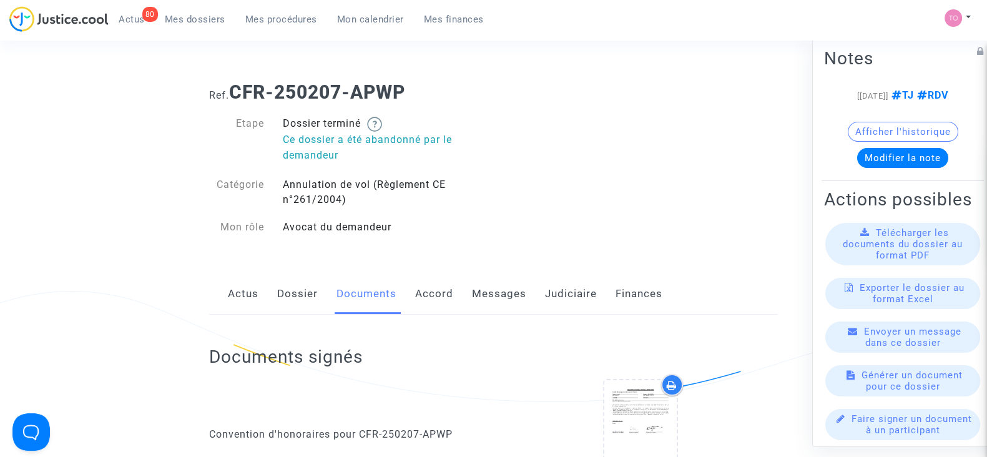
click at [552, 291] on link "Judiciaire" at bounding box center [571, 293] width 52 height 41
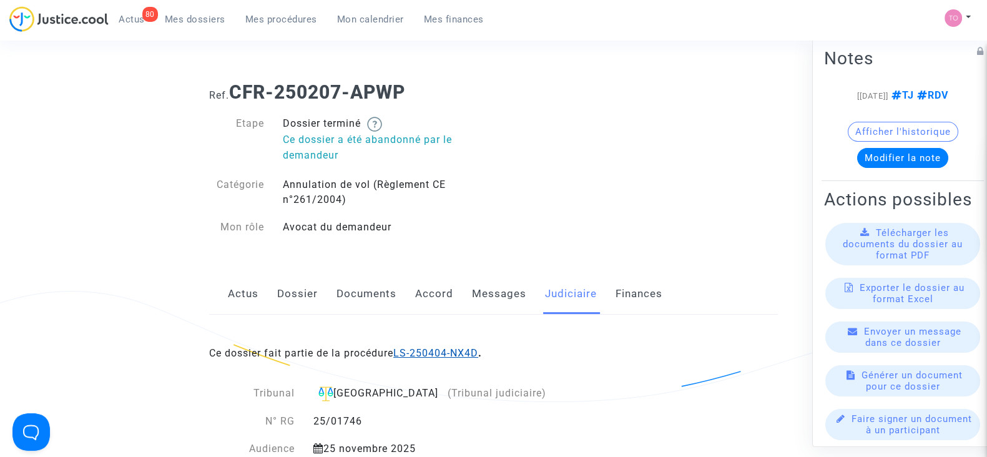
click at [438, 349] on link "LS-250404-NX4D" at bounding box center [435, 353] width 85 height 12
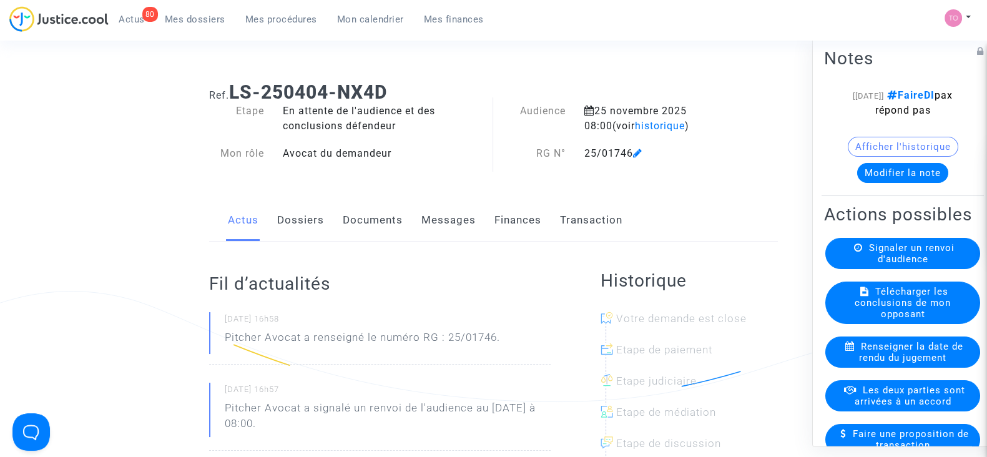
click at [354, 215] on link "Documents" at bounding box center [373, 220] width 60 height 41
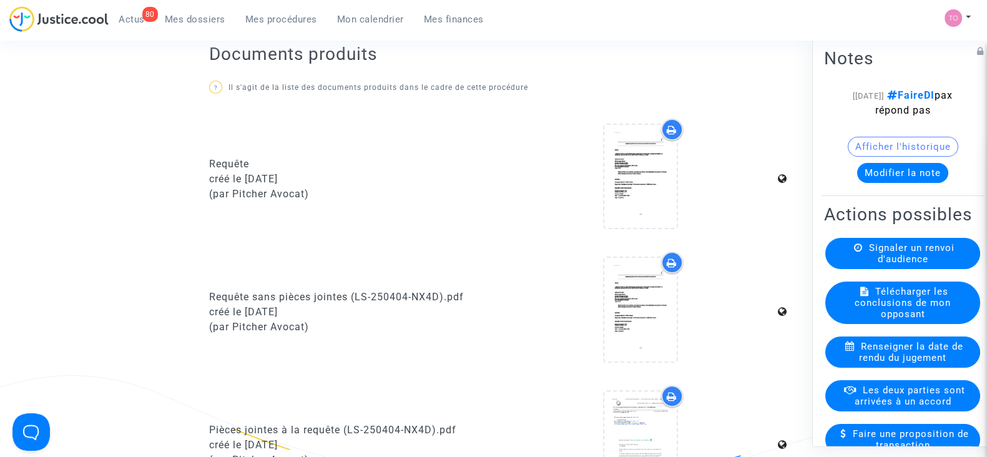
scroll to position [468, 0]
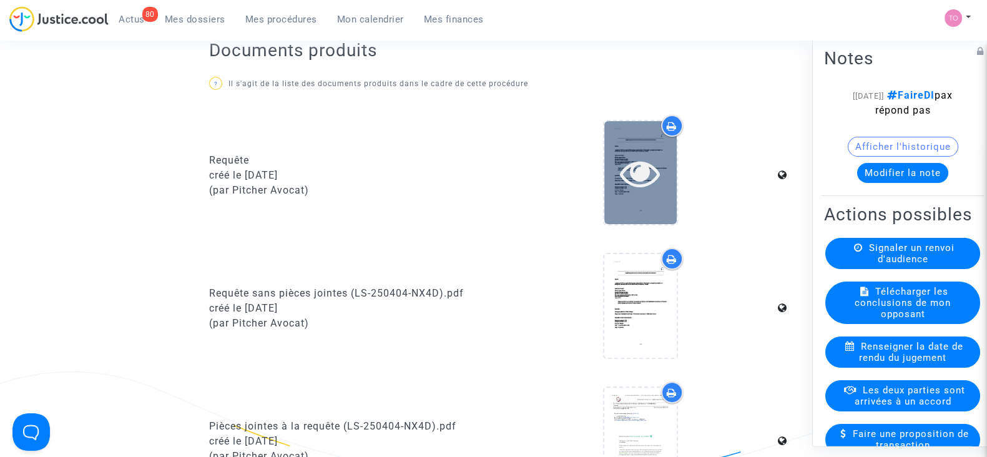
click at [633, 173] on icon at bounding box center [640, 173] width 41 height 40
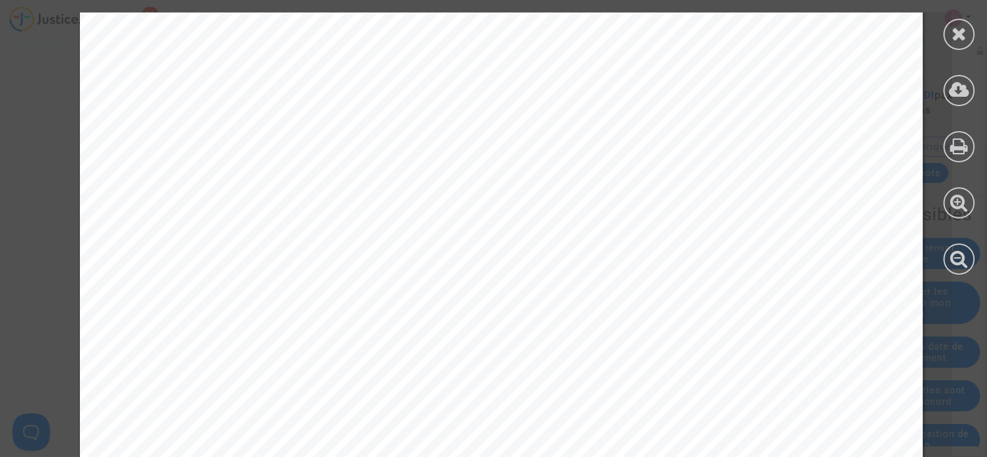
scroll to position [0, 0]
click at [951, 43] on div at bounding box center [958, 34] width 31 height 31
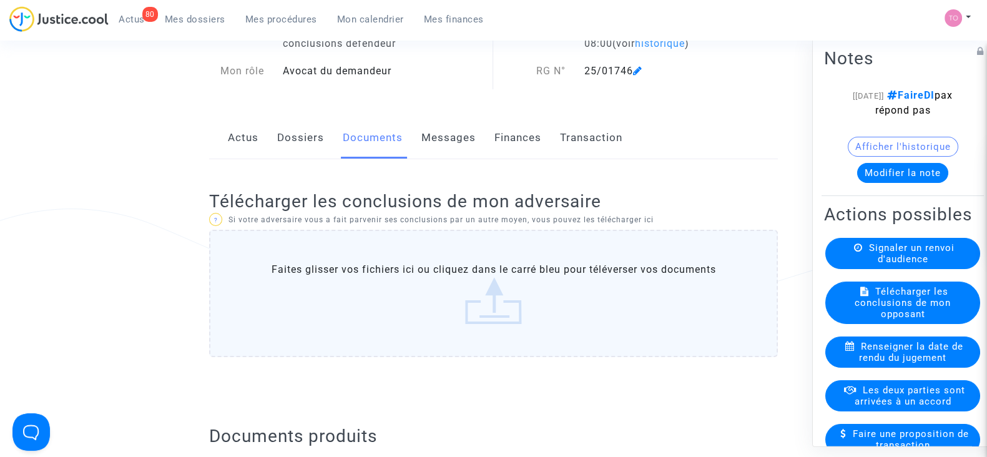
scroll to position [77, 0]
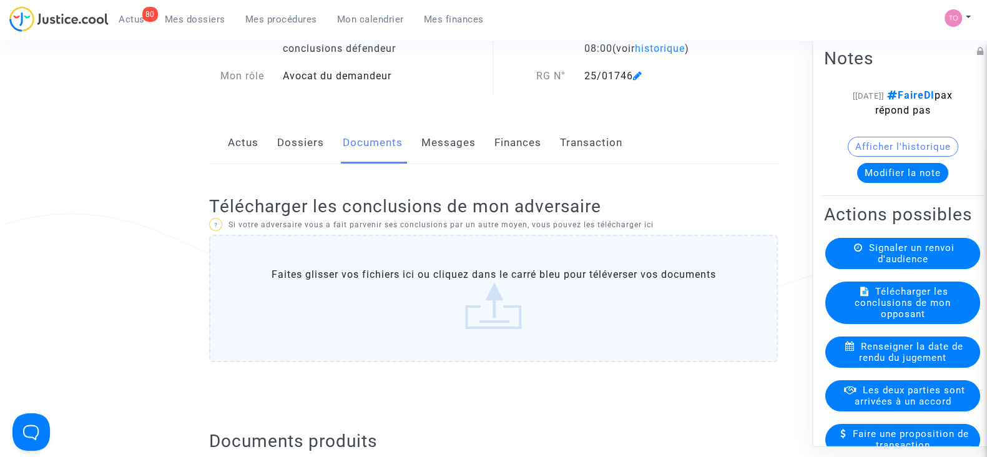
click at [307, 142] on link "Dossiers" at bounding box center [300, 142] width 47 height 41
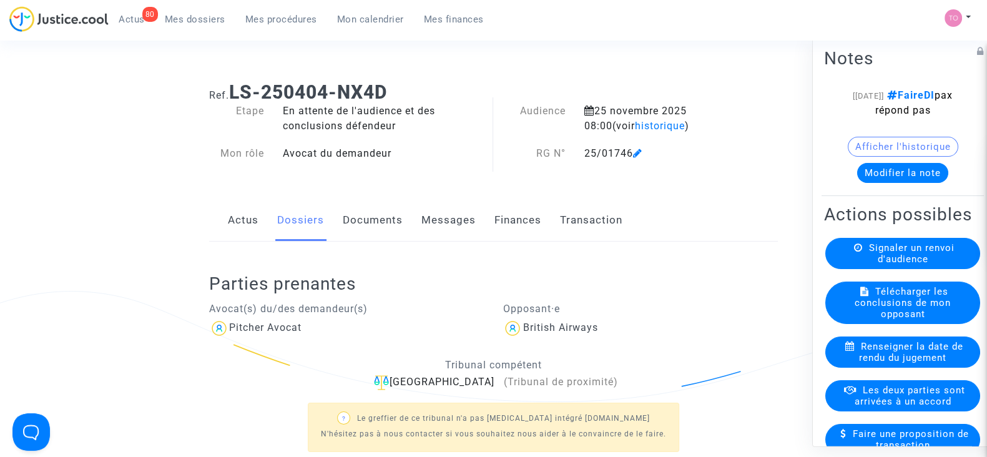
click at [361, 226] on link "Documents" at bounding box center [373, 220] width 60 height 41
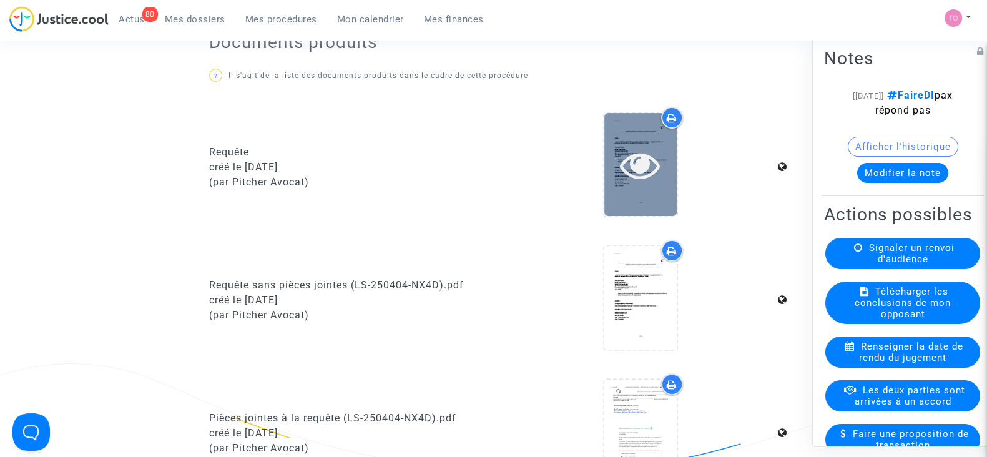
scroll to position [468, 0]
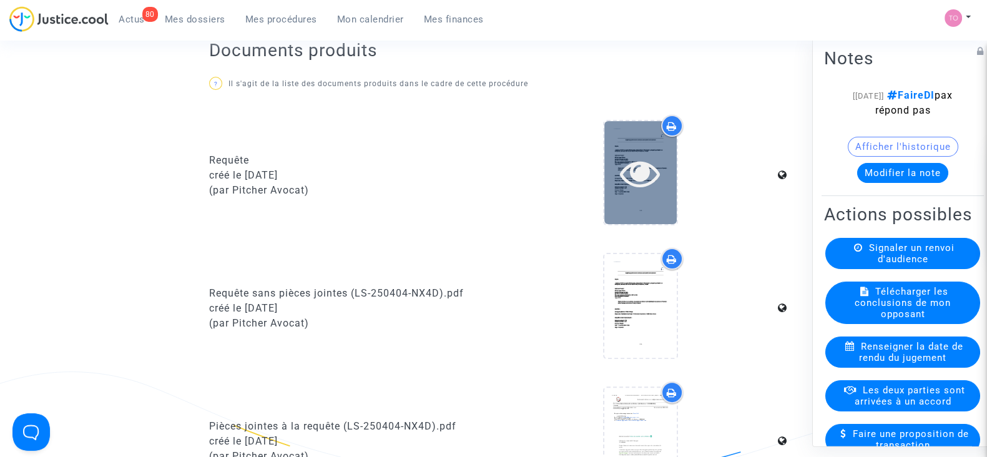
click at [640, 198] on div at bounding box center [640, 172] width 72 height 103
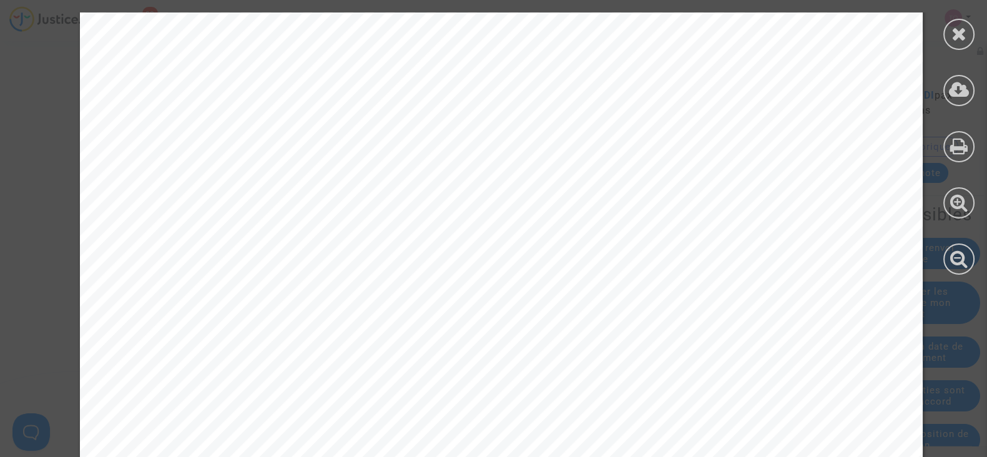
scroll to position [14594, 0]
click at [946, 32] on div at bounding box center [958, 34] width 31 height 31
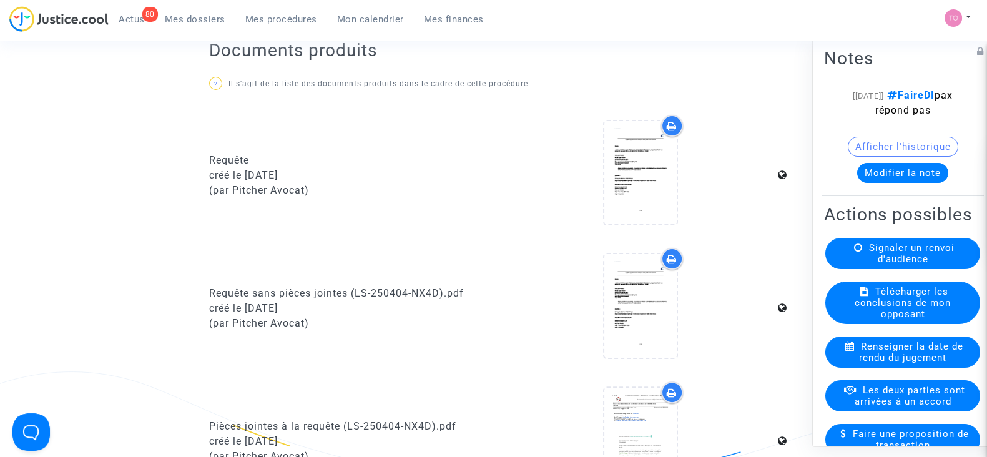
click at [883, 147] on button "Afficher l'historique" at bounding box center [903, 147] width 111 height 20
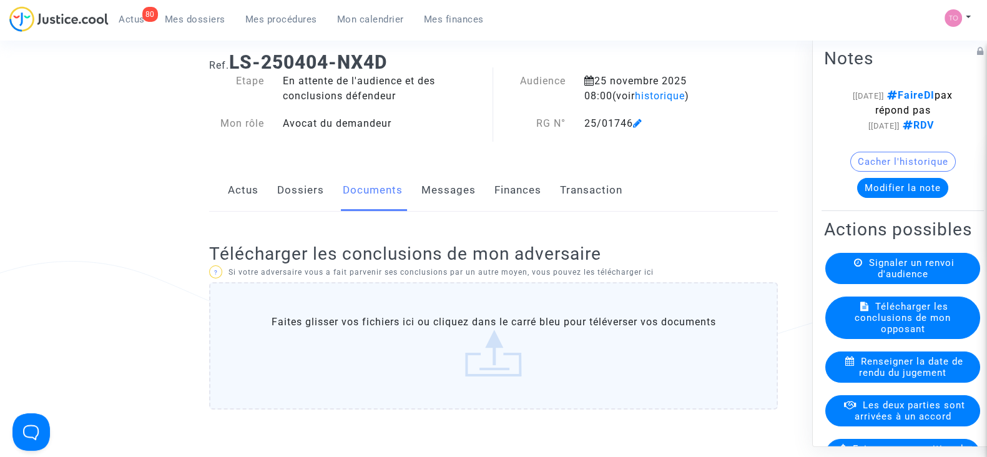
scroll to position [0, 0]
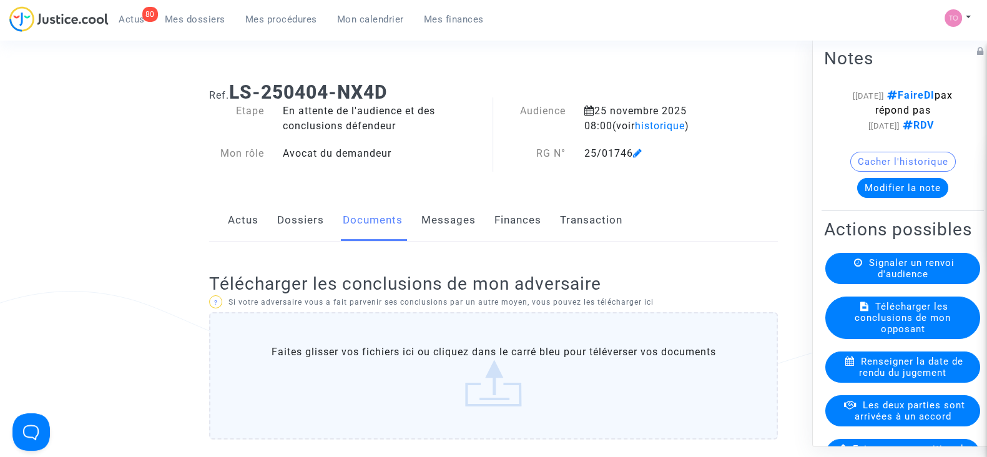
click at [303, 229] on link "Dossiers" at bounding box center [300, 220] width 47 height 41
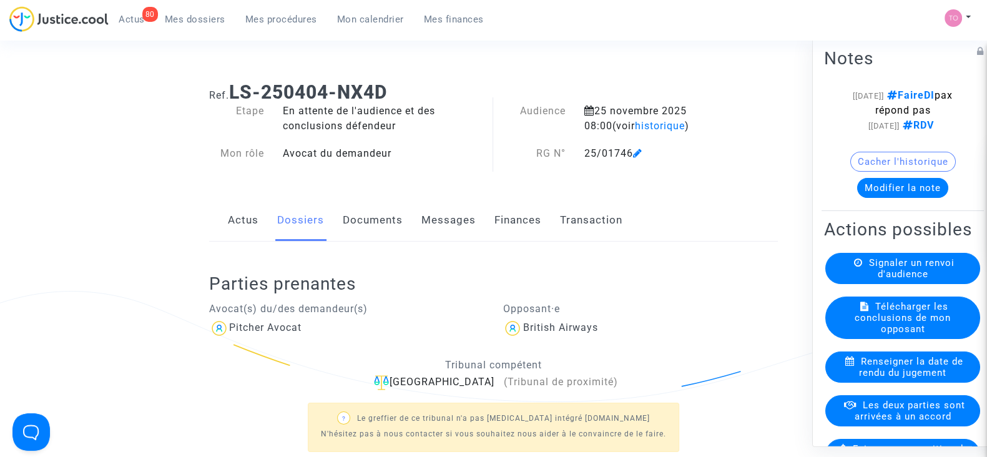
click at [245, 215] on link "Actus" at bounding box center [243, 220] width 31 height 41
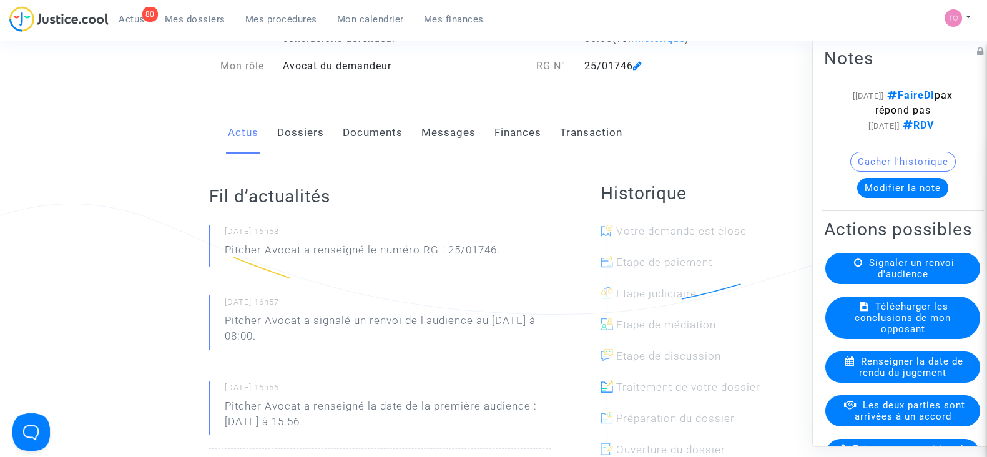
scroll to position [77, 0]
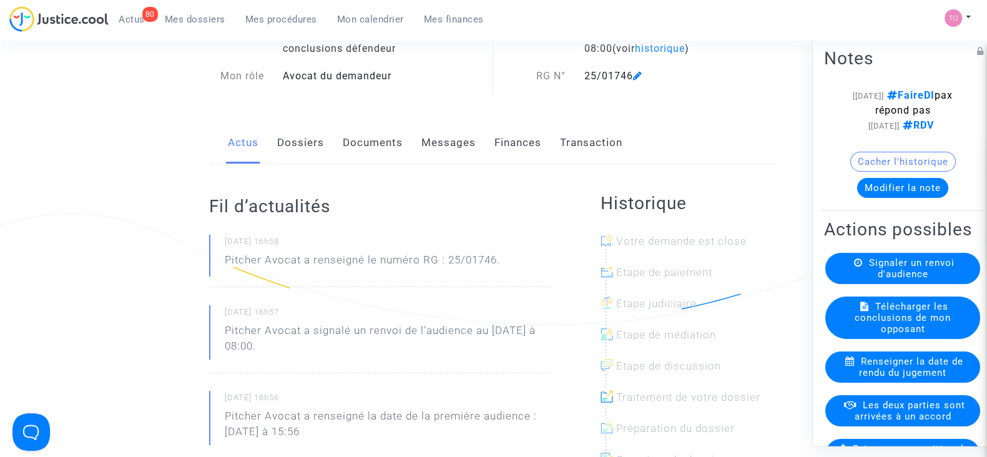
click at [461, 149] on link "Messages" at bounding box center [448, 142] width 54 height 41
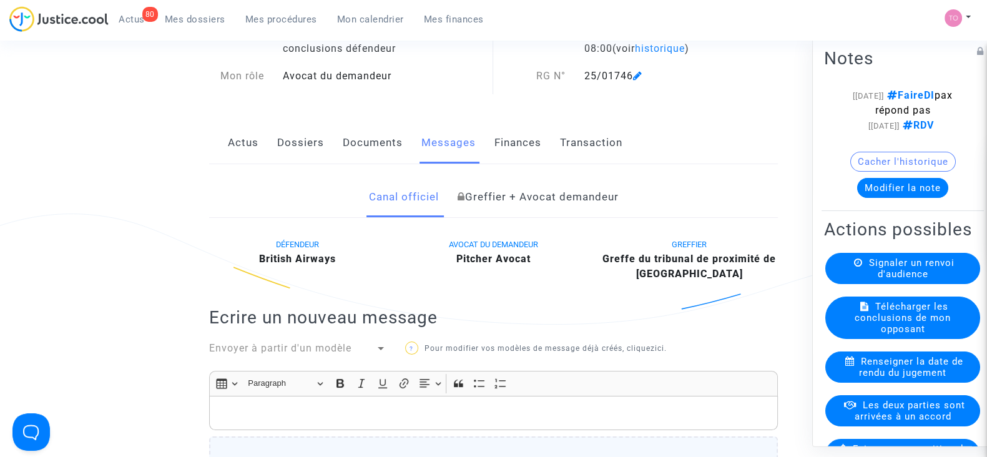
click at [546, 133] on div "Actus Dossiers Documents Messages Finances Transaction" at bounding box center [493, 143] width 569 height 42
click at [519, 145] on link "Finances" at bounding box center [517, 142] width 47 height 41
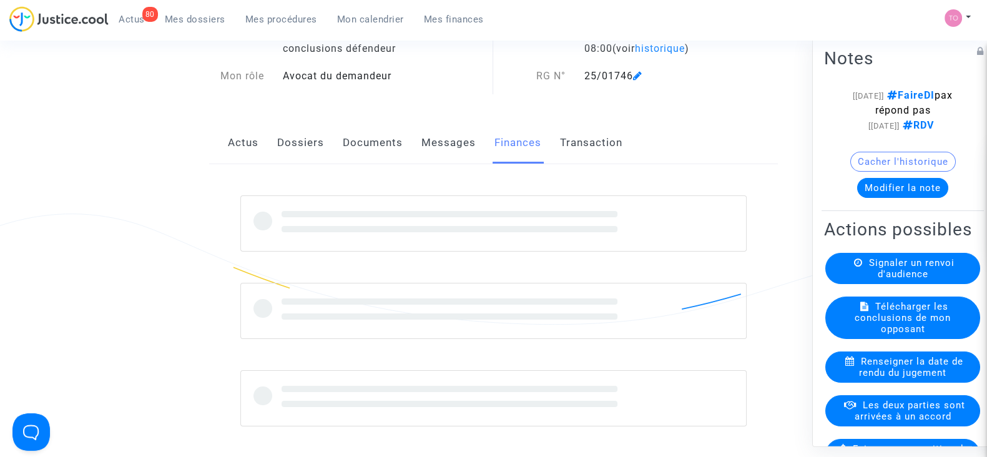
click at [579, 142] on link "Transaction" at bounding box center [591, 142] width 62 height 41
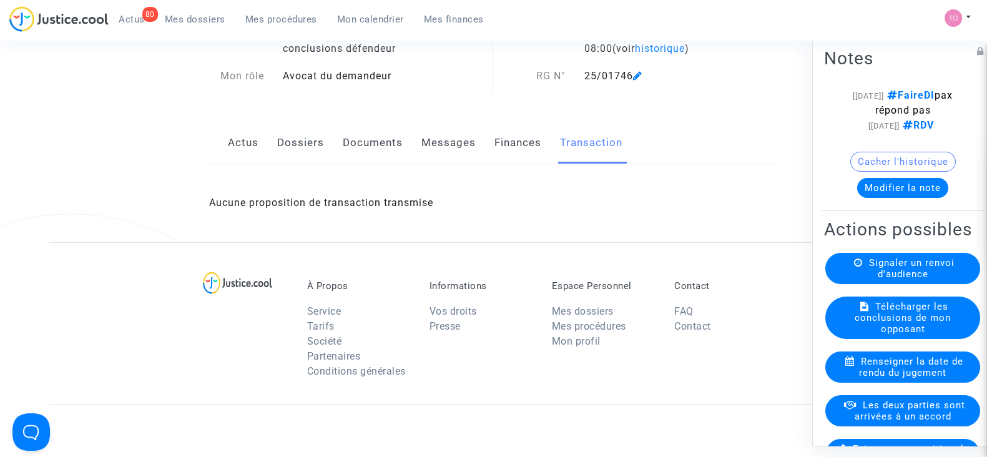
click at [298, 149] on link "Dossiers" at bounding box center [300, 142] width 47 height 41
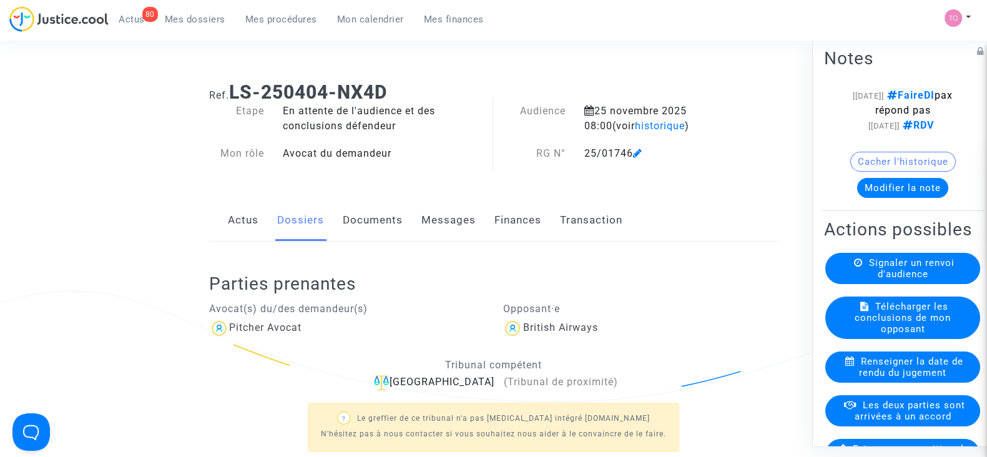
click at [355, 223] on link "Documents" at bounding box center [373, 220] width 60 height 41
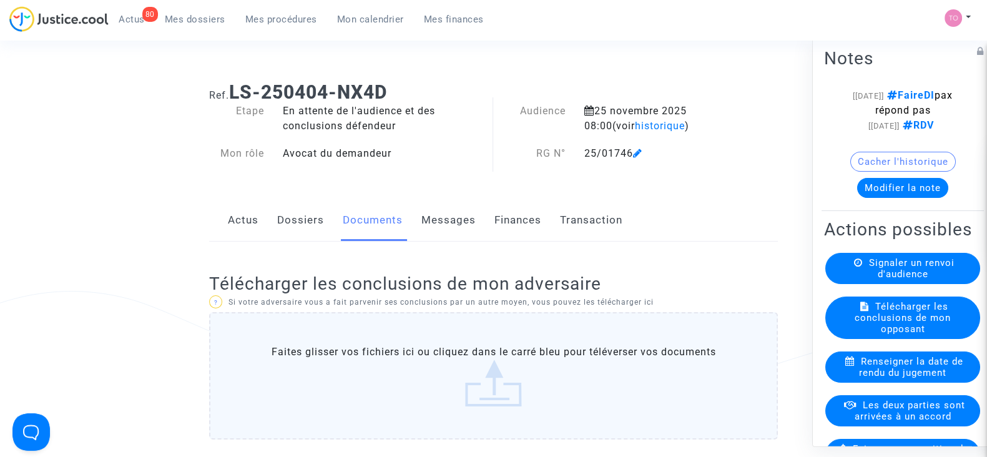
click at [327, 227] on div "Actus Dossiers Documents Messages Finances Transaction" at bounding box center [493, 221] width 569 height 42
click at [314, 222] on link "Dossiers" at bounding box center [300, 220] width 47 height 41
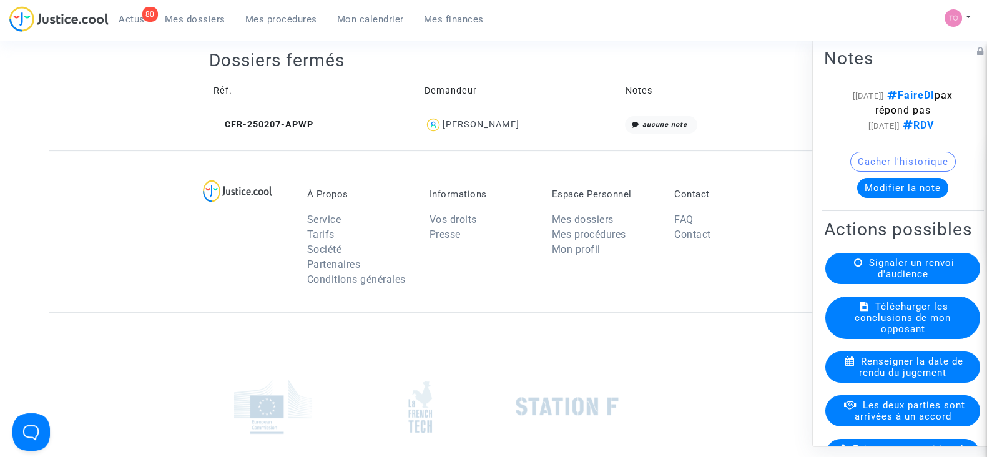
scroll to position [546, 0]
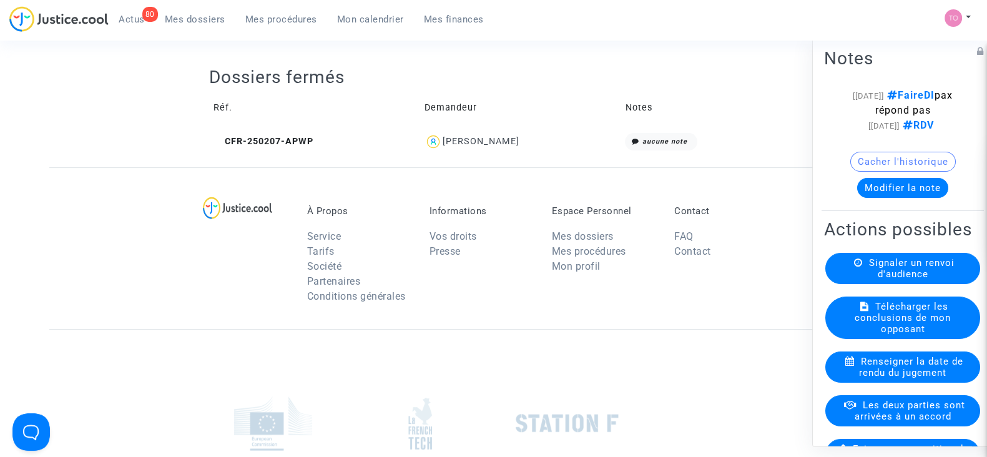
click at [480, 136] on div "Rosemary Perez" at bounding box center [480, 141] width 77 height 11
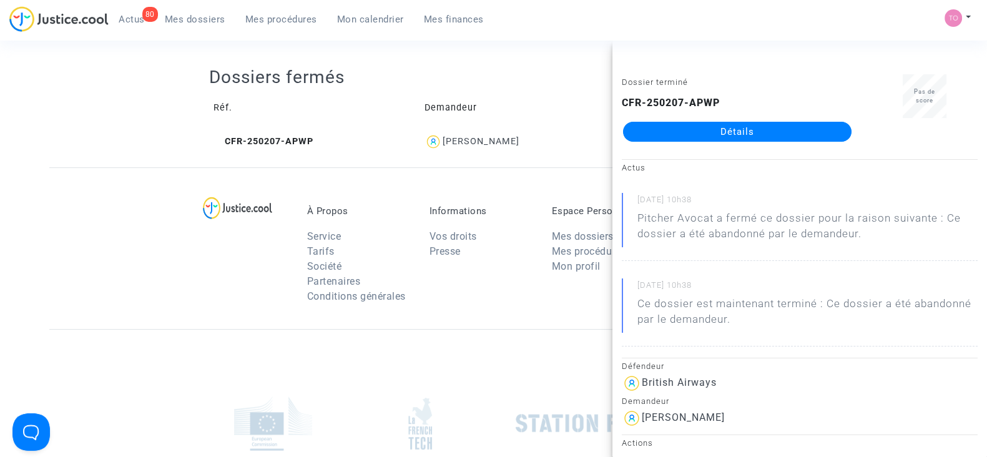
click at [693, 124] on link "Détails" at bounding box center [737, 132] width 229 height 20
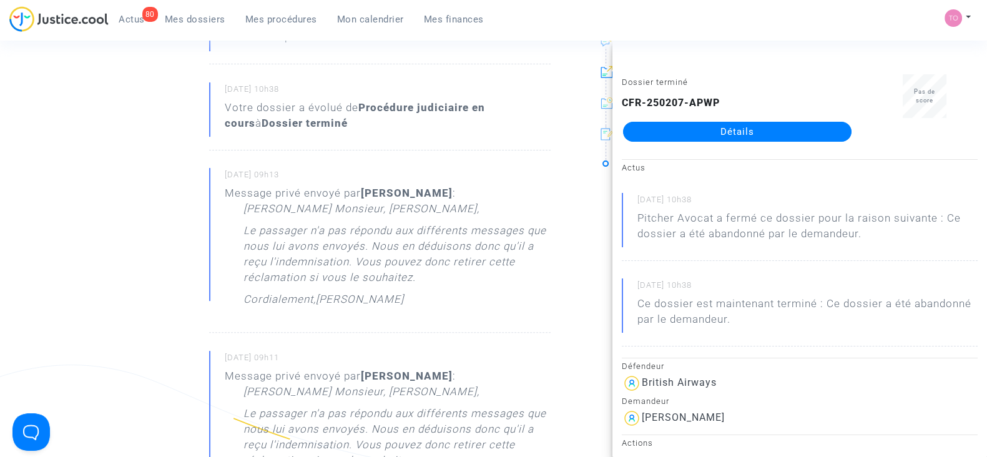
scroll to position [234, 0]
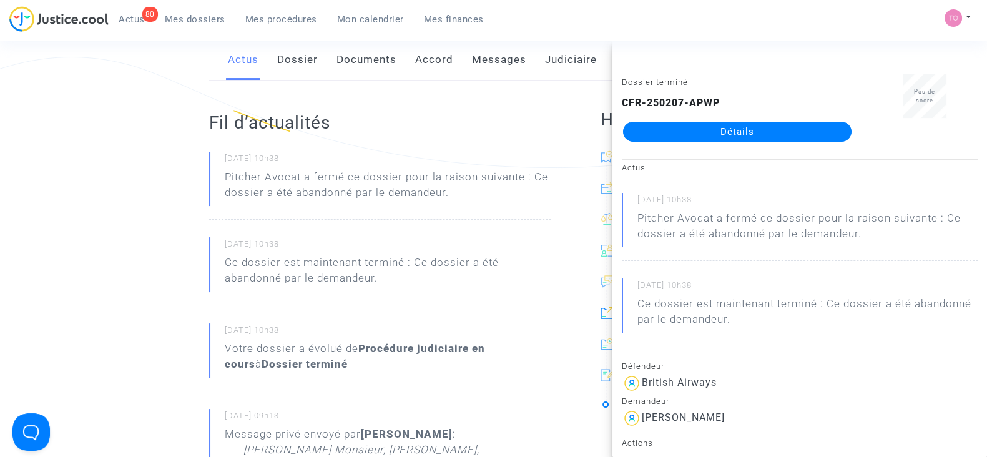
click at [312, 71] on link "Dossier" at bounding box center [297, 59] width 41 height 41
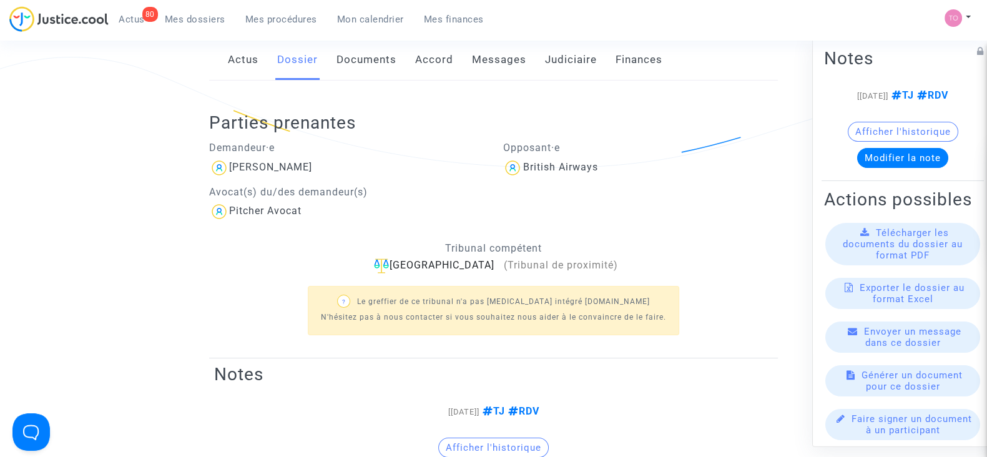
drag, startPoint x: 350, startPoint y: 65, endPoint x: 355, endPoint y: 72, distance: 9.4
click at [350, 64] on link "Documents" at bounding box center [367, 59] width 60 height 41
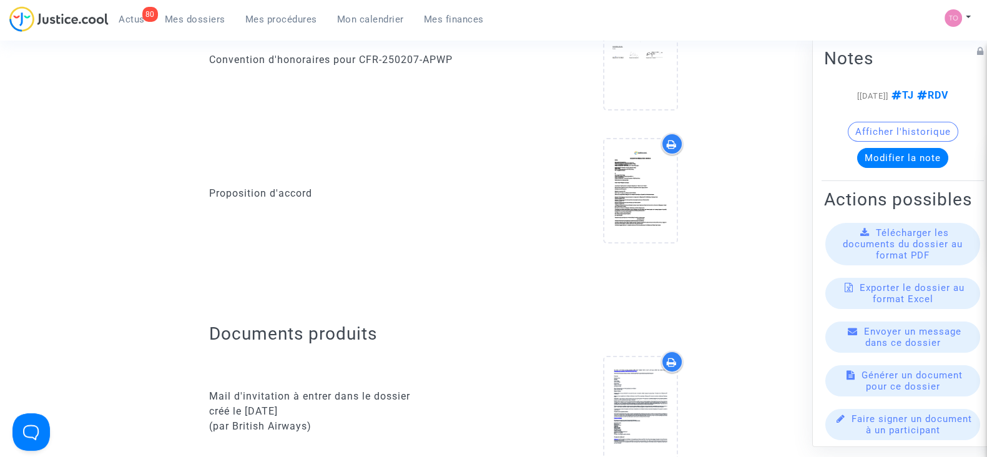
scroll to position [234, 0]
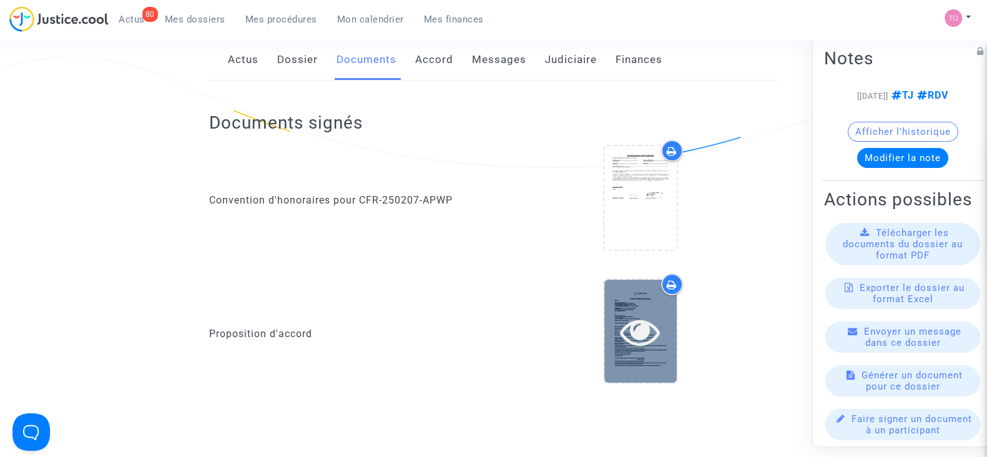
click at [625, 331] on icon at bounding box center [640, 332] width 41 height 40
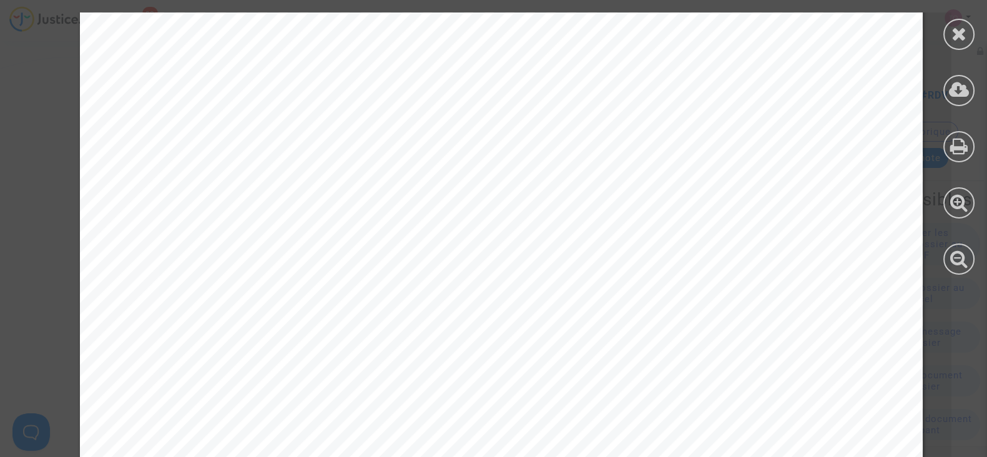
scroll to position [312, 0]
drag, startPoint x: 272, startPoint y: 290, endPoint x: 446, endPoint y: 286, distance: 174.2
click at [446, 286] on span "Rosemary Perez a rappelé les termes du différend sur la plateforme dans son esp…" at bounding box center [407, 285] width 519 height 11
drag, startPoint x: 185, startPoint y: 240, endPoint x: 221, endPoint y: 240, distance: 35.6
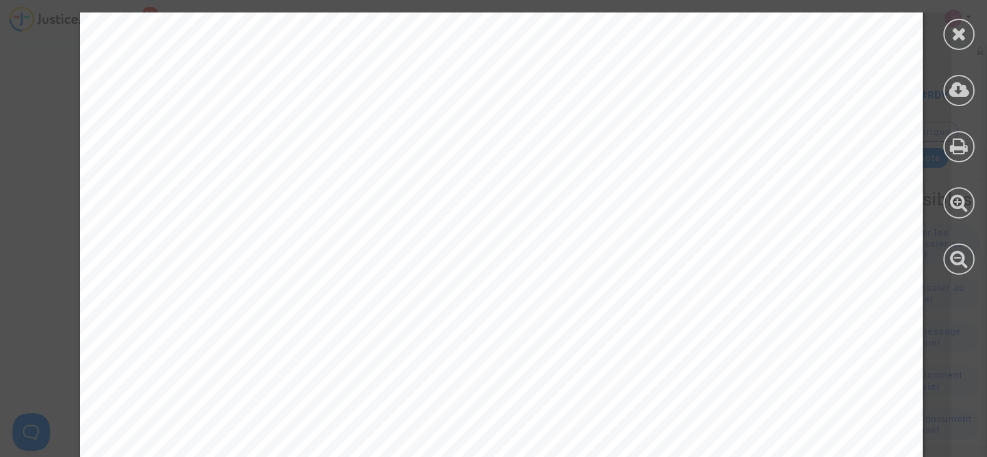
click at [225, 237] on div "ACCORD DE RÉSOLUTION AMIABLE ENTRE : Nom complet : Rosemary Perez Représenté.e …" at bounding box center [501, 217] width 843 height 1191
drag, startPoint x: 162, startPoint y: 249, endPoint x: 208, endPoint y: 255, distance: 45.9
click at [208, 255] on span "Catégorie de contentieux : N/A" at bounding box center [229, 253] width 162 height 11
drag, startPoint x: 225, startPoint y: 286, endPoint x: 305, endPoint y: 283, distance: 80.0
click at [305, 283] on div "ACCORD DE RÉSOLUTION AMIABLE ENTRE : Nom complet : Rosemary Perez Représenté.e …" at bounding box center [501, 217] width 843 height 1191
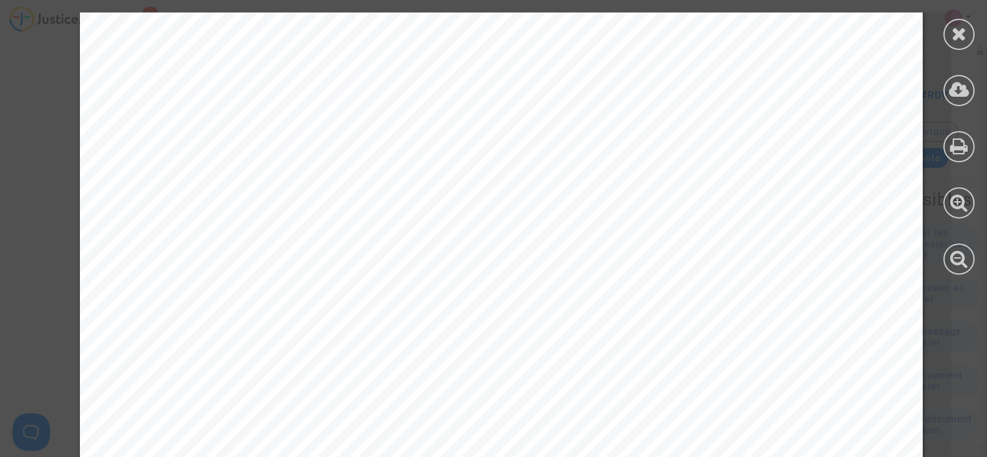
drag, startPoint x: 219, startPoint y: 299, endPoint x: 418, endPoint y: 296, distance: 199.8
click at [418, 296] on span "Justice.cool a contacté British Airways afin de lui demander de s’exécuter et d…" at bounding box center [468, 300] width 641 height 11
drag, startPoint x: 199, startPoint y: 259, endPoint x: 303, endPoint y: 250, distance: 104.7
click at [303, 250] on div "ACCORD DE RÉSOLUTION AMIABLE ENTRE : Nom complet : Rosemary Perez Représenté.e …" at bounding box center [501, 139] width 843 height 1191
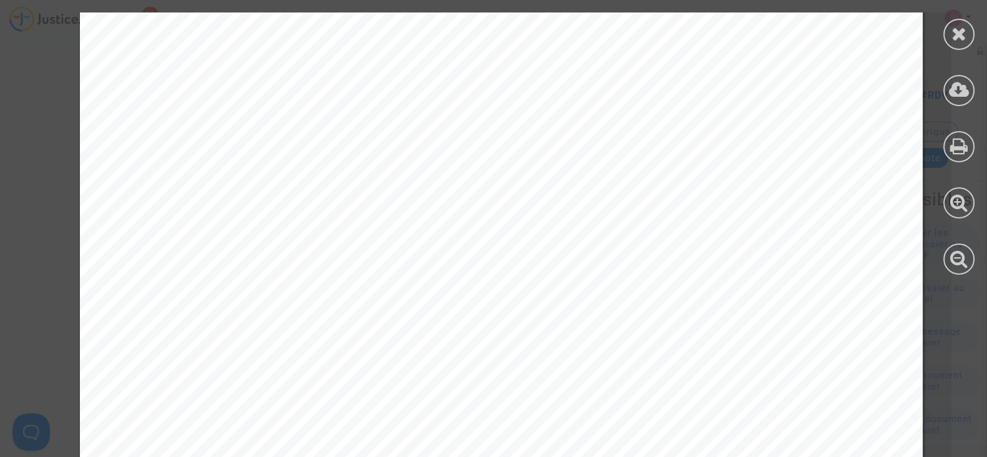
scroll to position [624, 0]
drag, startPoint x: 171, startPoint y: 251, endPoint x: 305, endPoint y: 248, distance: 133.6
click at [305, 248] on span "Sous réserve de l'exécution de l’Opposant, le Demandeur considère le désaccord …" at bounding box center [378, 251] width 460 height 11
drag, startPoint x: 211, startPoint y: 277, endPoint x: 374, endPoint y: 276, distance: 163.0
click at [374, 276] on span "Le versement des sommes éventuellement dues par l'Opposant devra être effectué …" at bounding box center [547, 274] width 798 height 11
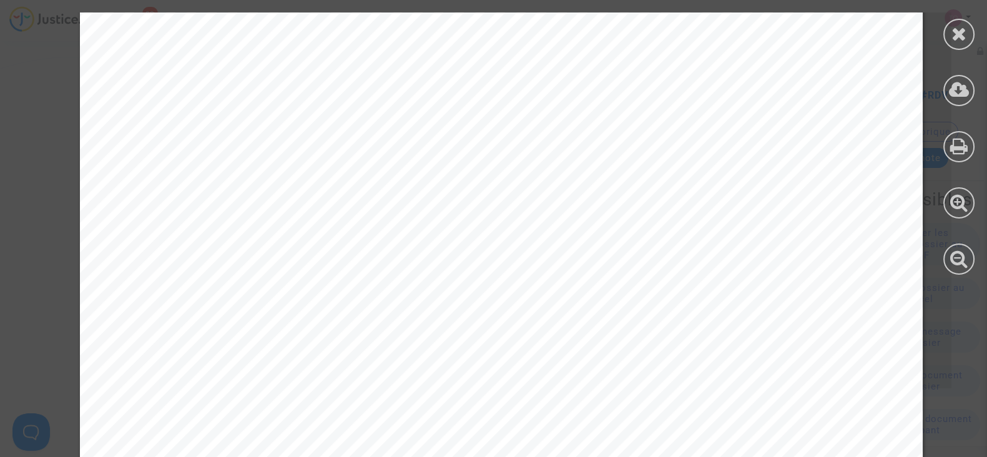
scroll to position [780, 0]
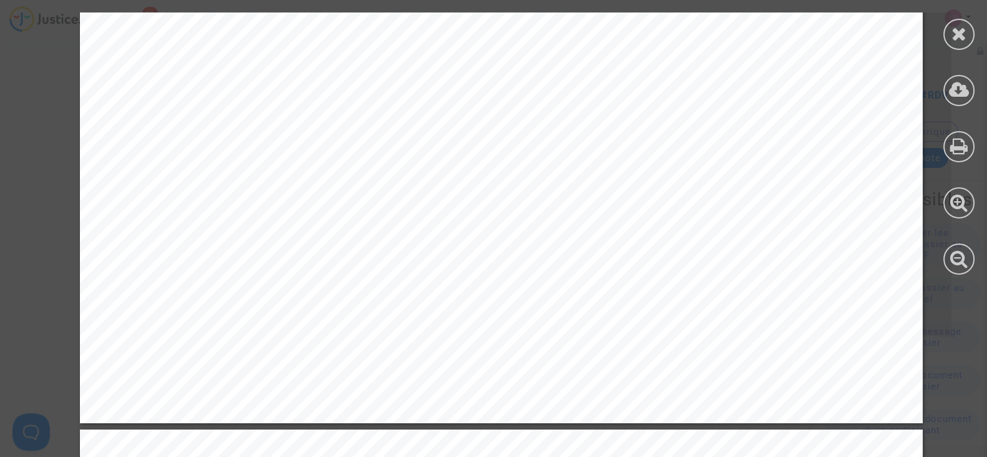
drag, startPoint x: 220, startPoint y: 225, endPoint x: 471, endPoint y: 224, distance: 251.0
click at [471, 224] on span "Il est essentiel qu’à ce titre fig ure sur le virement effectué le numéro de do…" at bounding box center [386, 224] width 476 height 11
drag, startPoint x: 218, startPoint y: 275, endPoint x: 458, endPoint y: 267, distance: 240.5
click at [458, 267] on span "Les Parties déclarent avoir toute capacité pour procéder à la signature des pré…" at bounding box center [375, 270] width 455 height 11
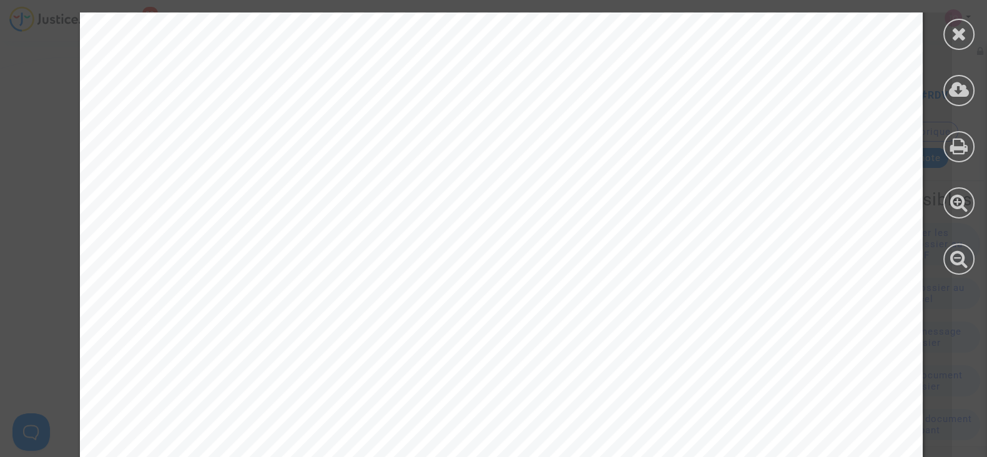
scroll to position [1327, 0]
drag, startPoint x: 187, startPoint y: 268, endPoint x: 664, endPoint y: 263, distance: 476.4
click at [664, 263] on span "Vous disposez d’un droit d’accès et de contrôle permanent sur l’ensemble des in…" at bounding box center [491, 266] width 686 height 11
click at [949, 26] on div at bounding box center [958, 34] width 31 height 31
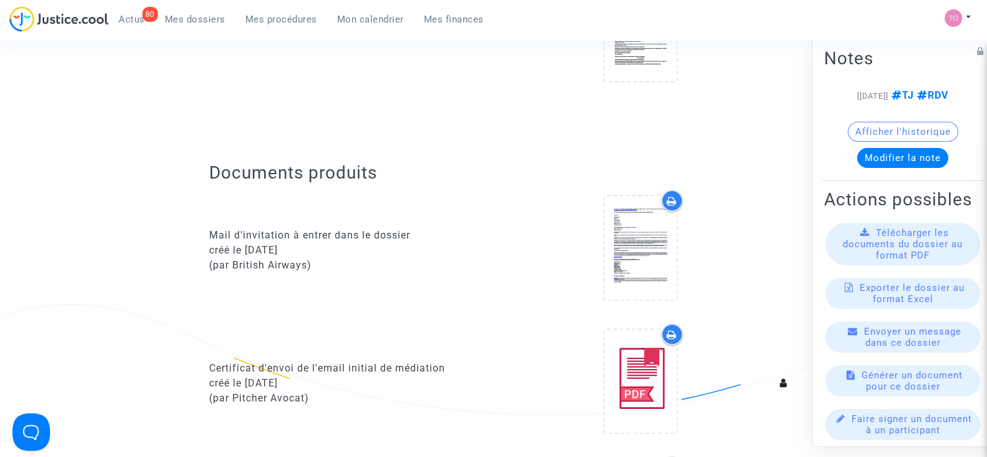
scroll to position [546, 0]
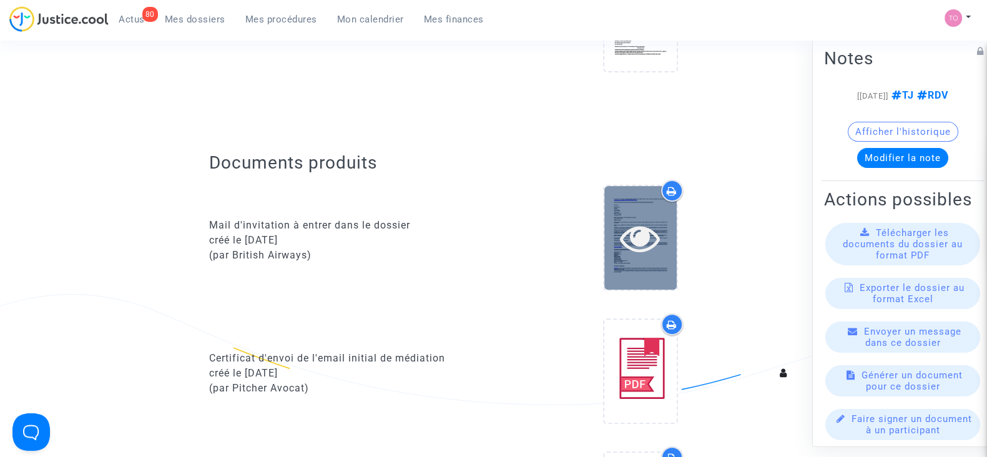
click at [652, 253] on icon at bounding box center [640, 238] width 41 height 40
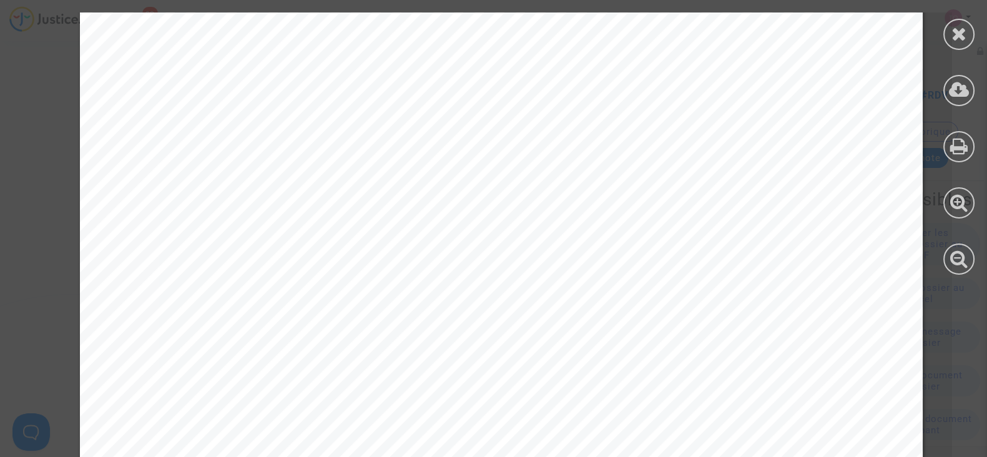
scroll to position [624, 0]
click at [956, 29] on icon at bounding box center [960, 33] width 16 height 19
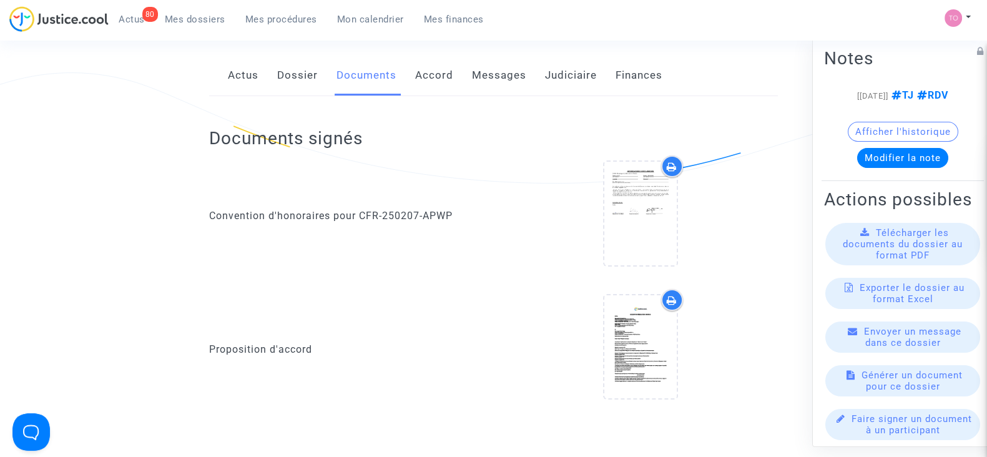
scroll to position [234, 0]
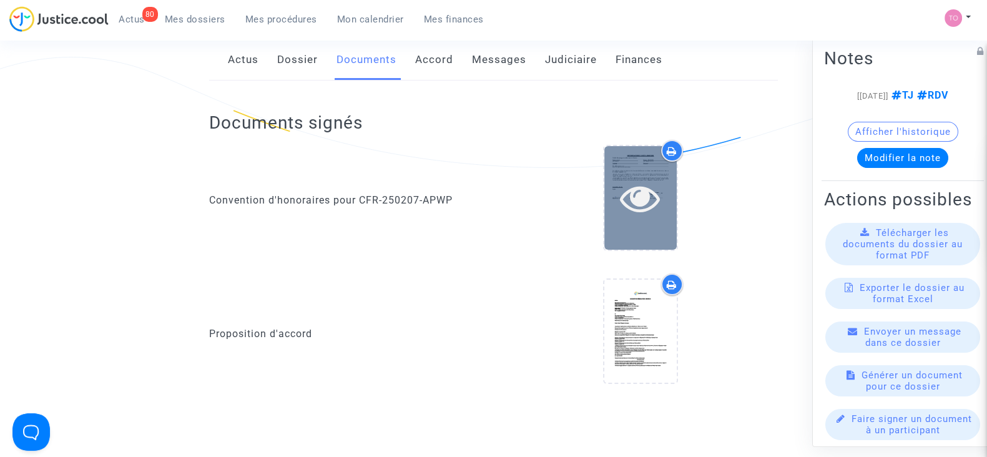
click at [627, 207] on icon at bounding box center [640, 198] width 41 height 40
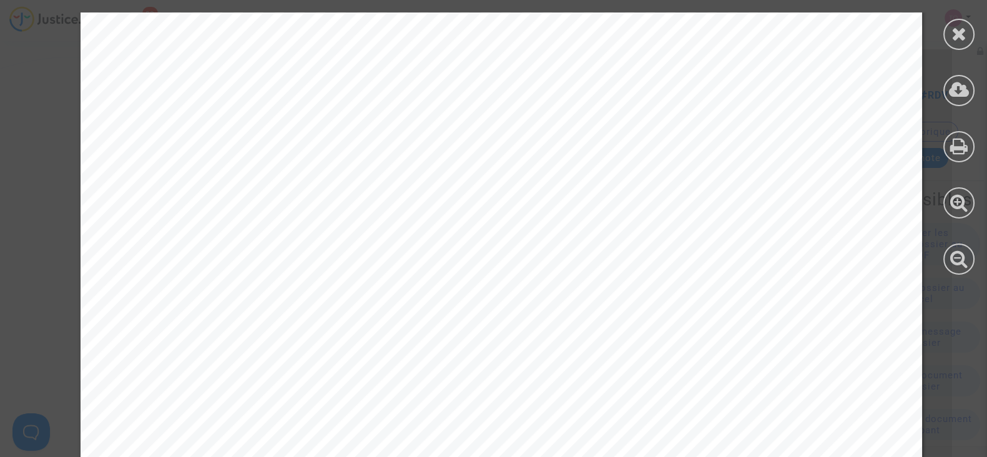
scroll to position [0, 0]
click at [948, 39] on div at bounding box center [958, 34] width 31 height 31
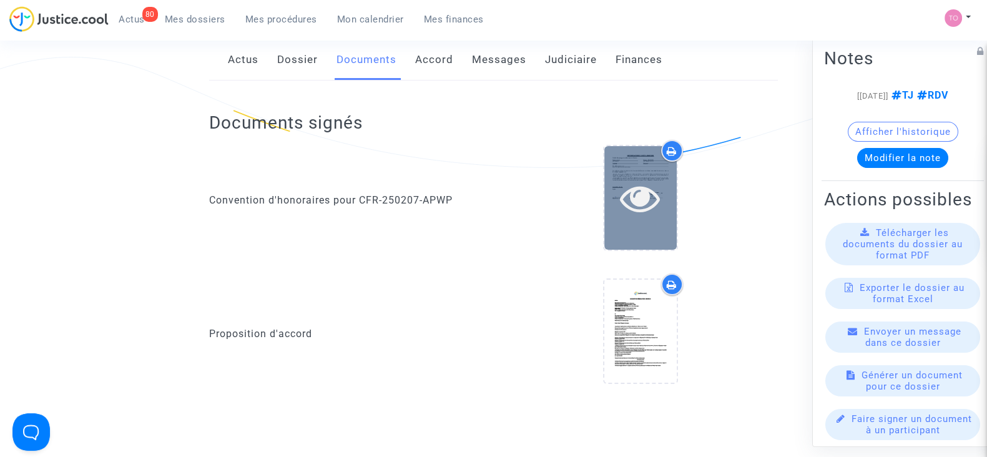
click at [656, 192] on icon at bounding box center [640, 198] width 41 height 40
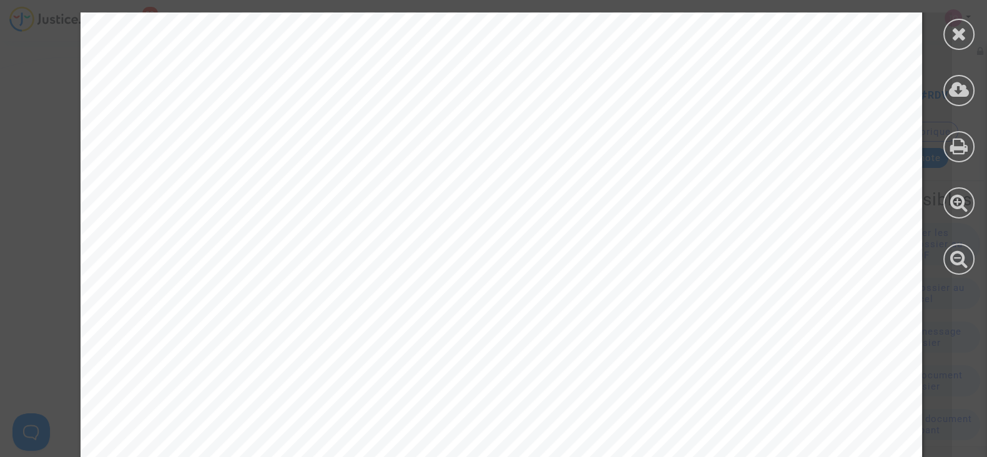
scroll to position [77, 0]
drag, startPoint x: 142, startPoint y: 190, endPoint x: 766, endPoint y: 187, distance: 623.7
click at [766, 187] on span "Ce mandat exclusif vaut représentation du Client auprès de tous les tiers, due …" at bounding box center [544, 193] width 847 height 12
drag, startPoint x: 122, startPoint y: 179, endPoint x: 234, endPoint y: 179, distance: 111.1
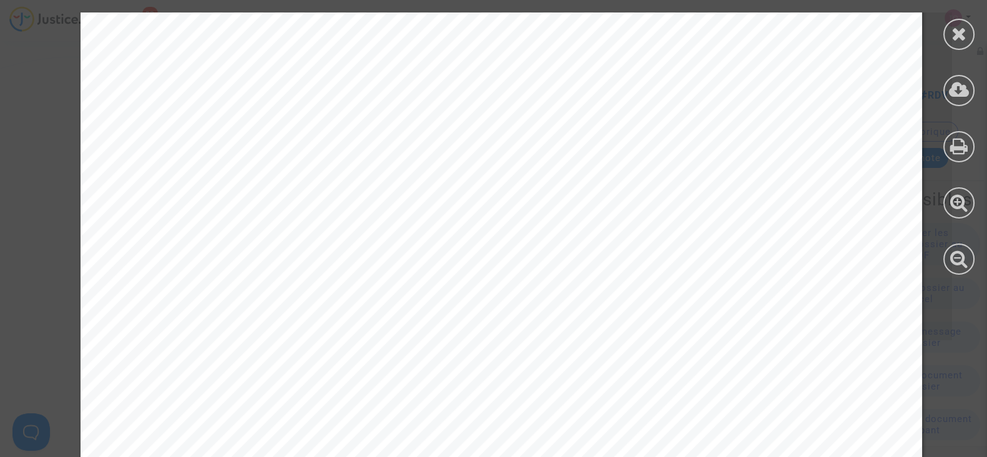
click at [234, 179] on span "01/11/2024 16:20:00" at bounding box center [180, 181] width 119 height 12
click at [240, 179] on span "01/11/2024 16:20:00" at bounding box center [180, 181] width 119 height 12
drag, startPoint x: 170, startPoint y: 137, endPoint x: 315, endPoint y: 137, distance: 144.9
click at [315, 137] on span "J'accepte également les Conditions Générales de Vente et m'engage à ne pas fair…" at bounding box center [586, 136] width 931 height 12
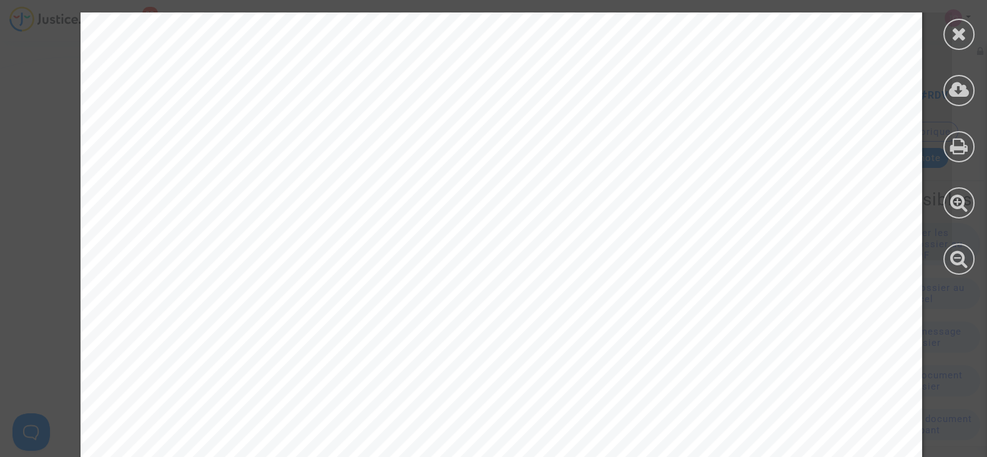
scroll to position [390, 0]
drag, startPoint x: 116, startPoint y: 103, endPoint x: 221, endPoint y: 102, distance: 105.5
click at [221, 102] on span "01/11/2024 16:20:00" at bounding box center [180, 102] width 119 height 12
drag, startPoint x: 140, startPoint y: 127, endPoint x: 748, endPoint y: 132, distance: 607.5
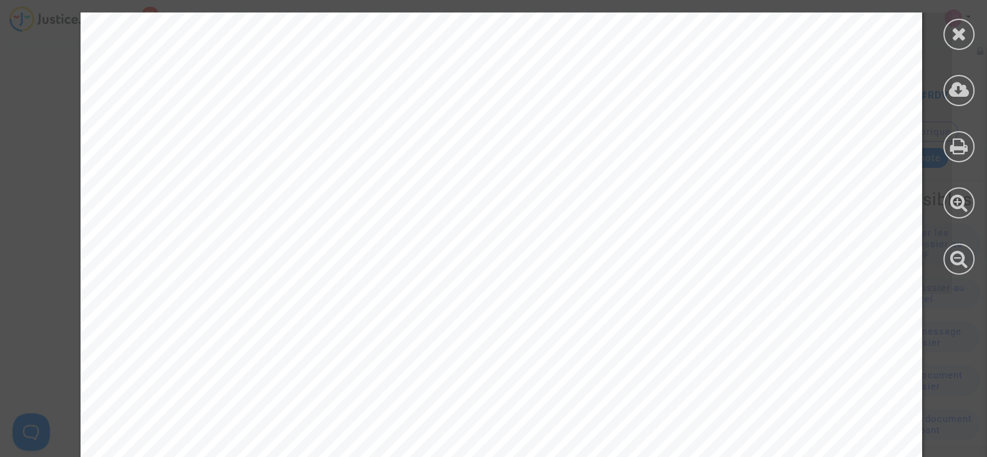
click at [748, 132] on span "Par consentement mutuel des Parties, cette convention entrera en vigueur le jou…" at bounding box center [543, 130] width 845 height 12
drag, startPoint x: 108, startPoint y: 242, endPoint x: 220, endPoint y: 242, distance: 111.8
click at [220, 242] on div "AUTORISATION DE RÉCLAMATION Détails du passager 1 (ci-dessous le «Client»): Ros…" at bounding box center [502, 360] width 842 height 1191
drag, startPoint x: 247, startPoint y: 244, endPoint x: 109, endPoint y: 243, distance: 137.4
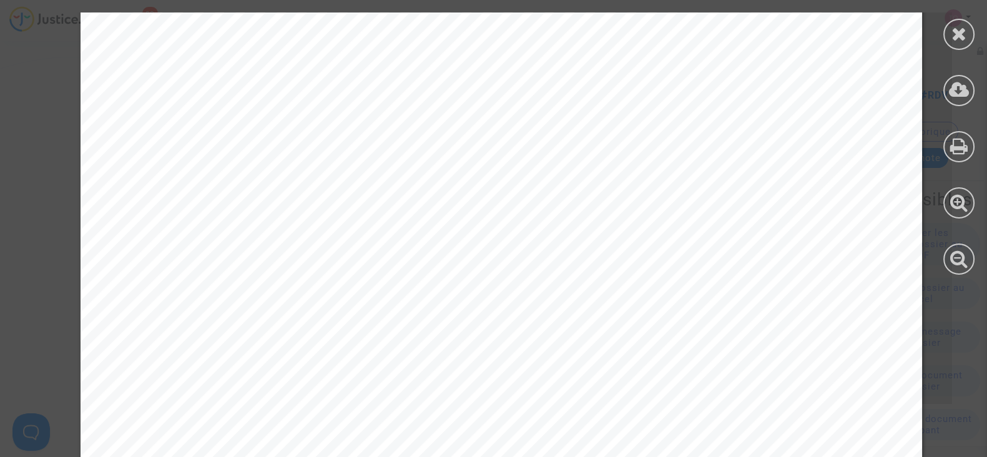
click at [121, 243] on span "01/11/2024 16:20:00" at bounding box center [180, 245] width 119 height 12
click at [956, 32] on icon at bounding box center [960, 33] width 16 height 19
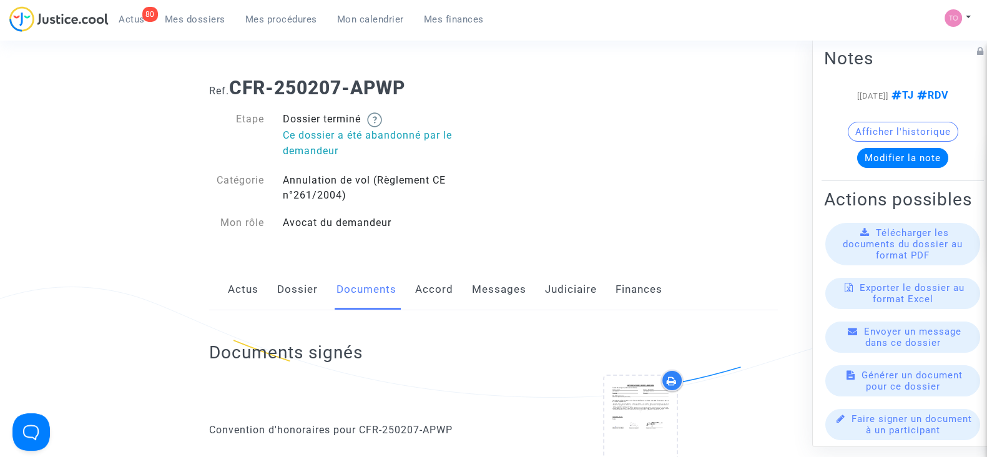
scroll to position [0, 0]
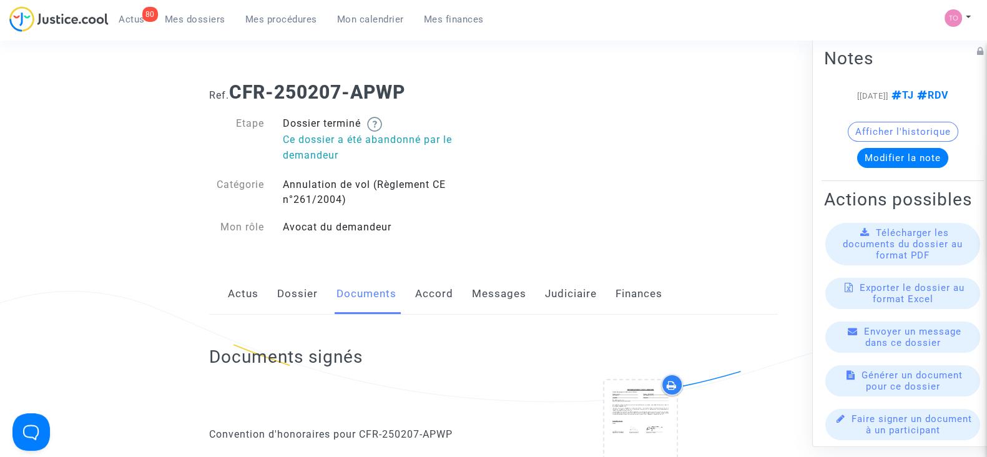
click at [181, 19] on span "Mes dossiers" at bounding box center [195, 19] width 61 height 11
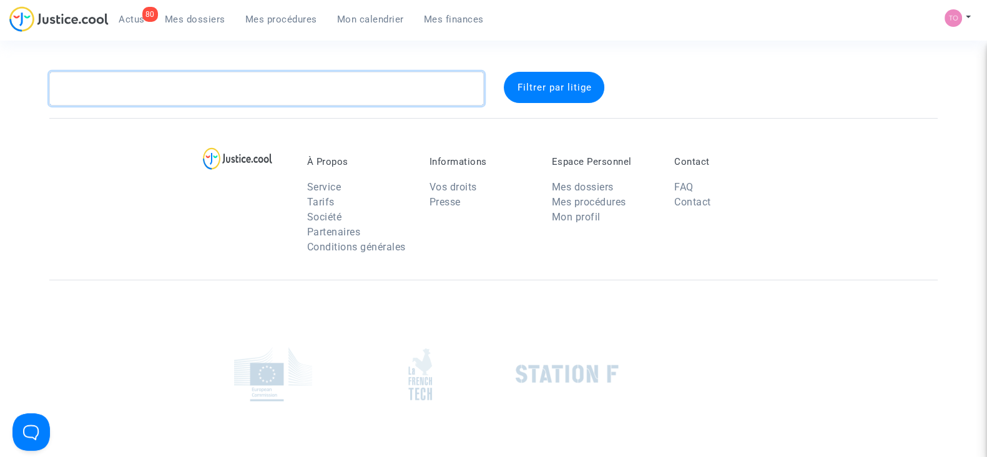
click at [151, 85] on textarea at bounding box center [266, 89] width 435 height 34
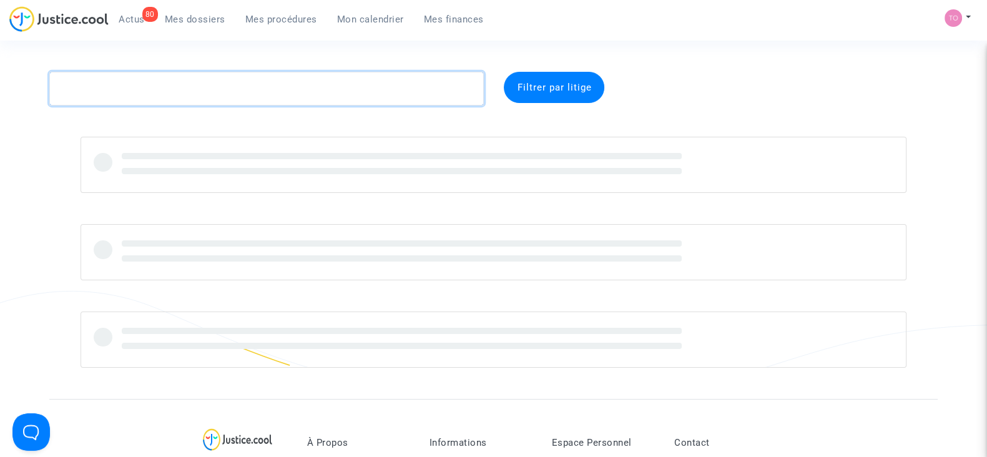
paste textarea "BASIN"
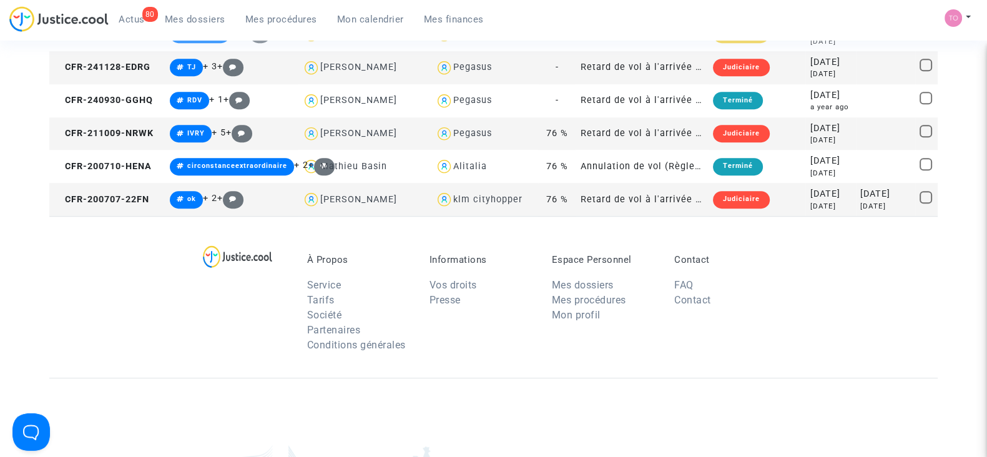
scroll to position [1092, 0]
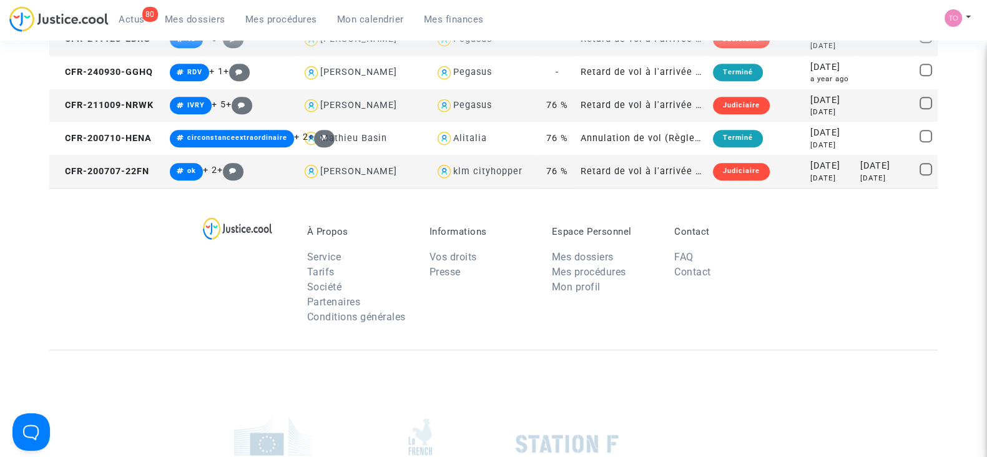
click at [475, 170] on div "klm cityhopper" at bounding box center [487, 171] width 69 height 11
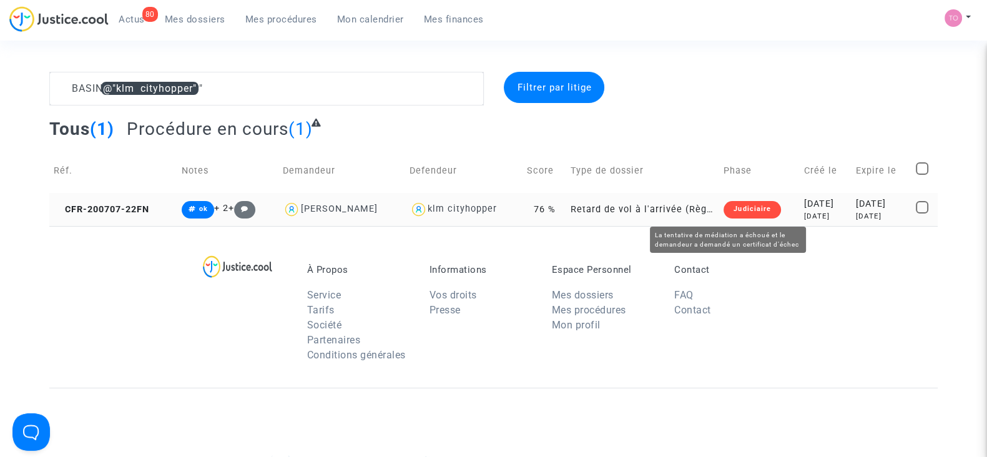
click at [821, 211] on div "5 years ago" at bounding box center [825, 216] width 42 height 11
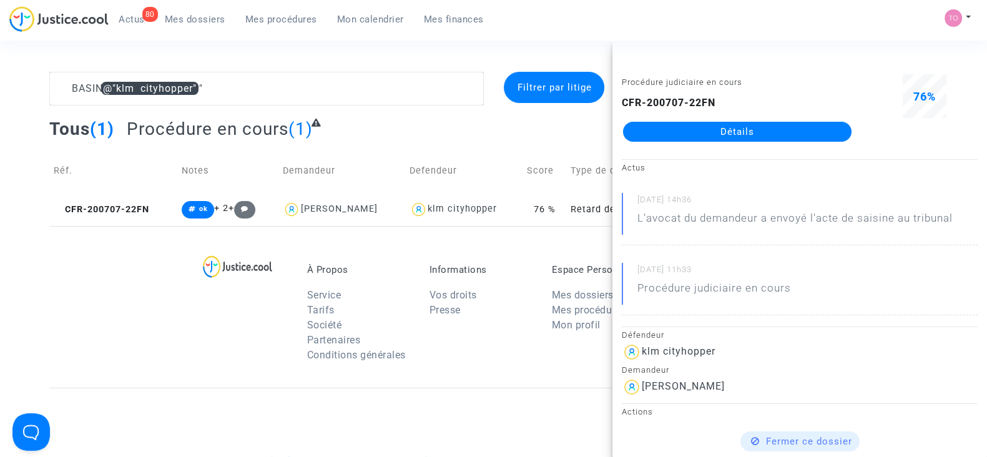
click at [50, 292] on div "À Propos Service Tarifs Société Partenaires Conditions générales Informations V…" at bounding box center [493, 307] width 888 height 162
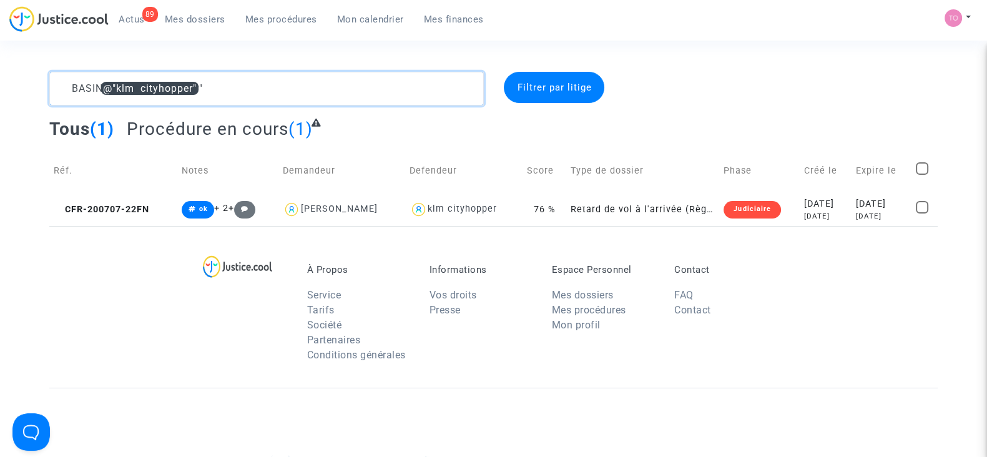
drag, startPoint x: 215, startPoint y: 87, endPoint x: 0, endPoint y: 61, distance: 217.1
click at [0, 61] on section "BASIN @"klm cityhopper" Filtrer par litige Tous (1) Procédure en cours (1) Réf.…" at bounding box center [493, 344] width 987 height 689
paste textarea "IDAUT"
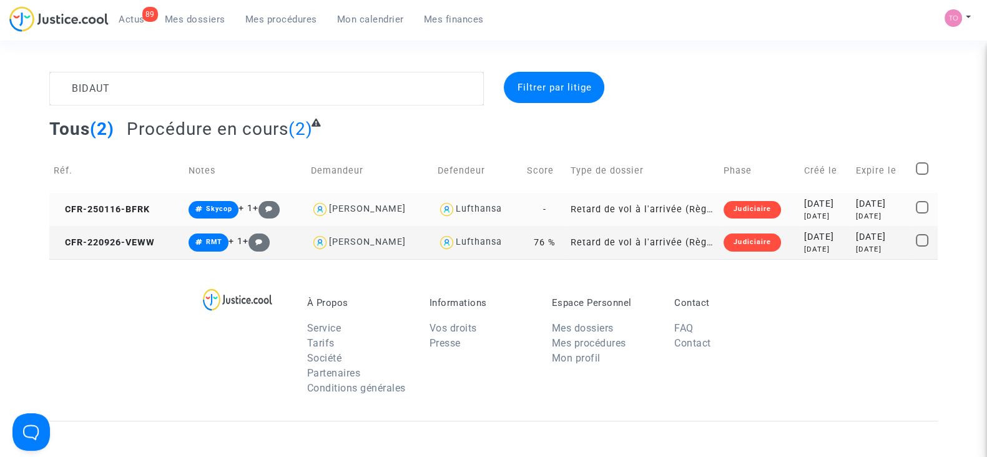
click at [804, 202] on div "2025-01-16" at bounding box center [825, 204] width 42 height 14
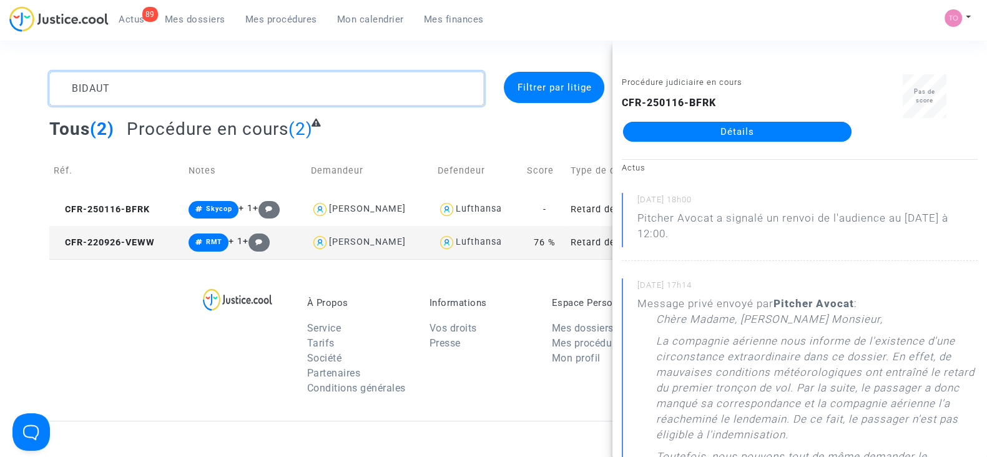
click at [0, 82] on div "BIDAUT Filtrer par litige Tous (2) Procédure en cours (2) Réf. Notes Demandeur …" at bounding box center [493, 165] width 987 height 187
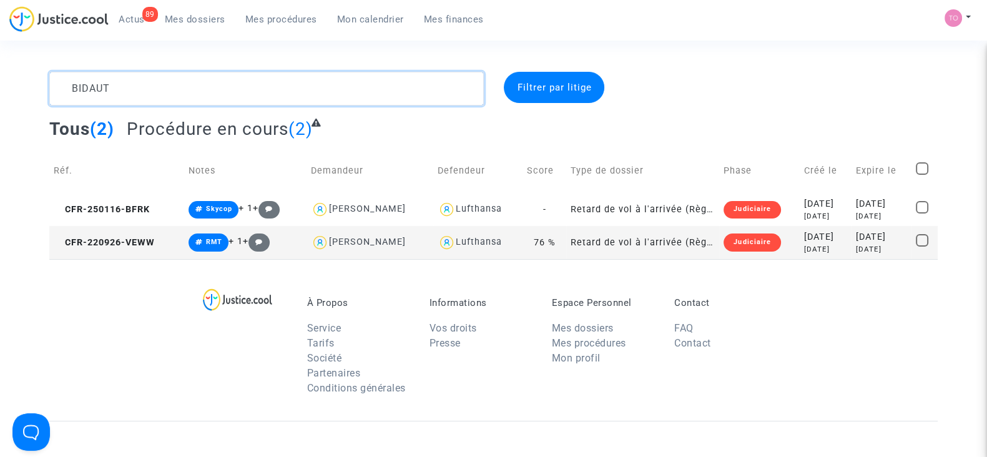
paste textarea "ENGLEDER"
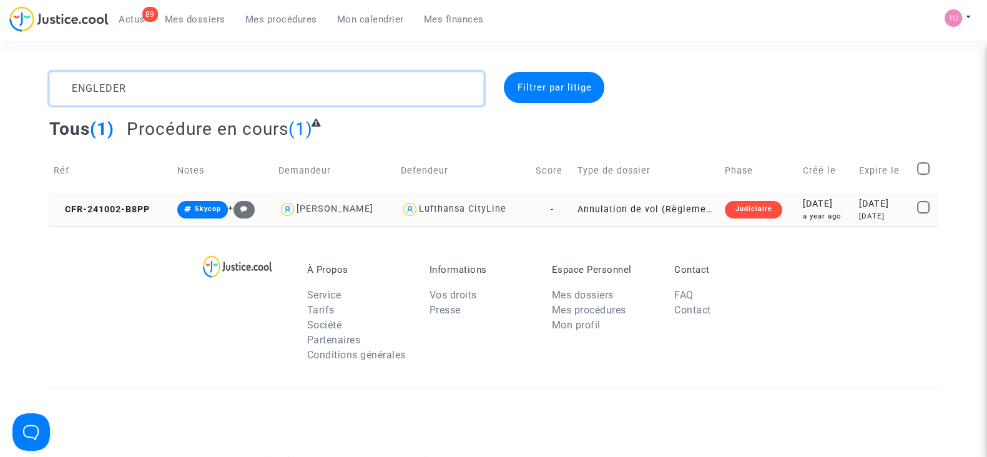
type textarea "ENGLEDER"
click at [803, 201] on div "2024-10-02" at bounding box center [826, 204] width 47 height 14
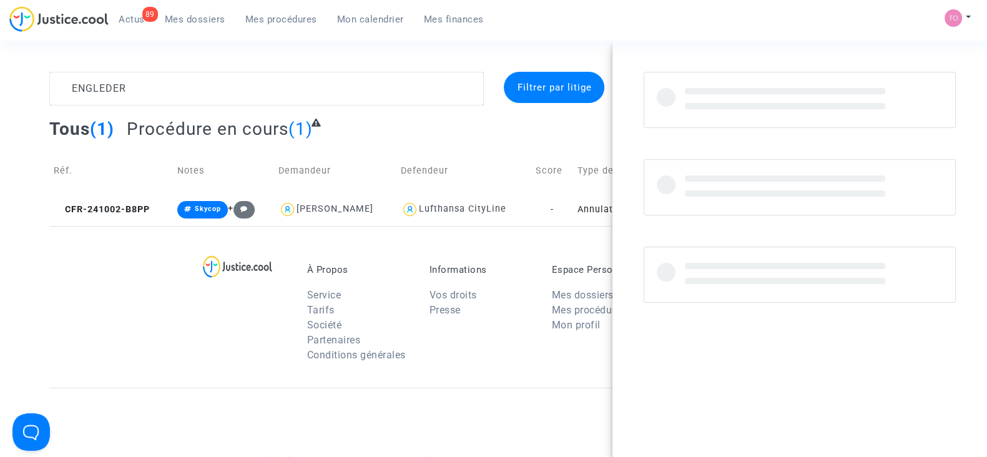
click at [147, 273] on div "À Propos Service Tarifs Société Partenaires Conditions générales Informations V…" at bounding box center [493, 307] width 888 height 162
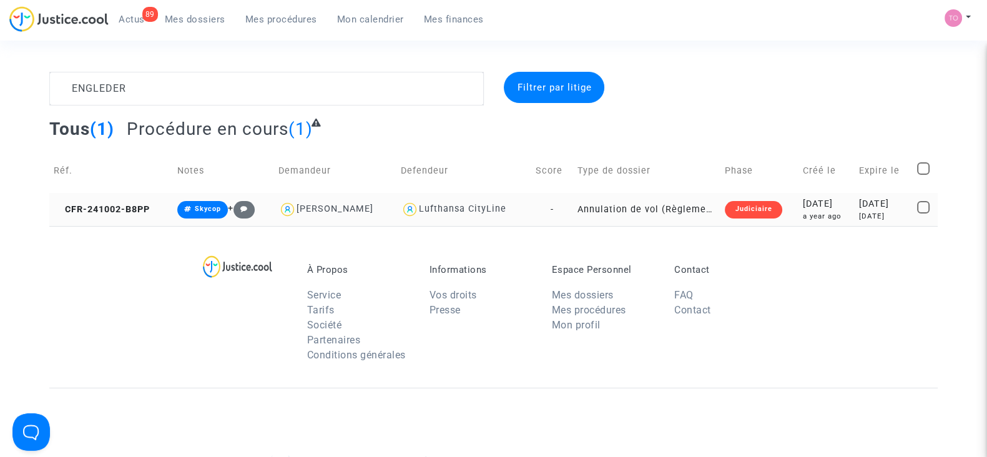
click at [810, 207] on div "2024-10-02" at bounding box center [826, 204] width 47 height 14
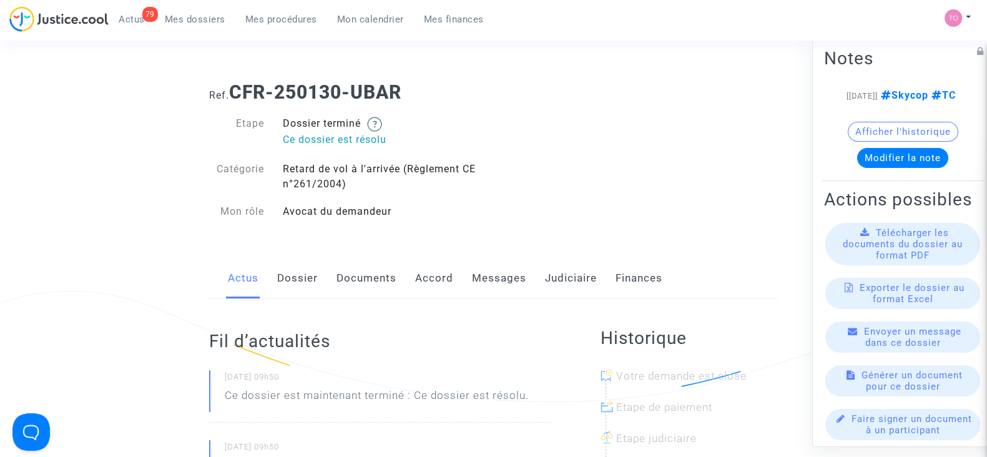
click at [561, 280] on link "Judiciaire" at bounding box center [571, 278] width 52 height 41
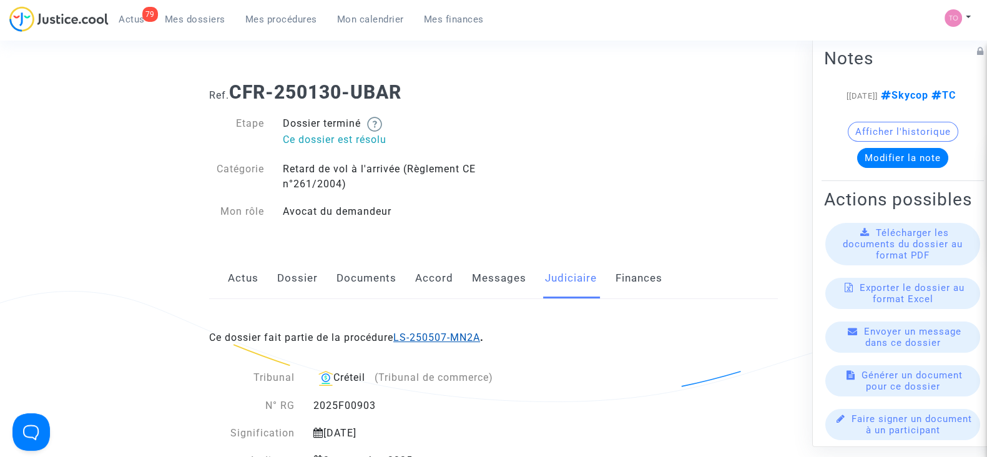
click at [471, 339] on link "LS-250507-MN2A" at bounding box center [436, 338] width 87 height 12
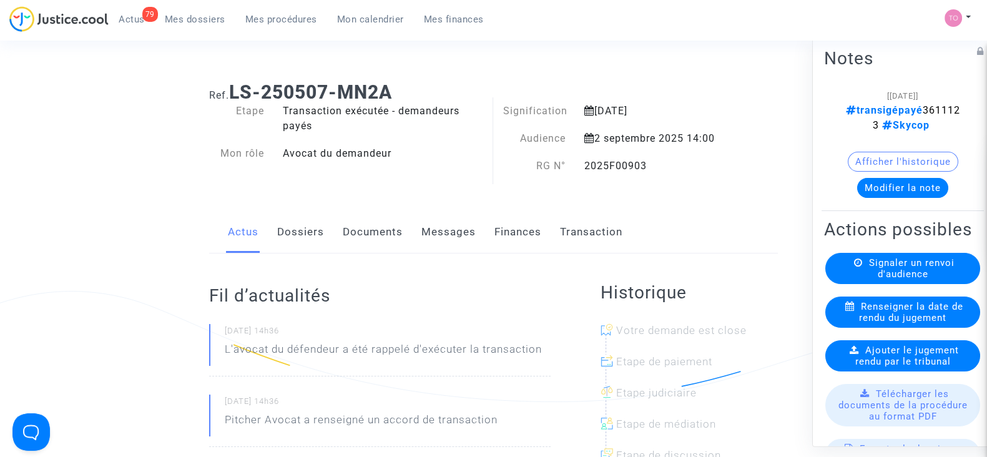
drag, startPoint x: 641, startPoint y: 165, endPoint x: 583, endPoint y: 170, distance: 58.2
click at [583, 170] on div "2025F00903" at bounding box center [656, 166] width 163 height 15
copy div "2025F00903"
click at [668, 164] on div "2025F00903" at bounding box center [656, 166] width 163 height 15
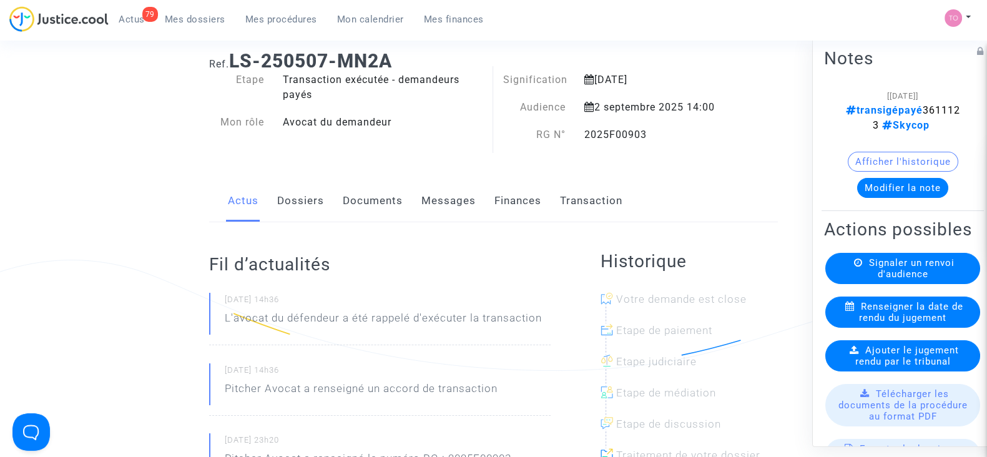
scroll to position [77, 0]
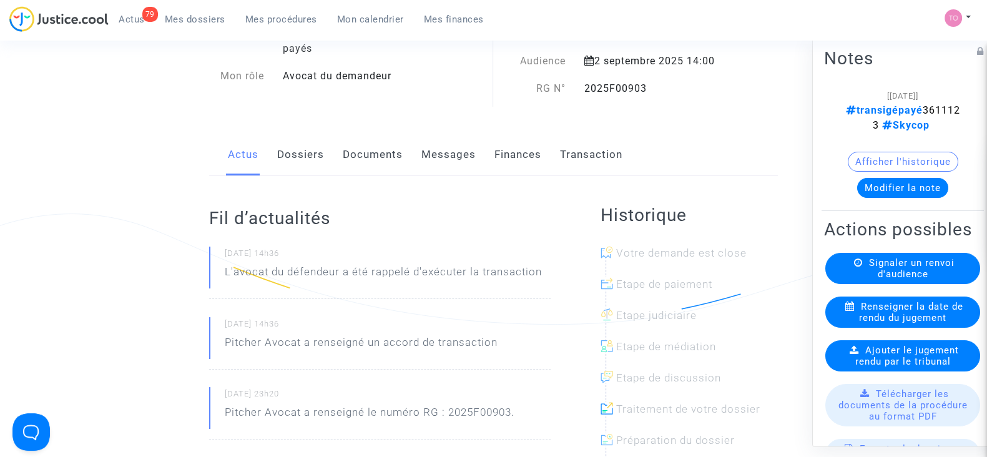
click at [287, 145] on link "Dossiers" at bounding box center [300, 154] width 47 height 41
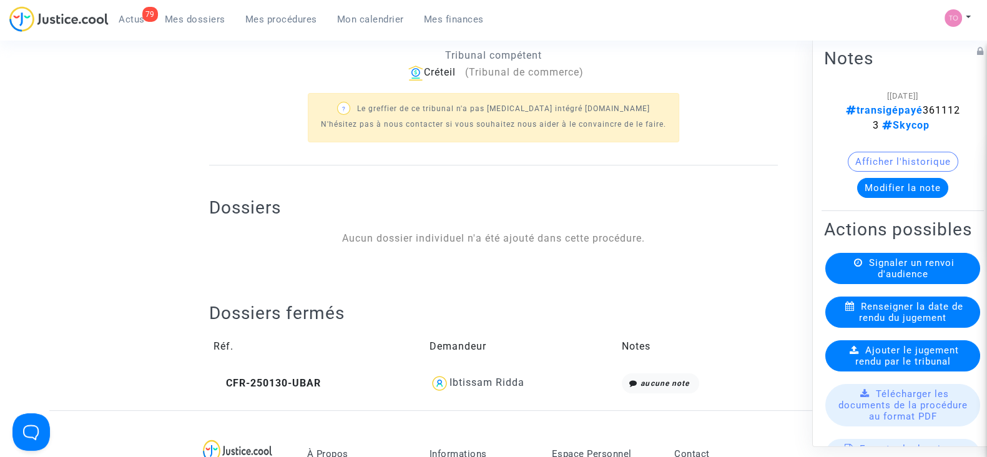
scroll to position [390, 0]
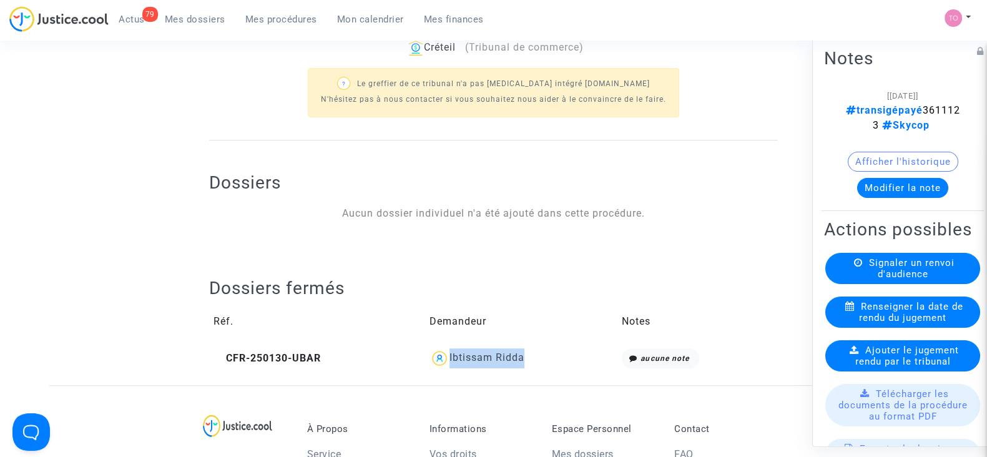
drag, startPoint x: 524, startPoint y: 358, endPoint x: 450, endPoint y: 362, distance: 75.0
click at [450, 362] on div "Ibtissam Ridda" at bounding box center [522, 358] width 184 height 20
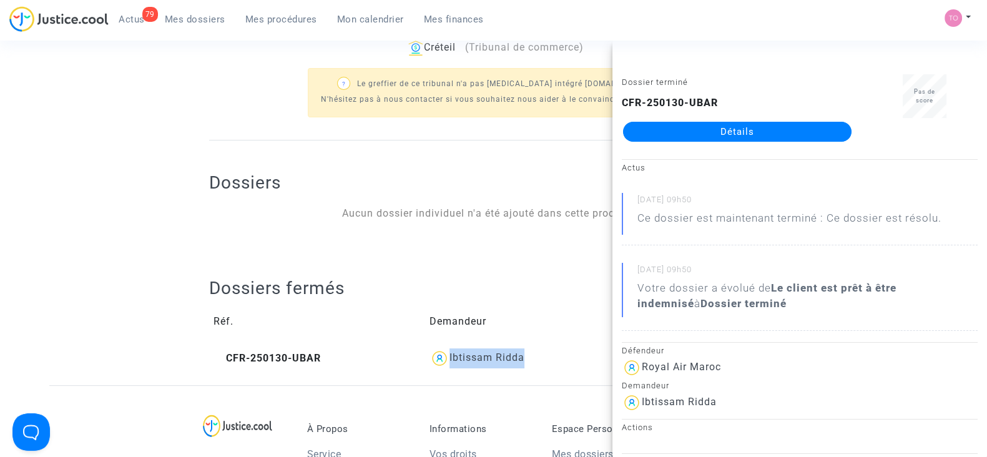
copy div "Ibtissam Ridda"
click at [61, 302] on ng-component "Ref. LS-250507-MN2A Etape Transaction exécutée - demandeurs payés Mon rôle Avoc…" at bounding box center [493, 34] width 888 height 704
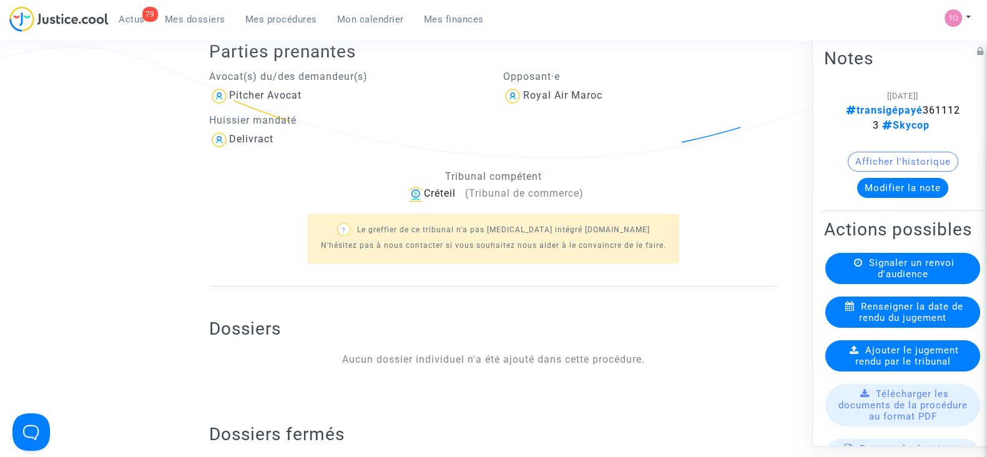
scroll to position [468, 0]
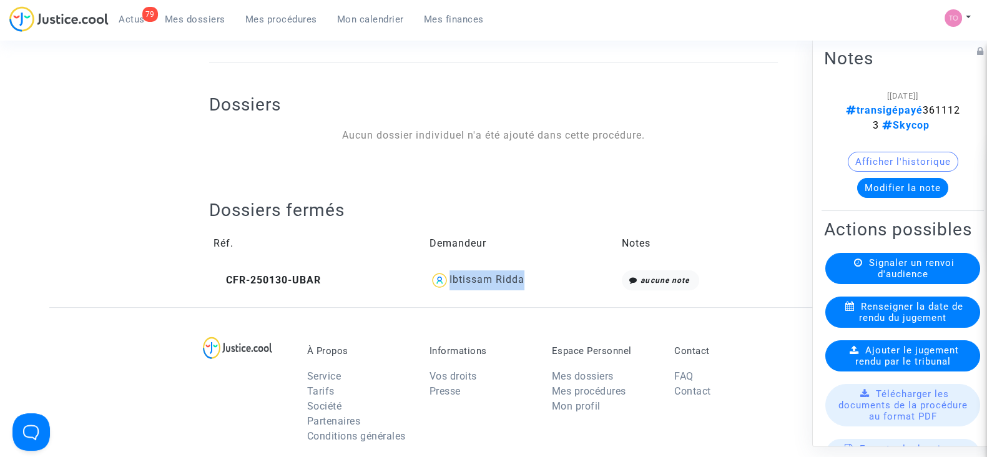
drag, startPoint x: 535, startPoint y: 282, endPoint x: 450, endPoint y: 279, distance: 85.6
click at [450, 279] on div "Ibtissam Ridda" at bounding box center [522, 280] width 184 height 20
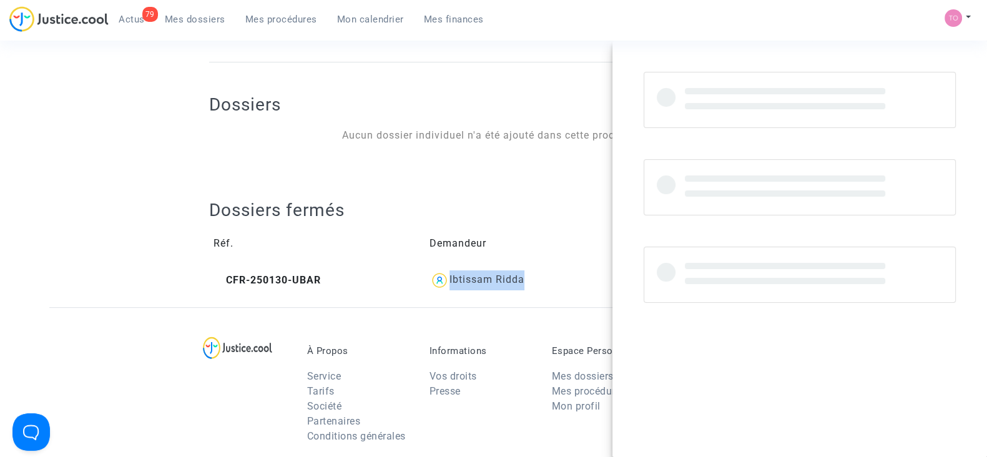
copy div "Ibtissam Ridda"
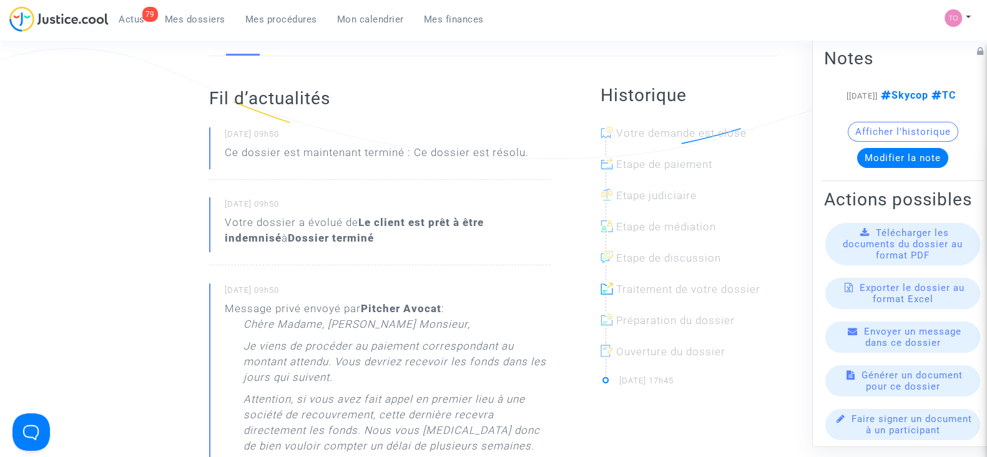
scroll to position [155, 0]
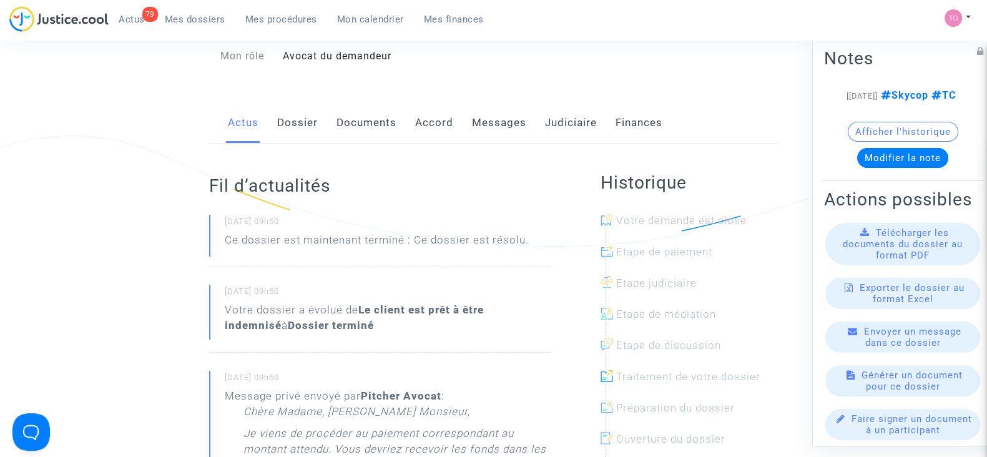
click at [285, 123] on link "Dossier" at bounding box center [297, 122] width 41 height 41
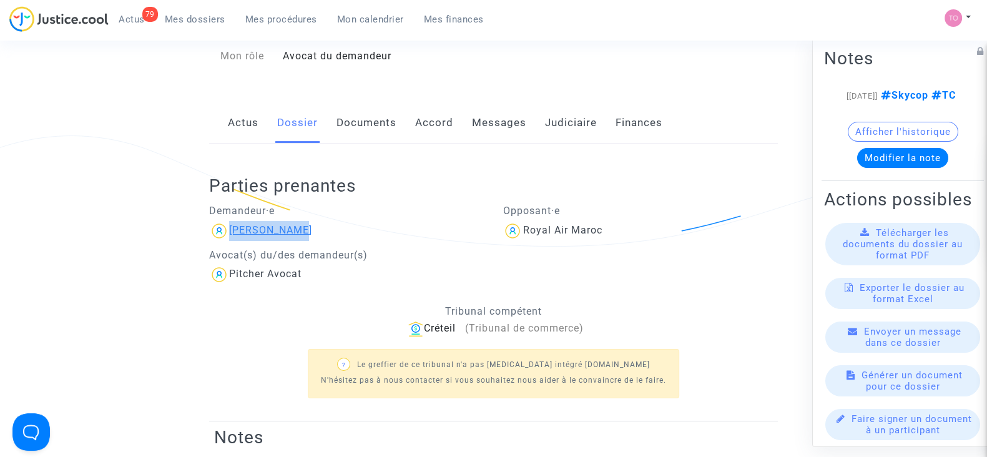
drag, startPoint x: 315, startPoint y: 229, endPoint x: 231, endPoint y: 234, distance: 84.4
click at [231, 234] on div "[PERSON_NAME]" at bounding box center [346, 231] width 275 height 20
copy div "[PERSON_NAME]"
drag, startPoint x: 584, startPoint y: 125, endPoint x: 577, endPoint y: 126, distance: 7.0
click at [584, 125] on link "Judiciaire" at bounding box center [571, 122] width 52 height 41
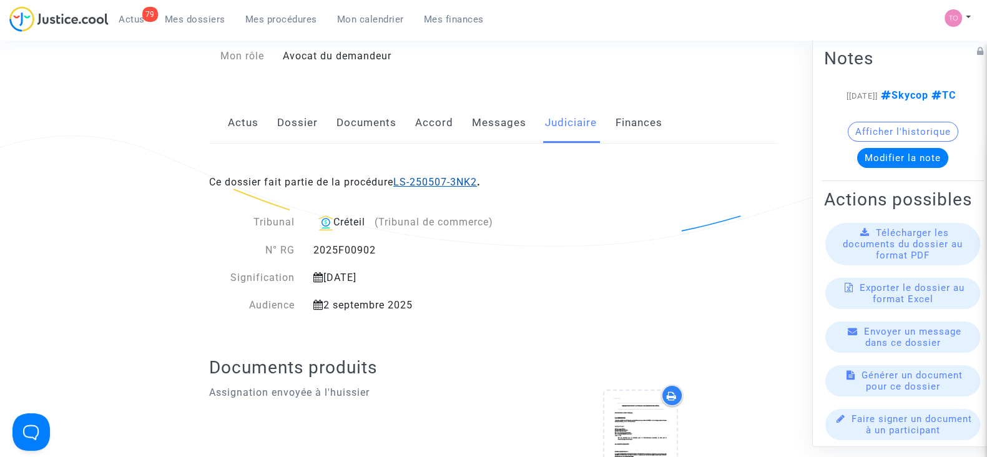
click at [437, 182] on link "LS-250507-3NK2" at bounding box center [435, 182] width 84 height 12
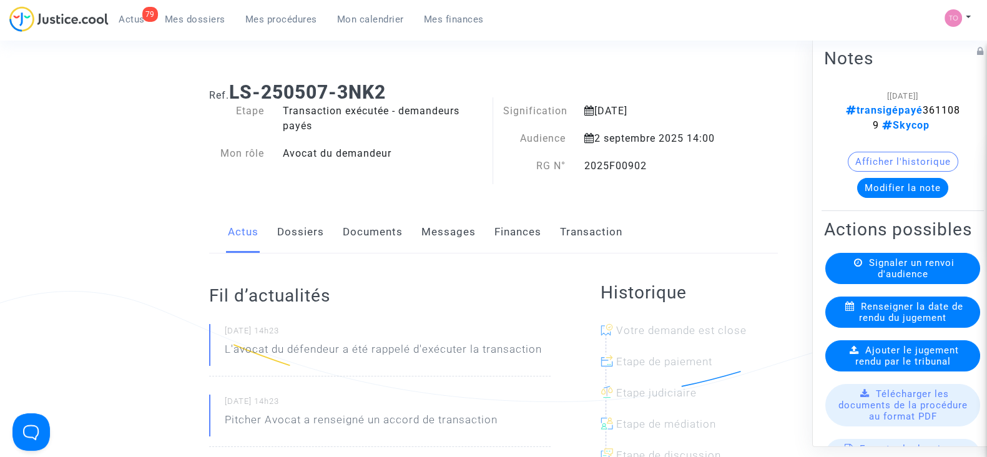
drag, startPoint x: 646, startPoint y: 168, endPoint x: 587, endPoint y: 173, distance: 59.5
click at [587, 173] on div "2025F00902" at bounding box center [656, 166] width 163 height 15
copy div "2025F00902"
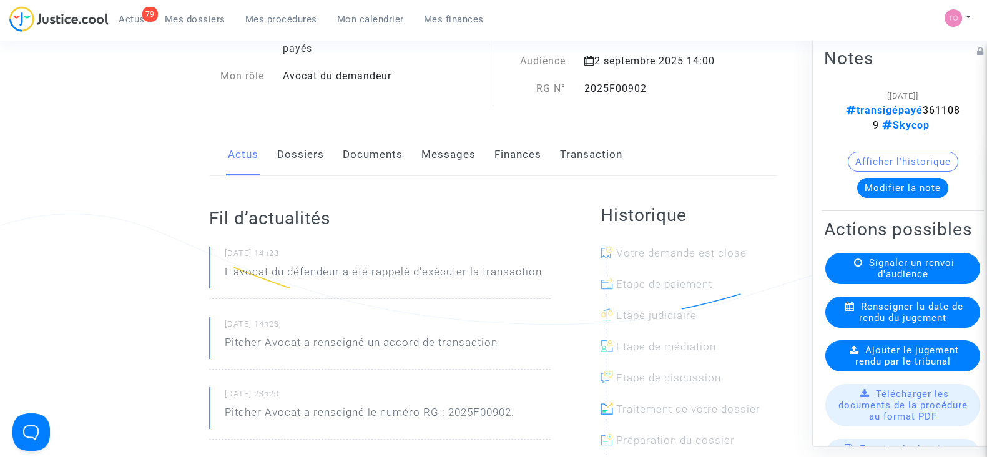
click at [306, 149] on link "Dossiers" at bounding box center [300, 154] width 47 height 41
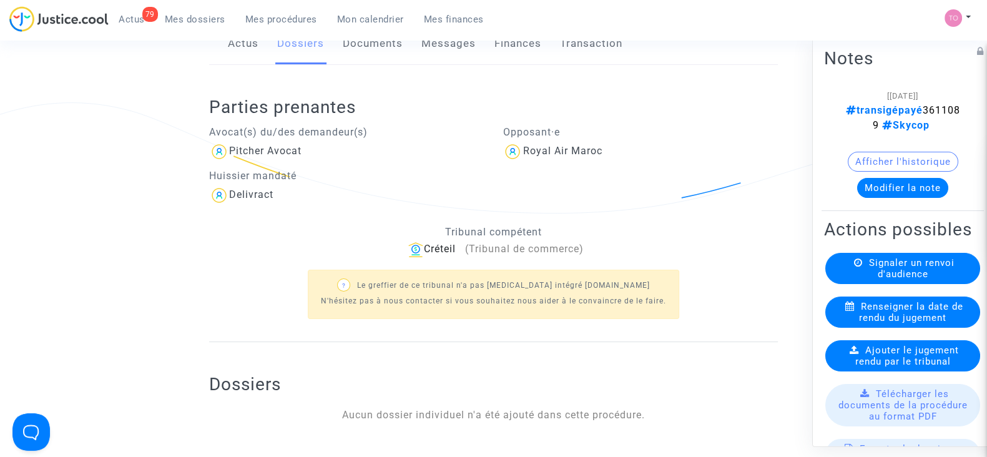
scroll to position [312, 0]
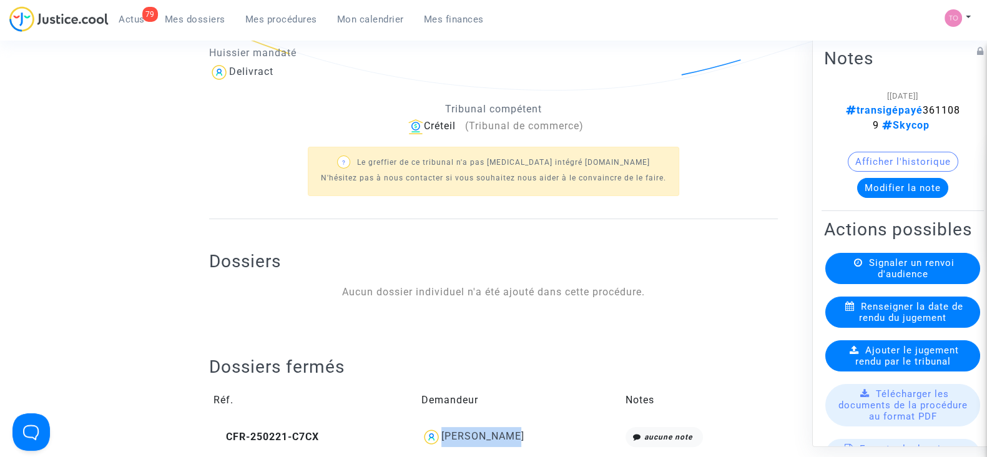
drag, startPoint x: 538, startPoint y: 436, endPoint x: 457, endPoint y: 441, distance: 81.4
click at [457, 441] on div "[PERSON_NAME]" at bounding box center [518, 437] width 195 height 20
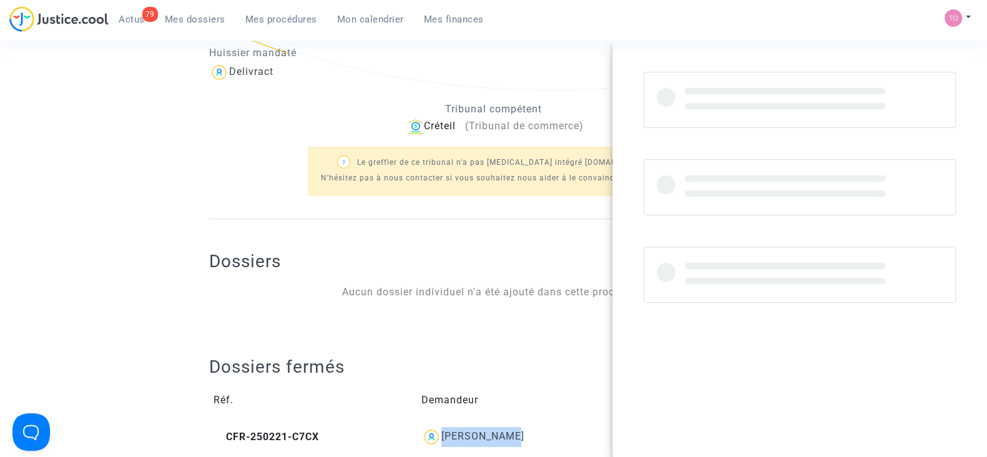
copy div "[PERSON_NAME]"
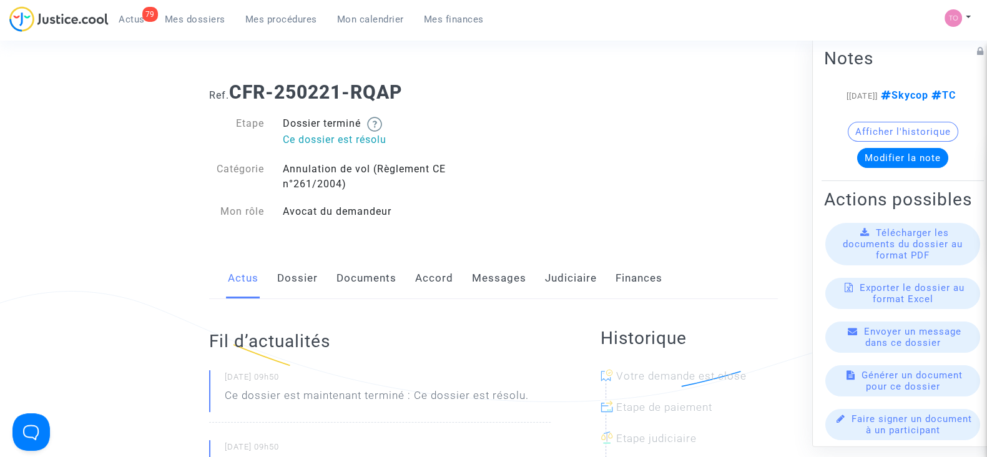
click at [556, 274] on link "Judiciaire" at bounding box center [571, 278] width 52 height 41
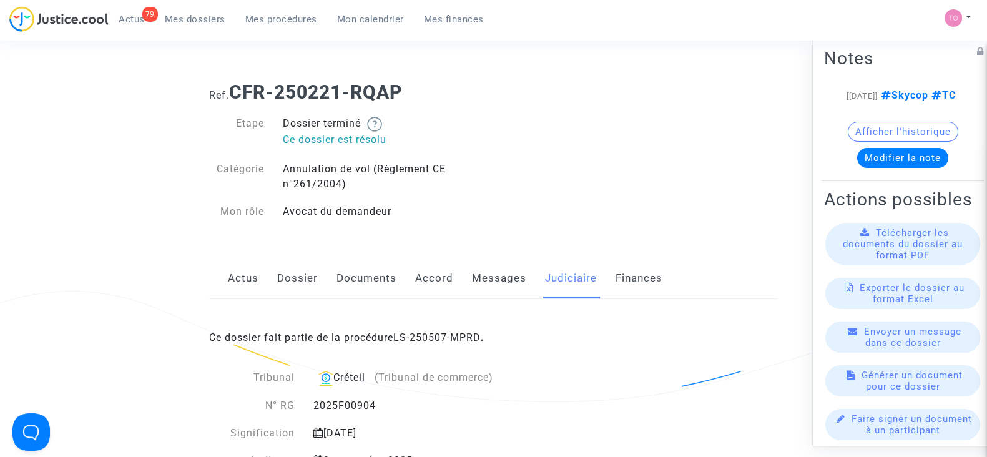
click at [453, 345] on div "Ce dossier fait partie de la procédure LS-250507-MPRD ." at bounding box center [493, 328] width 569 height 59
click at [453, 338] on link "LS-250507-MPRD" at bounding box center [436, 338] width 87 height 12
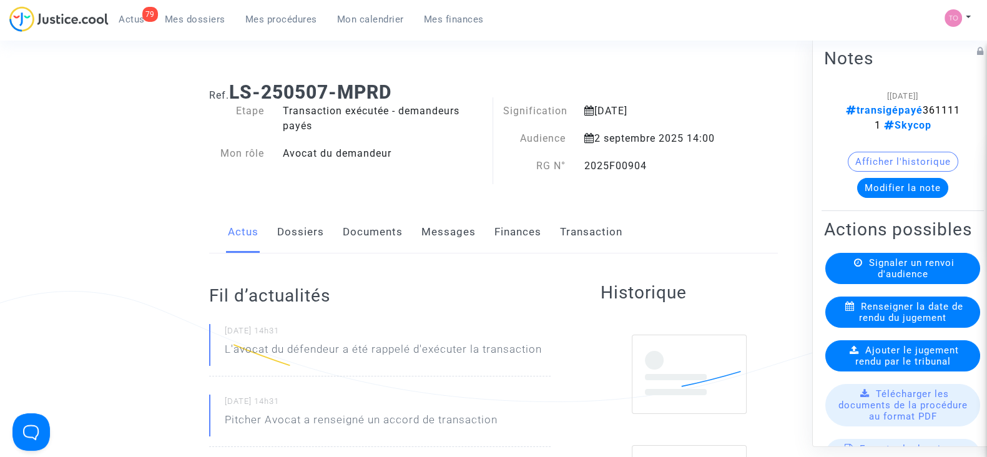
drag, startPoint x: 621, startPoint y: 162, endPoint x: 586, endPoint y: 169, distance: 36.1
click at [586, 169] on div "2025F00904" at bounding box center [656, 166] width 163 height 15
copy div "2025F00904"
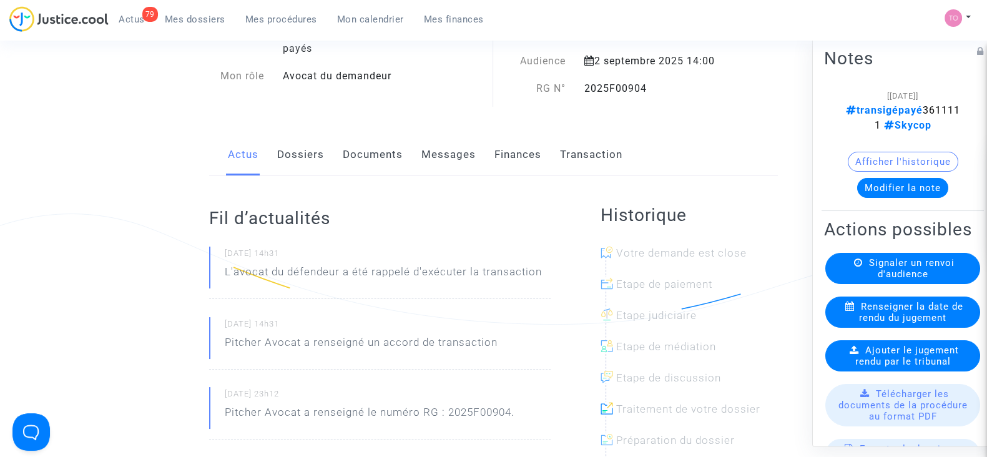
click at [305, 152] on link "Dossiers" at bounding box center [300, 154] width 47 height 41
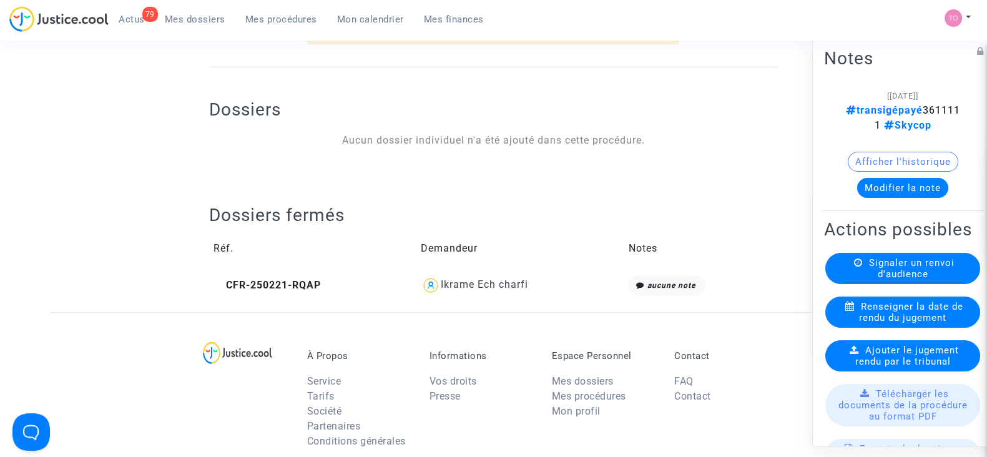
scroll to position [468, 0]
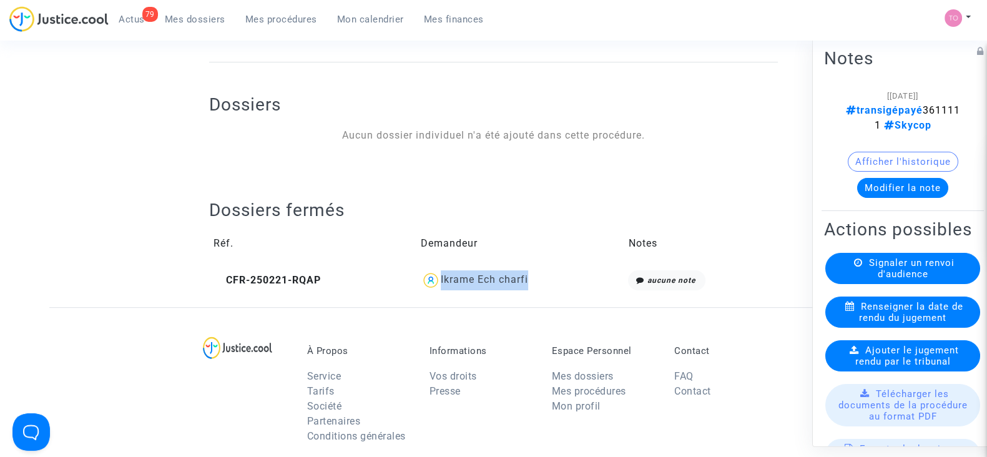
drag, startPoint x: 497, startPoint y: 279, endPoint x: 440, endPoint y: 280, distance: 56.8
click at [440, 280] on div "Ikrame Ech charfi" at bounding box center [520, 280] width 199 height 20
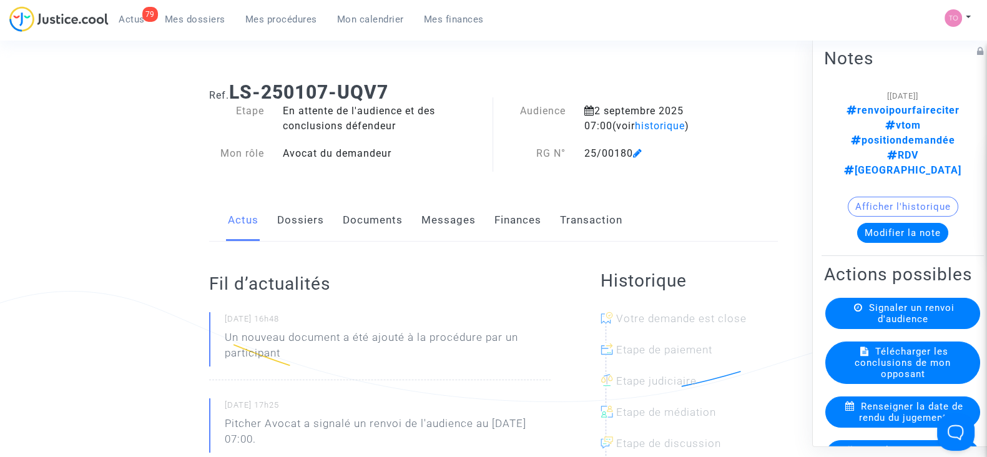
click at [452, 231] on link "Messages" at bounding box center [448, 220] width 54 height 41
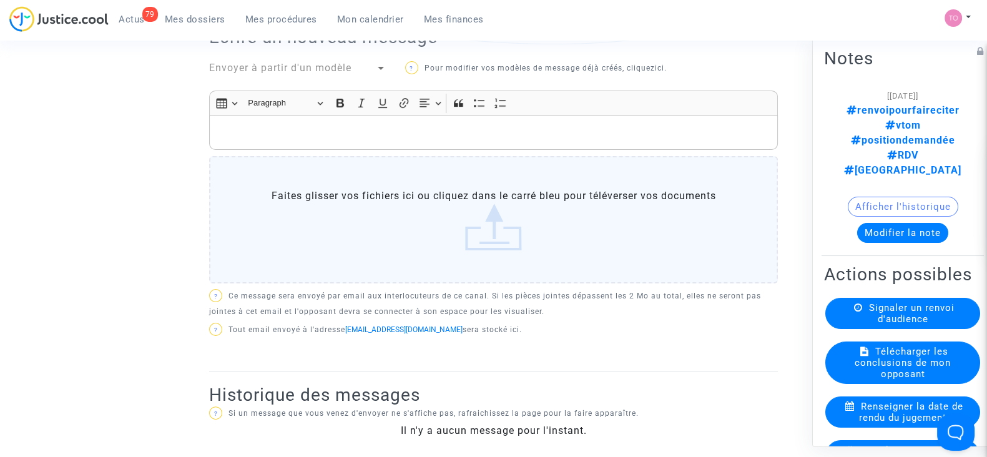
scroll to position [46, 0]
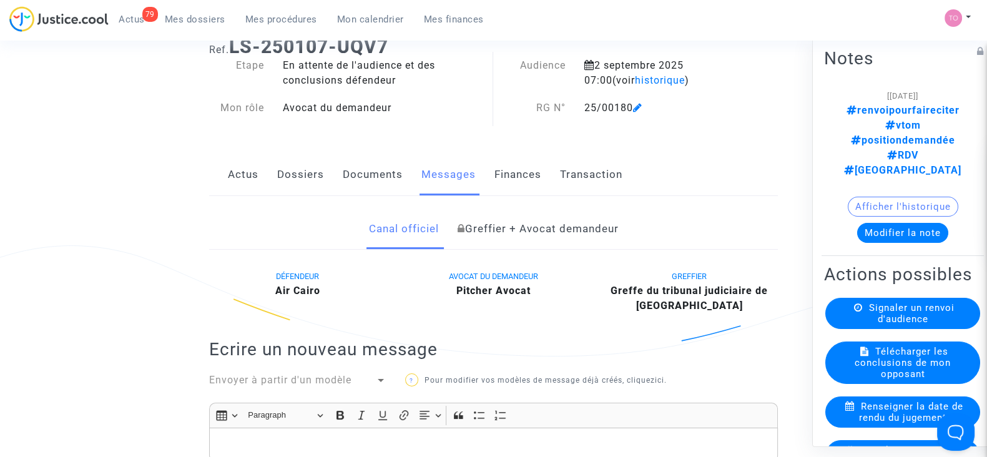
click at [337, 170] on div "Actus Dossiers Documents Messages Finances Transaction" at bounding box center [493, 175] width 569 height 42
click at [347, 174] on link "Documents" at bounding box center [373, 174] width 60 height 41
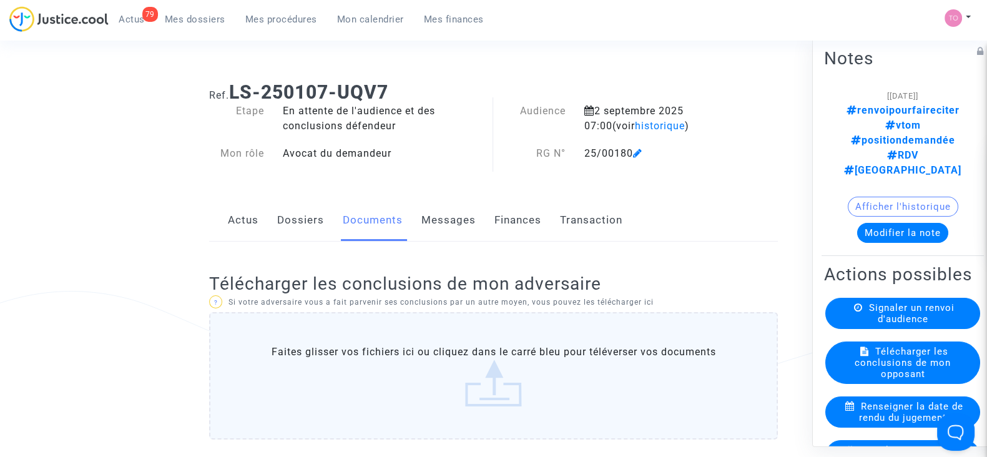
click at [300, 219] on link "Dossiers" at bounding box center [300, 220] width 47 height 41
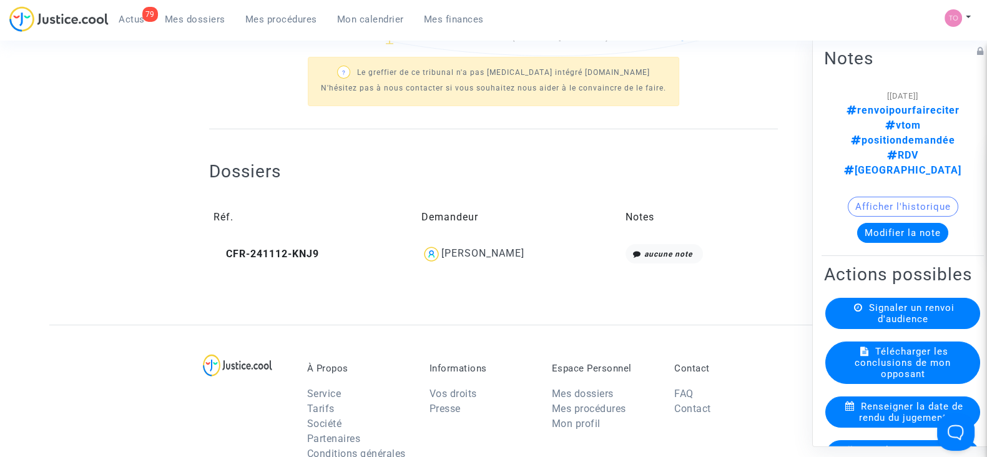
scroll to position [390, 0]
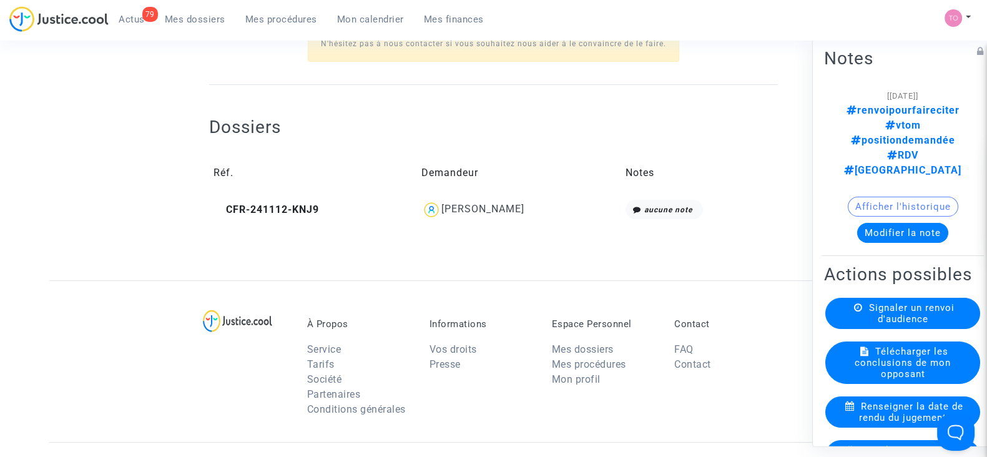
click at [506, 205] on div "[PERSON_NAME]" at bounding box center [482, 209] width 83 height 12
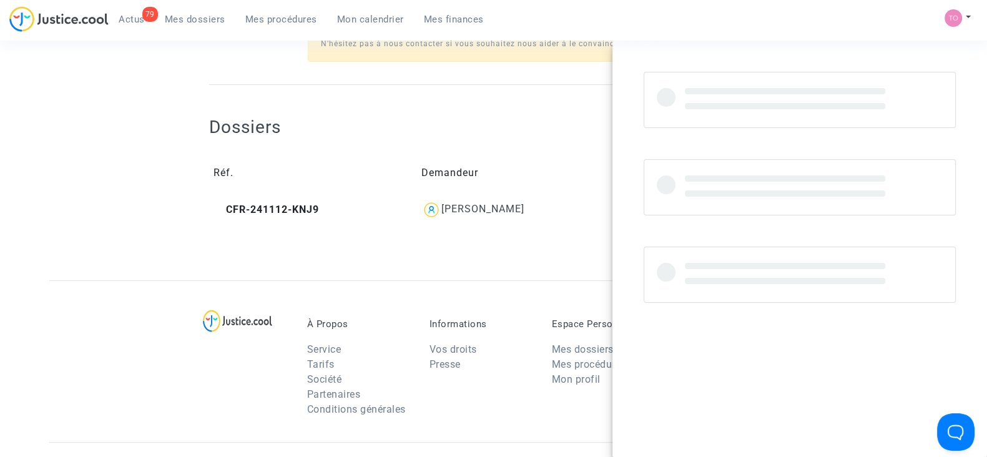
copy div "Regnault"
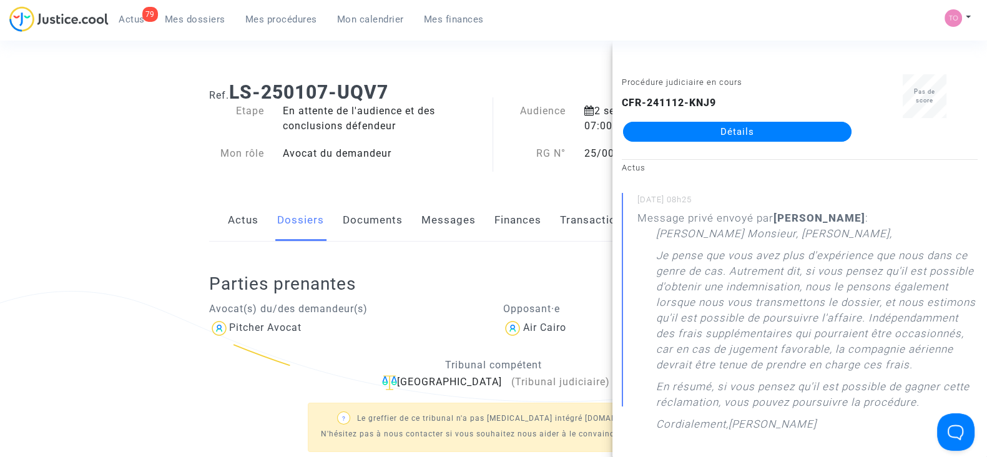
scroll to position [0, 0]
click at [32, 188] on div "Ref. LS-250107-UQV7 Etape En attente de l'audience et des conclusions défendeur…" at bounding box center [493, 371] width 987 height 599
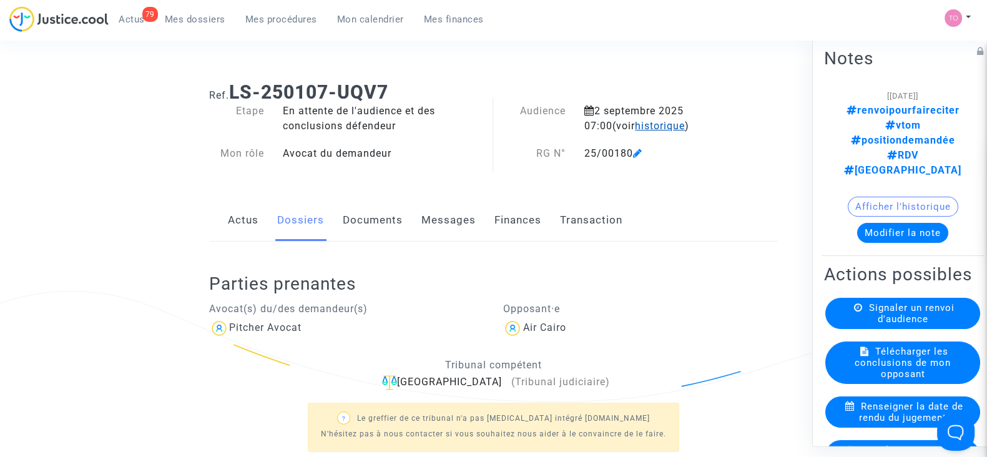
click at [652, 123] on span "historique" at bounding box center [660, 126] width 50 height 12
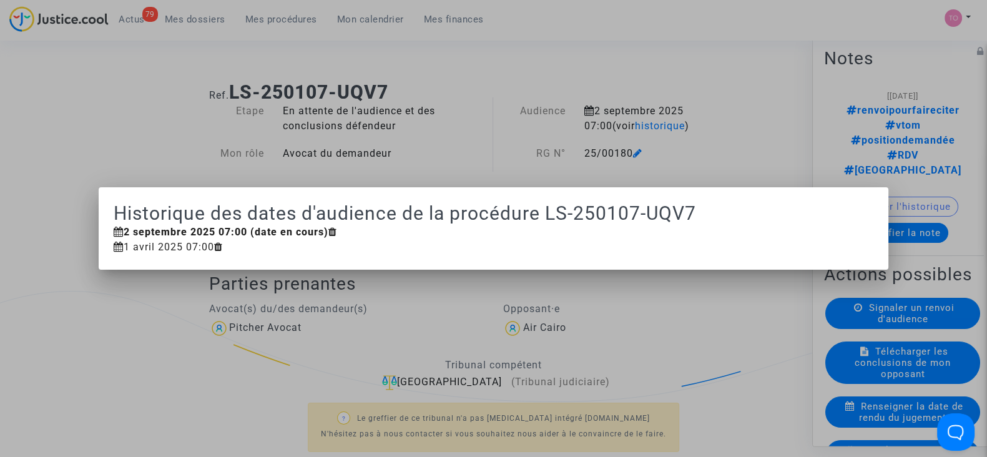
drag, startPoint x: 1, startPoint y: 134, endPoint x: 30, endPoint y: 124, distance: 31.0
click at [1, 134] on div at bounding box center [493, 228] width 987 height 457
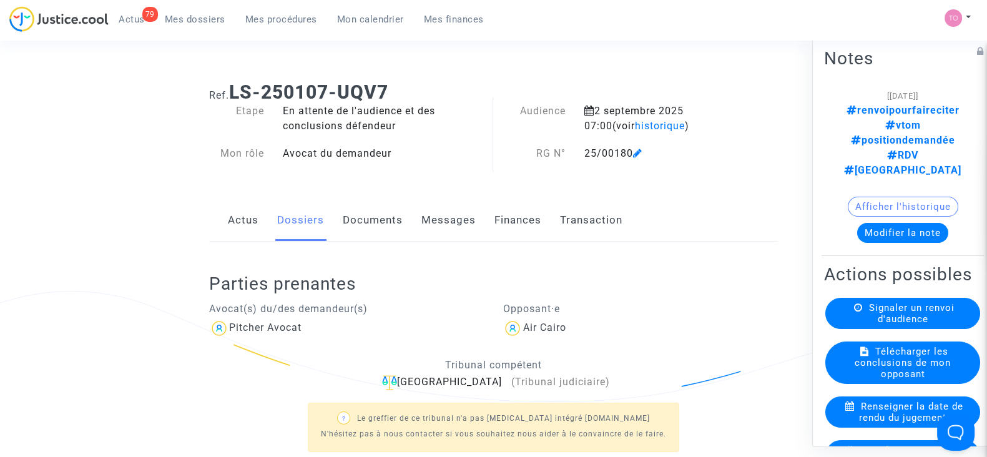
click at [180, 16] on span "Mes dossiers" at bounding box center [195, 19] width 61 height 11
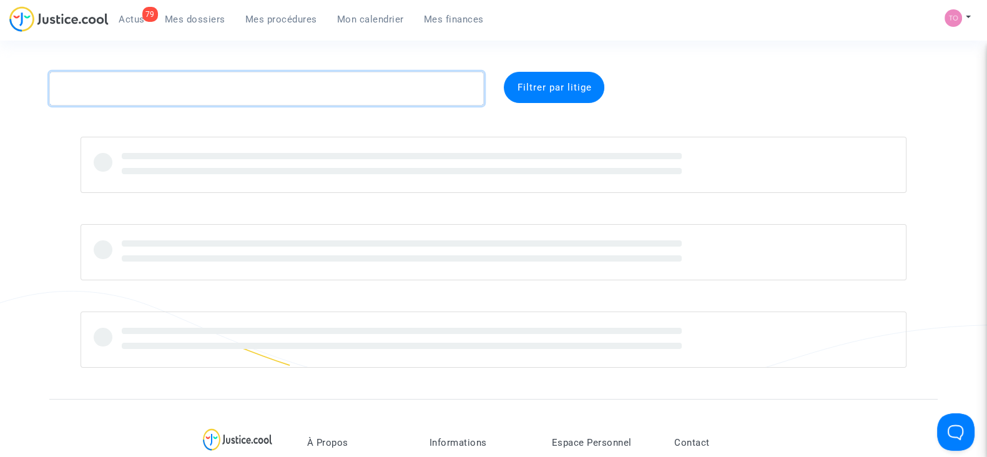
click at [162, 73] on textarea at bounding box center [266, 89] width 435 height 34
paste textarea "j'ai Mme PAYSANT au tel"
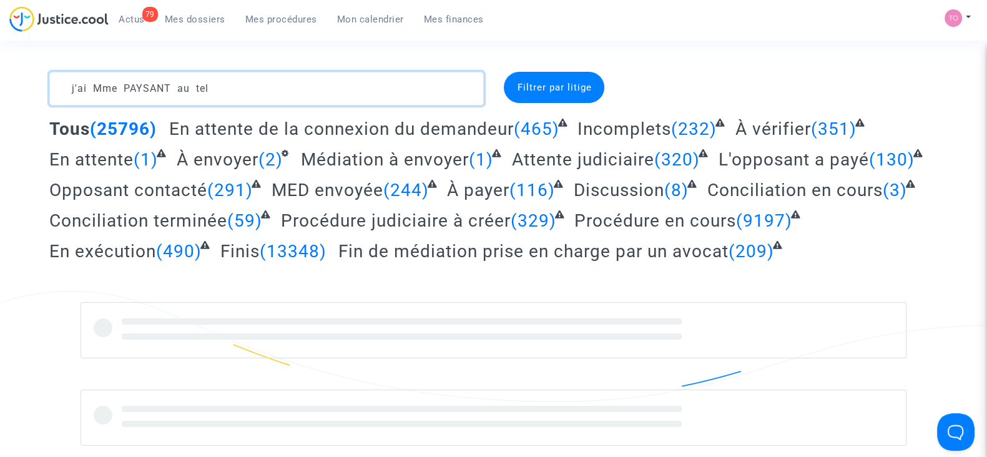
drag, startPoint x: 222, startPoint y: 84, endPoint x: 172, endPoint y: 84, distance: 49.3
click at [172, 84] on textarea at bounding box center [266, 89] width 435 height 34
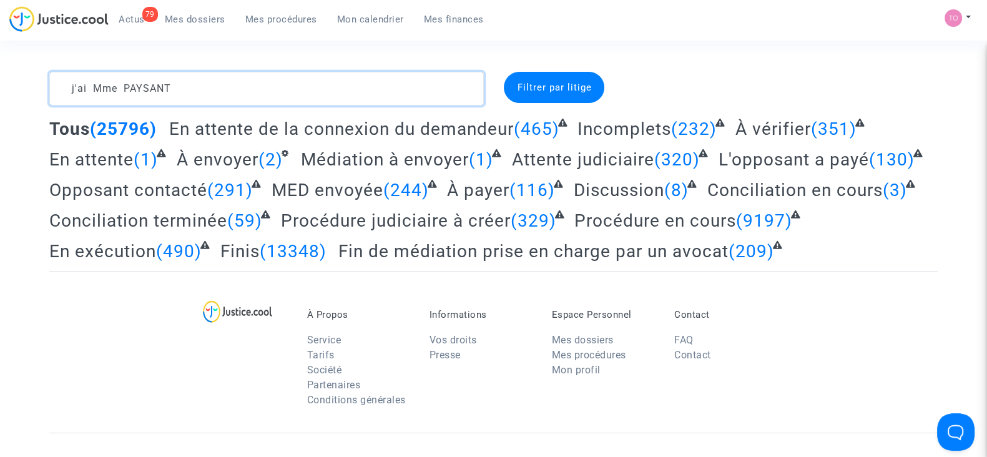
drag, startPoint x: 122, startPoint y: 89, endPoint x: 0, endPoint y: 85, distance: 122.4
click at [0, 85] on div "j'ai Mme PAYSANT Filtrer par litige Tous (25796) En attente de la connexion du …" at bounding box center [493, 171] width 987 height 199
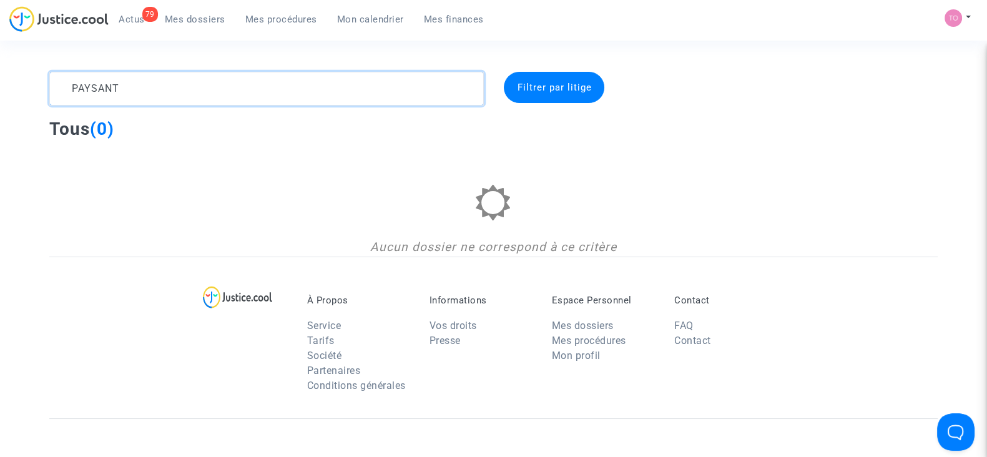
drag, startPoint x: 140, startPoint y: 86, endPoint x: 0, endPoint y: 70, distance: 140.7
click at [0, 70] on section "PAYSANT Filtrer par litige Tous (0) Aucun dossier ne correspond à ce critère À …" at bounding box center [493, 360] width 987 height 720
paste textarea "[PERSON_NAME]"
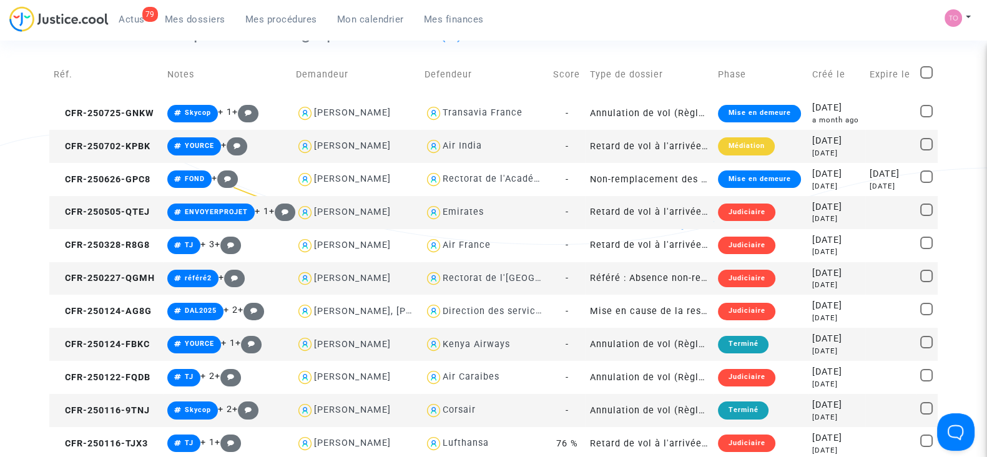
scroll to position [155, 0]
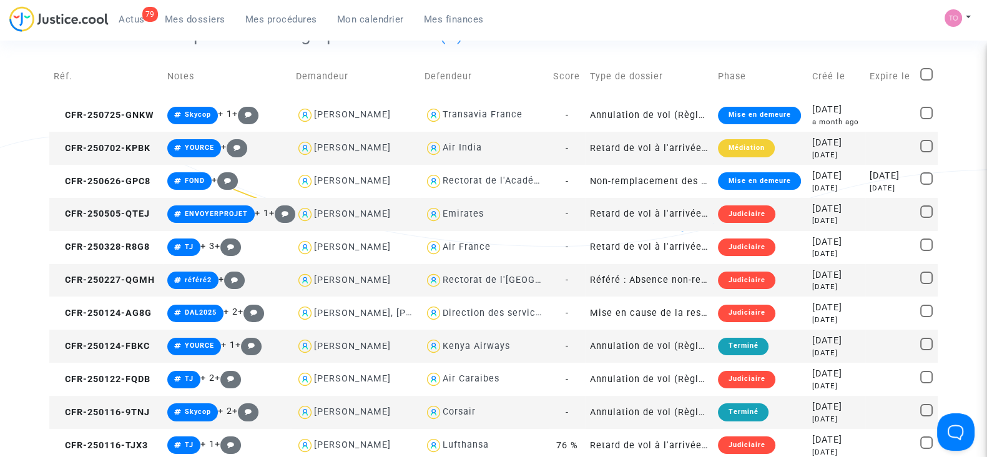
click at [454, 410] on div "Corsair" at bounding box center [459, 411] width 33 height 11
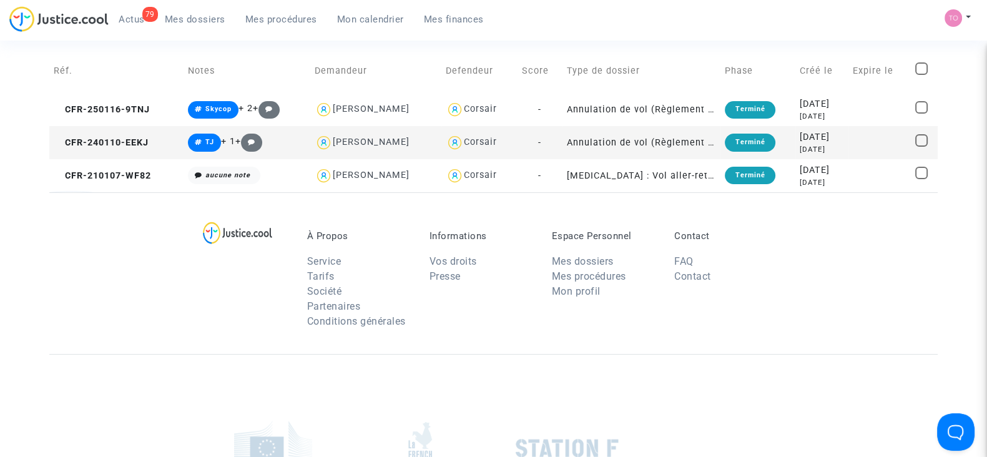
scroll to position [77, 0]
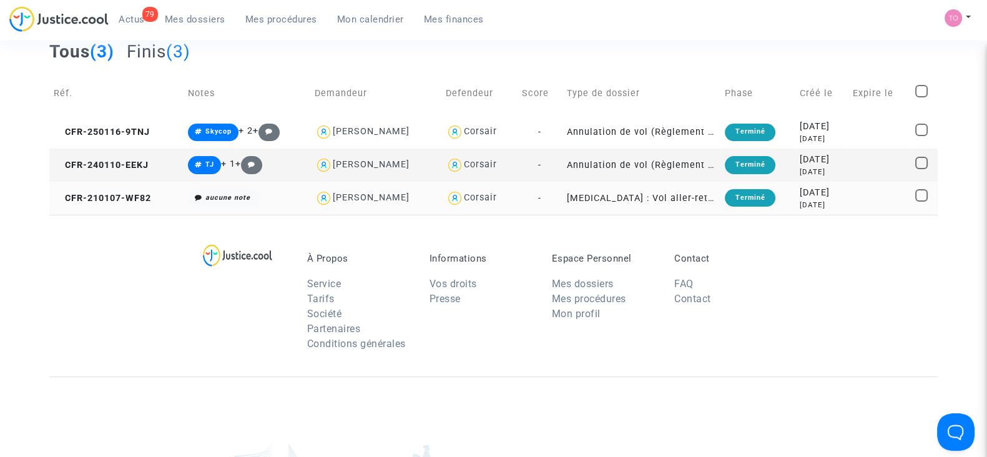
click at [387, 197] on div "[PERSON_NAME]" at bounding box center [371, 197] width 77 height 11
type textarea "[PERSON_NAME] @Corsair @"[PERSON_NAME]" @"Pitcher Avocat""
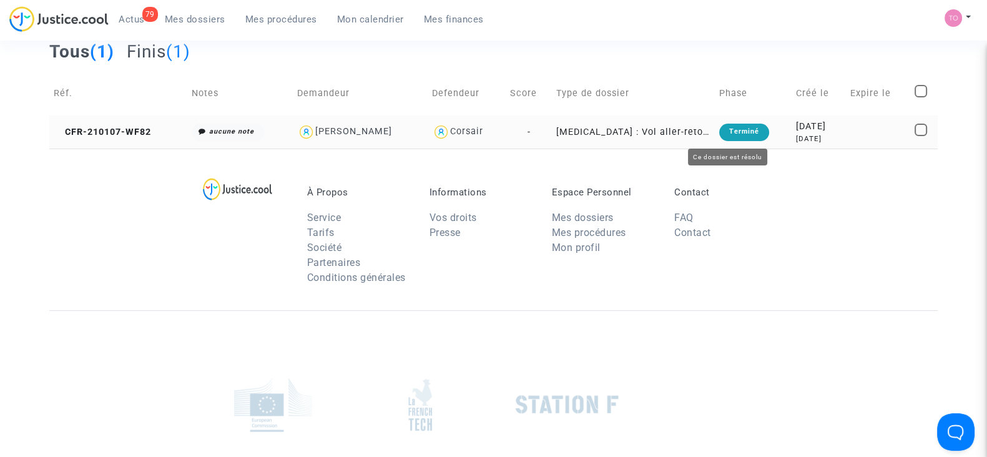
click at [815, 134] on div "[DATE]" at bounding box center [818, 139] width 46 height 11
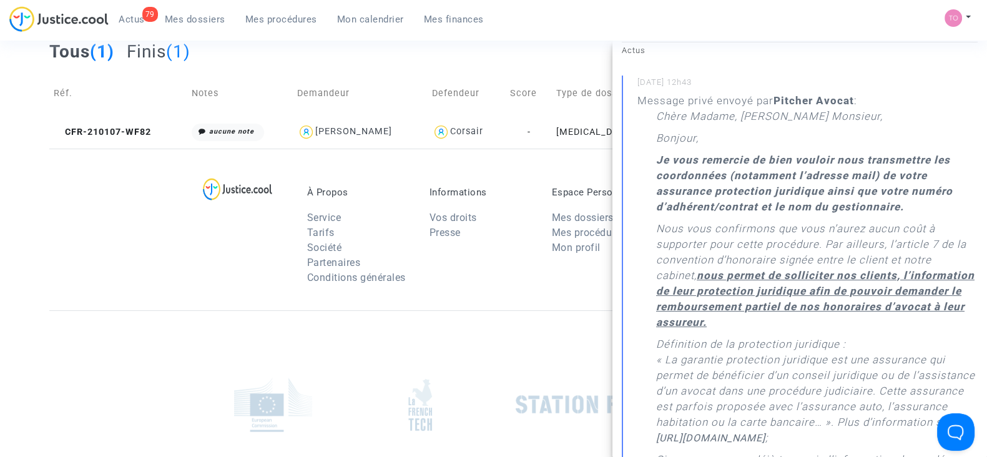
scroll to position [468, 0]
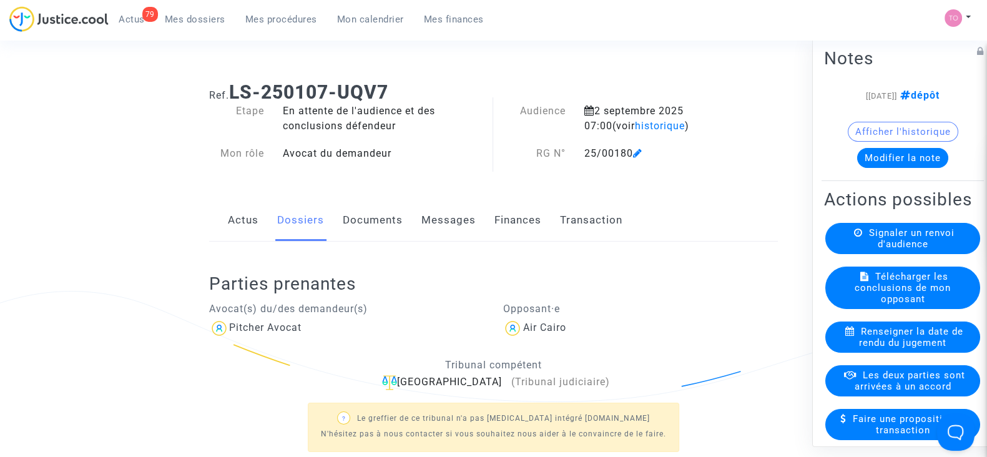
click at [0, 283] on div "Ref. LS-250107-UQV7 Etape En attente de l'audience et des conclusions défendeur…" at bounding box center [493, 368] width 987 height 592
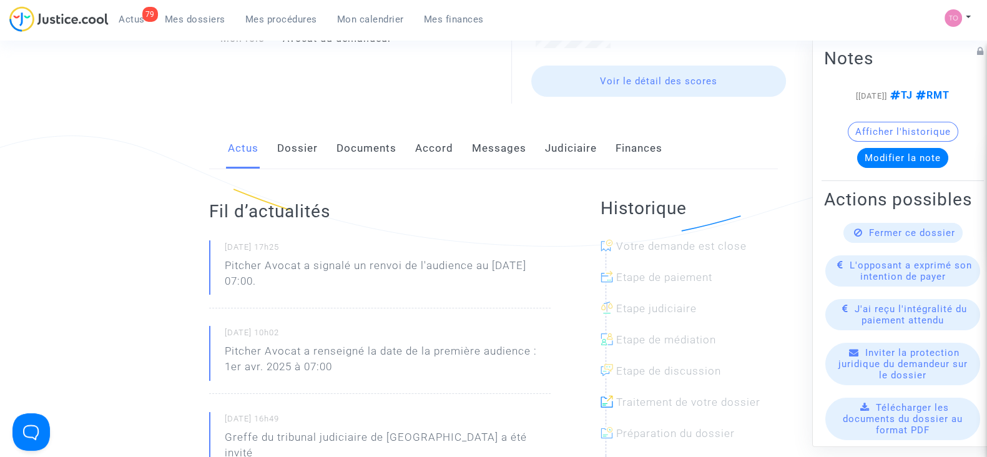
click at [554, 150] on link "Judiciaire" at bounding box center [571, 148] width 52 height 41
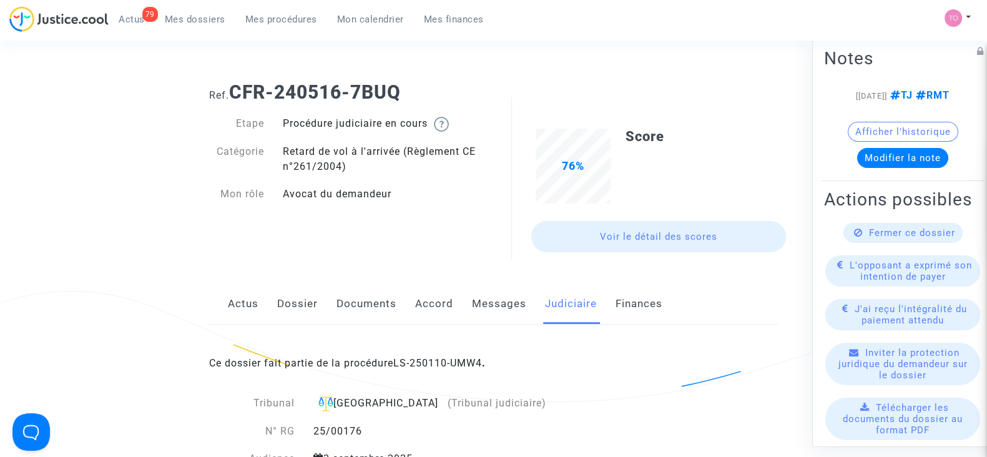
click at [298, 296] on link "Dossier" at bounding box center [297, 303] width 41 height 41
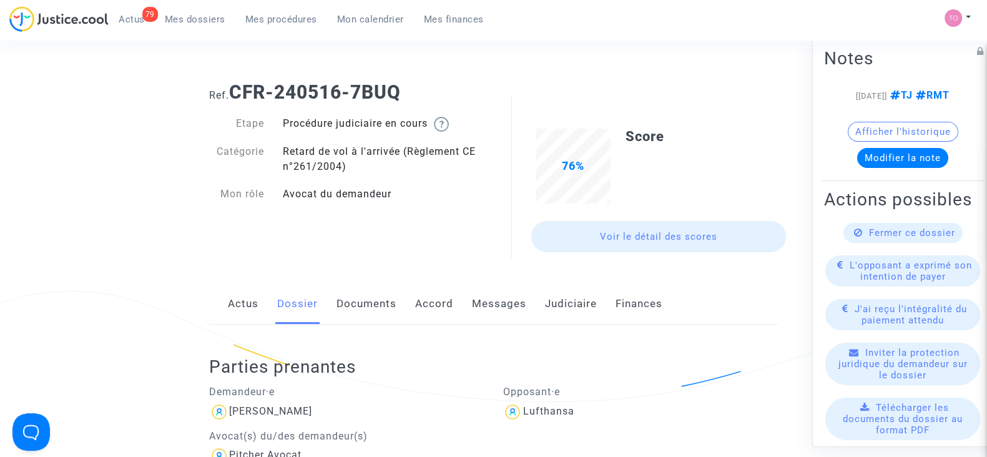
click at [562, 309] on link "Judiciaire" at bounding box center [571, 303] width 52 height 41
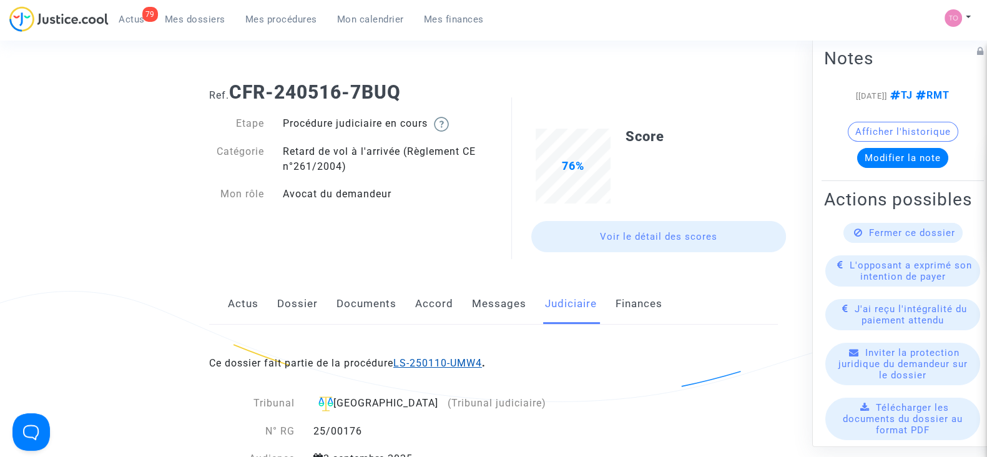
click at [423, 360] on link "LS-250110-UMW4" at bounding box center [437, 363] width 89 height 12
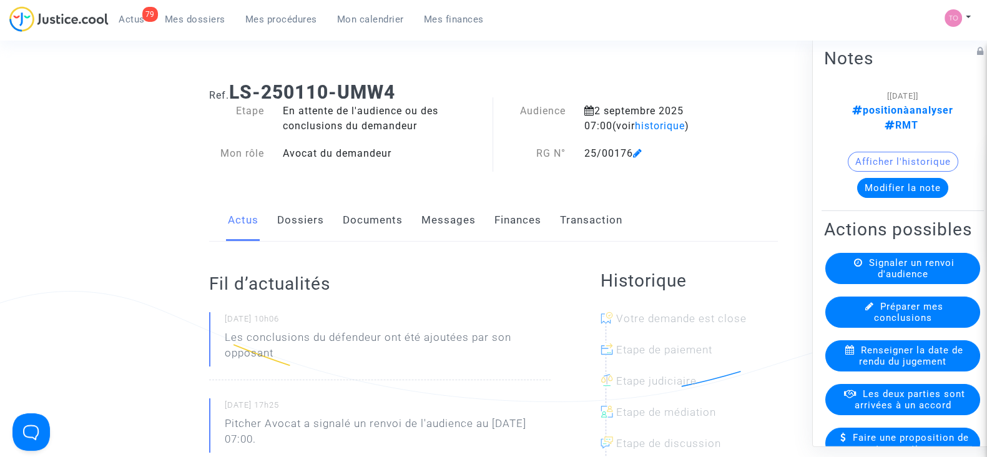
click at [307, 227] on link "Dossiers" at bounding box center [300, 220] width 47 height 41
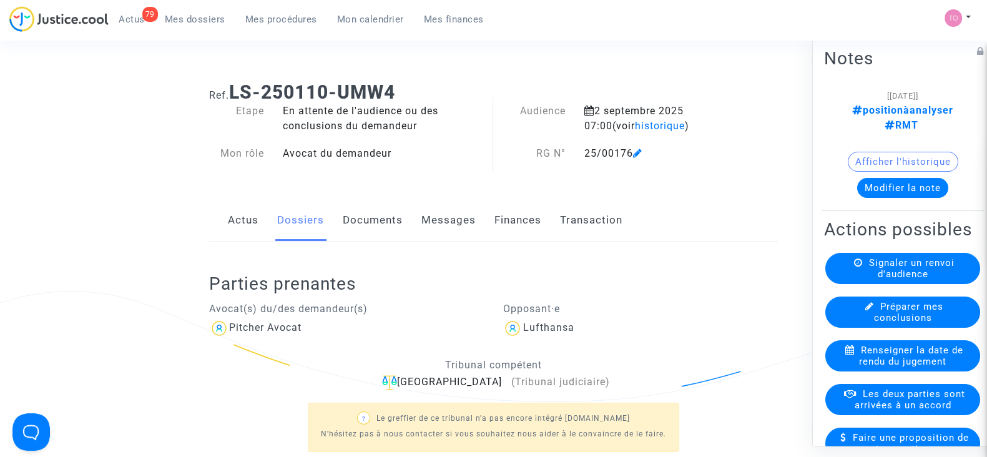
click at [385, 220] on link "Documents" at bounding box center [373, 220] width 60 height 41
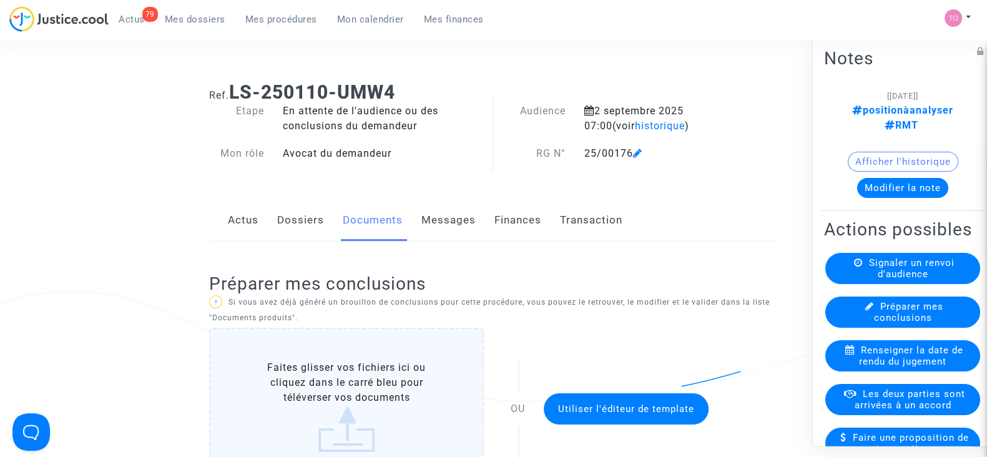
click at [889, 178] on button "Modifier la note" at bounding box center [902, 188] width 91 height 20
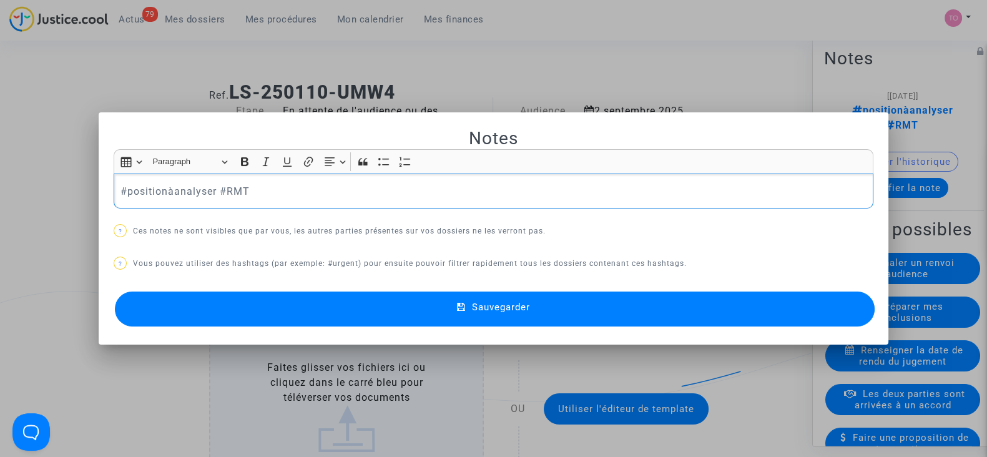
drag, startPoint x: 94, startPoint y: 192, endPoint x: 31, endPoint y: 186, distance: 63.3
click at [31, 186] on div "Notes Rich Text Editor Insert table Insert table Heading Paragraph Paragraph He…" at bounding box center [493, 228] width 987 height 457
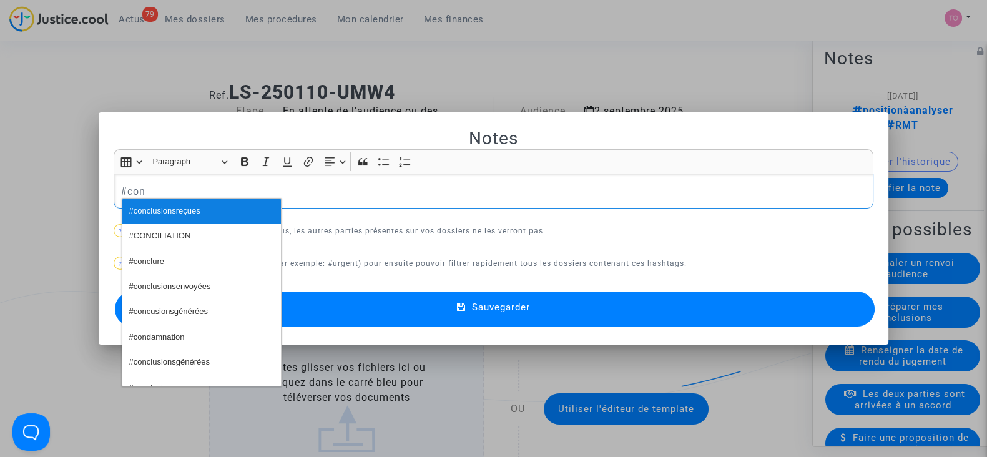
click at [148, 204] on span "#conclusionsreçues" at bounding box center [164, 211] width 71 height 18
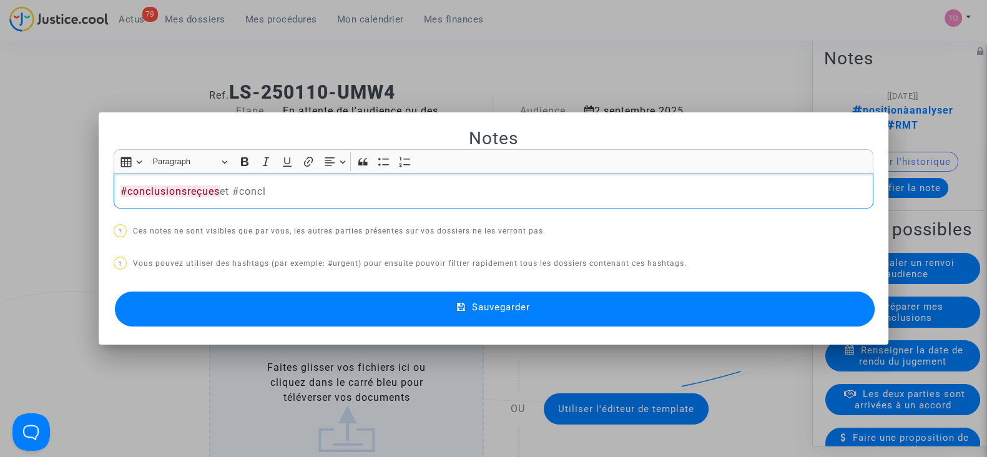
drag, startPoint x: 295, startPoint y: 183, endPoint x: 235, endPoint y: 189, distance: 60.2
click at [235, 189] on p "#conclusionsreçues et #concl" at bounding box center [494, 192] width 747 height 16
drag, startPoint x: 363, startPoint y: 199, endPoint x: 356, endPoint y: 195, distance: 7.8
click at [362, 199] on div "#conclusionsreçues et on a conlcu aussi" at bounding box center [494, 191] width 760 height 35
drag, startPoint x: 338, startPoint y: 191, endPoint x: 219, endPoint y: 199, distance: 119.5
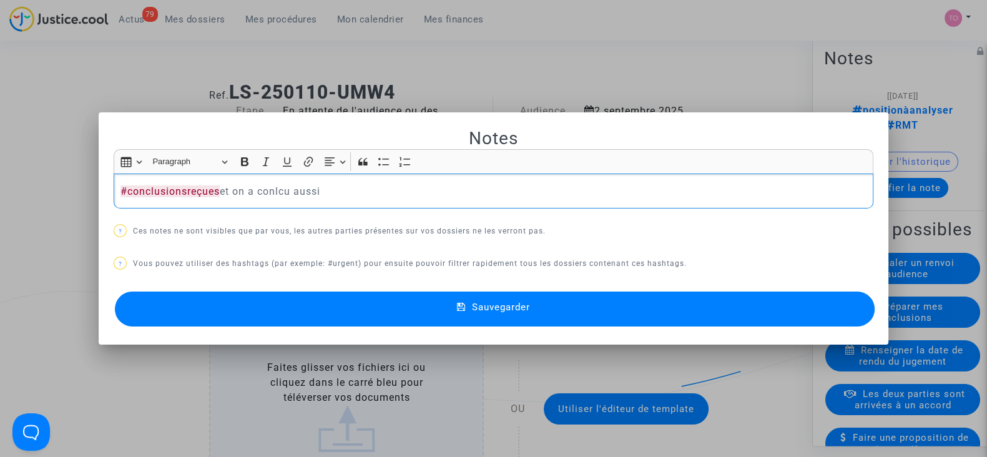
click at [219, 199] on div "#conclusionsreçues et on a conlcu aussi" at bounding box center [494, 191] width 760 height 35
click at [121, 190] on span "#conclusionsreçues" at bounding box center [170, 191] width 99 height 12
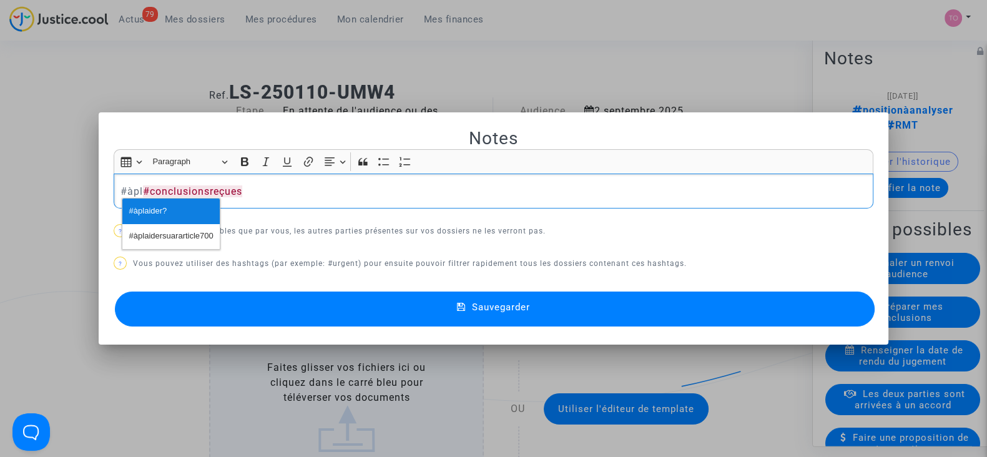
click at [160, 217] on span "#àplaider?" at bounding box center [148, 211] width 38 height 18
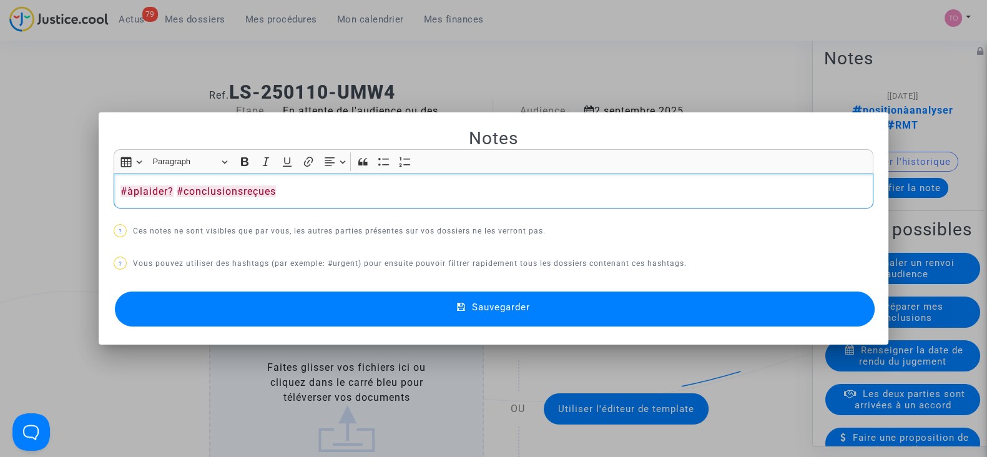
click at [169, 187] on p "#àplaider? #conclusionsreçues" at bounding box center [494, 192] width 747 height 16
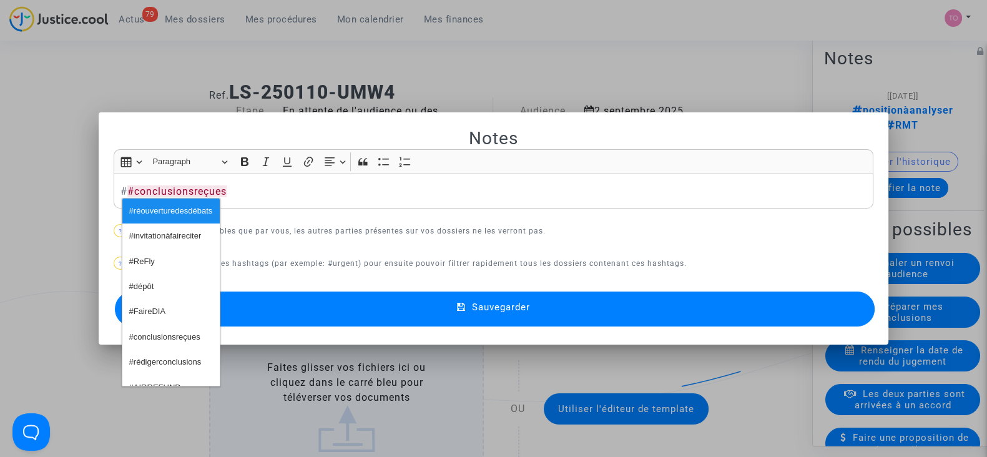
click at [122, 184] on p "# #conclusionsreçues" at bounding box center [494, 192] width 747 height 16
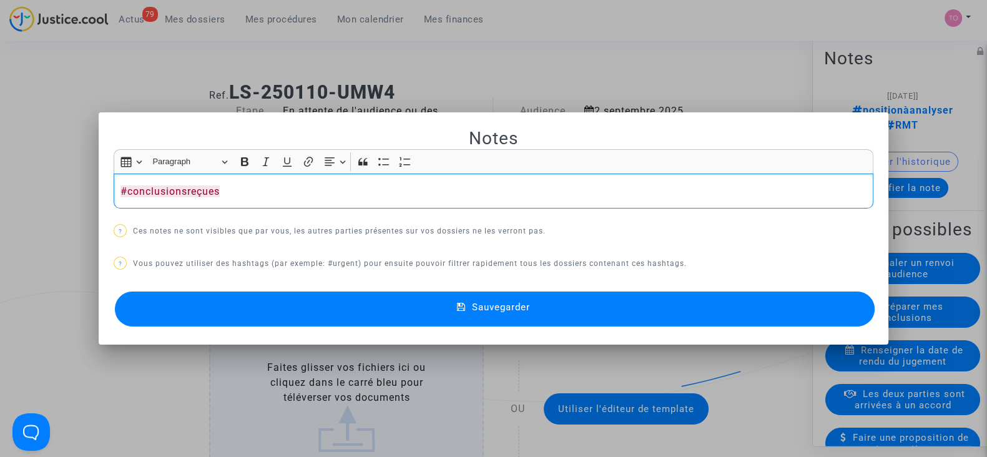
click at [279, 192] on p "#conclusionsreçues" at bounding box center [494, 192] width 747 height 16
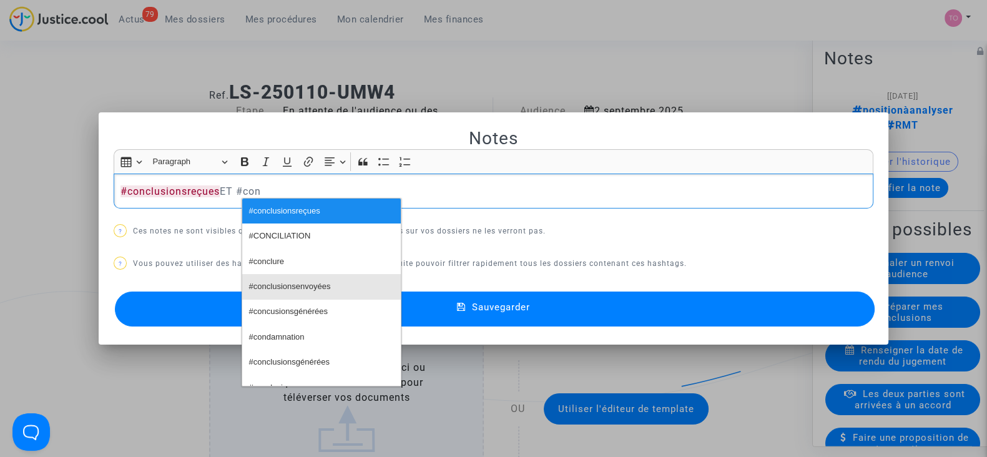
click at [293, 284] on span "#conclusionsenvoyées" at bounding box center [290, 287] width 82 height 18
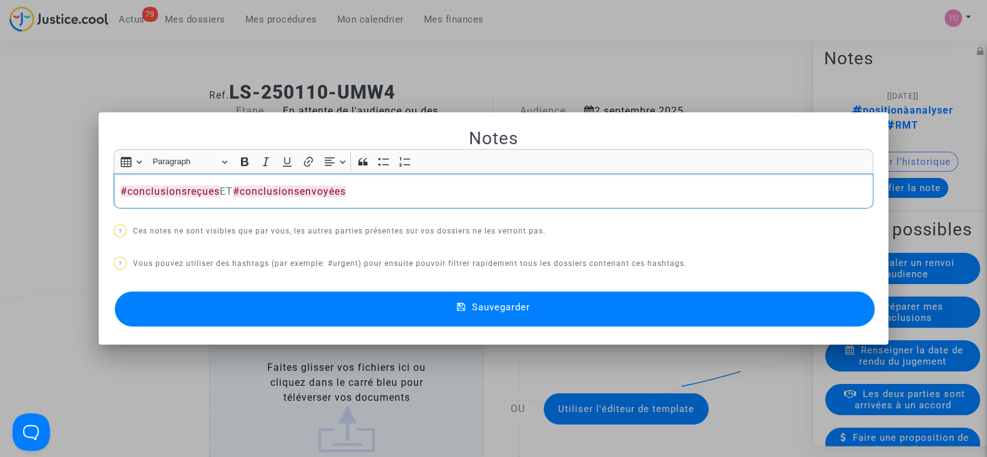
click at [373, 188] on p "#conclusionsreçues ET #conclusionsenvoyées" at bounding box center [494, 192] width 747 height 16
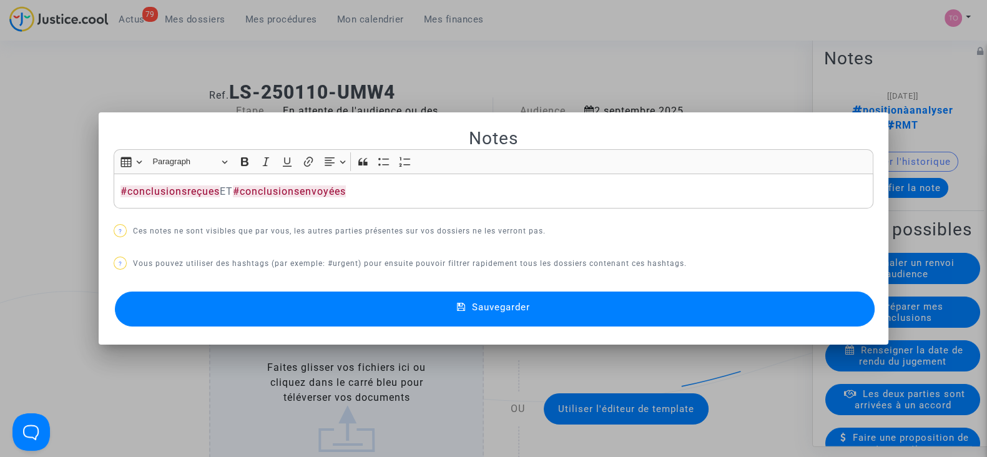
click at [362, 301] on button "Sauvegarder" at bounding box center [495, 309] width 760 height 35
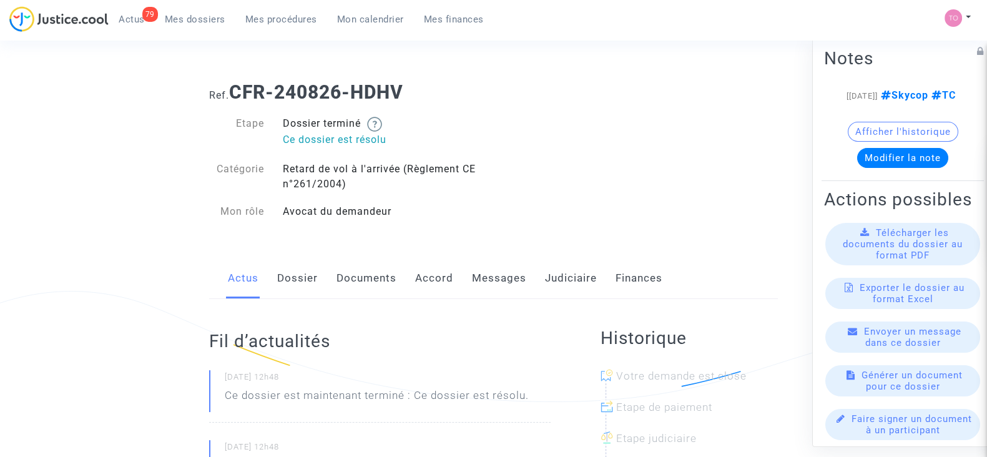
click at [545, 277] on link "Judiciaire" at bounding box center [571, 278] width 52 height 41
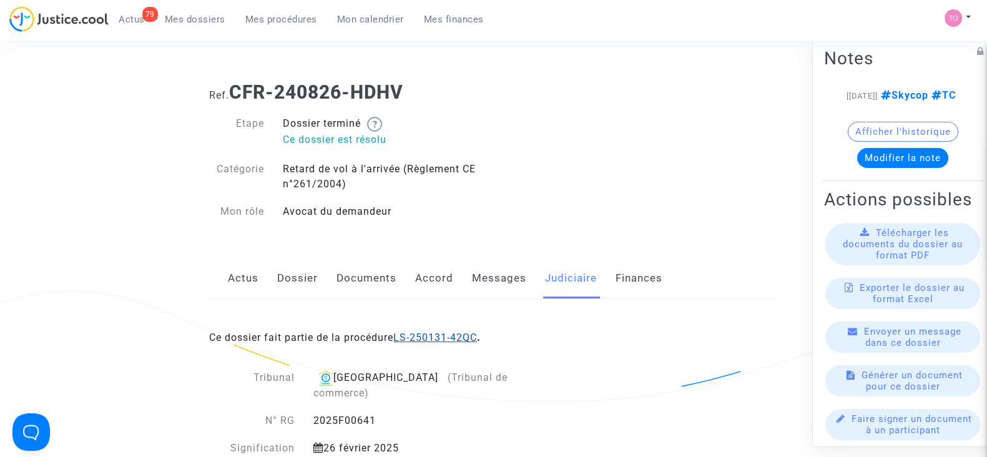
click at [447, 337] on link "LS-250131-42QC" at bounding box center [435, 338] width 84 height 12
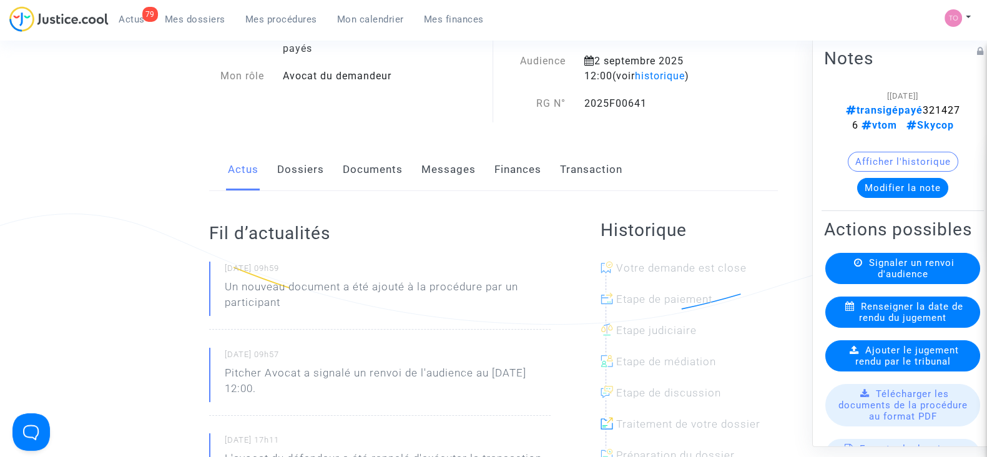
scroll to position [77, 0]
drag, startPoint x: 650, startPoint y: 101, endPoint x: 574, endPoint y: 104, distance: 76.2
click at [574, 104] on div "RG N° 2025F00641" at bounding box center [615, 103] width 245 height 15
copy div "RG N° 2025F00641"
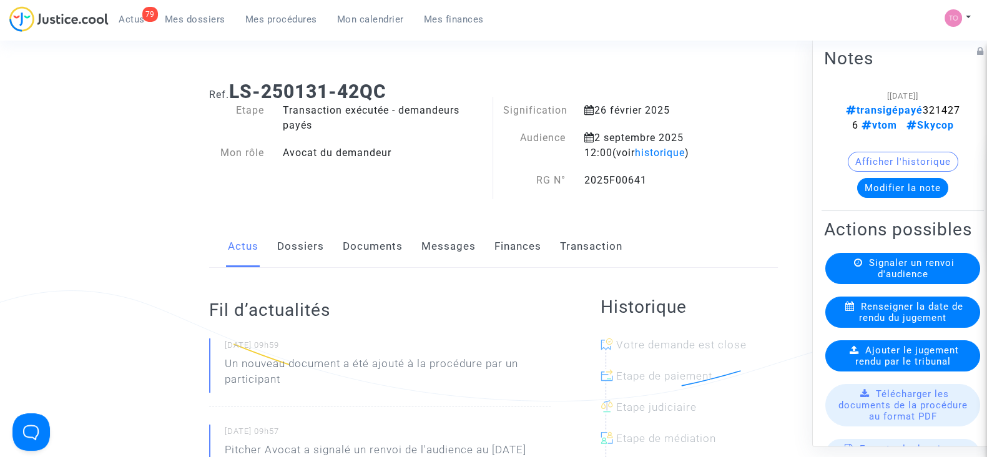
scroll to position [0, 0]
click at [311, 240] on link "Dossiers" at bounding box center [300, 247] width 47 height 41
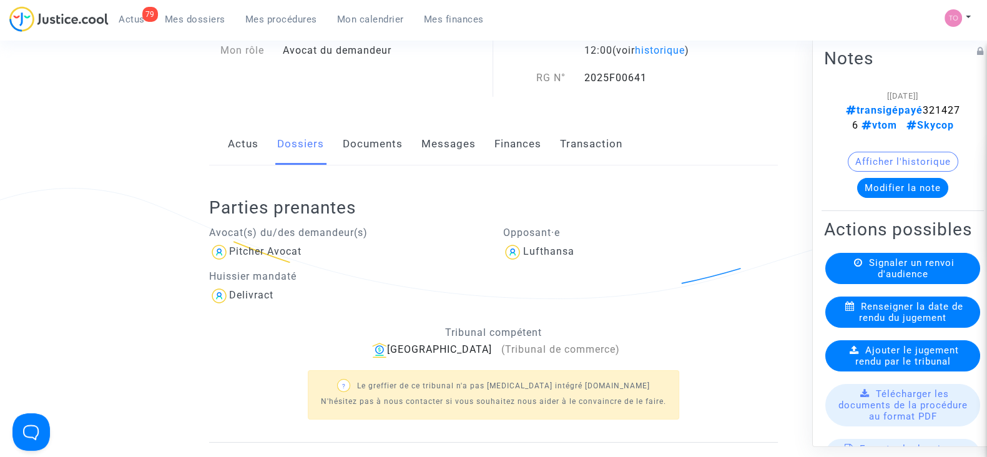
scroll to position [155, 0]
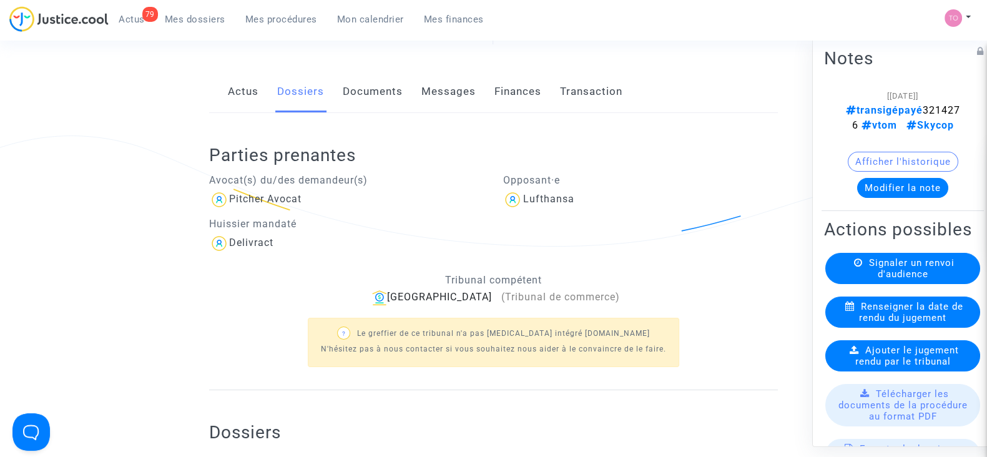
click at [431, 230] on div "Huissier mandaté Delivract" at bounding box center [346, 234] width 275 height 37
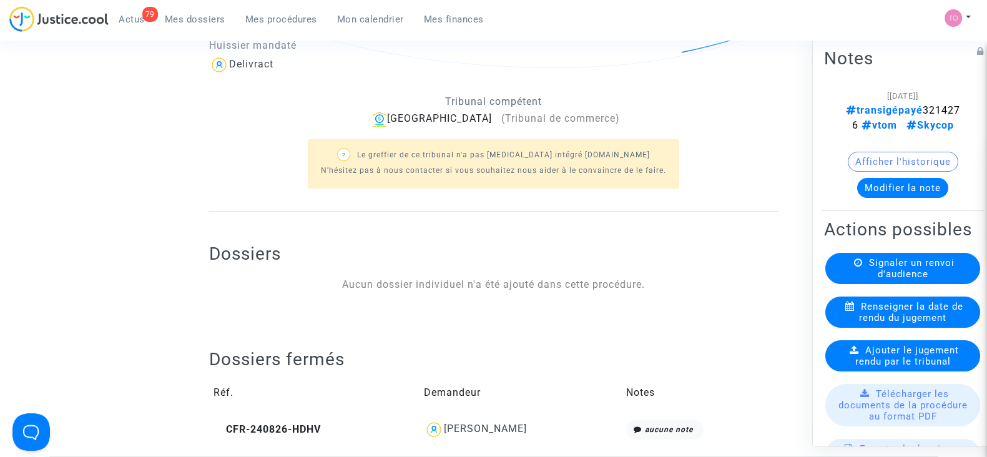
scroll to position [390, 0]
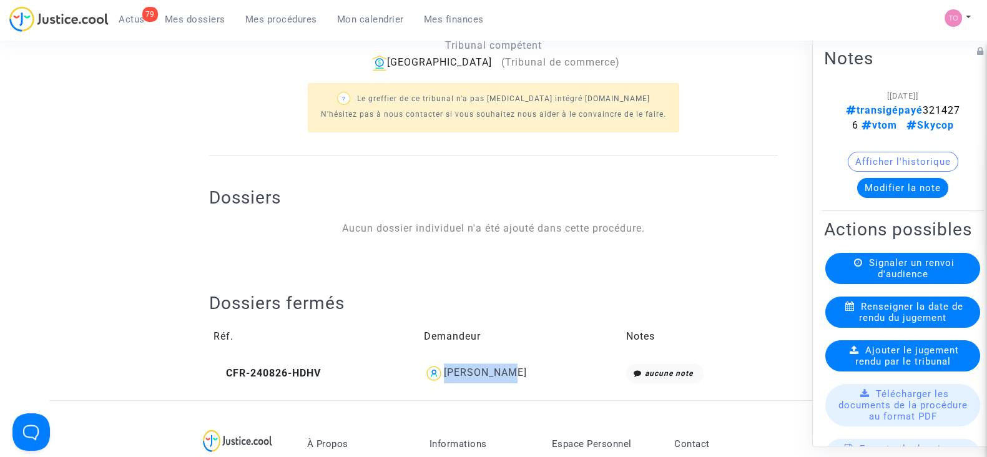
drag, startPoint x: 521, startPoint y: 368, endPoint x: 460, endPoint y: 376, distance: 62.3
click at [460, 376] on div "[PERSON_NAME]" at bounding box center [521, 373] width 194 height 20
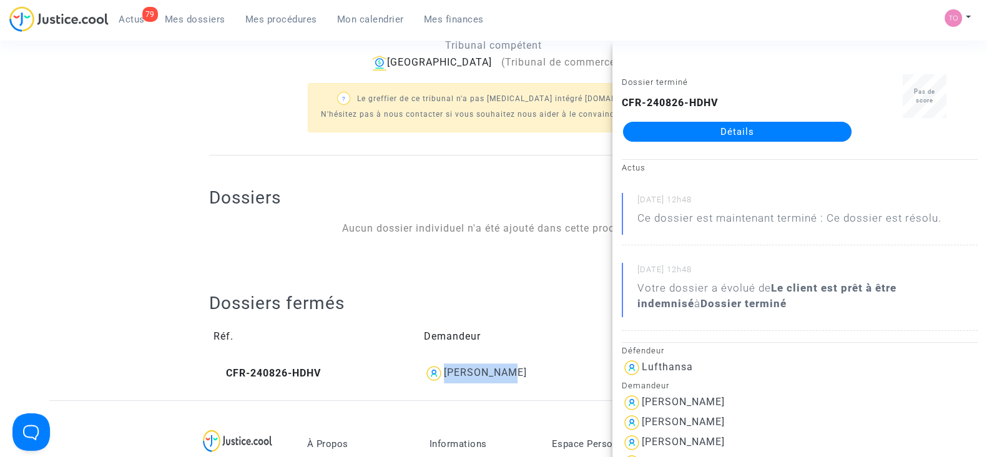
copy div "[PERSON_NAME]"
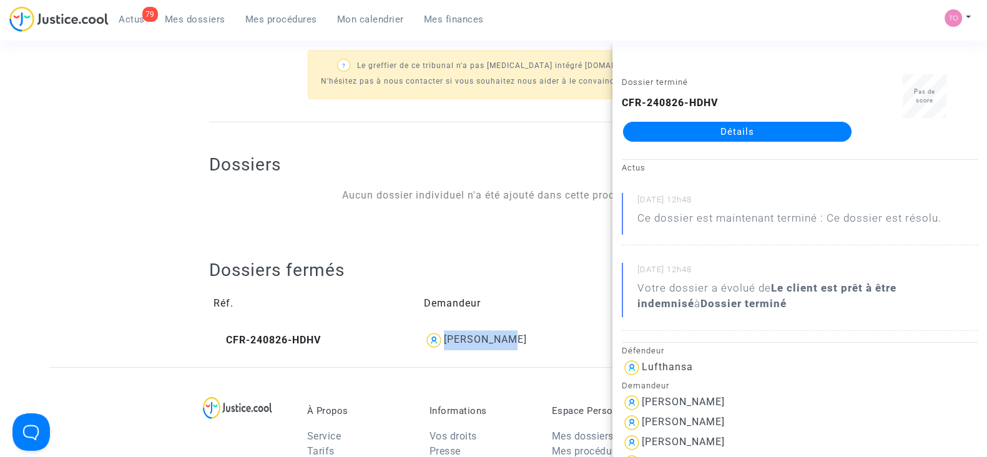
scroll to position [546, 0]
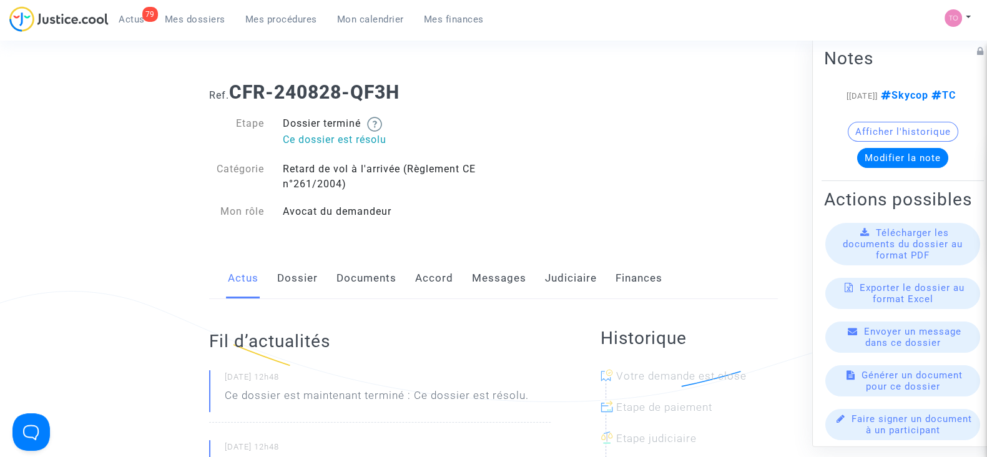
drag, startPoint x: 556, startPoint y: 275, endPoint x: 513, endPoint y: 288, distance: 45.2
click at [556, 275] on link "Judiciaire" at bounding box center [571, 278] width 52 height 41
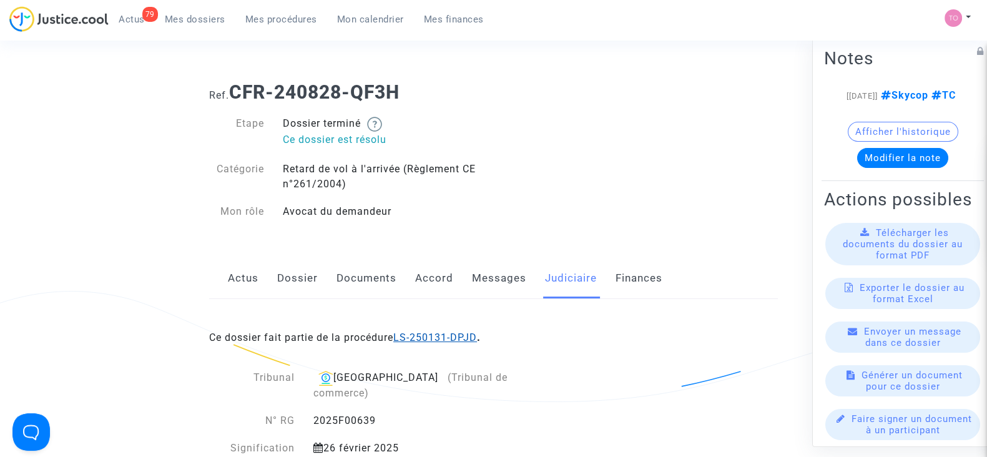
click at [436, 336] on link "LS-250131-DPJD" at bounding box center [435, 338] width 84 height 12
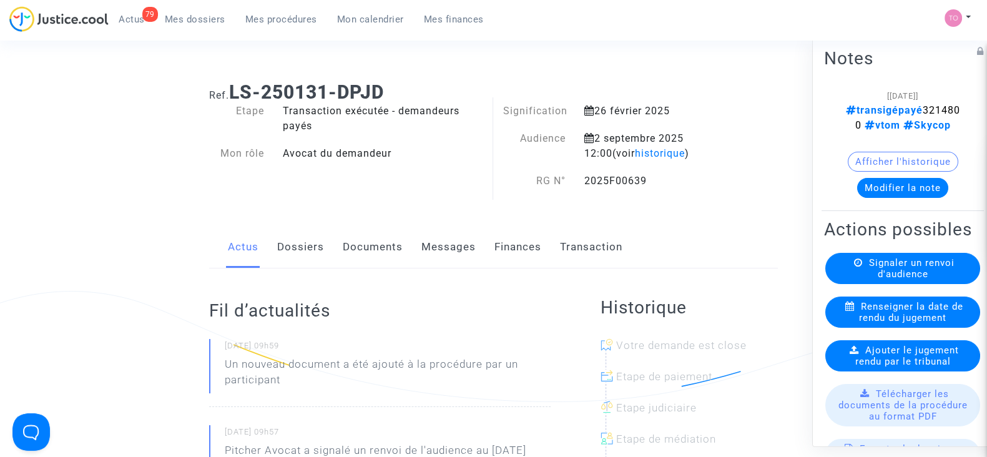
drag, startPoint x: 624, startPoint y: 178, endPoint x: 584, endPoint y: 178, distance: 40.0
click at [584, 178] on div "2025F00639" at bounding box center [656, 181] width 163 height 15
copy div "2025F00639"
click at [912, 197] on button "Modifier la note" at bounding box center [902, 188] width 91 height 20
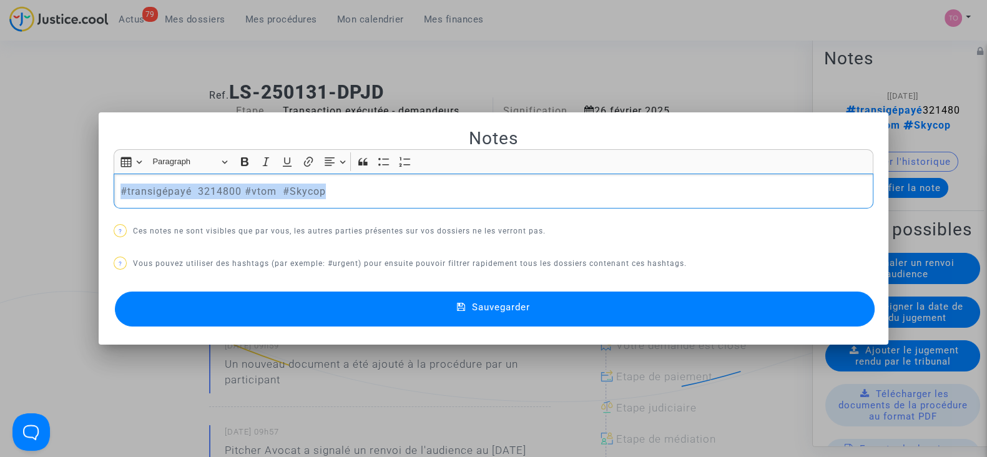
drag, startPoint x: 287, startPoint y: 189, endPoint x: 0, endPoint y: 172, distance: 287.7
click at [0, 172] on div "Notes Rich Text Editor Insert table Insert table Heading Paragraph Paragraph He…" at bounding box center [493, 228] width 987 height 457
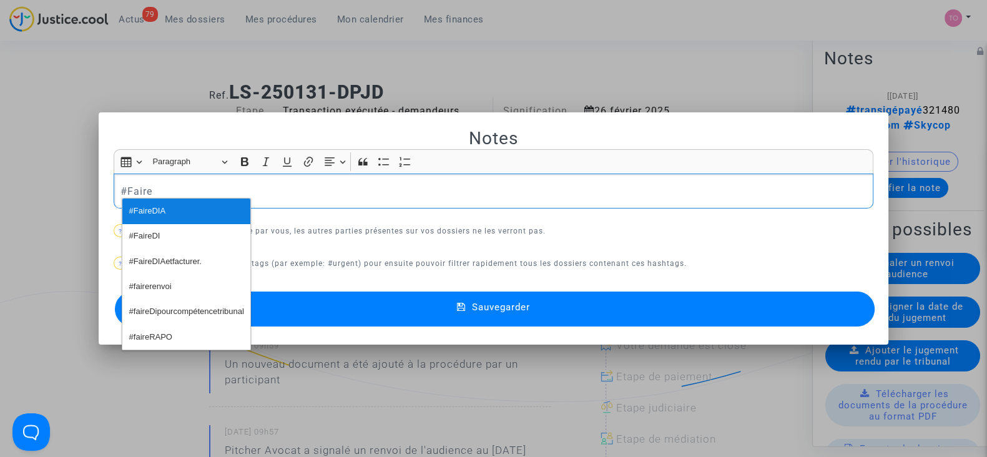
click at [140, 205] on span "#FaireDIA" at bounding box center [147, 211] width 37 height 18
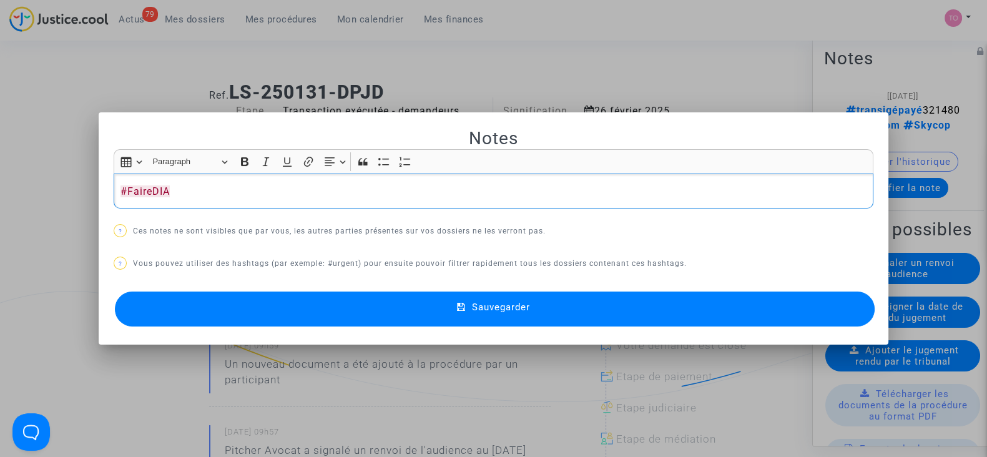
click at [273, 310] on button "Sauvegarder" at bounding box center [495, 309] width 760 height 35
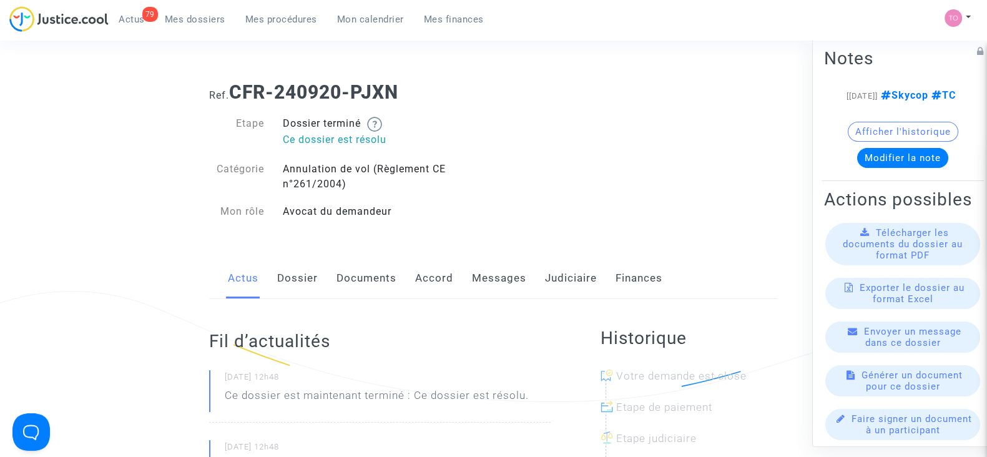
click at [570, 273] on link "Judiciaire" at bounding box center [571, 278] width 52 height 41
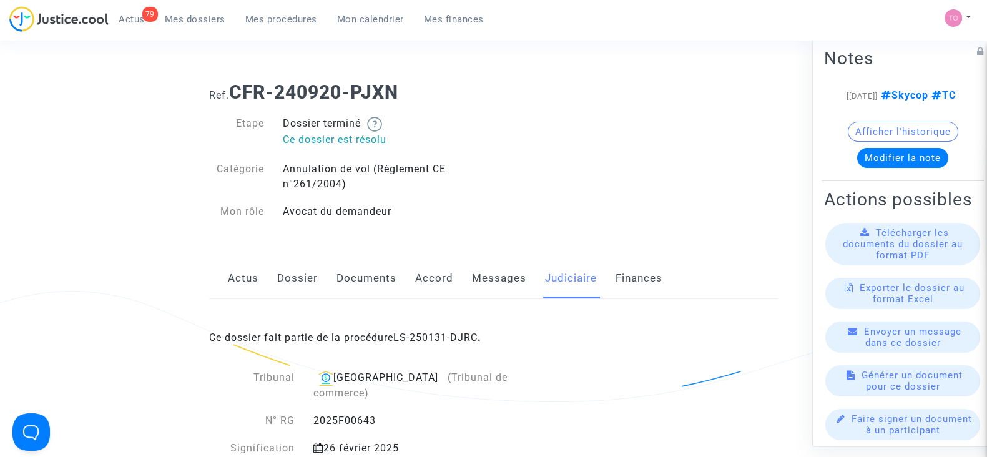
scroll to position [77, 0]
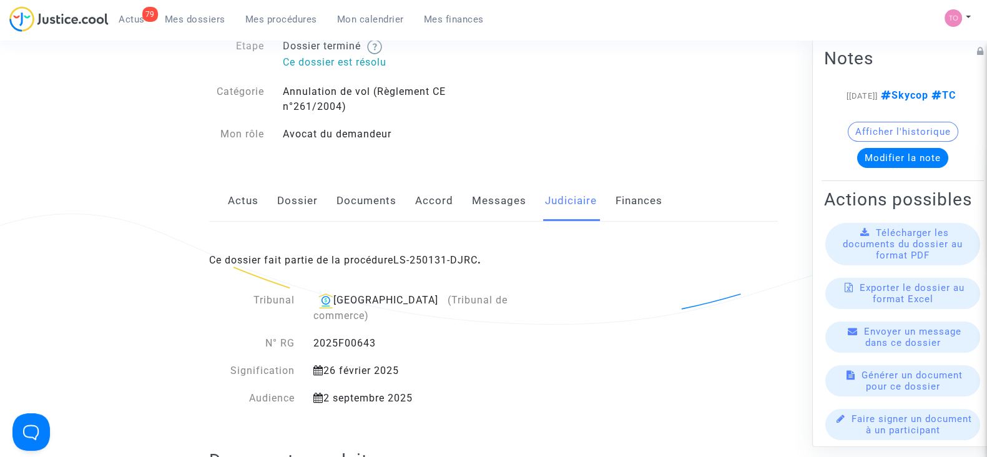
drag, startPoint x: 381, startPoint y: 327, endPoint x: 315, endPoint y: 323, distance: 66.3
click at [315, 336] on div "2025F00643" at bounding box center [430, 343] width 253 height 15
copy div "2025F00643"
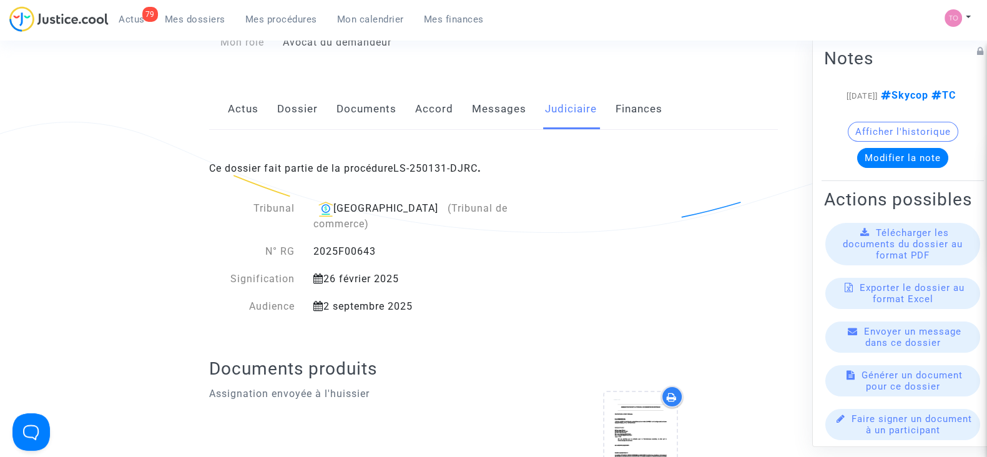
scroll to position [155, 0]
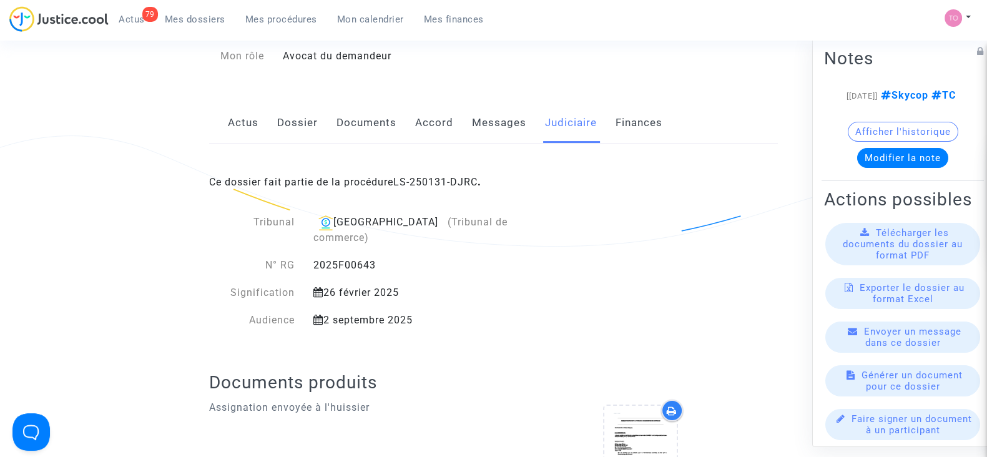
drag, startPoint x: 302, startPoint y: 124, endPoint x: 318, endPoint y: 142, distance: 24.7
click at [302, 124] on link "Dossier" at bounding box center [297, 122] width 41 height 41
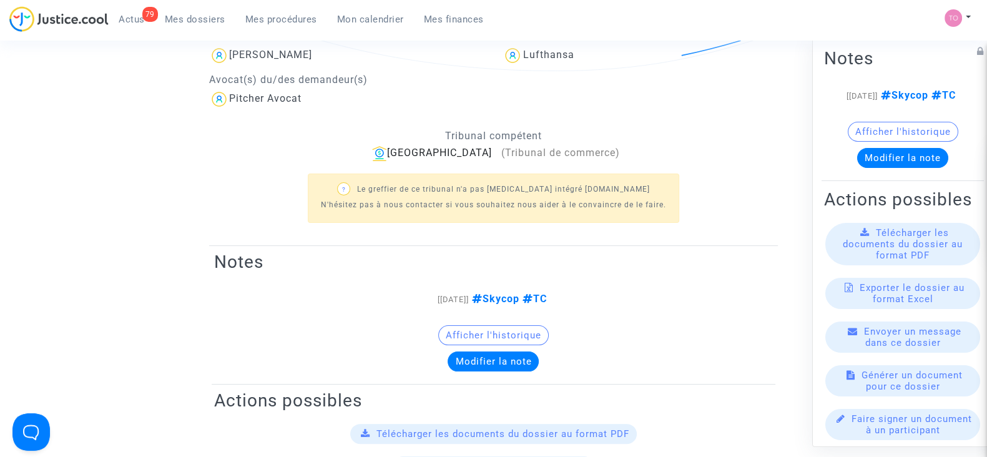
scroll to position [234, 0]
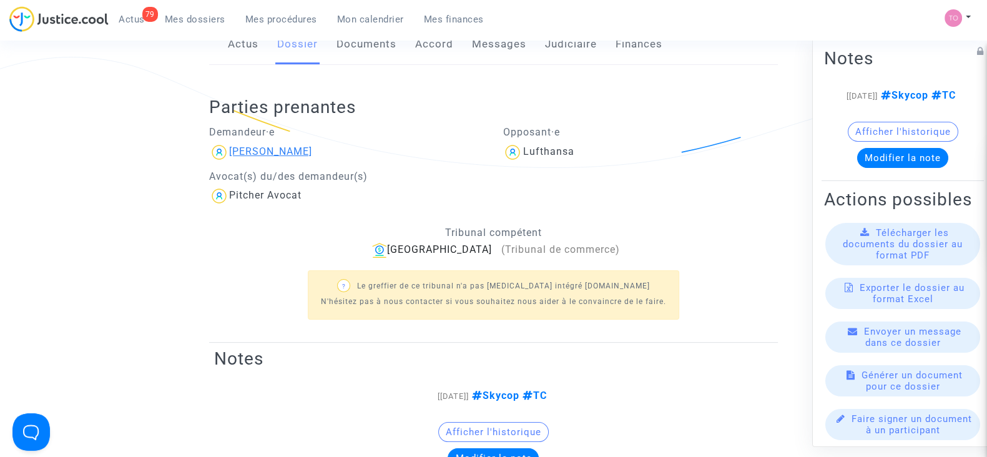
drag, startPoint x: 328, startPoint y: 158, endPoint x: 232, endPoint y: 152, distance: 96.3
click at [232, 152] on div "[PERSON_NAME]" at bounding box center [346, 152] width 275 height 20
copy div "[PERSON_NAME]"
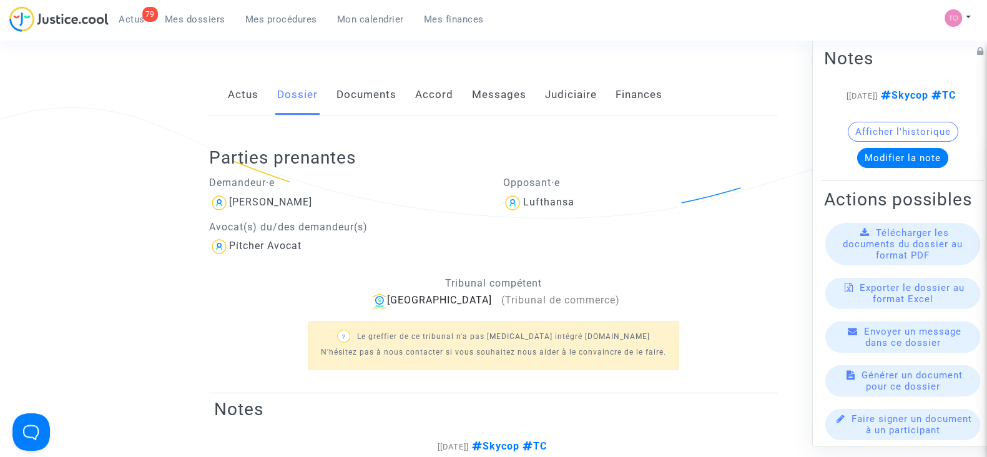
scroll to position [77, 0]
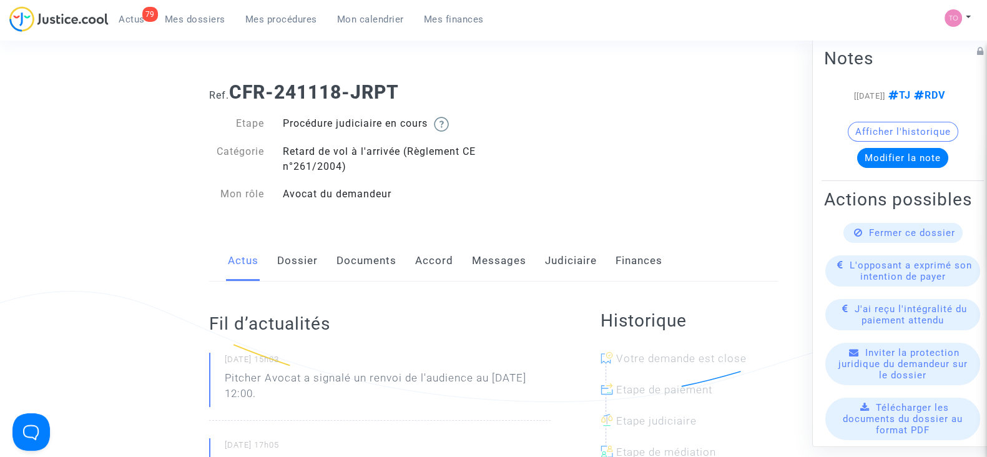
click at [559, 263] on link "Judiciaire" at bounding box center [571, 260] width 52 height 41
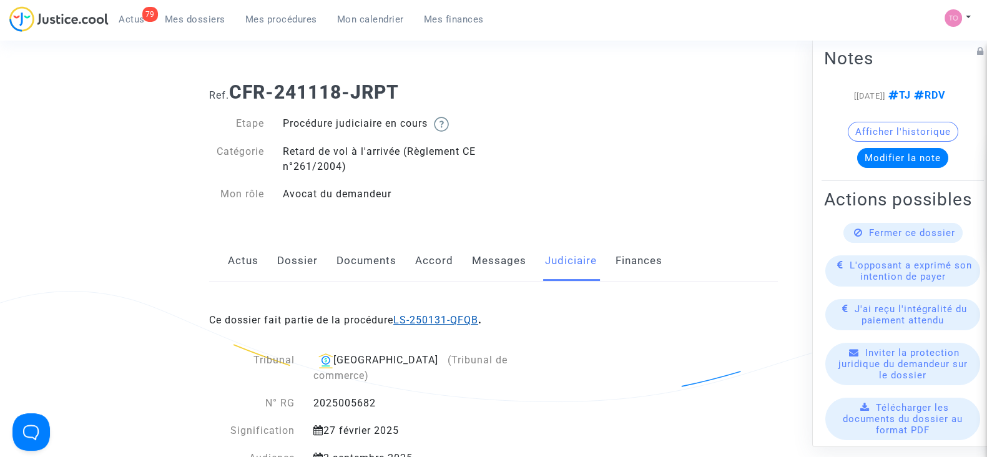
click at [462, 314] on link "LS-250131-QFQB" at bounding box center [435, 320] width 85 height 12
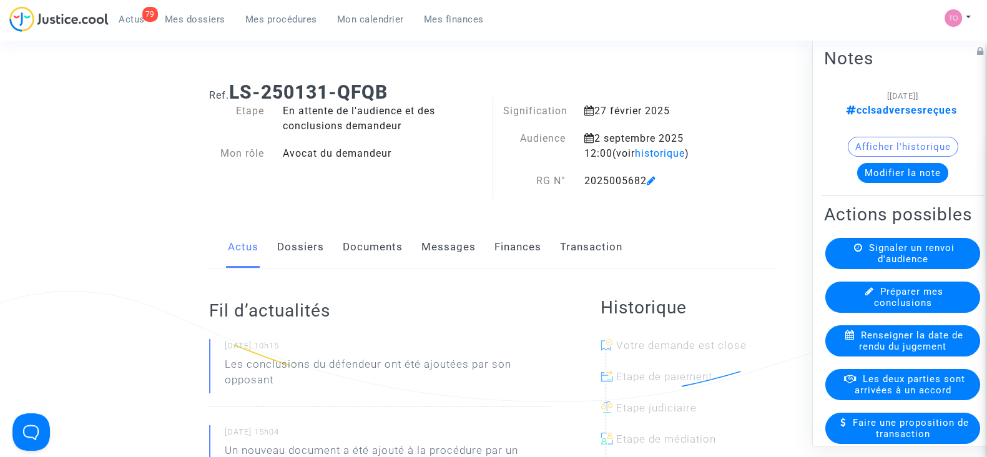
click at [376, 248] on link "Documents" at bounding box center [373, 247] width 60 height 41
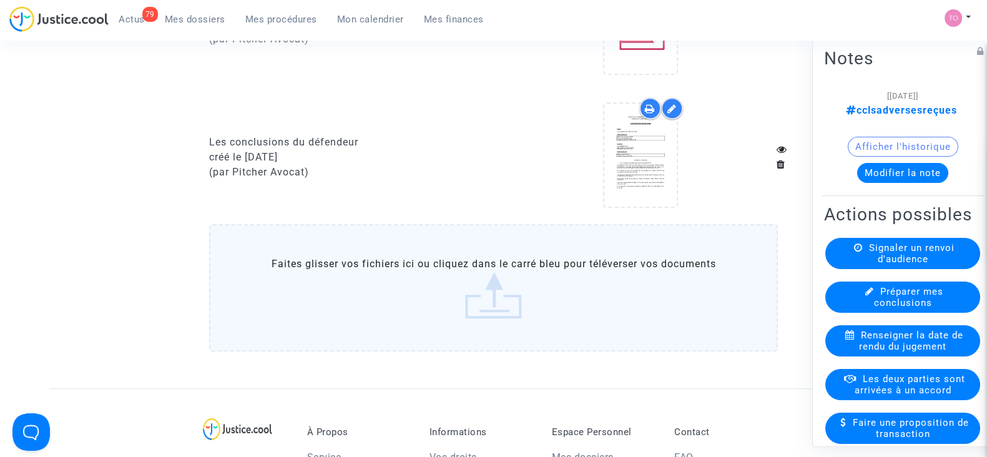
scroll to position [1483, 0]
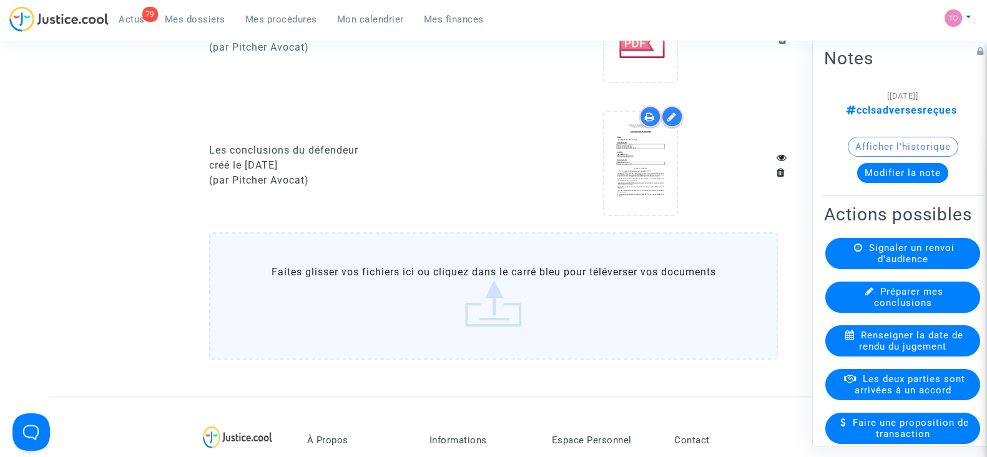
click at [879, 174] on button "Modifier la note" at bounding box center [902, 173] width 91 height 20
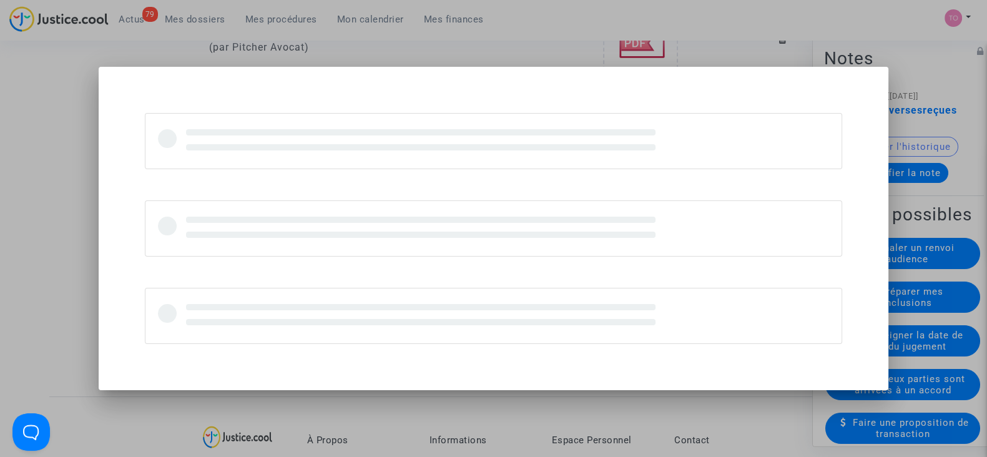
scroll to position [0, 0]
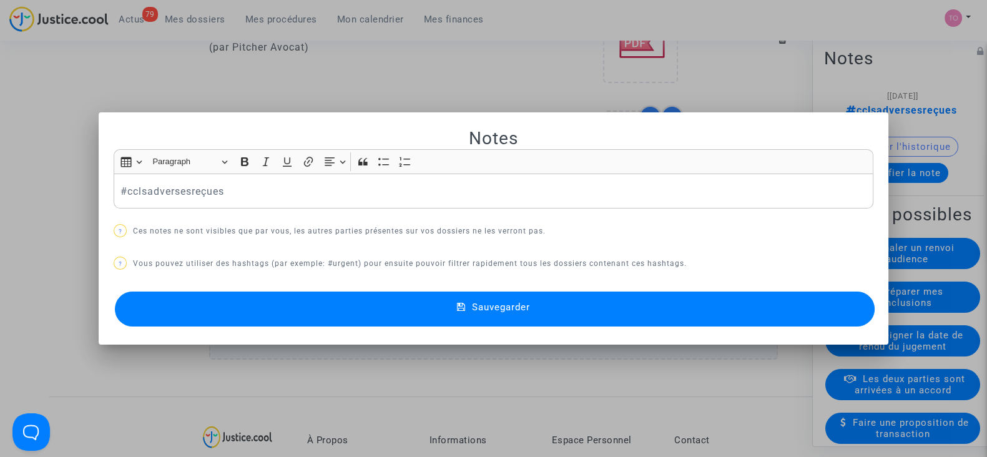
click at [251, 191] on p "#cclsadversesreçues" at bounding box center [494, 192] width 747 height 16
click at [356, 303] on button "Sauvegarder" at bounding box center [495, 309] width 760 height 35
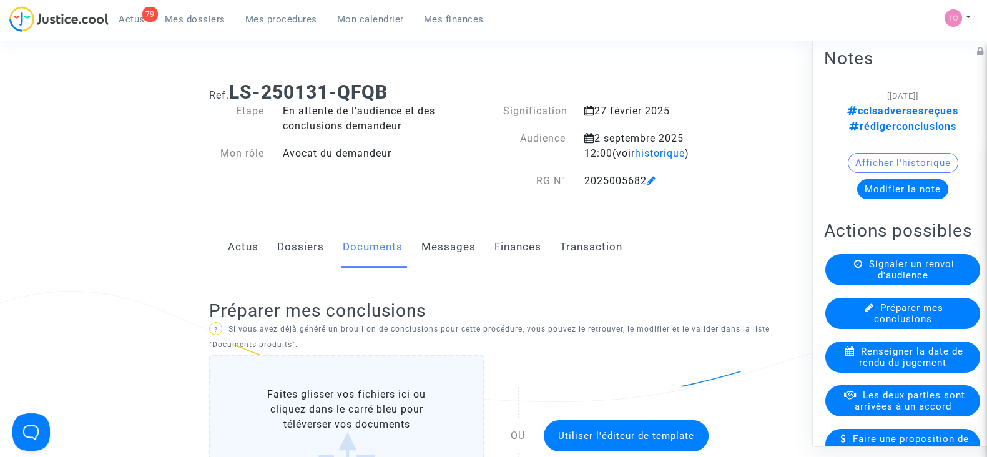
click at [892, 179] on button "Modifier la note" at bounding box center [902, 189] width 91 height 20
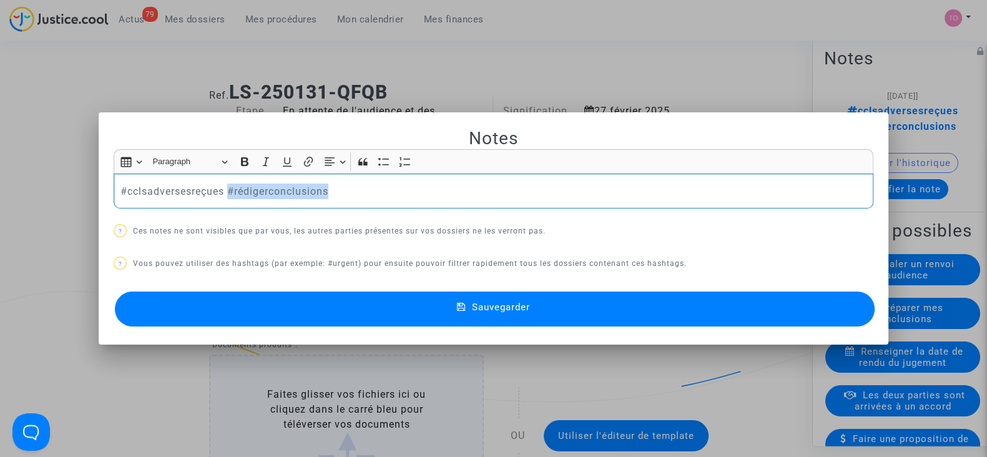
drag, startPoint x: 342, startPoint y: 193, endPoint x: 225, endPoint y: 190, distance: 116.8
click at [225, 190] on p "#cclsadversesreçues #rédigerconclusions" at bounding box center [494, 192] width 747 height 16
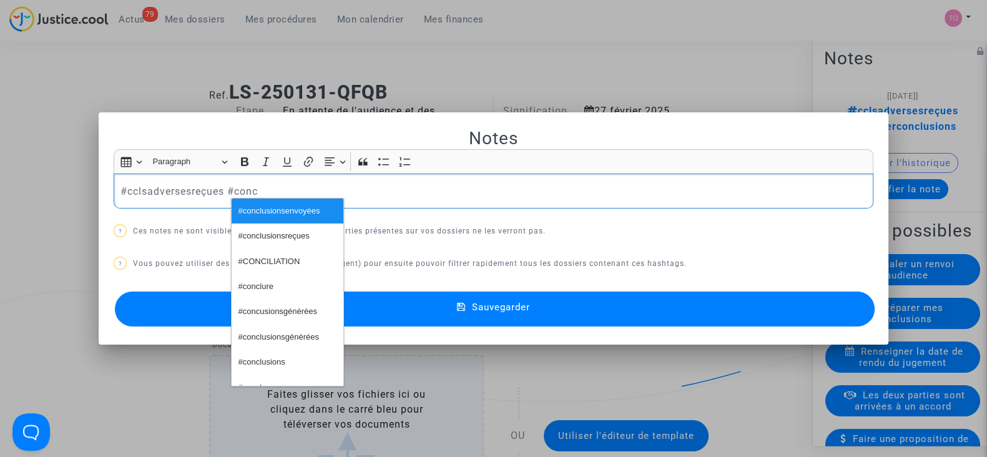
click at [261, 189] on p "#cclsadversesreçues #conc" at bounding box center [494, 192] width 747 height 16
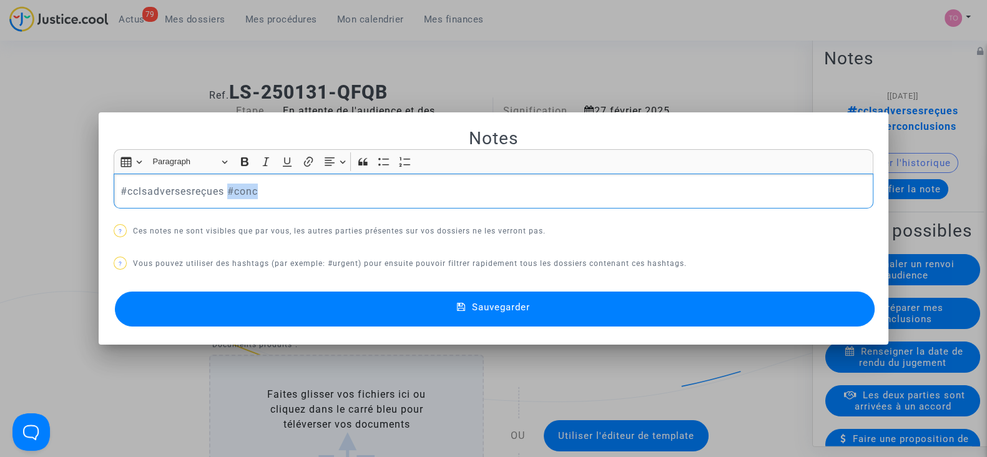
drag, startPoint x: 276, startPoint y: 185, endPoint x: 223, endPoint y: 194, distance: 53.8
click at [223, 194] on p "#cclsadversesreçues #conc" at bounding box center [494, 192] width 747 height 16
click at [315, 190] on p "#cclsadversesreçues conclusion rédiger par [PERSON_NAME]" at bounding box center [494, 192] width 747 height 16
click at [280, 189] on p "#cclsadversesreçues conclusion rédigé par [PERSON_NAME]" at bounding box center [494, 192] width 747 height 16
click at [318, 192] on p "#cclsadversesreçues conclusions rédigé par [PERSON_NAME]" at bounding box center [494, 192] width 747 height 16
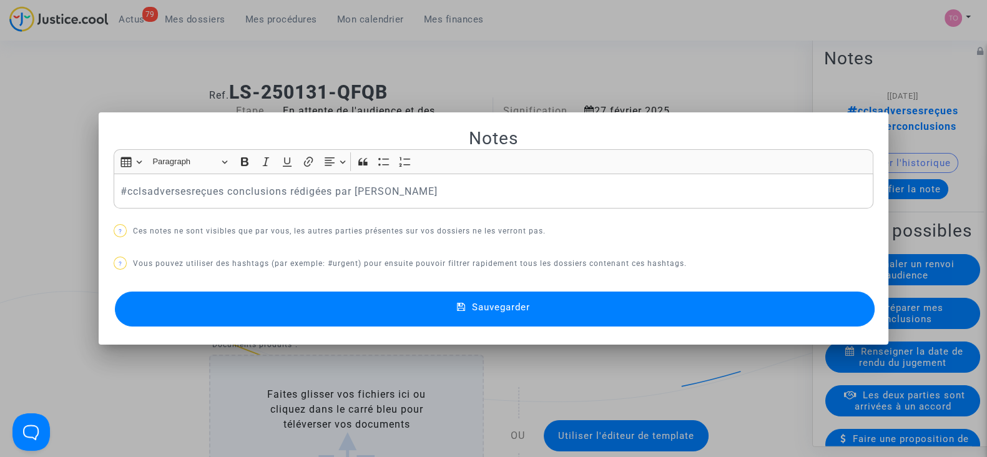
click at [404, 317] on button "Sauvegarder" at bounding box center [495, 309] width 760 height 35
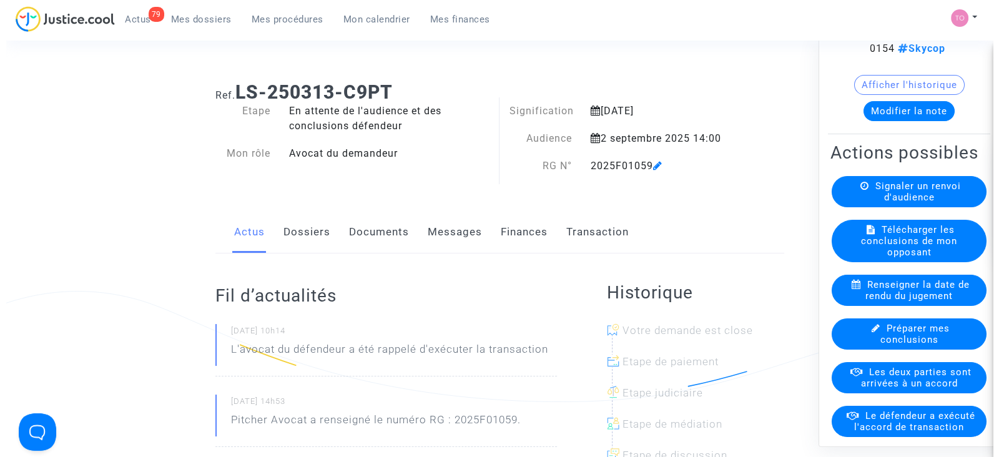
scroll to position [77, 0]
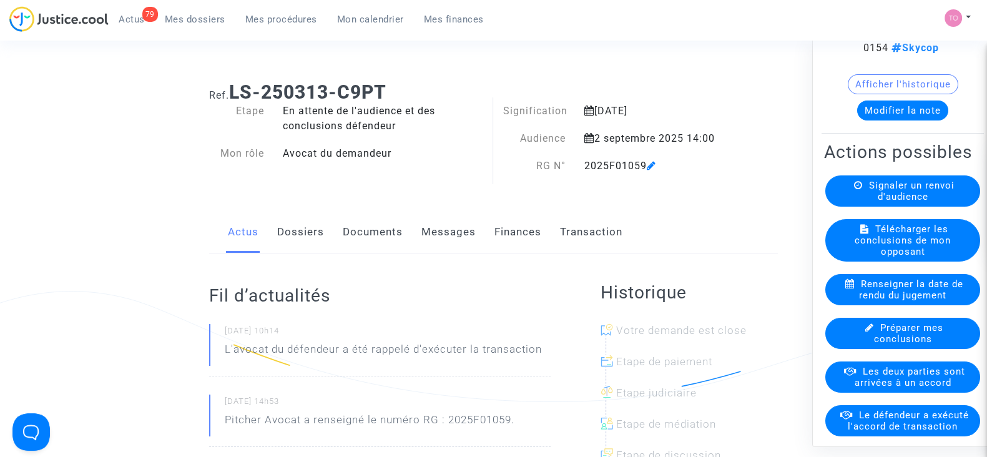
click at [900, 388] on span "Les deux parties sont arrivées à un accord" at bounding box center [910, 377] width 111 height 22
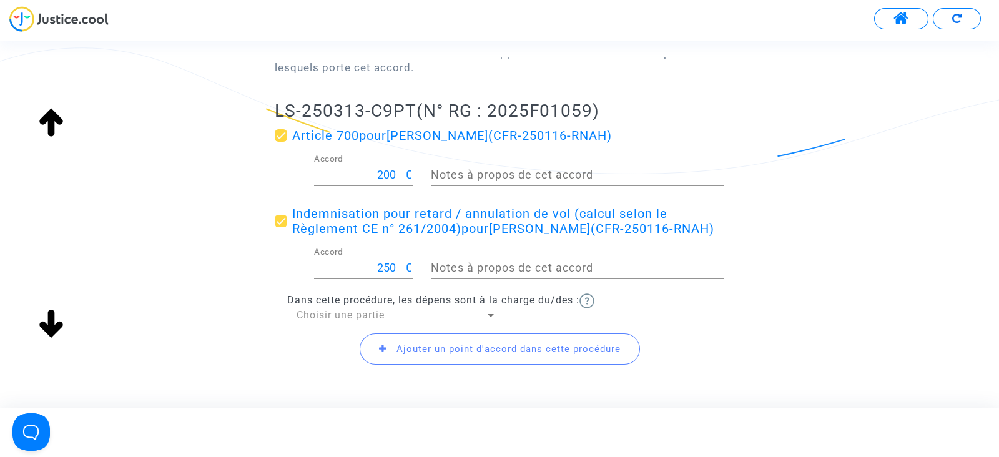
scroll to position [155, 0]
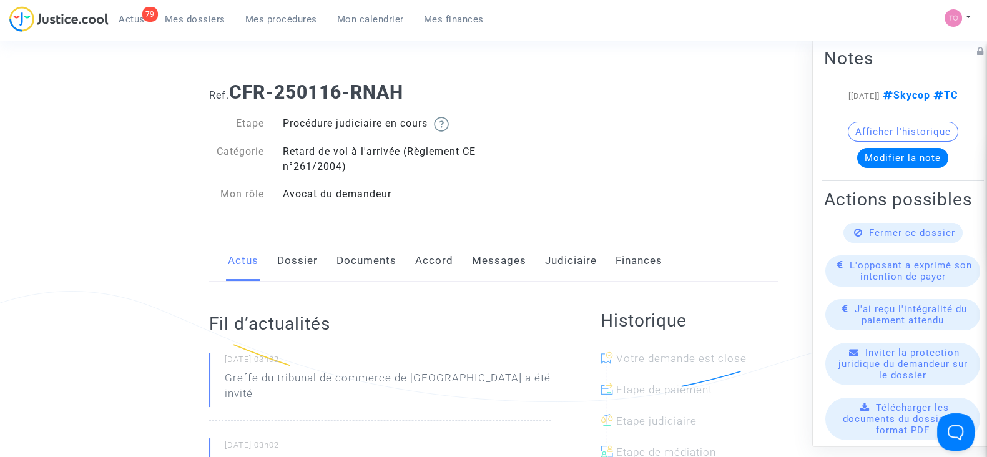
click at [418, 263] on link "Accord" at bounding box center [434, 260] width 38 height 41
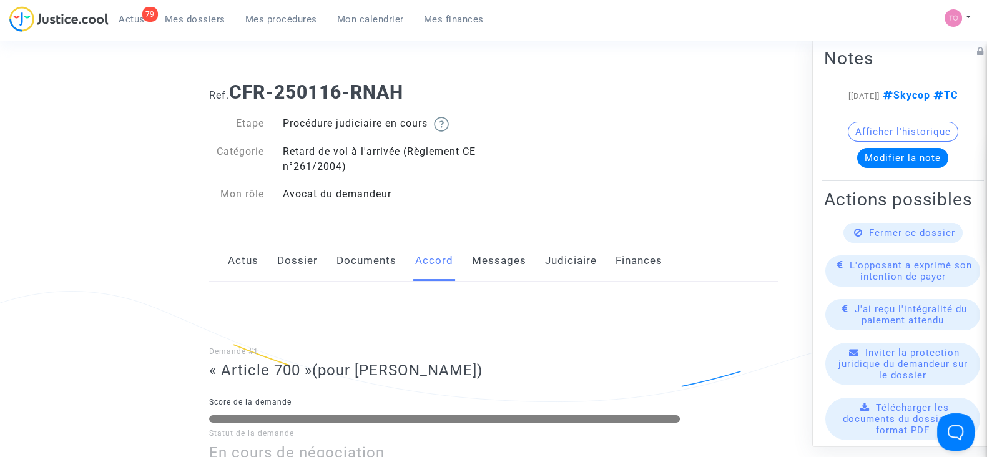
click at [551, 263] on link "Judiciaire" at bounding box center [571, 260] width 52 height 41
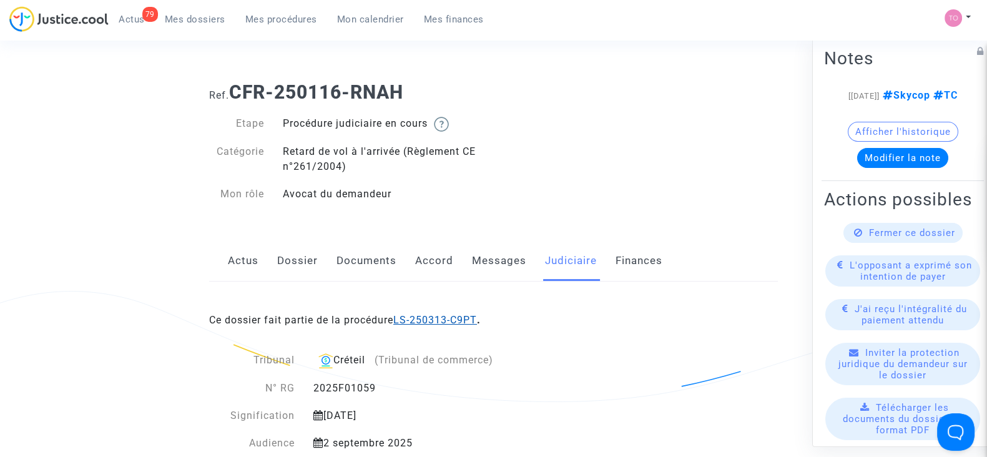
click at [423, 316] on link "LS-250313-C9PT" at bounding box center [435, 320] width 84 height 12
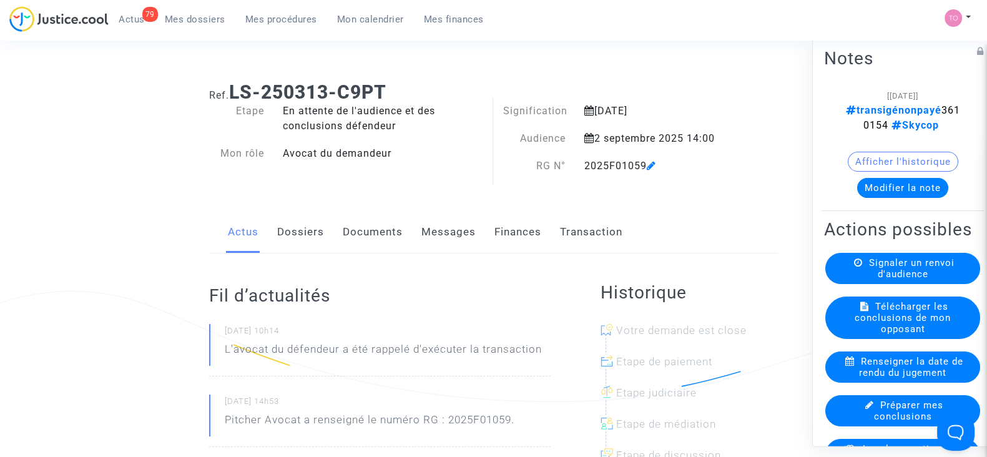
click at [470, 232] on link "Messages" at bounding box center [448, 232] width 54 height 41
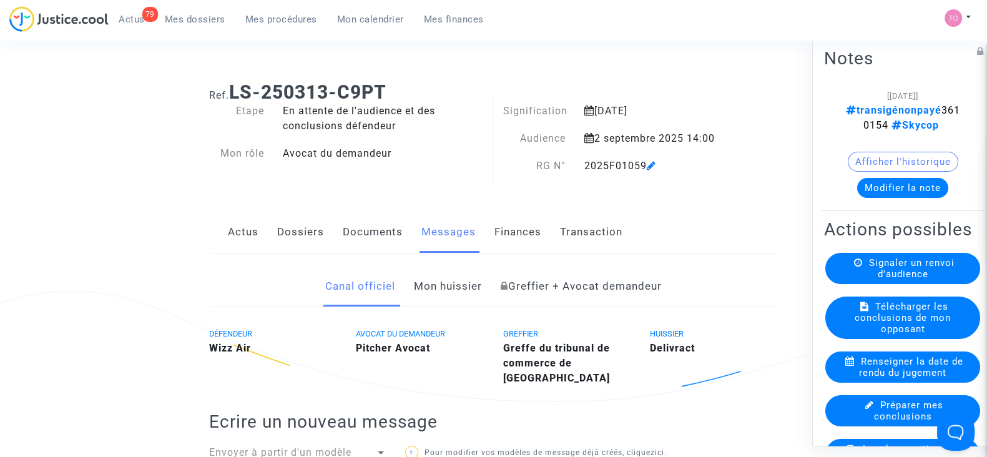
click at [528, 239] on link "Finances" at bounding box center [517, 232] width 47 height 41
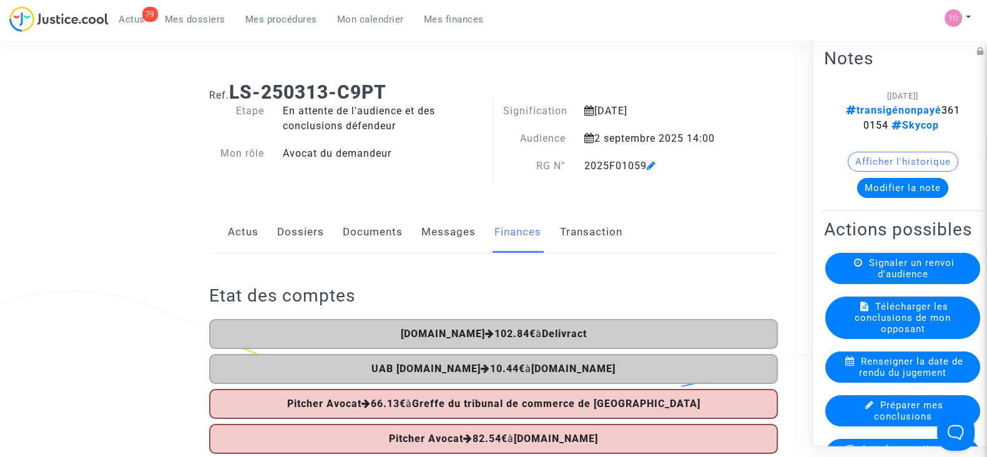
click at [297, 237] on link "Dossiers" at bounding box center [300, 232] width 47 height 41
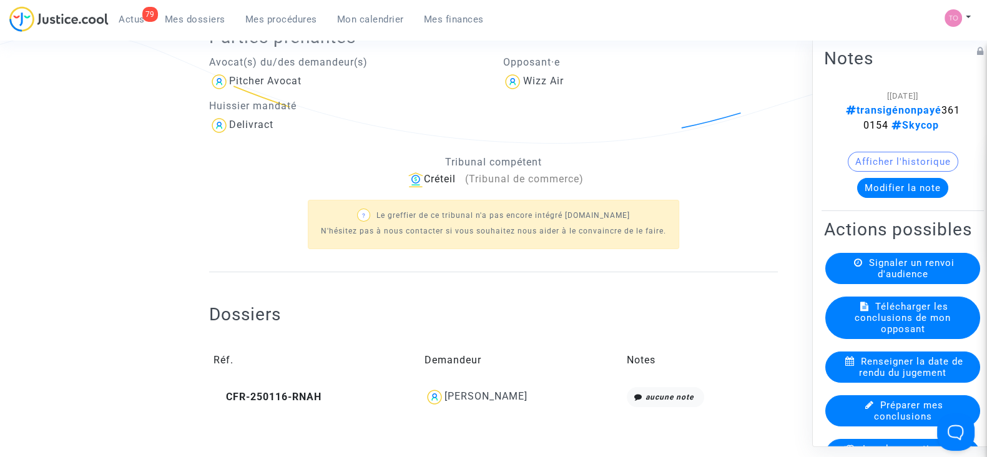
scroll to position [312, 0]
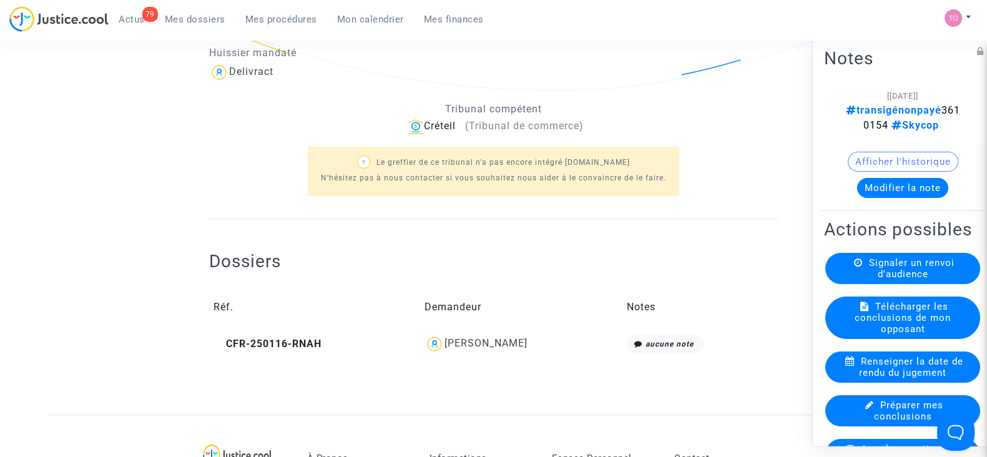
click at [486, 343] on div "Ines Moret" at bounding box center [486, 343] width 83 height 12
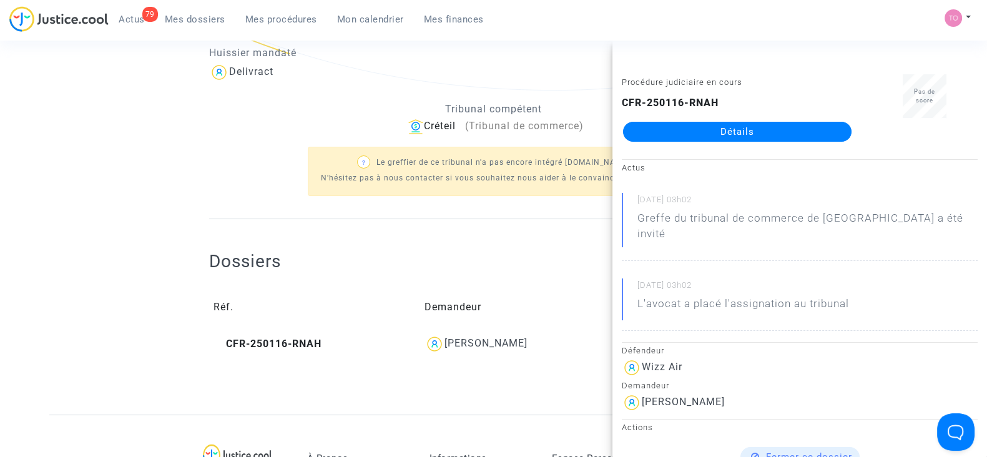
click at [718, 136] on link "Détails" at bounding box center [737, 132] width 229 height 20
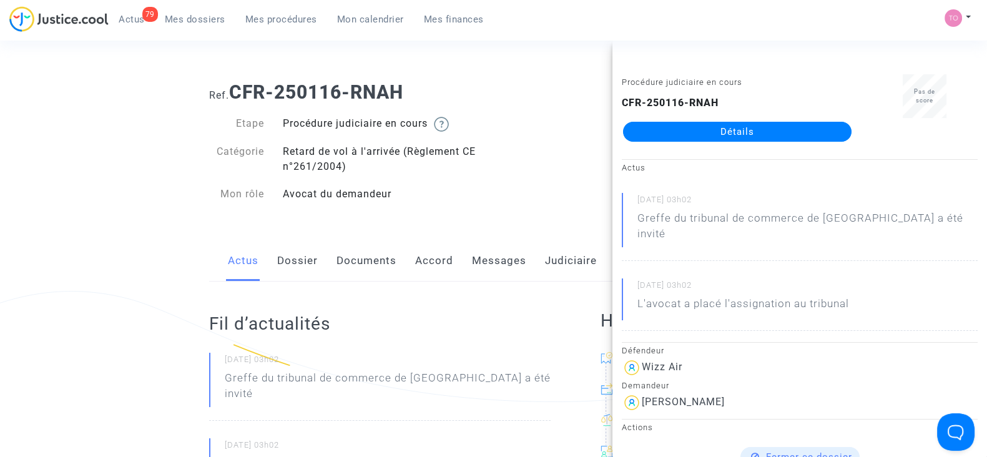
click at [290, 260] on link "Dossier" at bounding box center [297, 260] width 41 height 41
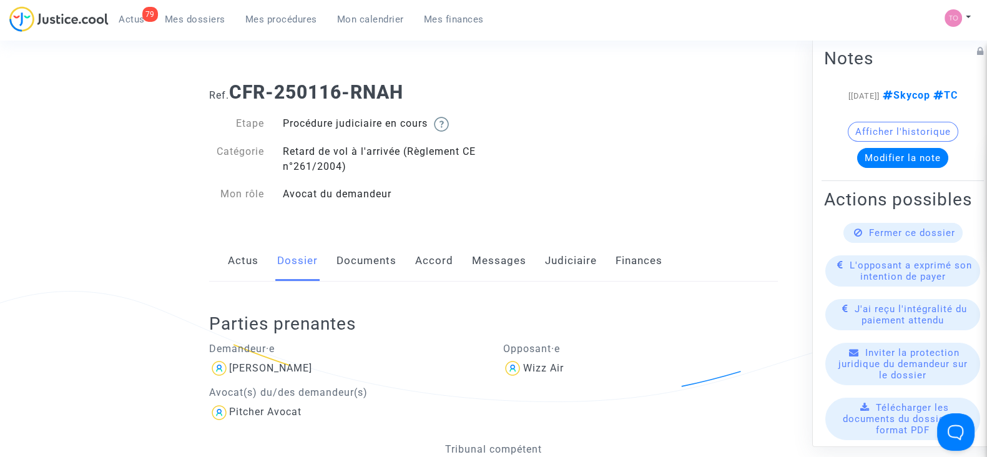
click at [635, 254] on link "Finances" at bounding box center [639, 260] width 47 height 41
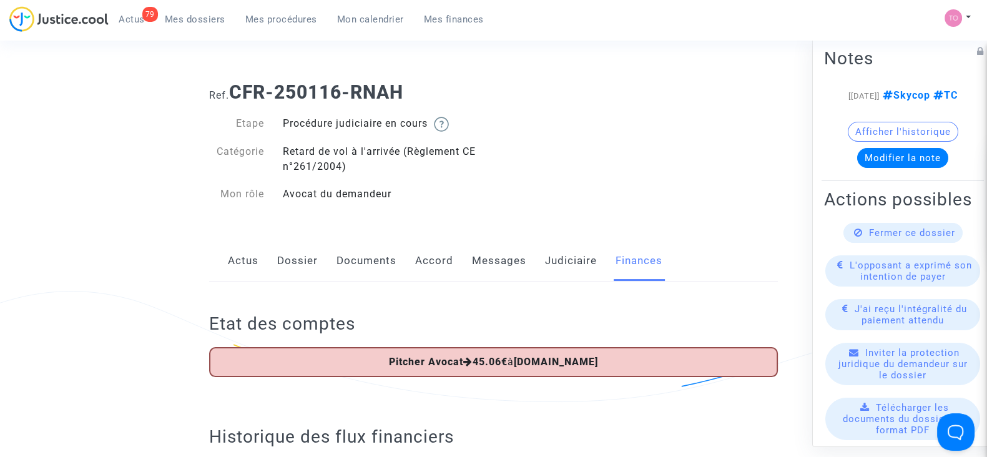
click at [557, 255] on link "Judiciaire" at bounding box center [571, 260] width 52 height 41
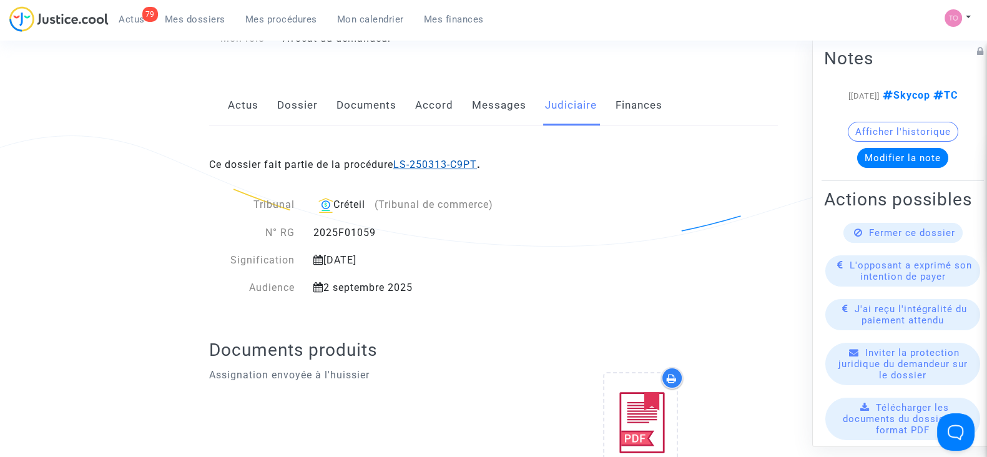
click at [448, 164] on link "LS-250313-C9PT" at bounding box center [435, 165] width 84 height 12
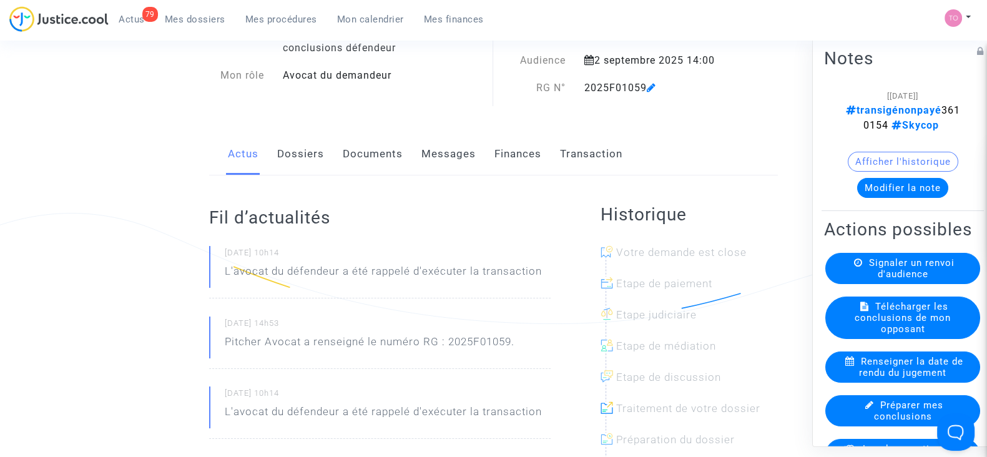
scroll to position [77, 0]
click at [510, 149] on link "Finances" at bounding box center [517, 154] width 47 height 41
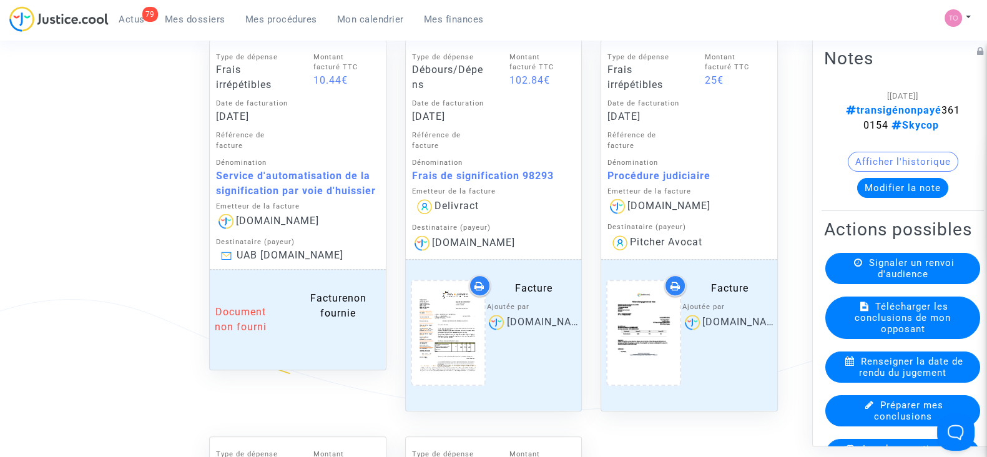
scroll to position [1092, 0]
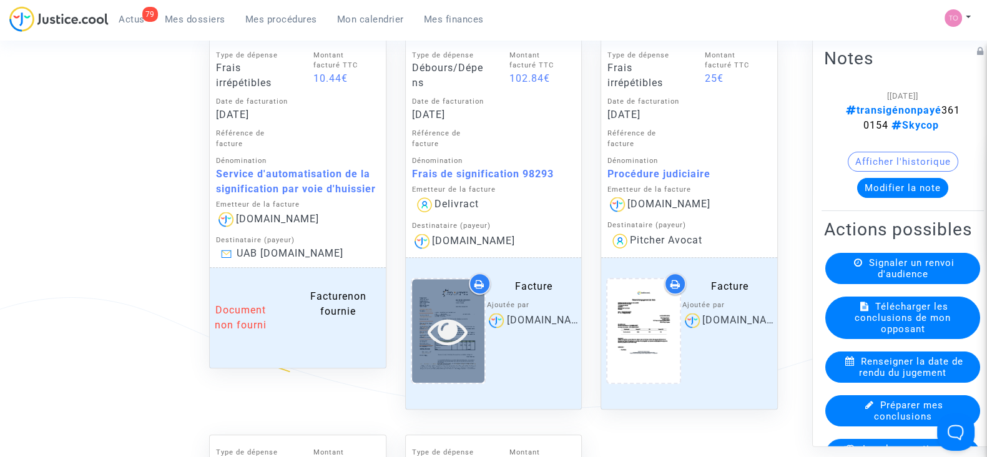
click at [460, 334] on icon at bounding box center [448, 331] width 41 height 40
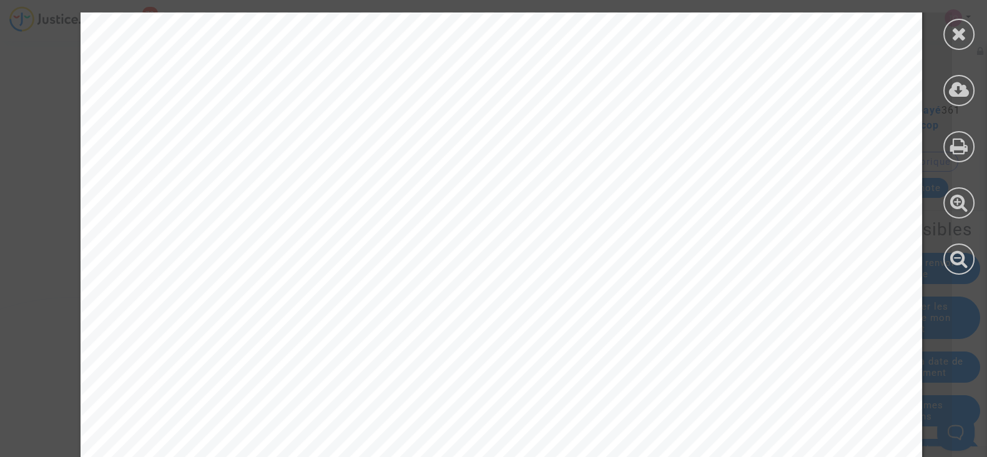
scroll to position [624, 0]
click at [963, 40] on icon at bounding box center [960, 33] width 16 height 19
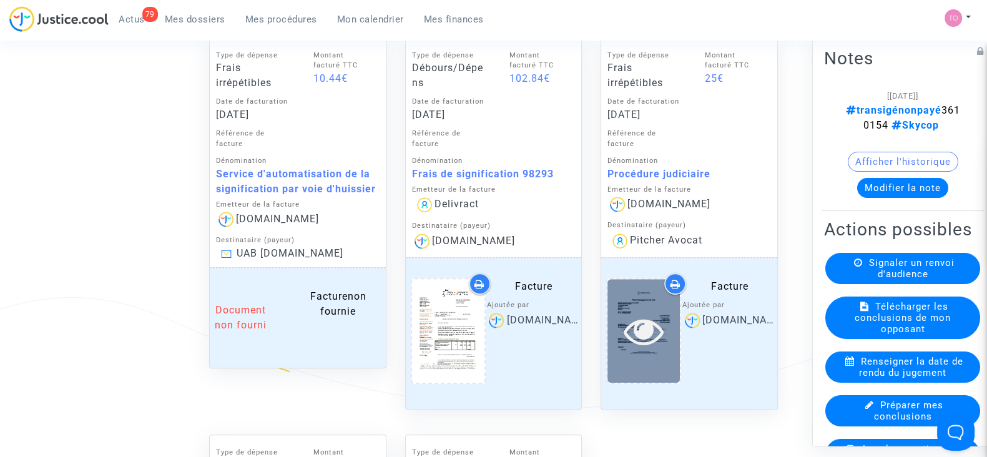
click at [646, 338] on icon at bounding box center [644, 331] width 41 height 40
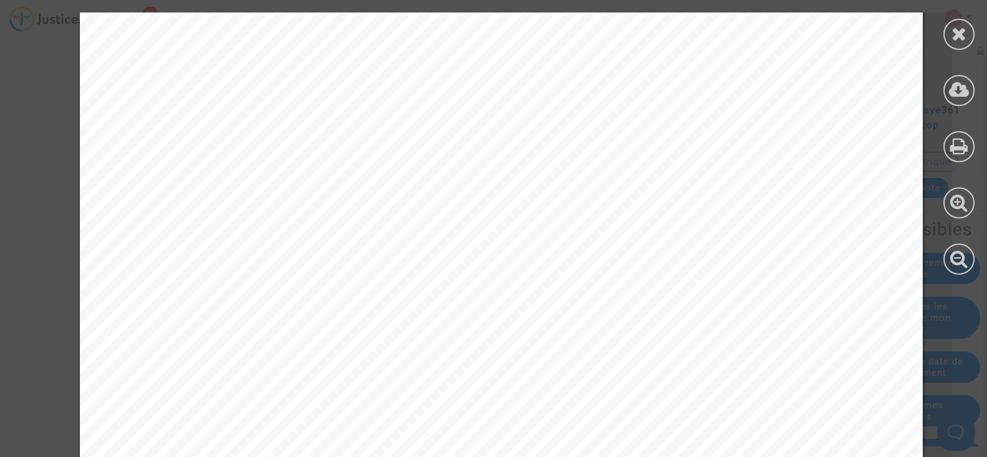
scroll to position [468, 0]
click at [958, 39] on icon at bounding box center [960, 33] width 16 height 19
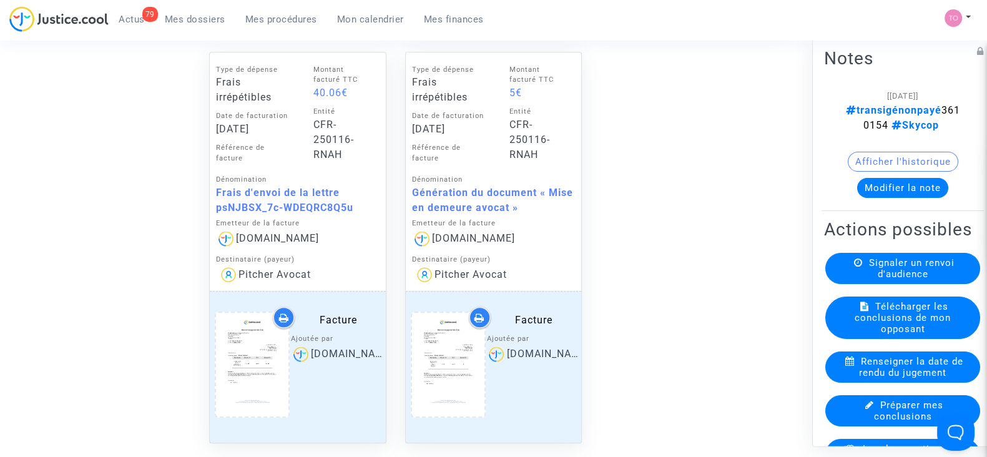
scroll to position [1483, 0]
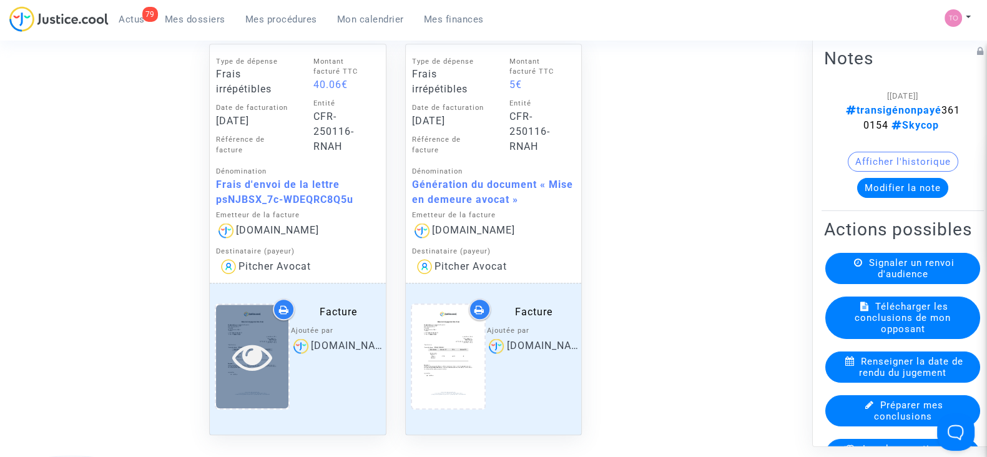
click at [266, 337] on icon at bounding box center [252, 357] width 41 height 40
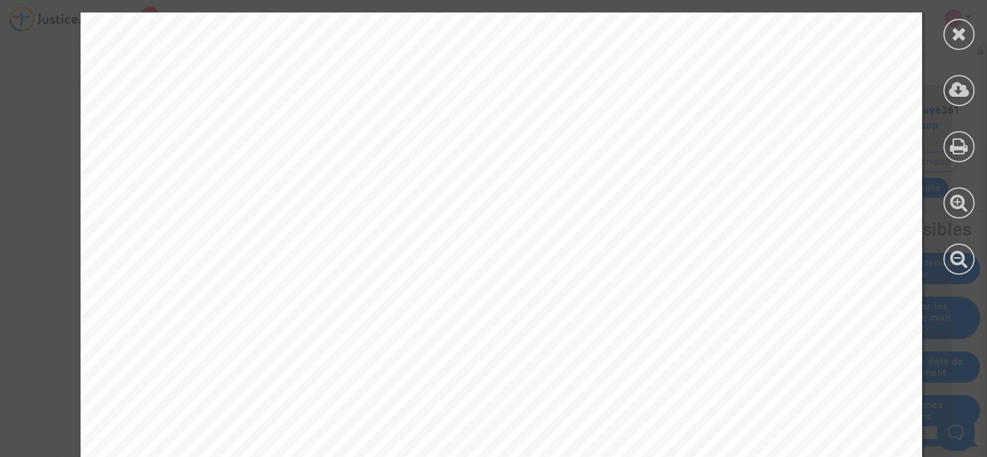
scroll to position [468, 0]
click at [955, 34] on icon at bounding box center [960, 33] width 16 height 19
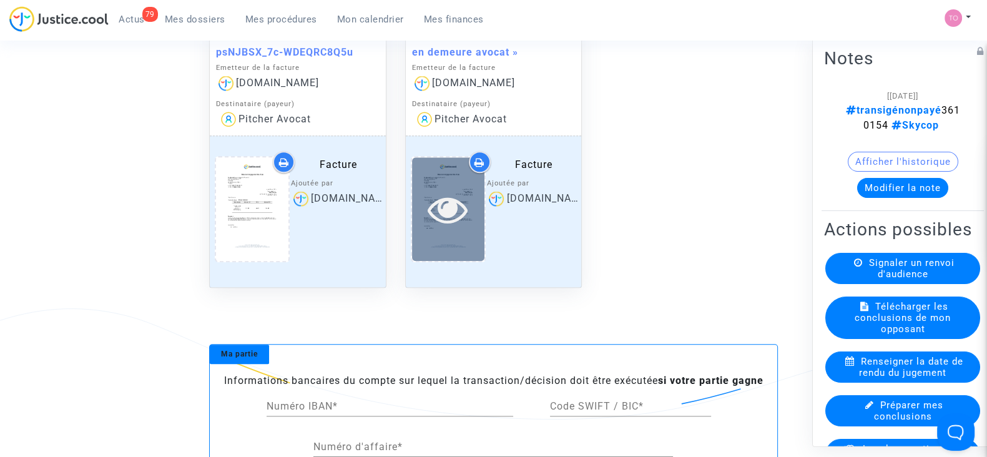
scroll to position [1639, 0]
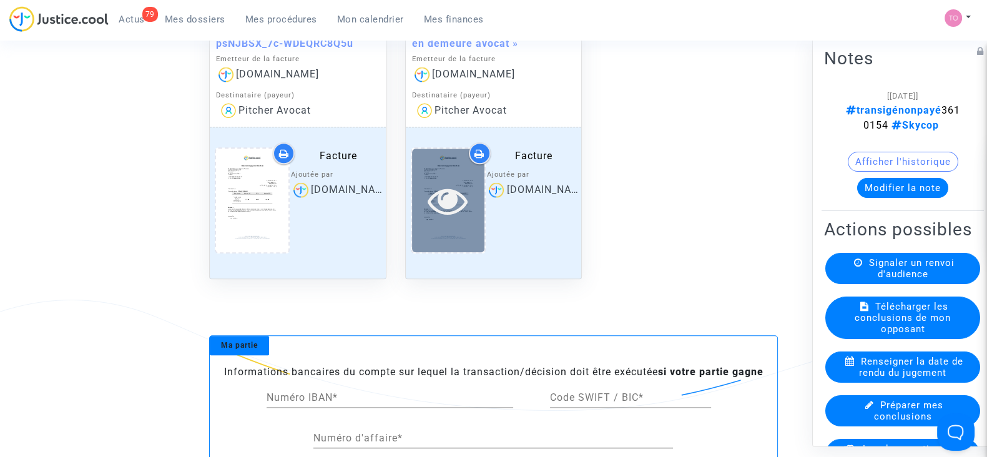
click at [446, 225] on div at bounding box center [448, 200] width 72 height 103
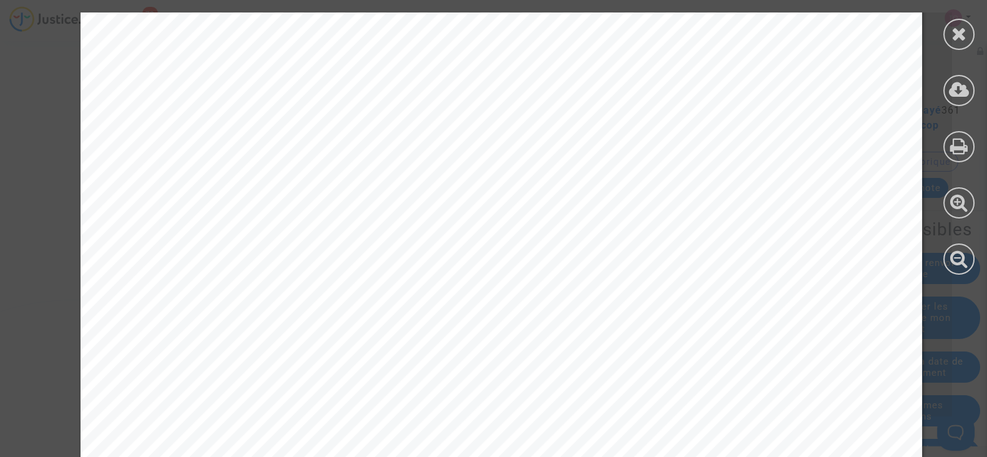
scroll to position [765, 0]
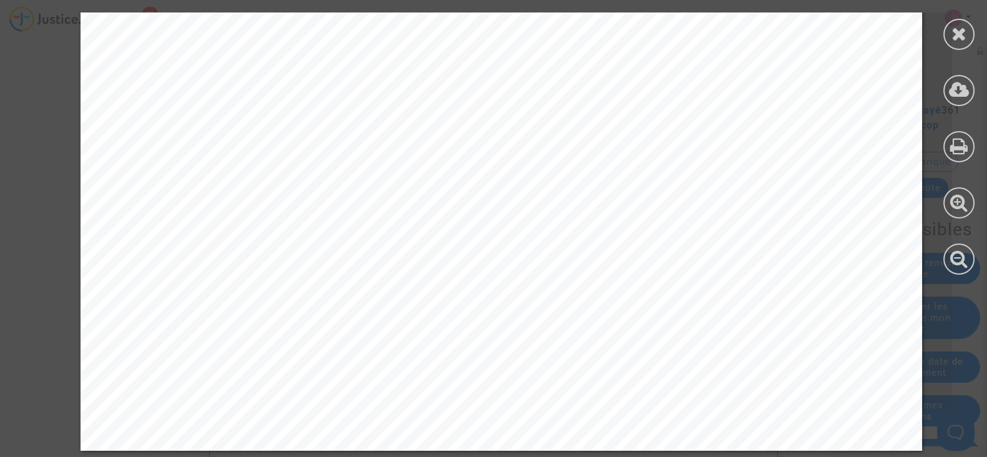
click at [979, 33] on div at bounding box center [959, 143] width 56 height 287
click at [965, 33] on icon at bounding box center [960, 33] width 16 height 19
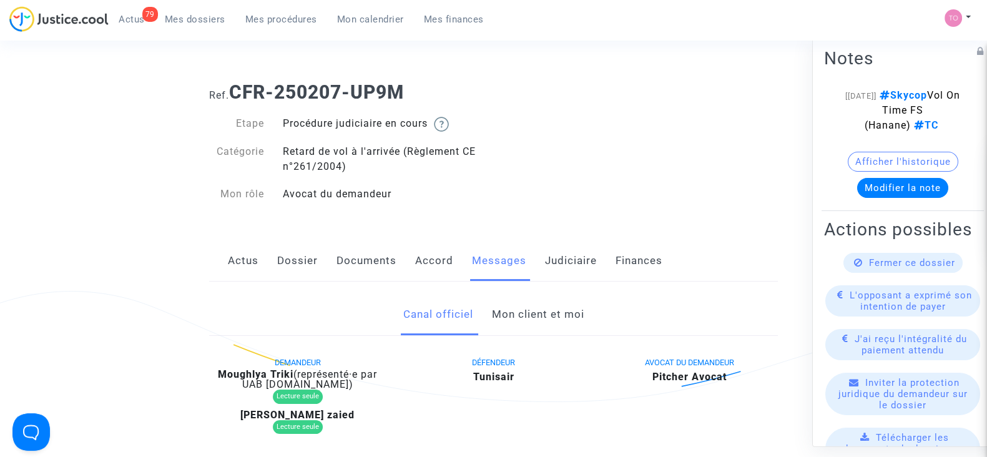
click at [493, 315] on link "Mon client et moi" at bounding box center [537, 314] width 92 height 41
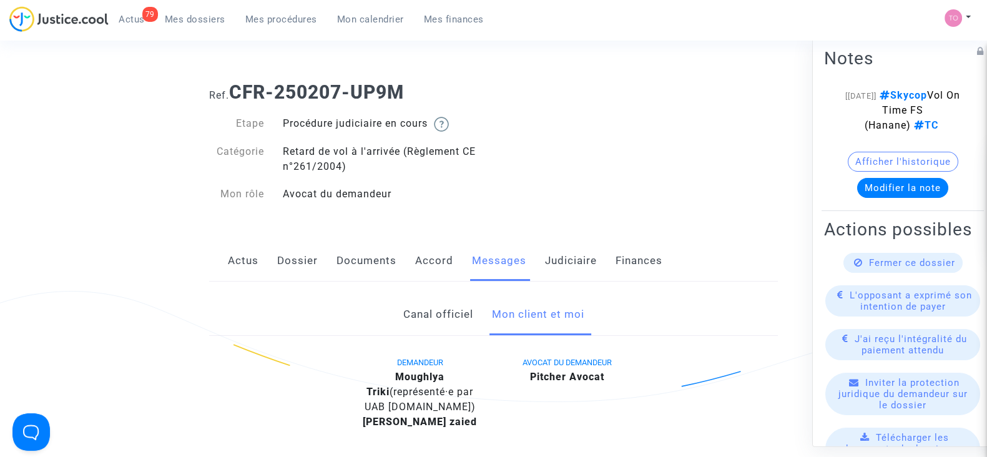
click at [434, 310] on link "Canal officiel" at bounding box center [438, 314] width 70 height 41
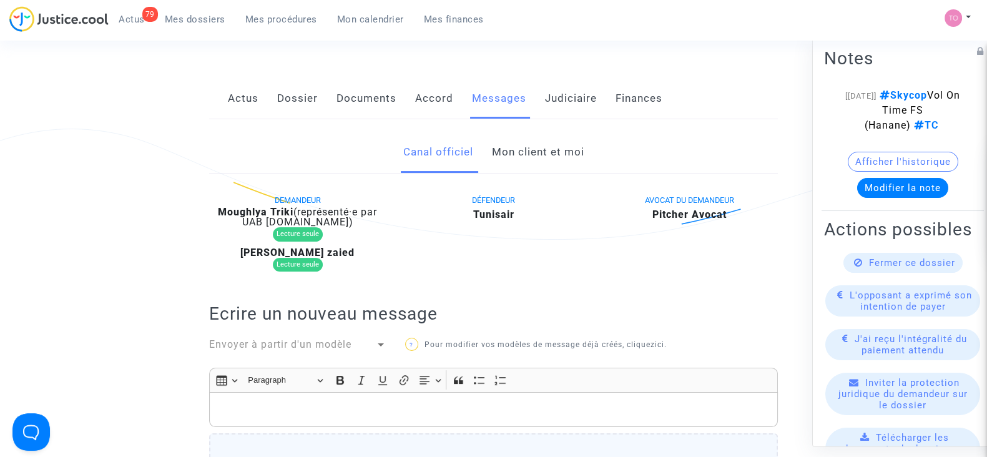
scroll to position [155, 0]
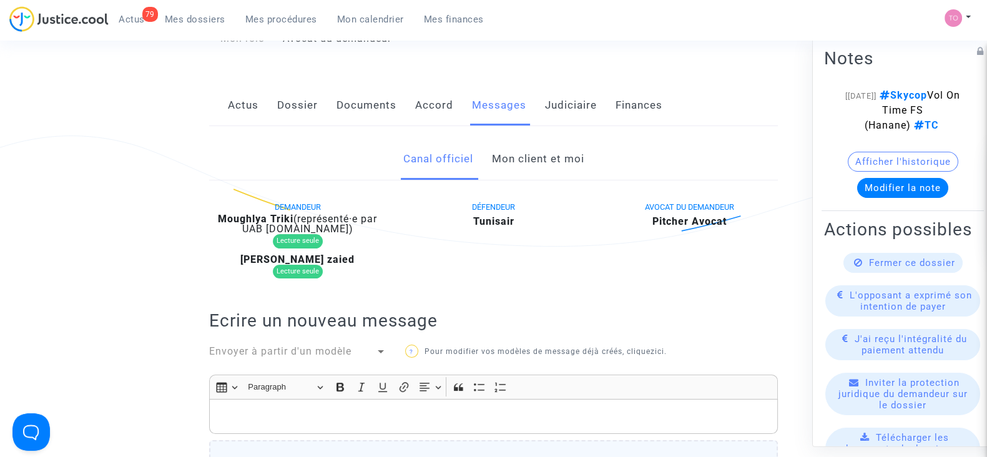
click at [249, 98] on link "Actus" at bounding box center [243, 105] width 31 height 41
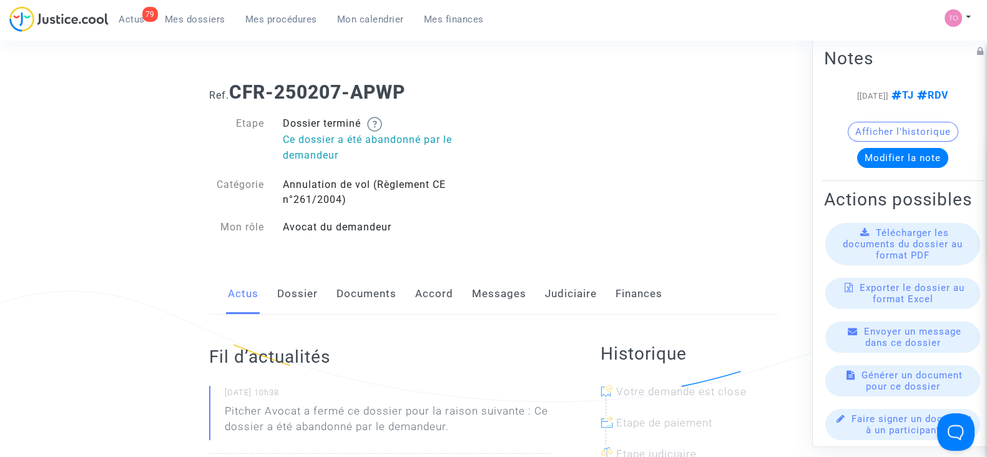
click at [534, 286] on div "Actus Dossier Documents Accord Messages Judiciaire Finances" at bounding box center [493, 294] width 569 height 42
click at [499, 293] on link "Messages" at bounding box center [499, 293] width 54 height 41
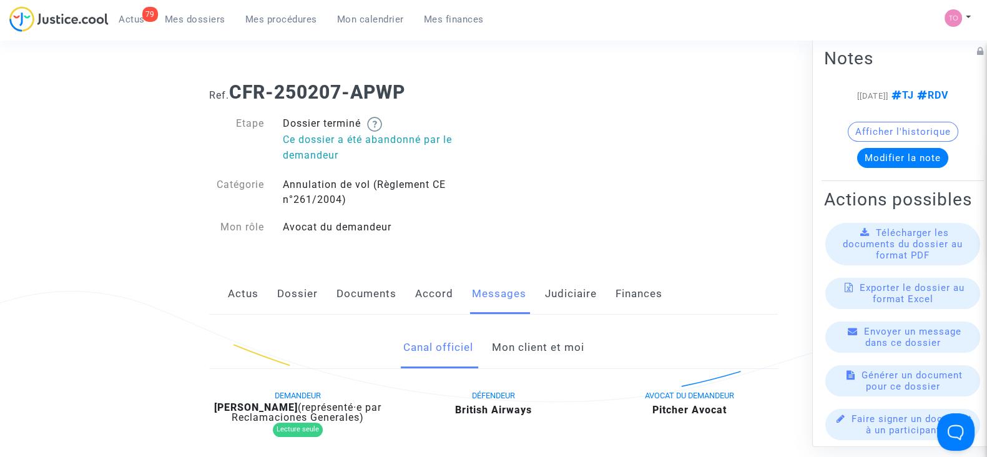
click at [521, 334] on link "Mon client et moi" at bounding box center [537, 347] width 92 height 41
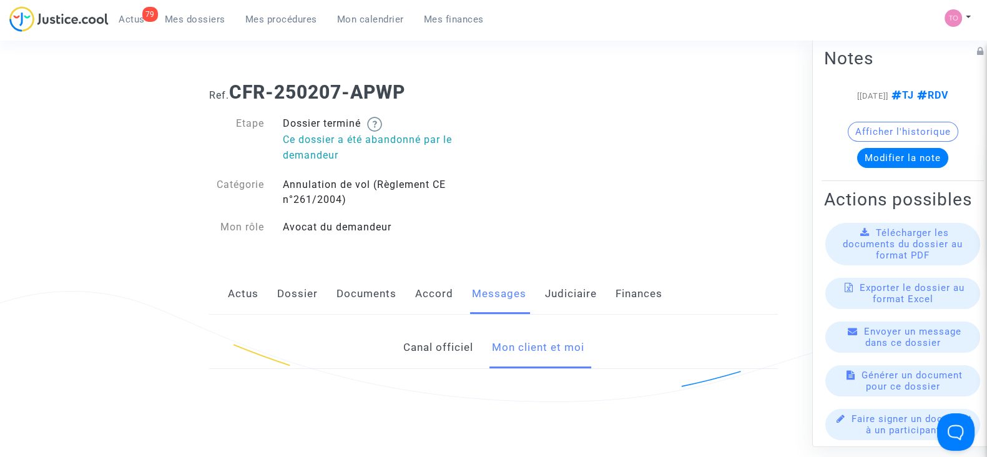
click at [521, 342] on link "Mon client et moi" at bounding box center [537, 347] width 92 height 41
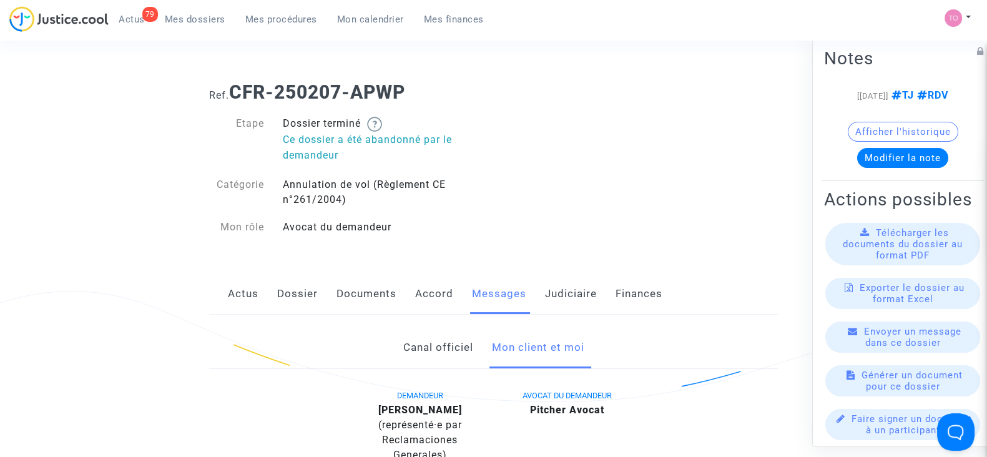
click at [573, 298] on link "Judiciaire" at bounding box center [571, 293] width 52 height 41
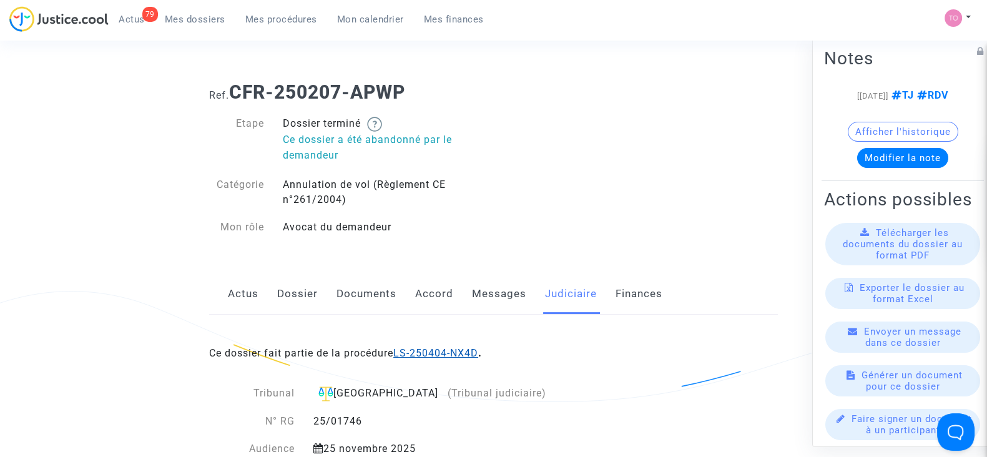
click at [473, 352] on link "LS-250404-NX4D" at bounding box center [435, 353] width 85 height 12
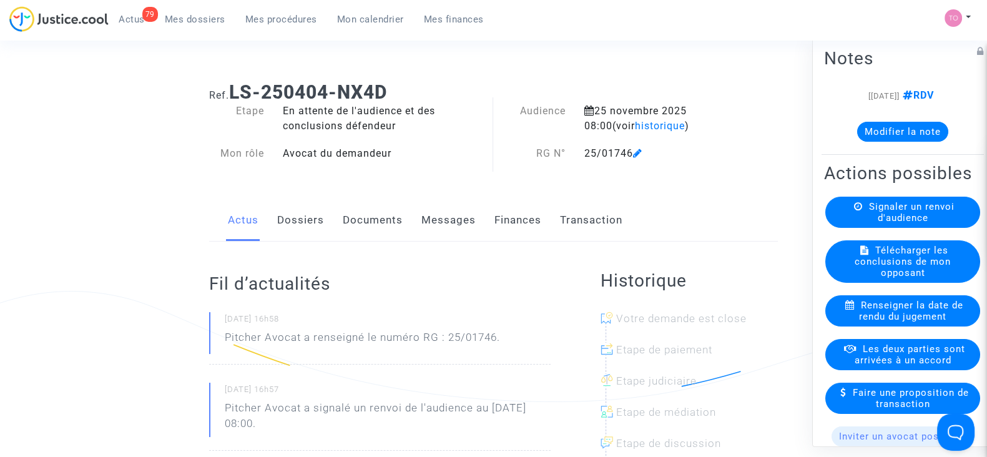
click at [885, 128] on button "Modifier la note" at bounding box center [902, 132] width 91 height 20
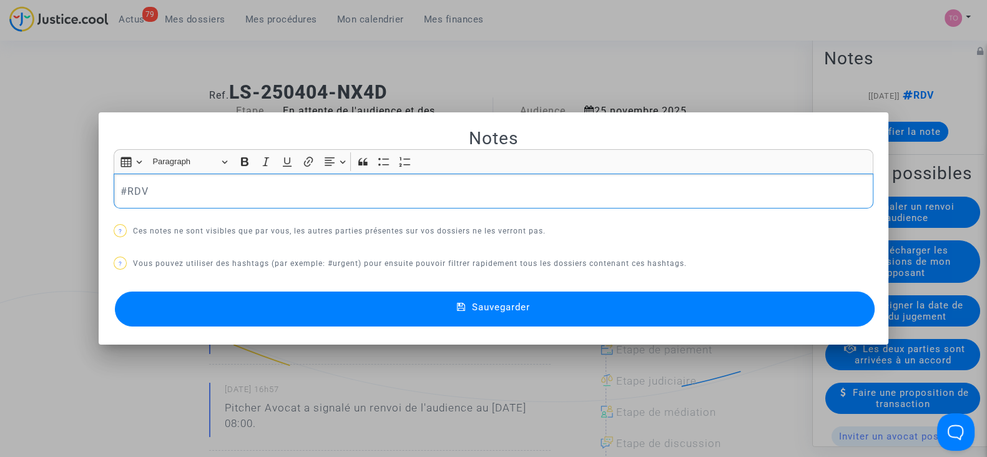
drag, startPoint x: 161, startPoint y: 185, endPoint x: 42, endPoint y: 183, distance: 118.7
click at [44, 183] on div "Notes Rich Text Editor Insert table Insert table Heading Paragraph Paragraph He…" at bounding box center [493, 228] width 987 height 457
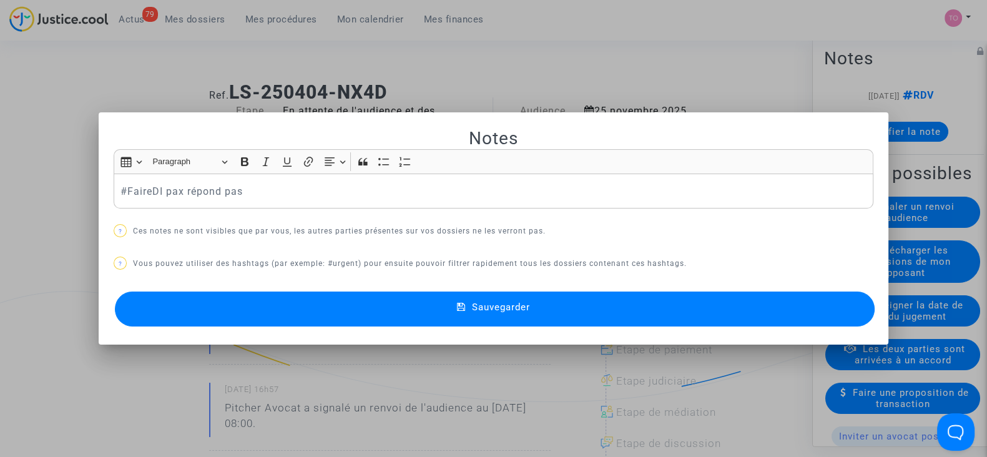
click at [393, 300] on button "Sauvegarder" at bounding box center [495, 309] width 760 height 35
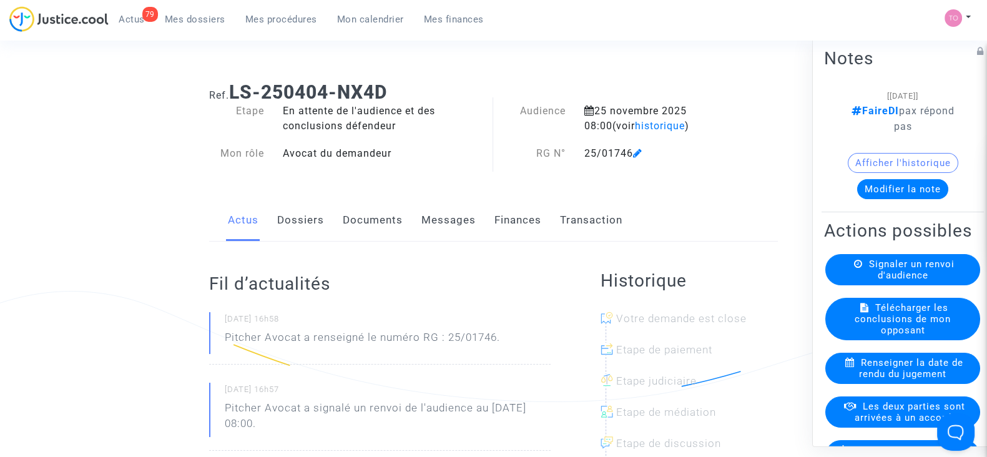
click at [371, 217] on link "Documents" at bounding box center [373, 220] width 60 height 41
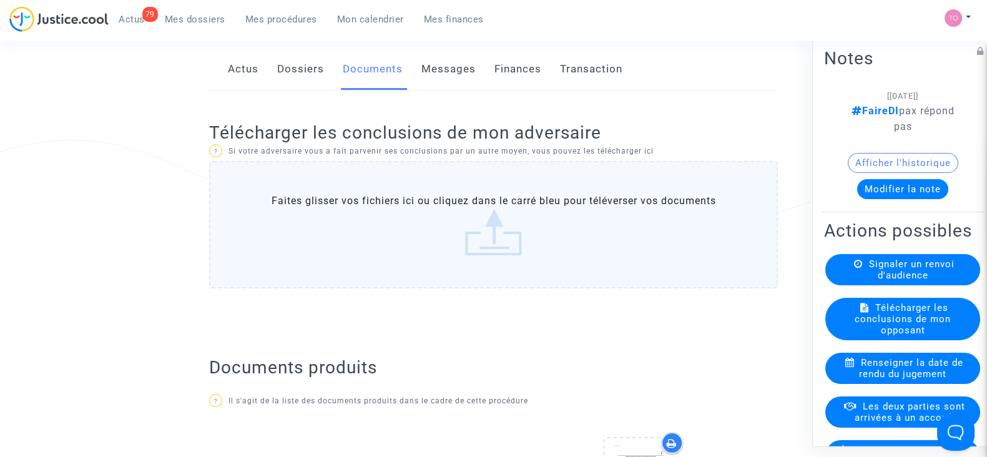
scroll to position [77, 0]
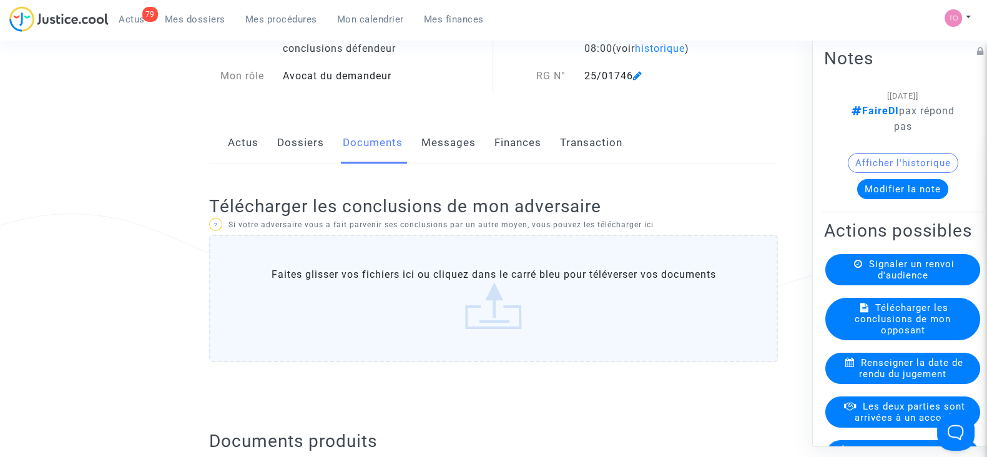
click at [295, 135] on link "Dossiers" at bounding box center [300, 142] width 47 height 41
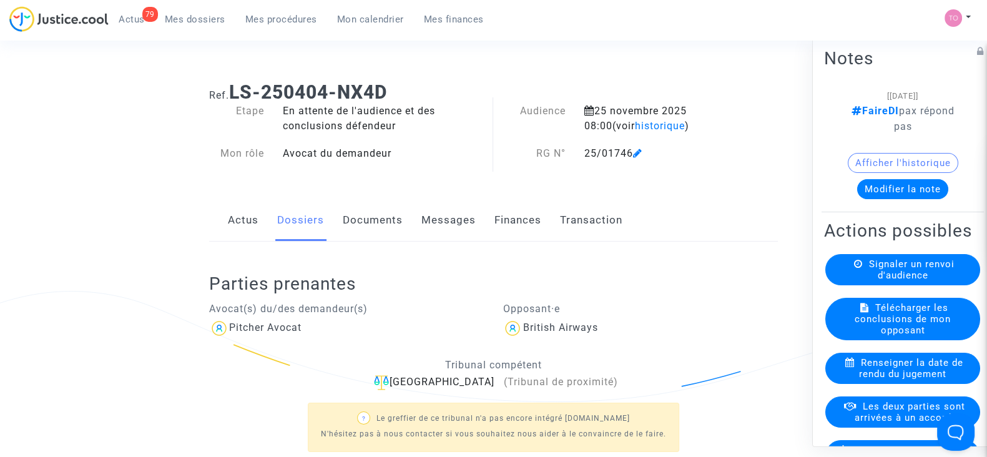
click at [440, 226] on link "Messages" at bounding box center [448, 220] width 54 height 41
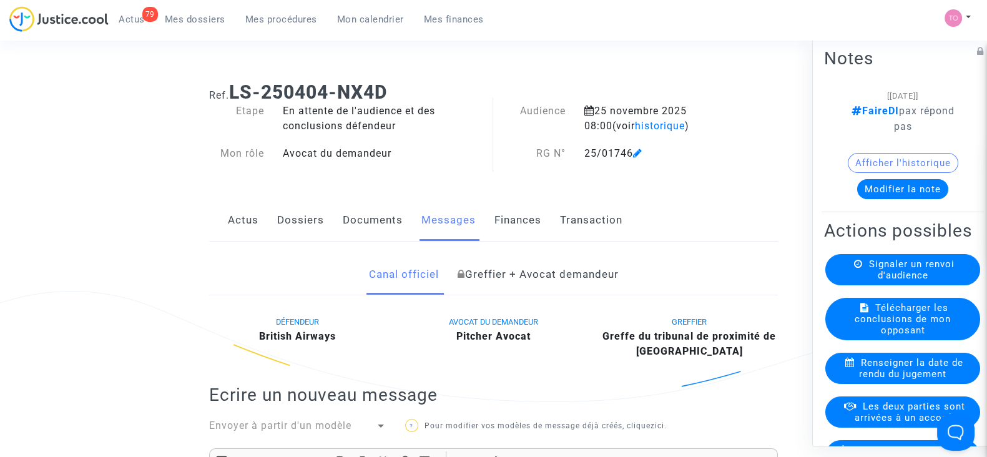
click at [343, 225] on link "Documents" at bounding box center [373, 220] width 60 height 41
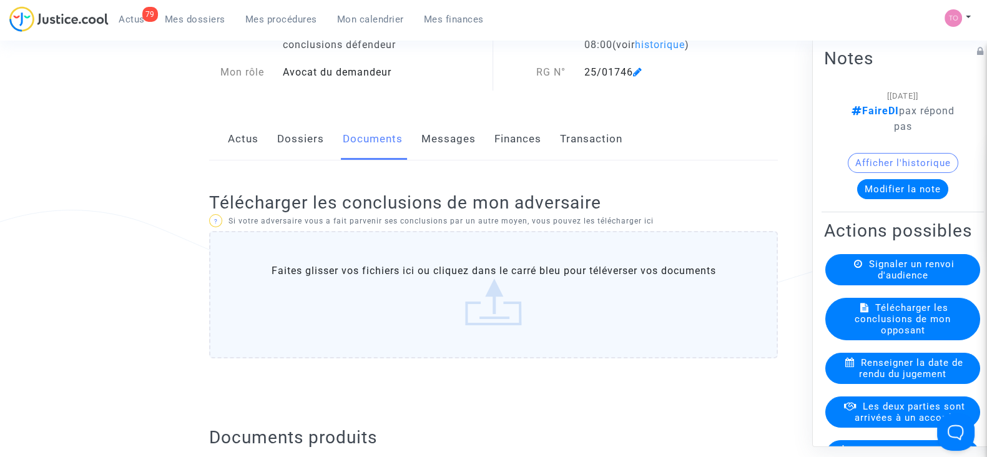
scroll to position [77, 0]
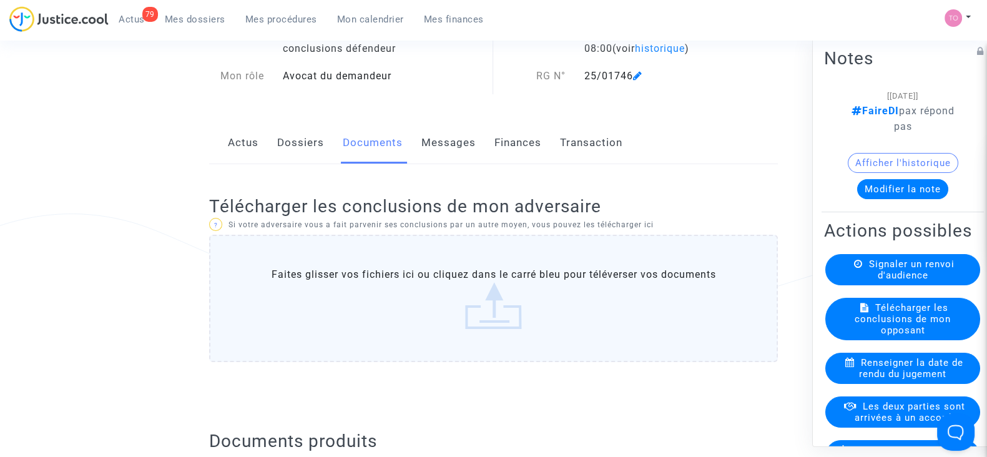
click at [308, 152] on link "Dossiers" at bounding box center [300, 142] width 47 height 41
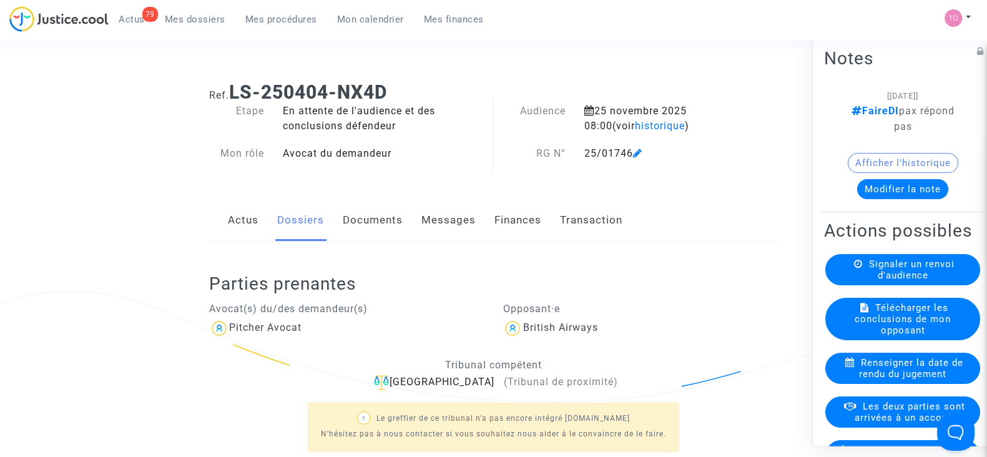
click at [890, 160] on button "Afficher l'historique" at bounding box center [903, 163] width 111 height 20
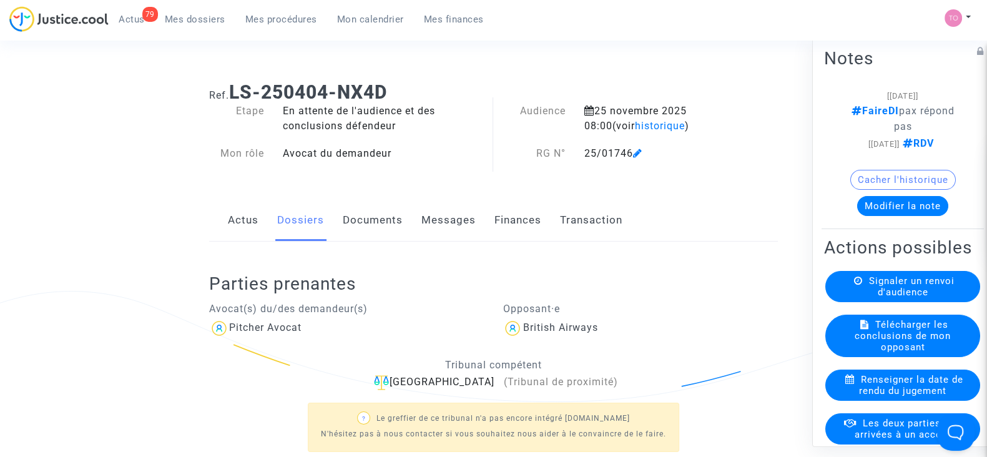
click at [378, 220] on link "Documents" at bounding box center [373, 220] width 60 height 41
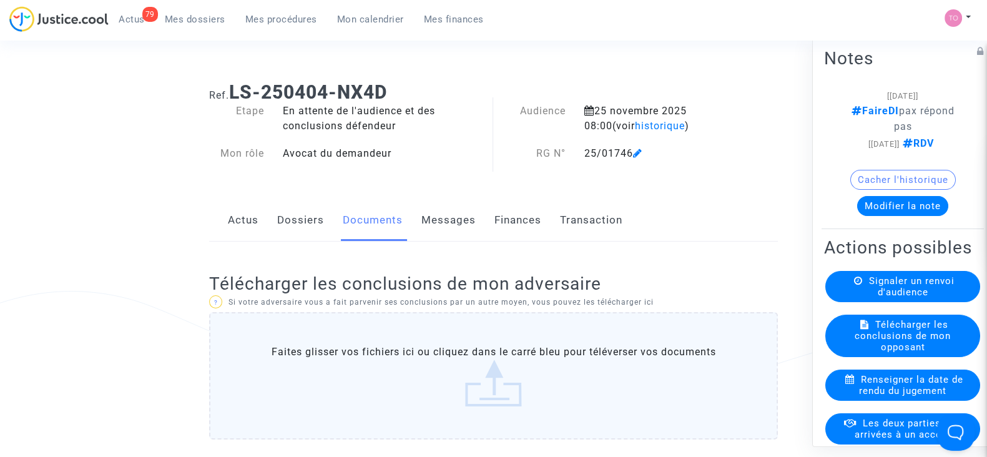
click at [438, 210] on link "Messages" at bounding box center [448, 220] width 54 height 41
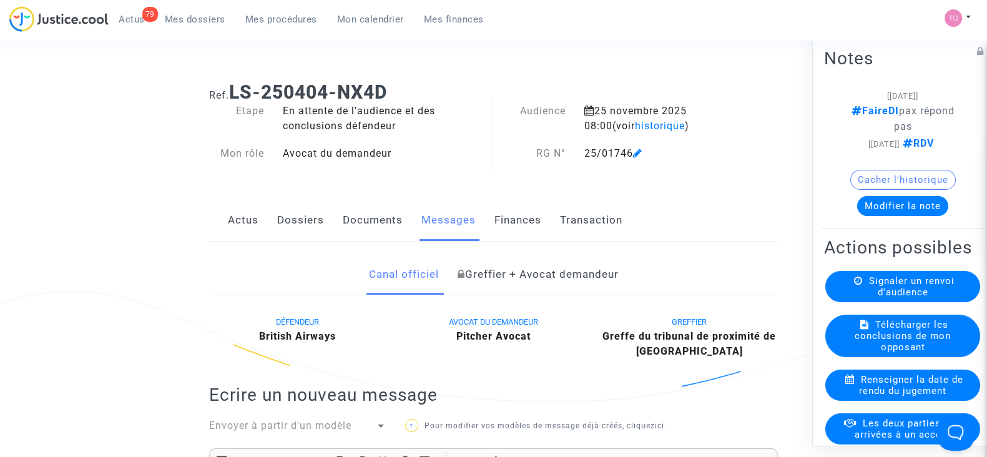
click at [521, 279] on link "Greffier + Avocat demandeur" at bounding box center [537, 274] width 161 height 41
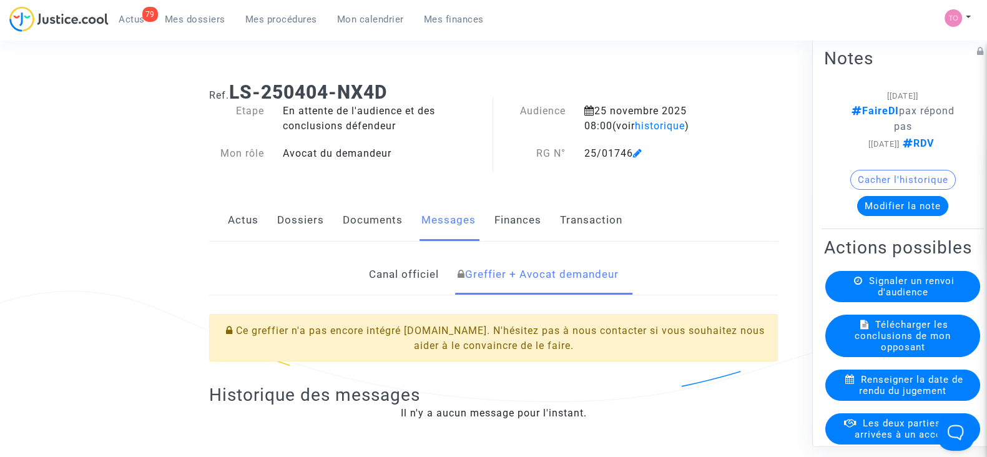
click at [435, 270] on link "Canal officiel" at bounding box center [403, 274] width 70 height 41
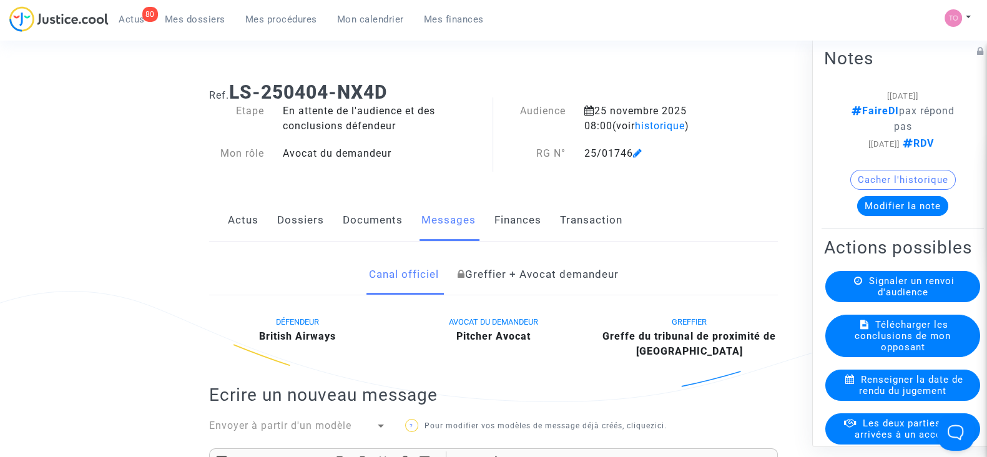
click at [179, 21] on span "Mes dossiers" at bounding box center [195, 19] width 61 height 11
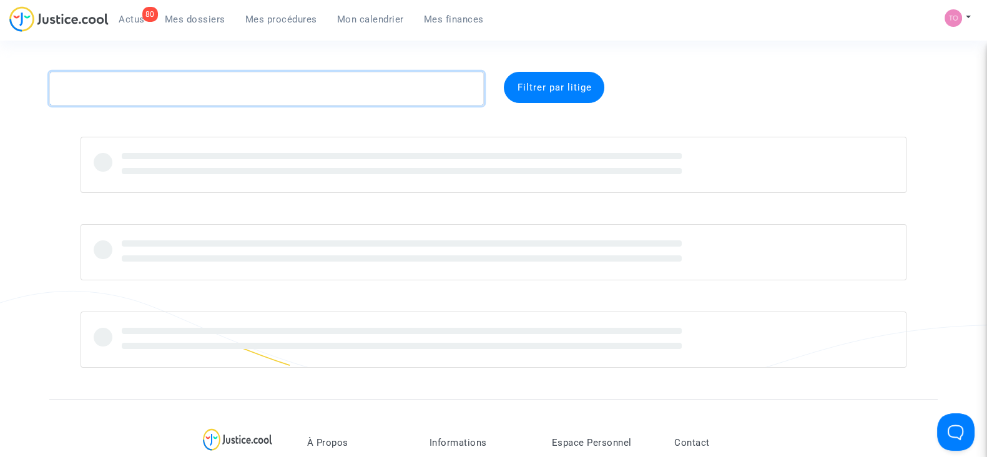
click at [211, 89] on textarea at bounding box center [266, 89] width 435 height 34
paste textarea "SINODINOS"
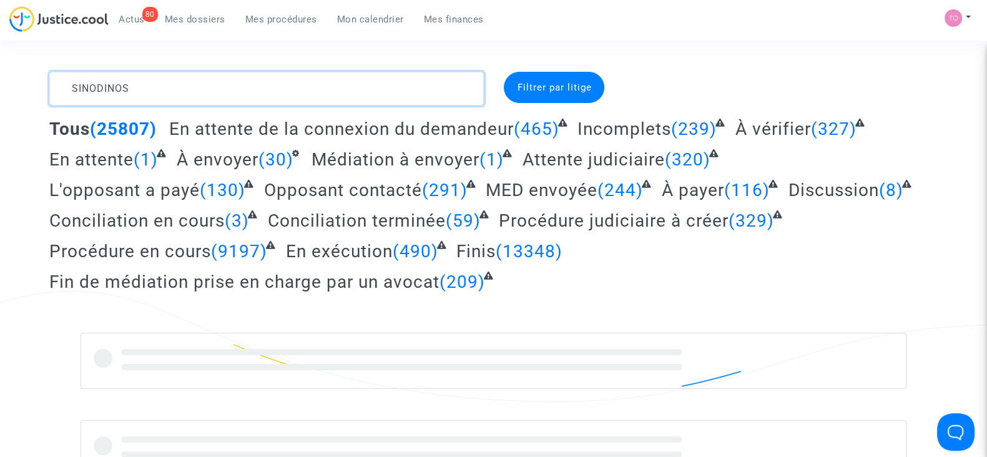
type textarea "SINODINOS"
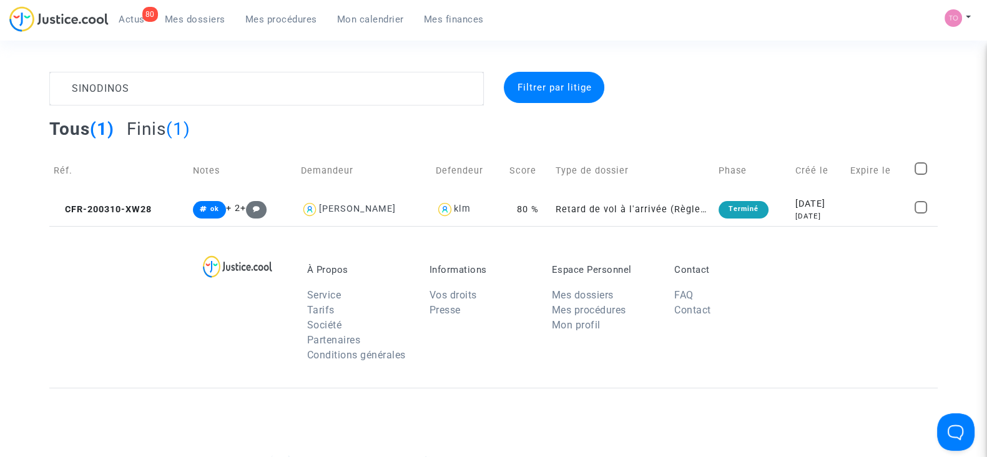
click at [77, 293] on div "À Propos Service Tarifs Société Partenaires Conditions générales Informations V…" at bounding box center [493, 307] width 888 height 162
click at [795, 202] on div "2020-03-10" at bounding box center [818, 204] width 46 height 14
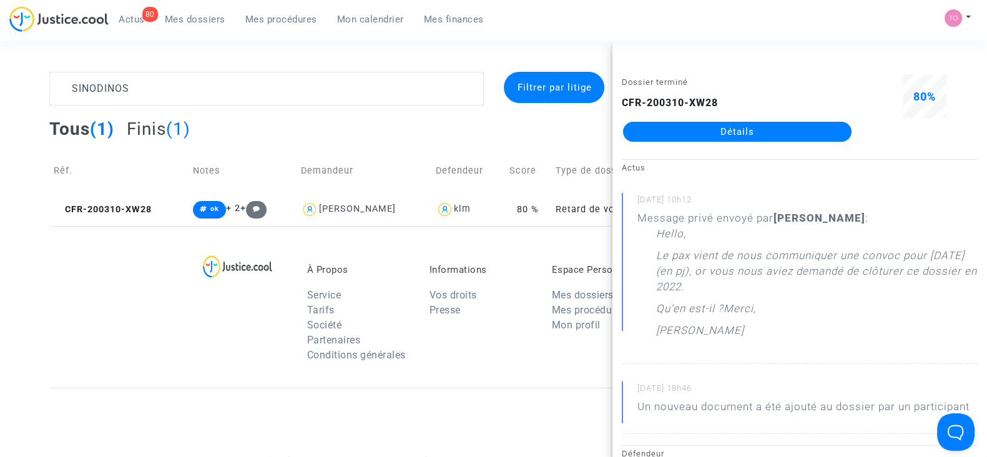
click at [78, 265] on div "À Propos Service Tarifs Société Partenaires Conditions générales Informations V…" at bounding box center [493, 307] width 888 height 162
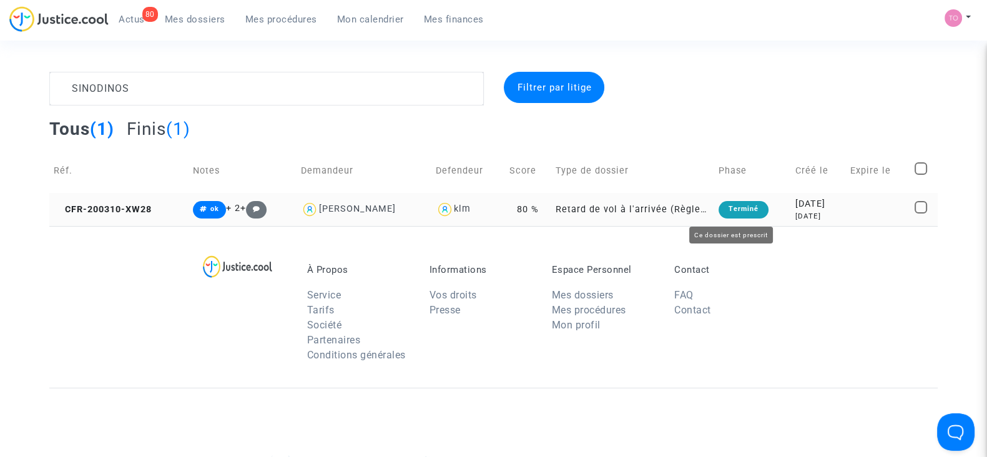
click at [808, 200] on div "2020-03-10" at bounding box center [818, 204] width 46 height 14
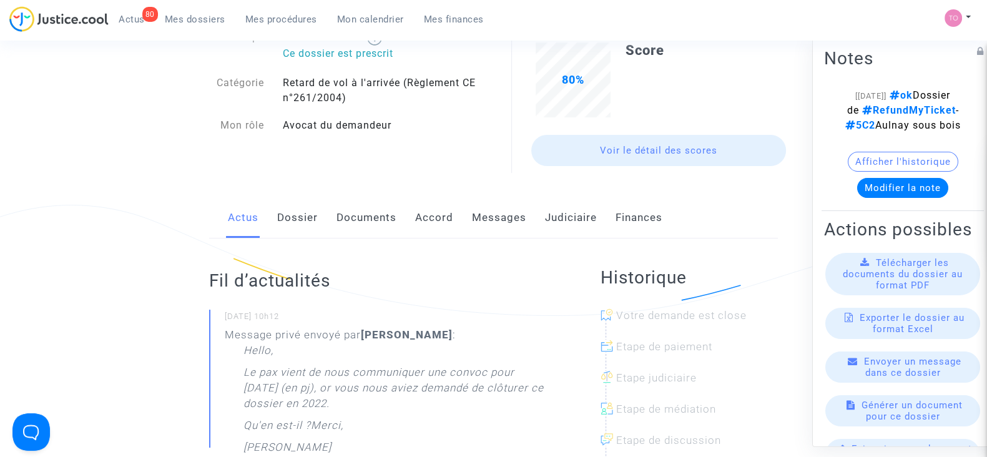
scroll to position [77, 0]
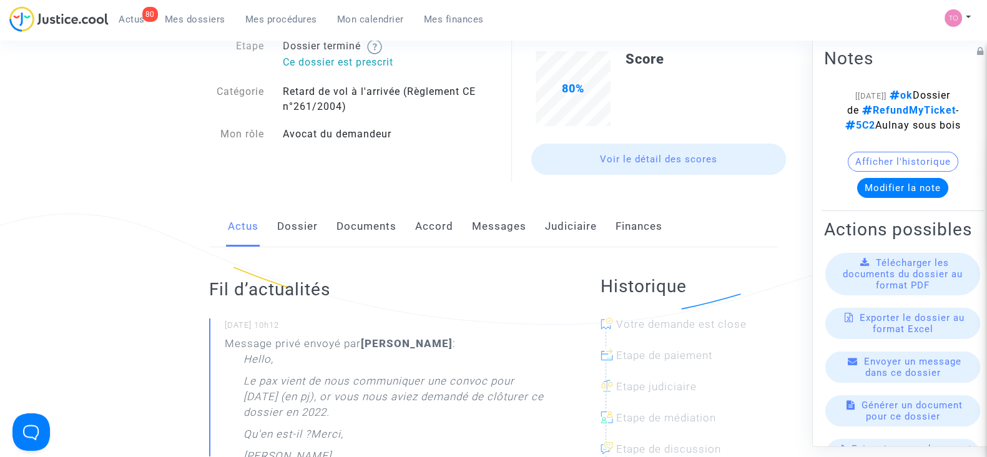
click at [389, 229] on link "Documents" at bounding box center [367, 226] width 60 height 41
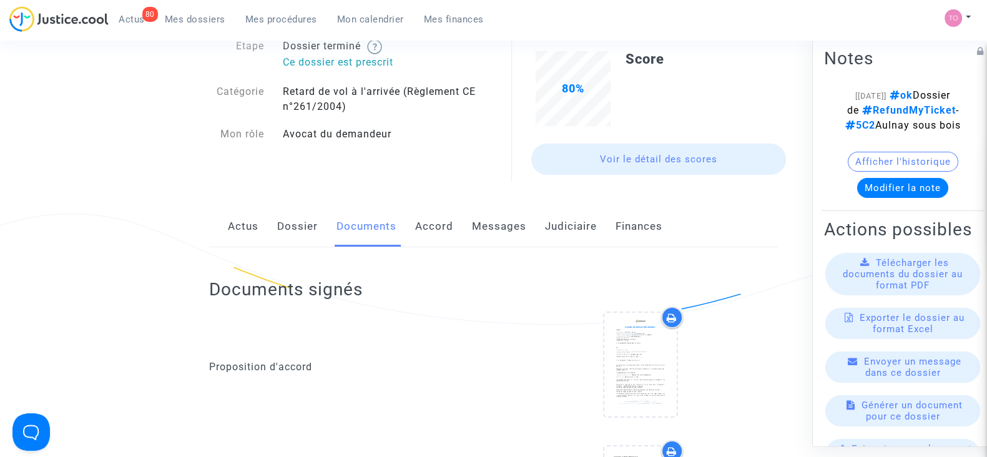
click at [298, 227] on link "Dossier" at bounding box center [297, 226] width 41 height 41
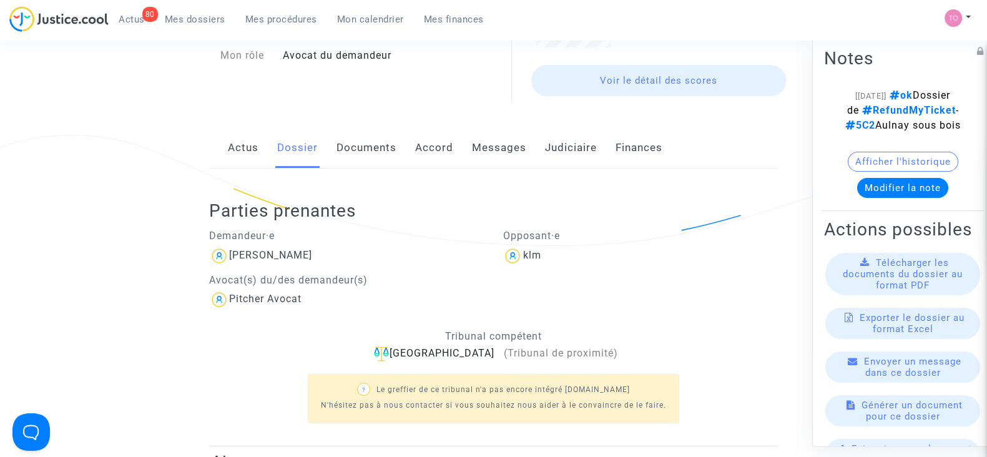
scroll to position [155, 0]
click at [381, 152] on link "Documents" at bounding box center [367, 148] width 60 height 41
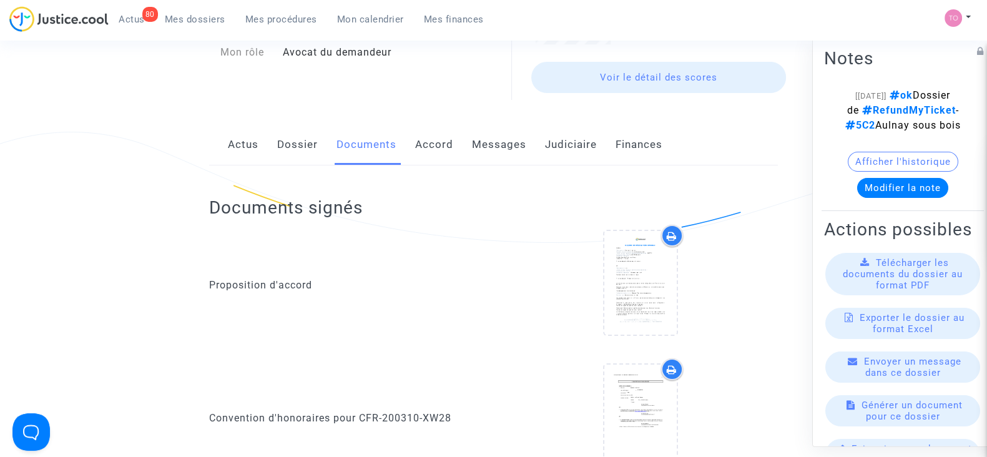
scroll to position [155, 0]
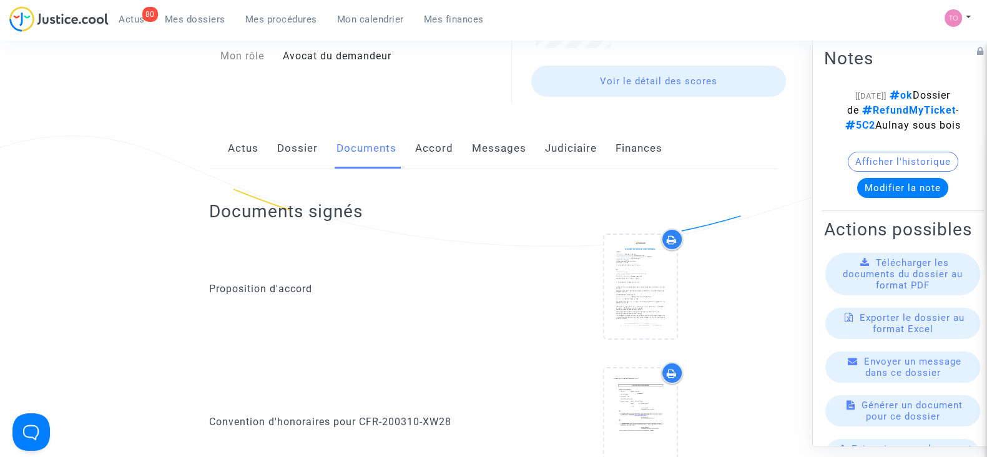
click at [493, 155] on link "Messages" at bounding box center [499, 148] width 54 height 41
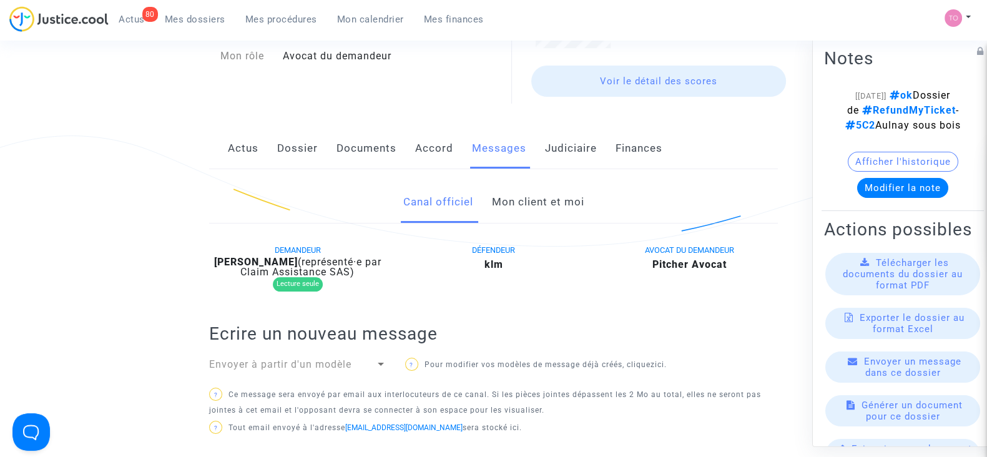
click at [523, 202] on link "Mon client et moi" at bounding box center [537, 202] width 92 height 41
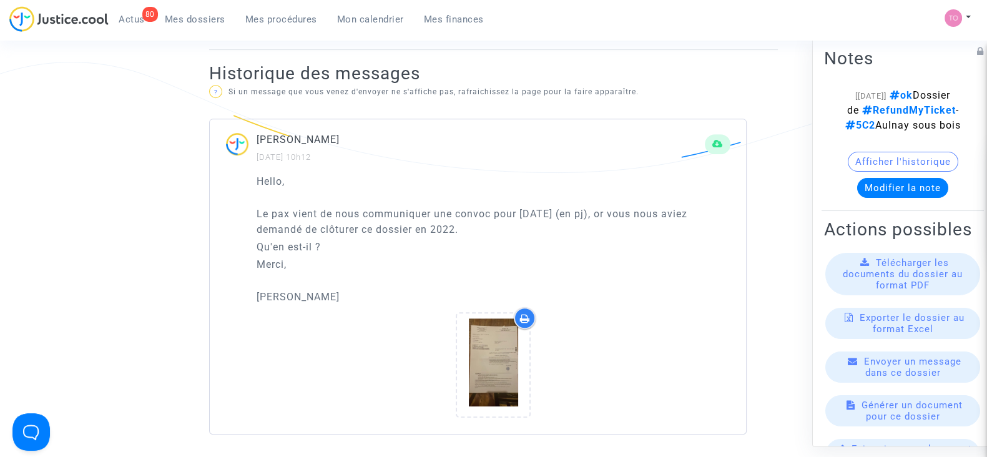
scroll to position [780, 0]
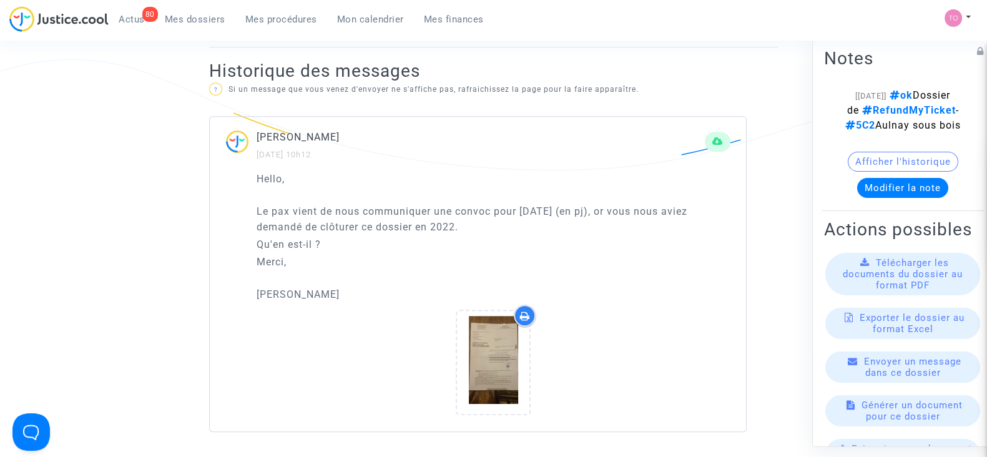
drag, startPoint x: 286, startPoint y: 205, endPoint x: 559, endPoint y: 213, distance: 273.6
click at [639, 204] on p "Le pax vient de nous communiquer une convoc pour [DATE] (en pj), or vous nous a…" at bounding box center [494, 219] width 474 height 31
drag, startPoint x: 309, startPoint y: 229, endPoint x: 377, endPoint y: 224, distance: 68.2
click at [377, 224] on p "Le pax vient de nous communiquer une convoc pour [DATE] (en pj), or vous nous a…" at bounding box center [494, 219] width 474 height 31
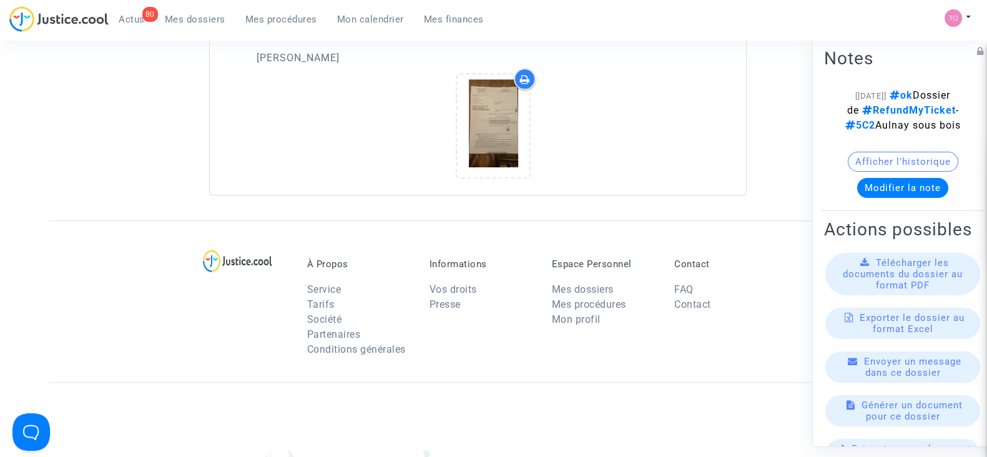
scroll to position [1008, 0]
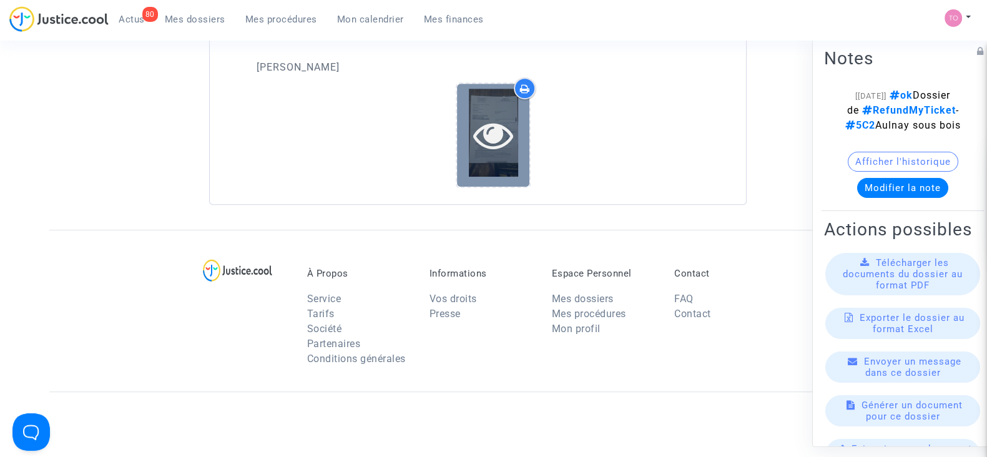
click at [494, 164] on div at bounding box center [493, 135] width 72 height 103
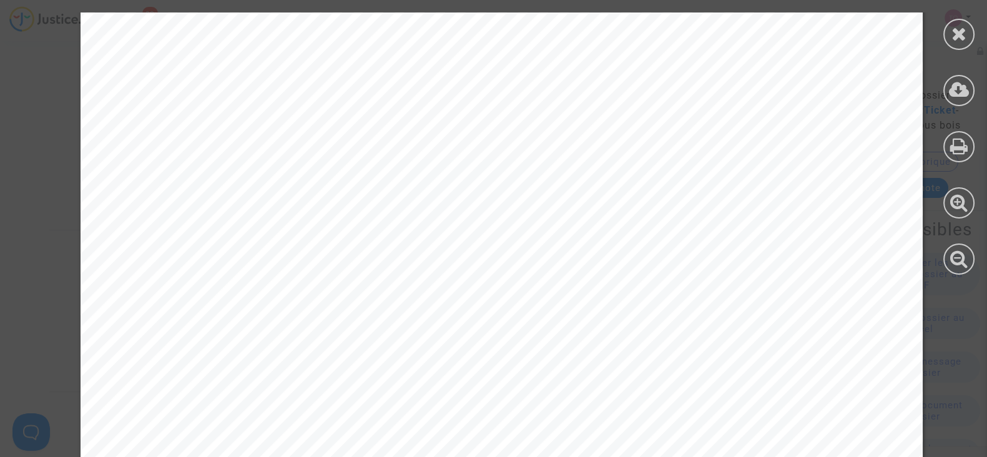
scroll to position [0, 0]
click at [946, 29] on div at bounding box center [958, 34] width 31 height 31
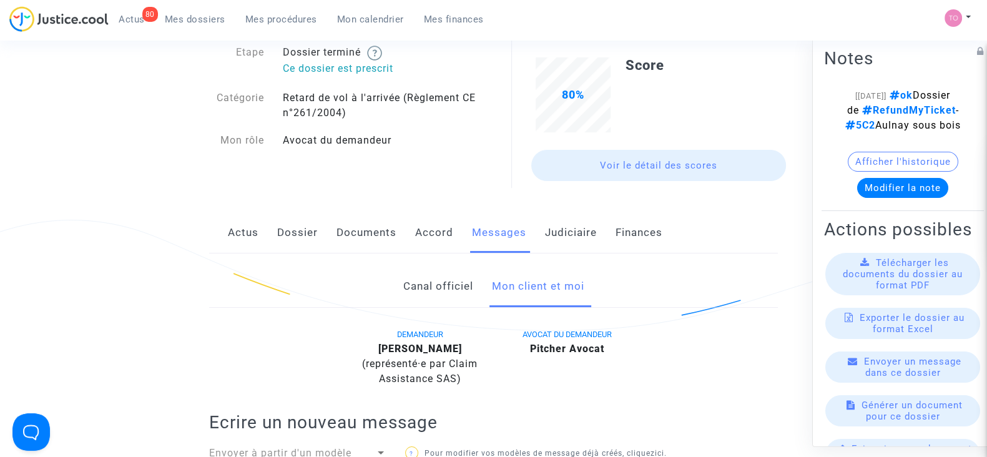
click at [420, 282] on link "Canal officiel" at bounding box center [438, 286] width 70 height 41
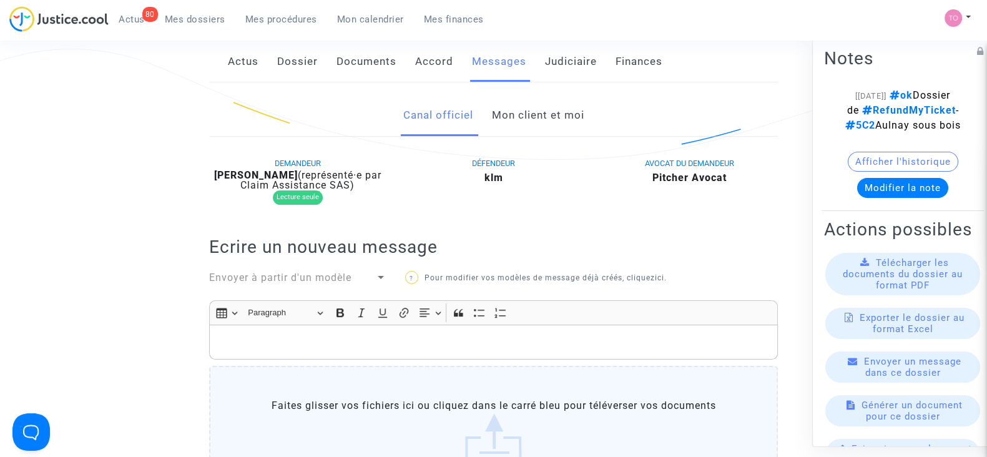
scroll to position [61, 0]
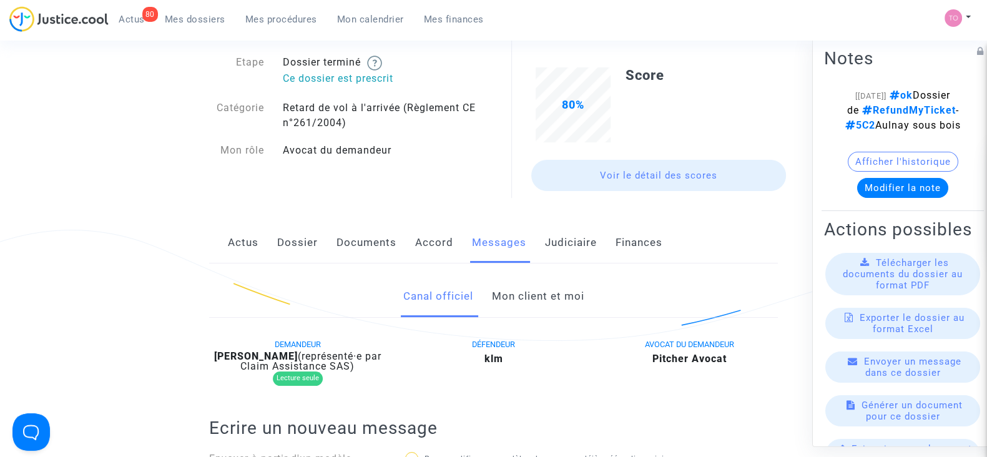
click at [230, 240] on link "Actus" at bounding box center [243, 242] width 31 height 41
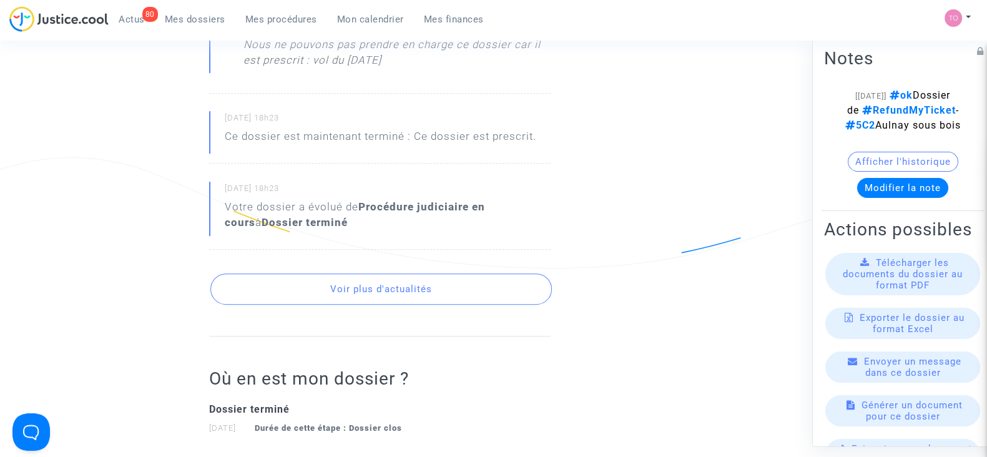
scroll to position [686, 0]
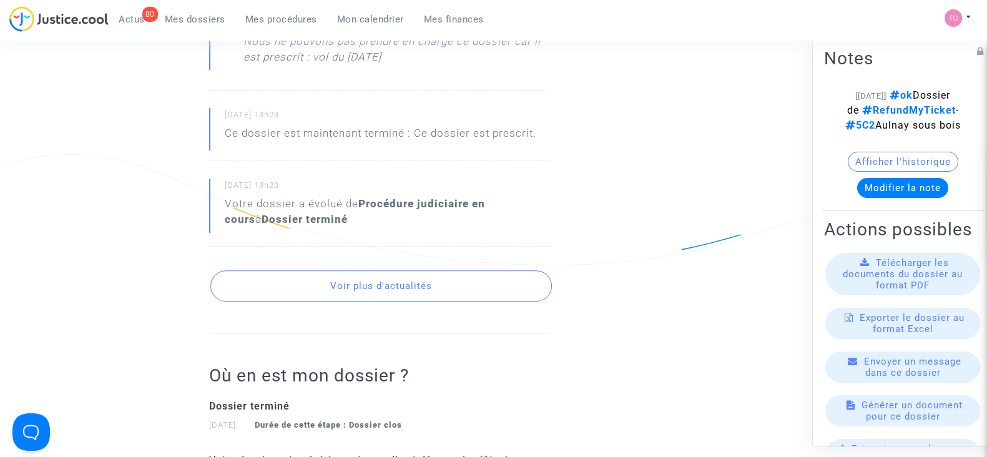
click at [315, 282] on button "Voir plus d'actualités" at bounding box center [381, 285] width 342 height 31
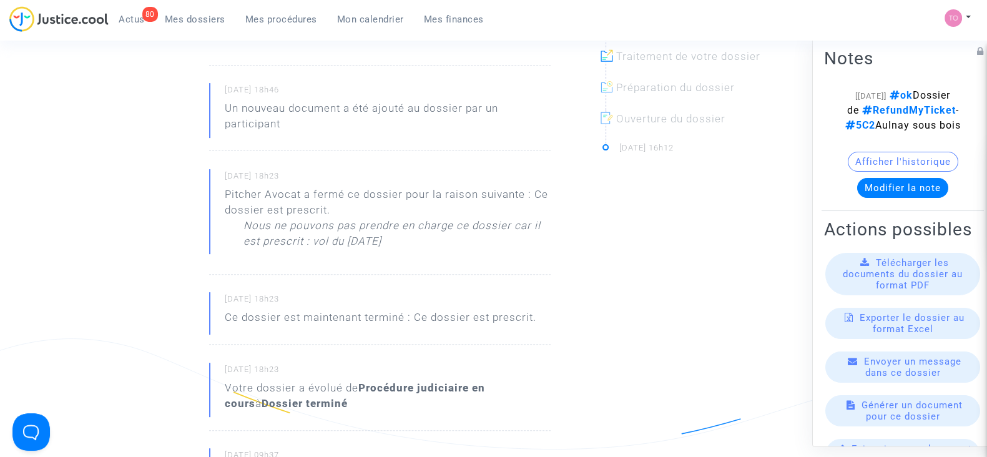
scroll to position [451, 0]
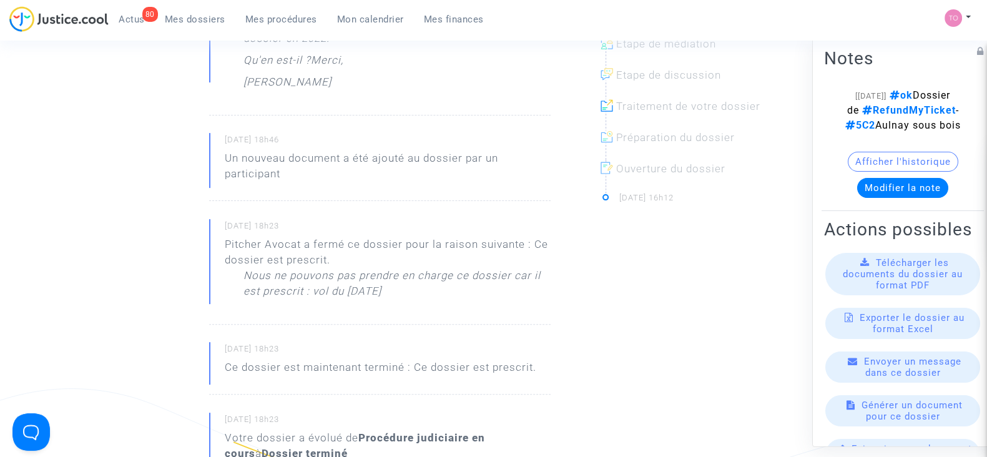
drag, startPoint x: 270, startPoint y: 277, endPoint x: 493, endPoint y: 270, distance: 223.0
click at [493, 270] on p "Nous ne pouvons pas prendre en charge ce dossier car il est prescrit : vol du […" at bounding box center [396, 286] width 307 height 37
drag, startPoint x: 268, startPoint y: 295, endPoint x: 425, endPoint y: 288, distance: 156.9
click at [425, 288] on p "Nous ne pouvons pas prendre en charge ce dossier car il est prescrit : vol du […" at bounding box center [396, 286] width 307 height 37
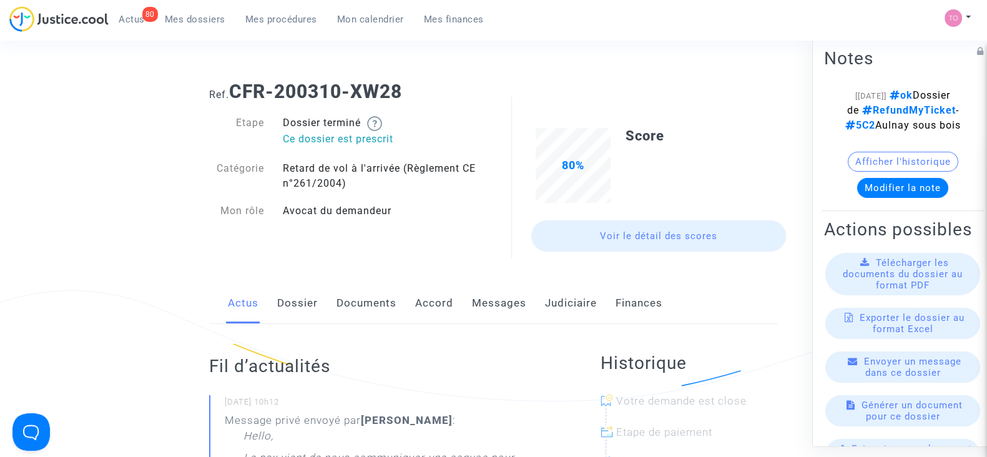
scroll to position [0, 0]
click at [298, 300] on link "Dossier" at bounding box center [297, 303] width 41 height 41
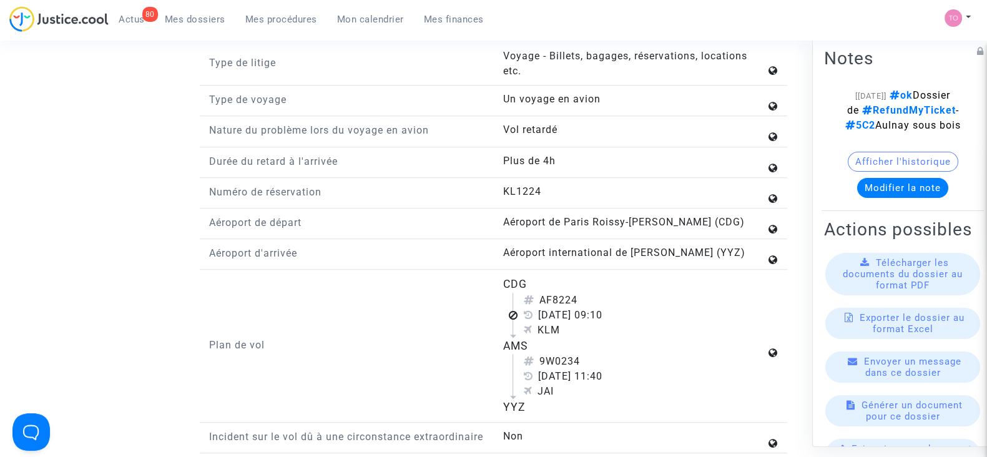
scroll to position [1483, 0]
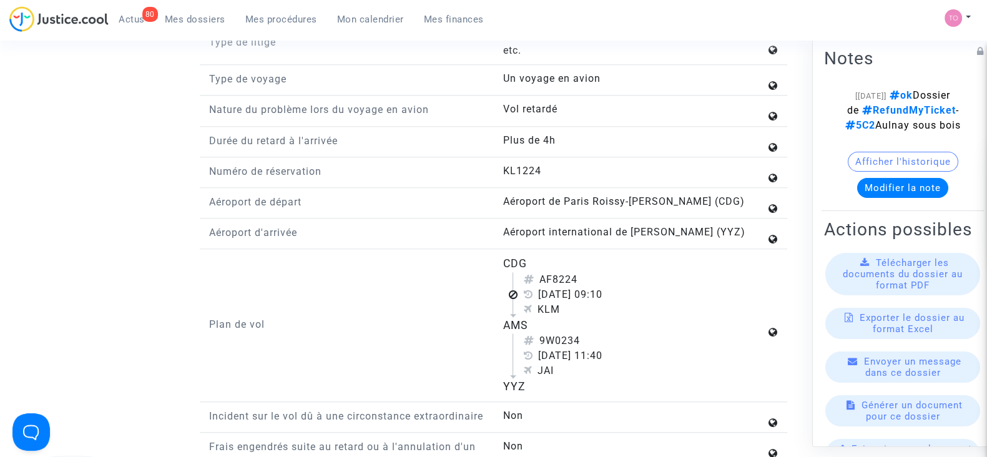
drag, startPoint x: 539, startPoint y: 270, endPoint x: 624, endPoint y: 272, distance: 84.9
click at [624, 287] on div "[DATE] 09:10" at bounding box center [644, 294] width 242 height 15
copy div "[DATE]"
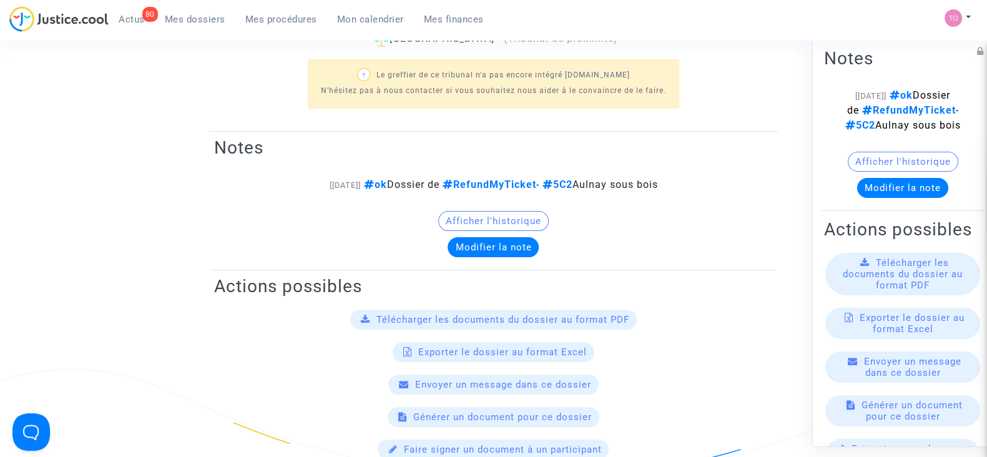
scroll to position [468, 0]
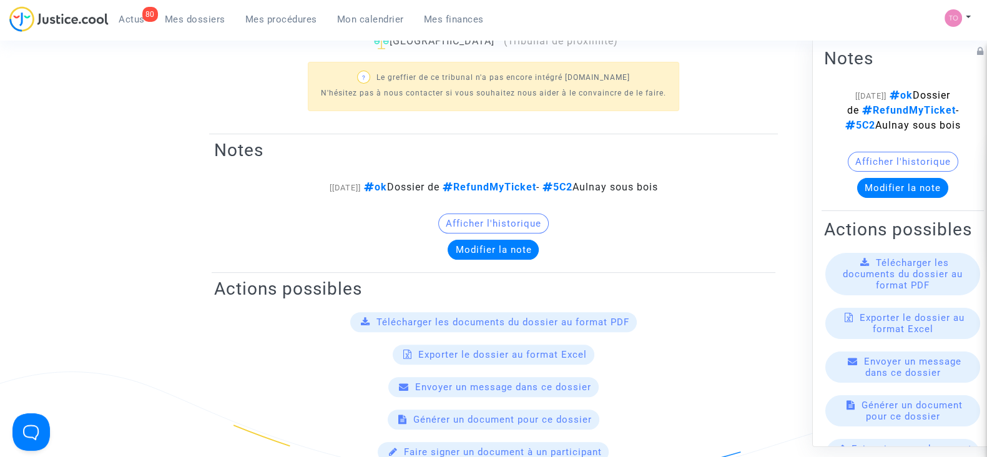
click at [877, 172] on button "Afficher l'historique" at bounding box center [903, 162] width 111 height 20
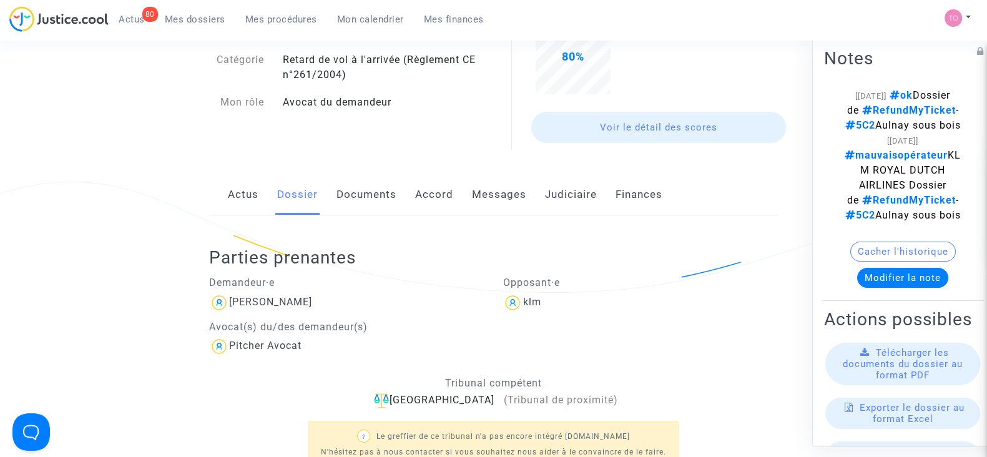
scroll to position [77, 0]
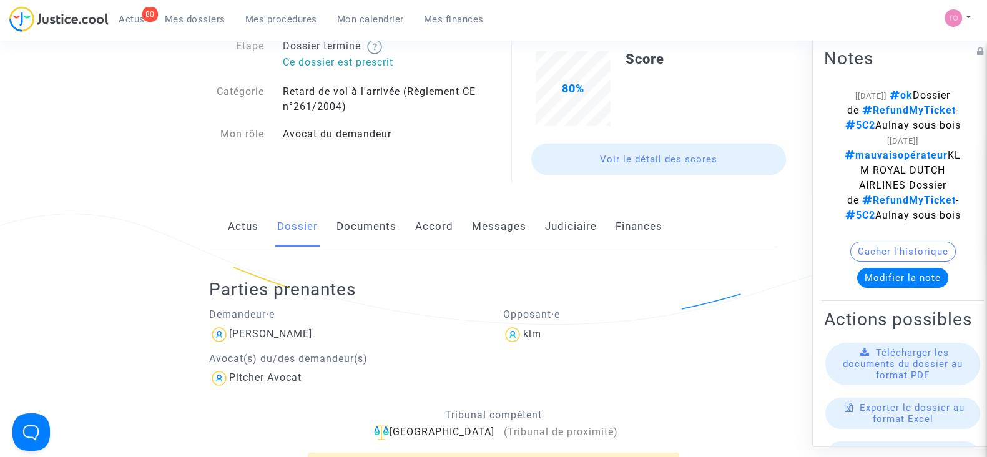
click at [546, 217] on link "Judiciaire" at bounding box center [571, 226] width 52 height 41
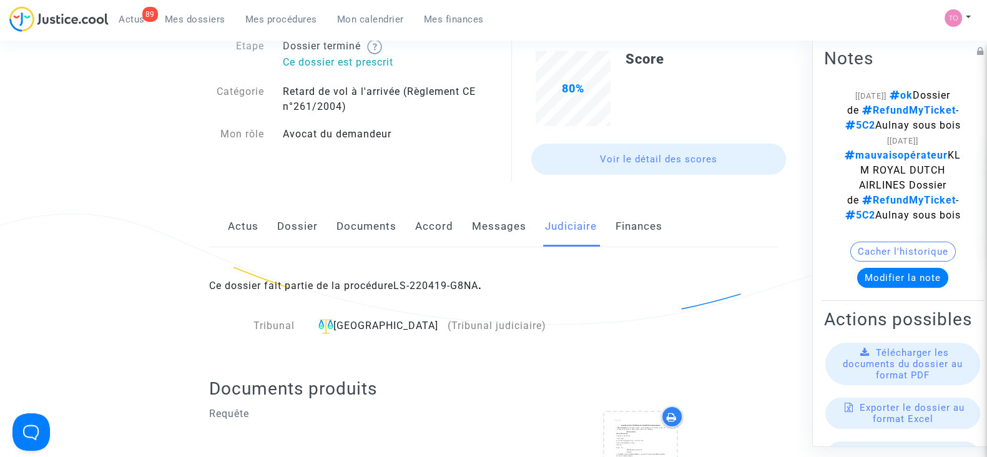
click at [238, 221] on link "Actus" at bounding box center [243, 226] width 31 height 41
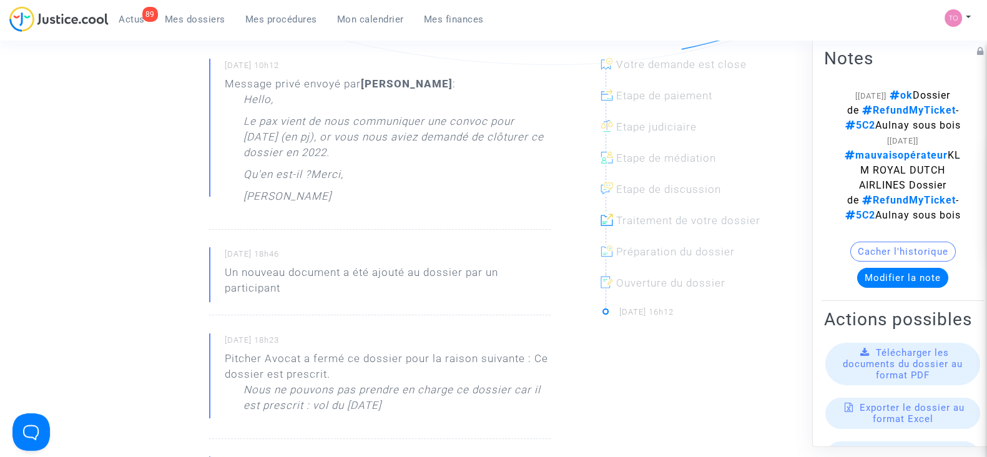
scroll to position [390, 0]
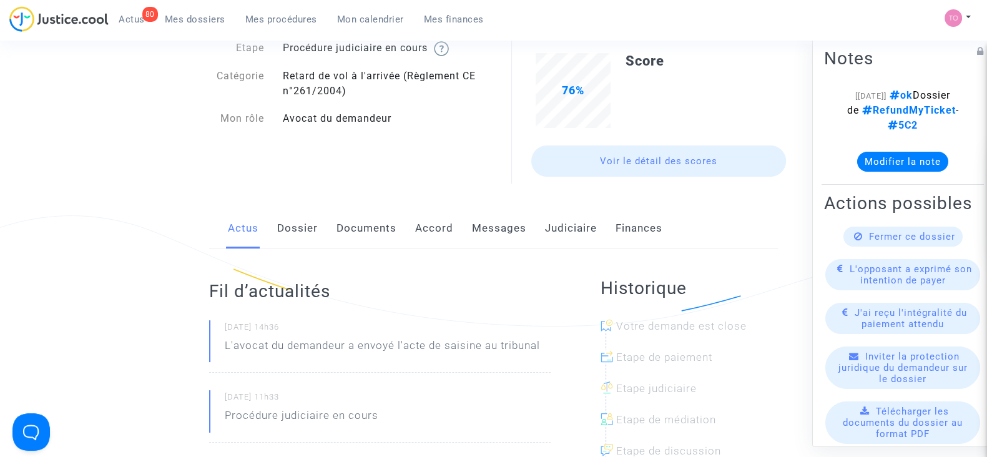
scroll to position [77, 0]
click at [356, 232] on link "Documents" at bounding box center [367, 226] width 60 height 41
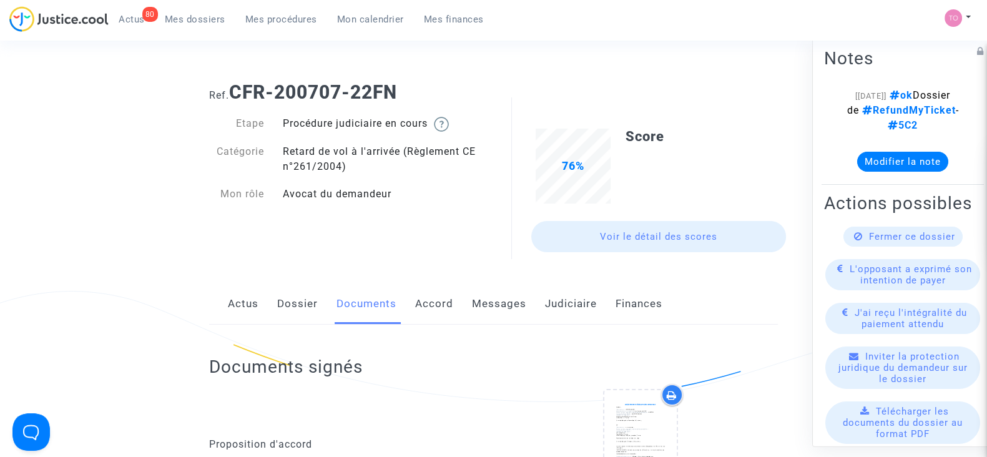
click at [557, 297] on link "Judiciaire" at bounding box center [571, 303] width 52 height 41
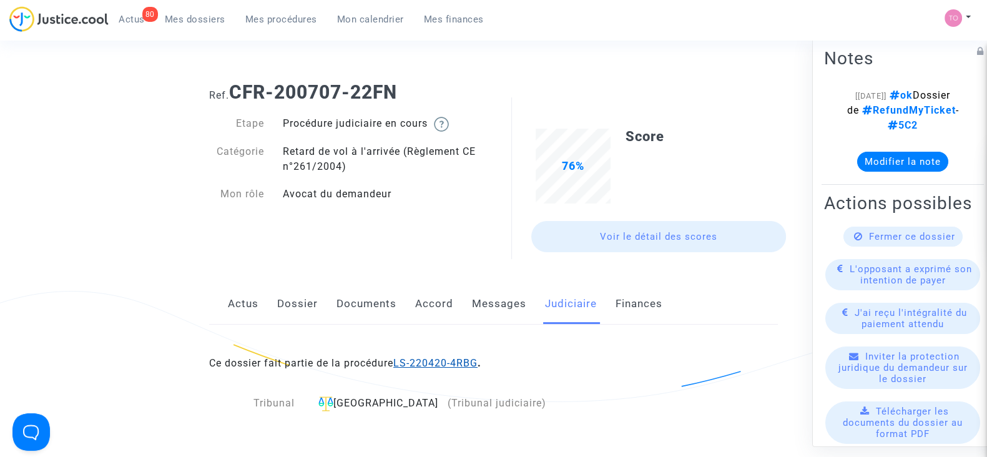
click at [460, 365] on link "LS-220420-4RBG" at bounding box center [435, 363] width 84 height 12
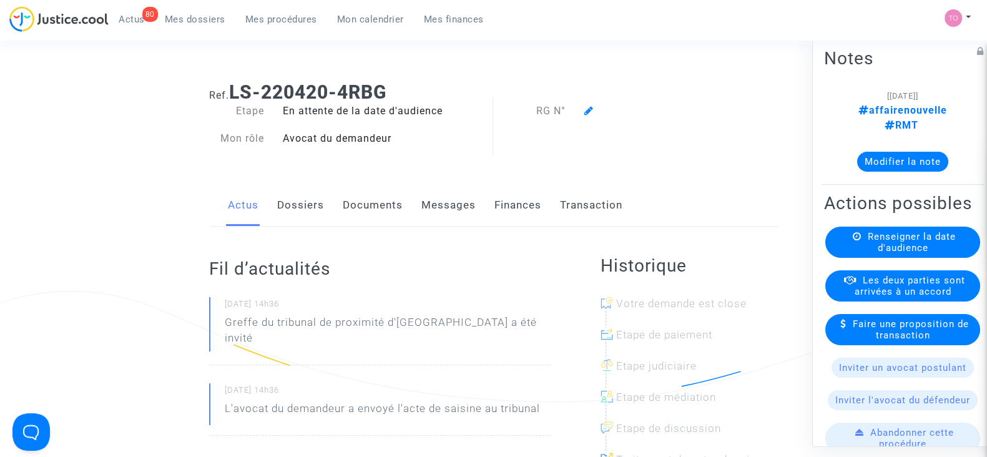
click at [583, 111] on div at bounding box center [656, 111] width 163 height 15
click at [586, 110] on icon at bounding box center [588, 111] width 9 height 10
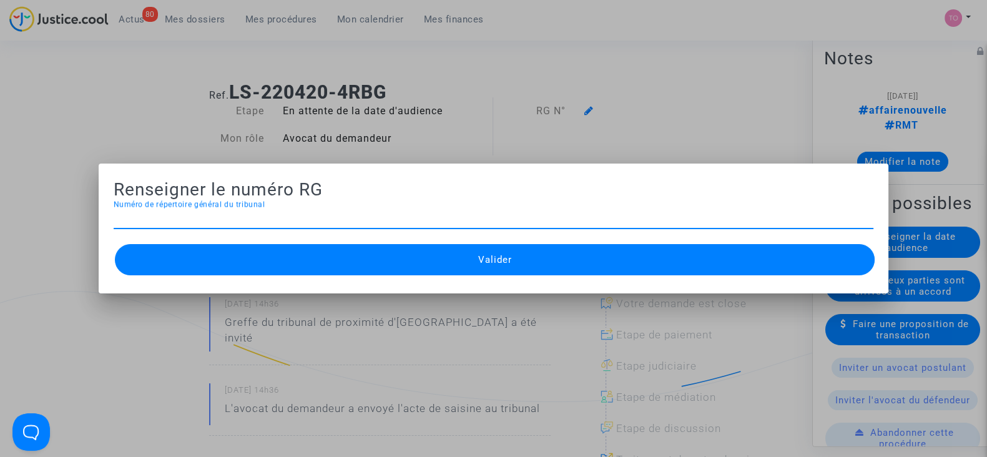
click at [640, 108] on div at bounding box center [493, 228] width 987 height 457
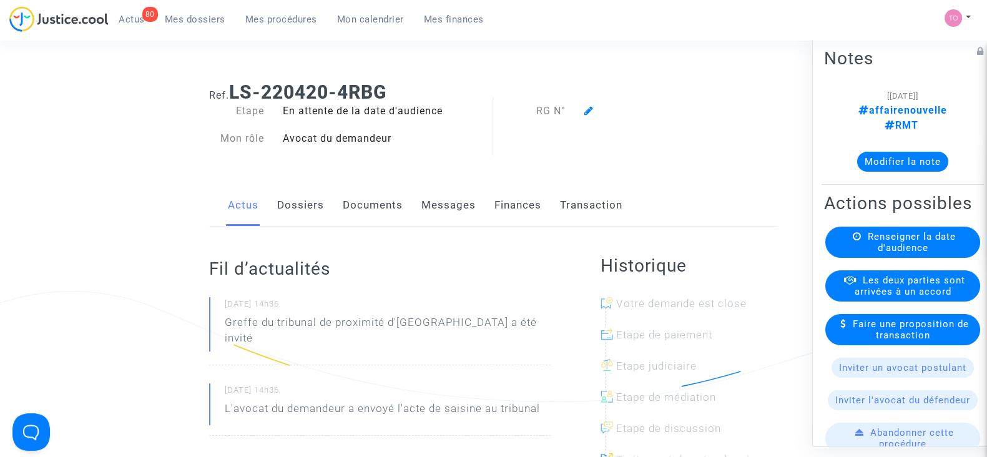
click at [368, 204] on link "Documents" at bounding box center [373, 205] width 60 height 41
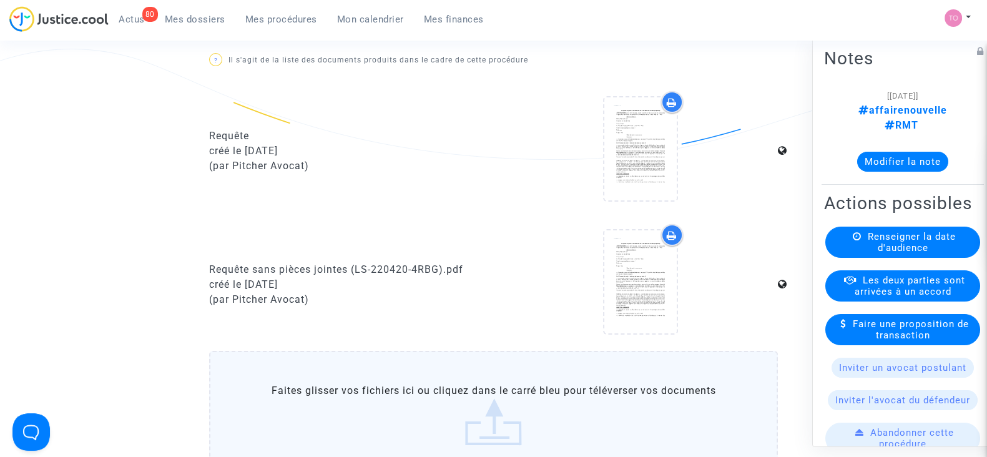
scroll to position [234, 0]
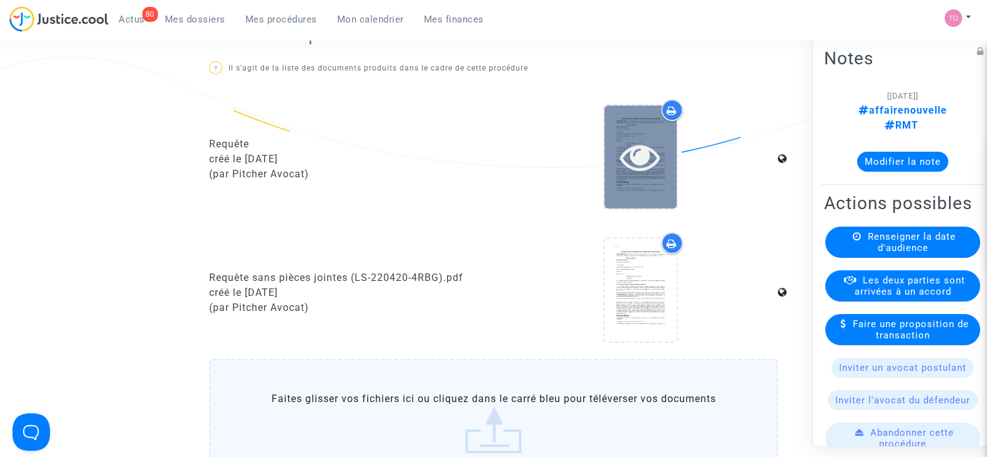
click at [646, 182] on div at bounding box center [640, 157] width 72 height 103
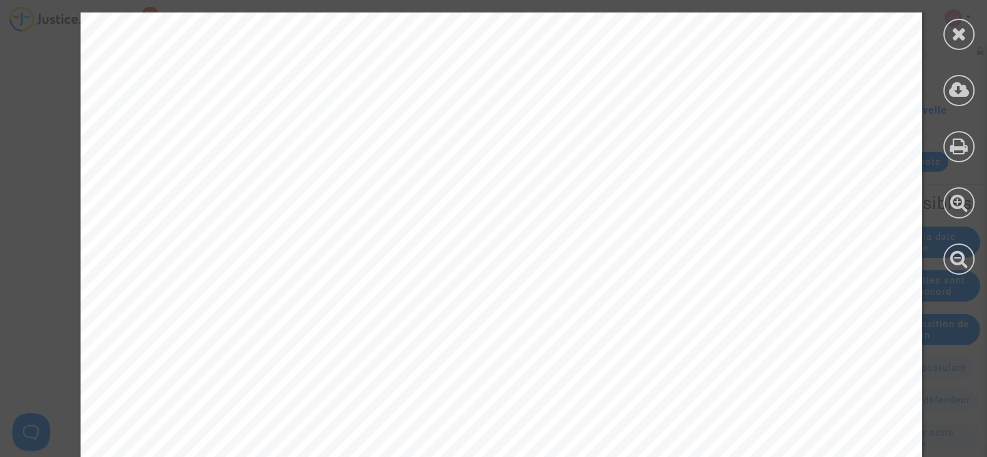
scroll to position [6868, 0]
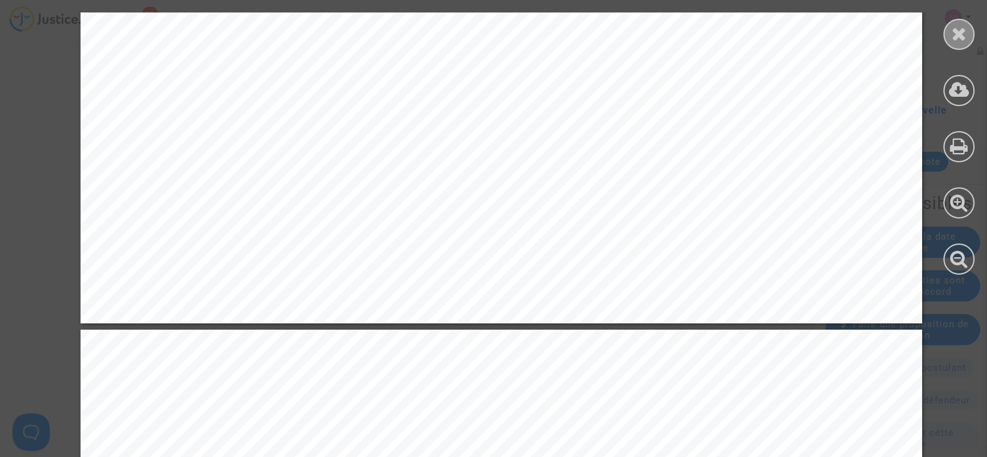
click at [952, 32] on icon at bounding box center [960, 33] width 16 height 19
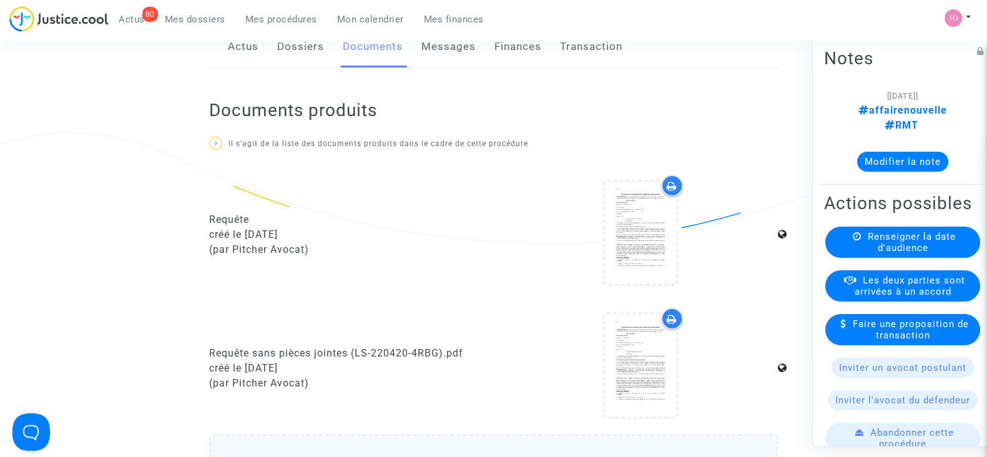
scroll to position [155, 0]
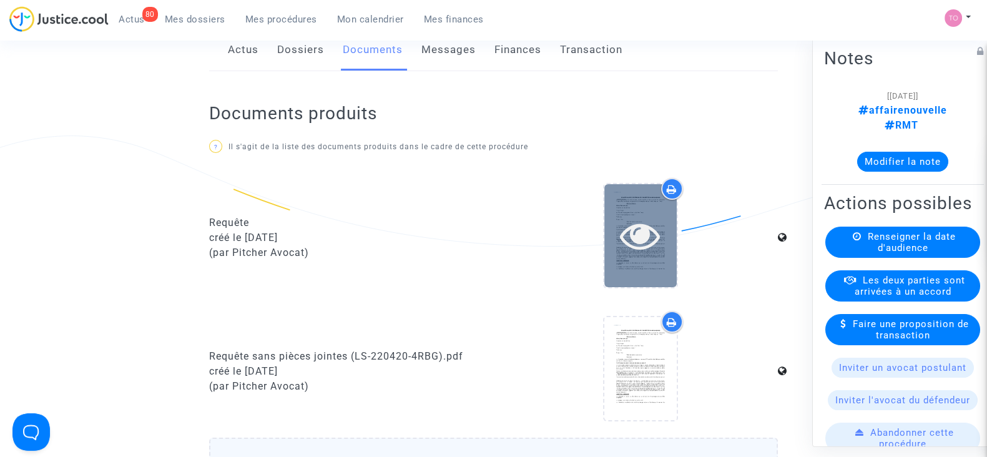
click at [660, 229] on icon at bounding box center [640, 235] width 41 height 40
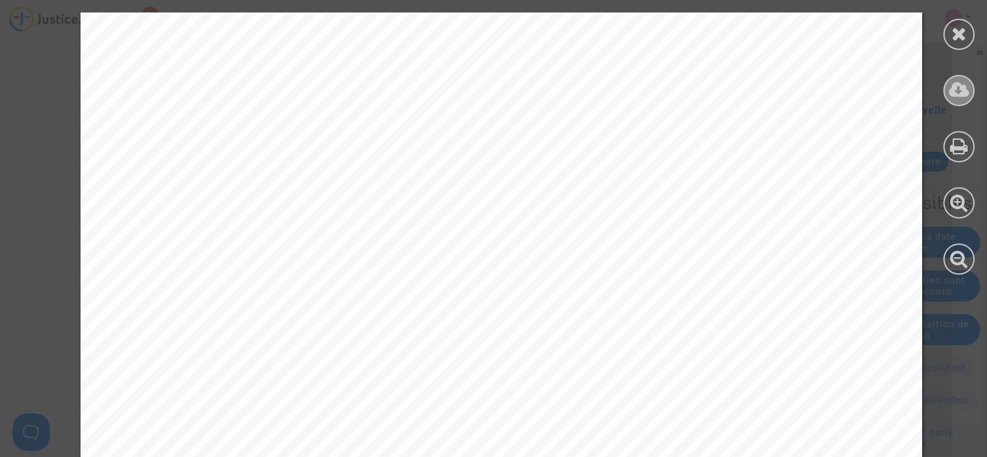
click at [955, 92] on icon at bounding box center [959, 90] width 21 height 19
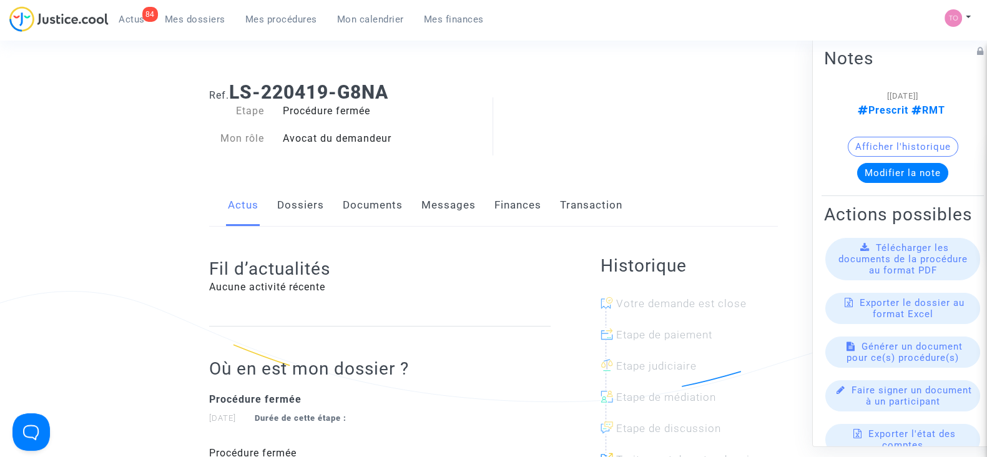
click at [907, 148] on button "Afficher l'historique" at bounding box center [903, 147] width 111 height 20
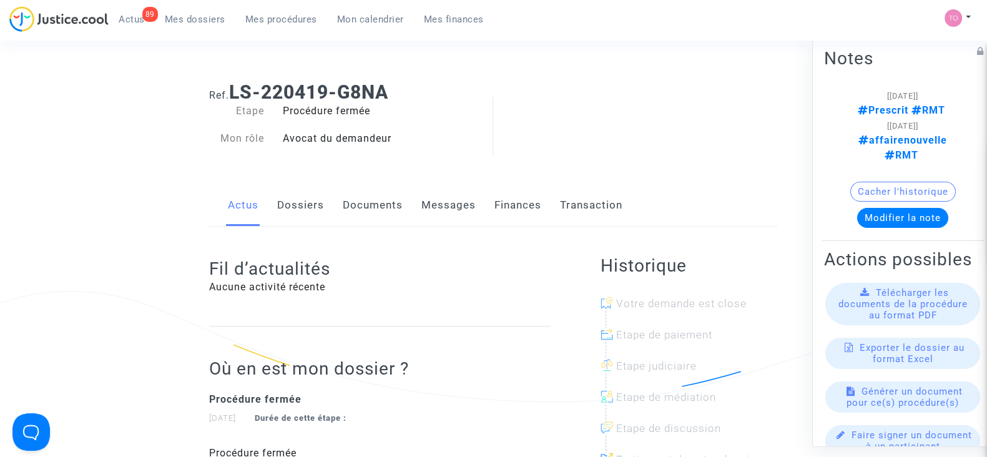
click at [853, 190] on button "Cacher l'historique" at bounding box center [903, 192] width 106 height 20
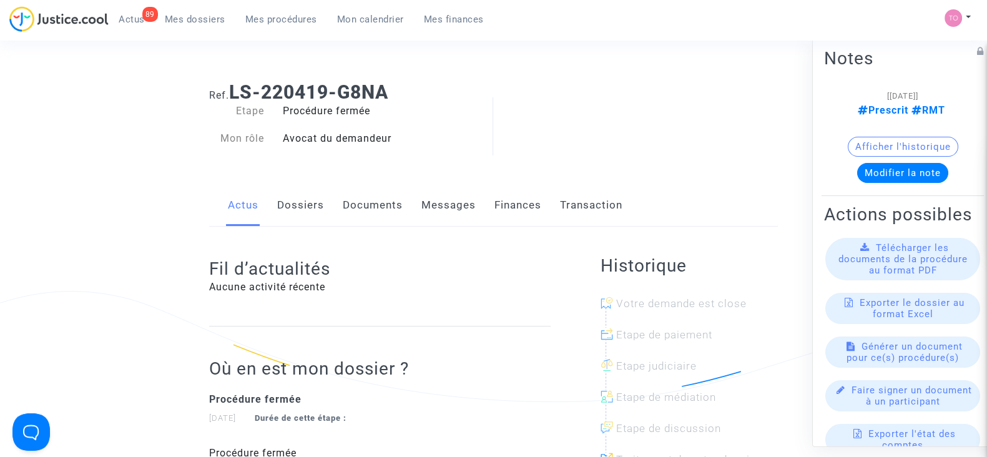
click at [871, 145] on button "Afficher l'historique" at bounding box center [903, 147] width 111 height 20
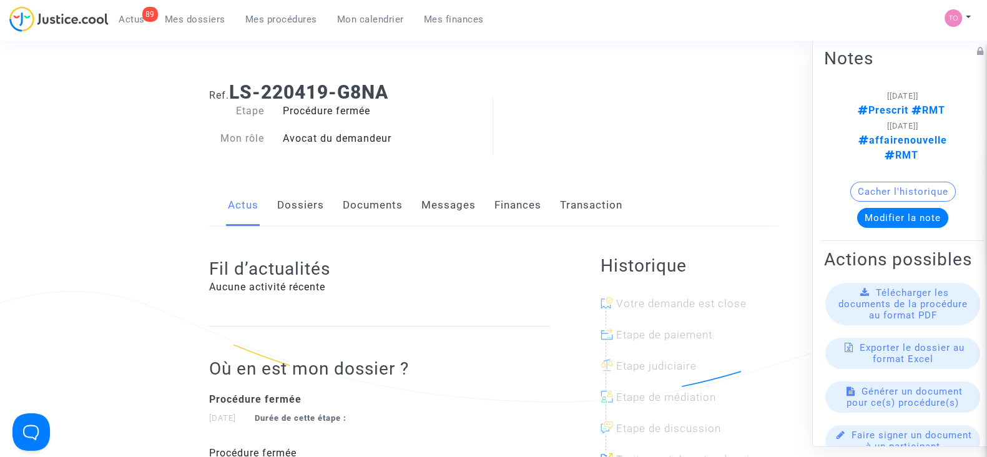
click at [285, 204] on link "Dossiers" at bounding box center [300, 205] width 47 height 41
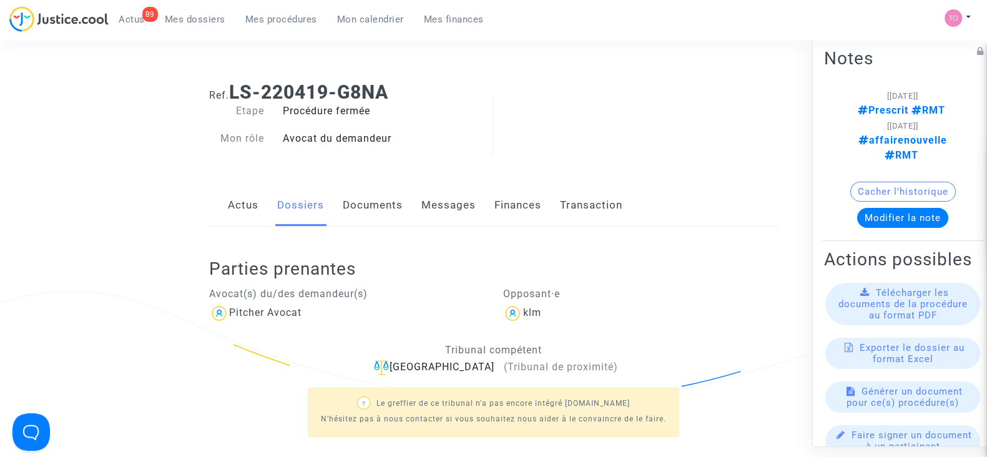
click at [370, 202] on link "Documents" at bounding box center [373, 205] width 60 height 41
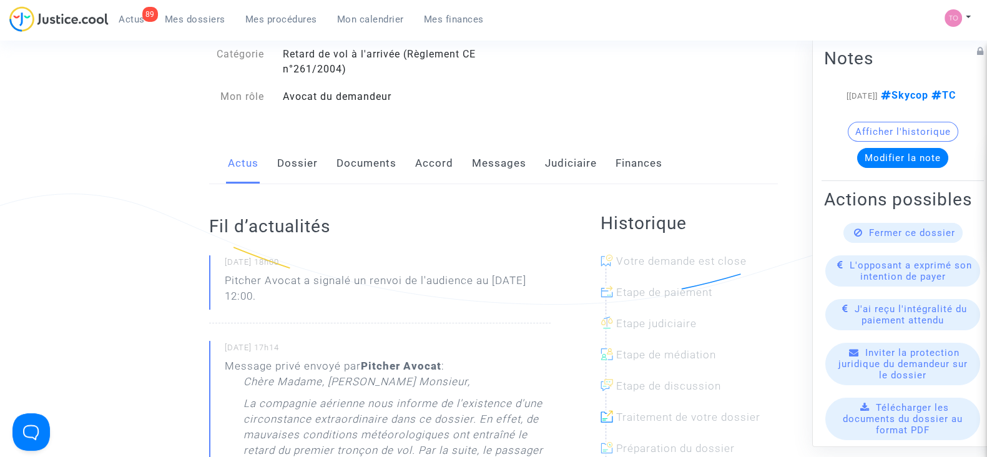
scroll to position [77, 0]
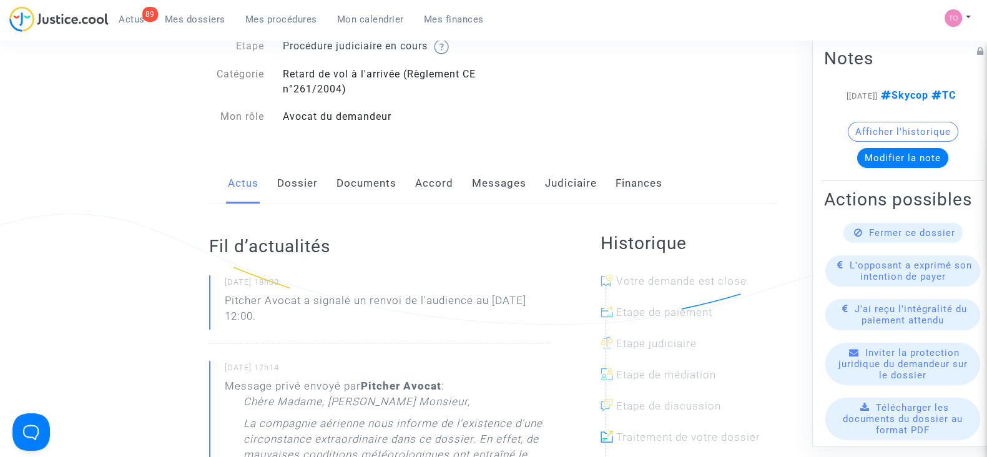
click at [357, 180] on link "Documents" at bounding box center [367, 183] width 60 height 41
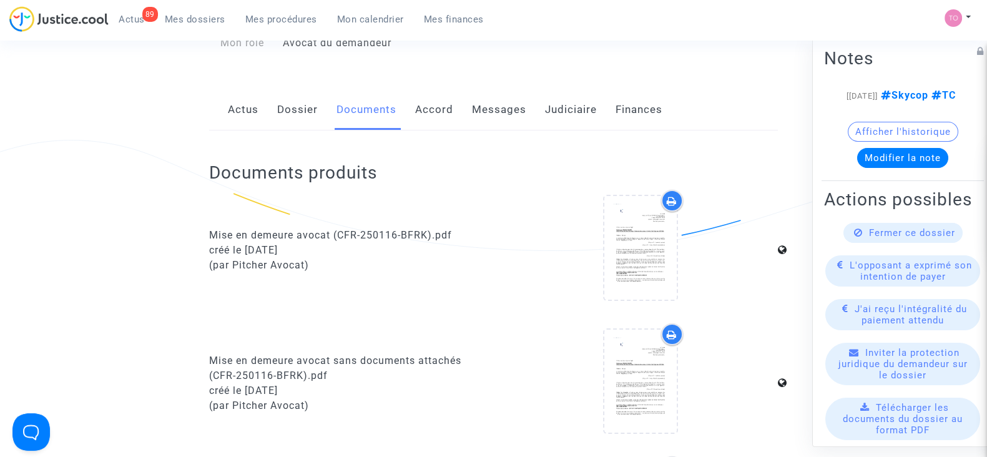
scroll to position [155, 0]
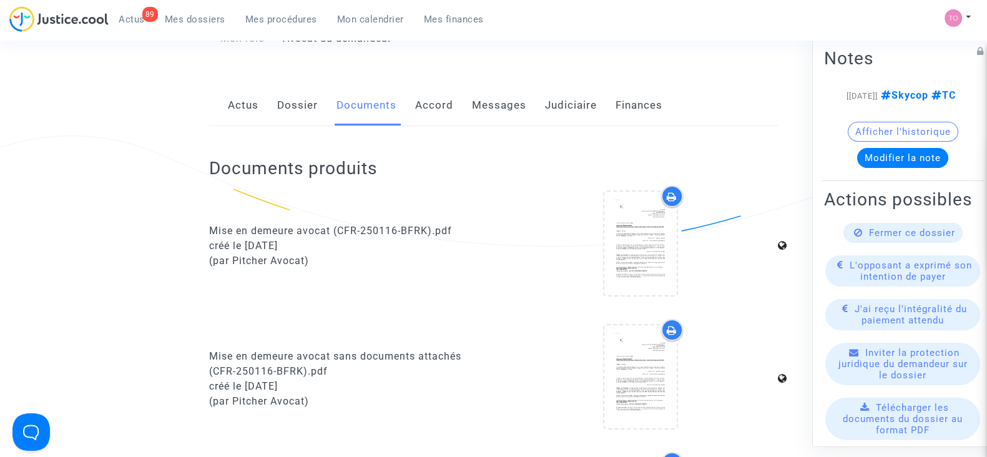
click at [483, 105] on link "Messages" at bounding box center [499, 105] width 54 height 41
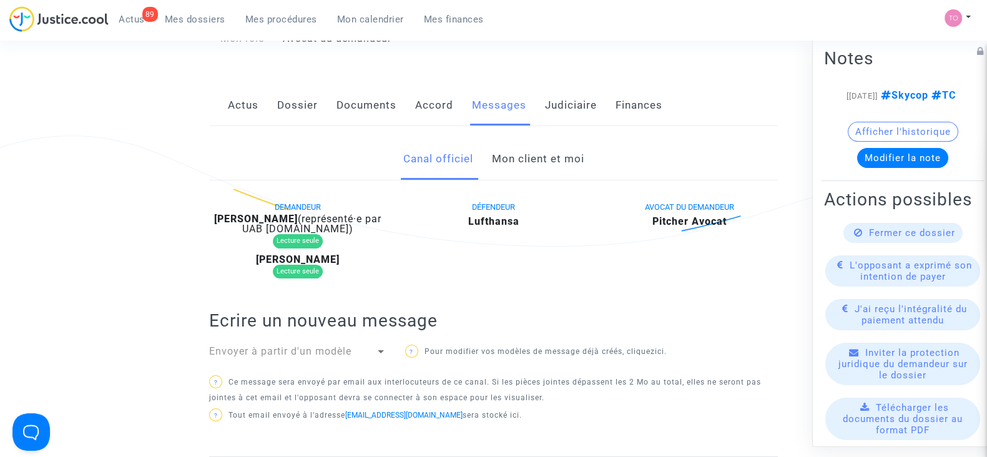
click at [531, 160] on link "Mon client et moi" at bounding box center [537, 159] width 92 height 41
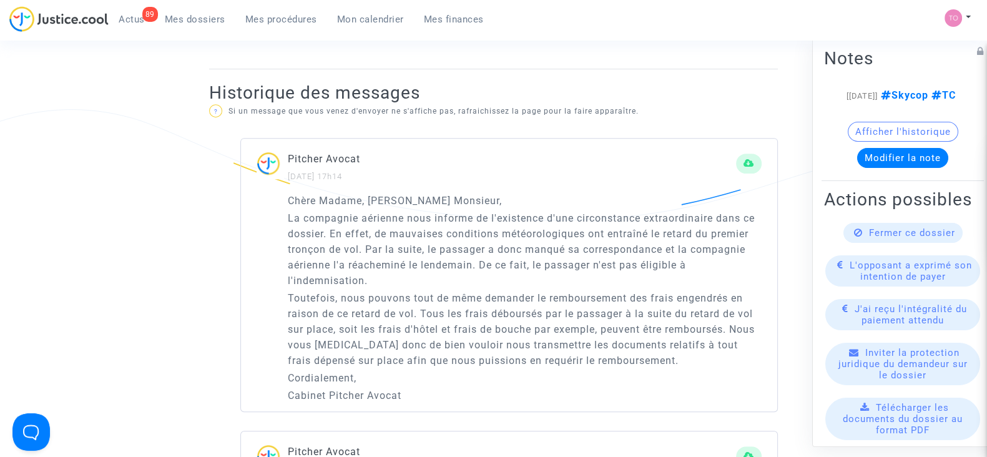
scroll to position [780, 0]
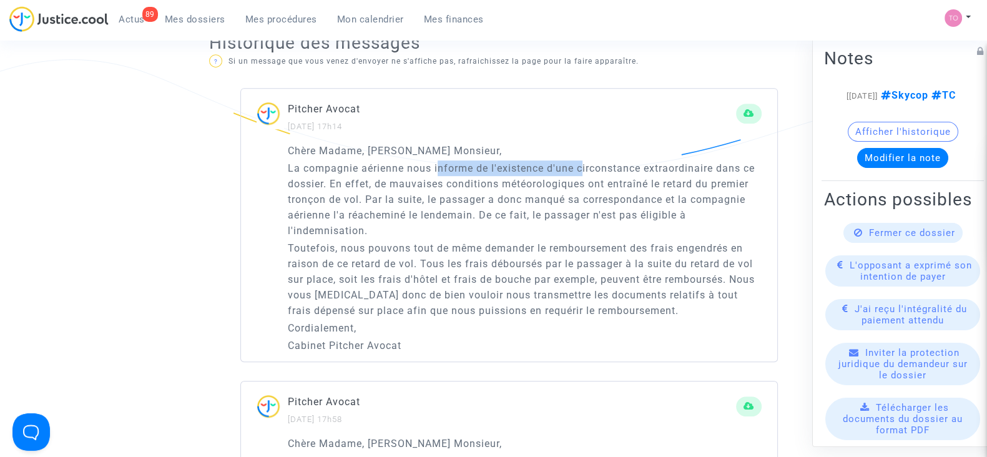
drag, startPoint x: 440, startPoint y: 165, endPoint x: 584, endPoint y: 160, distance: 144.9
click at [584, 160] on p "La compagnie aérienne nous informe de l'existence d'une circonstance extraordin…" at bounding box center [525, 199] width 474 height 78
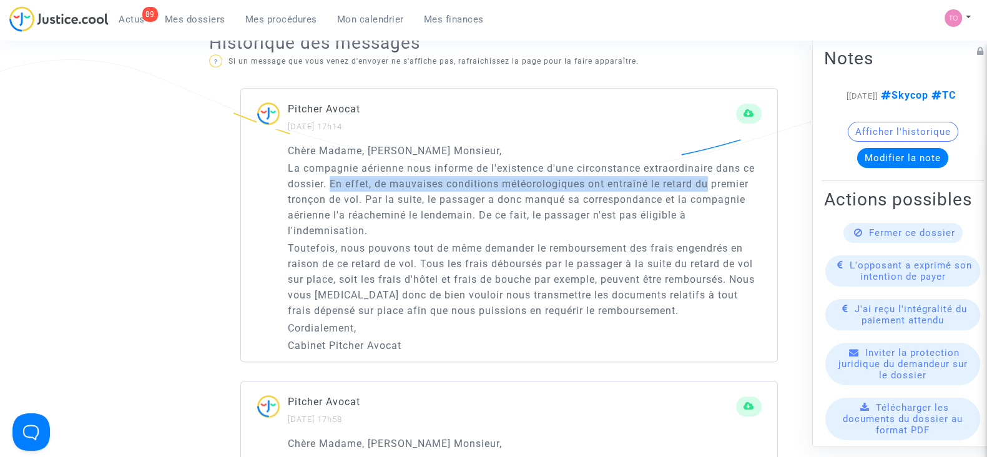
drag, startPoint x: 375, startPoint y: 182, endPoint x: 705, endPoint y: 182, distance: 329.7
click at [708, 182] on p "La compagnie aérienne nous informe de l'existence d'une circonstance extraordin…" at bounding box center [525, 199] width 474 height 78
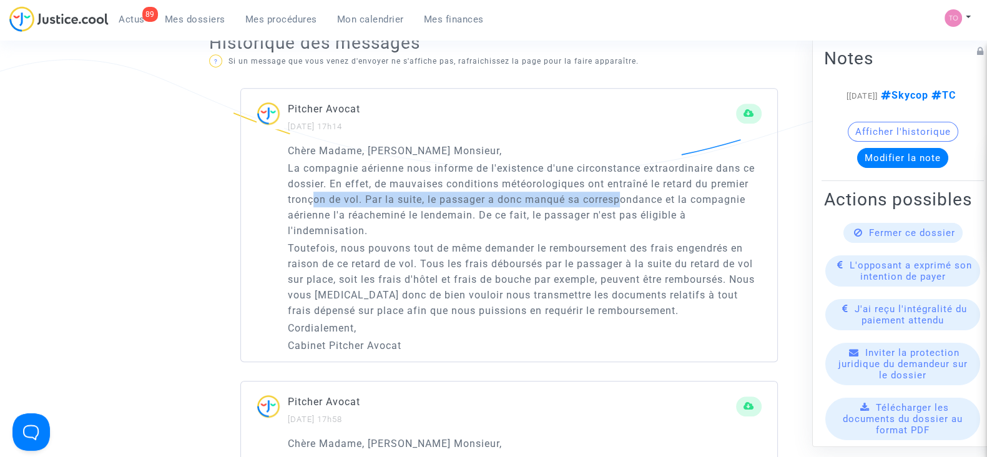
drag, startPoint x: 312, startPoint y: 197, endPoint x: 622, endPoint y: 195, distance: 310.3
click at [622, 195] on p "La compagnie aérienne nous informe de l'existence d'une circonstance extraordin…" at bounding box center [525, 199] width 474 height 78
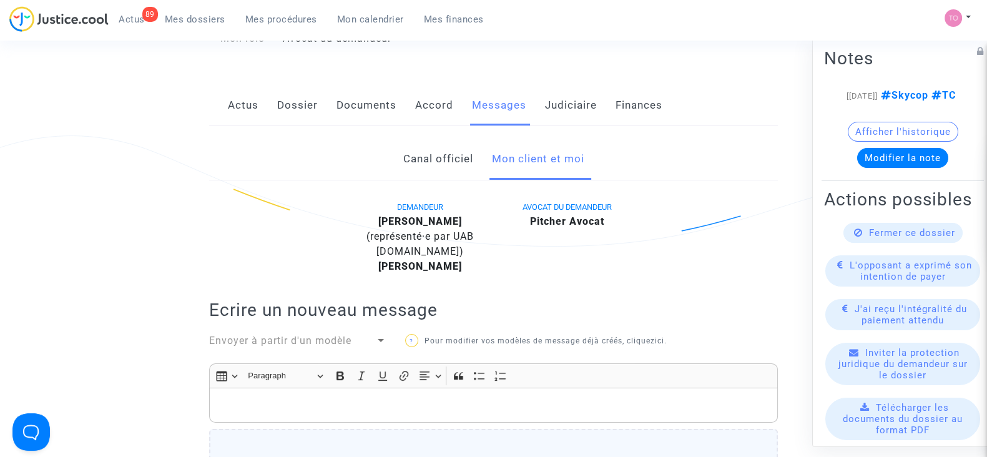
click at [304, 94] on link "Dossier" at bounding box center [297, 105] width 41 height 41
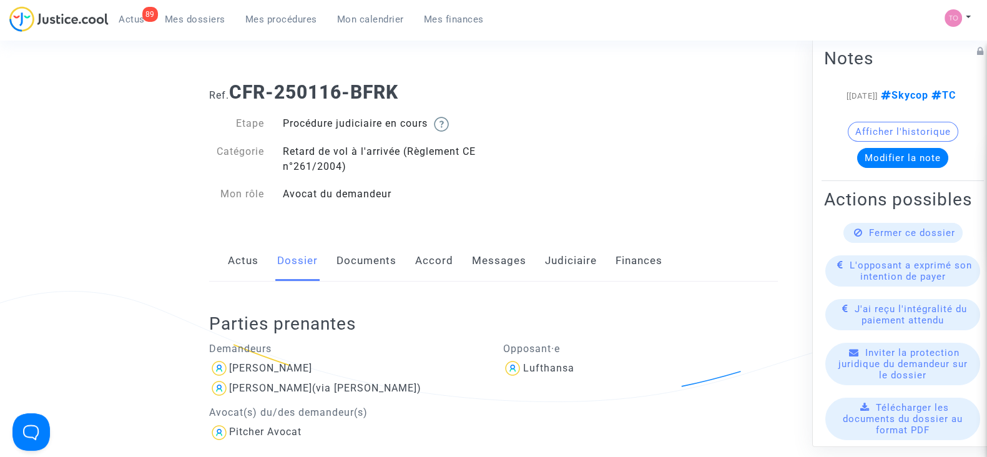
click at [368, 260] on link "Documents" at bounding box center [367, 260] width 60 height 41
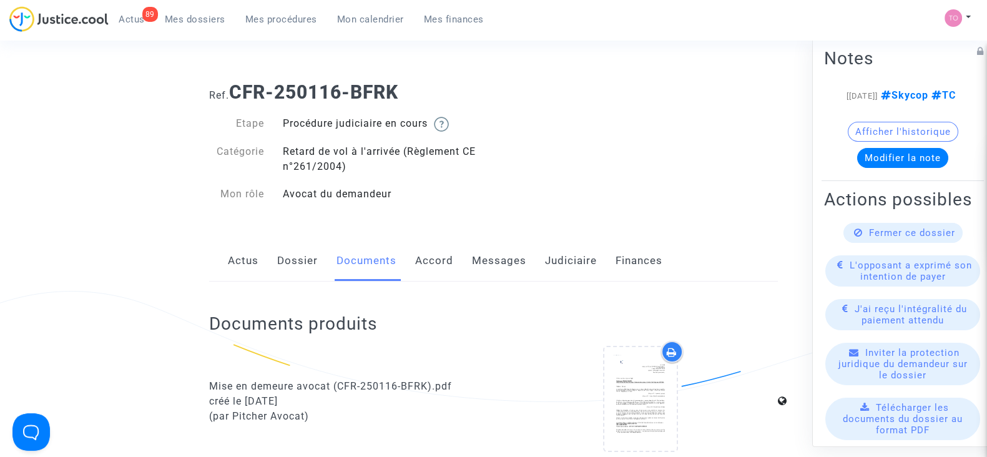
click at [561, 257] on link "Judiciaire" at bounding box center [571, 260] width 52 height 41
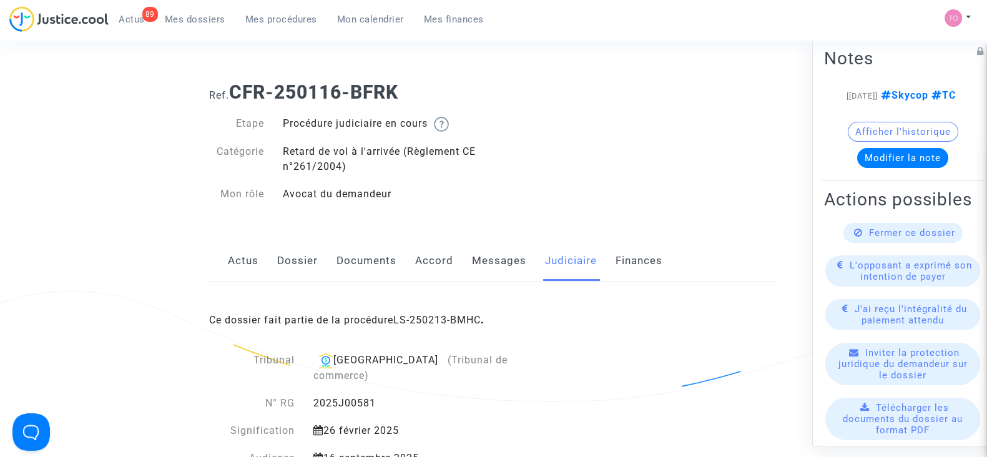
click at [508, 260] on link "Messages" at bounding box center [499, 260] width 54 height 41
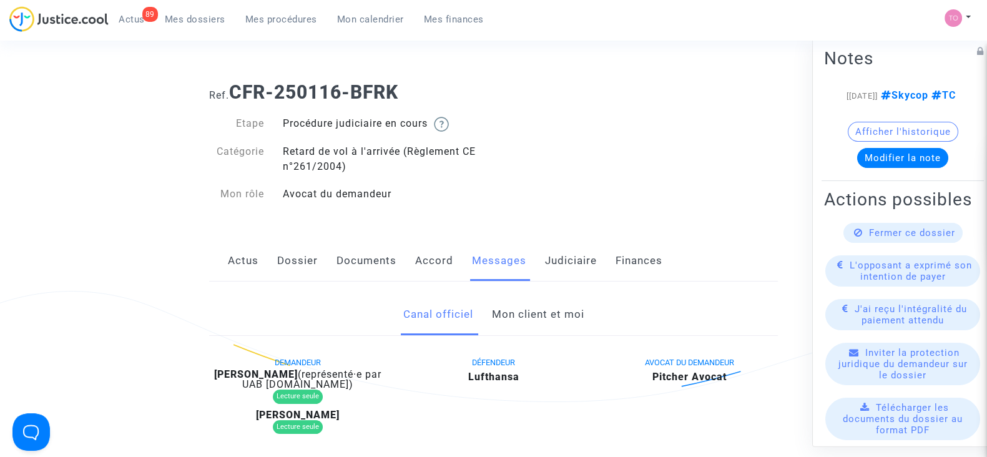
click at [534, 318] on link "Mon client et moi" at bounding box center [537, 314] width 92 height 41
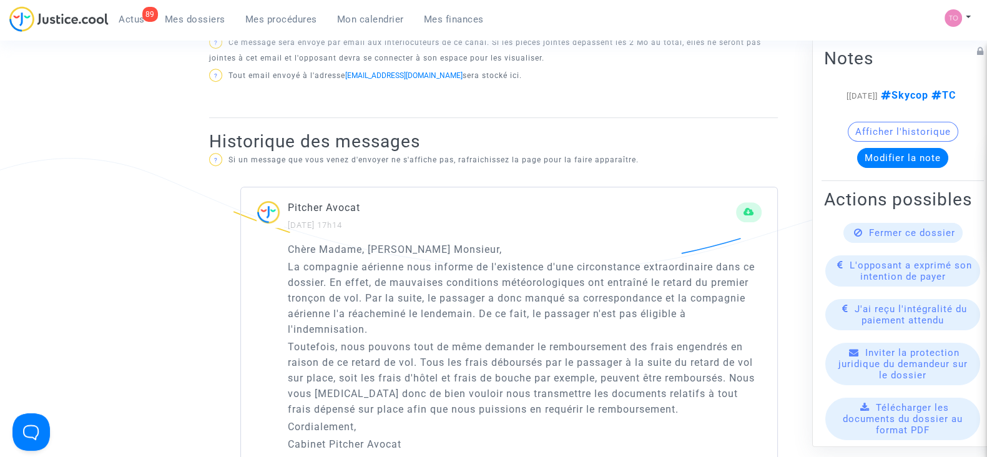
scroll to position [1014, 0]
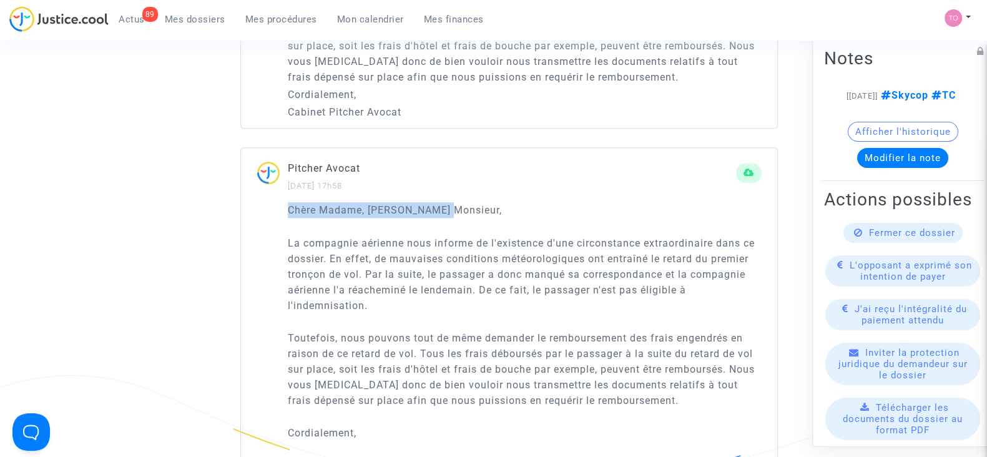
drag, startPoint x: 448, startPoint y: 207, endPoint x: 289, endPoint y: 204, distance: 158.6
click at [289, 204] on p "Chère Madame, Cher Monsieur," at bounding box center [525, 210] width 474 height 16
copy p "Chère Madame, Cher Monsieur,"
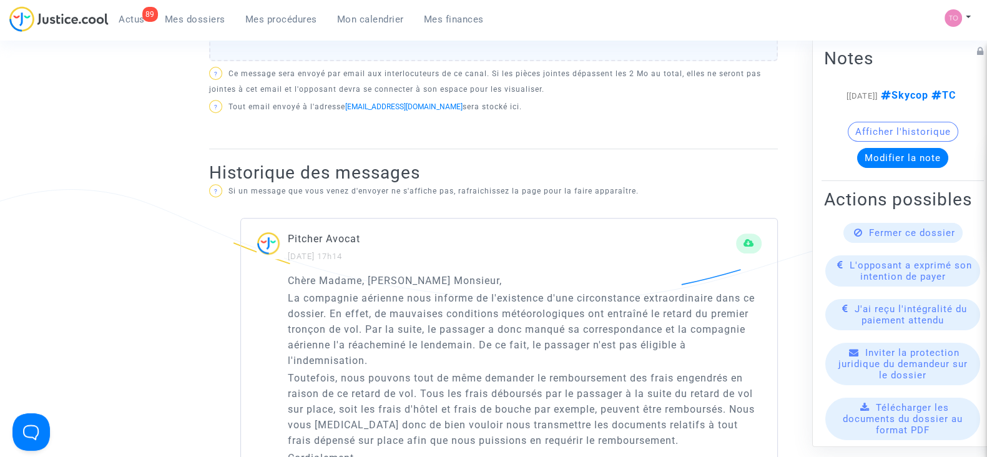
scroll to position [468, 0]
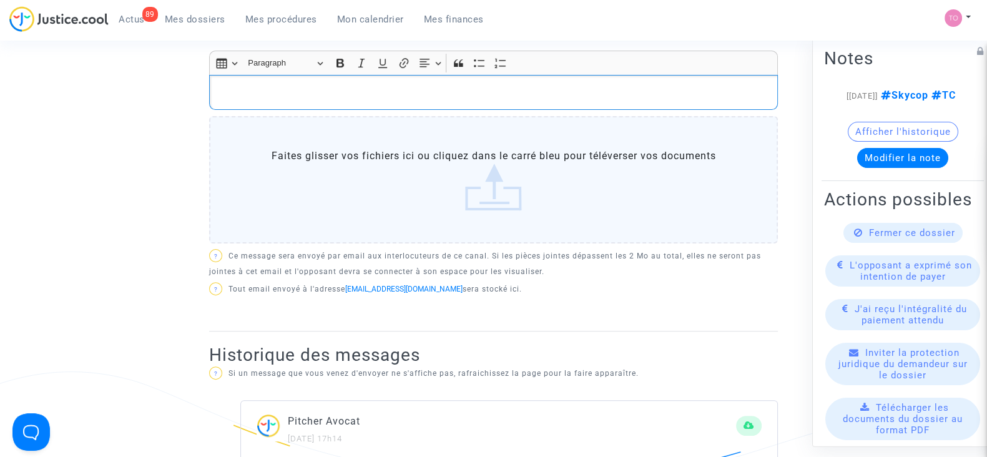
click at [268, 97] on p "Rich Text Editor, main" at bounding box center [494, 93] width 556 height 16
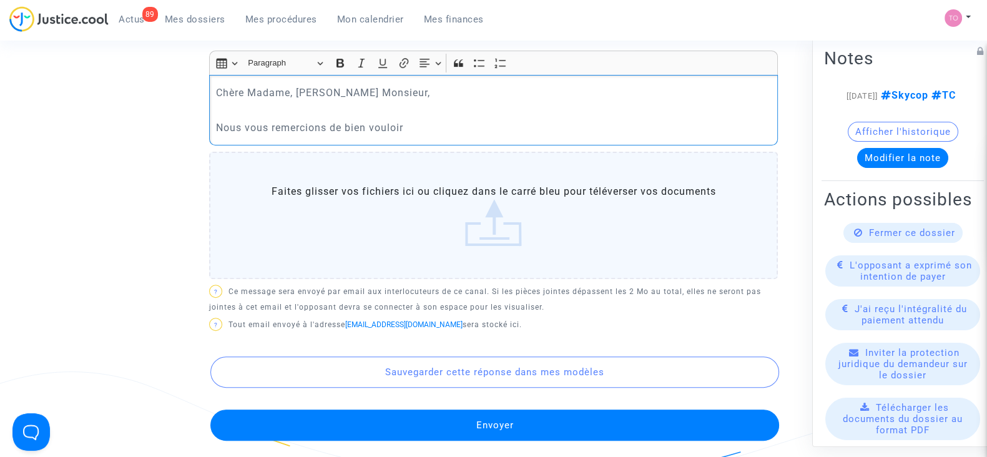
click at [420, 134] on p "Nous vous remercions de bien vouloir" at bounding box center [494, 128] width 556 height 16
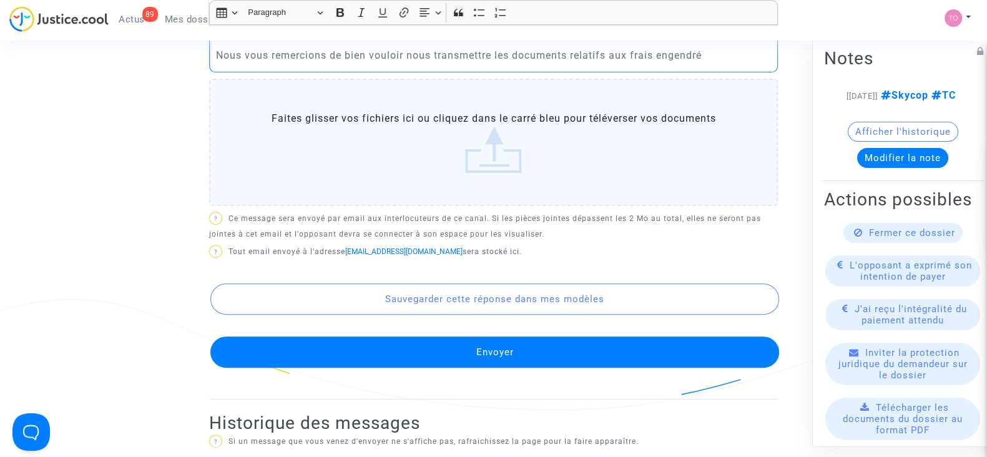
scroll to position [390, 0]
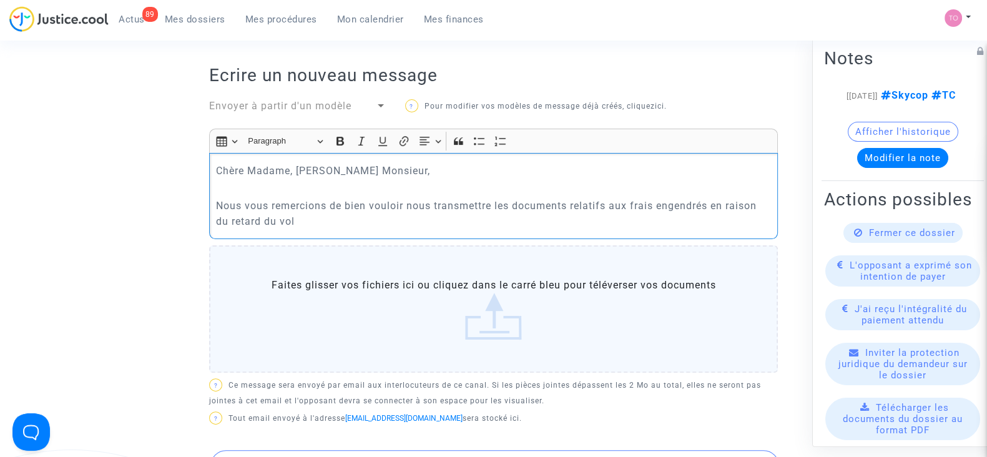
click at [571, 202] on p "Nous vous remercions de bien vouloir nous transmettre les documents relatifs au…" at bounding box center [494, 213] width 556 height 31
click at [409, 220] on p "Nous vous remercions de bien vouloir nous transmettre les documents des passage…" at bounding box center [494, 213] width 556 height 31
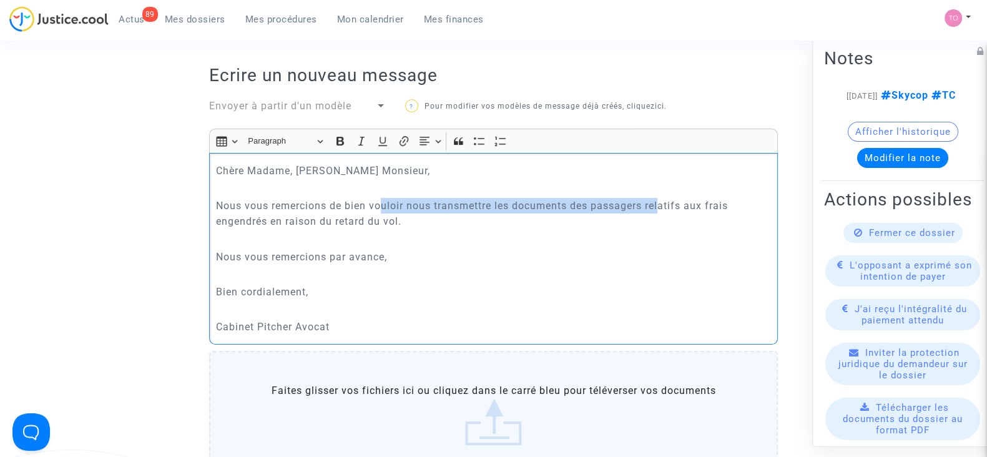
drag, startPoint x: 387, startPoint y: 203, endPoint x: 662, endPoint y: 198, distance: 274.8
click at [662, 198] on p "Nous vous remercions de bien vouloir nous transmettre les documents des passage…" at bounding box center [494, 213] width 556 height 31
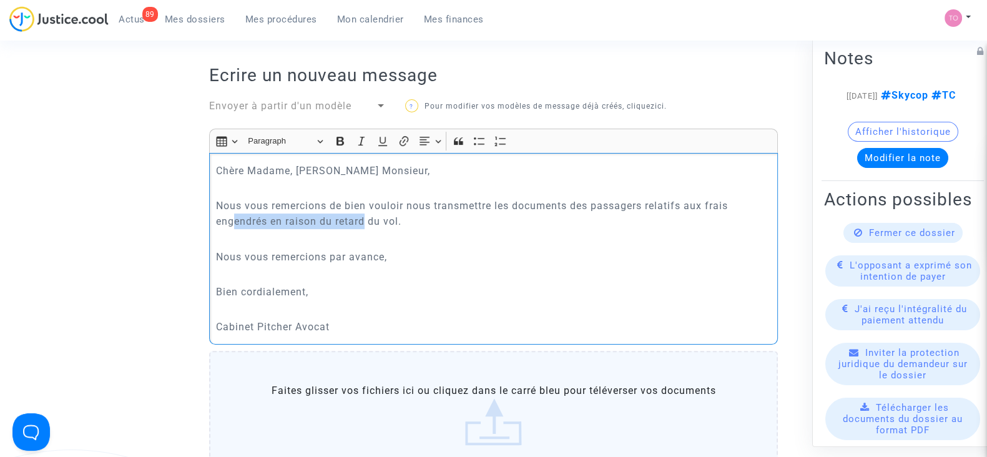
drag, startPoint x: 231, startPoint y: 223, endPoint x: 385, endPoint y: 217, distance: 154.3
click at [368, 216] on p "Nous vous remercions de bien vouloir nous transmettre les documents des passage…" at bounding box center [494, 213] width 556 height 31
click at [405, 217] on p "Nous vous remercions de bien vouloir nous transmettre les documents des passage…" at bounding box center [494, 213] width 556 height 31
click at [506, 215] on p "Nous vous remercions de bien vouloir nous transmettre les documents des passage…" at bounding box center [494, 213] width 556 height 31
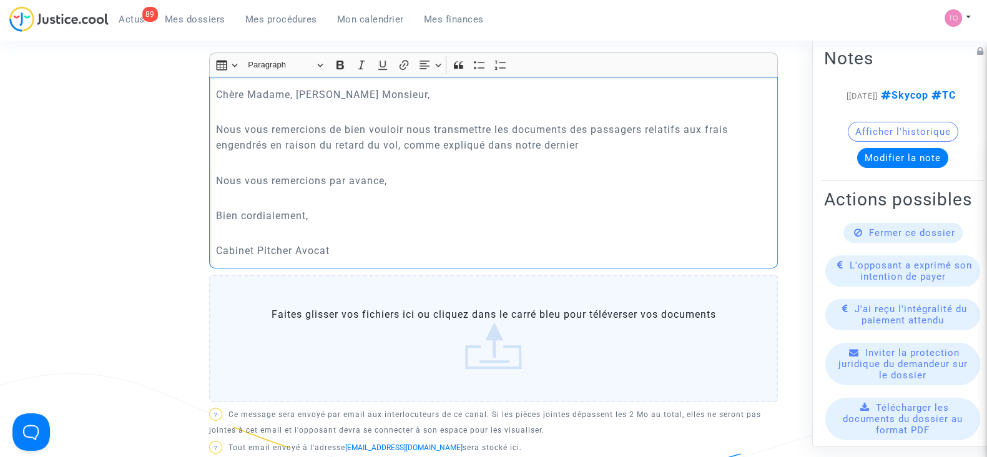
scroll to position [468, 0]
drag, startPoint x: 578, startPoint y: 145, endPoint x: 551, endPoint y: 145, distance: 26.8
click at [551, 145] on p "Nous vous remercions de bien vouloir nous transmettre les documents des passage…" at bounding box center [494, 135] width 556 height 31
click at [573, 142] on p "Nous vous remercions de bien vouloir nous transmettre les documents des passage…" at bounding box center [494, 135] width 556 height 31
click at [667, 147] on p "Nous vous remercions de bien vouloir nous transmettre les documents des passage…" at bounding box center [494, 135] width 556 height 31
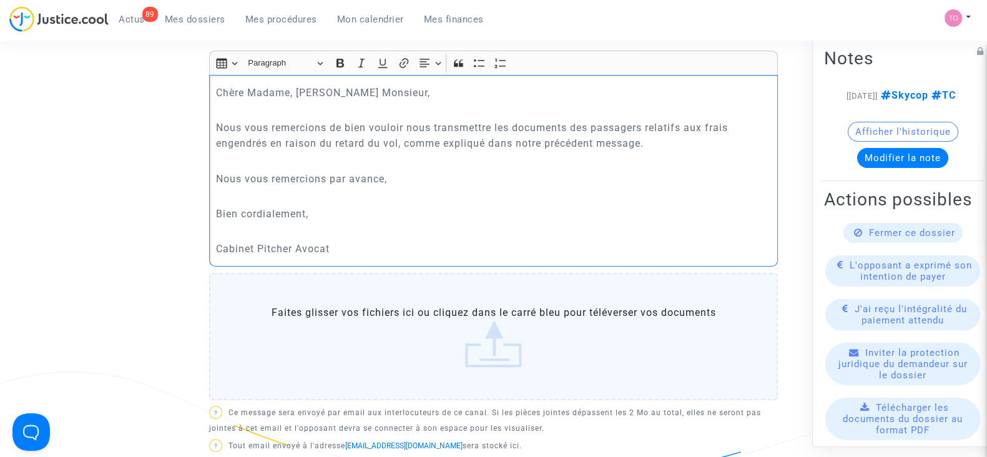
click at [412, 179] on p "Nous vous remercions par avance," at bounding box center [494, 179] width 556 height 16
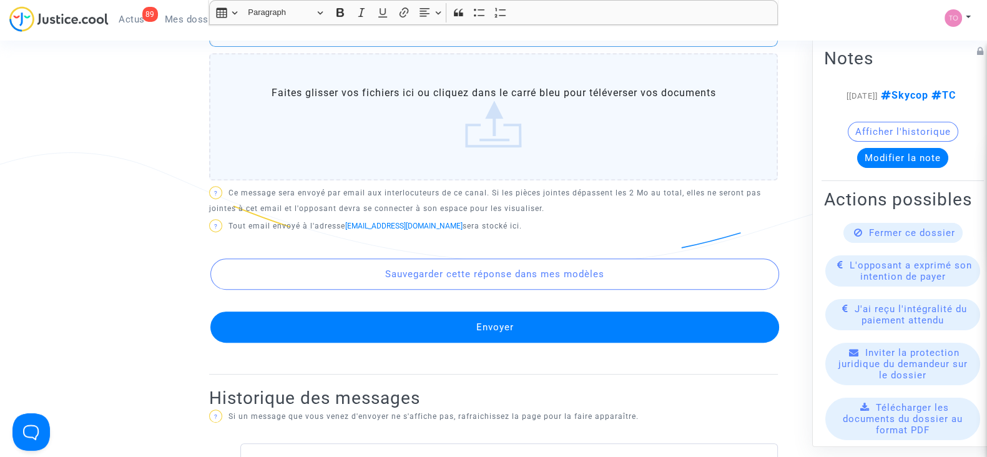
scroll to position [702, 0]
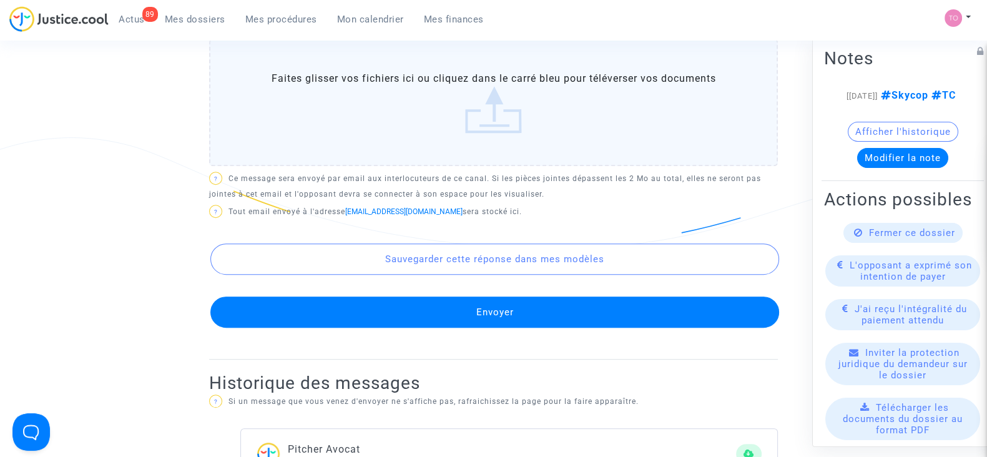
click at [400, 307] on button "Envoyer" at bounding box center [494, 312] width 569 height 31
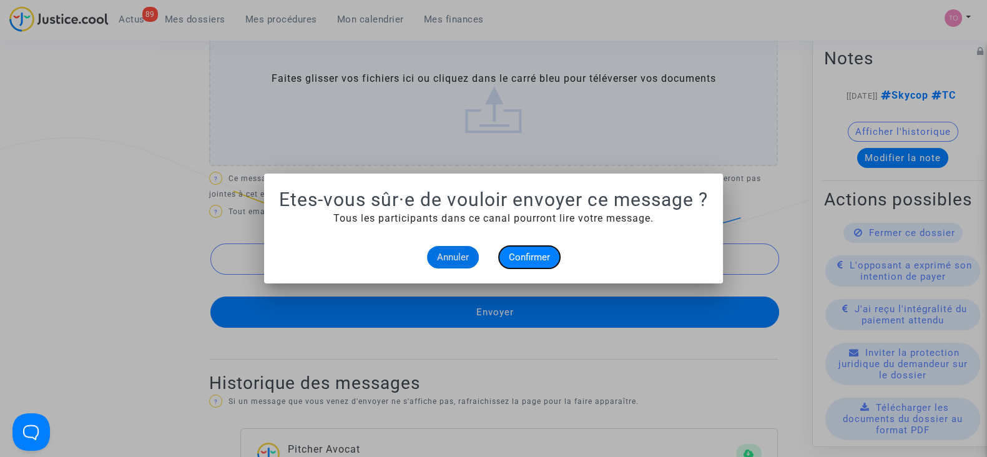
click at [515, 267] on button "Confirmer" at bounding box center [529, 257] width 61 height 22
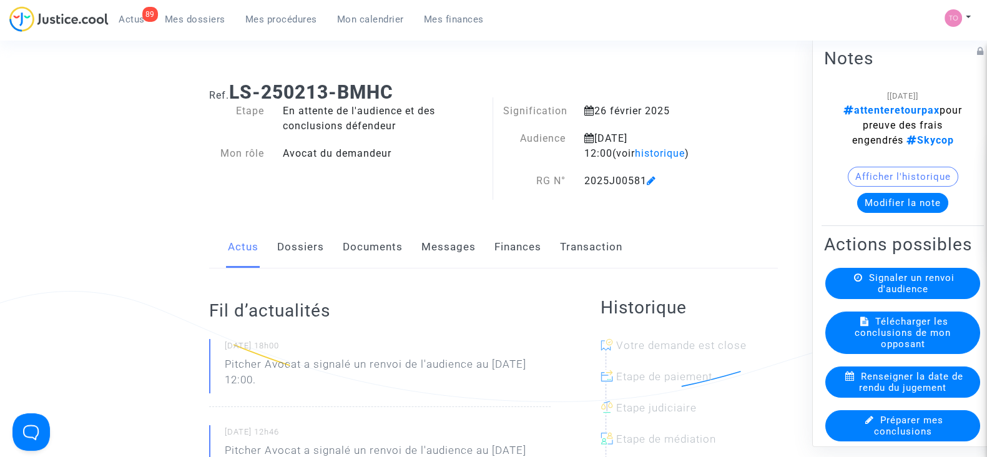
click at [887, 198] on button "Modifier la note" at bounding box center [902, 203] width 91 height 20
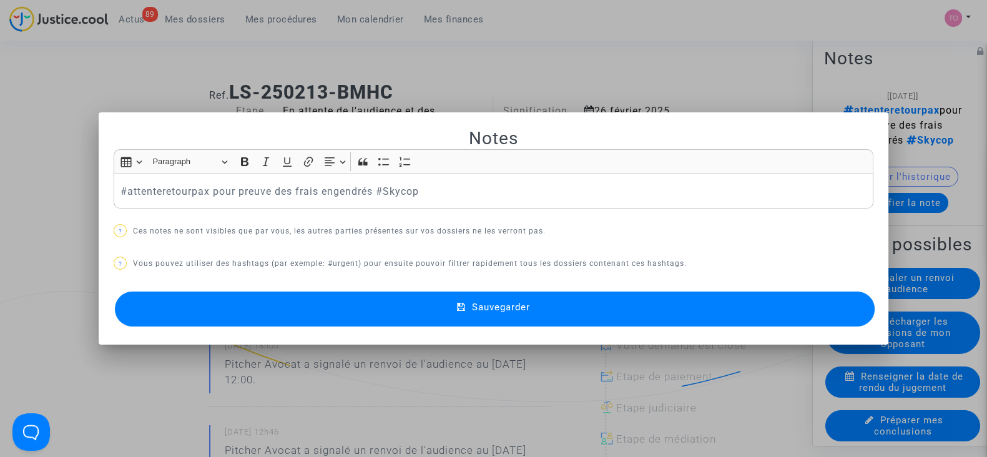
click at [408, 298] on button "Sauvegarder" at bounding box center [495, 309] width 760 height 35
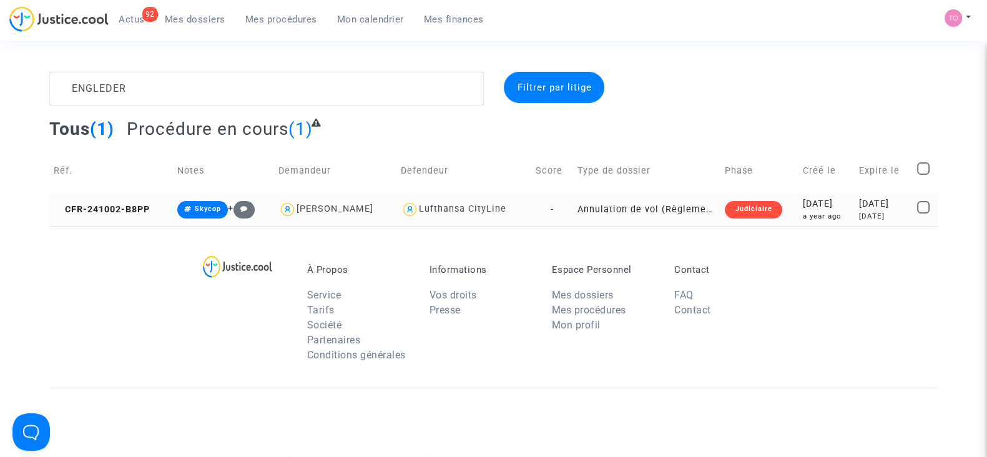
click at [816, 197] on td "[DATE] a year ago" at bounding box center [827, 209] width 56 height 33
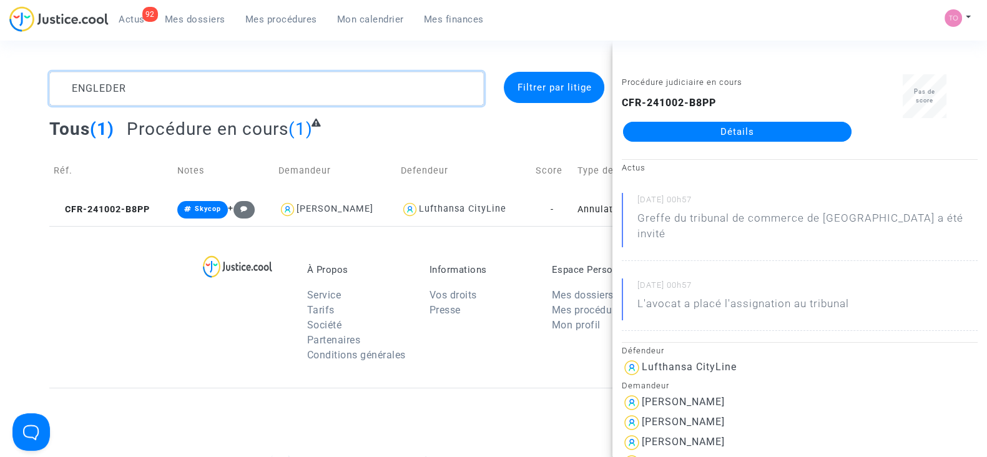
click at [0, 70] on section "ENGLEDER Filtrer par litige Tous (1) Procédure en cours (1) Réf. Notes Demandeu…" at bounding box center [493, 344] width 987 height 689
paste textarea "LITIS"
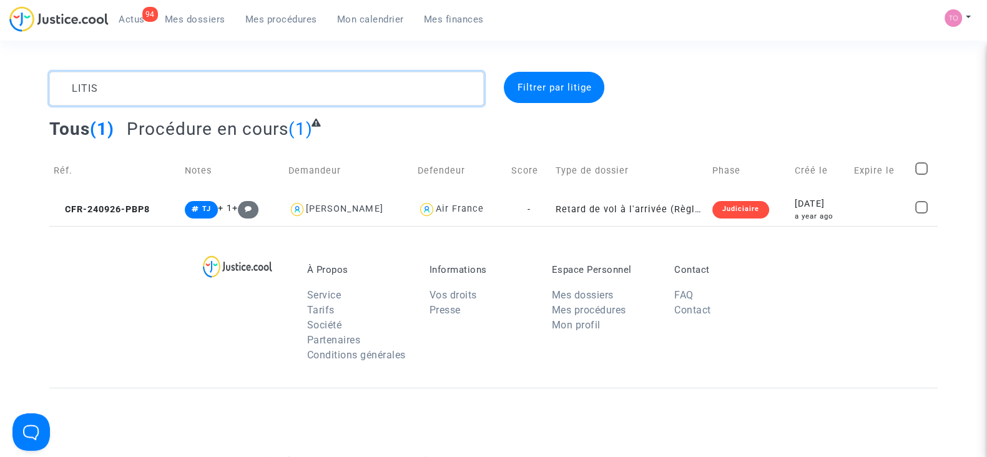
click at [0, 90] on div "LITIS Filtrer par litige Tous (1) Procédure en cours (1) Réf. Notes Demandeur D…" at bounding box center [493, 149] width 987 height 154
drag, startPoint x: 125, startPoint y: 88, endPoint x: 0, endPoint y: 81, distance: 125.1
click at [0, 81] on div "LITIS Filtrer par litige Tous (1) Procédure en cours (1) Réf. Notes Demandeur D…" at bounding box center [493, 149] width 987 height 154
paste textarea "H"
drag, startPoint x: 199, startPoint y: 96, endPoint x: 28, endPoint y: 96, distance: 170.4
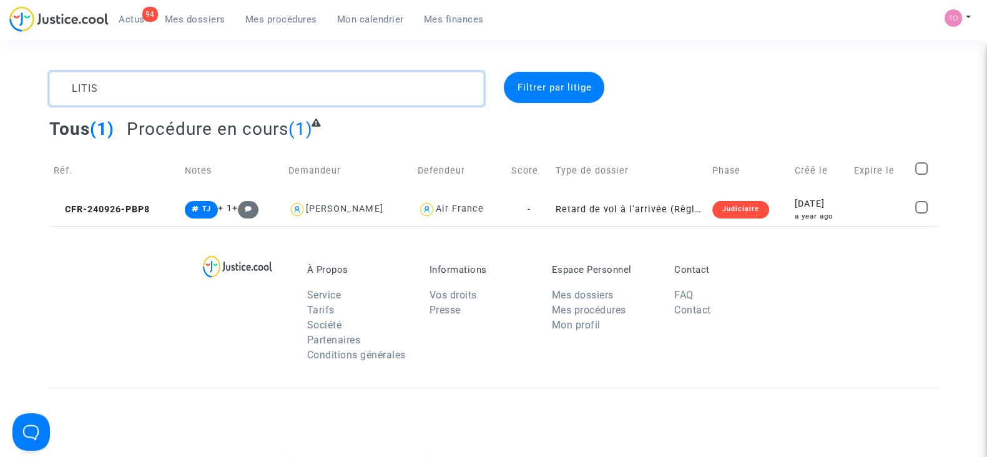
click at [28, 96] on div "LITIS Filtrer par litige Tous (1) Procédure en cours (1) Réf. Notes Demandeur D…" at bounding box center [493, 149] width 987 height 154
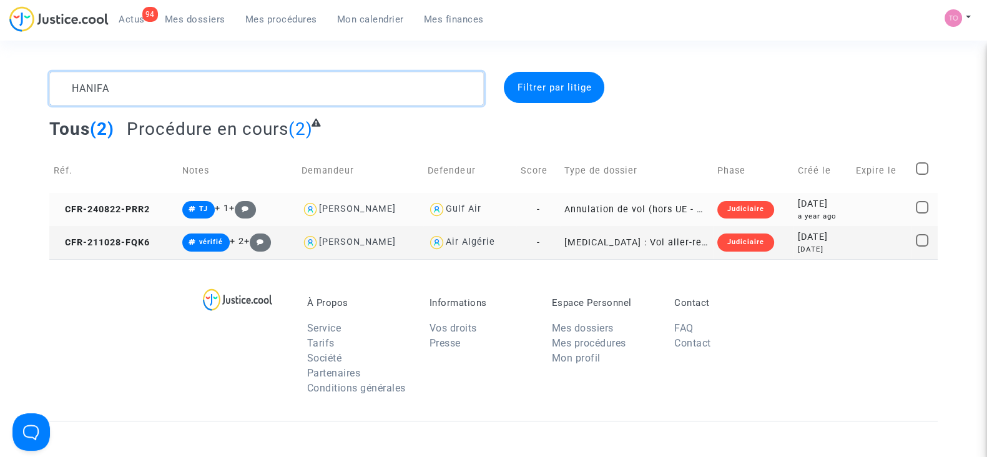
type textarea "HANIFA"
click at [812, 209] on div "2024-08-22" at bounding box center [822, 204] width 49 height 14
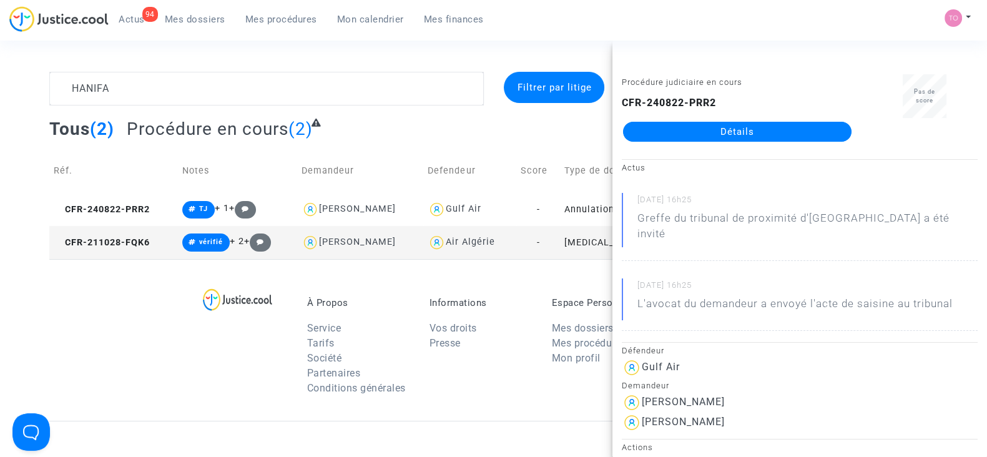
click at [714, 132] on link "Détails" at bounding box center [737, 132] width 229 height 20
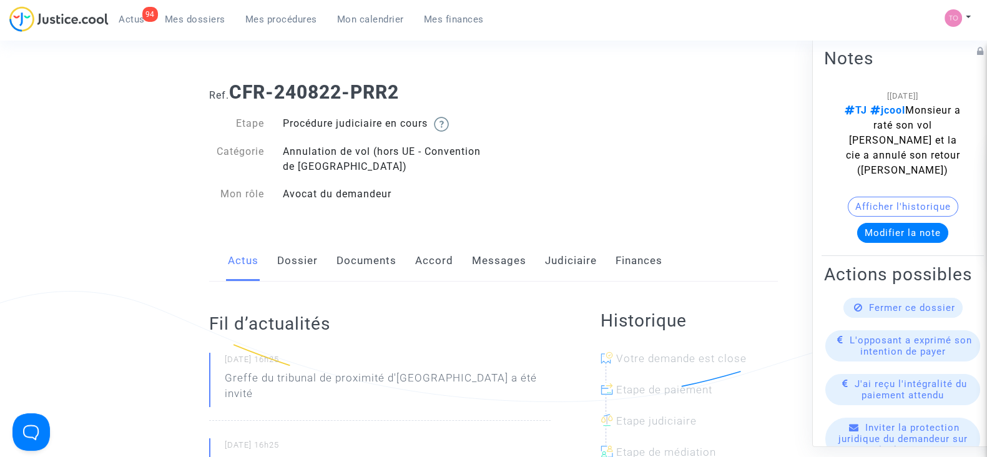
click at [574, 258] on link "Judiciaire" at bounding box center [571, 260] width 52 height 41
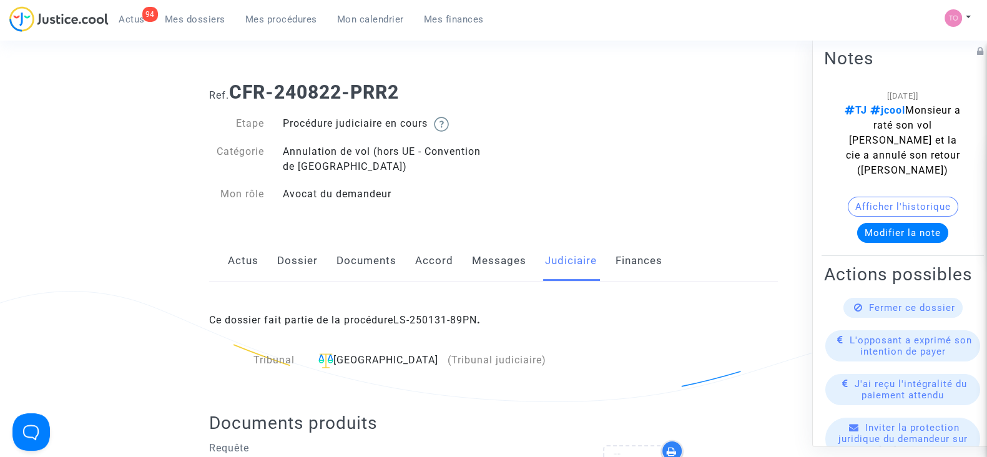
click at [485, 258] on link "Messages" at bounding box center [499, 260] width 54 height 41
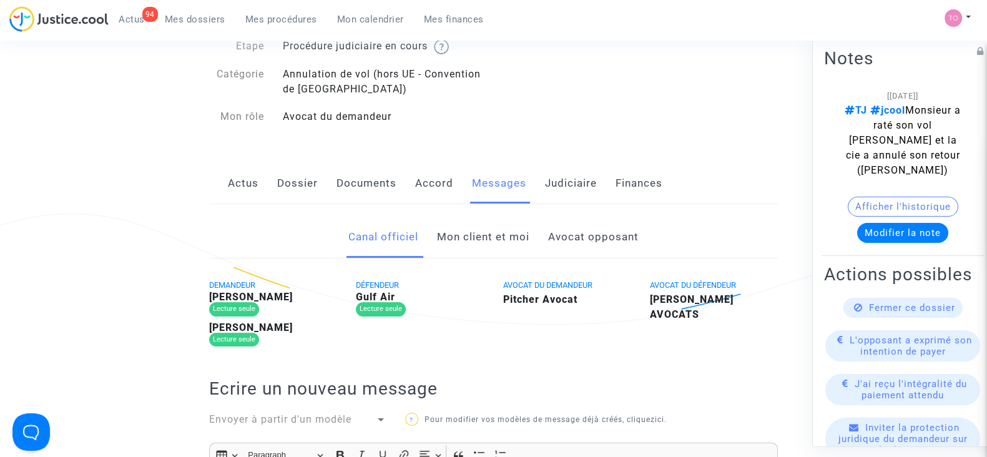
click at [482, 236] on link "Mon client et moi" at bounding box center [483, 237] width 92 height 41
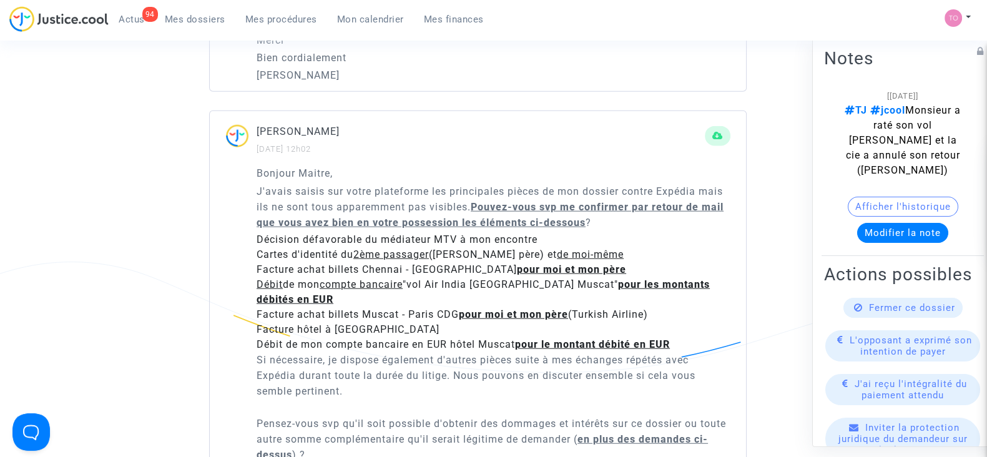
scroll to position [3861, 0]
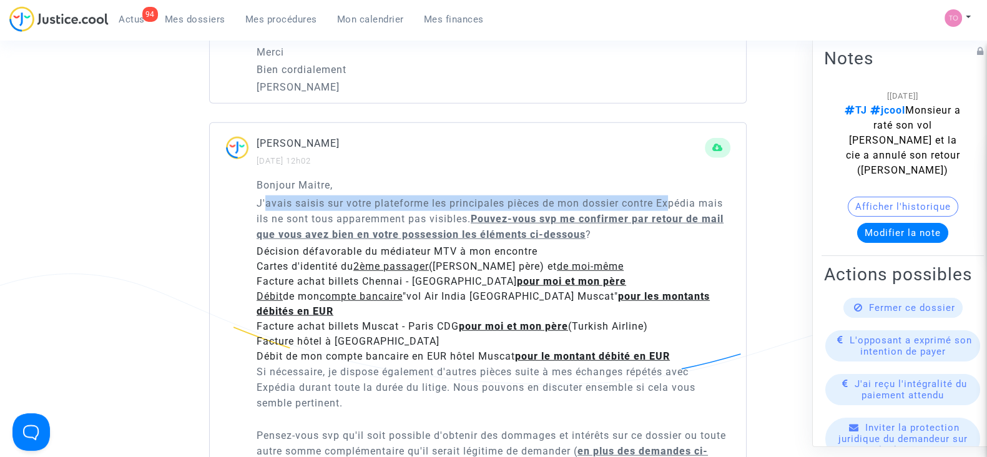
drag, startPoint x: 263, startPoint y: 227, endPoint x: 672, endPoint y: 225, distance: 408.3
click at [672, 225] on p "J'avais saisis sur votre plateforme les principales pièces de mon dossier contr…" at bounding box center [494, 218] width 474 height 47
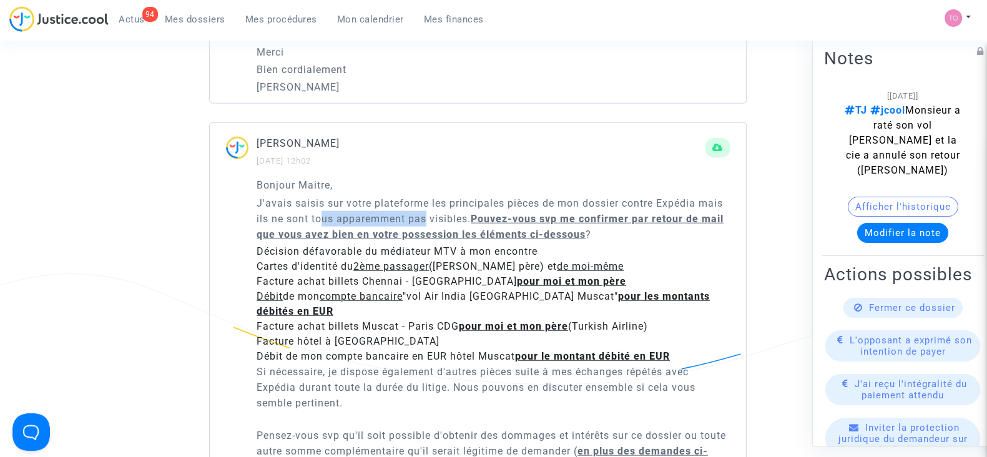
drag, startPoint x: 320, startPoint y: 245, endPoint x: 441, endPoint y: 239, distance: 121.3
click at [428, 240] on p "J'avais saisis sur votre plateforme les principales pièces de mon dossier contr…" at bounding box center [494, 218] width 474 height 47
drag, startPoint x: 502, startPoint y: 239, endPoint x: 674, endPoint y: 243, distance: 172.4
click at [674, 242] on p "J'avais saisis sur votre plateforme les principales pièces de mon dossier contr…" at bounding box center [494, 218] width 474 height 47
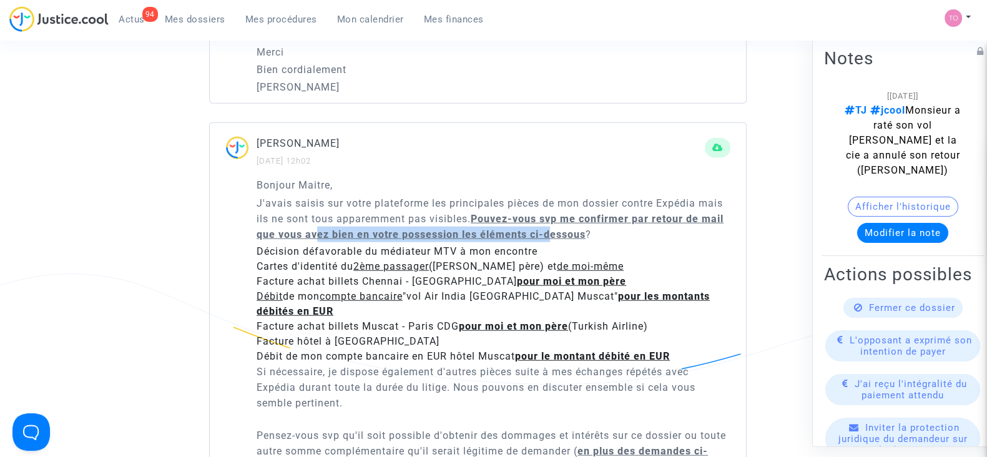
drag, startPoint x: 312, startPoint y: 262, endPoint x: 541, endPoint y: 257, distance: 229.2
click at [541, 240] on u "Pouvez-vous svp me confirmer par retour de mail que vous avez bien en votre pos…" at bounding box center [490, 226] width 467 height 27
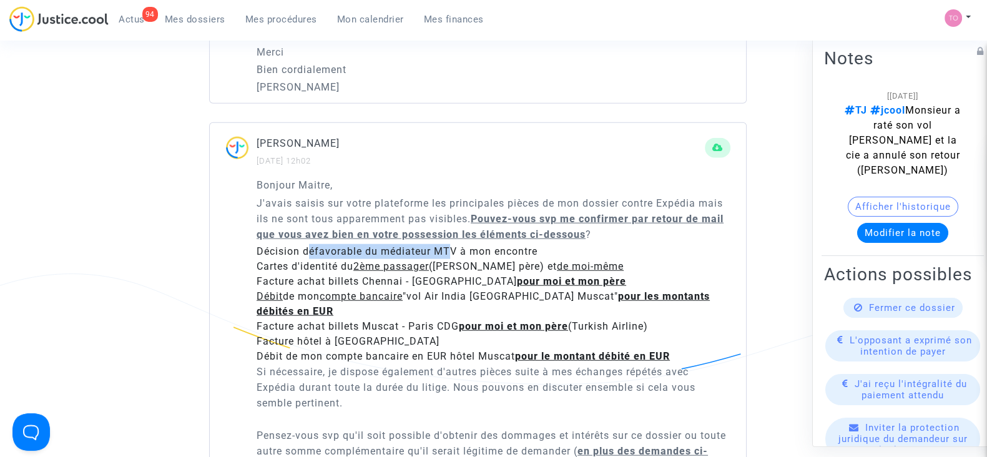
drag, startPoint x: 307, startPoint y: 276, endPoint x: 452, endPoint y: 272, distance: 145.5
click at [452, 259] on li "Décision défavorable du médiateur MTV à mon encontre" at bounding box center [494, 251] width 474 height 15
drag, startPoint x: 270, startPoint y: 295, endPoint x: 365, endPoint y: 290, distance: 95.7
click at [365, 274] on li "Cartes d'identité du 2ème passager (Hanifa Mougammadou Goulame - Mon père) et d…" at bounding box center [494, 266] width 474 height 15
drag, startPoint x: 288, startPoint y: 319, endPoint x: 350, endPoint y: 317, distance: 61.9
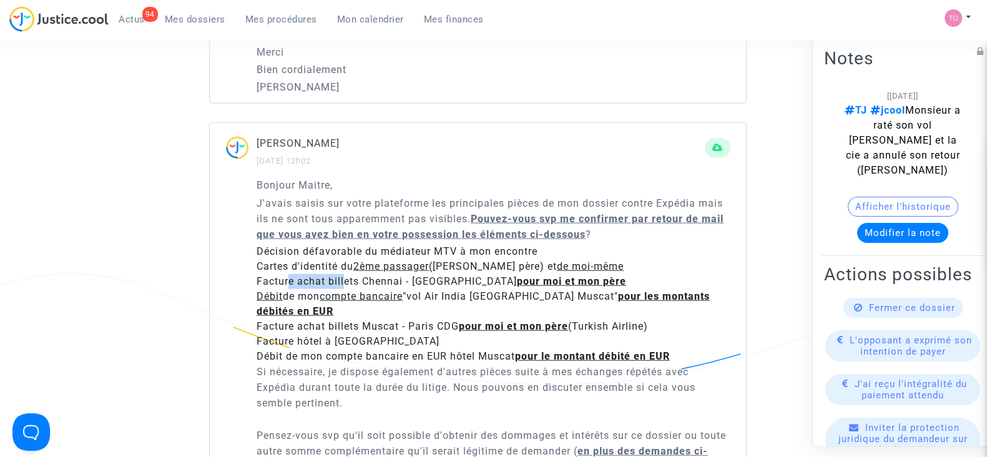
click at [350, 289] on li "Facture achat billets Chennai - Muscat pour moi et mon père" at bounding box center [494, 281] width 474 height 15
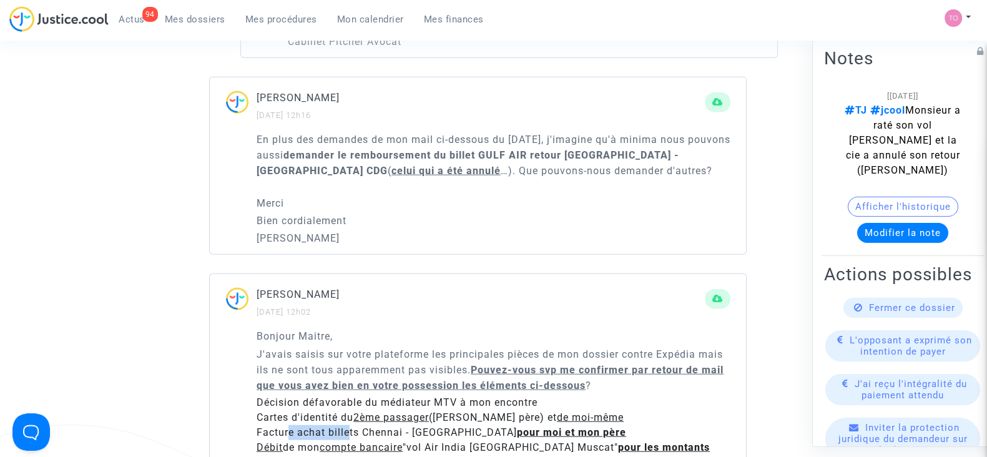
scroll to position [3705, 0]
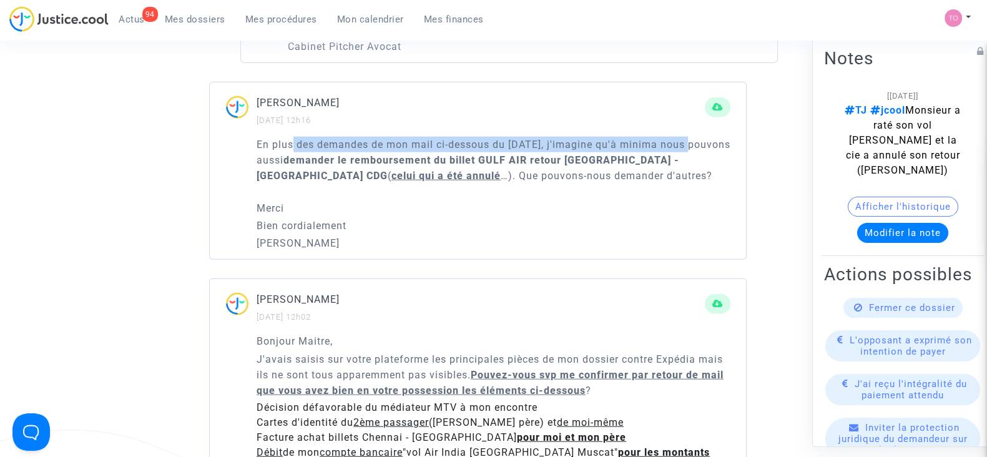
drag, startPoint x: 305, startPoint y: 170, endPoint x: 696, endPoint y: 173, distance: 390.9
click at [696, 173] on p "En plus des demandes de mon mail ci-dessous du 14/10/2024, j'imagine qu'à minim…" at bounding box center [494, 160] width 474 height 47
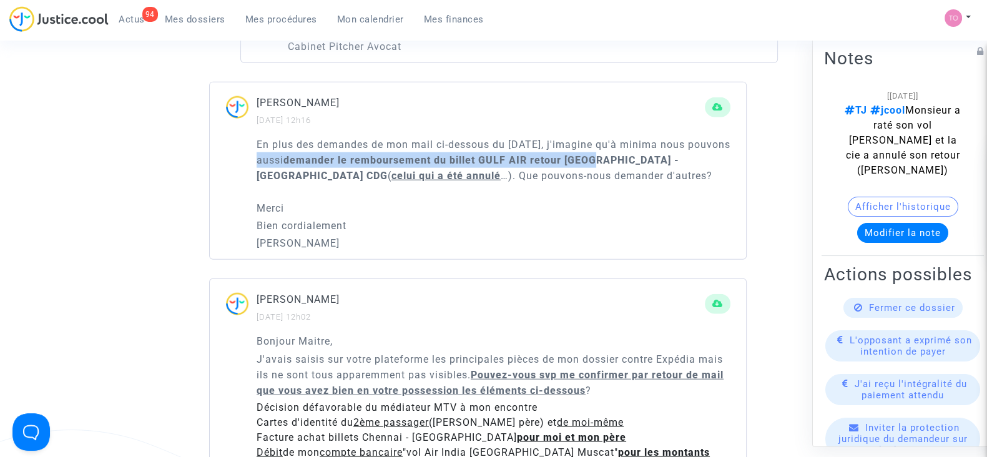
drag, startPoint x: 278, startPoint y: 187, endPoint x: 644, endPoint y: 183, distance: 365.3
click at [644, 183] on p "En plus des demandes de mon mail ci-dessous du 14/10/2024, j'imagine qu'à minim…" at bounding box center [494, 160] width 474 height 47
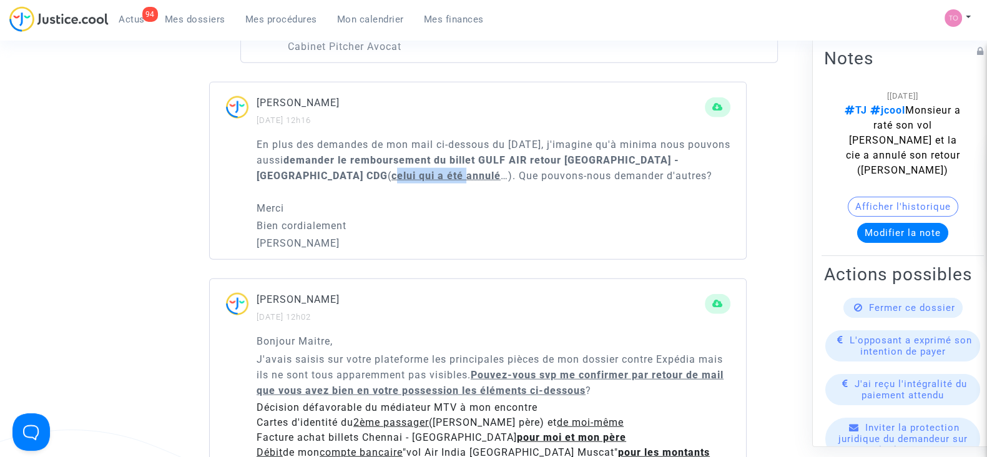
drag, startPoint x: 268, startPoint y: 202, endPoint x: 355, endPoint y: 199, distance: 86.8
click at [391, 182] on u "celui qui a été annulé" at bounding box center [445, 176] width 109 height 12
drag, startPoint x: 420, startPoint y: 198, endPoint x: 543, endPoint y: 198, distance: 123.0
click at [543, 184] on p "En plus des demandes de mon mail ci-dessous du 14/10/2024, j'imagine qu'à minim…" at bounding box center [494, 160] width 474 height 47
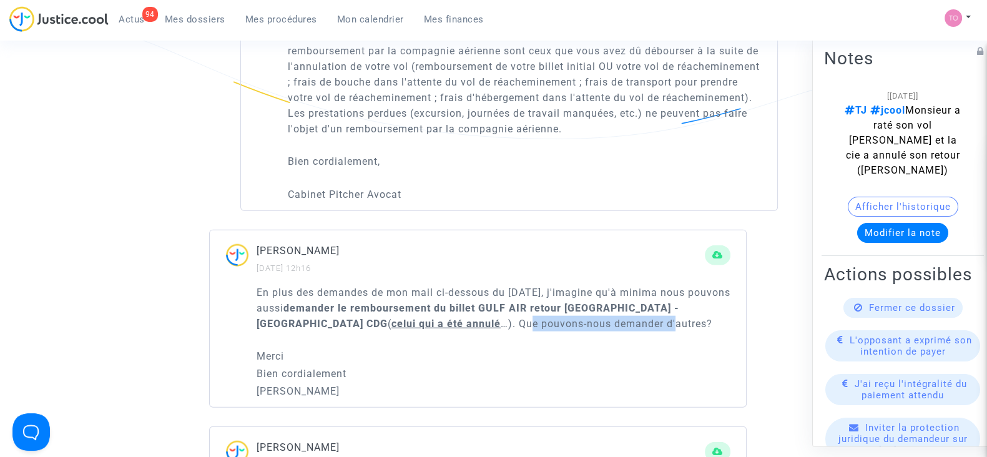
scroll to position [3471, 0]
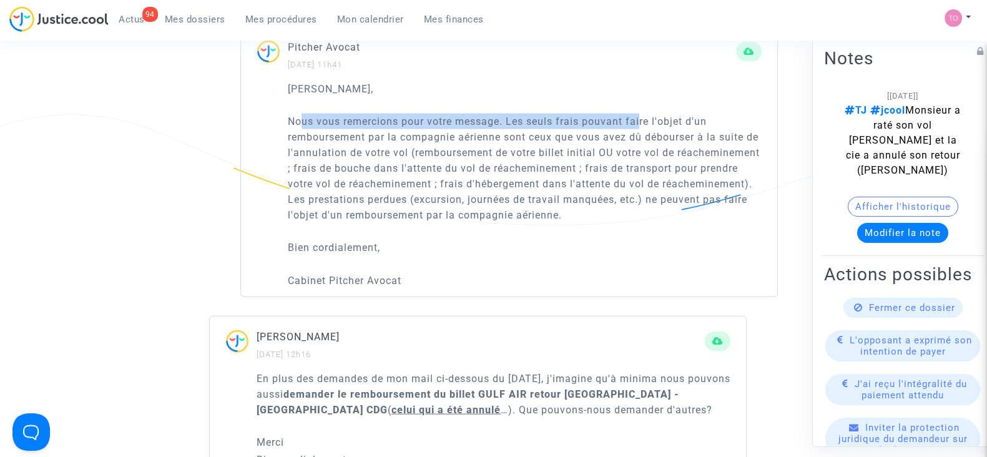
drag, startPoint x: 303, startPoint y: 146, endPoint x: 643, endPoint y: 144, distance: 339.7
click at [643, 144] on p "Nous vous remercions pour votre message. Les seuls frais pouvant faire l'objet …" at bounding box center [525, 168] width 474 height 109
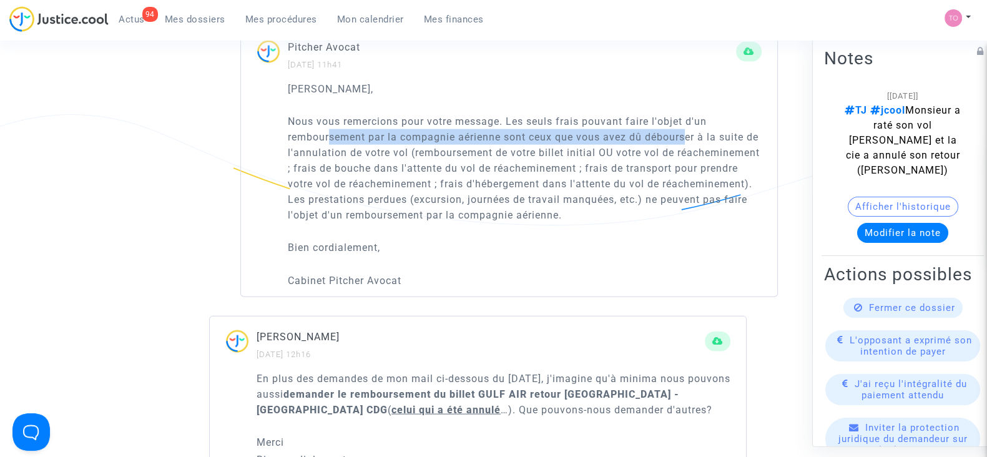
drag, startPoint x: 328, startPoint y: 162, endPoint x: 686, endPoint y: 159, distance: 357.1
click at [686, 159] on p "Nous vous remercions pour votre message. Les seuls frais pouvant faire l'objet …" at bounding box center [525, 168] width 474 height 109
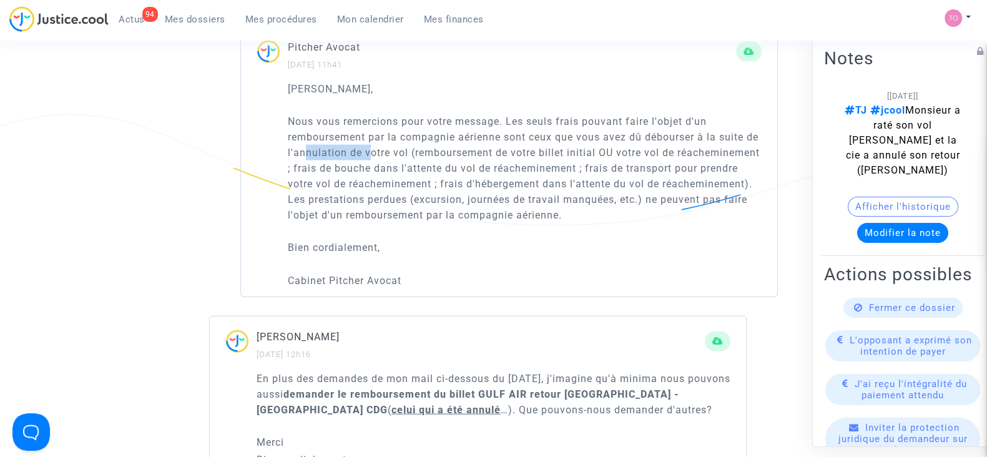
drag, startPoint x: 322, startPoint y: 180, endPoint x: 388, endPoint y: 176, distance: 66.3
click at [385, 176] on p "Nous vous remercions pour votre message. Les seuls frais pouvant faire l'objet …" at bounding box center [525, 168] width 474 height 109
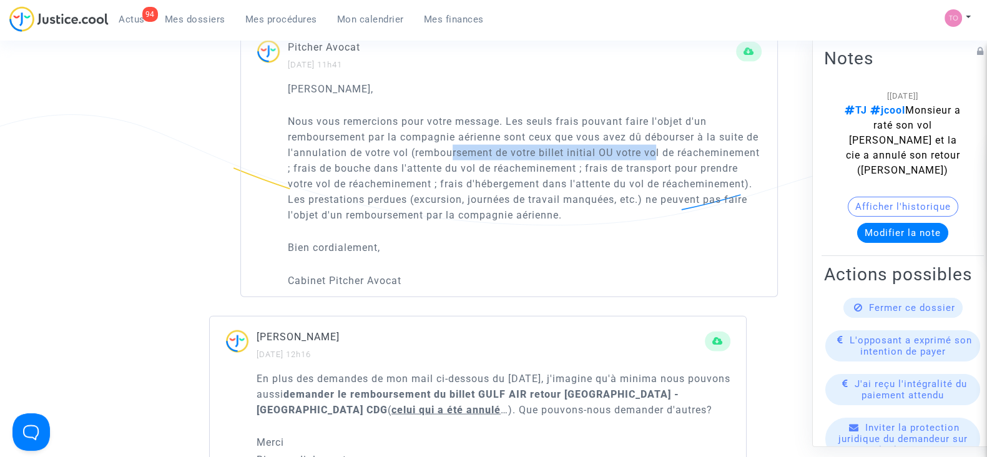
drag, startPoint x: 489, startPoint y: 176, endPoint x: 671, endPoint y: 179, distance: 182.3
click at [672, 179] on p "Nous vous remercions pour votre message. Les seuls frais pouvant faire l'objet …" at bounding box center [525, 168] width 474 height 109
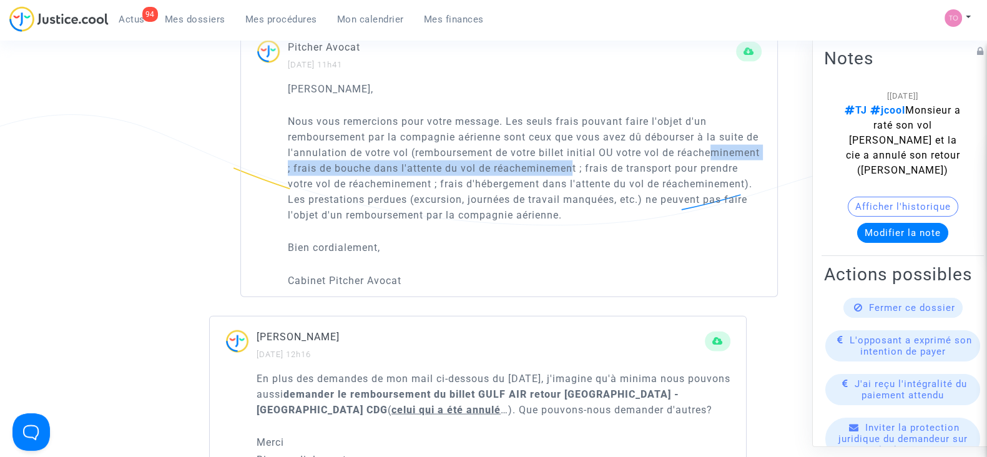
drag, startPoint x: 325, startPoint y: 190, endPoint x: 662, endPoint y: 192, distance: 337.2
click at [662, 192] on p "Nous vous remercions pour votre message. Les seuls frais pouvant faire l'objet …" at bounding box center [525, 168] width 474 height 109
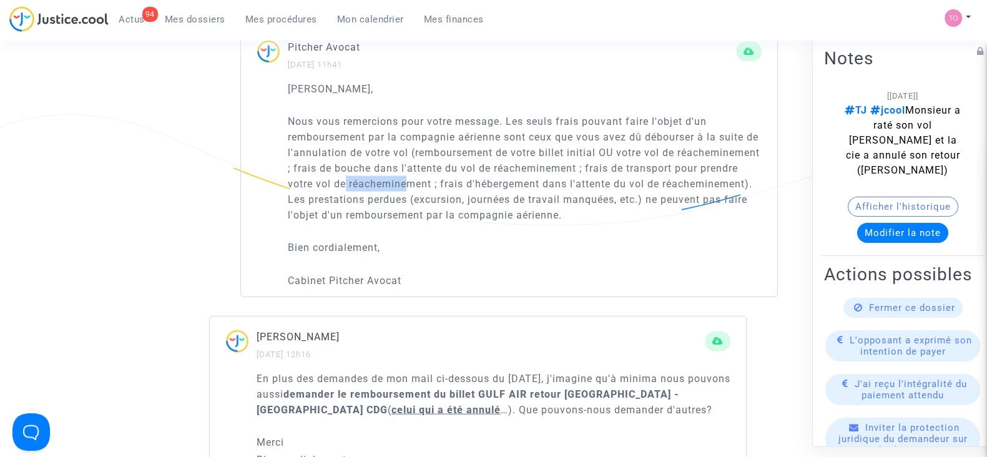
drag, startPoint x: 436, startPoint y: 210, endPoint x: 473, endPoint y: 210, distance: 36.8
click at [473, 210] on p "Nous vous remercions pour votre message. Les seuls frais pouvant faire l'objet …" at bounding box center [525, 168] width 474 height 109
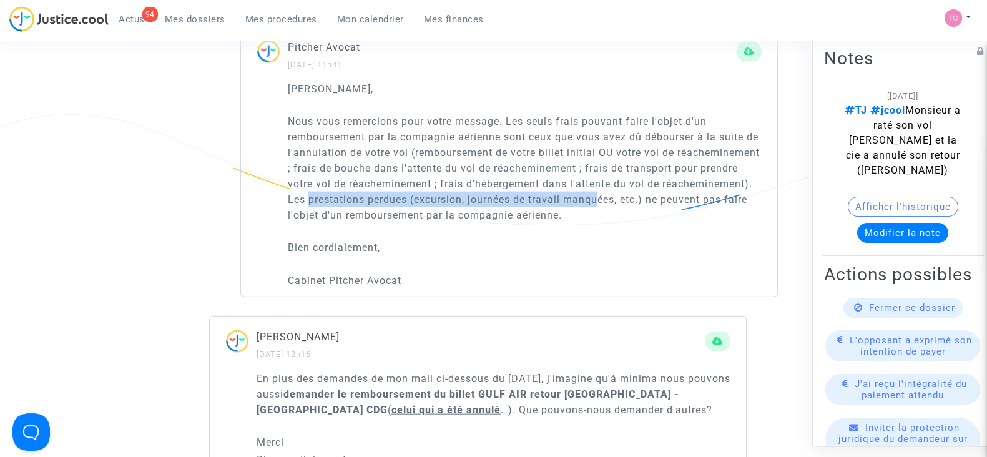
drag, startPoint x: 403, startPoint y: 230, endPoint x: 694, endPoint y: 222, distance: 290.5
click at [694, 222] on p "Nous vous remercions pour votre message. Les seuls frais pouvant faire l'objet …" at bounding box center [525, 168] width 474 height 109
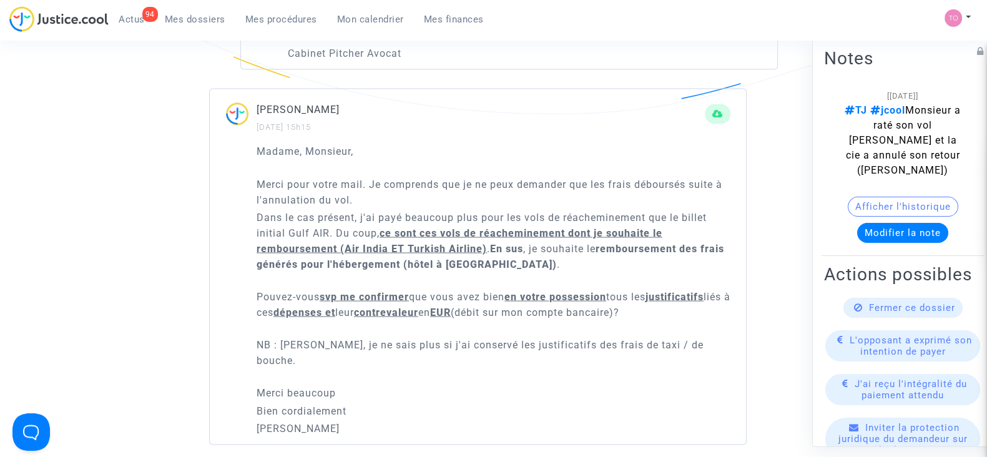
scroll to position [3081, 0]
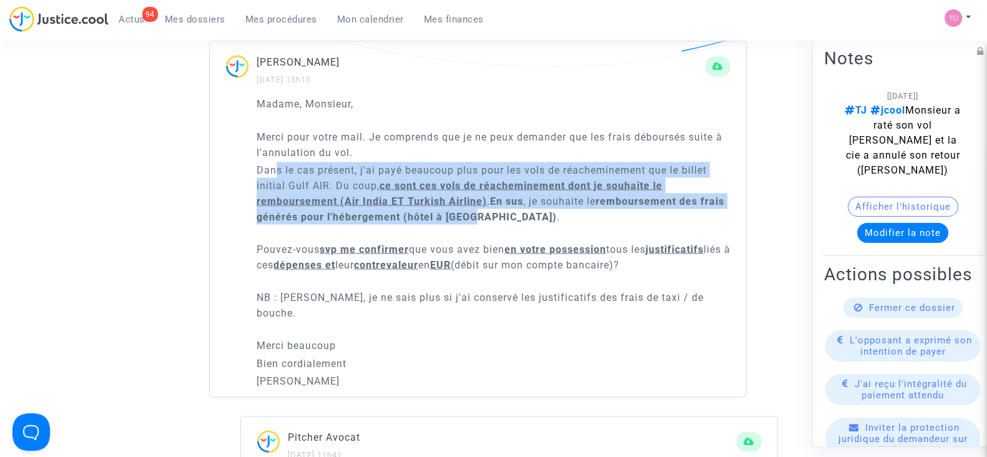
drag, startPoint x: 277, startPoint y: 210, endPoint x: 478, endPoint y: 257, distance: 206.6
click at [478, 225] on p "Dans le cas présent, j'ai payé beaucoup plus pour les vols de réacheminement qu…" at bounding box center [494, 193] width 474 height 62
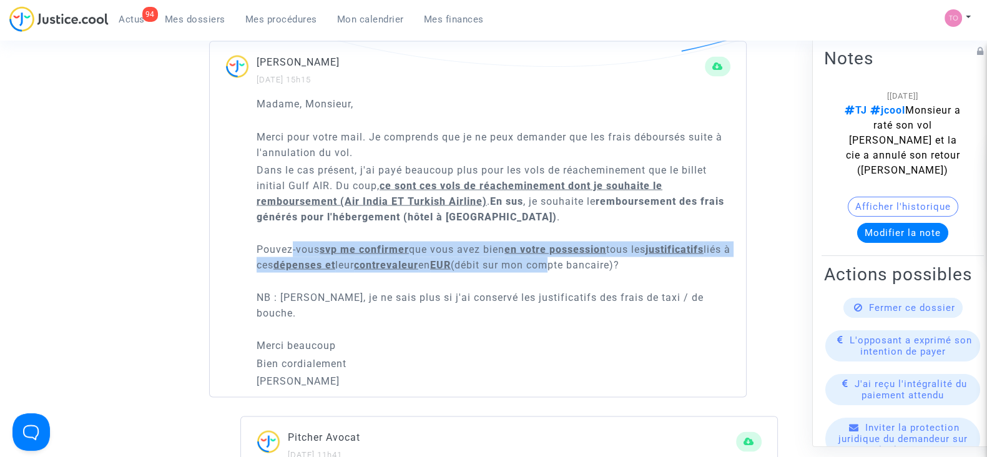
drag, startPoint x: 292, startPoint y: 290, endPoint x: 589, endPoint y: 305, distance: 297.6
click at [589, 273] on p "Pouvez-vous svp me confirmer que vous avez bien en votre possession tous les ju…" at bounding box center [494, 257] width 474 height 31
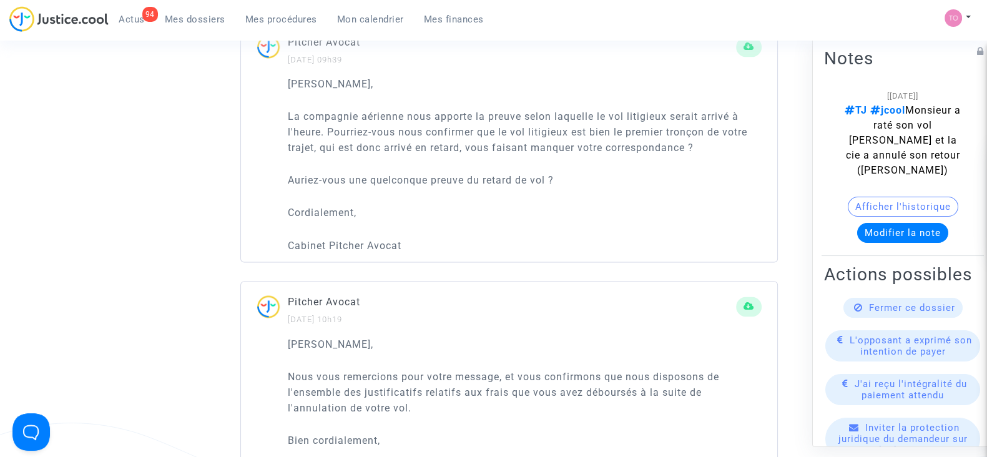
scroll to position [2612, 0]
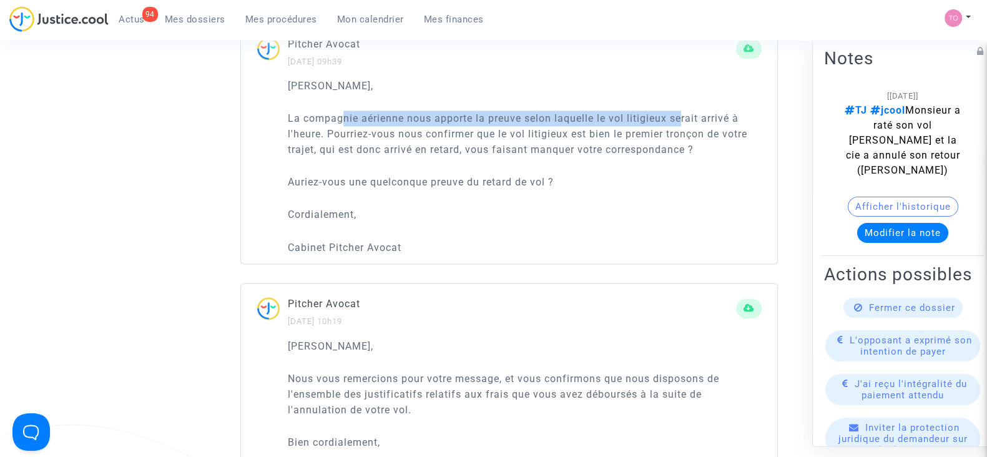
drag, startPoint x: 340, startPoint y: 159, endPoint x: 682, endPoint y: 159, distance: 341.5
click at [682, 157] on p "La compagnie aérienne nous apporte la preuve selon laquelle le vol litigieux se…" at bounding box center [525, 134] width 474 height 47
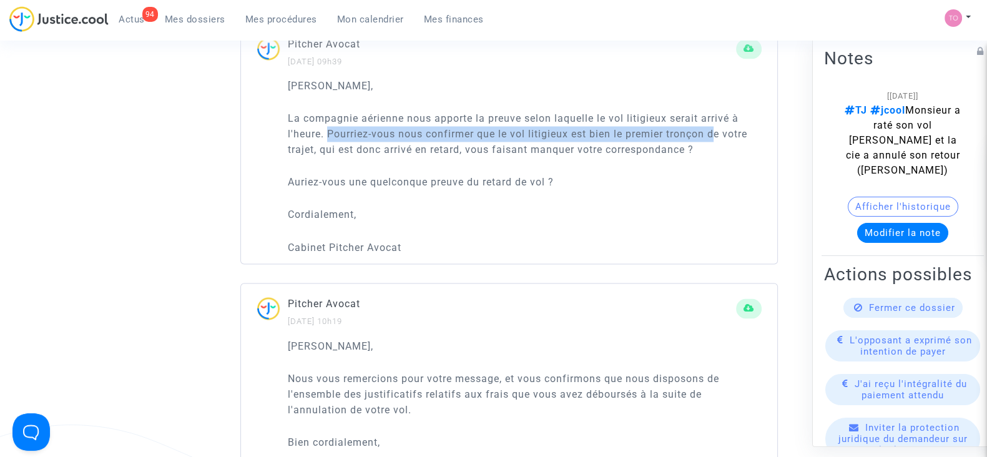
drag, startPoint x: 329, startPoint y: 176, endPoint x: 719, endPoint y: 173, distance: 389.6
click at [719, 157] on p "La compagnie aérienne nous apporte la preuve selon laquelle le vol litigieux se…" at bounding box center [525, 134] width 474 height 47
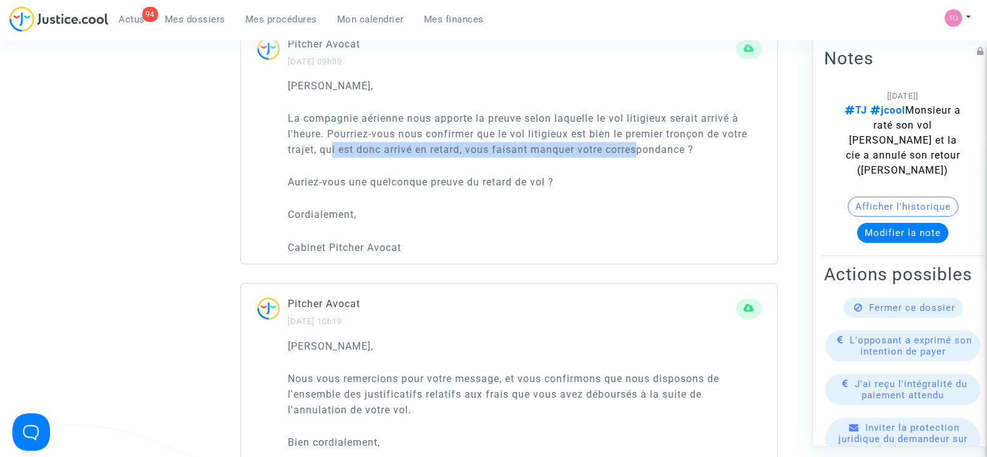
drag, startPoint x: 330, startPoint y: 195, endPoint x: 640, endPoint y: 194, distance: 309.7
click at [640, 157] on p "La compagnie aérienne nous apporte la preuve selon laquelle le vol litigieux se…" at bounding box center [525, 134] width 474 height 47
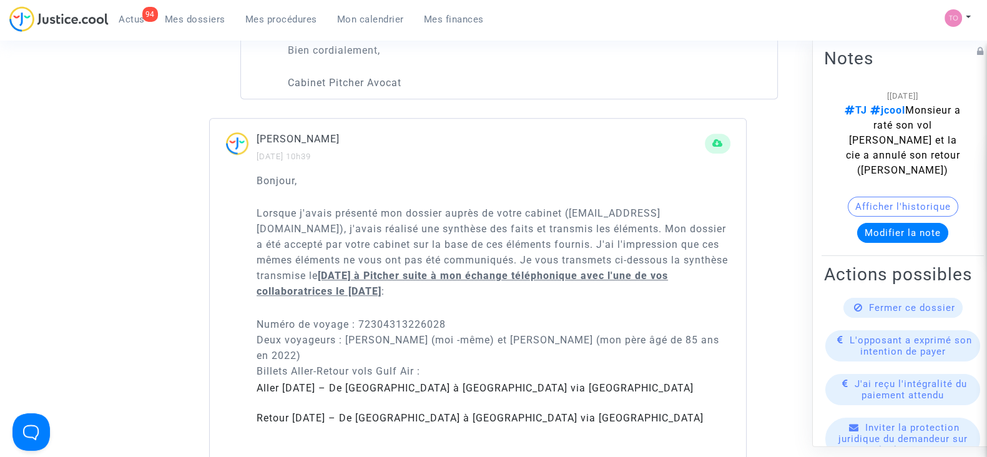
scroll to position [895, 0]
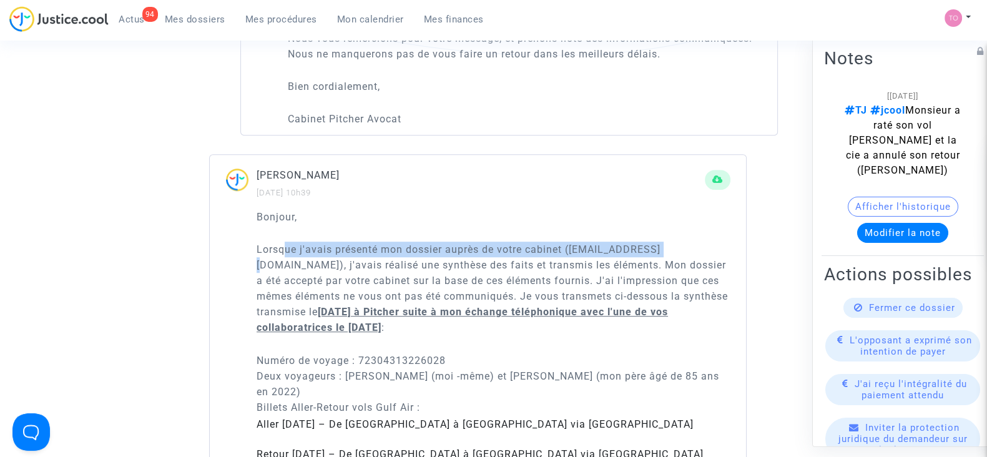
drag, startPoint x: 315, startPoint y: 277, endPoint x: 563, endPoint y: 291, distance: 247.6
click at [655, 276] on p "Lorsque j'avais présenté mon dossier auprès de votre cabinet (legal@pitcher-avo…" at bounding box center [494, 289] width 474 height 94
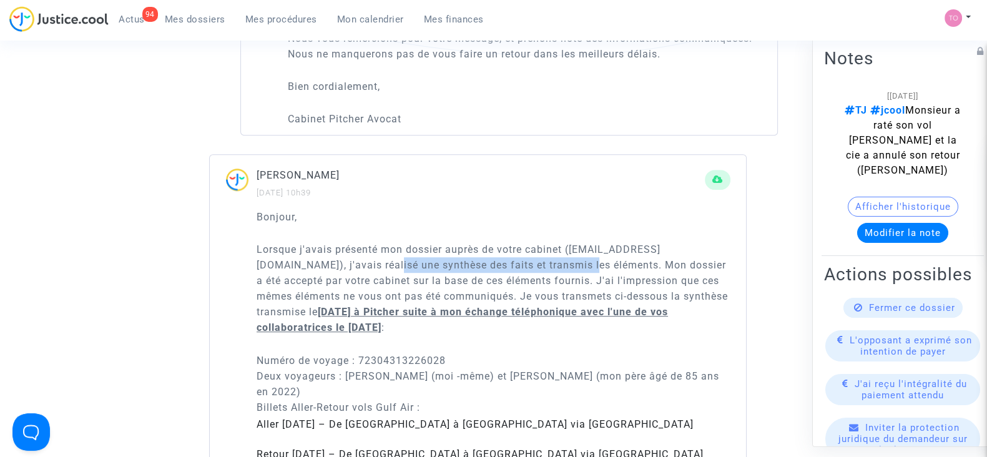
drag, startPoint x: 302, startPoint y: 288, endPoint x: 496, endPoint y: 288, distance: 194.8
click at [496, 288] on p "Lorsque j'avais présenté mon dossier auprès de votre cabinet (legal@pitcher-avo…" at bounding box center [494, 289] width 474 height 94
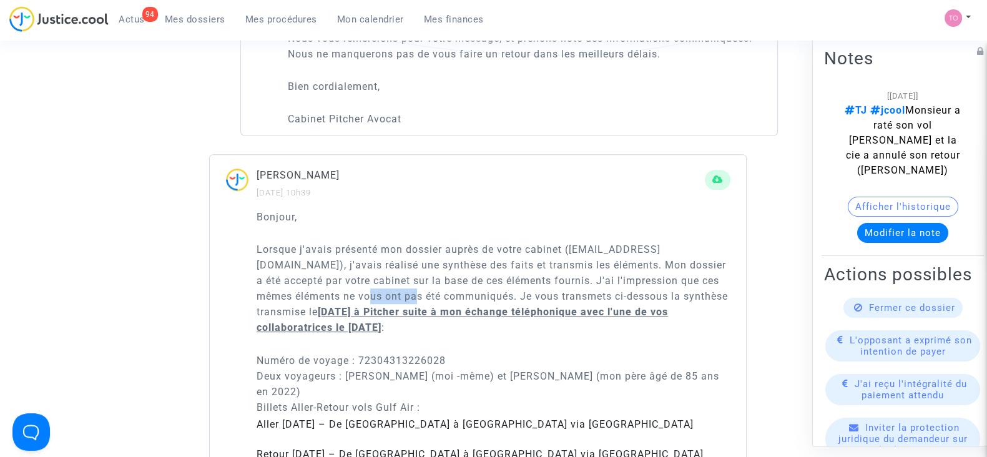
drag, startPoint x: 295, startPoint y: 327, endPoint x: 358, endPoint y: 325, distance: 63.1
click at [345, 325] on p "Lorsque j'avais présenté mon dossier auprès de votre cabinet (legal@pitcher-avo…" at bounding box center [494, 289] width 474 height 94
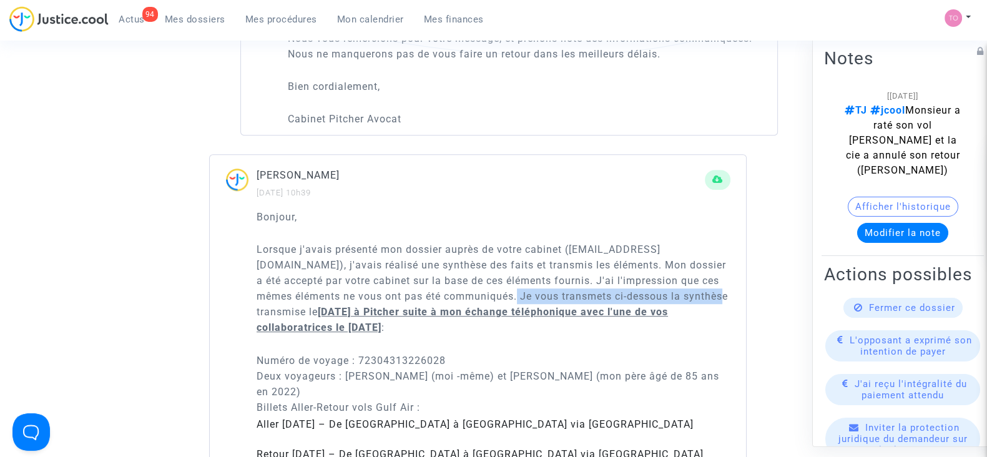
drag, startPoint x: 445, startPoint y: 326, endPoint x: 649, endPoint y: 320, distance: 204.2
click at [649, 320] on p "Lorsque j'avais présenté mon dossier auprès de votre cabinet (legal@pitcher-avo…" at bounding box center [494, 289] width 474 height 94
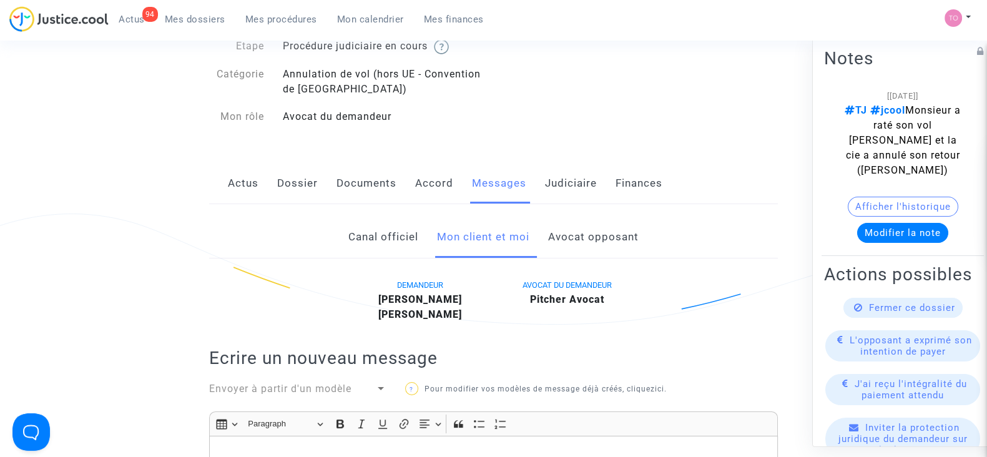
scroll to position [0, 0]
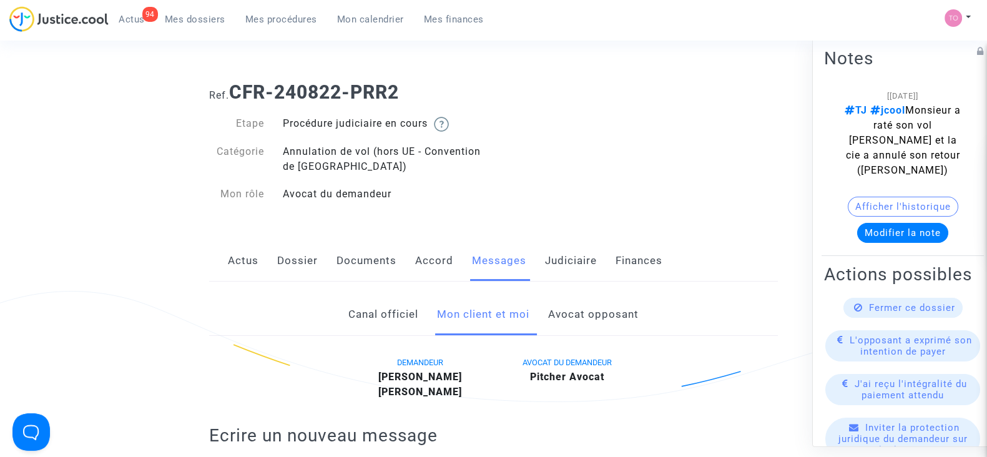
click at [194, 11] on link "Mes dossiers" at bounding box center [195, 19] width 81 height 19
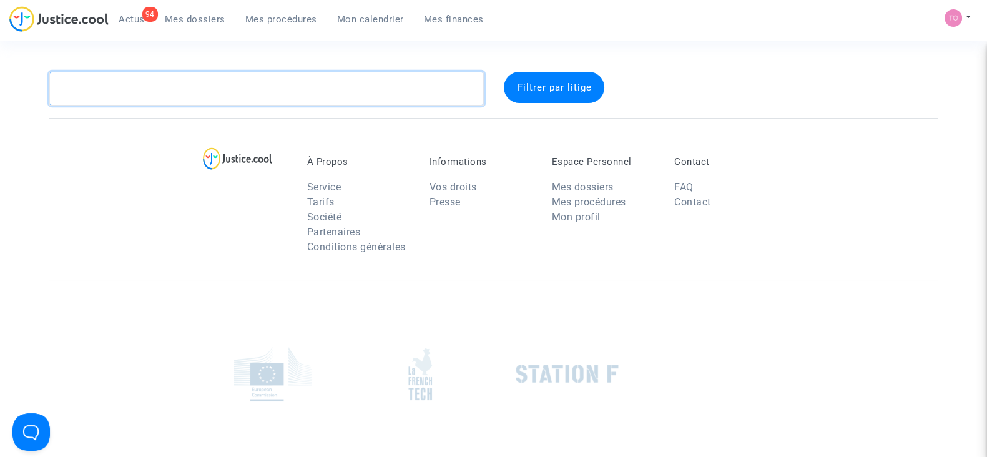
click at [81, 84] on textarea at bounding box center [266, 89] width 435 height 34
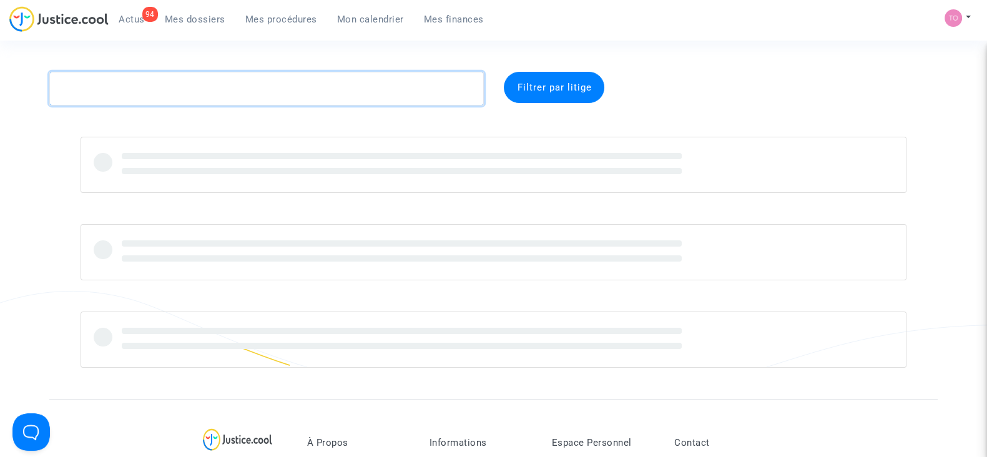
paste textarea "TEYSSEDRE"
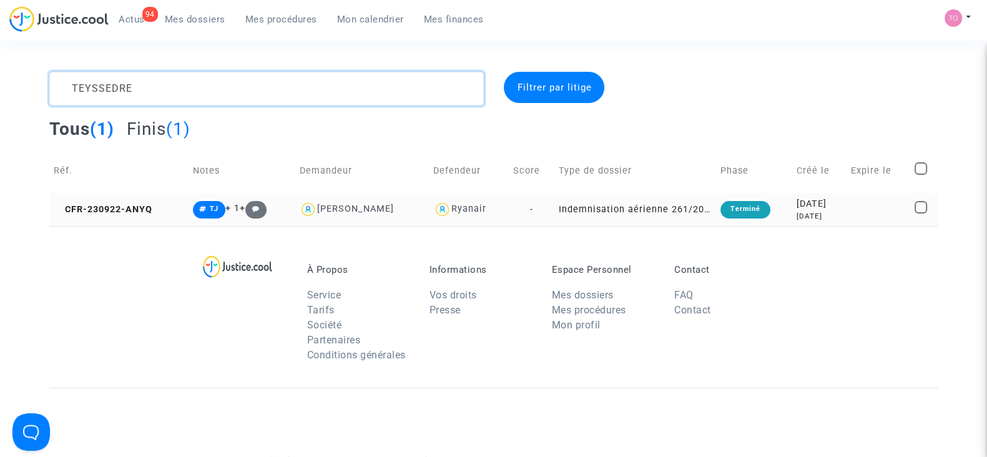
type textarea "TEYSSEDRE"
click at [805, 214] on div "[DATE]" at bounding box center [820, 216] width 46 height 11
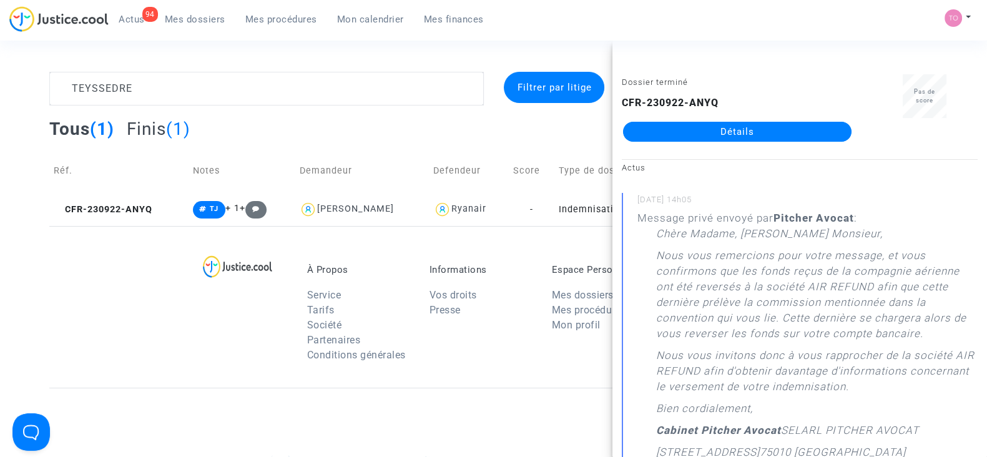
click at [721, 127] on link "Détails" at bounding box center [737, 132] width 229 height 20
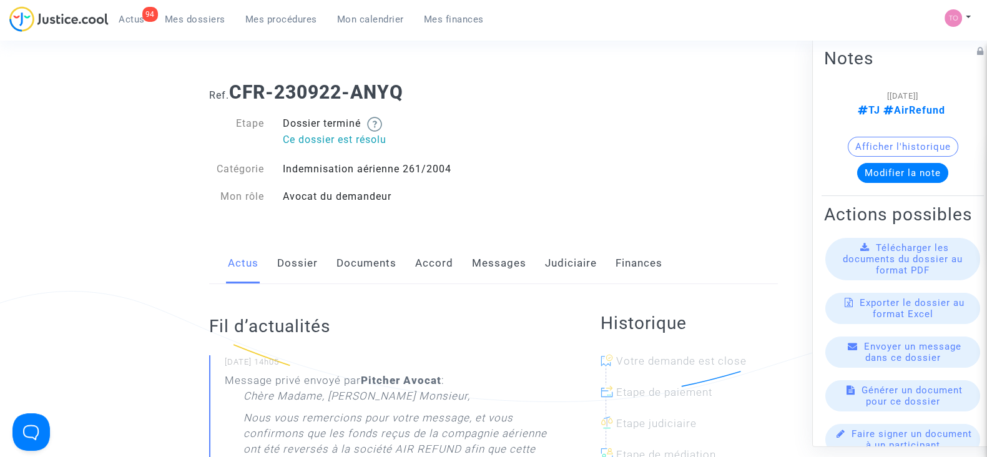
click at [594, 260] on link "Judiciaire" at bounding box center [571, 263] width 52 height 41
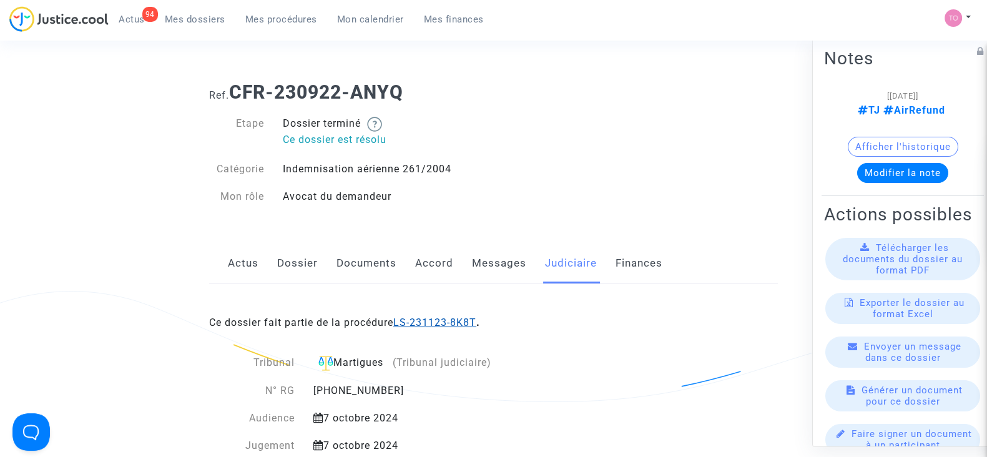
click at [425, 326] on link "LS-231123-8K8T" at bounding box center [434, 323] width 83 height 12
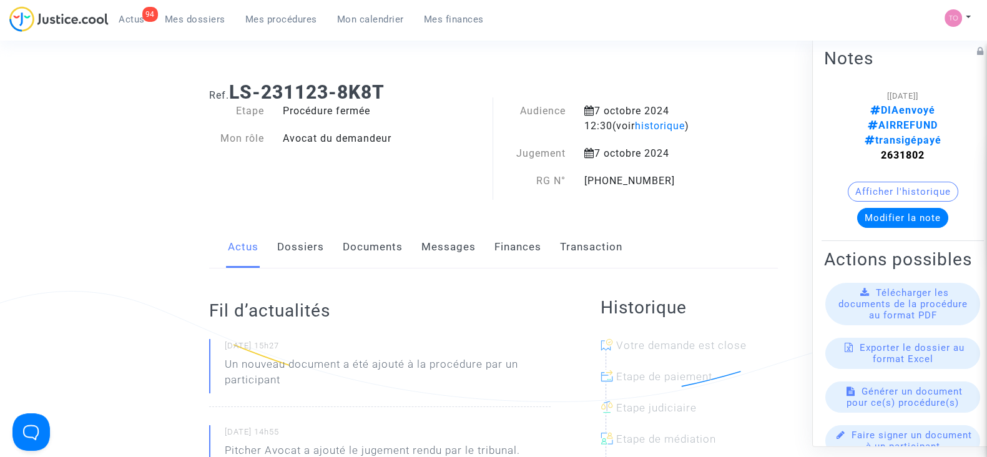
click at [895, 208] on button "Modifier la note" at bounding box center [902, 218] width 91 height 20
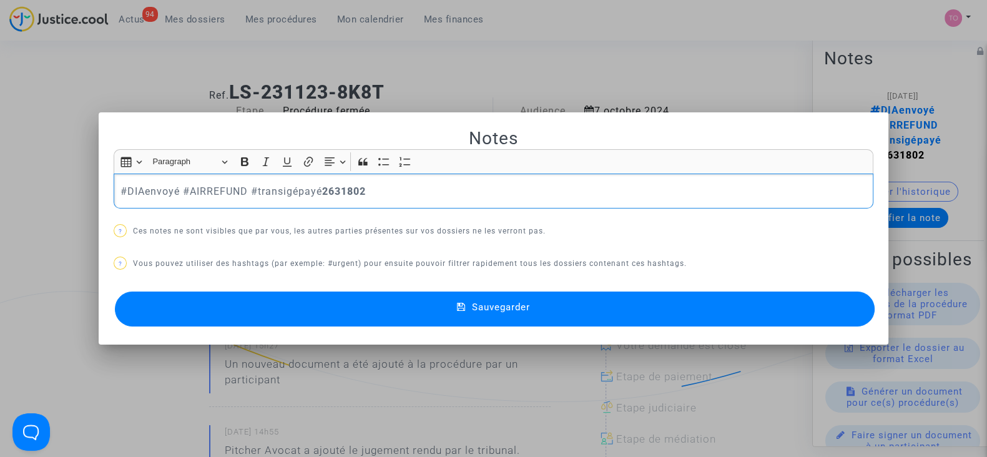
drag, startPoint x: 381, startPoint y: 192, endPoint x: 71, endPoint y: 192, distance: 310.3
click at [71, 192] on div "Notes Rich Text Editor Insert table Insert table Heading Paragraph Paragraph He…" at bounding box center [493, 228] width 987 height 457
click at [422, 194] on p "#DIAenvoyé #AIRREFUND #transigépayé 2631802" at bounding box center [494, 192] width 747 height 16
drag, startPoint x: 243, startPoint y: 190, endPoint x: 51, endPoint y: 196, distance: 193.0
click at [51, 196] on div "Notes Rich Text Editor Insert table Insert table Heading Paragraph Paragraph He…" at bounding box center [493, 228] width 987 height 457
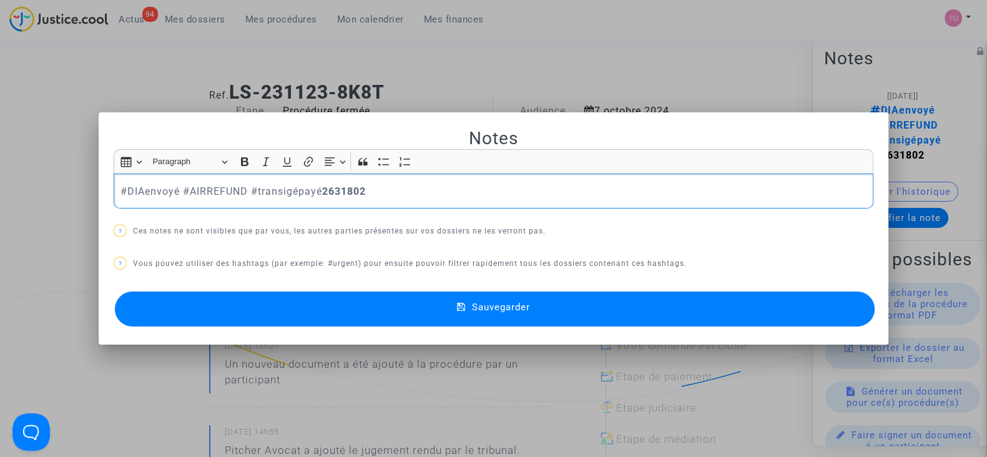
click at [417, 52] on div at bounding box center [493, 228] width 987 height 457
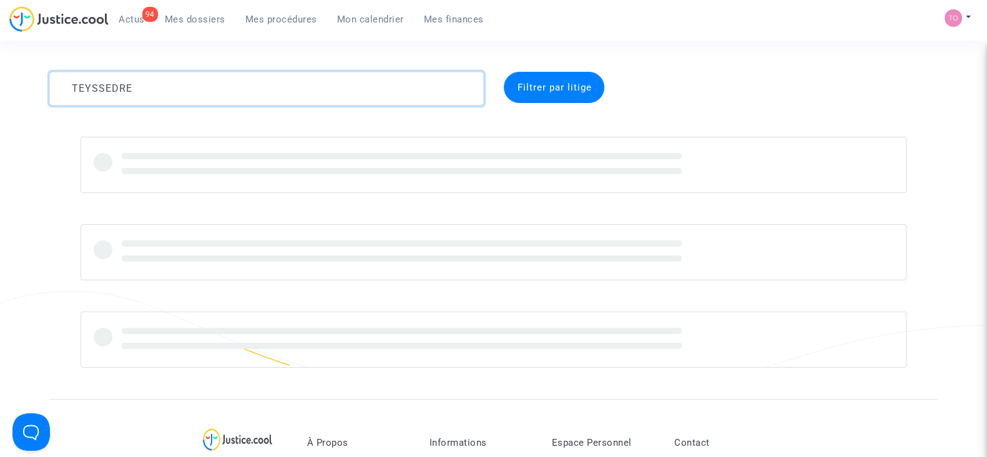
drag, startPoint x: 134, startPoint y: 82, endPoint x: 0, endPoint y: 54, distance: 137.0
click at [0, 54] on section "TEYSSEDRE Filtrer par litige À Propos Service Tarifs Société Partenaires Condit…" at bounding box center [493, 431] width 987 height 862
paste textarea "AJINI"
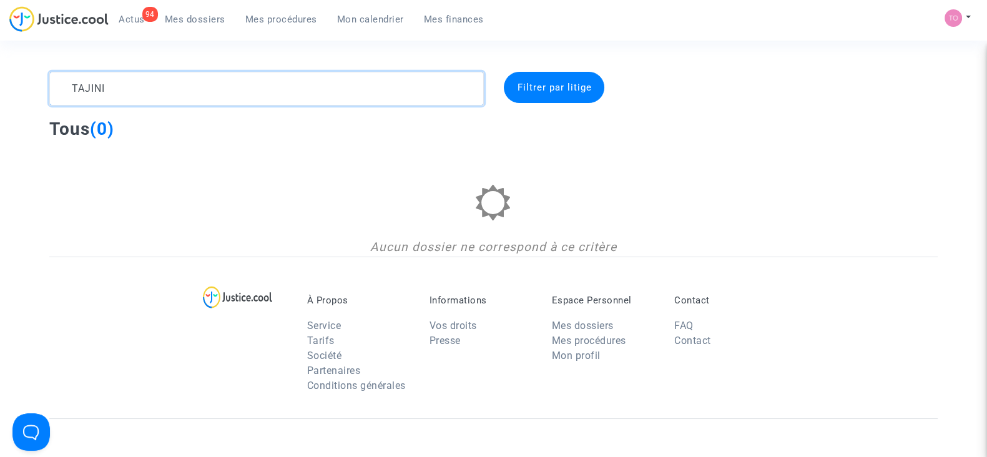
type textarea "TAJINI"
click at [347, 17] on span "Mon calendrier" at bounding box center [370, 19] width 67 height 11
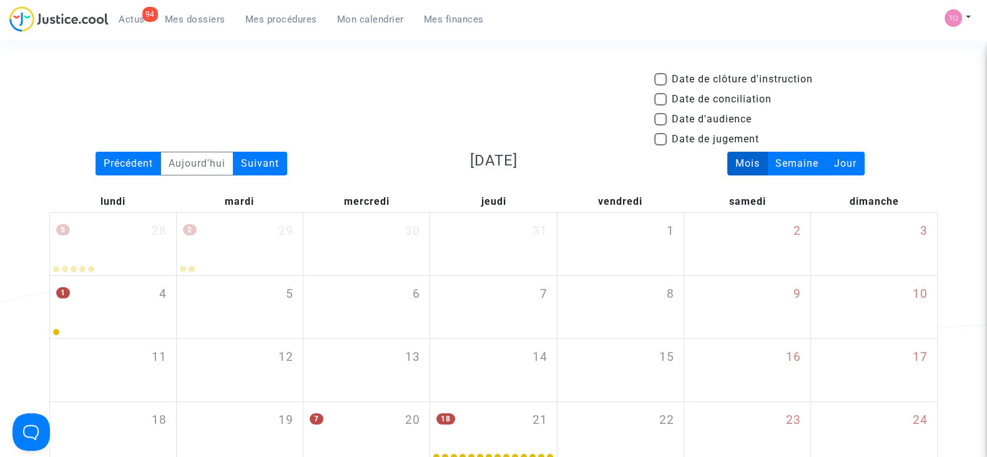
drag, startPoint x: 246, startPoint y: 159, endPoint x: 438, endPoint y: 162, distance: 192.3
click at [250, 159] on div "Suivant" at bounding box center [260, 164] width 54 height 24
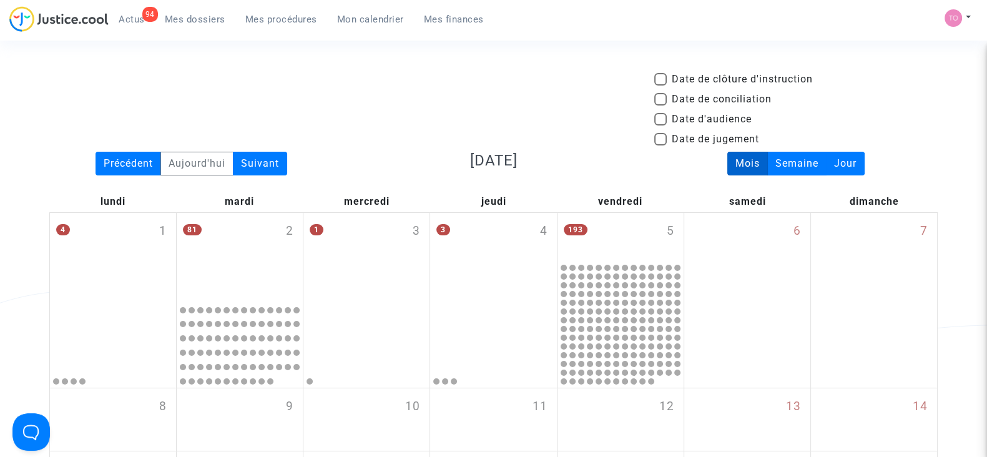
click at [668, 117] on label "Date d'audience" at bounding box center [702, 119] width 97 height 15
click at [661, 125] on input "Date d'audience" at bounding box center [660, 125] width 1 height 1
checkbox input "true"
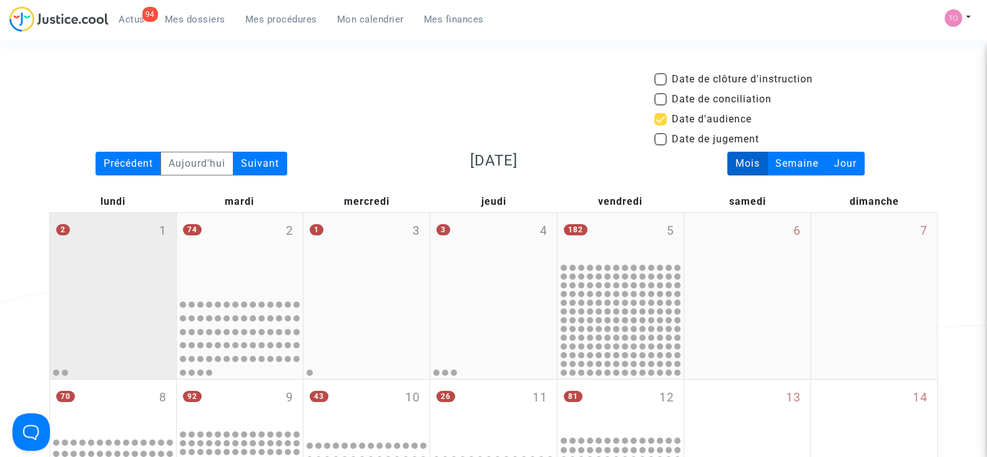
click at [132, 256] on div "2 1" at bounding box center [113, 253] width 126 height 81
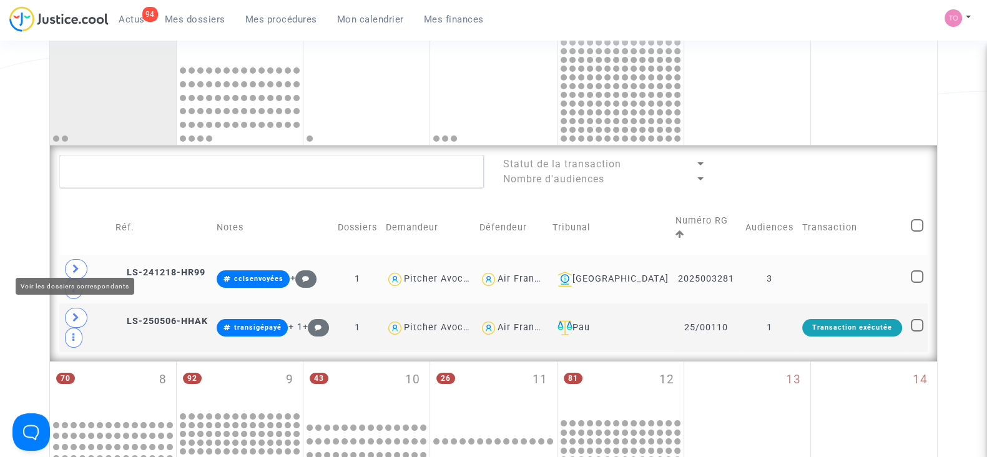
click at [79, 259] on span at bounding box center [76, 269] width 22 height 20
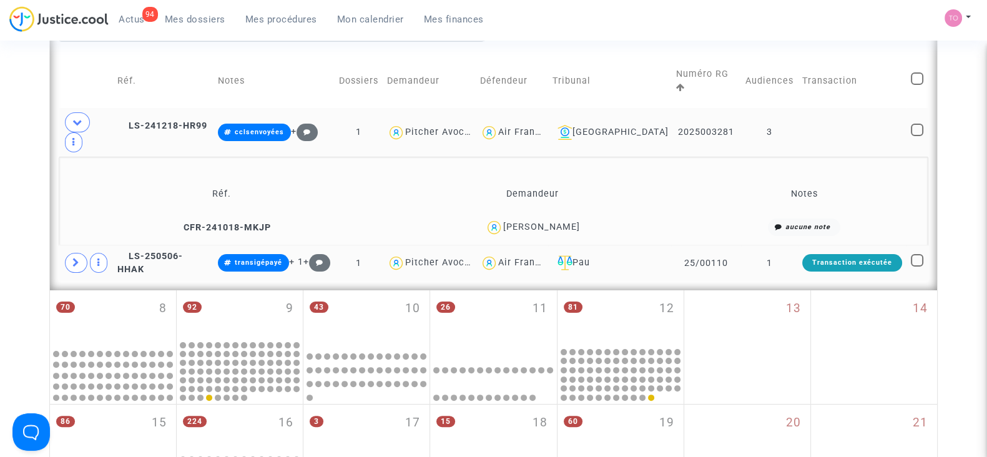
scroll to position [390, 0]
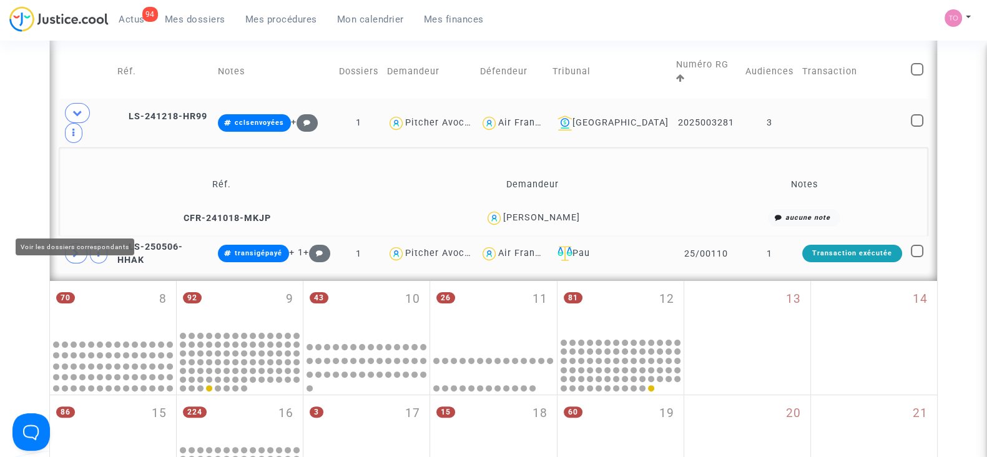
click at [81, 243] on span at bounding box center [76, 253] width 22 height 20
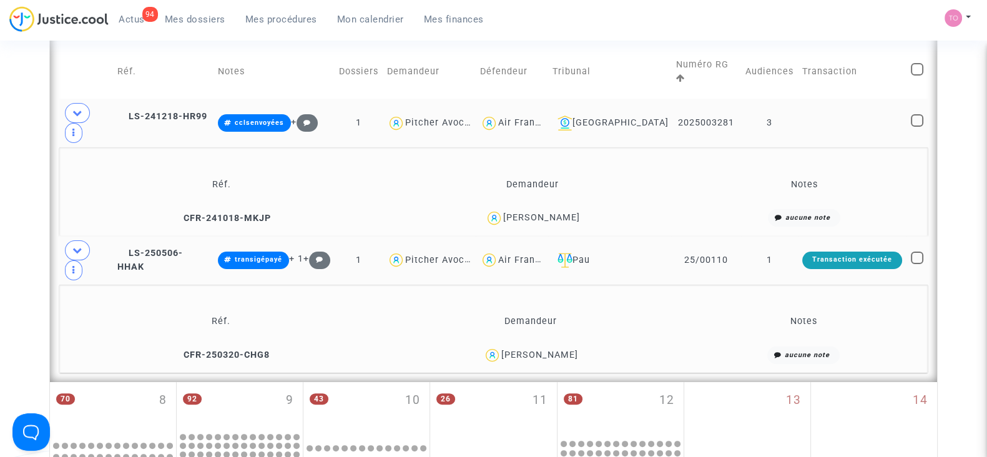
click at [178, 21] on span "Mes dossiers" at bounding box center [195, 19] width 61 height 11
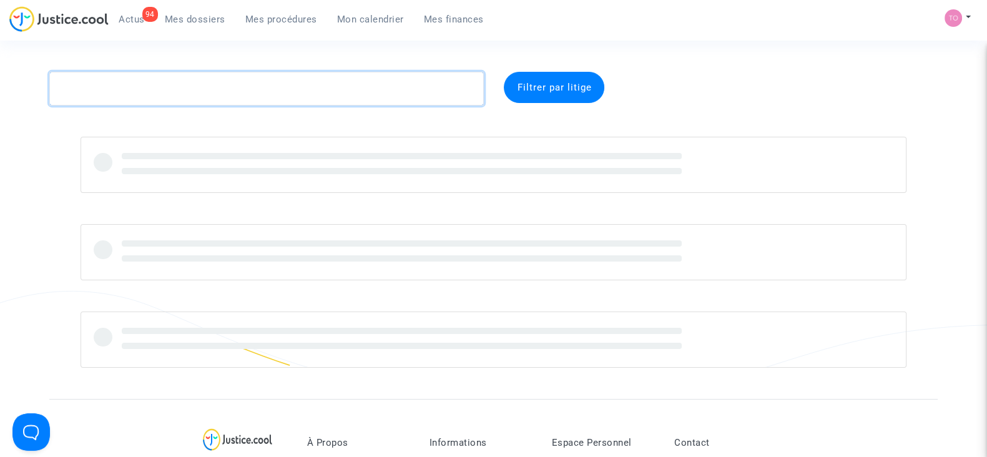
click at [185, 101] on textarea at bounding box center [266, 89] width 435 height 34
paste textarea "SMITH"
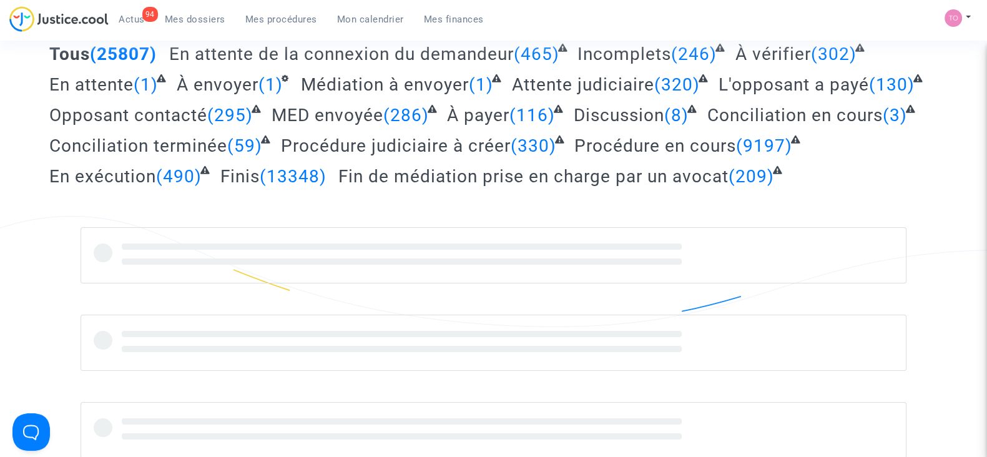
scroll to position [77, 0]
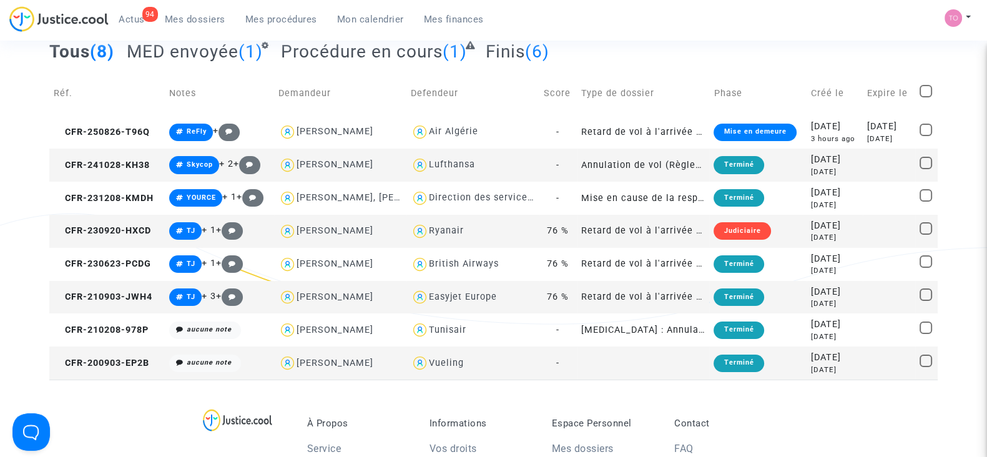
click at [441, 232] on div "Ryanair" at bounding box center [446, 230] width 35 height 11
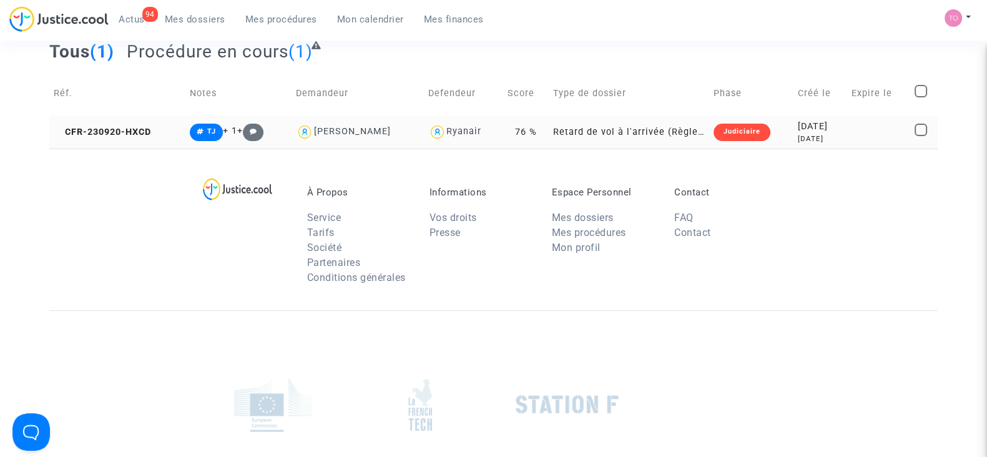
drag, startPoint x: 796, startPoint y: 118, endPoint x: 795, endPoint y: 125, distance: 7.0
click at [796, 119] on td "2023-09-20 2 years ago" at bounding box center [821, 132] width 54 height 33
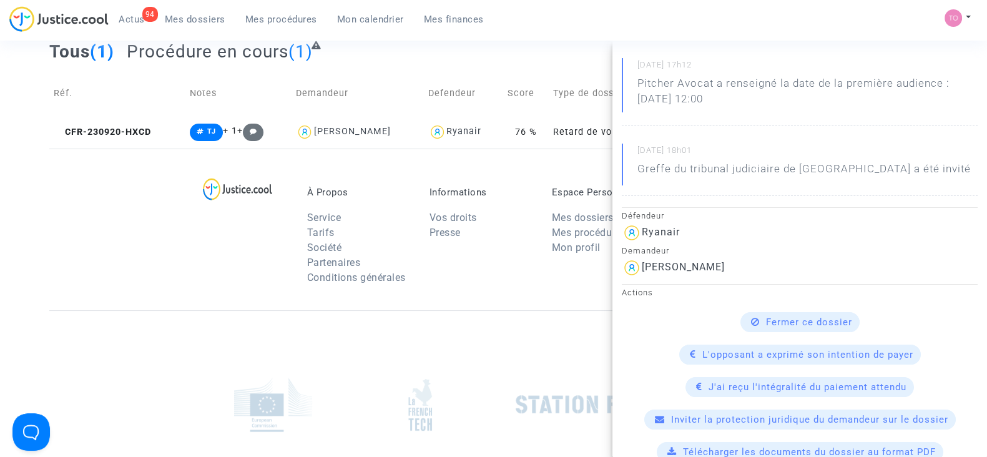
scroll to position [155, 0]
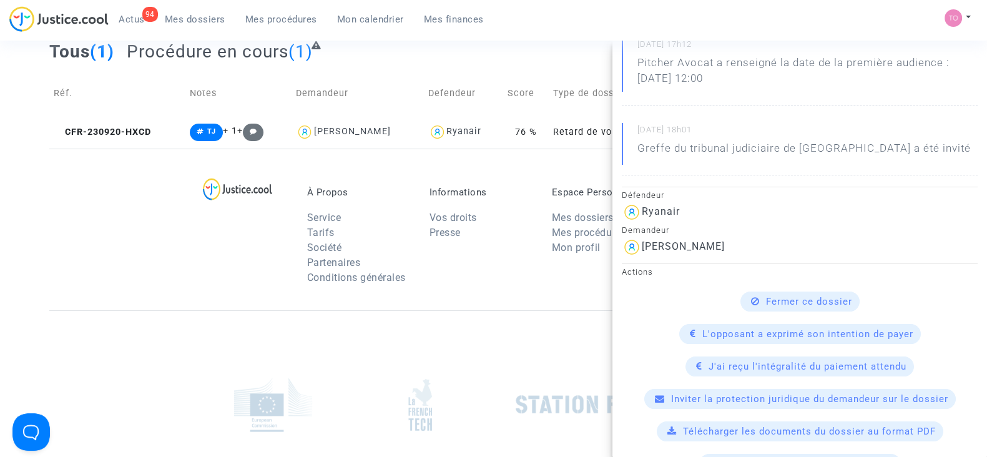
click at [73, 313] on div at bounding box center [493, 404] width 888 height 188
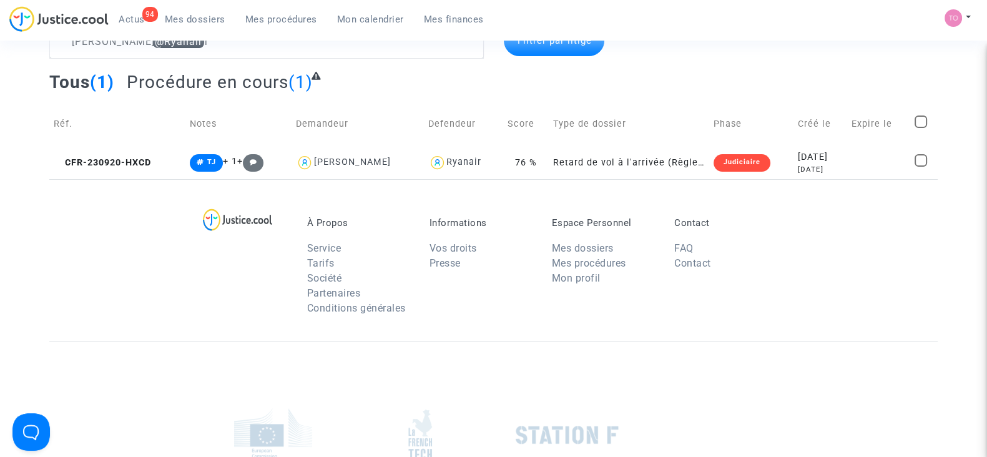
scroll to position [0, 0]
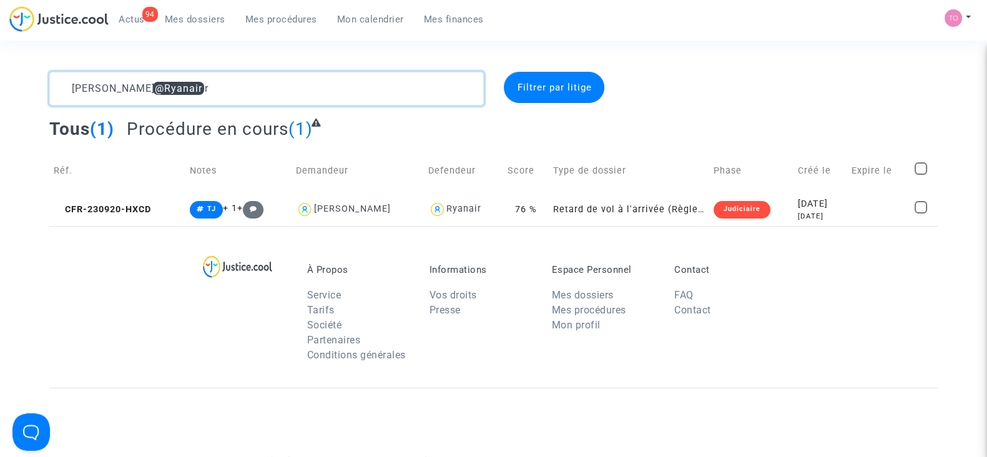
drag, startPoint x: 101, startPoint y: 79, endPoint x: 0, endPoint y: 67, distance: 101.9
click at [0, 67] on section "SMITH @Ryanair Filtrer par litige Tous (1) Procédure en cours (1) Réf. Notes De…" at bounding box center [493, 344] width 987 height 689
paste textarea "Ducros"
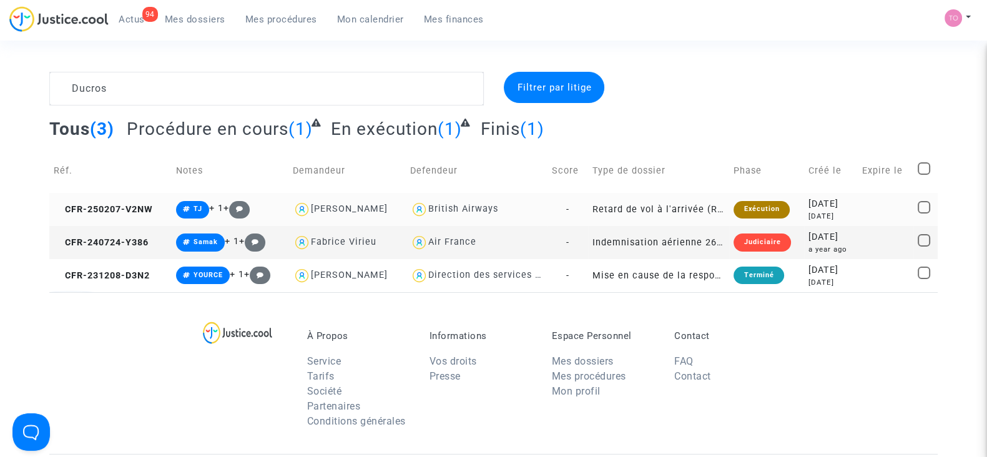
click at [451, 207] on div "British Airways" at bounding box center [463, 209] width 70 height 11
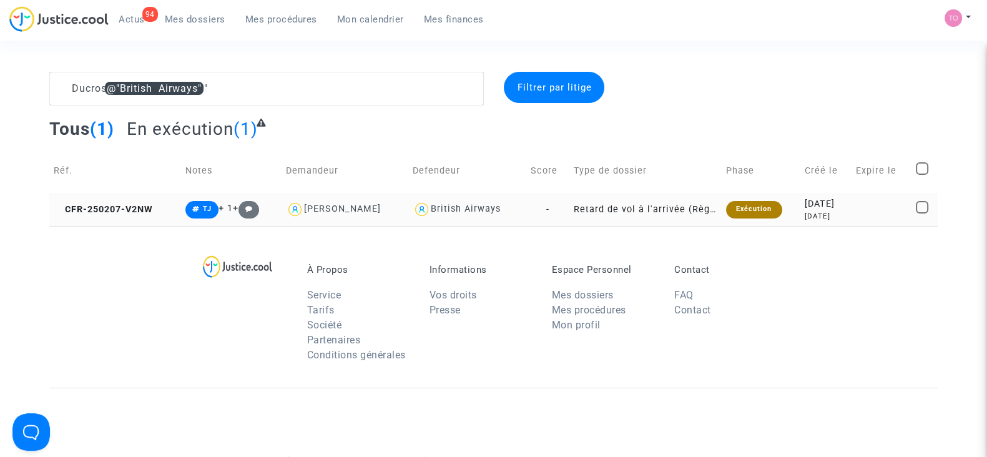
click at [805, 204] on div "2025-02-07" at bounding box center [826, 204] width 42 height 14
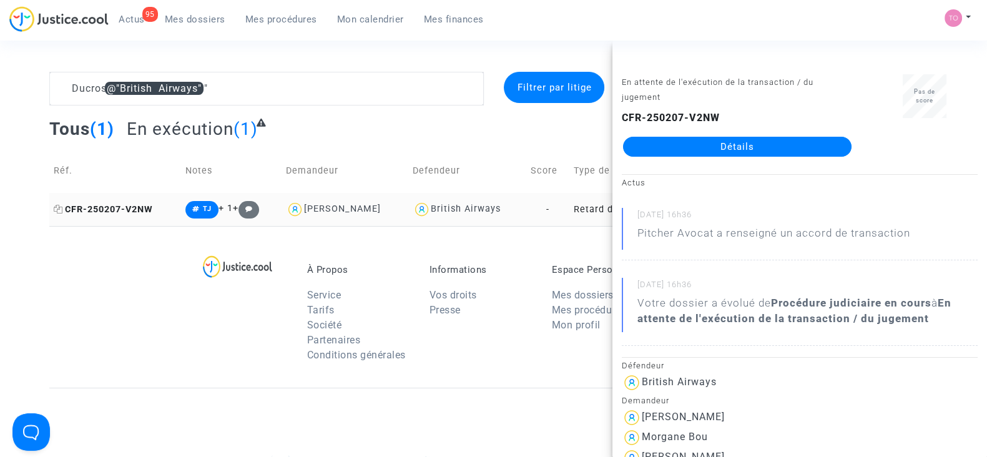
click at [56, 207] on icon at bounding box center [58, 209] width 9 height 9
drag, startPoint x: 250, startPoint y: 84, endPoint x: 0, endPoint y: 61, distance: 250.8
click at [0, 61] on section "Ducros @"British Airways" Filtrer par litige Tous (1) En exécution (1) Réf. Not…" at bounding box center [493, 344] width 987 height 689
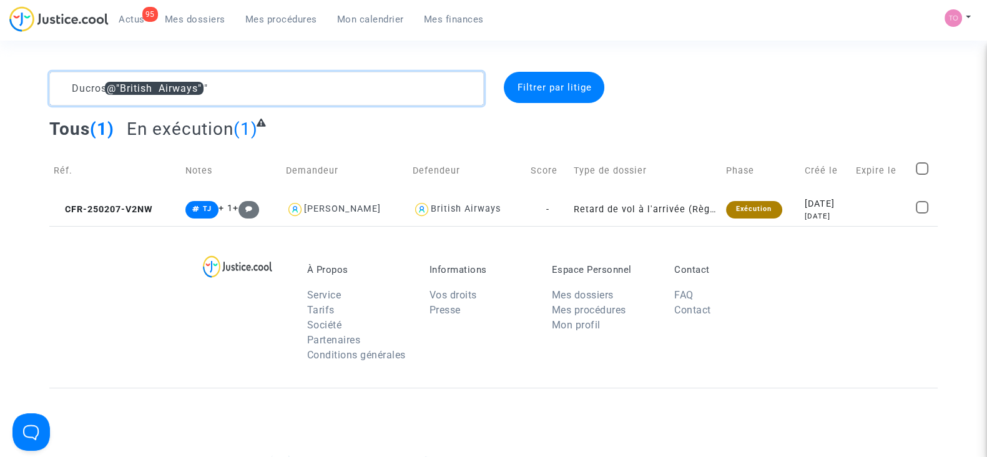
paste textarea "SULLY"
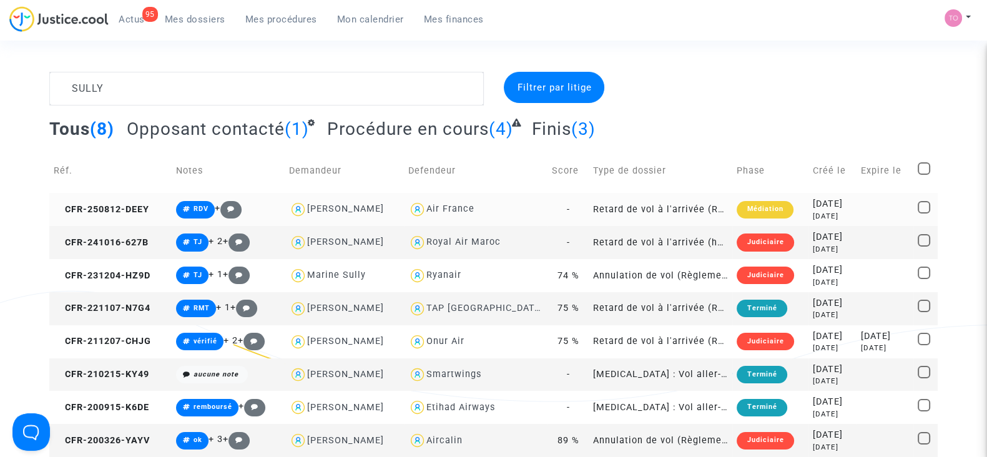
click at [453, 208] on div "Air France" at bounding box center [450, 209] width 48 height 11
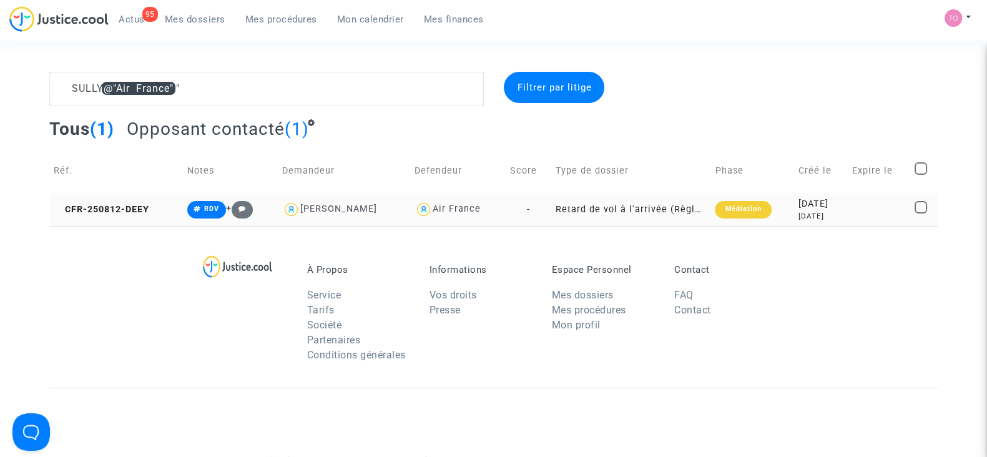
click at [315, 212] on div "Guylene Theodose" at bounding box center [338, 209] width 77 height 11
type textarea "SULLY @"Air France" @"Guylene Theodose" @"Pitcher Avocat""
click at [805, 211] on div "14 days ago" at bounding box center [821, 216] width 45 height 11
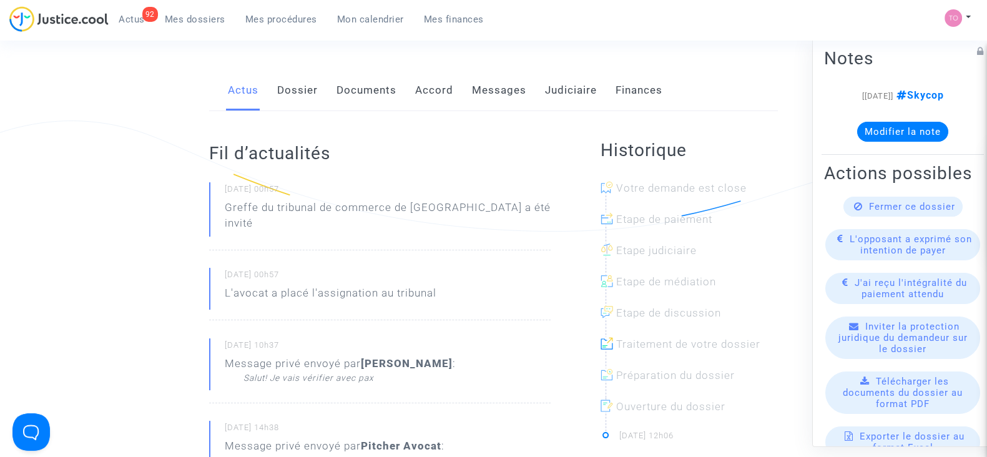
scroll to position [155, 0]
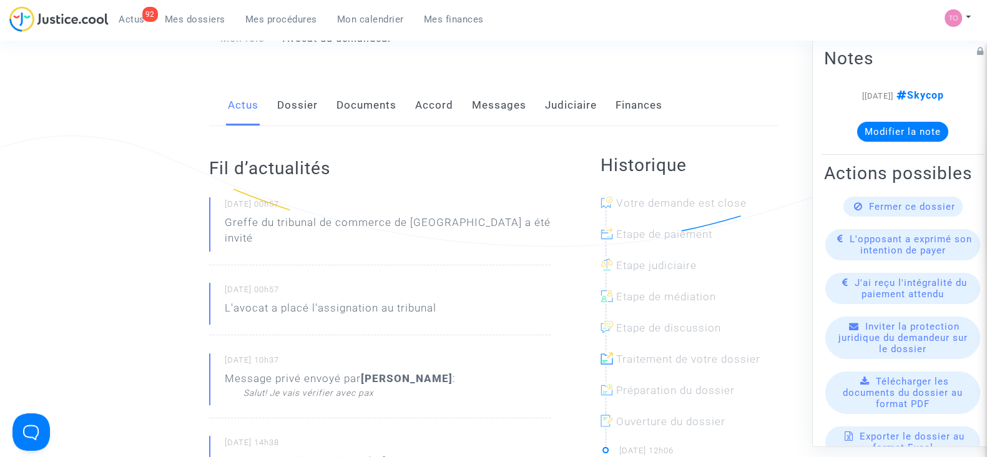
click at [503, 107] on link "Messages" at bounding box center [499, 105] width 54 height 41
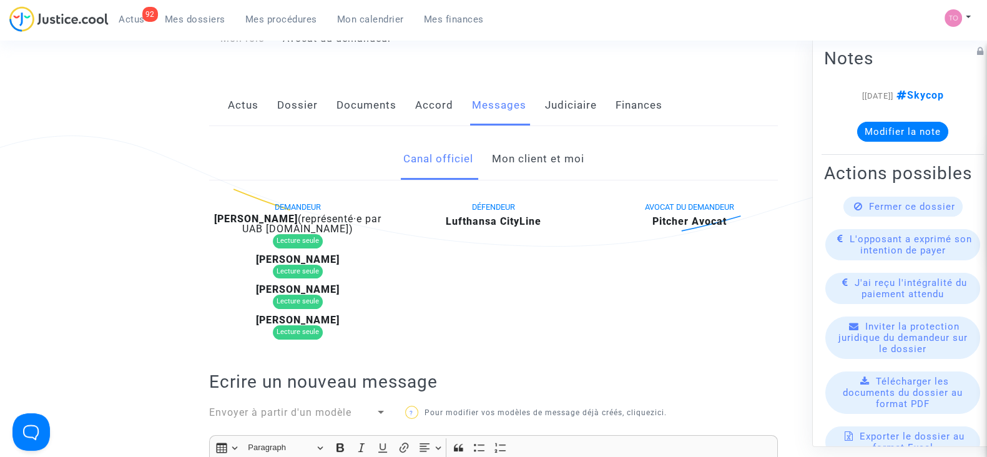
click at [504, 165] on link "Mon client et moi" at bounding box center [537, 159] width 92 height 41
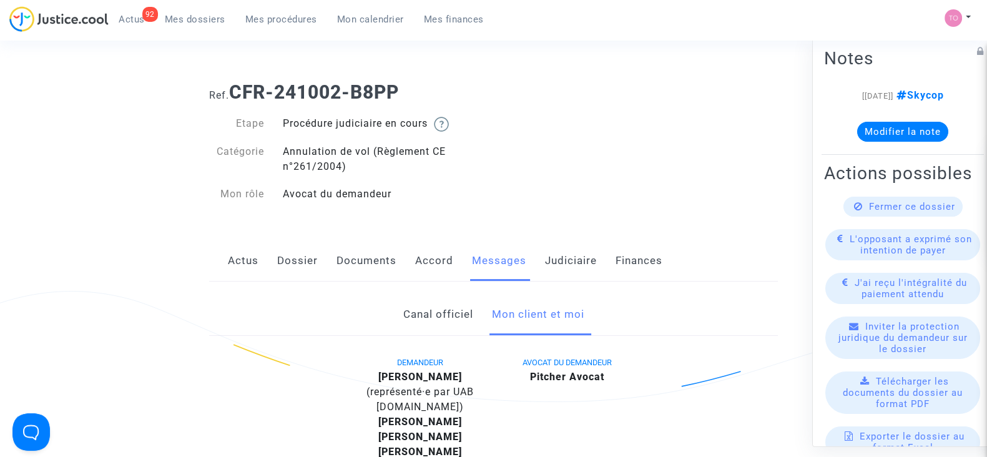
click at [297, 253] on link "Dossier" at bounding box center [297, 260] width 41 height 41
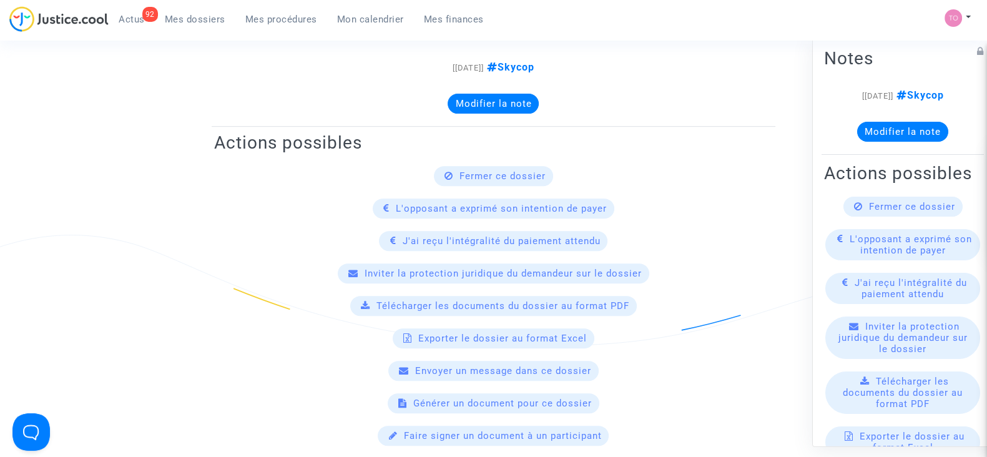
scroll to position [624, 0]
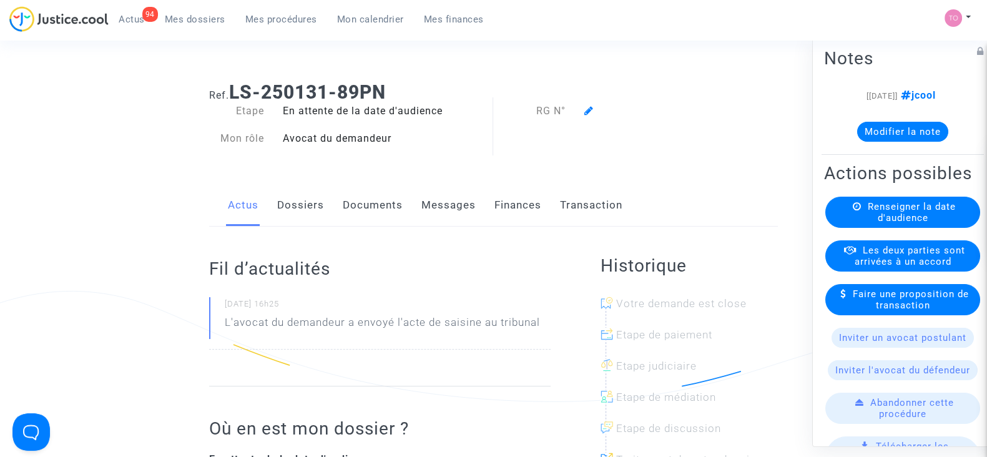
click at [192, 22] on span "Mes dossiers" at bounding box center [195, 19] width 61 height 11
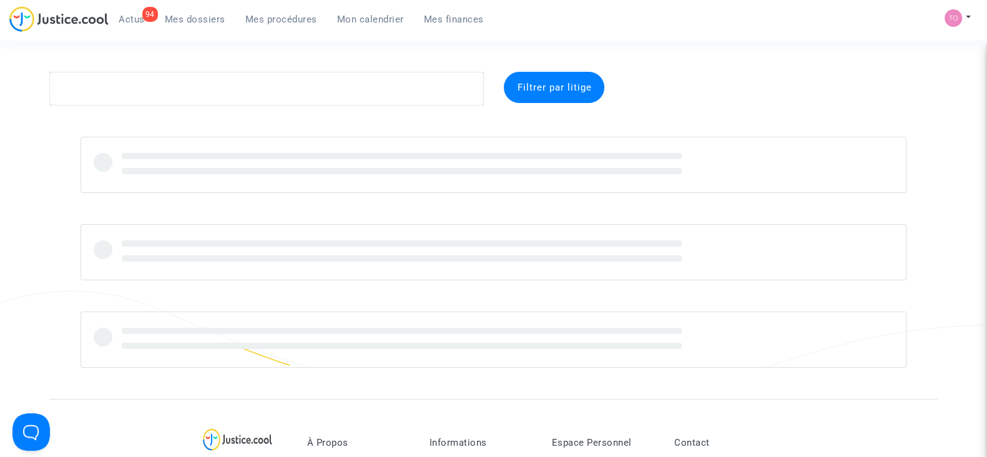
click at [268, 17] on span "Mes procédures" at bounding box center [281, 19] width 72 height 11
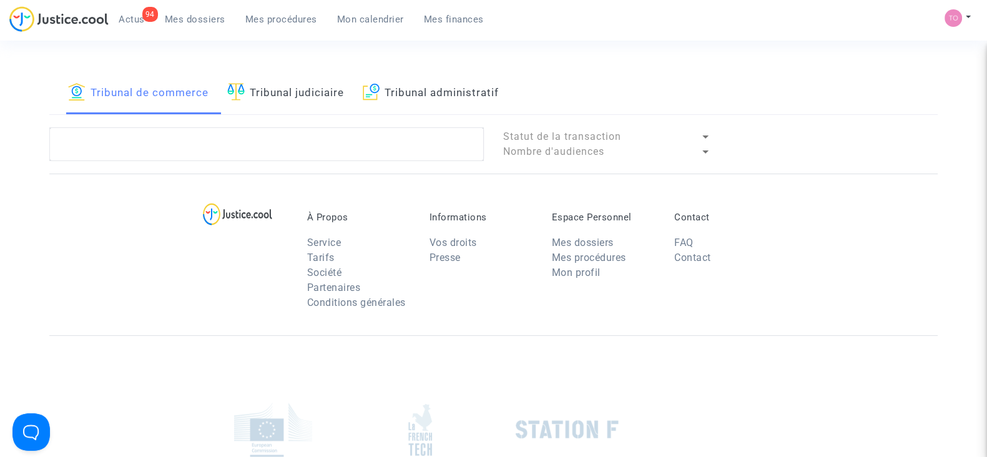
drag, startPoint x: 413, startPoint y: 18, endPoint x: 381, endPoint y: 20, distance: 31.9
click at [414, 18] on link "Mes finances" at bounding box center [454, 19] width 80 height 19
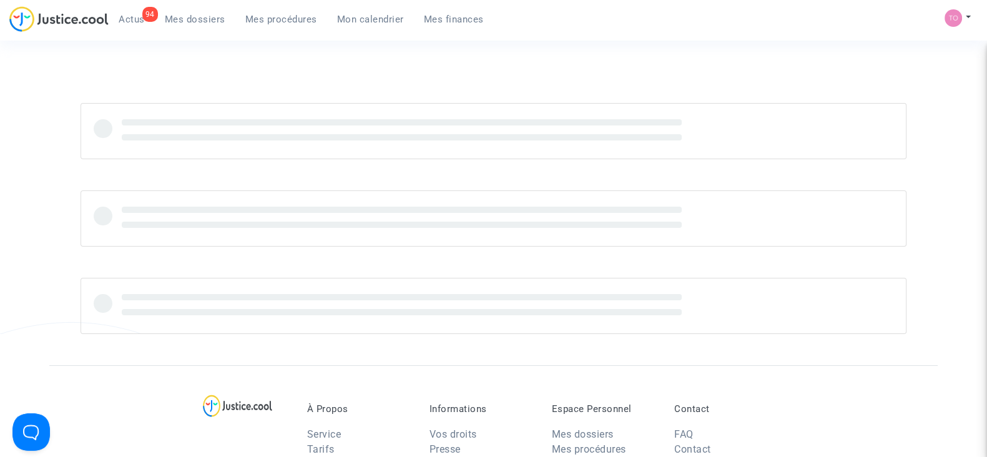
click at [368, 19] on span "Mon calendrier" at bounding box center [370, 19] width 67 height 11
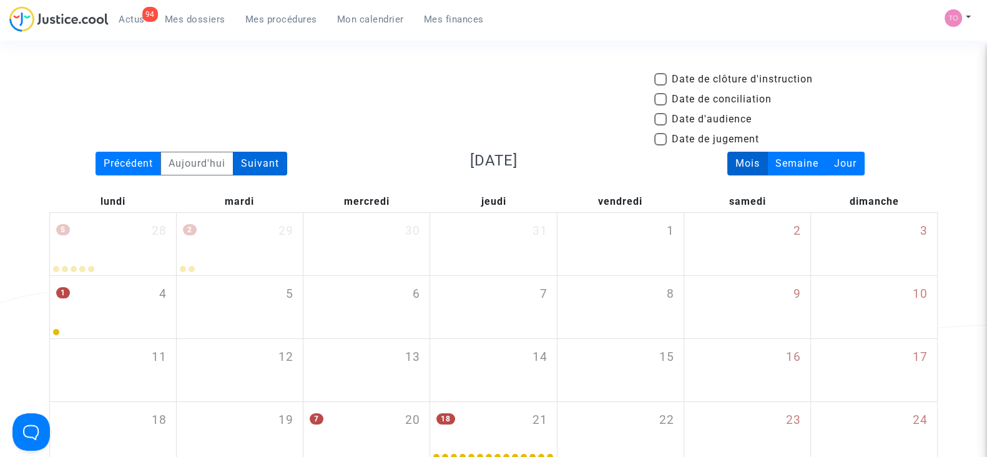
click at [267, 164] on div "Suivant" at bounding box center [260, 164] width 54 height 24
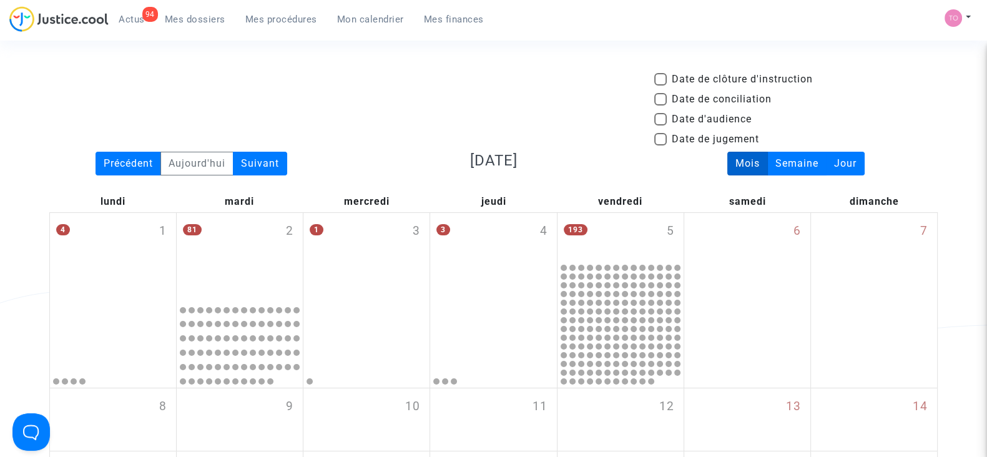
click at [663, 114] on span at bounding box center [660, 119] width 12 height 12
click at [661, 125] on input "Date d'audience" at bounding box center [660, 125] width 1 height 1
checkbox input "true"
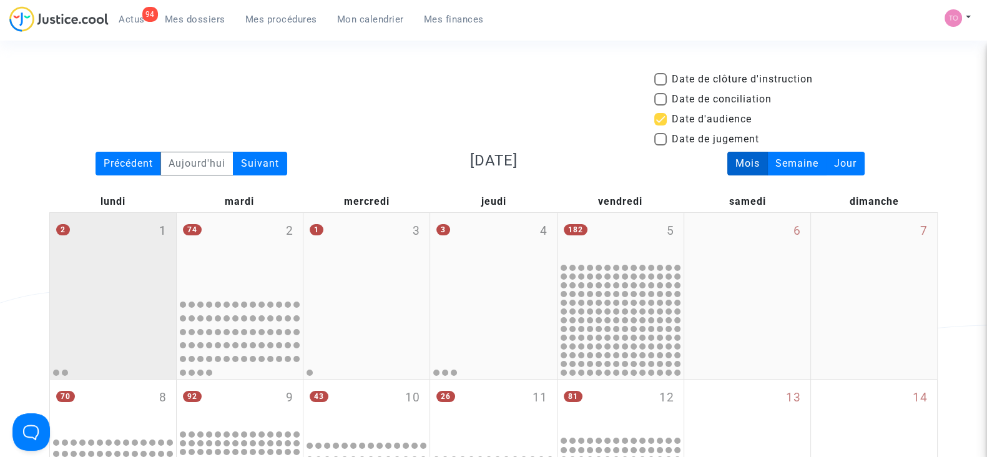
click at [94, 248] on div "2 1" at bounding box center [113, 253] width 126 height 81
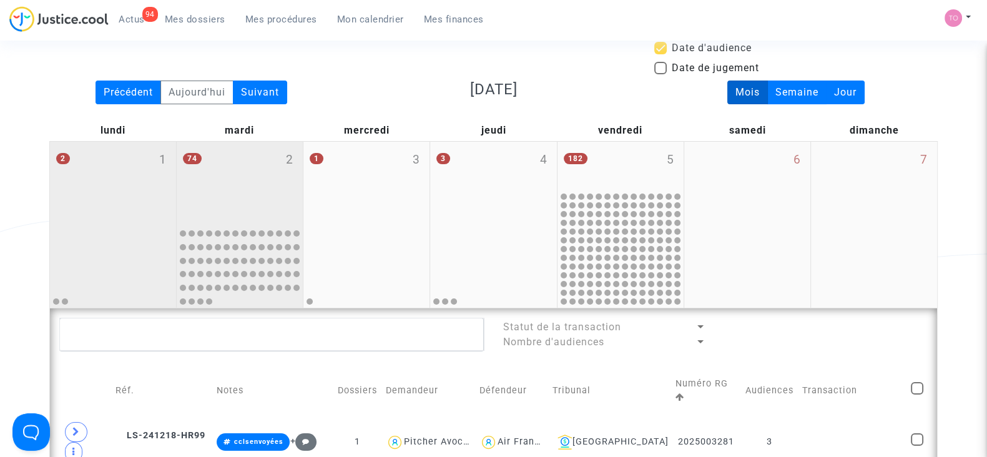
scroll to position [234, 0]
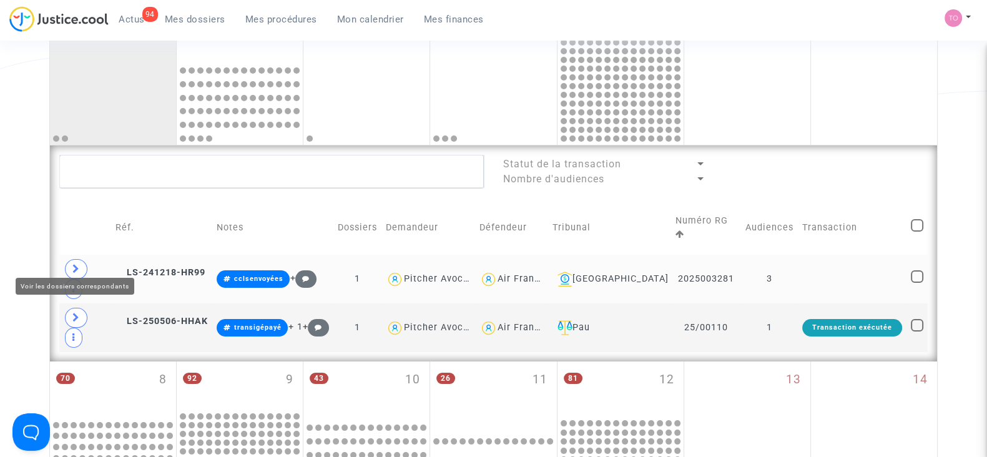
click at [79, 264] on icon at bounding box center [75, 268] width 7 height 9
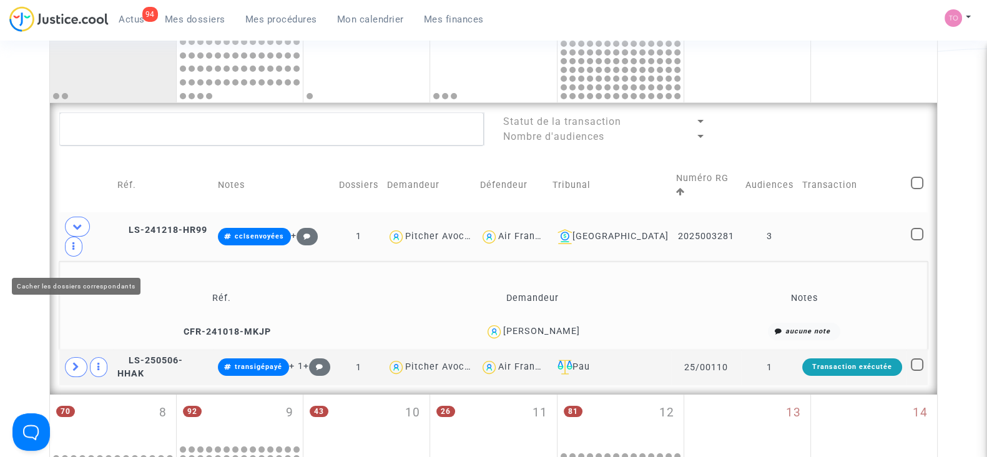
scroll to position [312, 0]
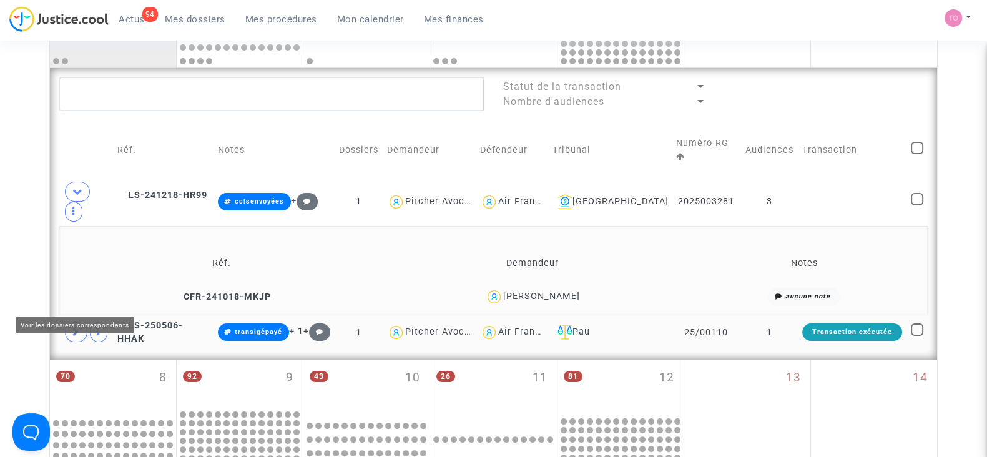
click at [72, 327] on icon at bounding box center [75, 331] width 7 height 9
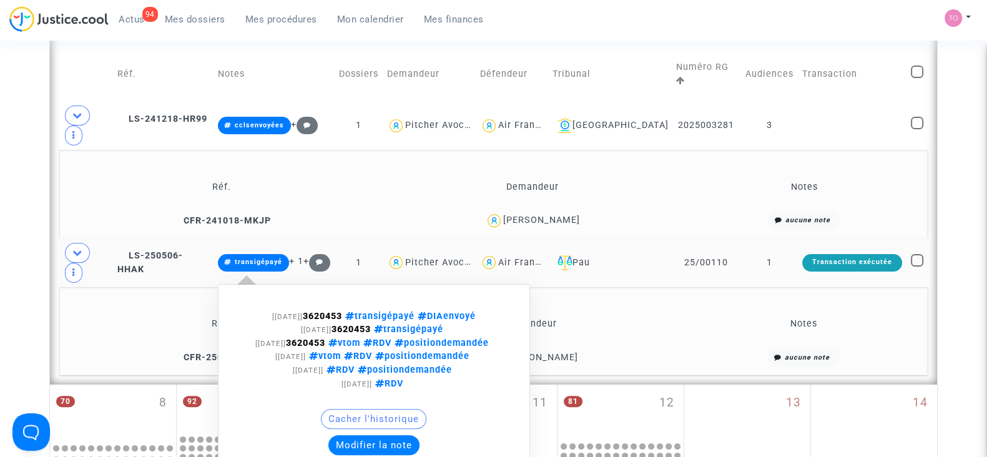
scroll to position [390, 0]
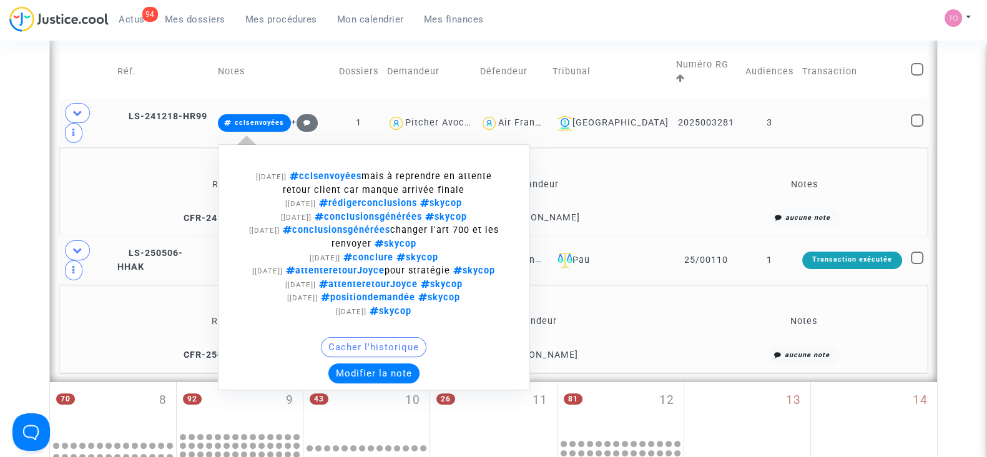
click at [384, 363] on button "Modifier la note" at bounding box center [373, 373] width 91 height 20
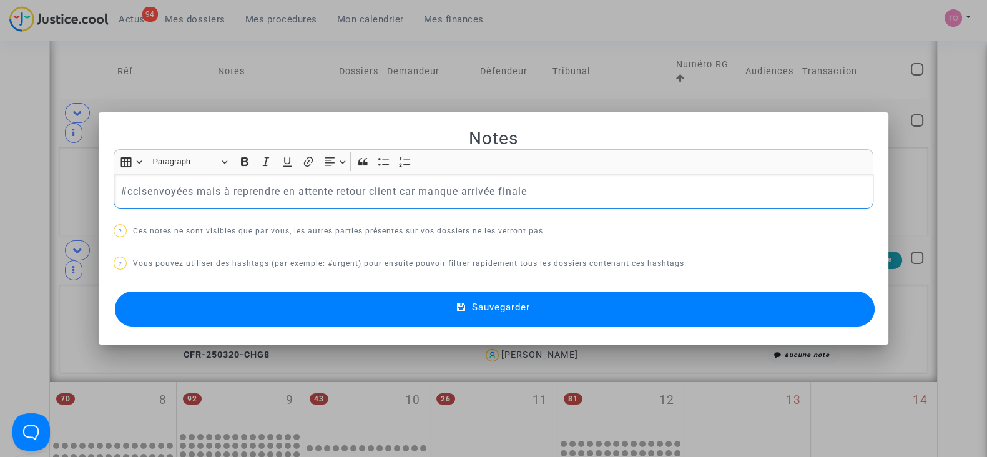
drag, startPoint x: 353, startPoint y: 190, endPoint x: 464, endPoint y: 187, distance: 111.2
click at [464, 187] on p "#cclsenvoyées mais à reprendre en attente retour client car manque arrivée fina…" at bounding box center [494, 192] width 747 height 16
click at [543, 190] on p "#cclsenvoyées mais à reprendre en attente retour client car manque arrivée fina…" at bounding box center [494, 192] width 747 height 16
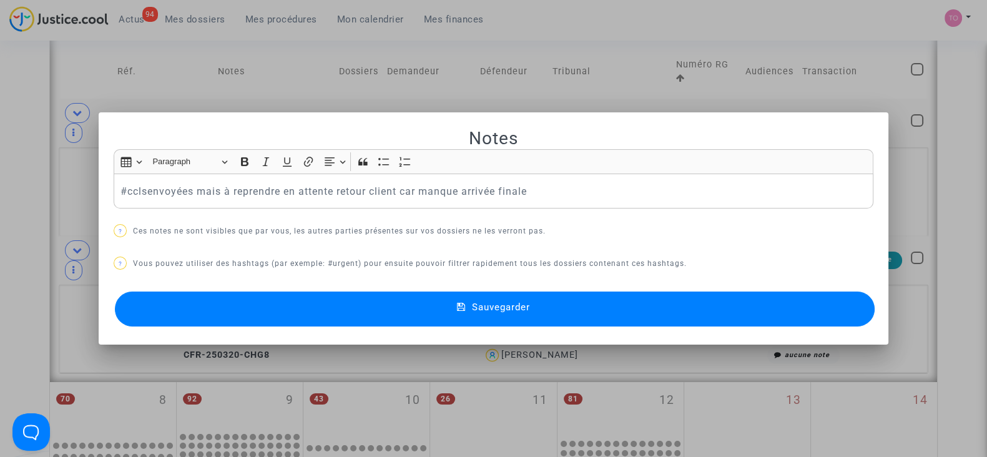
click at [12, 124] on div at bounding box center [493, 228] width 987 height 457
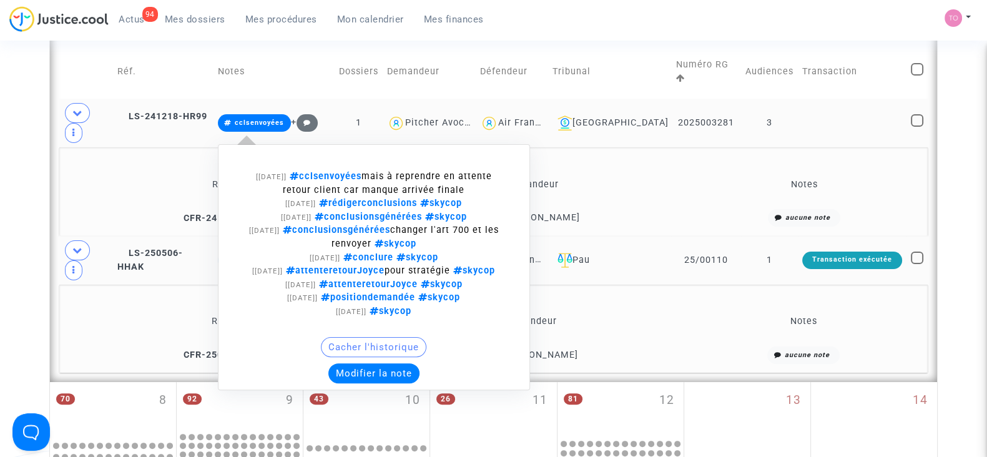
click at [364, 368] on button "Modifier la note" at bounding box center [373, 373] width 91 height 20
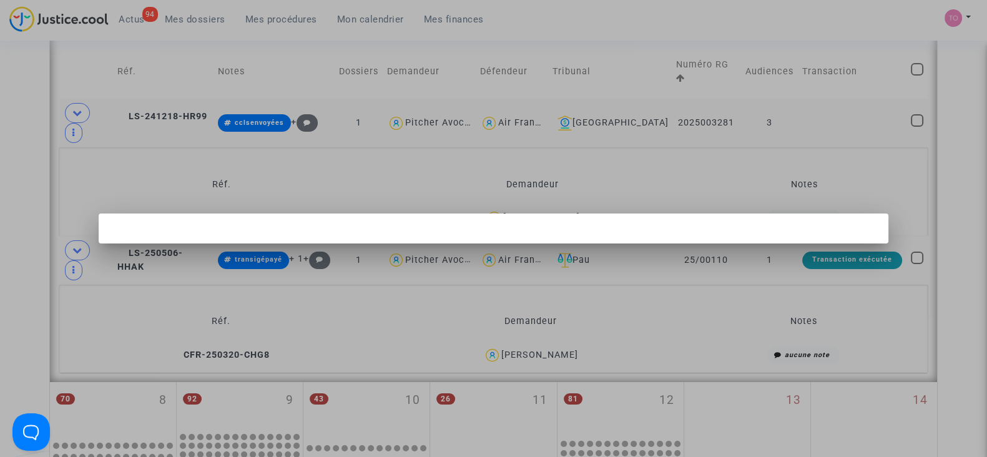
scroll to position [0, 0]
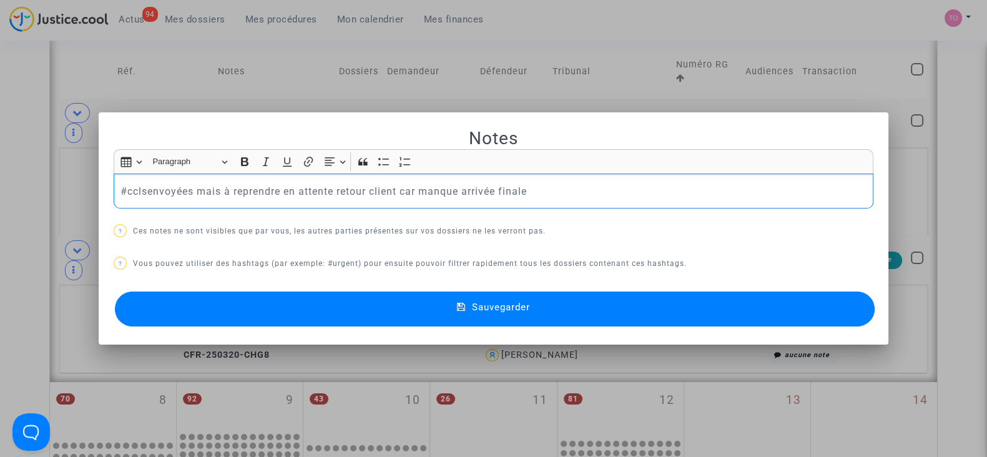
click at [563, 185] on p "#cclsenvoyées mais à reprendre en attente retour client car manque arrivée fina…" at bounding box center [494, 192] width 747 height 16
click at [0, 180] on div at bounding box center [493, 228] width 987 height 457
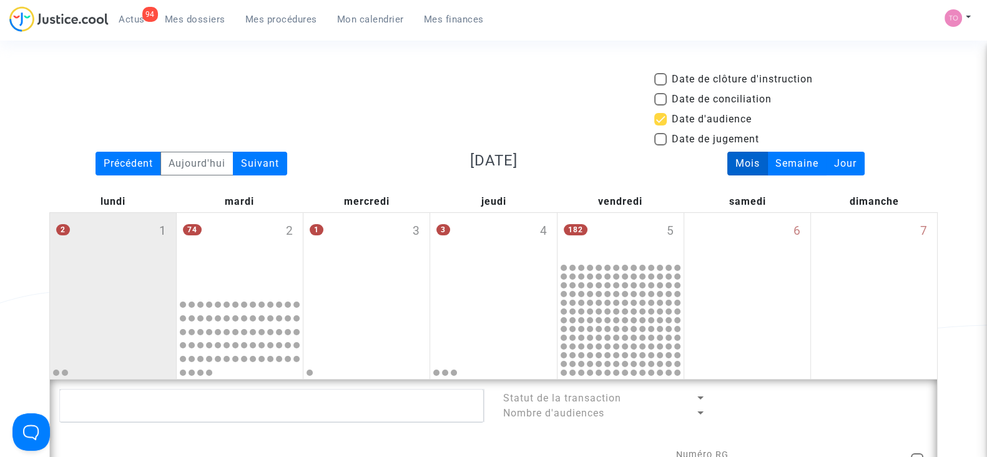
scroll to position [390, 0]
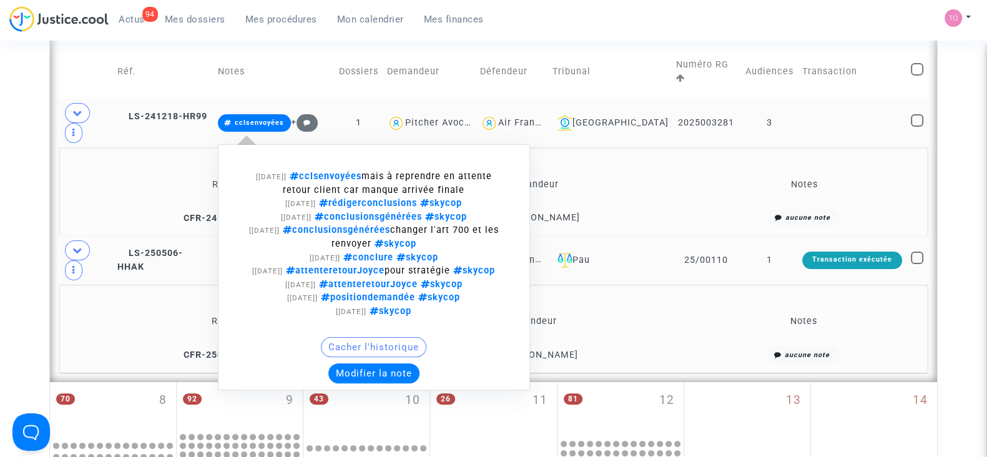
click at [409, 373] on button "Modifier la note" at bounding box center [373, 373] width 91 height 20
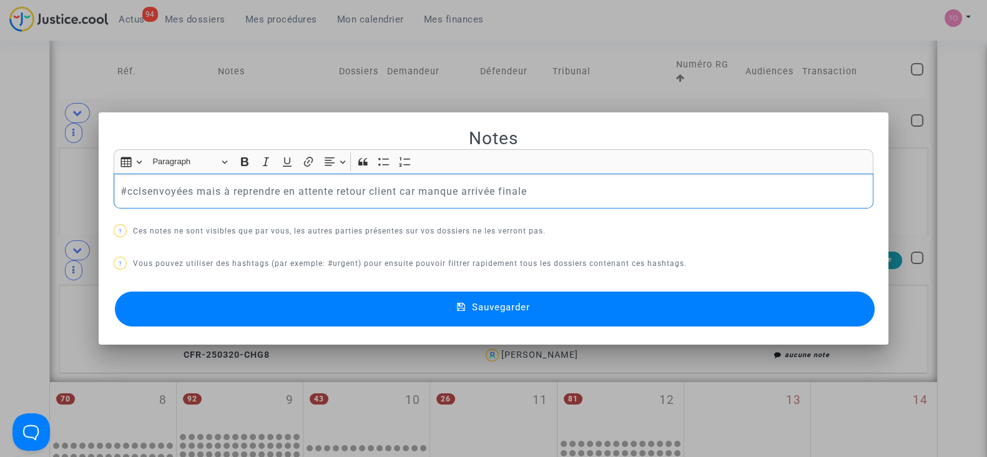
click at [560, 185] on p "#cclsenvoyées mais à reprendre en attente retour client car manque arrivée fina…" at bounding box center [494, 192] width 747 height 16
click at [537, 308] on button "Sauvegarder" at bounding box center [495, 309] width 760 height 35
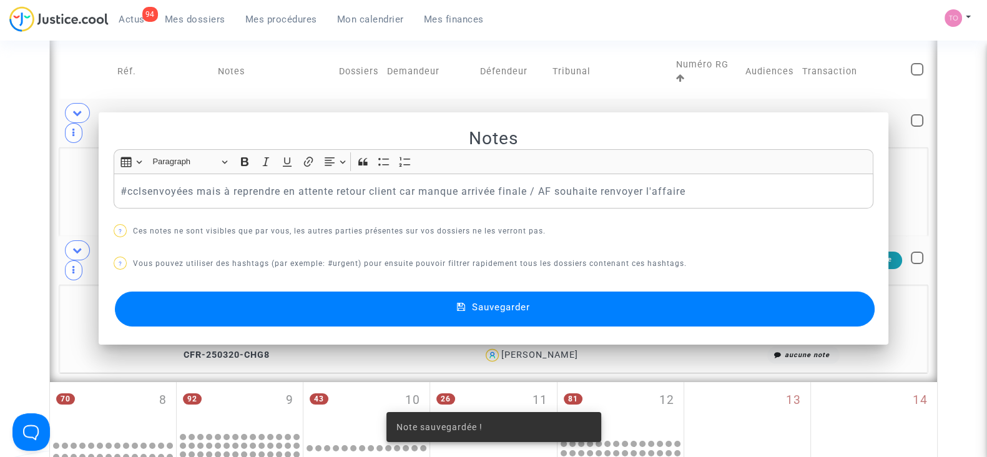
scroll to position [390, 0]
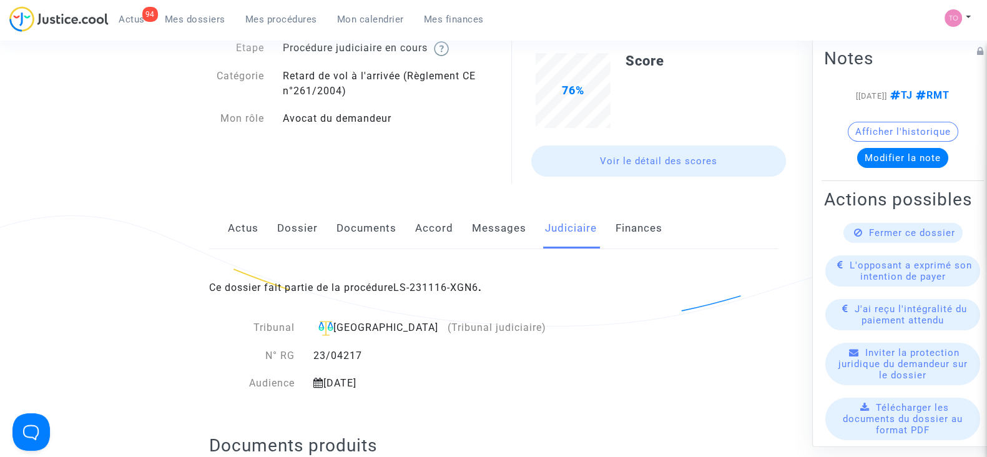
scroll to position [77, 0]
drag, startPoint x: 302, startPoint y: 227, endPoint x: 332, endPoint y: 231, distance: 30.2
click at [301, 227] on link "Dossier" at bounding box center [297, 226] width 41 height 41
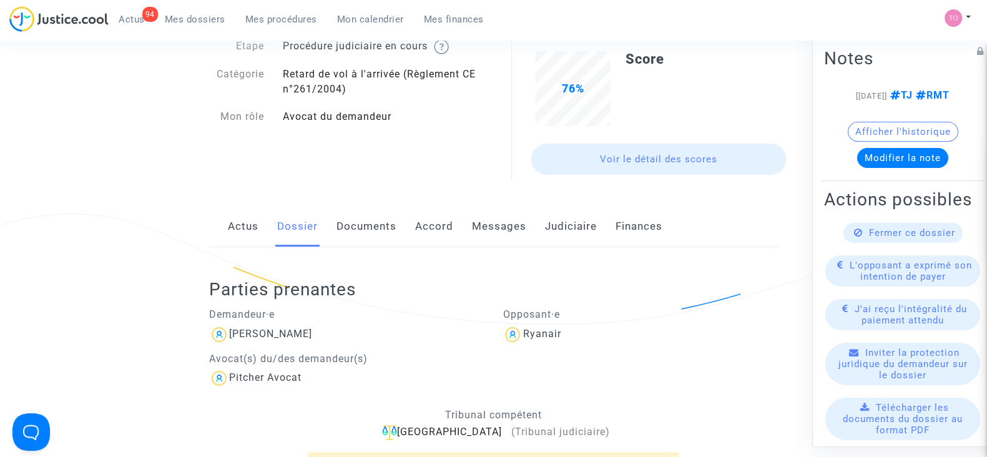
click at [365, 230] on link "Documents" at bounding box center [367, 226] width 60 height 41
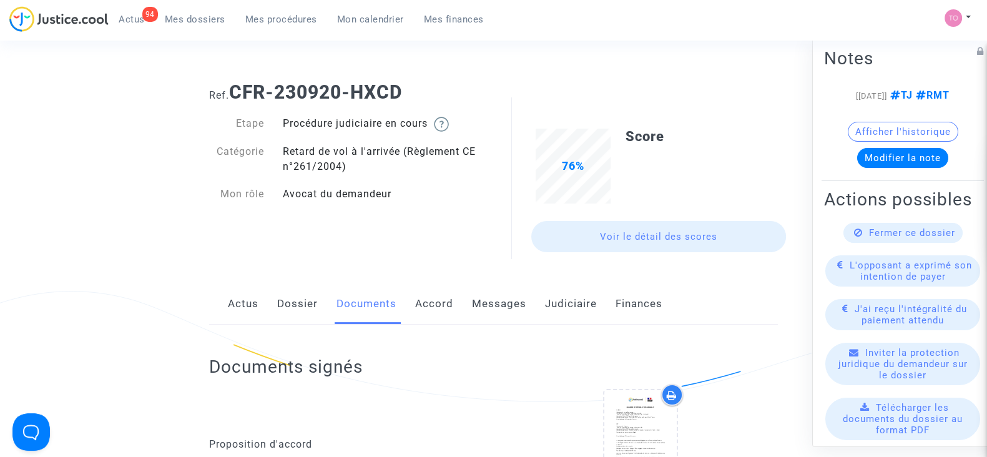
click at [424, 295] on link "Accord" at bounding box center [434, 303] width 38 height 41
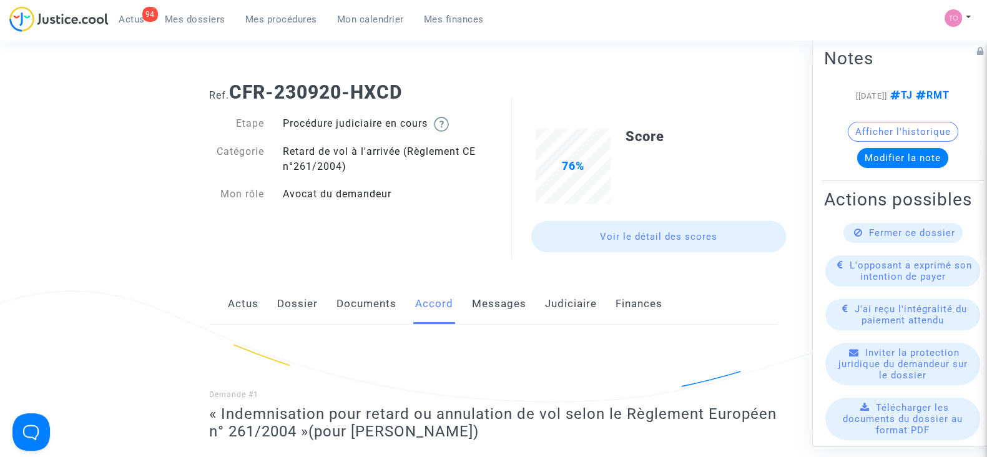
click at [291, 310] on link "Dossier" at bounding box center [297, 303] width 41 height 41
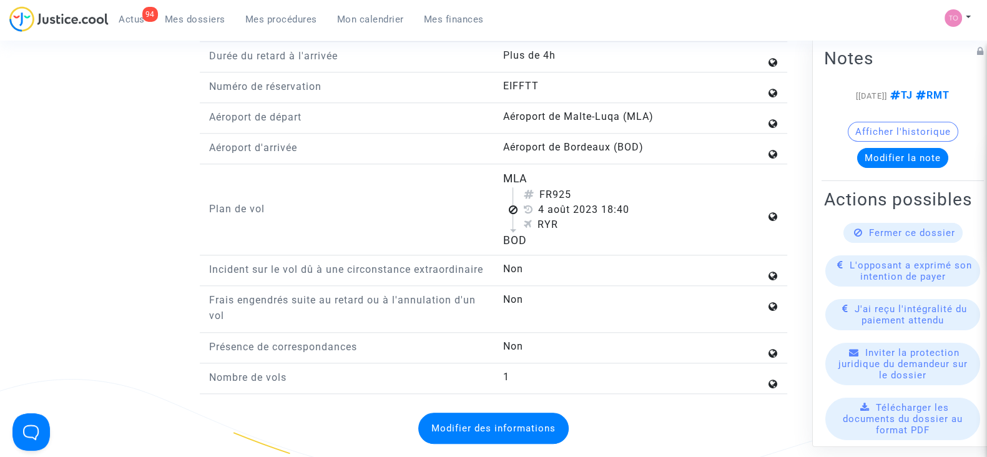
scroll to position [1561, 0]
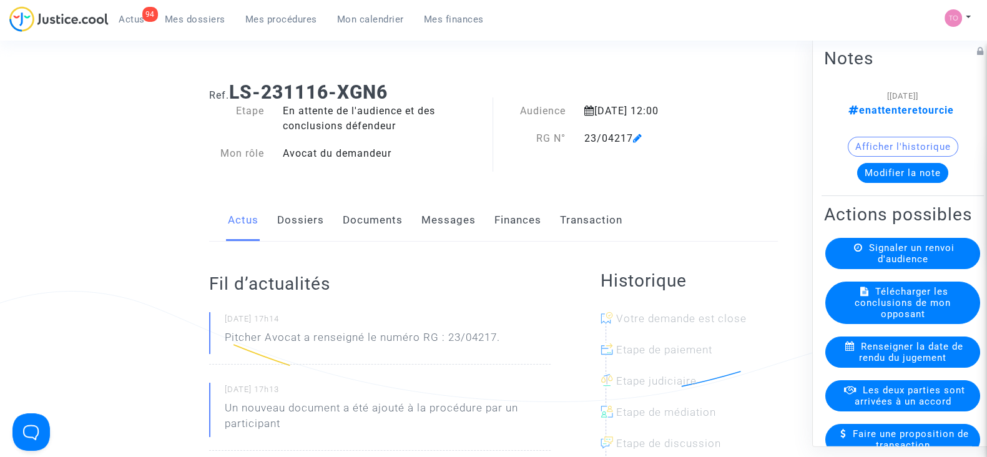
drag, startPoint x: 303, startPoint y: 220, endPoint x: 303, endPoint y: 213, distance: 6.9
click at [303, 220] on link "Dossiers" at bounding box center [300, 220] width 47 height 41
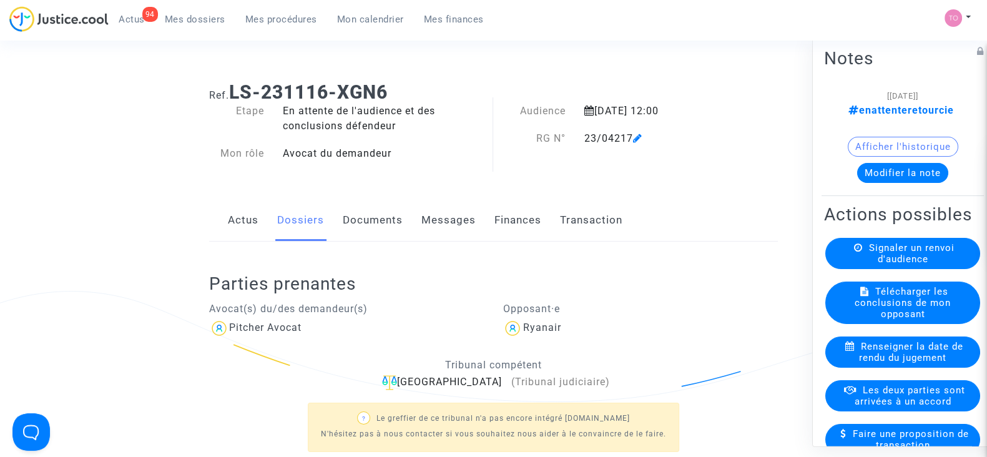
click at [882, 174] on button "Modifier la note" at bounding box center [902, 173] width 91 height 20
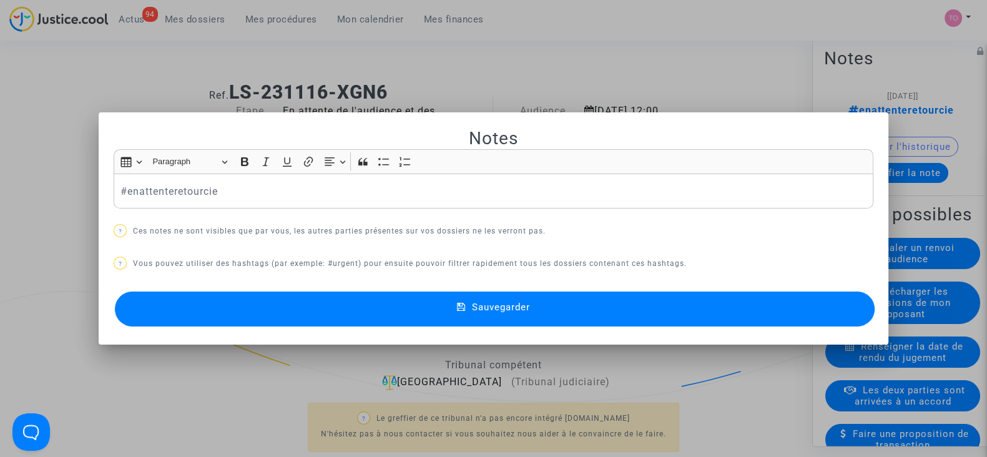
click at [475, 267] on p "? Vous pouvez utiliser des hashtags (par exemple: #urgent) pour ensuite pouvoir…" at bounding box center [494, 264] width 760 height 16
click at [434, 320] on button "Sauvegarder" at bounding box center [495, 309] width 760 height 35
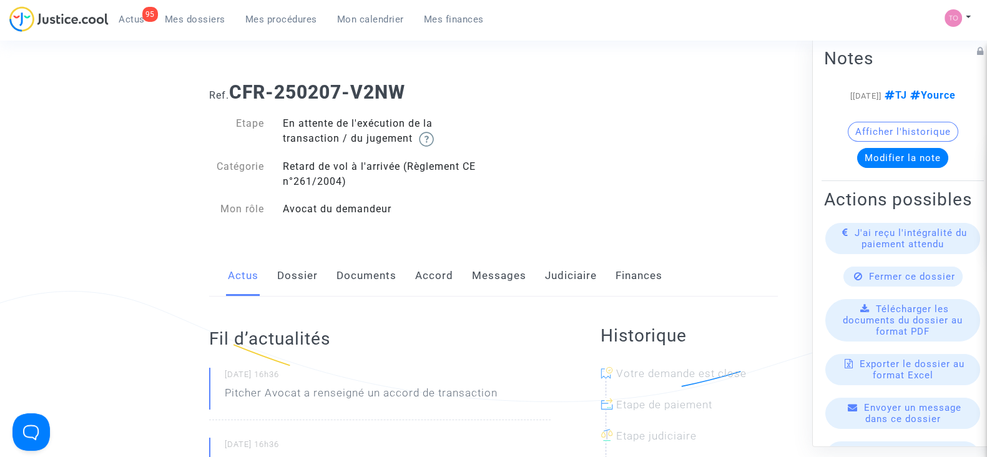
drag, startPoint x: 553, startPoint y: 276, endPoint x: 530, endPoint y: 287, distance: 25.7
click at [553, 276] on link "Judiciaire" at bounding box center [571, 275] width 52 height 41
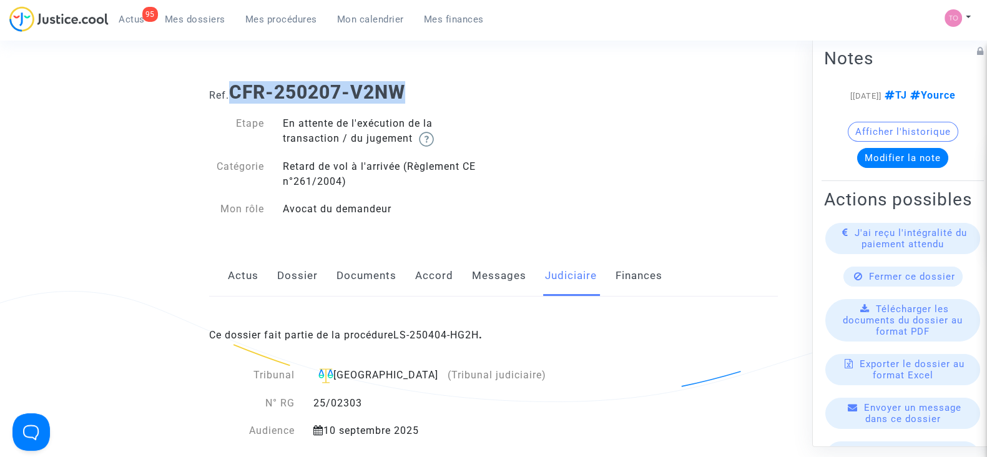
drag, startPoint x: 421, startPoint y: 99, endPoint x: 234, endPoint y: 92, distance: 187.5
click at [234, 92] on h1 "Ref. CFR-250207-V2NW" at bounding box center [493, 92] width 569 height 22
copy b "CFR-250207-V2NW"
click at [175, 14] on span "Mes dossiers" at bounding box center [195, 19] width 61 height 11
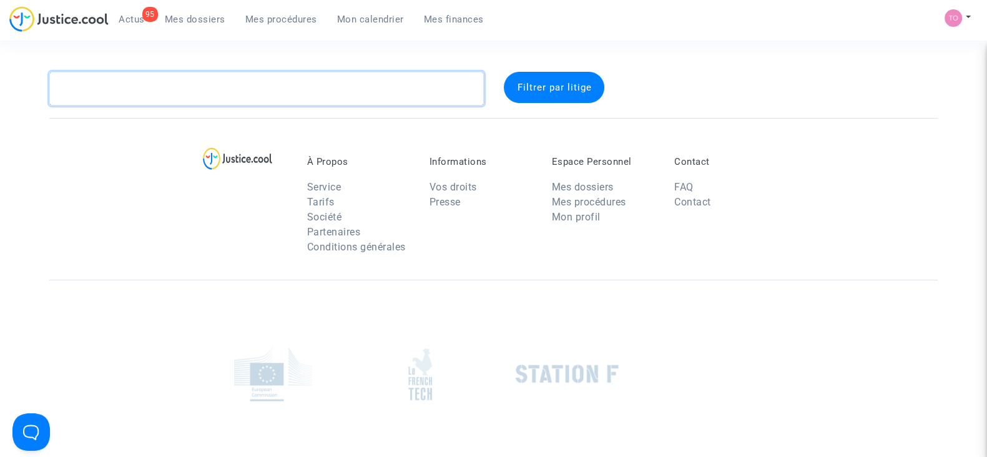
click at [167, 97] on textarea at bounding box center [266, 89] width 435 height 34
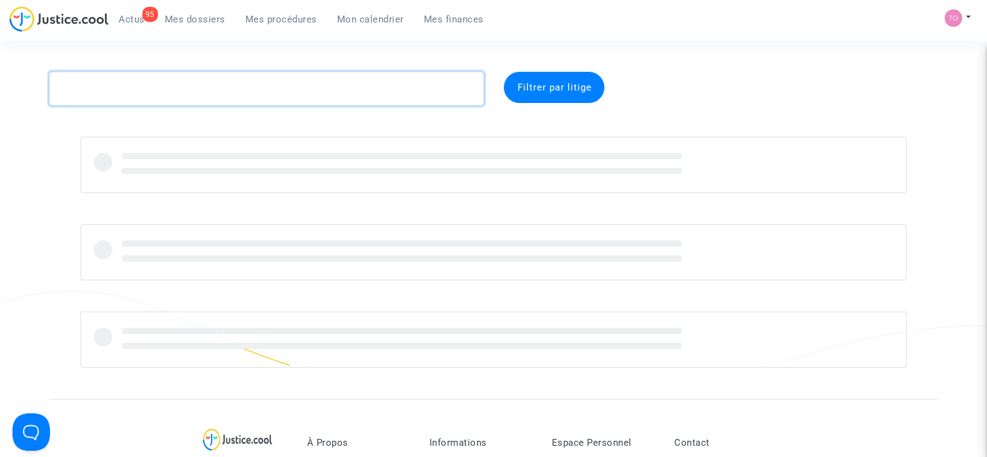
paste textarea "[PERSON_NAME]"
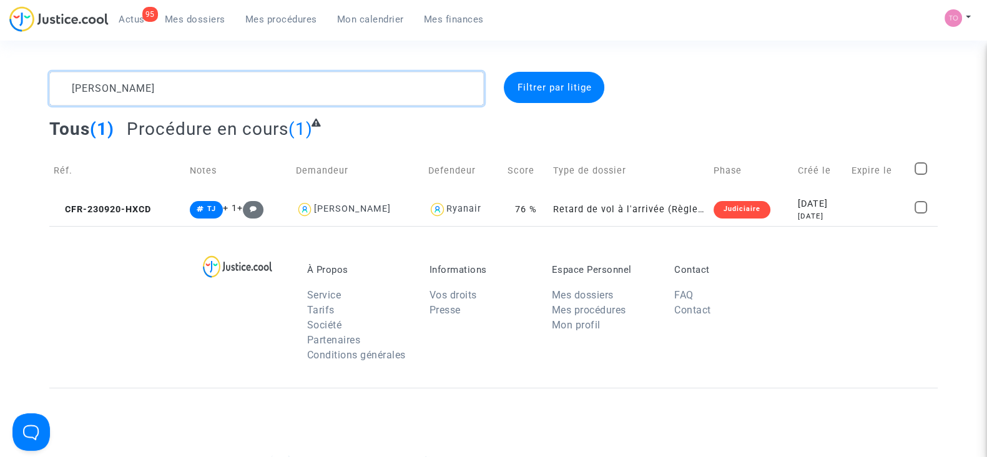
drag, startPoint x: 174, startPoint y: 84, endPoint x: 0, endPoint y: 79, distance: 173.6
click at [0, 79] on div "[PERSON_NAME] Filtrer par litige Tous (1) Procédure en cours (1) Réf. Notes Dem…" at bounding box center [493, 149] width 987 height 154
paste textarea "Ayamparambil"
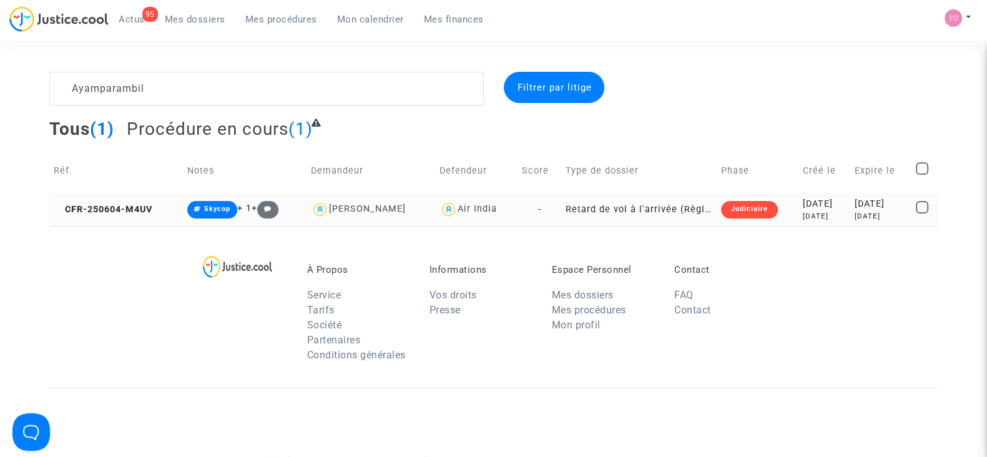
click at [770, 212] on td "Judiciaire" at bounding box center [758, 209] width 82 height 33
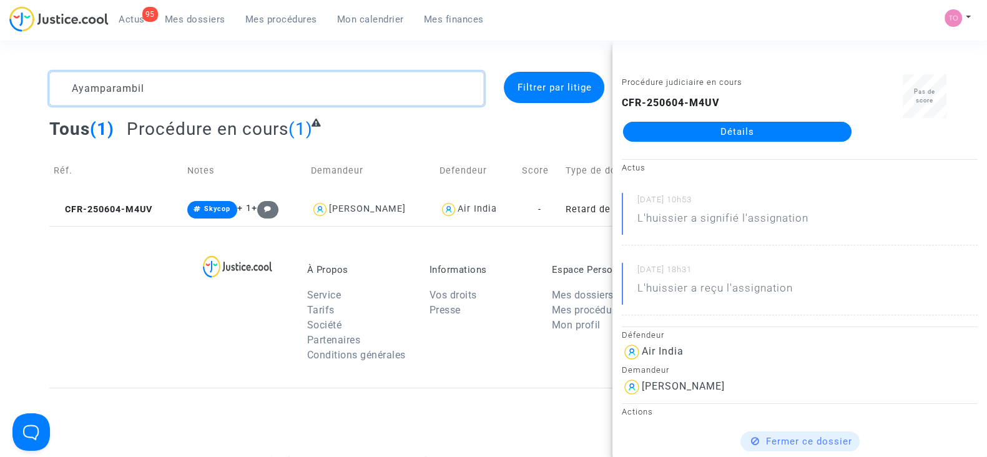
drag, startPoint x: 106, startPoint y: 82, endPoint x: 0, endPoint y: 50, distance: 110.4
click at [0, 52] on section "Ayamparambil Filtrer par litige Tous (1) Procédure en cours (1) Réf. Notes Dema…" at bounding box center [493, 344] width 987 height 689
paste textarea "[DEMOGRAPHIC_DATA]"
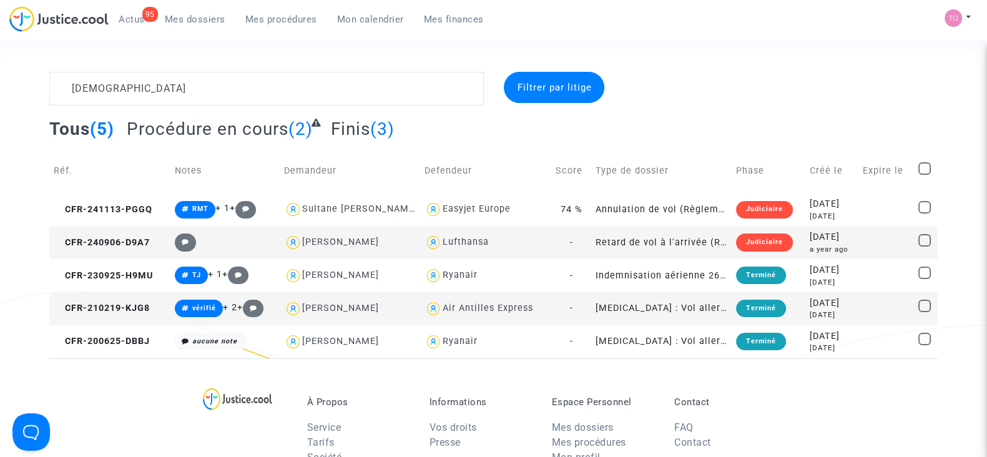
click at [470, 237] on div "Lufthansa" at bounding box center [465, 242] width 46 height 11
type textarea "BOUDET @Lufthansa"
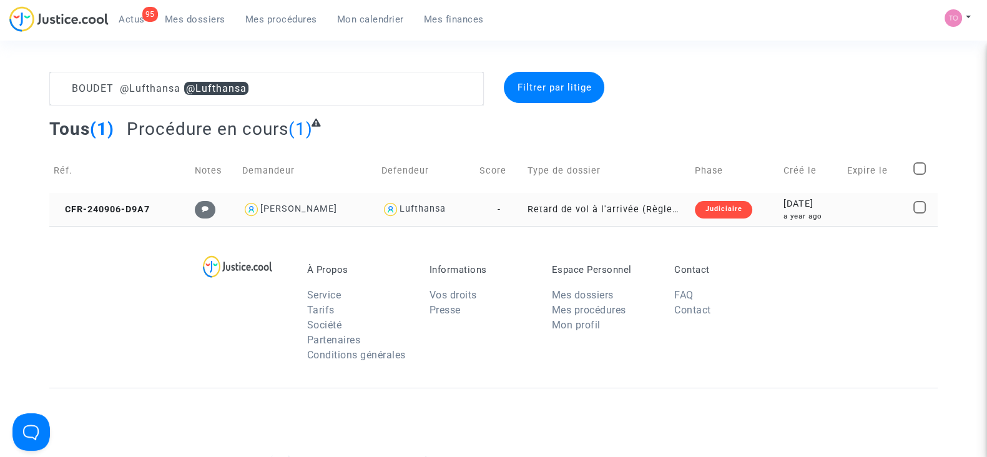
click at [823, 219] on div "a year ago" at bounding box center [811, 216] width 55 height 11
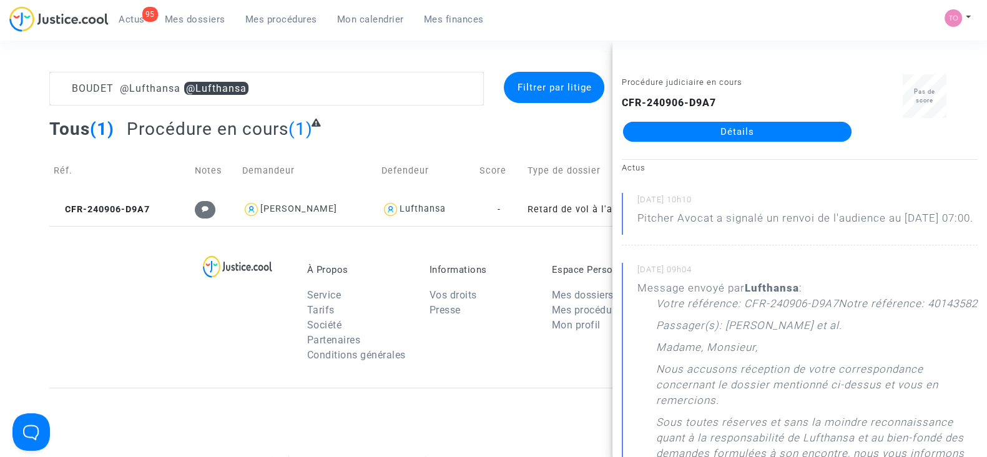
click at [770, 130] on link "Détails" at bounding box center [737, 132] width 229 height 20
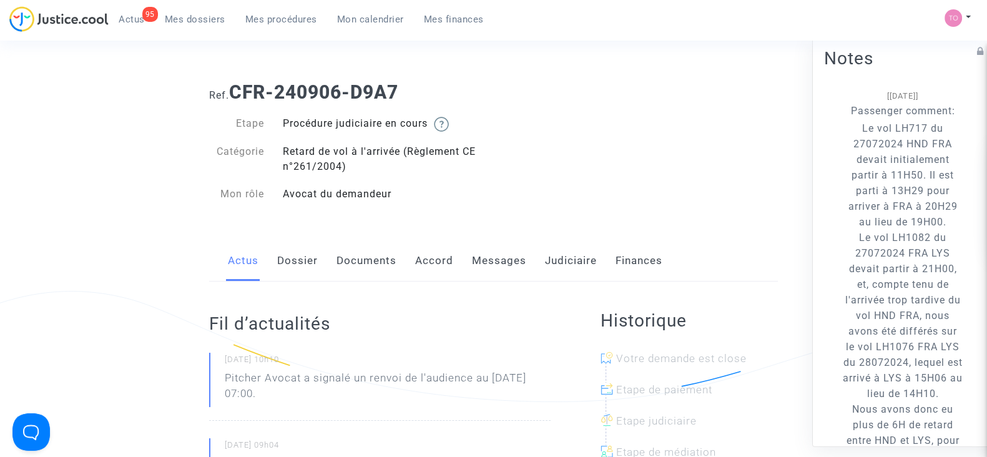
click at [421, 257] on link "Accord" at bounding box center [434, 260] width 38 height 41
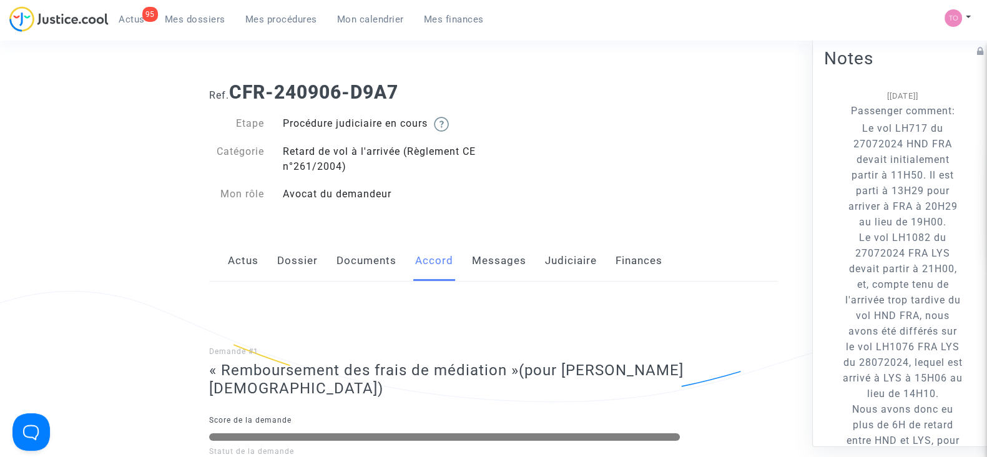
click at [486, 265] on link "Messages" at bounding box center [499, 260] width 54 height 41
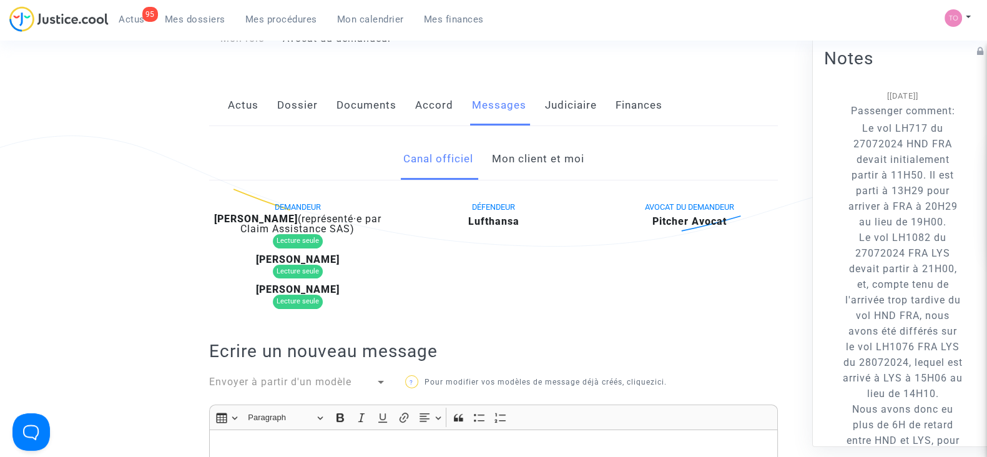
click at [521, 151] on link "Mon client et moi" at bounding box center [537, 159] width 92 height 41
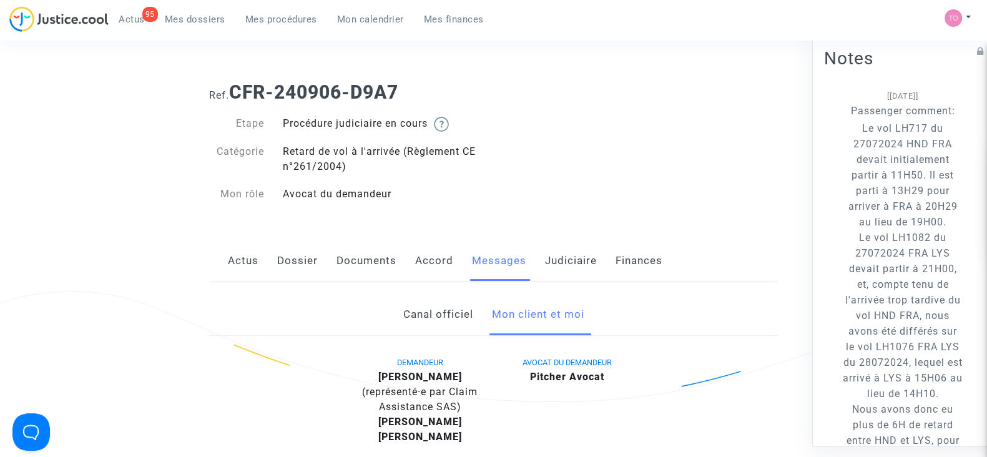
click at [245, 268] on link "Actus" at bounding box center [243, 260] width 31 height 41
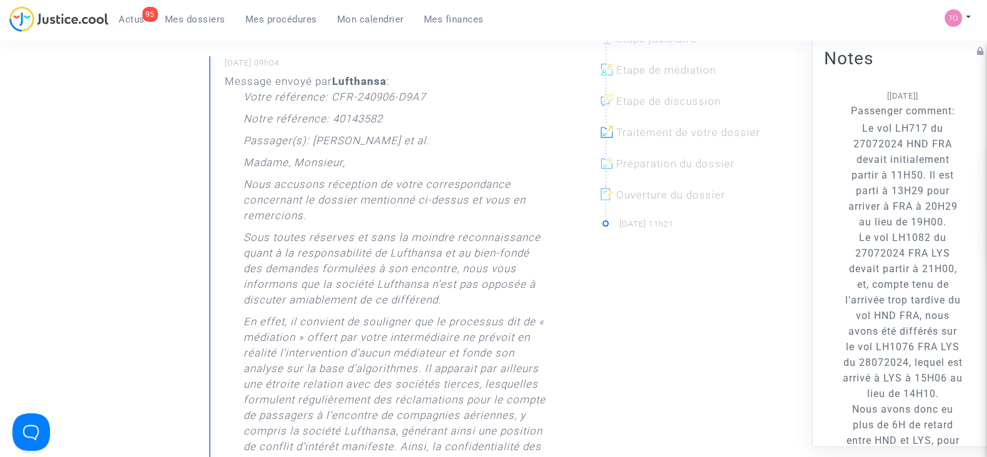
scroll to position [390, 0]
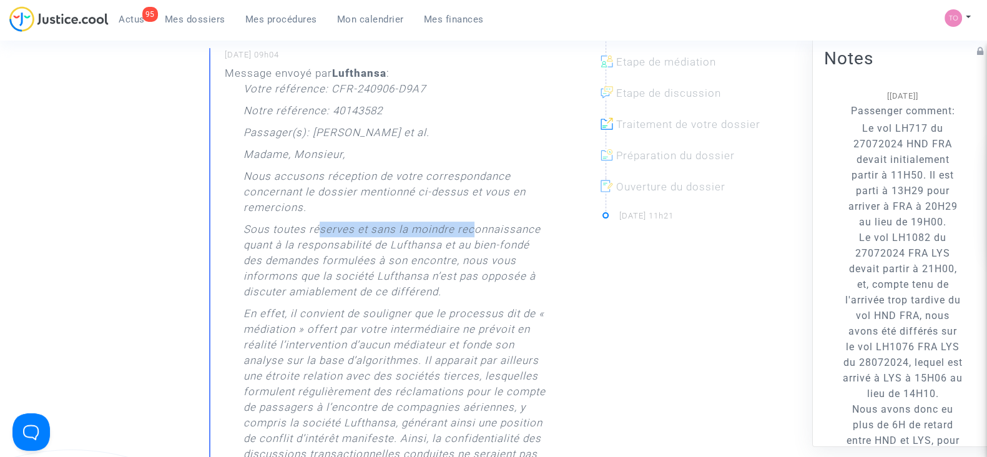
drag, startPoint x: 316, startPoint y: 232, endPoint x: 475, endPoint y: 232, distance: 158.6
click at [475, 232] on p "Sous toutes réserves et sans la moindre reconnaissance quant à la responsabilit…" at bounding box center [396, 264] width 307 height 84
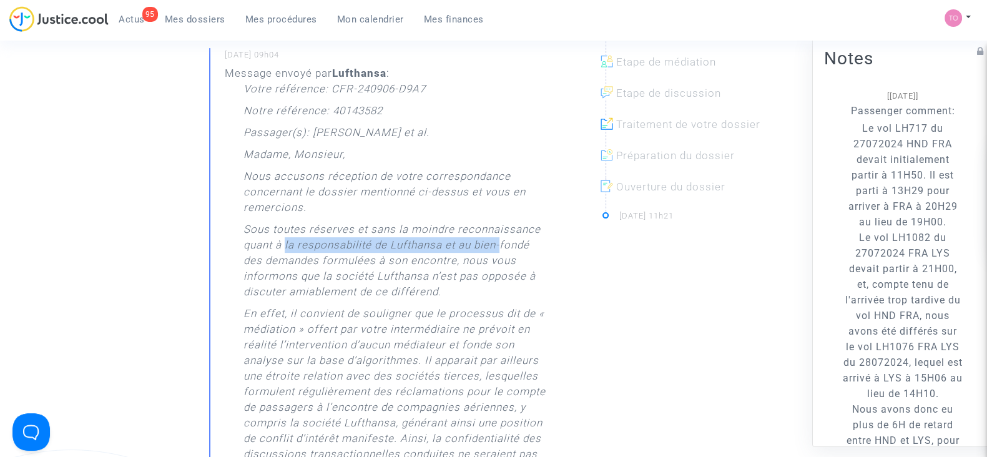
drag, startPoint x: 287, startPoint y: 245, endPoint x: 503, endPoint y: 247, distance: 215.4
click at [503, 247] on p "Sous toutes réserves et sans la moindre reconnaissance quant à la responsabilit…" at bounding box center [396, 264] width 307 height 84
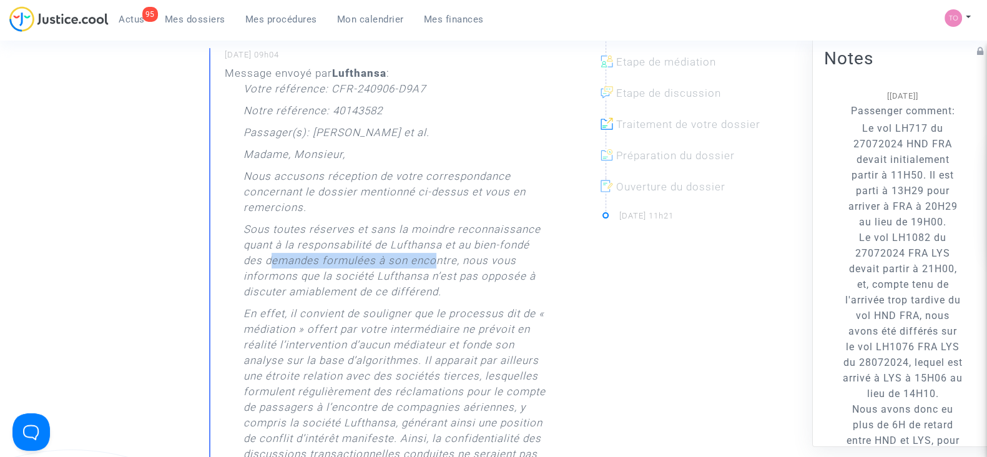
drag, startPoint x: 274, startPoint y: 262, endPoint x: 436, endPoint y: 262, distance: 162.3
click at [436, 262] on p "Sous toutes réserves et sans la moindre reconnaissance quant à la responsabilit…" at bounding box center [396, 264] width 307 height 84
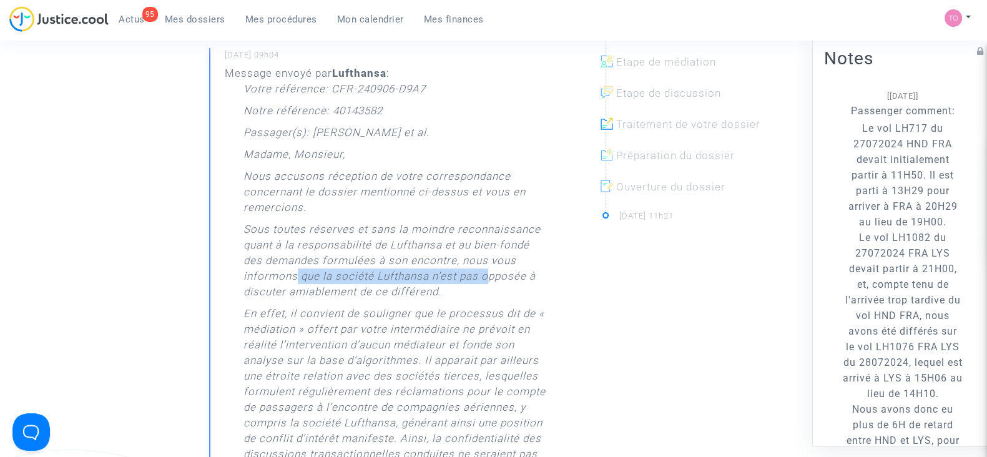
drag, startPoint x: 296, startPoint y: 278, endPoint x: 489, endPoint y: 277, distance: 193.6
click at [489, 277] on p "Sous toutes réserves et sans la moindre reconnaissance quant à la responsabilit…" at bounding box center [396, 264] width 307 height 84
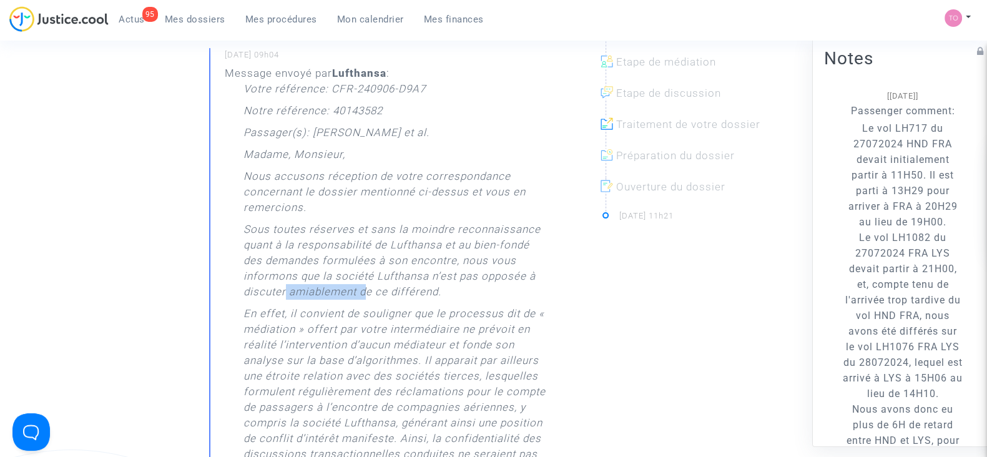
drag, startPoint x: 287, startPoint y: 287, endPoint x: 365, endPoint y: 287, distance: 77.4
click at [365, 287] on p "Sous toutes réserves et sans la moindre reconnaissance quant à la responsabilit…" at bounding box center [396, 264] width 307 height 84
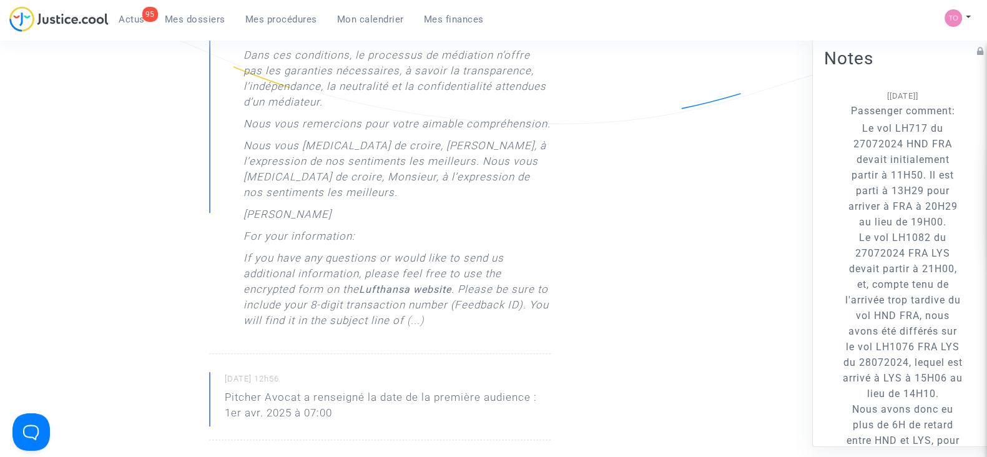
scroll to position [1014, 0]
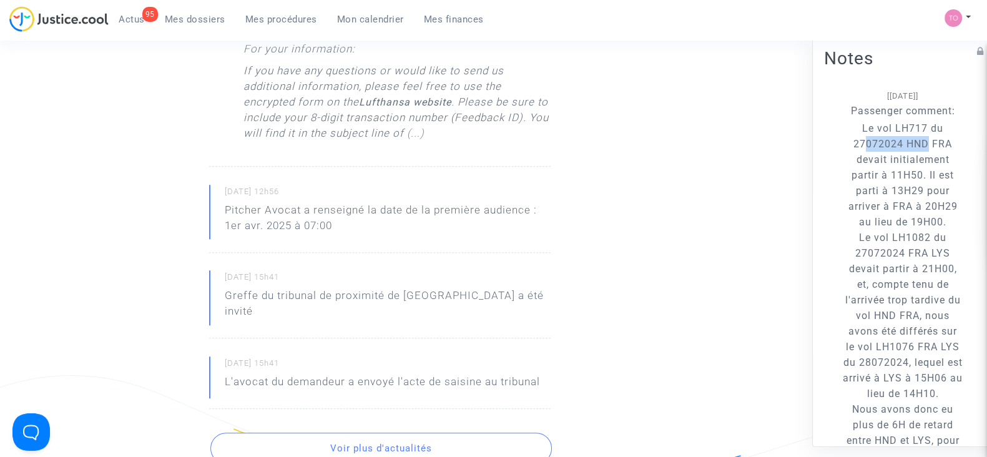
drag, startPoint x: 860, startPoint y: 160, endPoint x: 923, endPoint y: 161, distance: 62.4
click at [923, 161] on p "Le vol LH717 du 27072024 HND FRA devait initialement partir à 11H50. Il est par…" at bounding box center [903, 355] width 120 height 468
drag, startPoint x: 887, startPoint y: 174, endPoint x: 906, endPoint y: 176, distance: 19.4
click at [906, 176] on p "Le vol LH717 du 27072024 HND FRA devait initialement partir à 11H50. Il est par…" at bounding box center [903, 355] width 120 height 468
drag, startPoint x: 859, startPoint y: 195, endPoint x: 888, endPoint y: 193, distance: 28.8
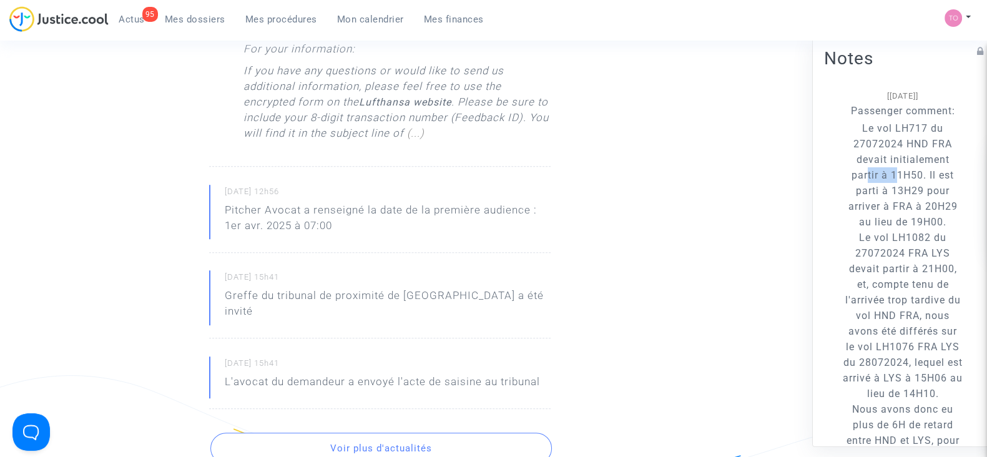
click at [888, 193] on p "Le vol LH717 du 27072024 HND FRA devait initialement partir à 11H50. Il est par…" at bounding box center [903, 355] width 120 height 468
drag, startPoint x: 870, startPoint y: 211, endPoint x: 918, endPoint y: 207, distance: 48.3
click at [918, 207] on p "Le vol LH717 du 27072024 HND FRA devait initialement partir à 11H50. Il est par…" at bounding box center [903, 355] width 120 height 468
drag, startPoint x: 874, startPoint y: 222, endPoint x: 898, endPoint y: 229, distance: 25.3
click at [908, 226] on p "Le vol LH717 du 27072024 HND FRA devait initialement partir à 11H50. Il est par…" at bounding box center [903, 355] width 120 height 468
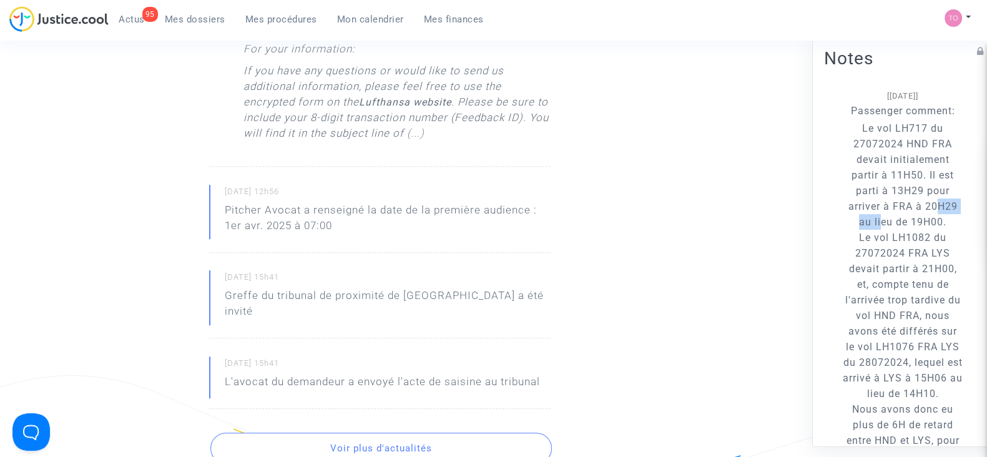
drag, startPoint x: 867, startPoint y: 239, endPoint x: 912, endPoint y: 244, distance: 44.7
click at [912, 244] on p "Le vol LH717 du 27072024 HND FRA devait initialement partir à 11H50. Il est par…" at bounding box center [903, 355] width 120 height 468
drag, startPoint x: 870, startPoint y: 268, endPoint x: 918, endPoint y: 271, distance: 48.8
click at [918, 271] on p "Le vol LH717 du 27072024 HND FRA devait initialement partir à 11H50. Il est par…" at bounding box center [903, 355] width 120 height 468
drag, startPoint x: 862, startPoint y: 283, endPoint x: 937, endPoint y: 280, distance: 75.6
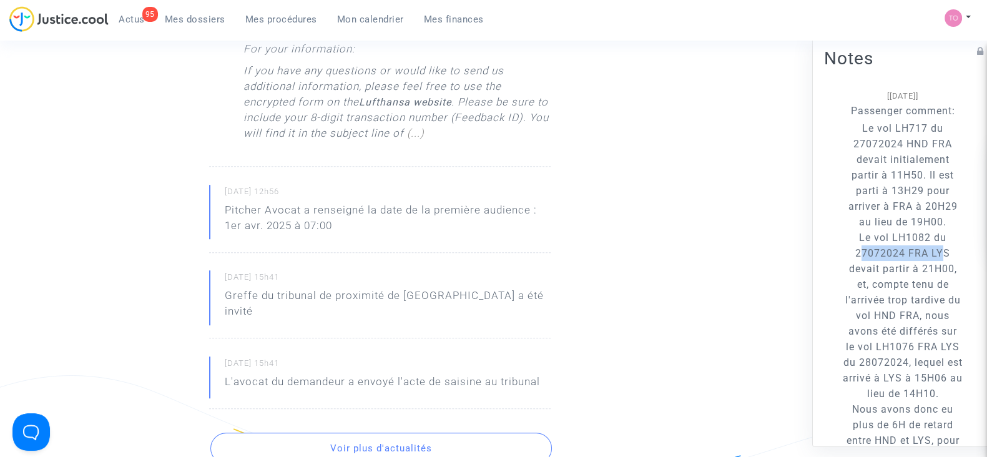
click at [937, 280] on p "Le vol LH717 du 27072024 HND FRA devait initialement partir à 11H50. Il est par…" at bounding box center [903, 355] width 120 height 468
drag, startPoint x: 875, startPoint y: 300, endPoint x: 921, endPoint y: 300, distance: 46.2
click at [921, 300] on p "Le vol LH717 du 27072024 HND FRA devait initialement partir à 11H50. Il est par…" at bounding box center [903, 355] width 120 height 468
drag, startPoint x: 868, startPoint y: 310, endPoint x: 923, endPoint y: 310, distance: 54.9
click at [923, 310] on p "Le vol LH717 du 27072024 HND FRA devait initialement partir à 11H50. Il est par…" at bounding box center [903, 355] width 120 height 468
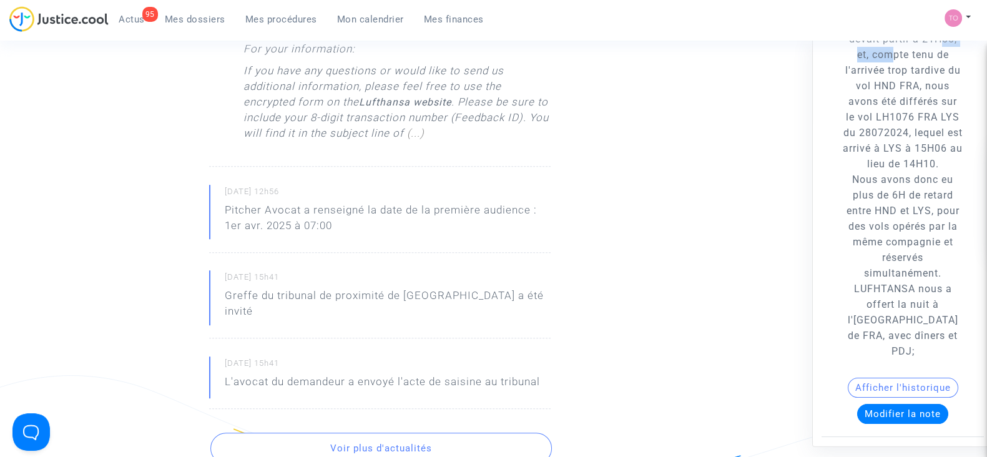
scroll to position [234, 0]
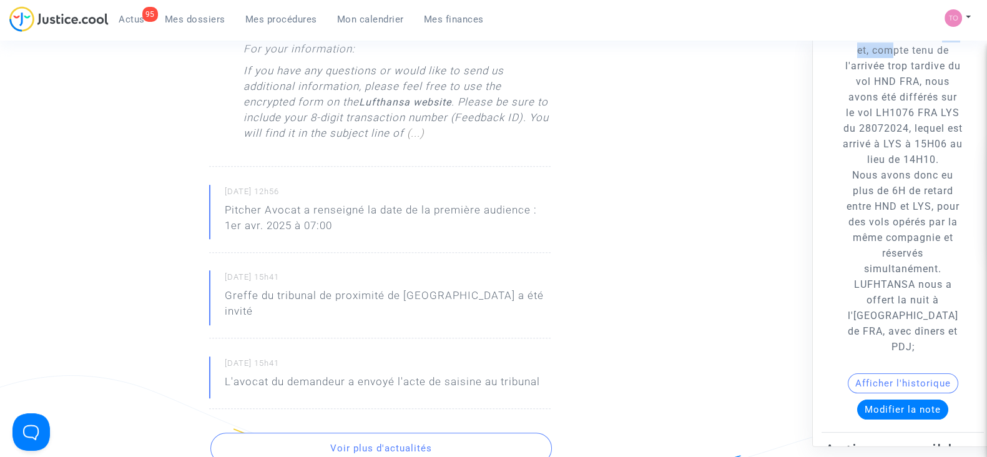
click at [904, 393] on button "Afficher l'historique" at bounding box center [903, 383] width 111 height 20
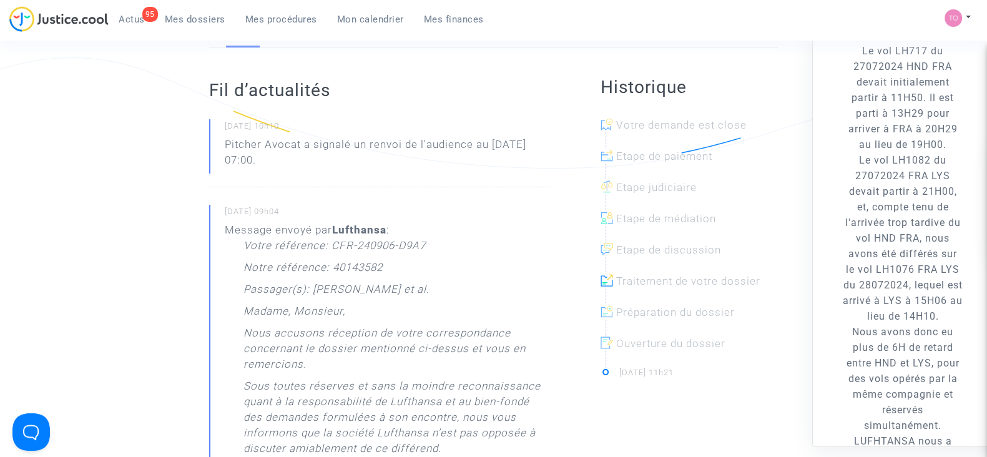
scroll to position [0, 0]
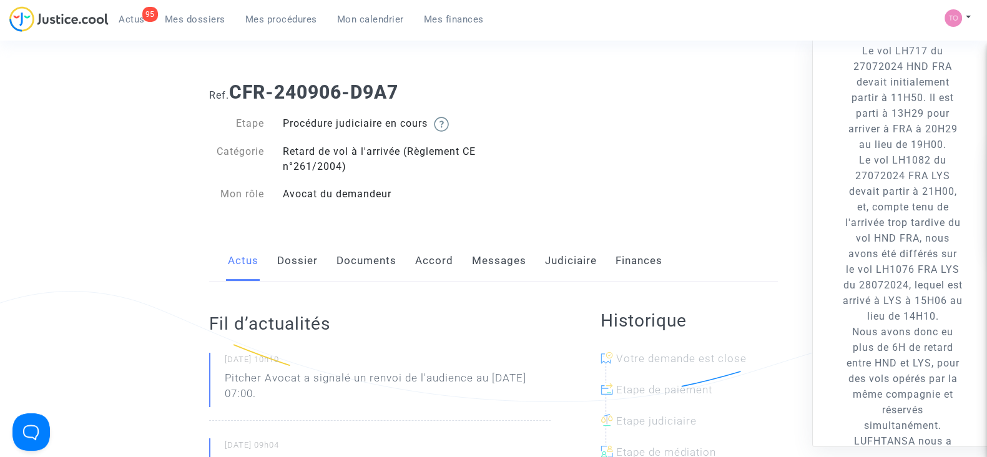
click at [502, 260] on link "Messages" at bounding box center [499, 260] width 54 height 41
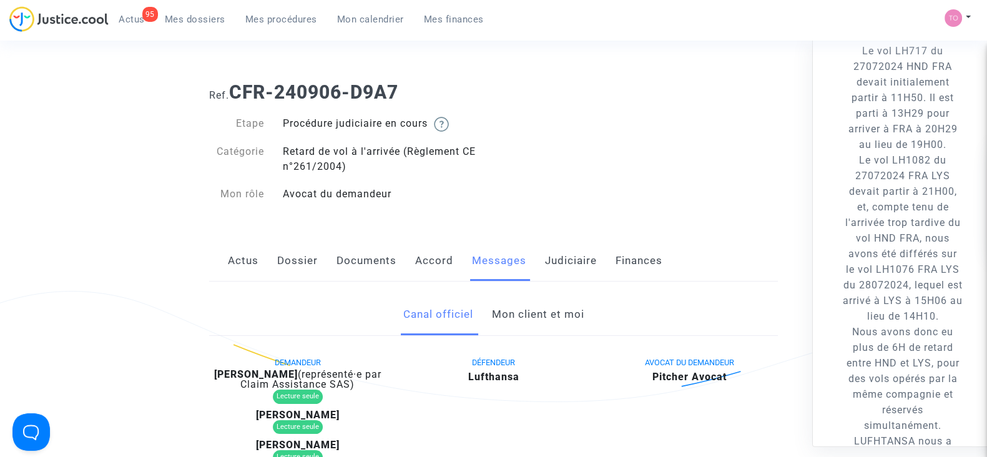
click at [556, 254] on link "Judiciaire" at bounding box center [571, 260] width 52 height 41
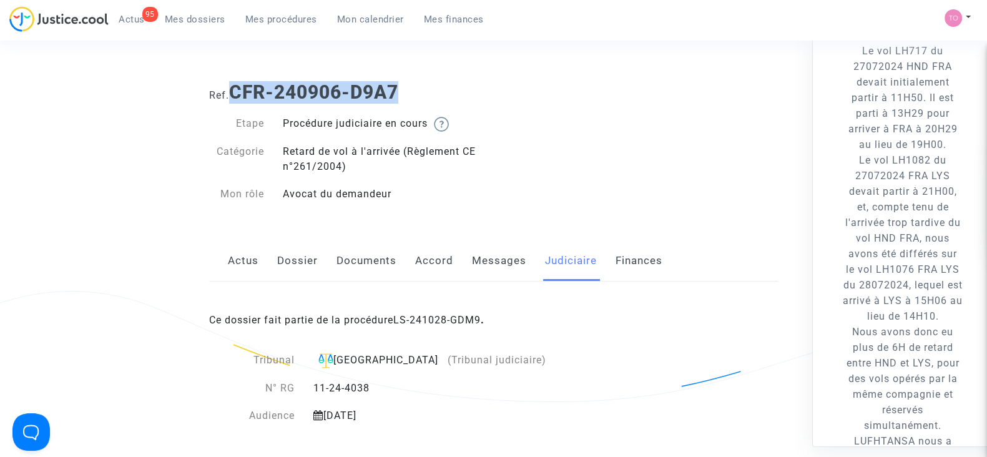
drag, startPoint x: 415, startPoint y: 89, endPoint x: 233, endPoint y: 85, distance: 182.4
click at [233, 85] on h1 "Ref. CFR-240906-D9A7" at bounding box center [493, 92] width 569 height 22
copy b "CFR-240906-D9A7"
click at [160, 17] on link "Mes dossiers" at bounding box center [195, 19] width 81 height 19
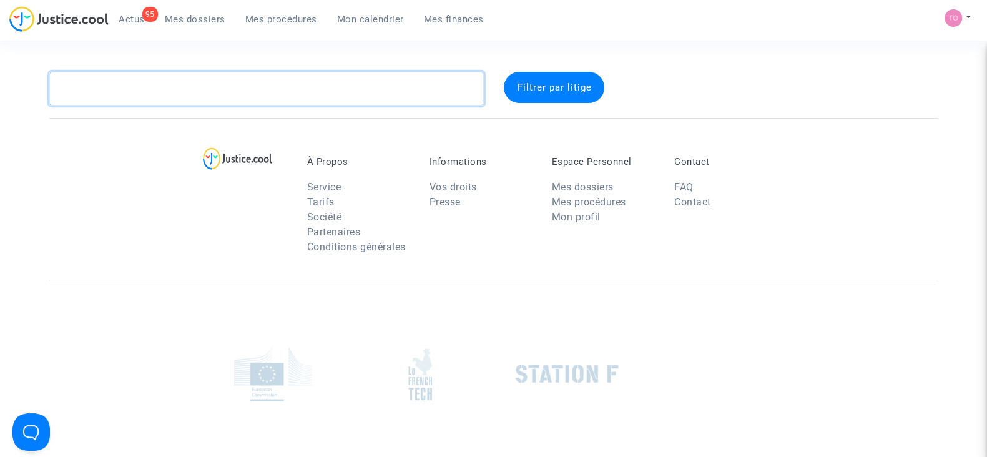
click at [165, 94] on textarea at bounding box center [266, 89] width 435 height 34
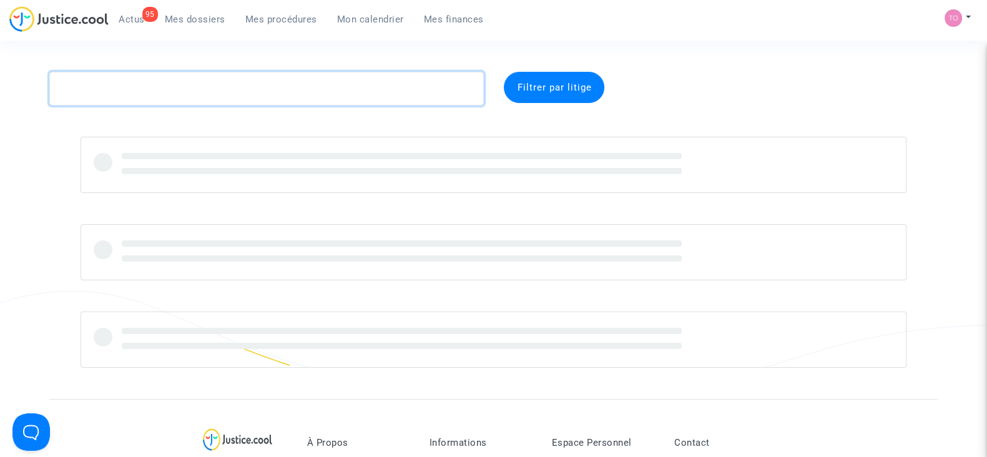
paste textarea "ASTAUD"
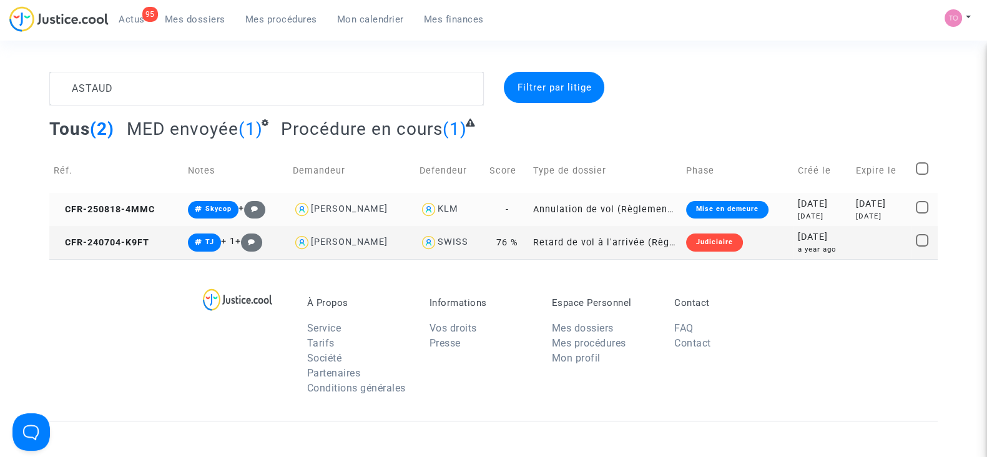
click at [798, 203] on div "[DATE]" at bounding box center [822, 204] width 49 height 14
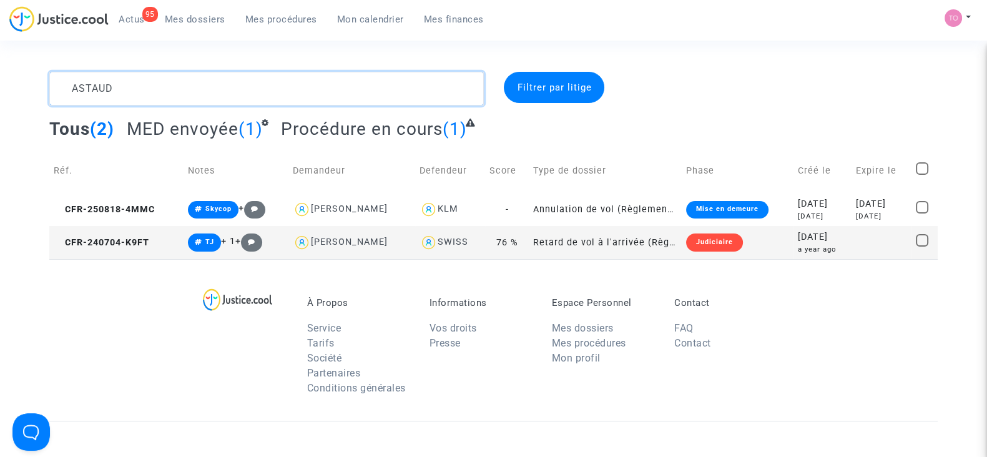
drag, startPoint x: 89, startPoint y: 84, endPoint x: 0, endPoint y: 86, distance: 89.3
click at [0, 87] on div "ASTAUD Filtrer par litige Tous (2) MED envoyée (1) Procédure en cours (1) Réf. …" at bounding box center [493, 165] width 987 height 187
paste textarea "CFR-250819-94R8"
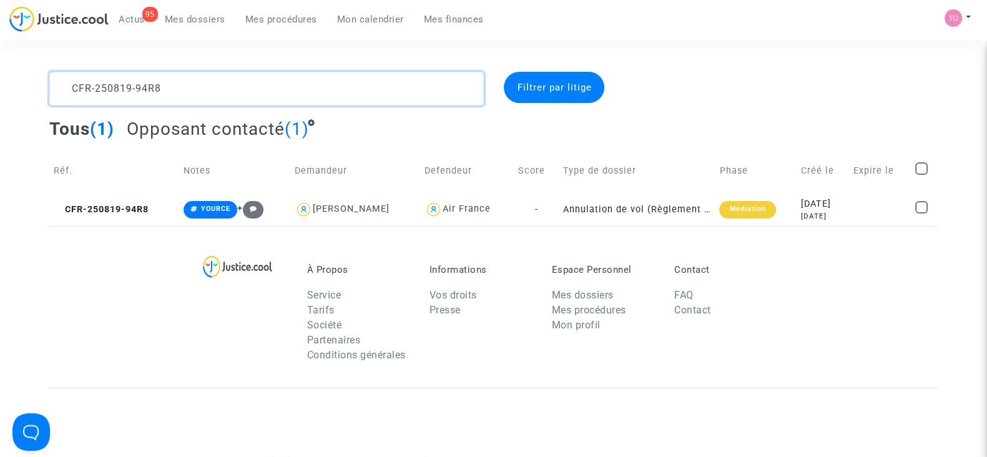
drag, startPoint x: 220, startPoint y: 88, endPoint x: 0, endPoint y: 94, distance: 219.9
click at [0, 94] on div "CFR-250819-94R8 Filtrer par litige Tous (1) Opposant contacté (1) Réf. Notes De…" at bounding box center [493, 149] width 987 height 154
paste textarea "KHADRAOUI"
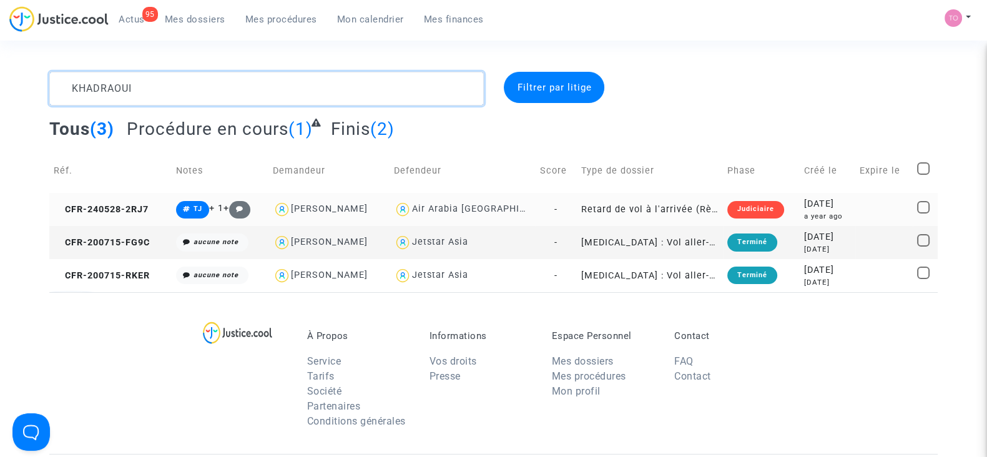
type textarea "KHADRAOUI"
click at [782, 204] on td "Judiciaire" at bounding box center [761, 209] width 77 height 33
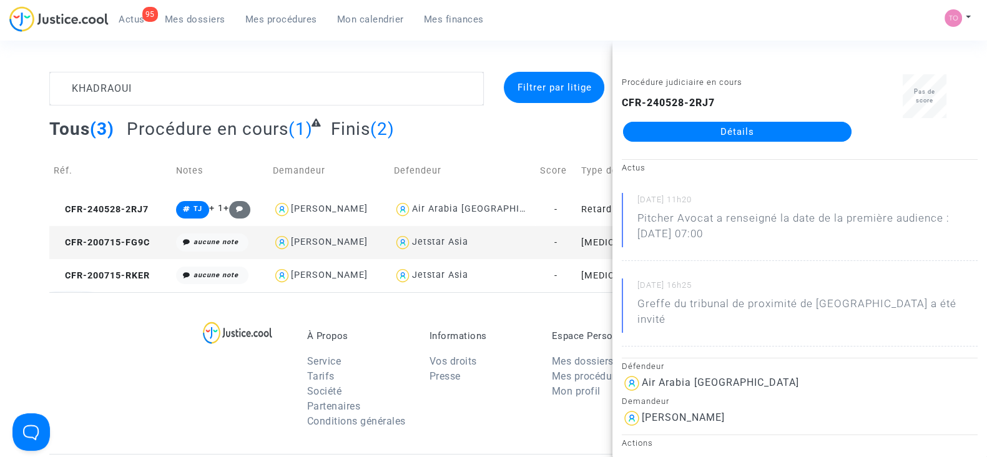
click at [784, 135] on link "Détails" at bounding box center [737, 132] width 229 height 20
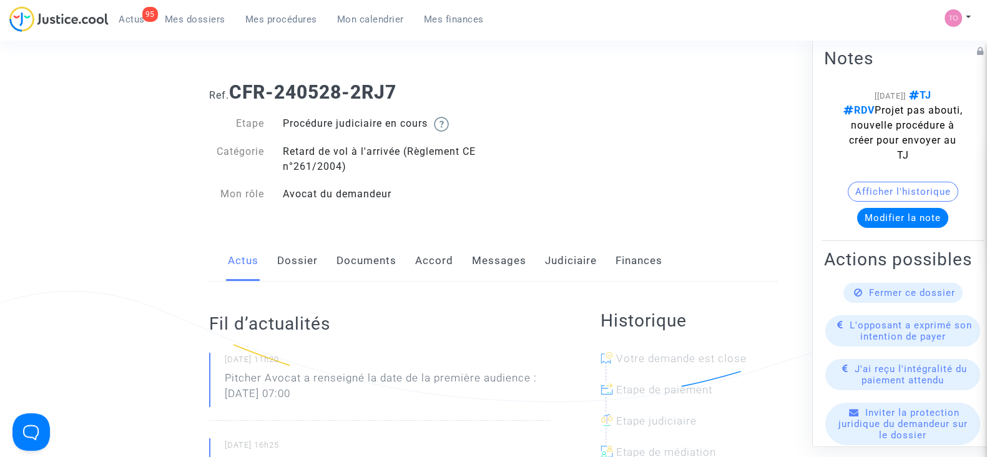
click at [562, 257] on link "Judiciaire" at bounding box center [571, 260] width 52 height 41
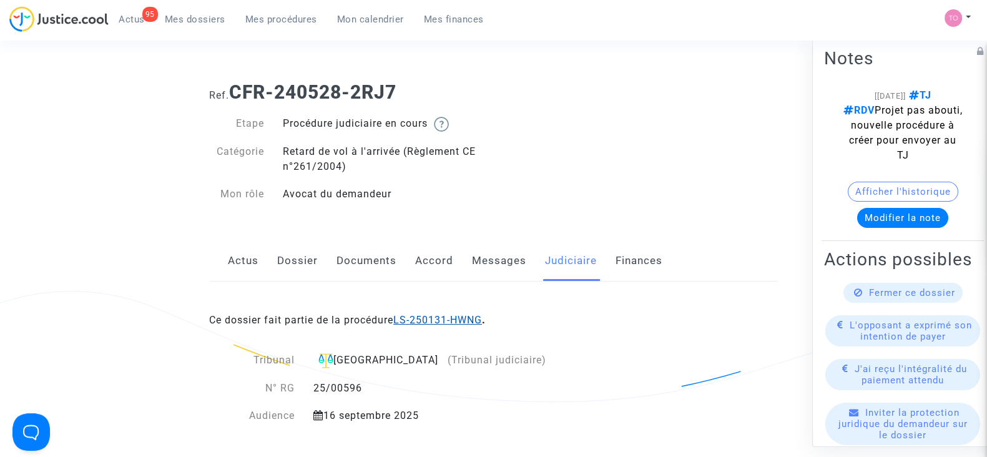
click at [446, 314] on link "LS-250131-HWNG" at bounding box center [437, 320] width 89 height 12
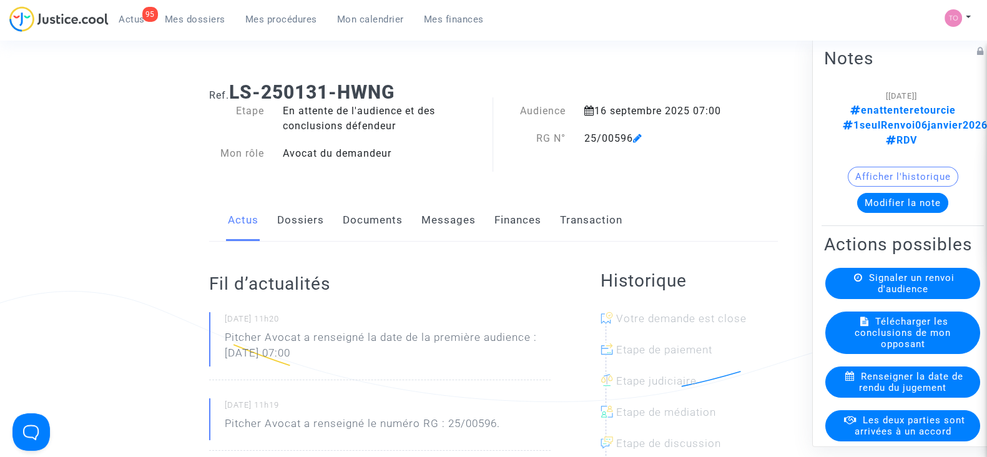
click at [888, 193] on button "Modifier la note" at bounding box center [902, 203] width 91 height 20
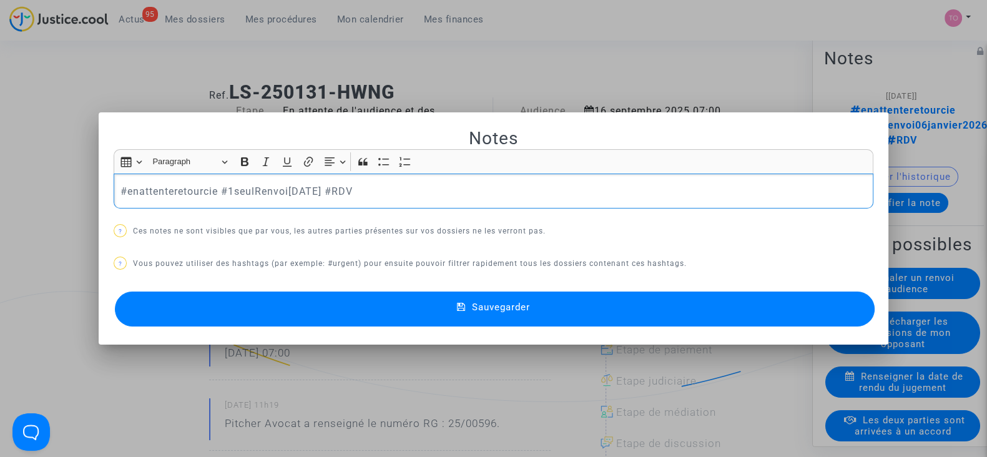
drag, startPoint x: 414, startPoint y: 189, endPoint x: 0, endPoint y: 190, distance: 414.0
click at [0, 190] on div "Notes Rich Text Editor Insert table Insert table Heading Paragraph Paragraph He…" at bounding box center [493, 228] width 987 height 457
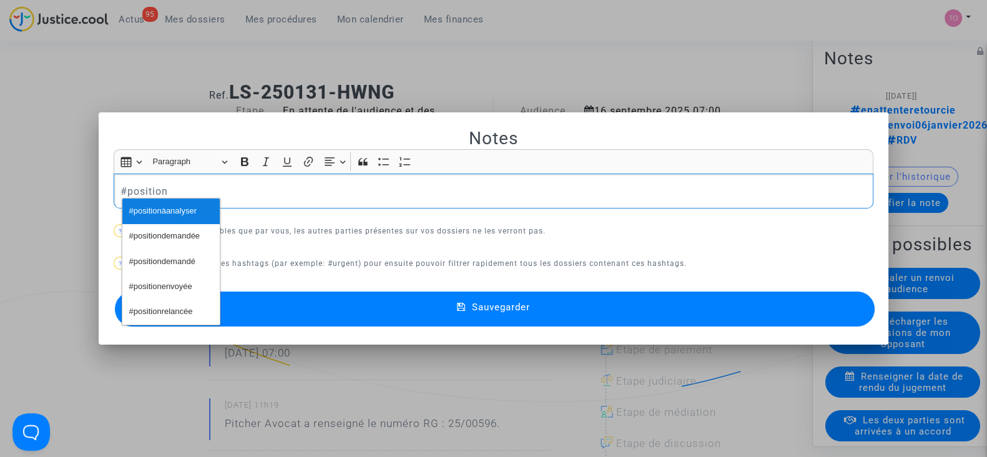
click at [147, 209] on span "#positionàanalyser" at bounding box center [162, 211] width 67 height 18
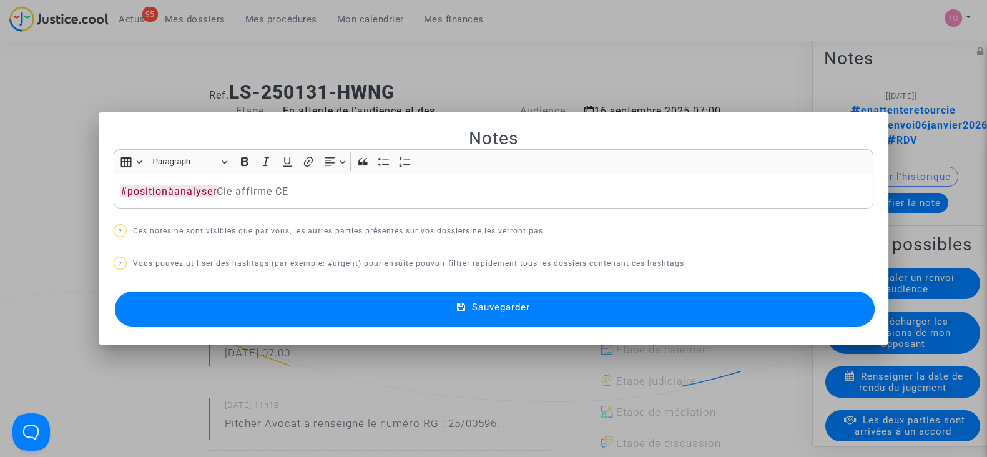
click at [305, 310] on button "Sauvegarder" at bounding box center [495, 309] width 760 height 35
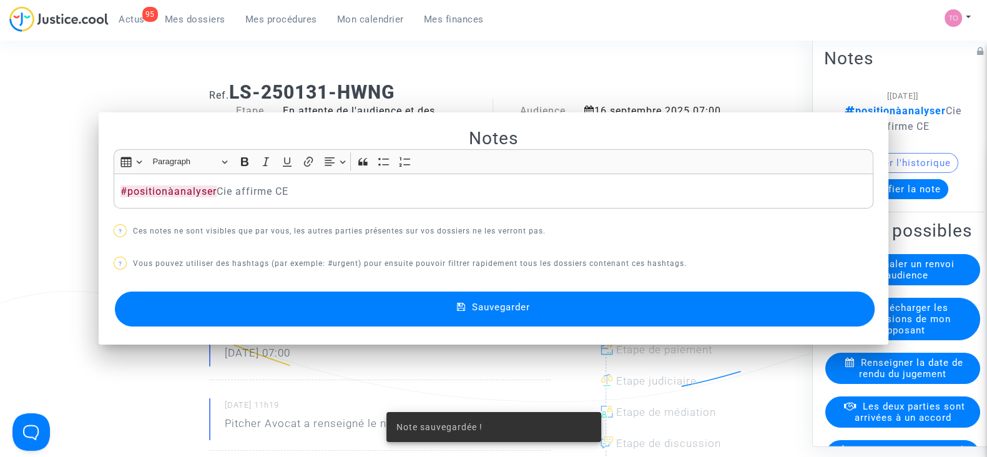
click at [0, 227] on div "Ref. LS-250131-HWNG Etape En attente de l'audience et des conclusions défendeur…" at bounding box center [493, 429] width 987 height 714
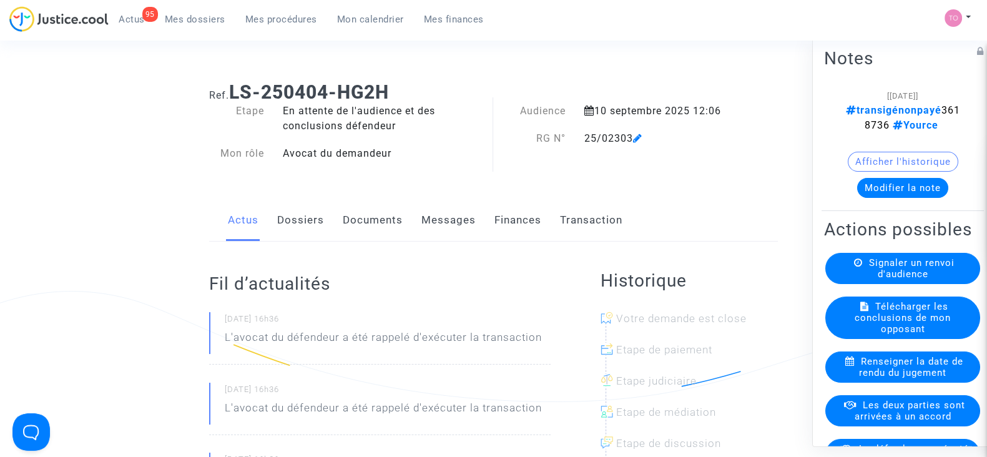
click at [901, 182] on button "Modifier la note" at bounding box center [902, 188] width 91 height 20
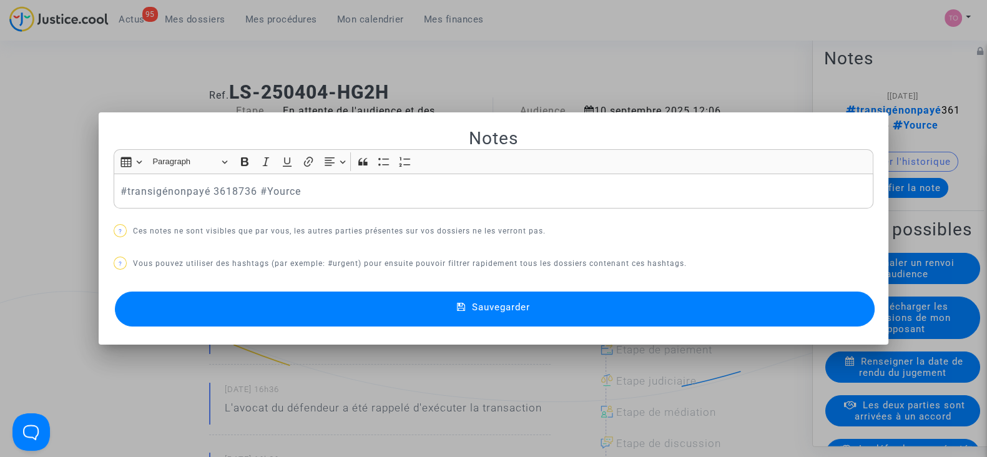
drag, startPoint x: 300, startPoint y: 192, endPoint x: 10, endPoint y: 198, distance: 290.4
click at [10, 198] on div "Notes Rich Text Editor Insert table Insert table Heading Paragraph Paragraph He…" at bounding box center [493, 228] width 987 height 457
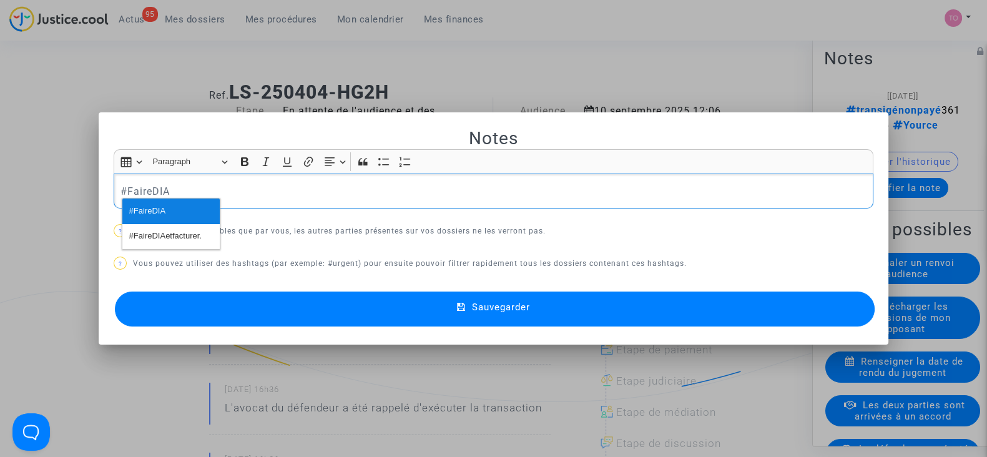
click at [142, 210] on span "#FaireDIA" at bounding box center [147, 211] width 37 height 18
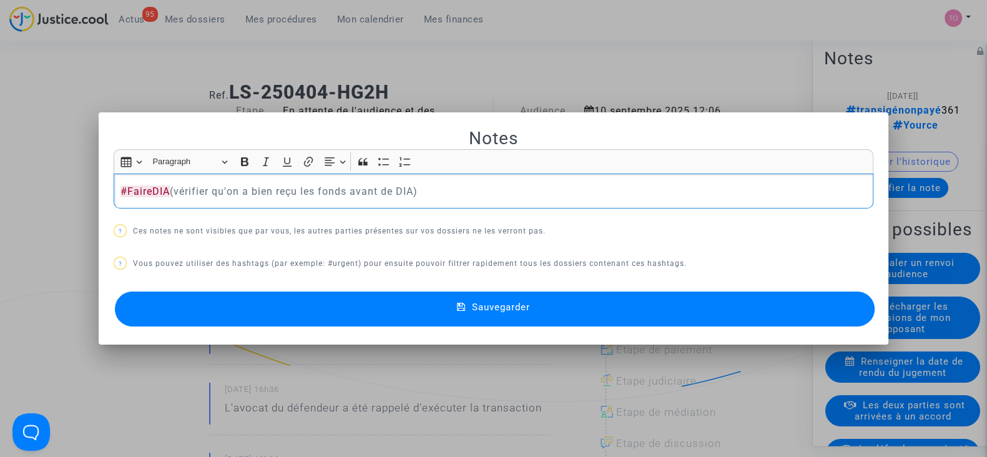
click at [59, 144] on div at bounding box center [493, 228] width 987 height 457
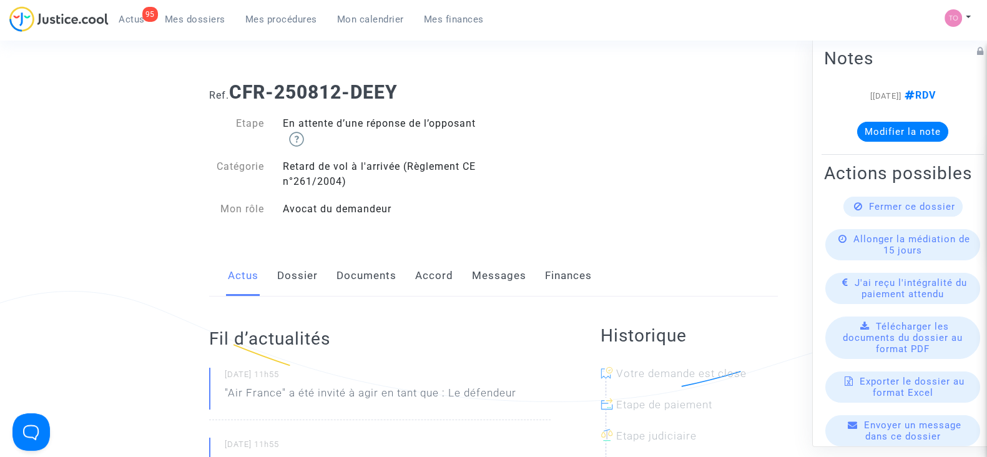
click at [488, 281] on link "Messages" at bounding box center [499, 275] width 54 height 41
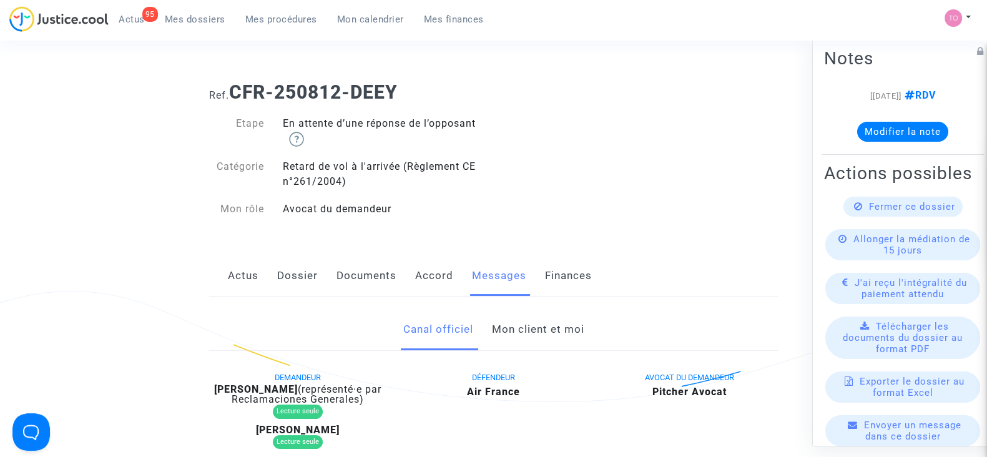
click at [428, 282] on link "Accord" at bounding box center [434, 275] width 38 height 41
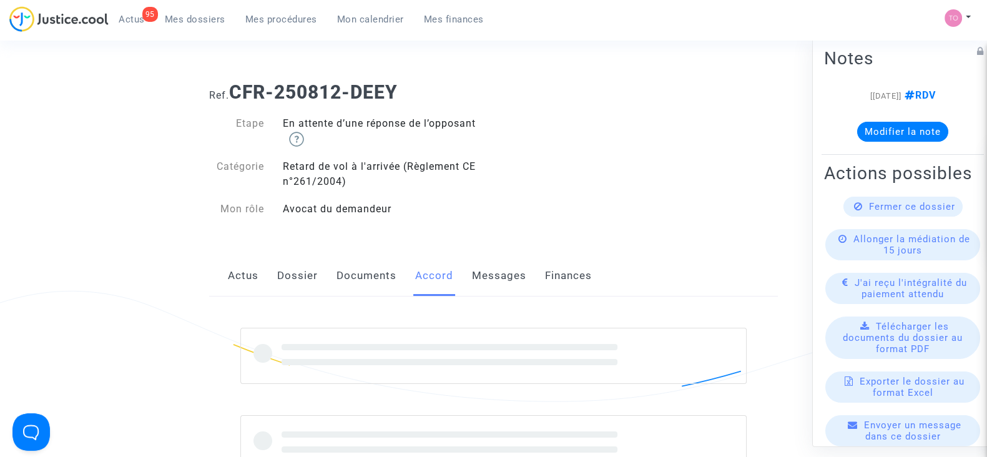
click at [359, 277] on link "Documents" at bounding box center [367, 275] width 60 height 41
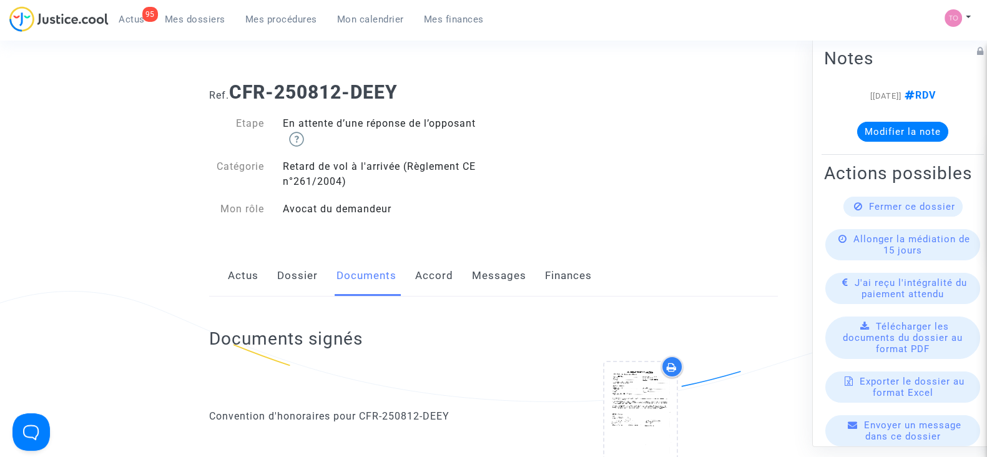
click at [297, 276] on link "Dossier" at bounding box center [297, 275] width 41 height 41
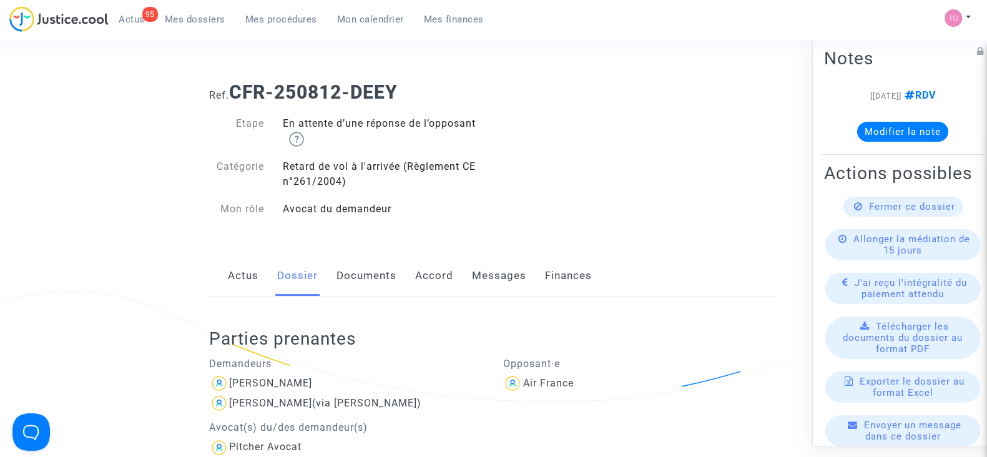
click at [262, 276] on div "Actus Dossier Documents Accord Messages Finances" at bounding box center [493, 276] width 569 height 42
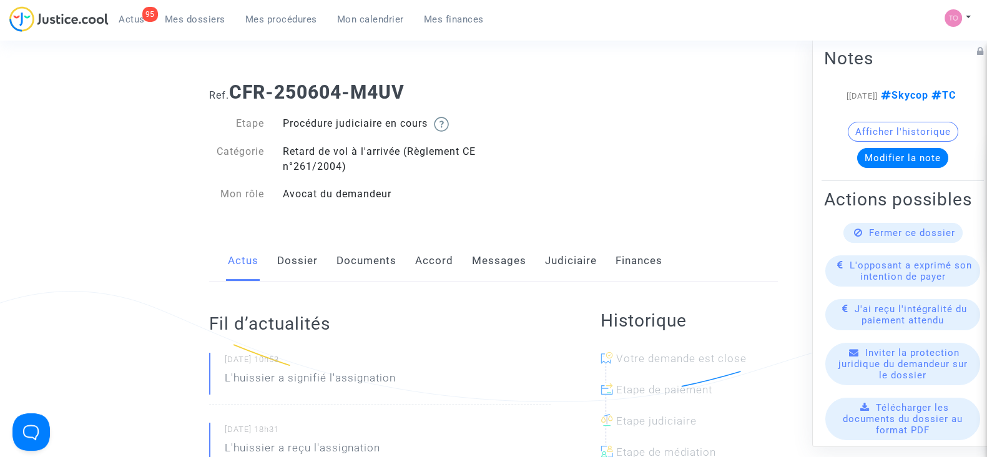
click at [496, 268] on link "Messages" at bounding box center [499, 260] width 54 height 41
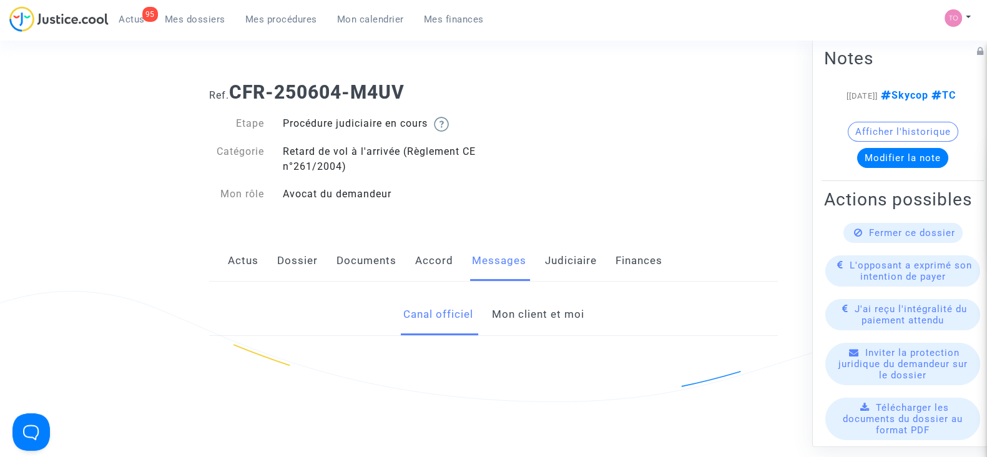
click at [496, 320] on link "Mon client et moi" at bounding box center [537, 314] width 92 height 41
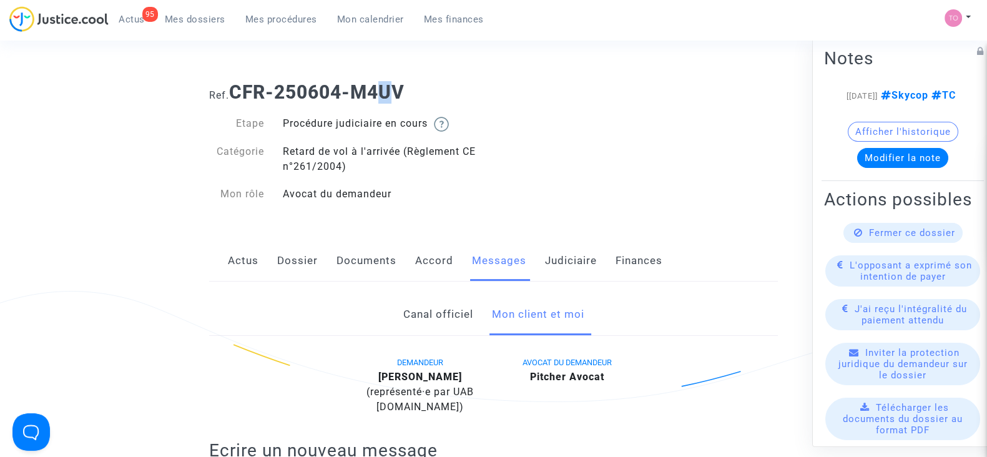
drag, startPoint x: 396, startPoint y: 98, endPoint x: 386, endPoint y: 96, distance: 10.2
click at [386, 96] on b "CFR-250604-M4UV" at bounding box center [316, 92] width 175 height 22
drag, startPoint x: 421, startPoint y: 89, endPoint x: 237, endPoint y: 86, distance: 183.6
click at [237, 86] on h1 "Ref. CFR-250604-M4UV" at bounding box center [493, 92] width 569 height 22
copy b "CFR-250604-M4UV"
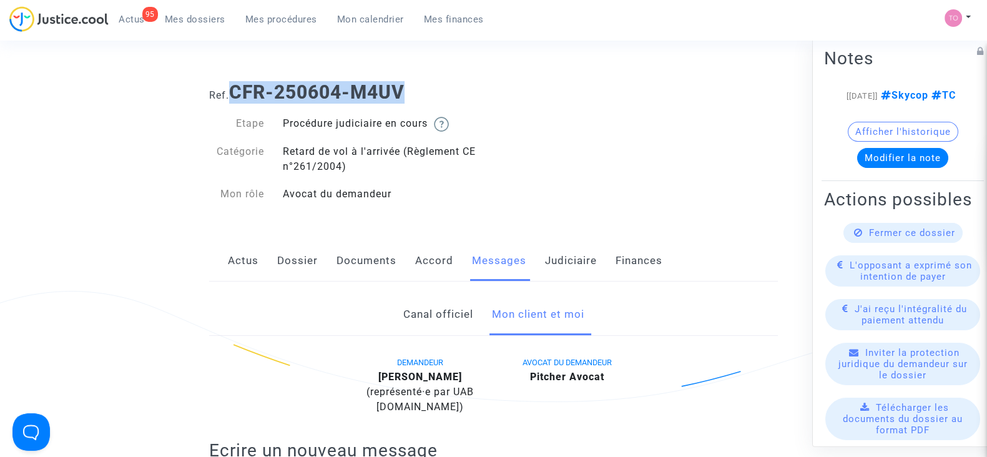
click at [574, 260] on link "Judiciaire" at bounding box center [571, 260] width 52 height 41
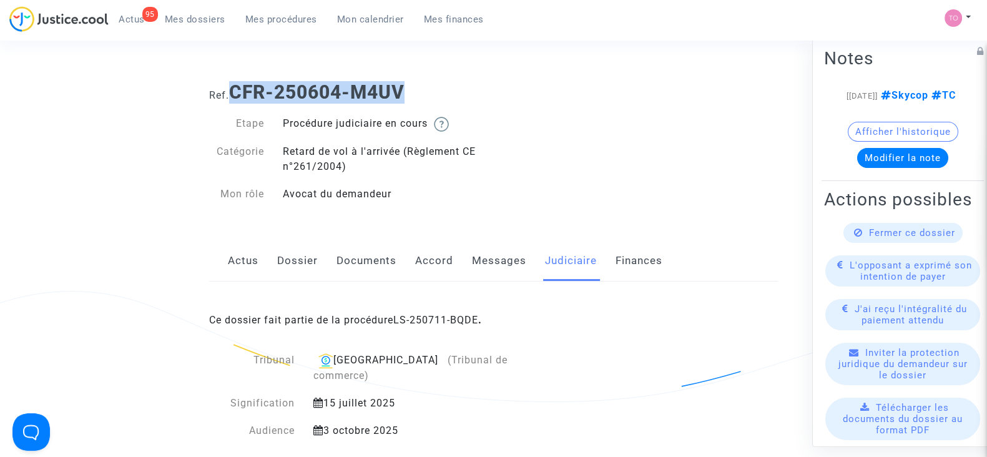
click at [340, 260] on link "Documents" at bounding box center [367, 260] width 60 height 41
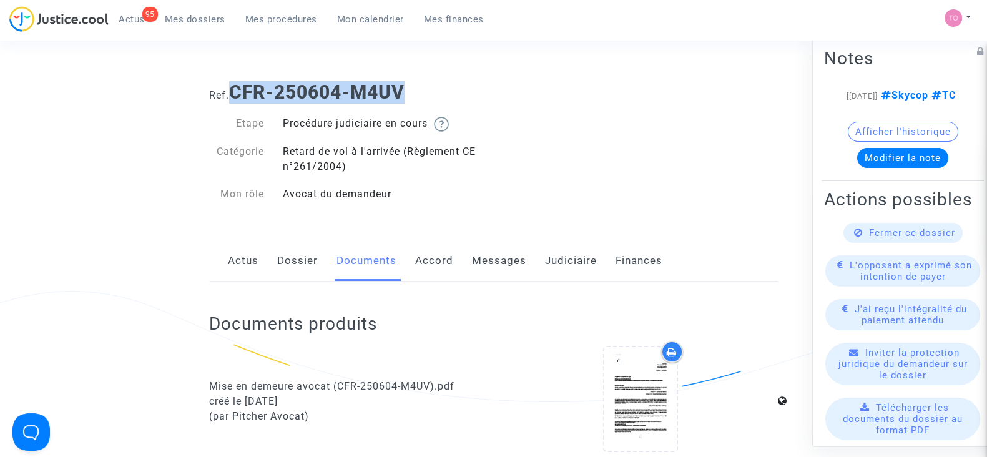
click at [299, 274] on link "Dossier" at bounding box center [297, 260] width 41 height 41
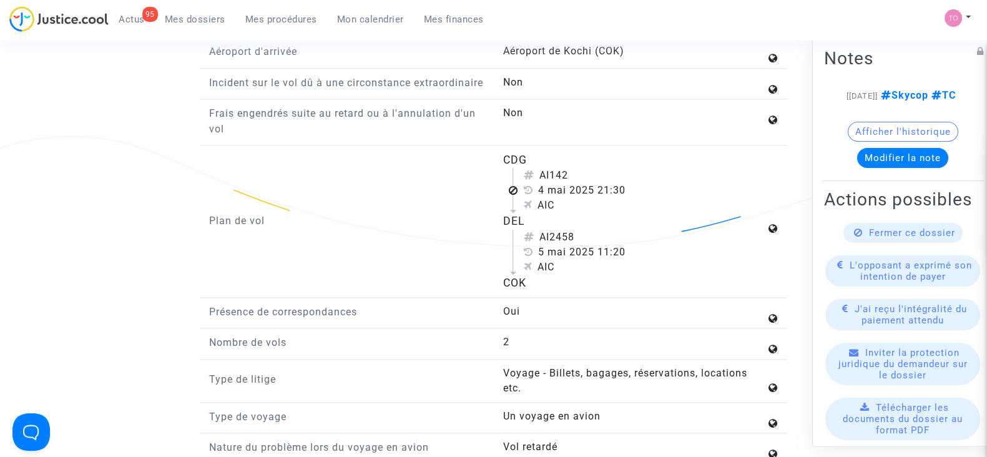
scroll to position [1795, 0]
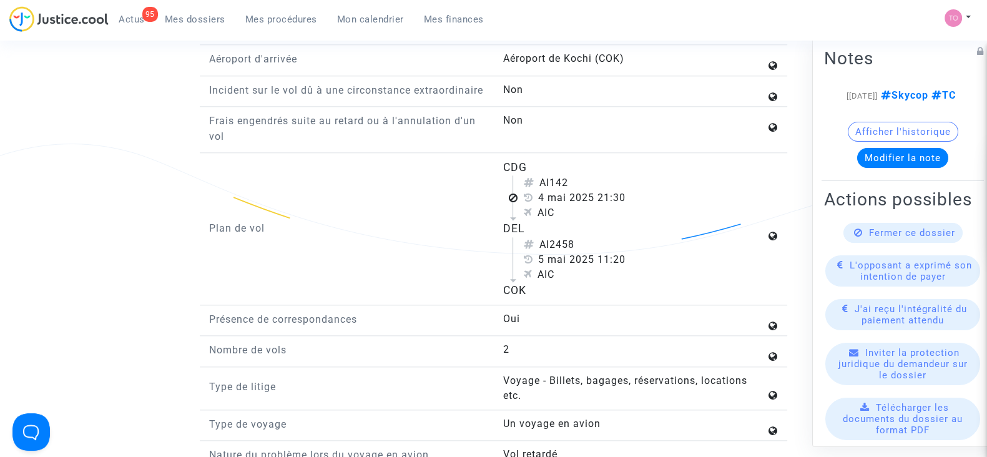
drag, startPoint x: 625, startPoint y: 267, endPoint x: 597, endPoint y: 279, distance: 30.5
click at [597, 279] on div "AI2458 5 mai 2025 11:20 AIC" at bounding box center [639, 259] width 253 height 45
click at [606, 293] on div "COK" at bounding box center [634, 290] width 263 height 16
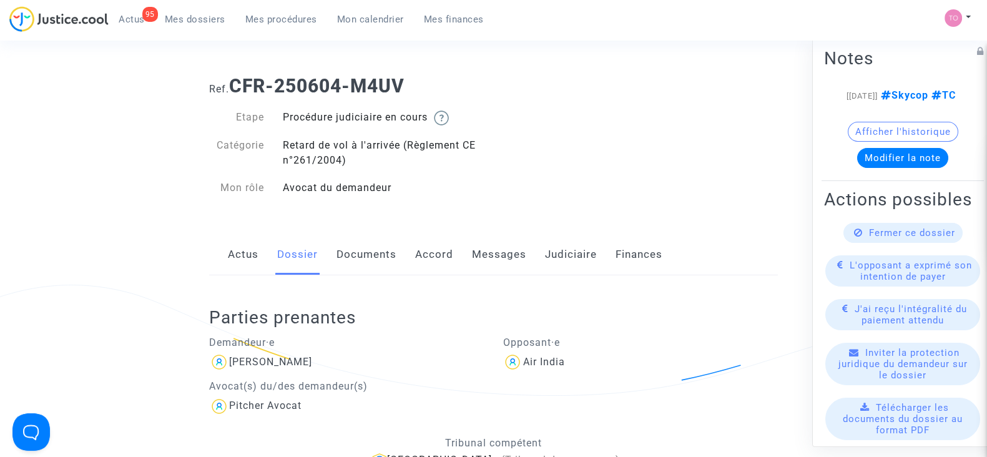
scroll to position [0, 0]
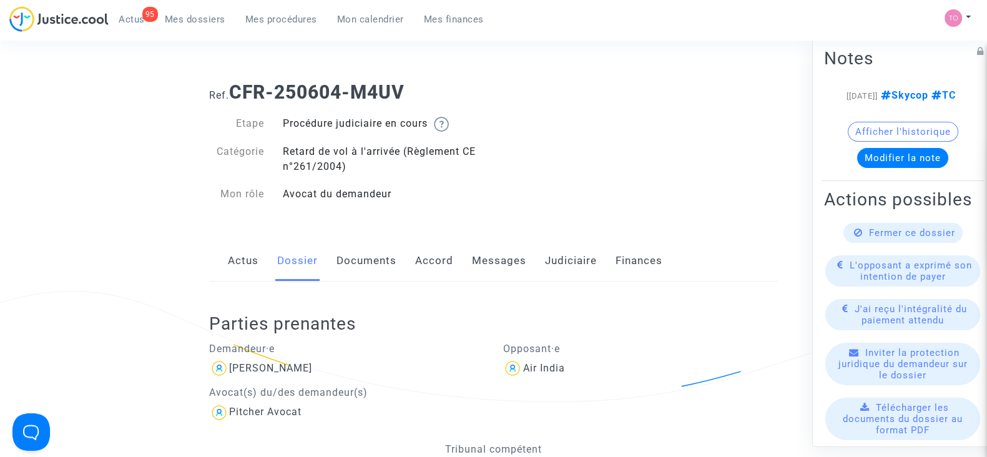
drag, startPoint x: 360, startPoint y: 263, endPoint x: 378, endPoint y: 266, distance: 17.8
click at [360, 263] on link "Documents" at bounding box center [367, 260] width 60 height 41
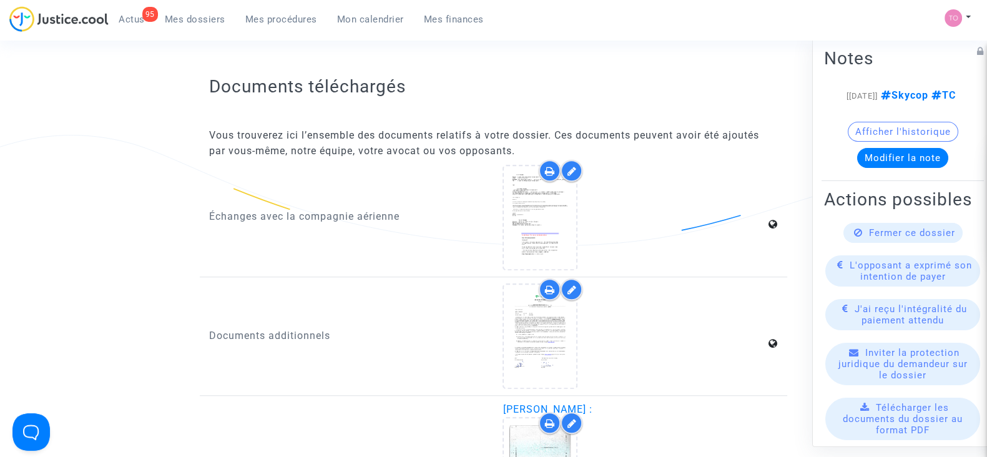
scroll to position [1248, 0]
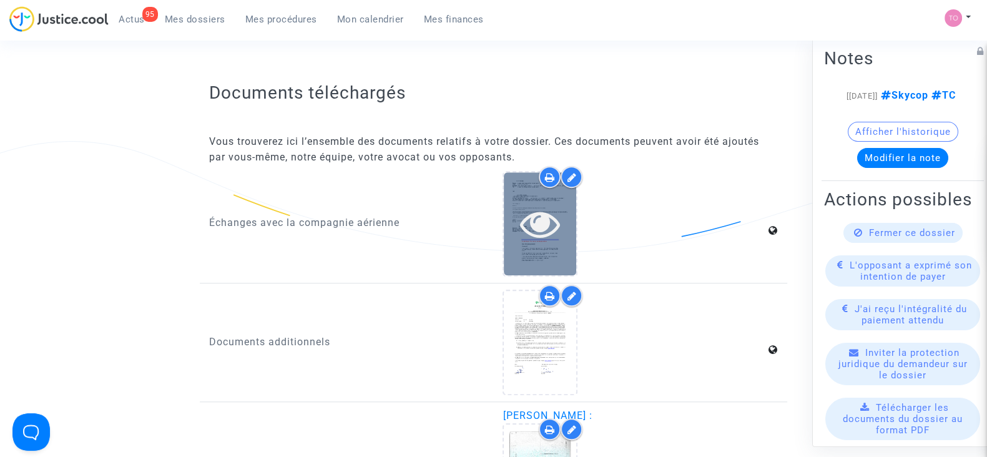
click at [523, 222] on icon at bounding box center [540, 224] width 41 height 40
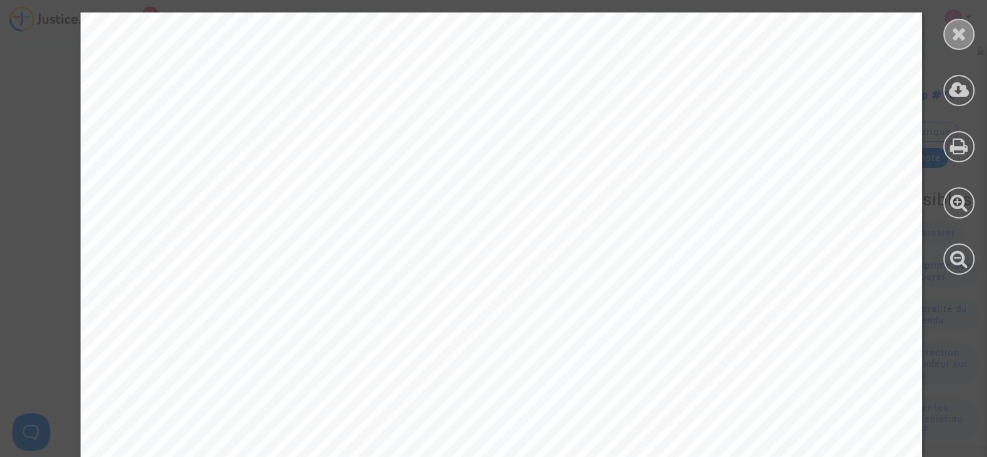
click at [960, 42] on div at bounding box center [958, 34] width 31 height 31
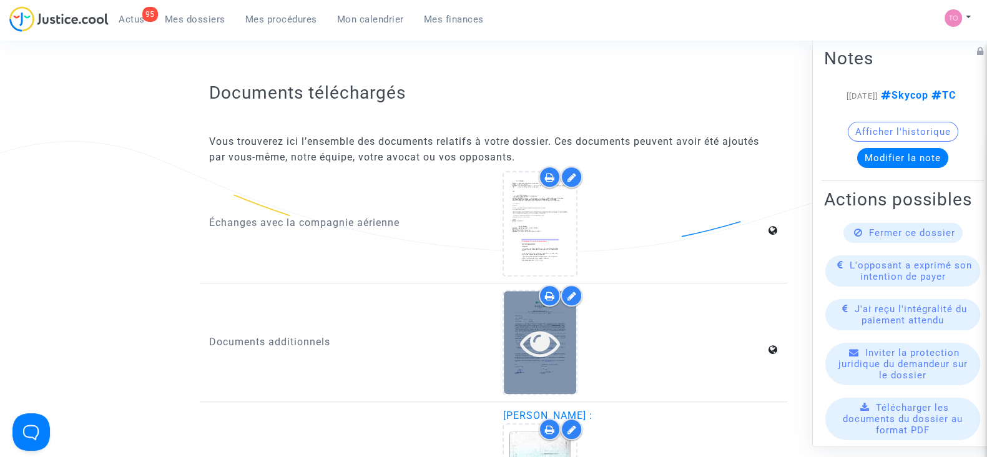
click at [537, 358] on div at bounding box center [540, 342] width 72 height 103
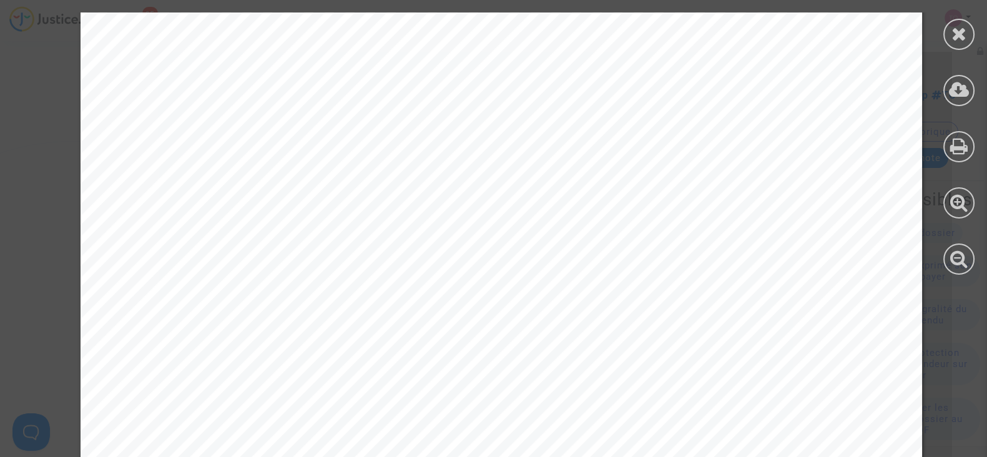
scroll to position [77, 0]
click at [962, 35] on icon at bounding box center [960, 33] width 16 height 19
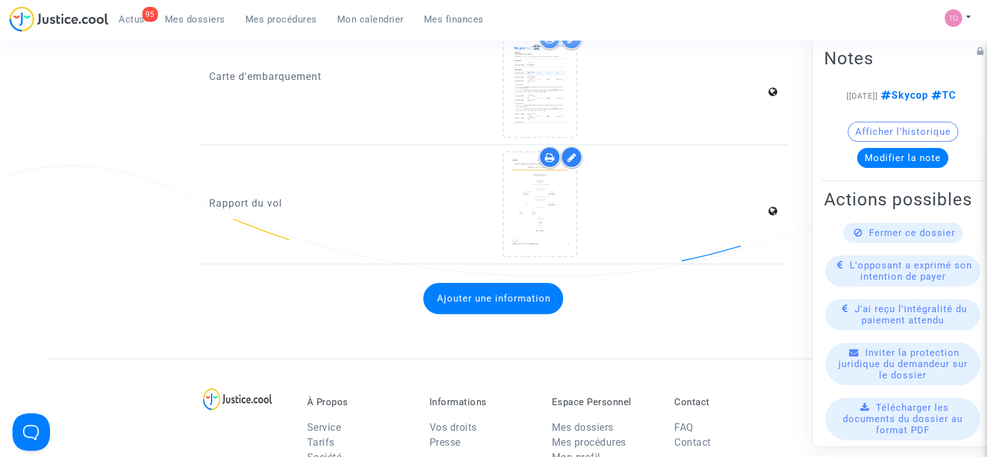
scroll to position [1795, 0]
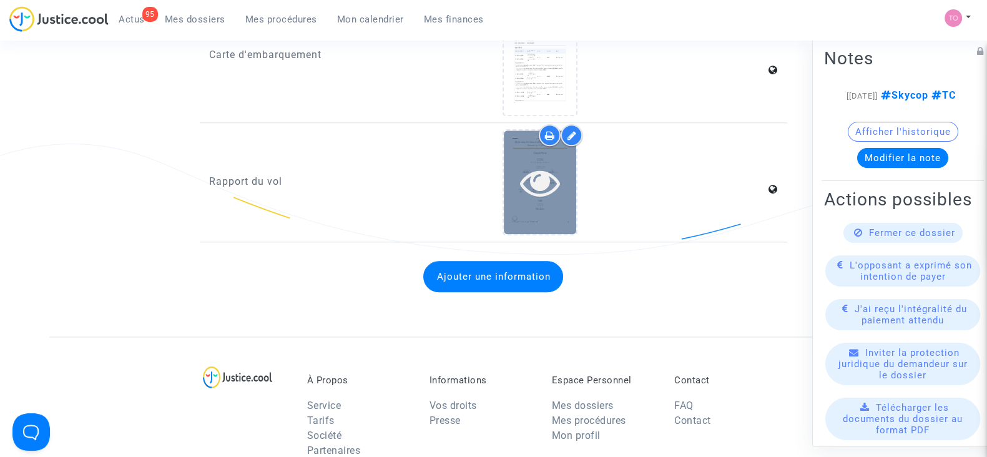
click at [530, 175] on icon at bounding box center [540, 182] width 41 height 40
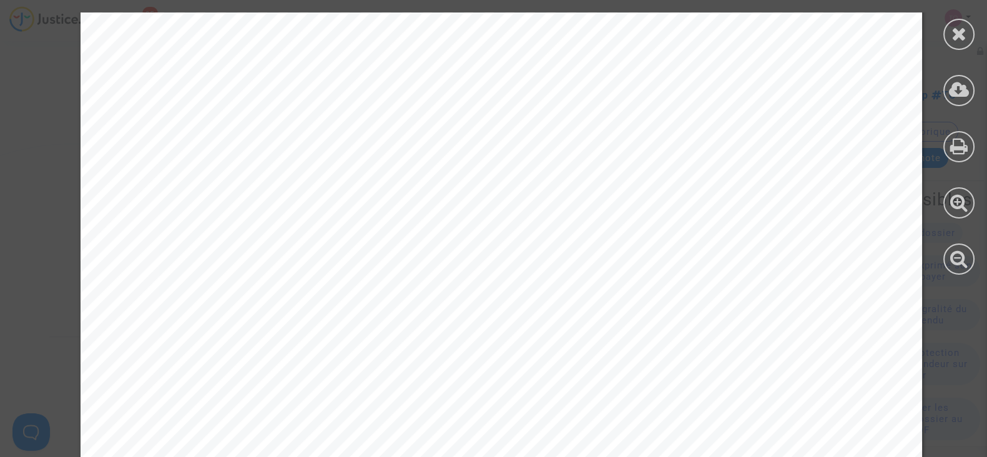
scroll to position [155, 0]
click at [958, 37] on icon at bounding box center [960, 33] width 16 height 19
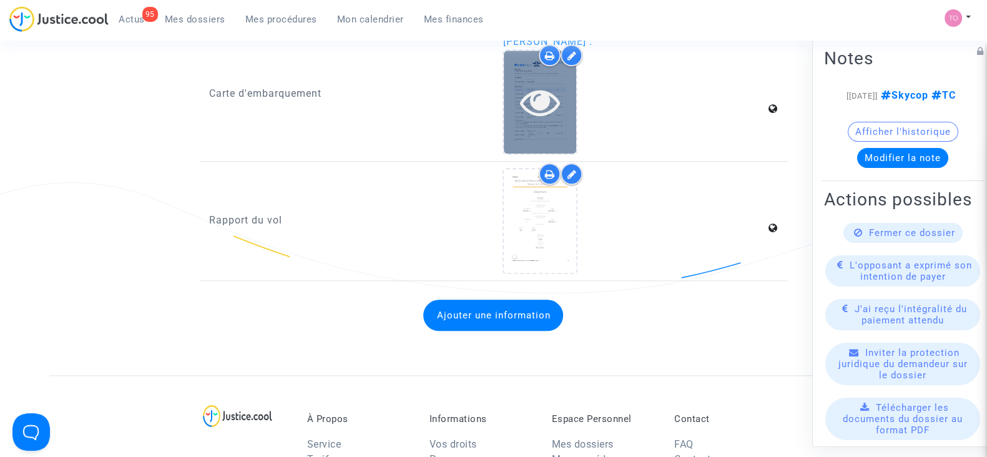
scroll to position [1639, 0]
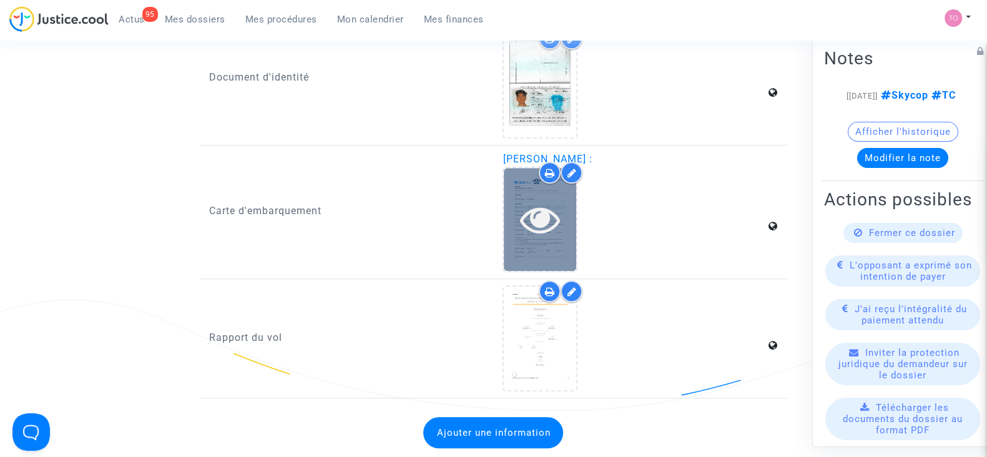
click at [531, 214] on icon at bounding box center [540, 219] width 41 height 40
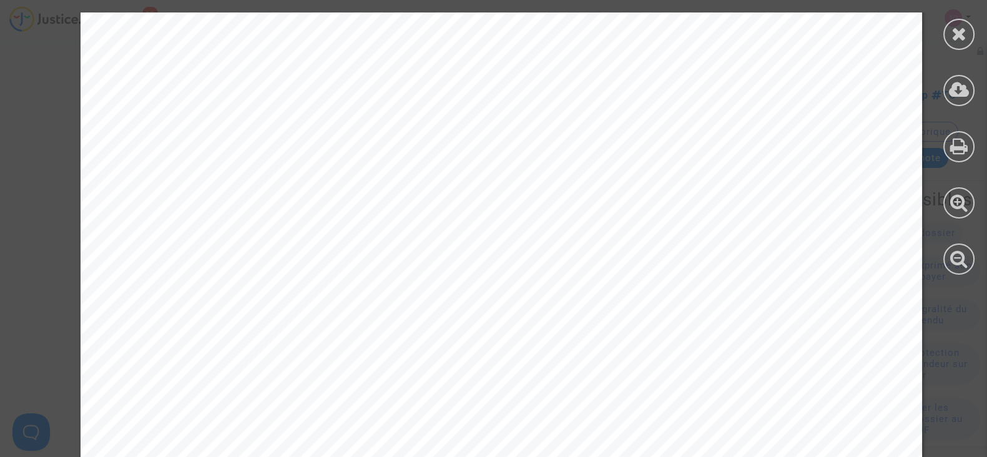
scroll to position [480, 0]
click at [950, 29] on div at bounding box center [958, 34] width 31 height 31
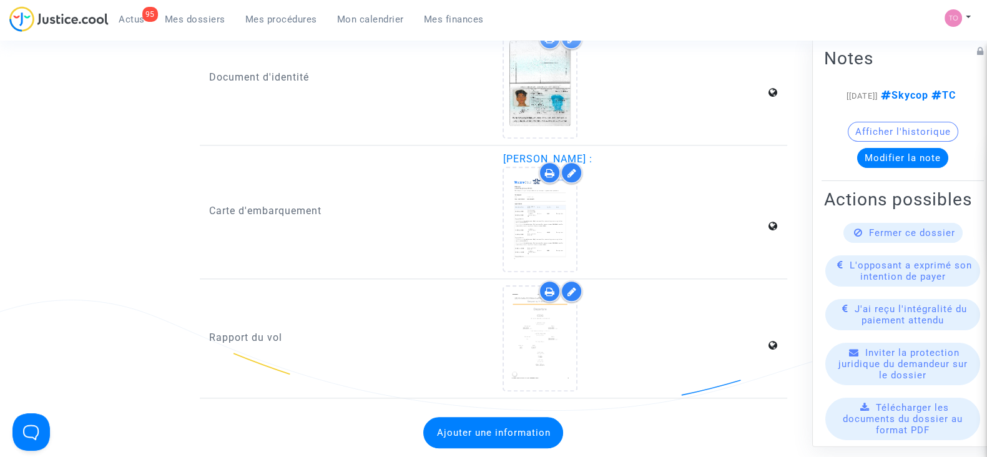
click at [867, 22] on div "95 Actus Mes dossiers Mes procédures Mon calendrier Mes finances Mon profil Par…" at bounding box center [493, 23] width 987 height 34
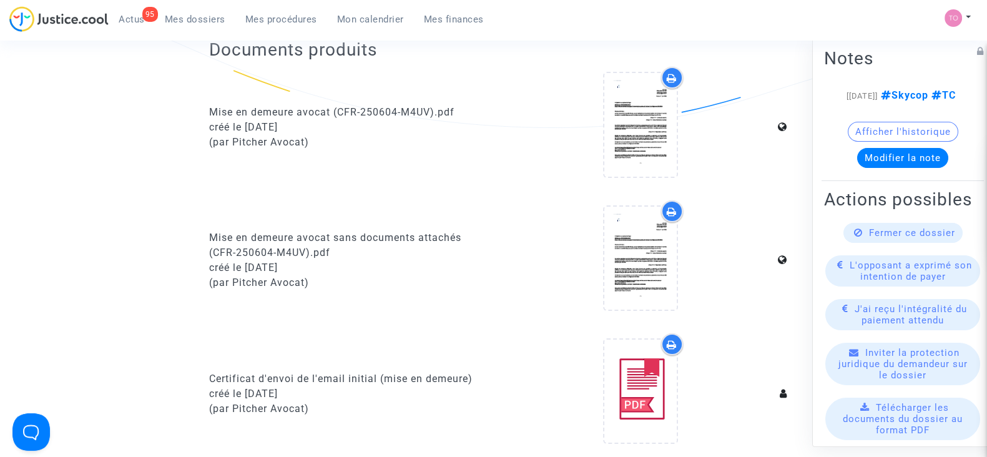
scroll to position [0, 0]
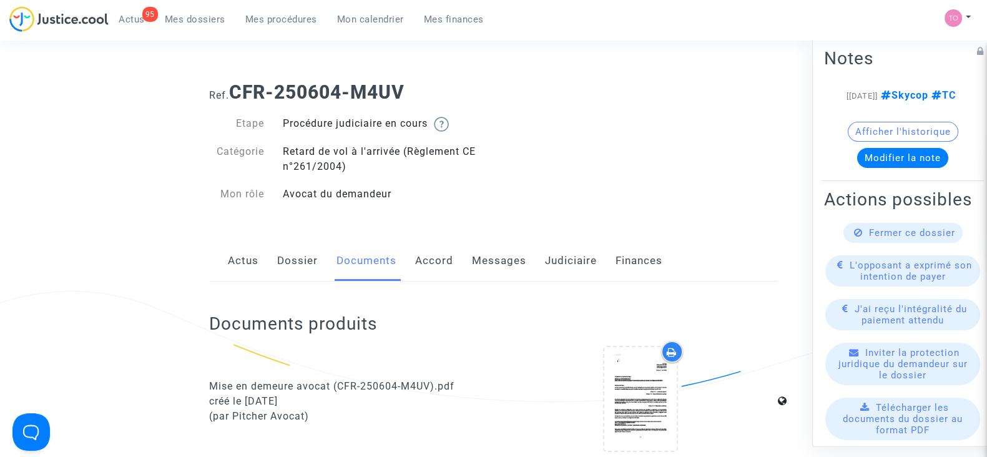
click at [279, 254] on link "Dossier" at bounding box center [297, 260] width 41 height 41
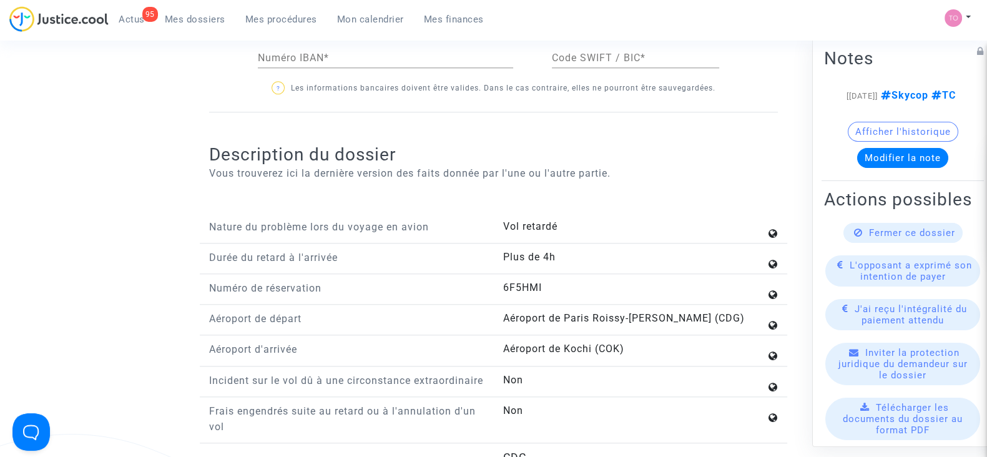
scroll to position [1795, 0]
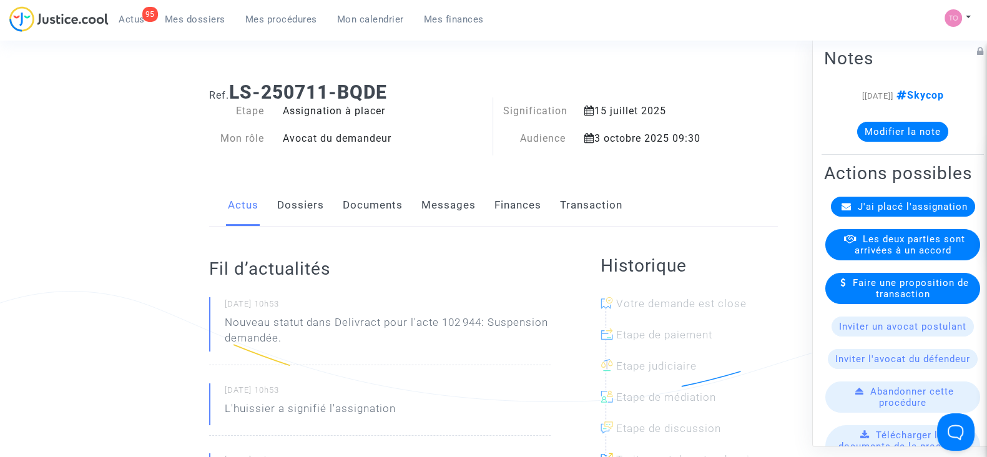
click at [315, 202] on link "Dossiers" at bounding box center [300, 205] width 47 height 41
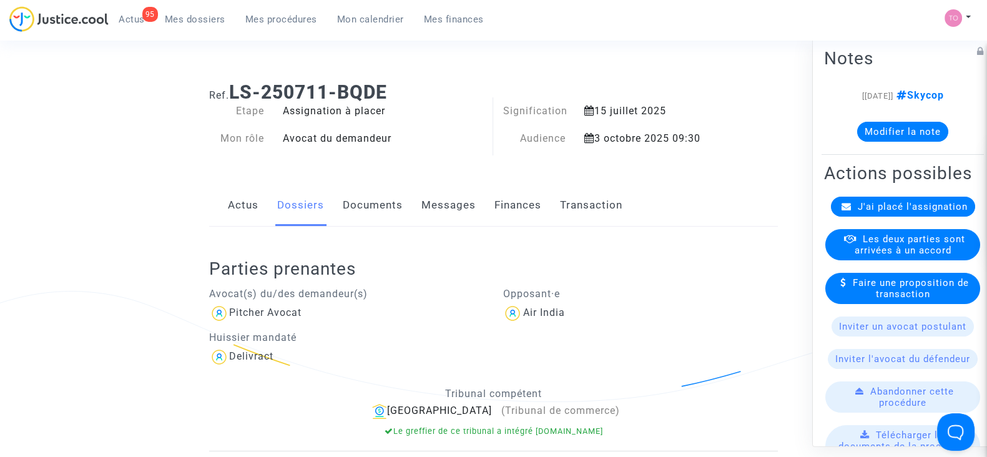
click at [370, 217] on link "Documents" at bounding box center [373, 205] width 60 height 41
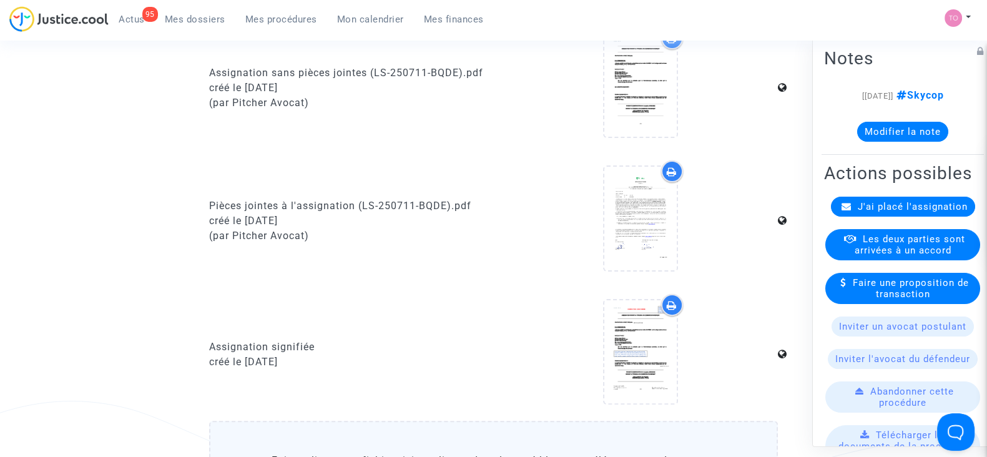
scroll to position [468, 0]
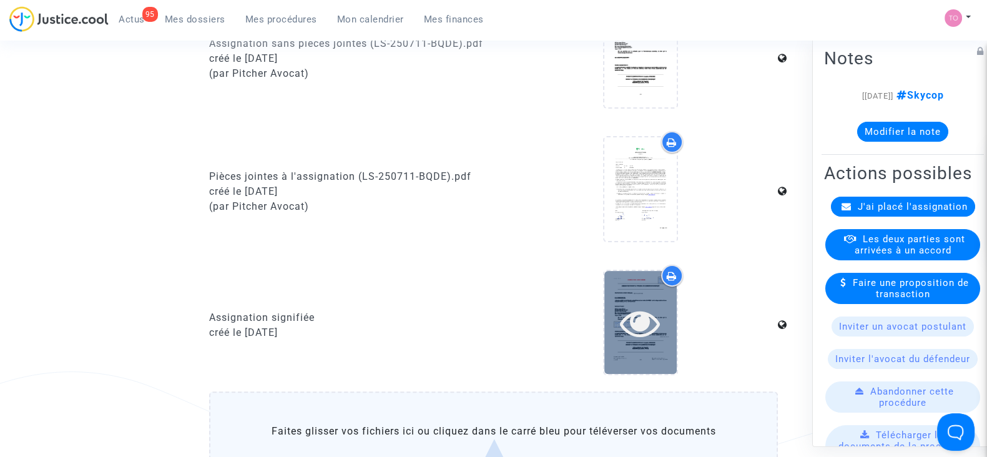
click at [627, 310] on icon at bounding box center [640, 323] width 41 height 40
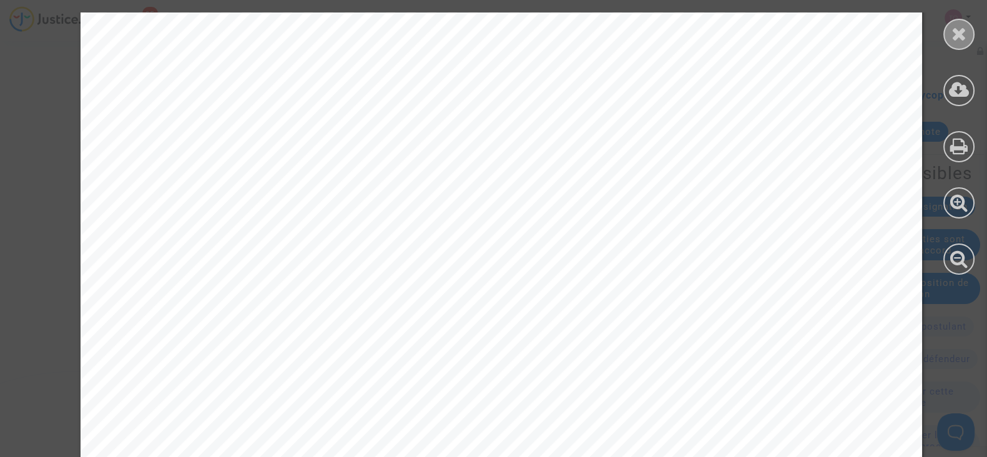
click at [957, 31] on icon at bounding box center [960, 33] width 16 height 19
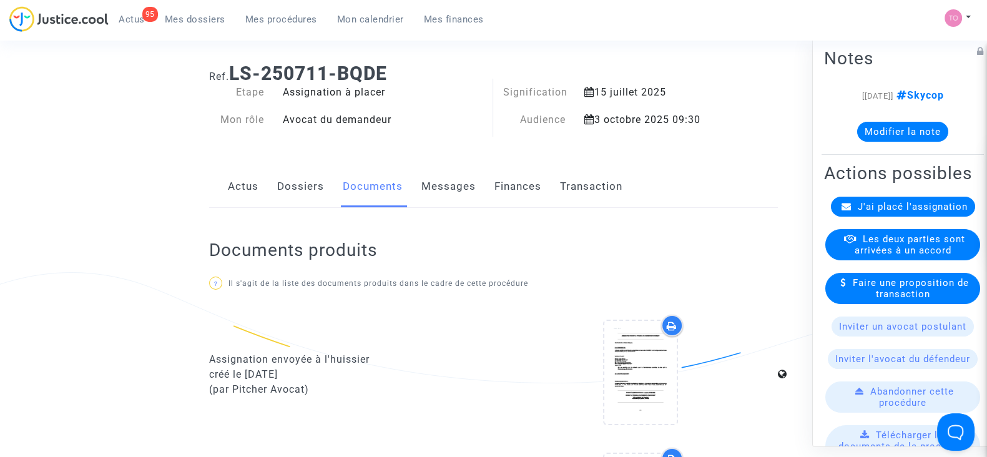
scroll to position [0, 0]
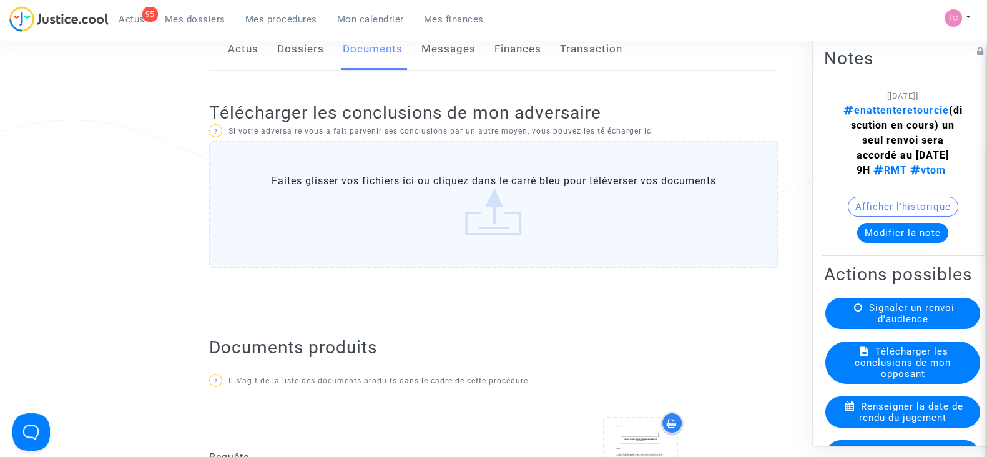
scroll to position [234, 0]
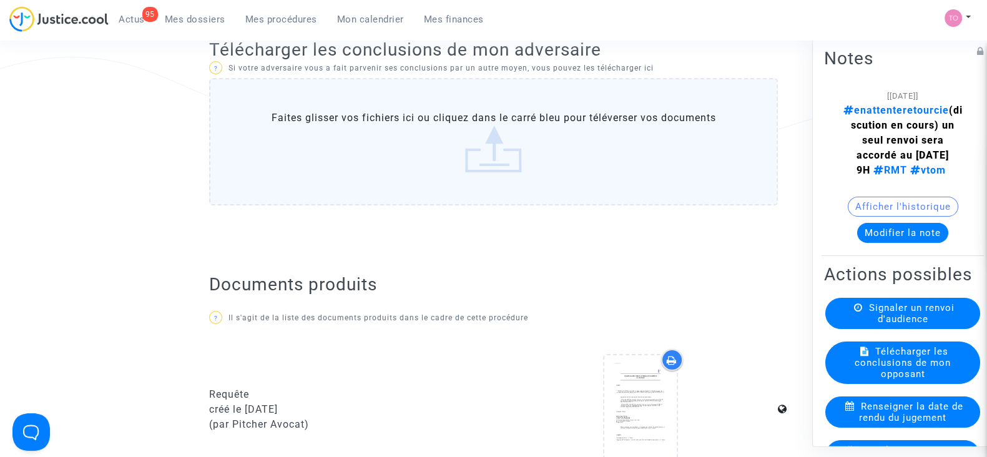
click at [466, 116] on label "Faites glisser vos fichiers ici ou cliquez dans le carré bleu pour téléverser v…" at bounding box center [493, 141] width 569 height 127
click at [0, 0] on input "Faites glisser vos fichiers ici ou cliquez dans le carré bleu pour téléverser v…" at bounding box center [0, 0] width 0 height 0
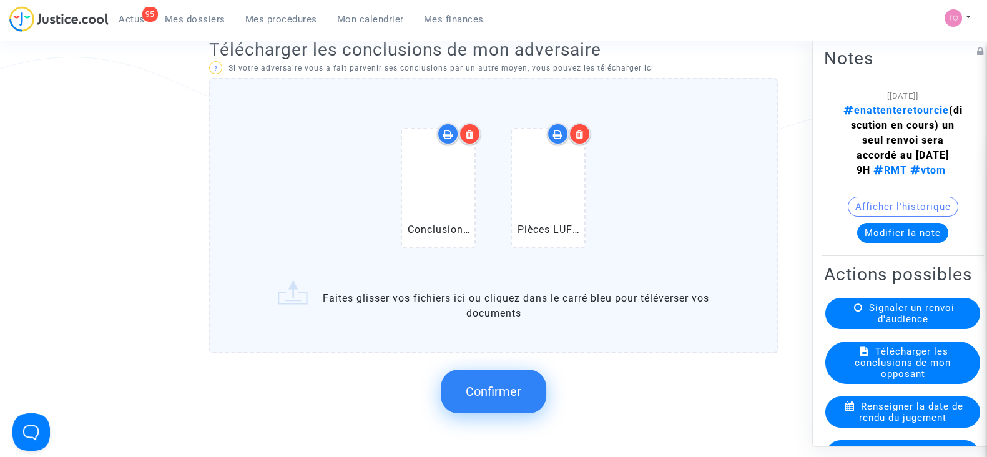
click at [478, 380] on button "Confirmer" at bounding box center [494, 392] width 106 height 44
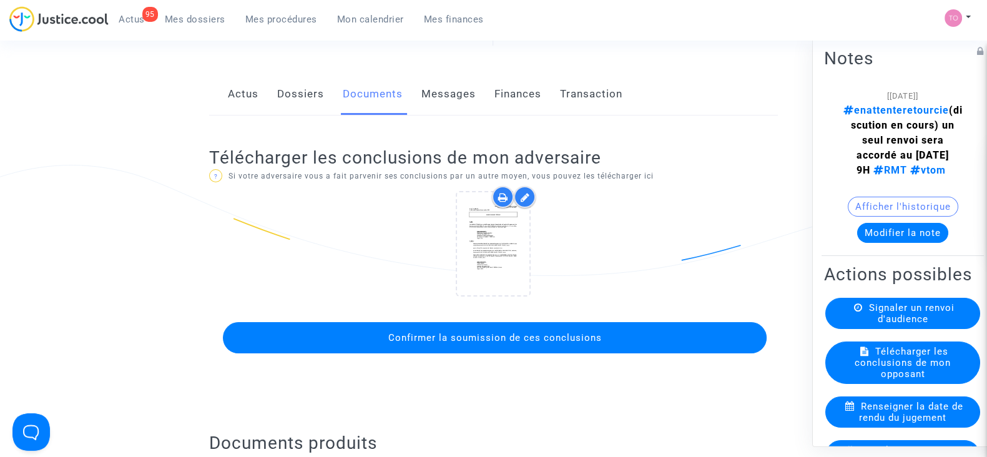
scroll to position [77, 0]
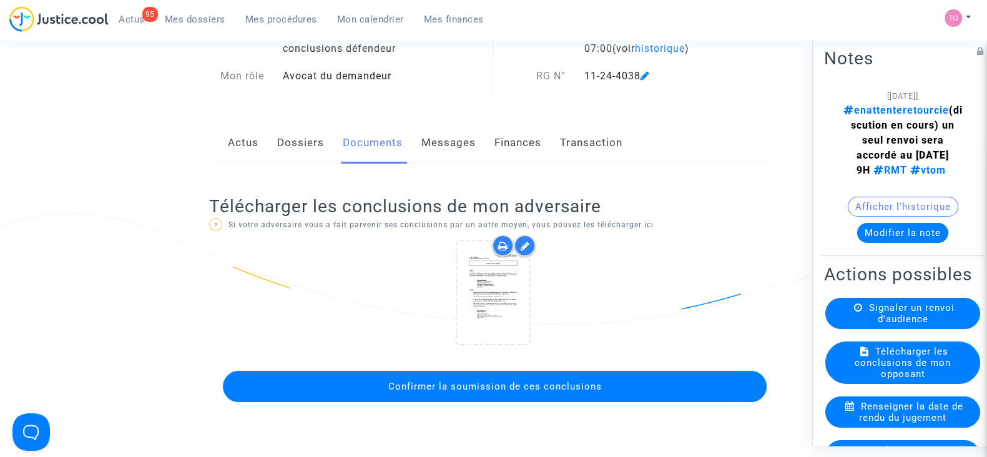
click at [520, 391] on button "Confirmer la soumission de ces conclusions" at bounding box center [495, 386] width 544 height 31
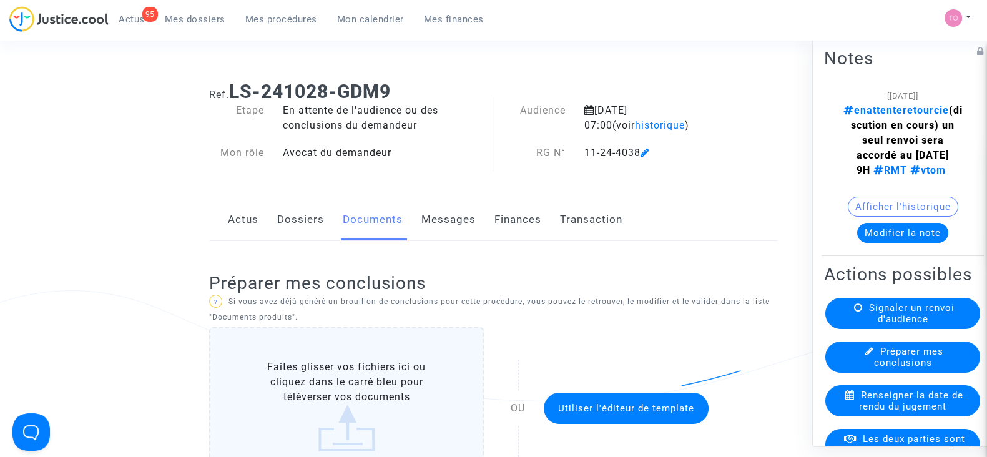
scroll to position [0, 0]
click at [885, 243] on button "Modifier la note" at bounding box center [902, 233] width 91 height 20
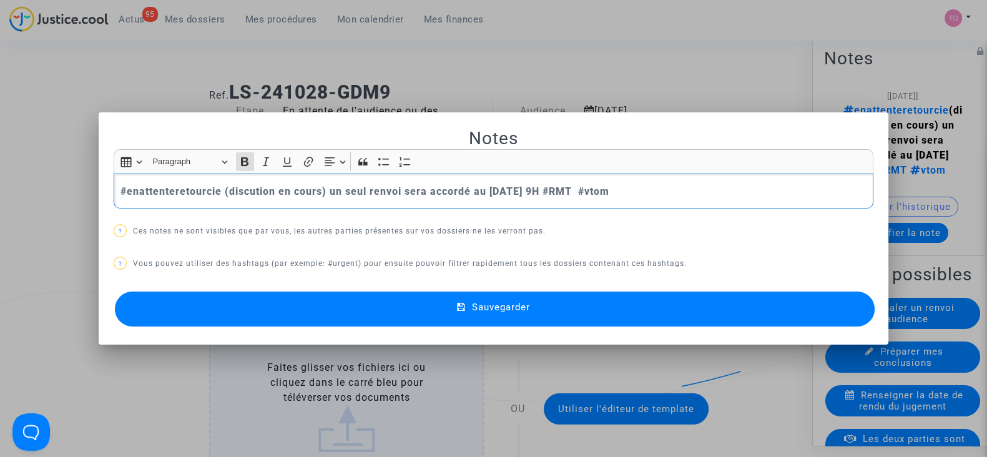
drag, startPoint x: 674, startPoint y: 187, endPoint x: 0, endPoint y: 175, distance: 674.4
click at [0, 175] on div "Notes Rich Text Editor Insert table Insert table Heading Paragraph Paragraph He…" at bounding box center [493, 228] width 987 height 457
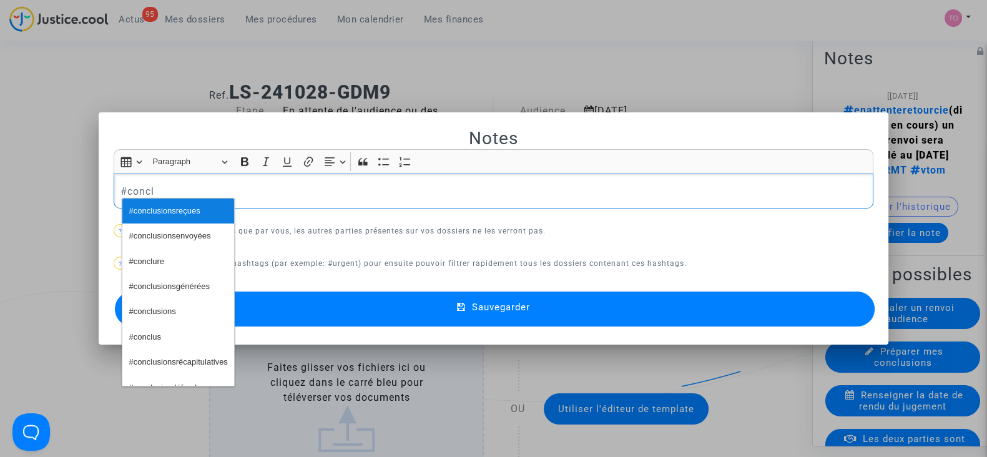
click at [147, 214] on span "#conclusionsreçues" at bounding box center [164, 211] width 71 height 18
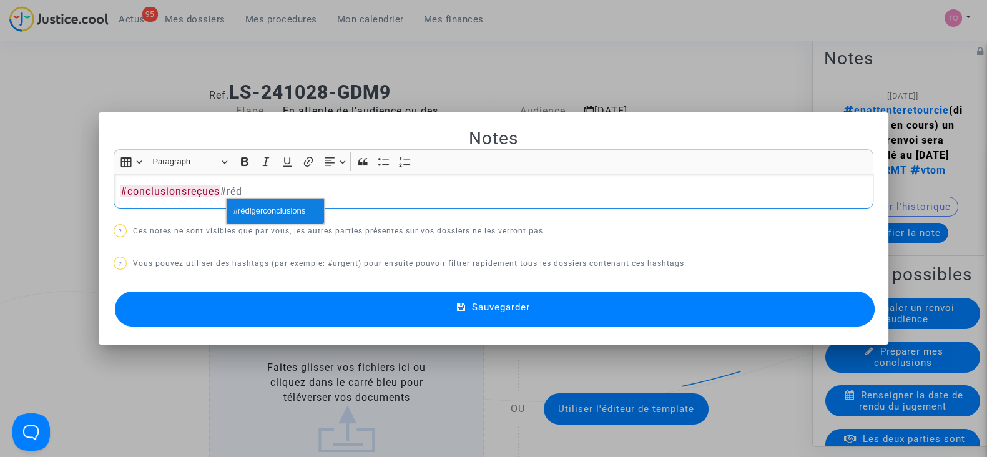
click at [237, 211] on span "#rédigerconclusions" at bounding box center [270, 211] width 72 height 18
click at [311, 285] on div "Notes Rich Text Editor Insert table Insert table Heading Paragraph Paragraph He…" at bounding box center [494, 228] width 760 height 203
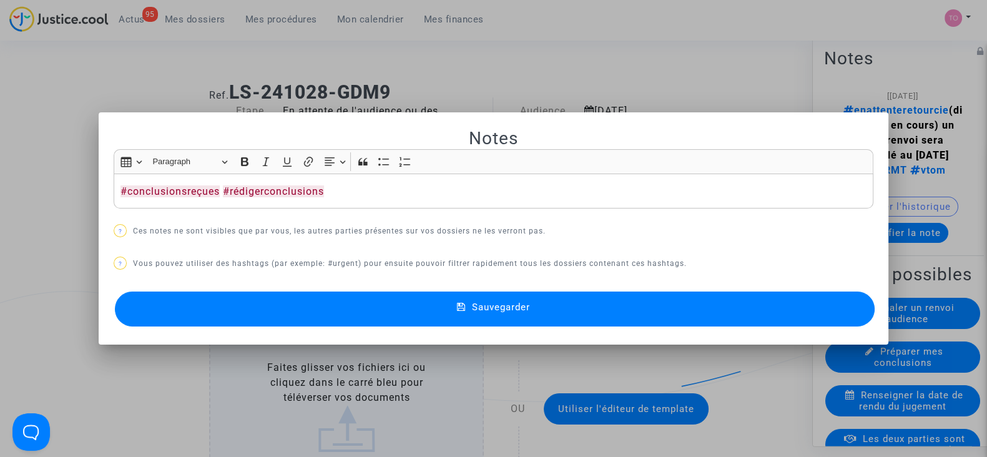
click at [313, 302] on button "Sauvegarder" at bounding box center [495, 309] width 760 height 35
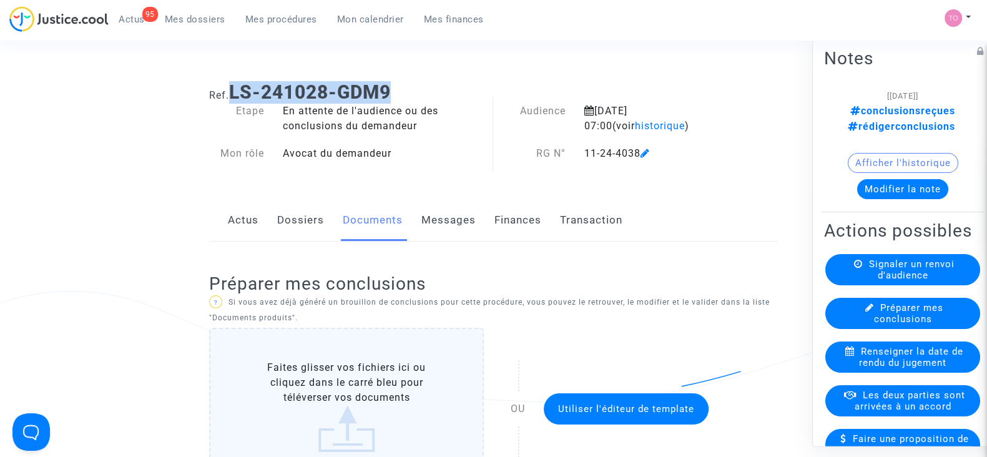
drag, startPoint x: 404, startPoint y: 84, endPoint x: 232, endPoint y: 81, distance: 171.7
click at [232, 81] on h1 "Ref. LS-241028-GDM9" at bounding box center [493, 92] width 569 height 22
copy b "LS-241028-GDM9"
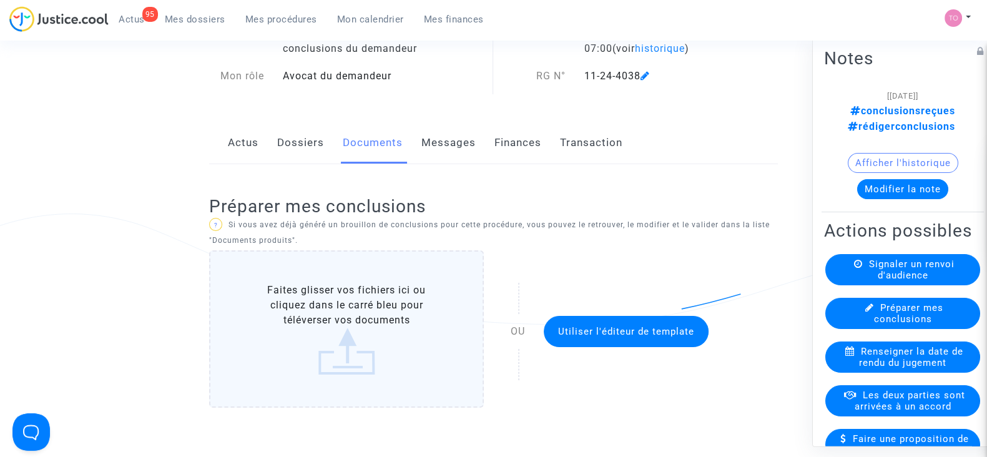
click at [318, 137] on link "Dossiers" at bounding box center [300, 142] width 47 height 41
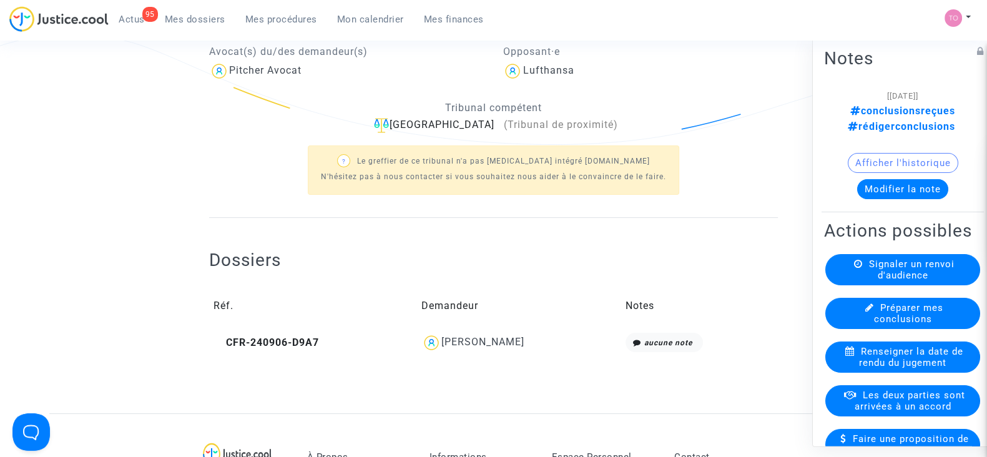
scroll to position [312, 0]
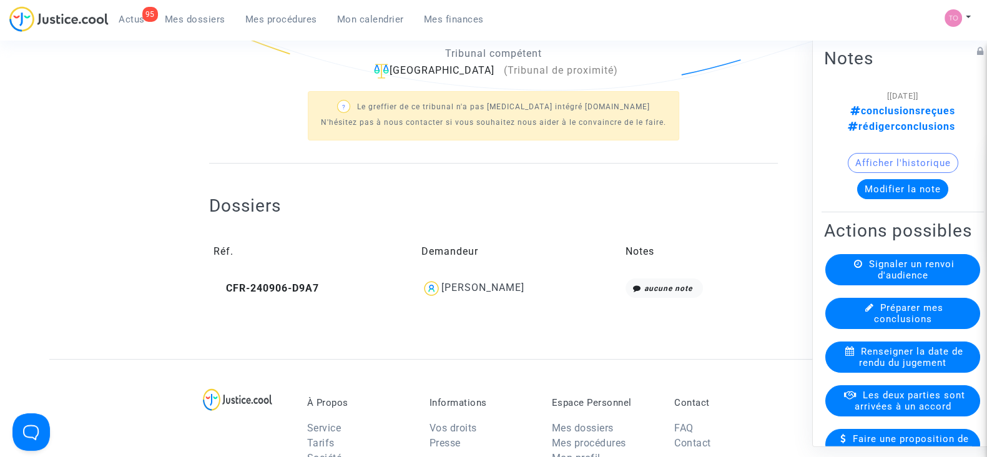
drag, startPoint x: 503, startPoint y: 283, endPoint x: 434, endPoint y: 283, distance: 68.7
click at [434, 283] on div "[PERSON_NAME]" at bounding box center [518, 288] width 195 height 20
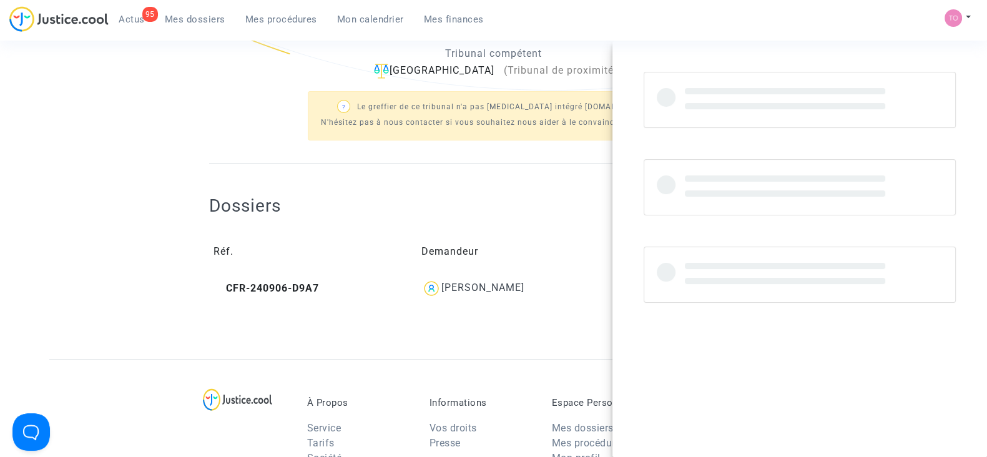
copy div "[PERSON_NAME]"
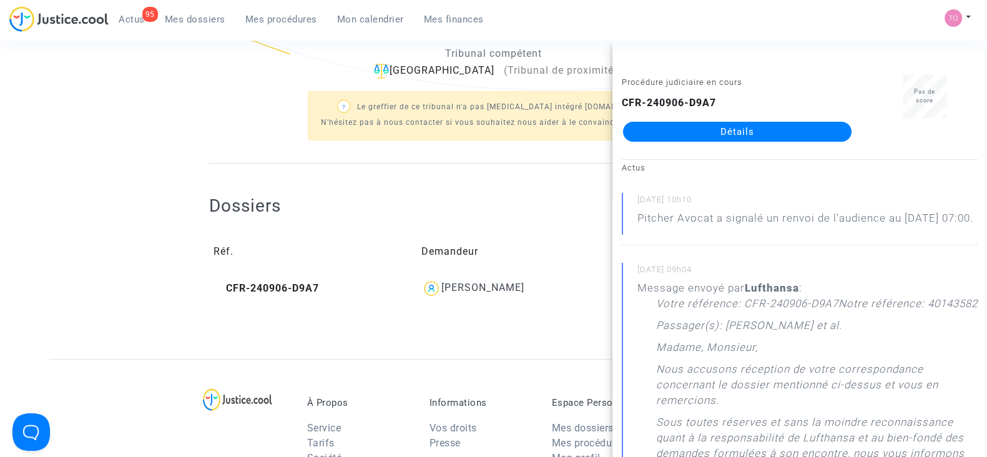
drag, startPoint x: 952, startPoint y: 276, endPoint x: 1122, endPoint y: 288, distance: 170.2
click at [144, 109] on ng-component "Ref. LS-241028-GDM9 Etape En attente de l'audience ou des conclusions du demand…" at bounding box center [493, 59] width 888 height 599
